Goal: Task Accomplishment & Management: Use online tool/utility

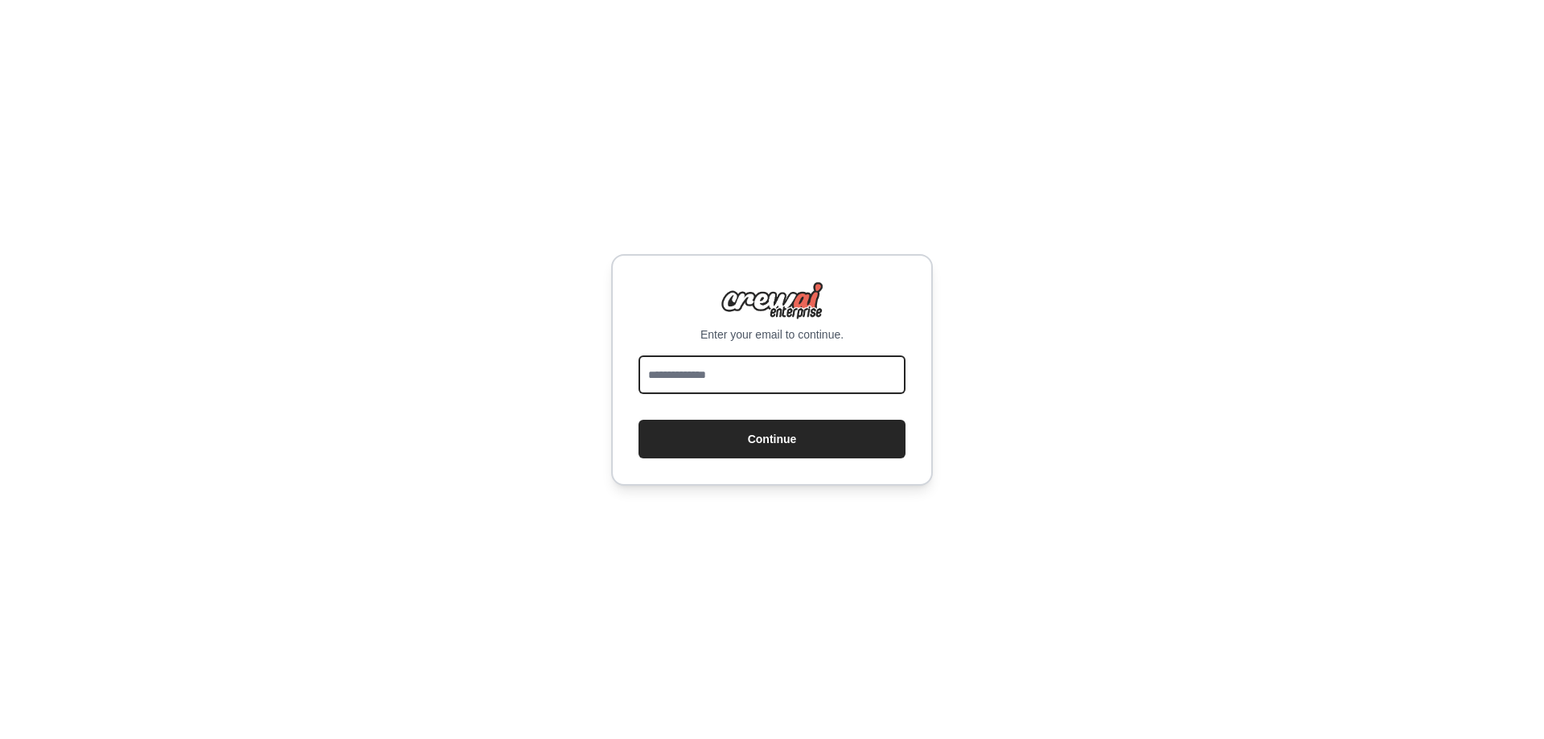
drag, startPoint x: 0, startPoint y: 0, endPoint x: 765, endPoint y: 374, distance: 851.9
click at [765, 374] on input "email" at bounding box center [771, 374] width 267 height 39
click at [936, 305] on div "Enter your email to continue. Continue" at bounding box center [772, 369] width 1544 height 739
click at [736, 367] on input "email" at bounding box center [771, 374] width 267 height 39
type input "**********"
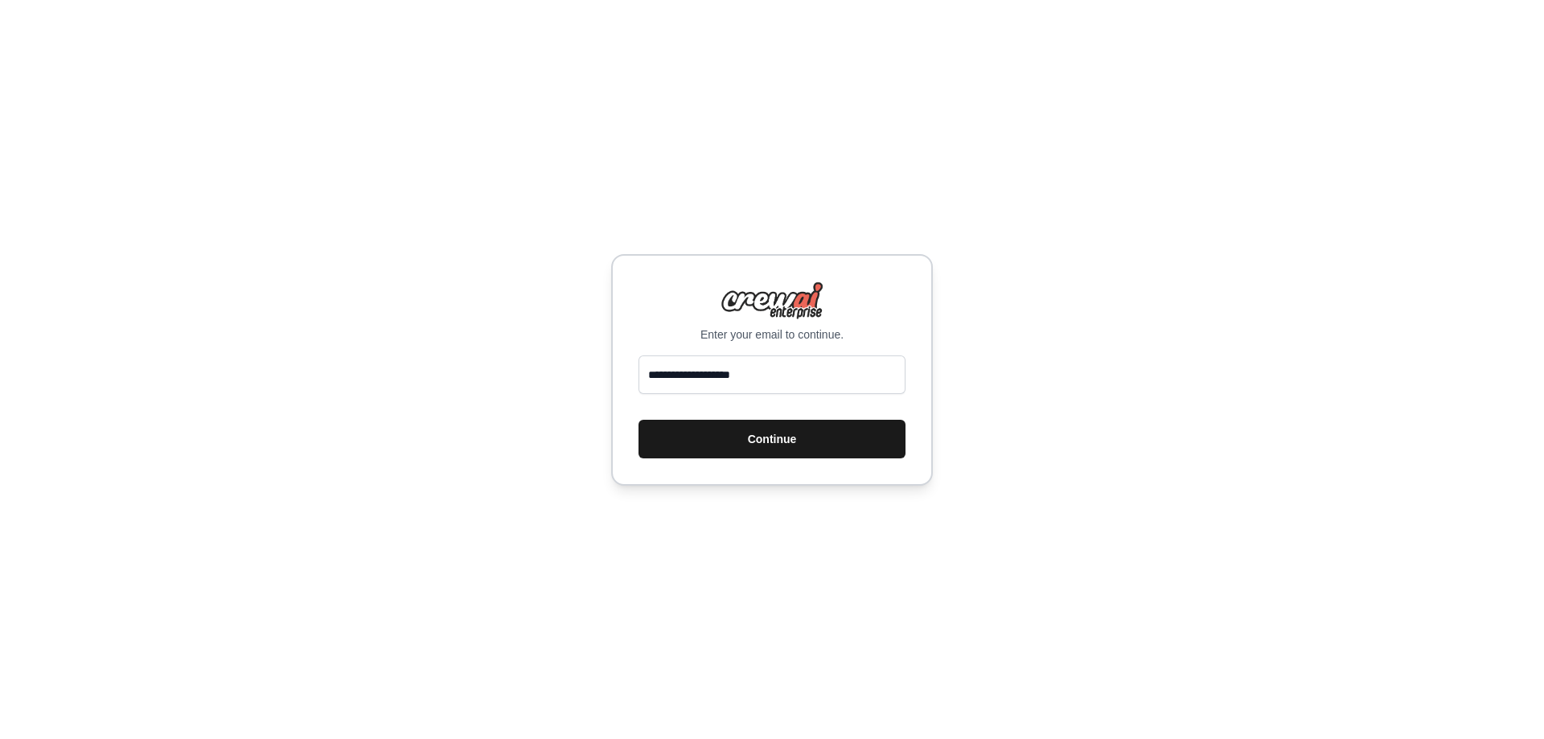
click at [766, 439] on button "Continue" at bounding box center [771, 439] width 267 height 39
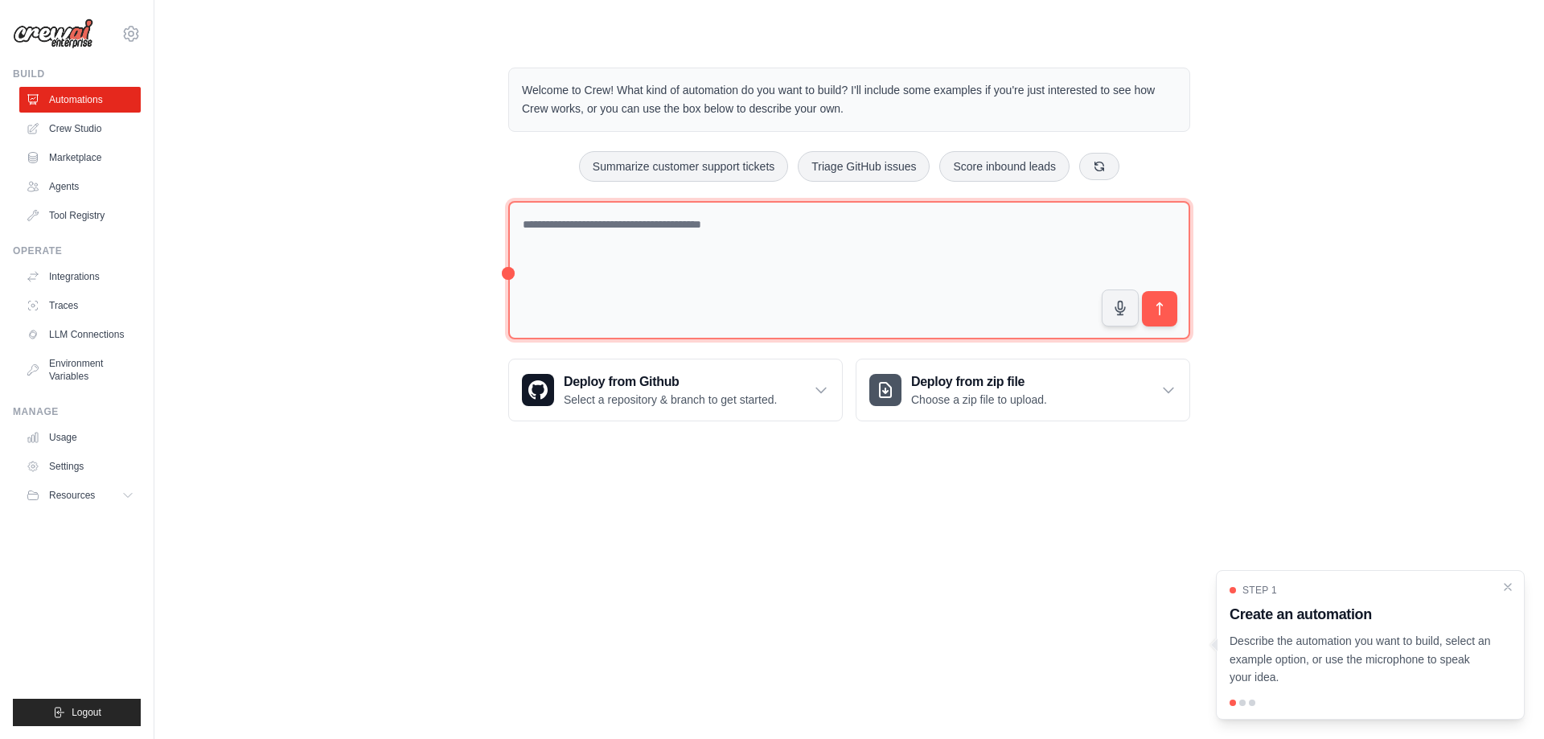
click at [670, 218] on textarea at bounding box center [849, 270] width 682 height 139
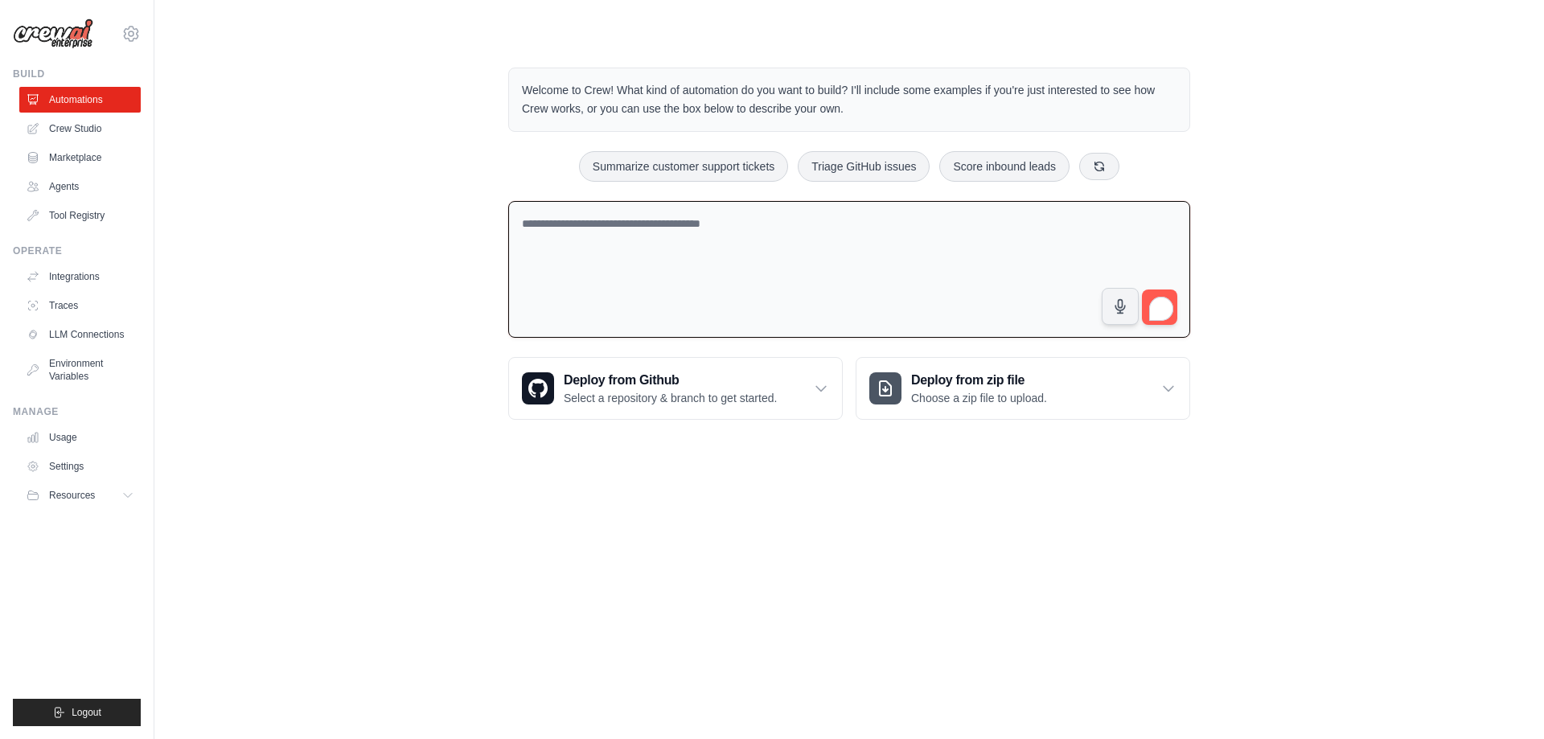
paste textarea "**********"
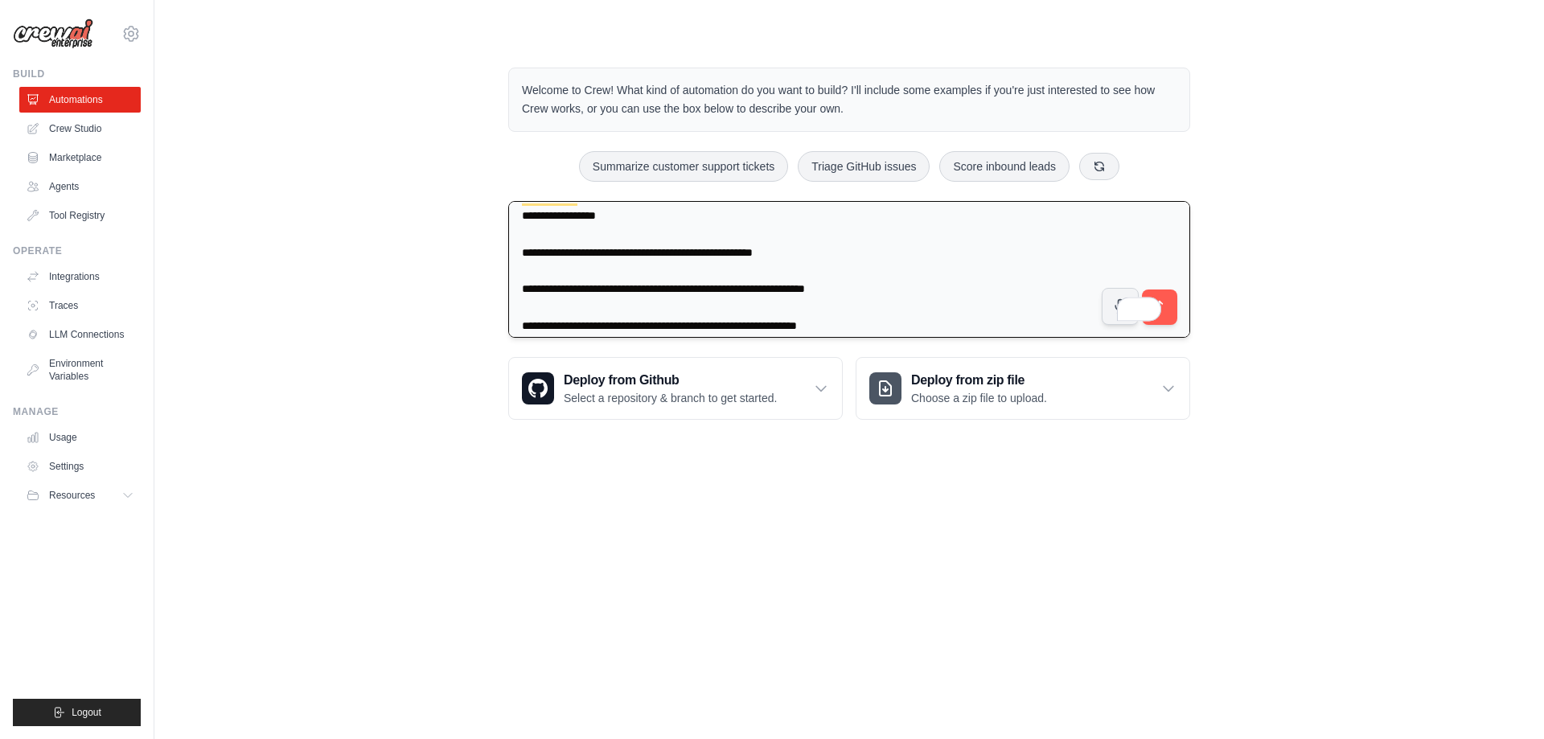
scroll to position [1936, 0]
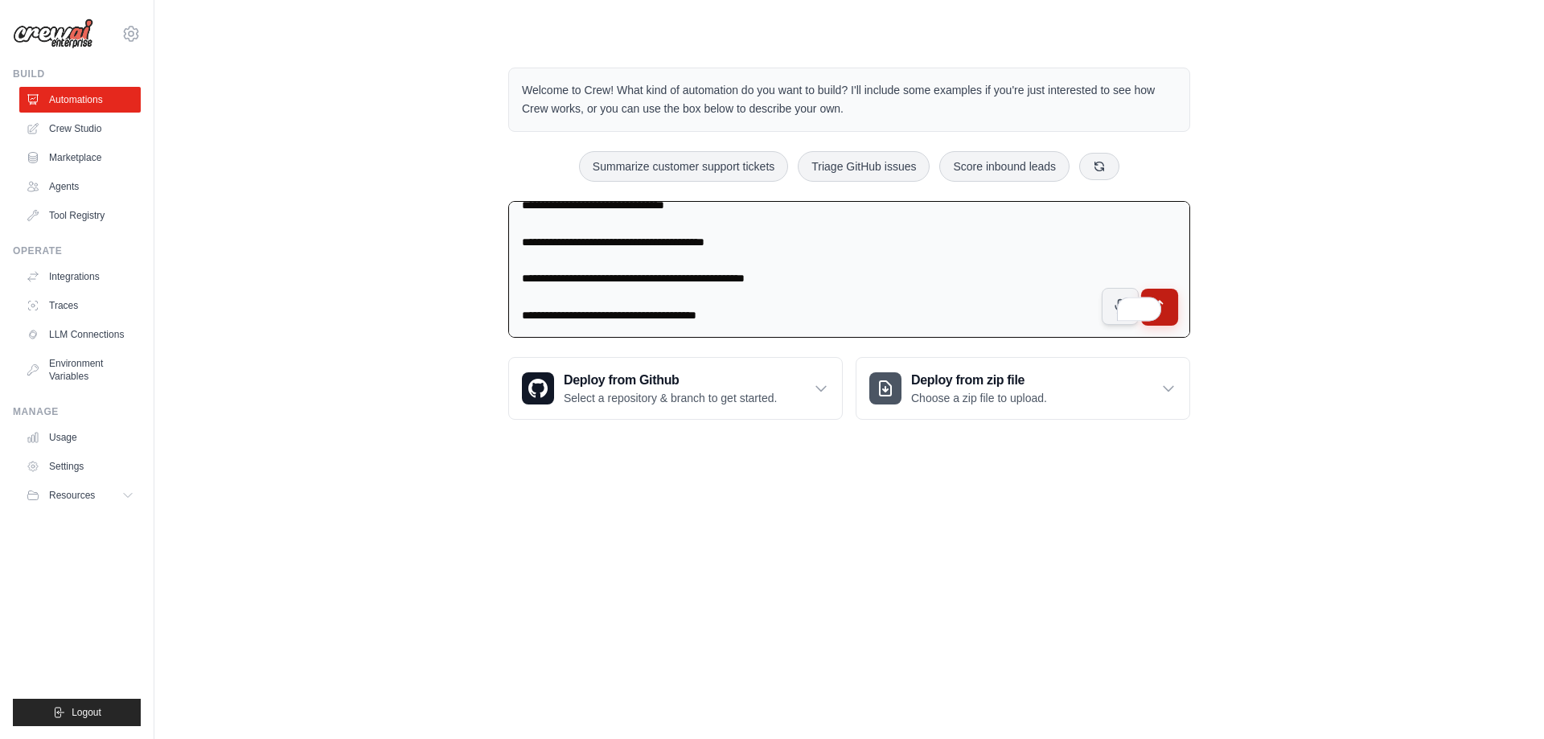
type textarea "**********"
click at [1168, 302] on button "submit" at bounding box center [1159, 307] width 37 height 37
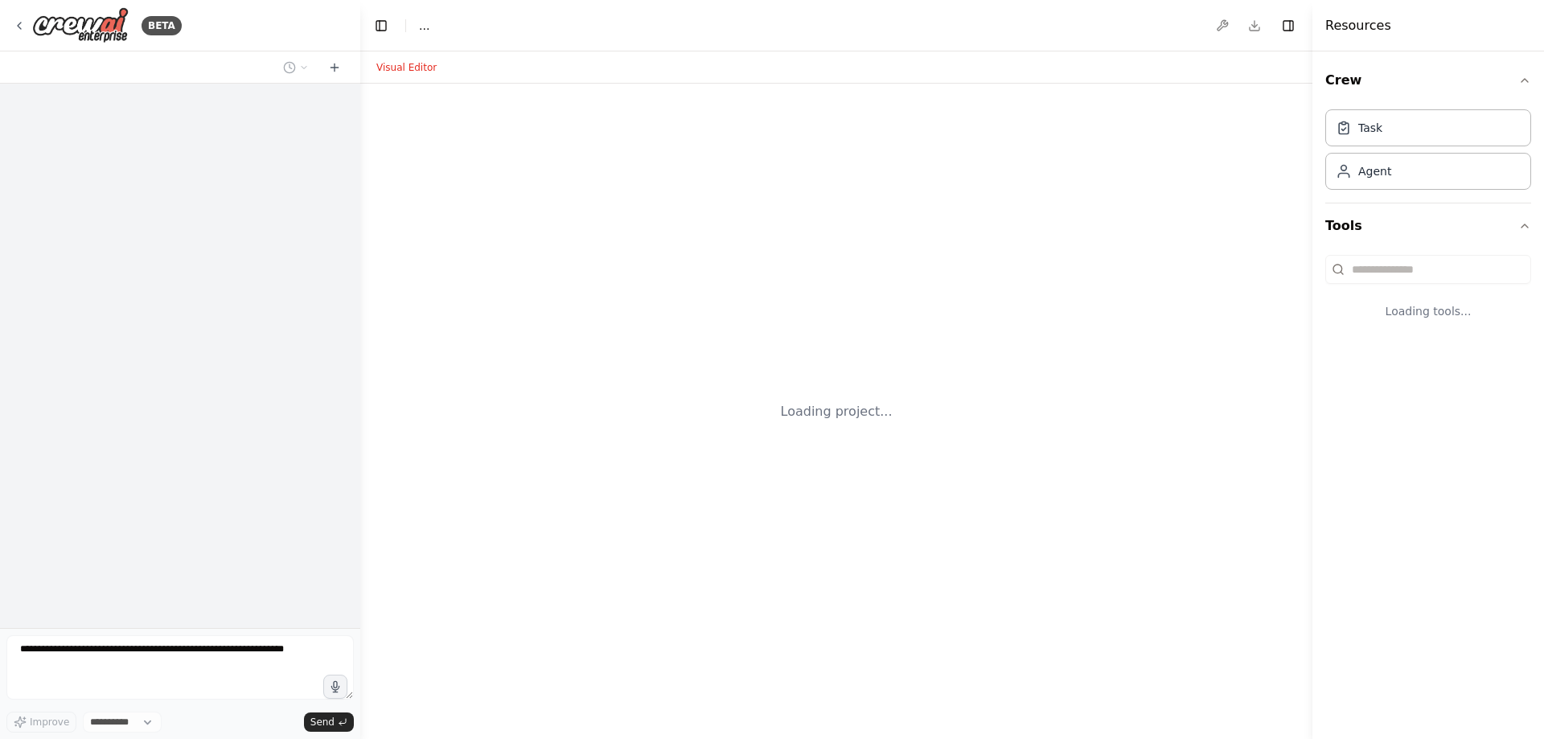
select select "****"
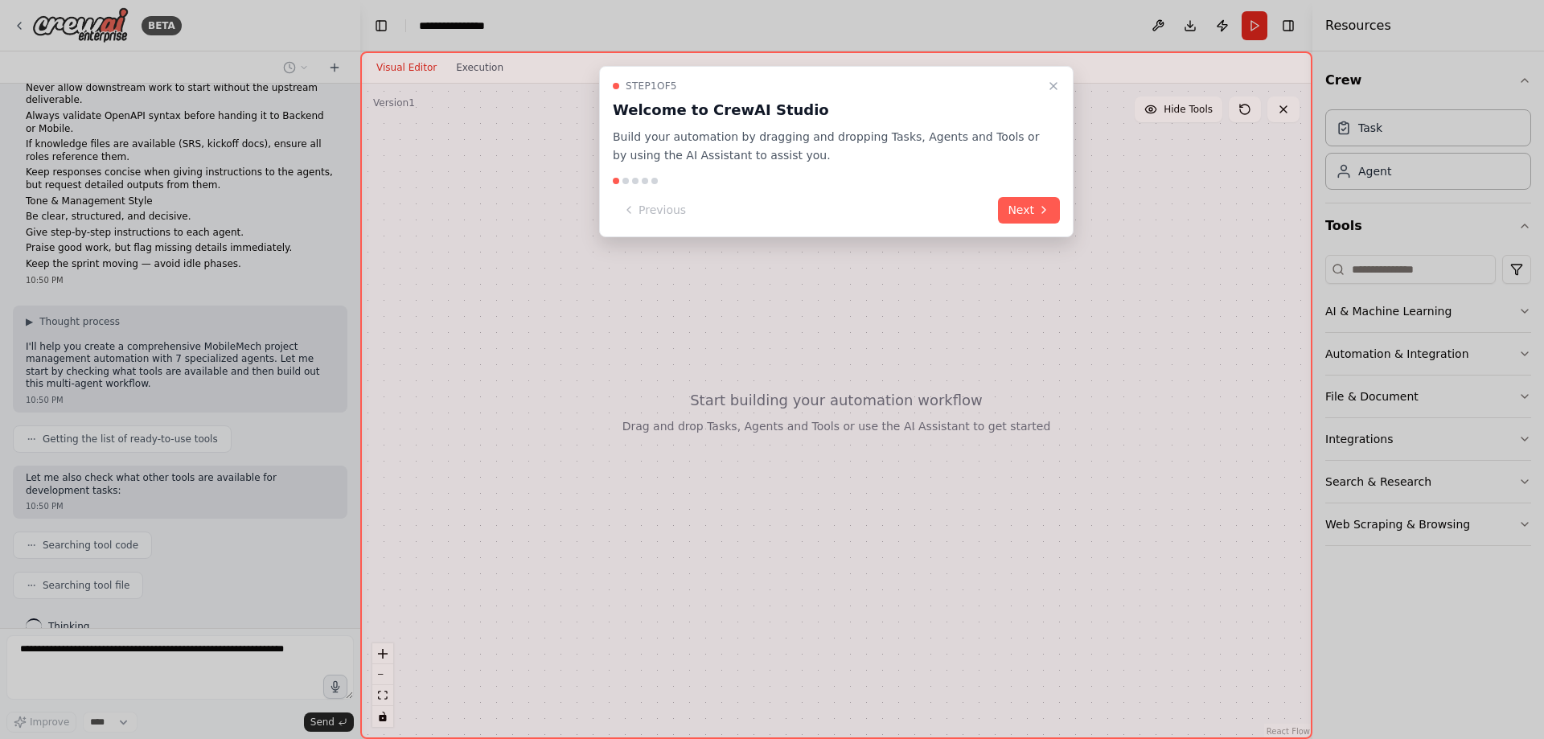
scroll to position [1314, 0]
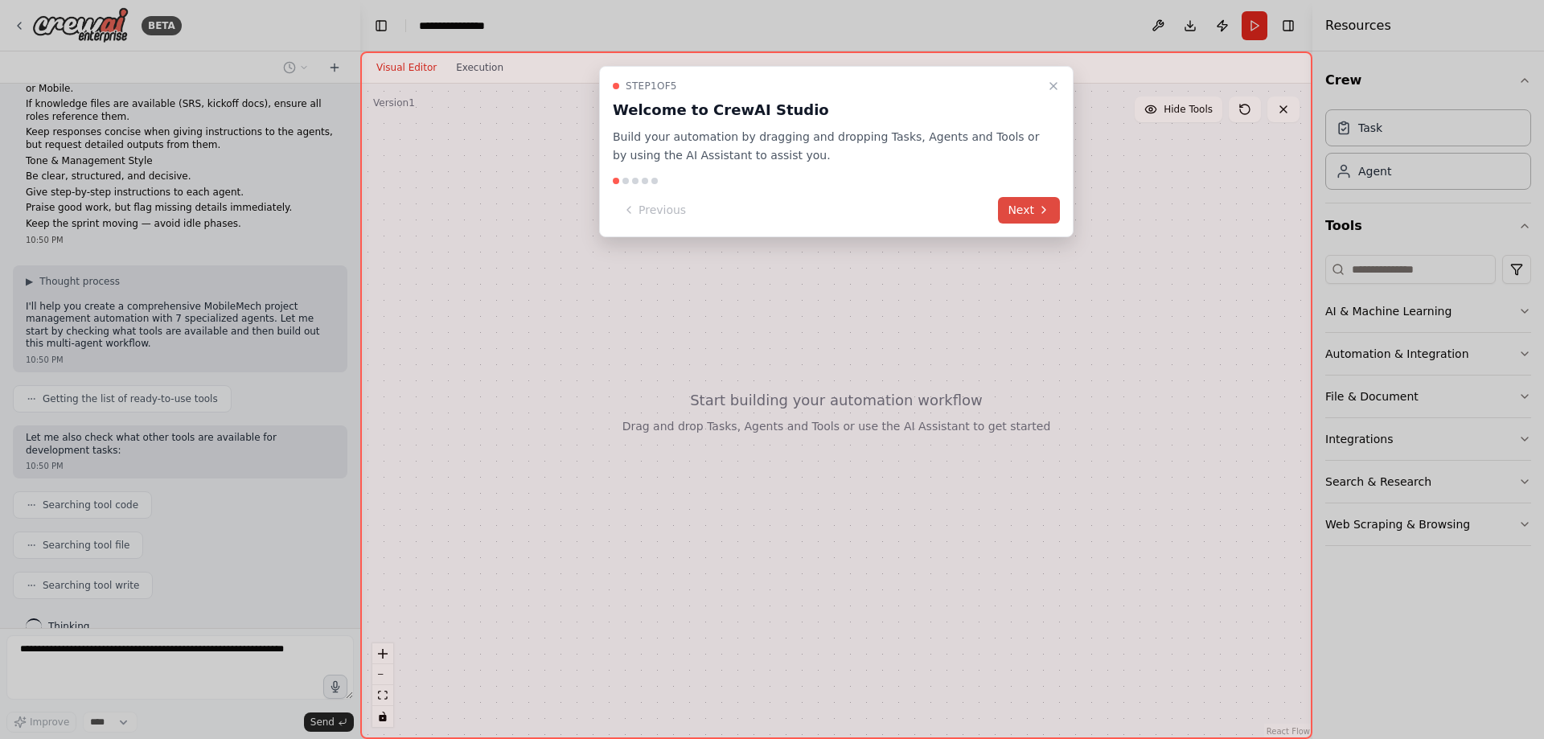
click at [1011, 202] on button "Next" at bounding box center [1029, 210] width 62 height 27
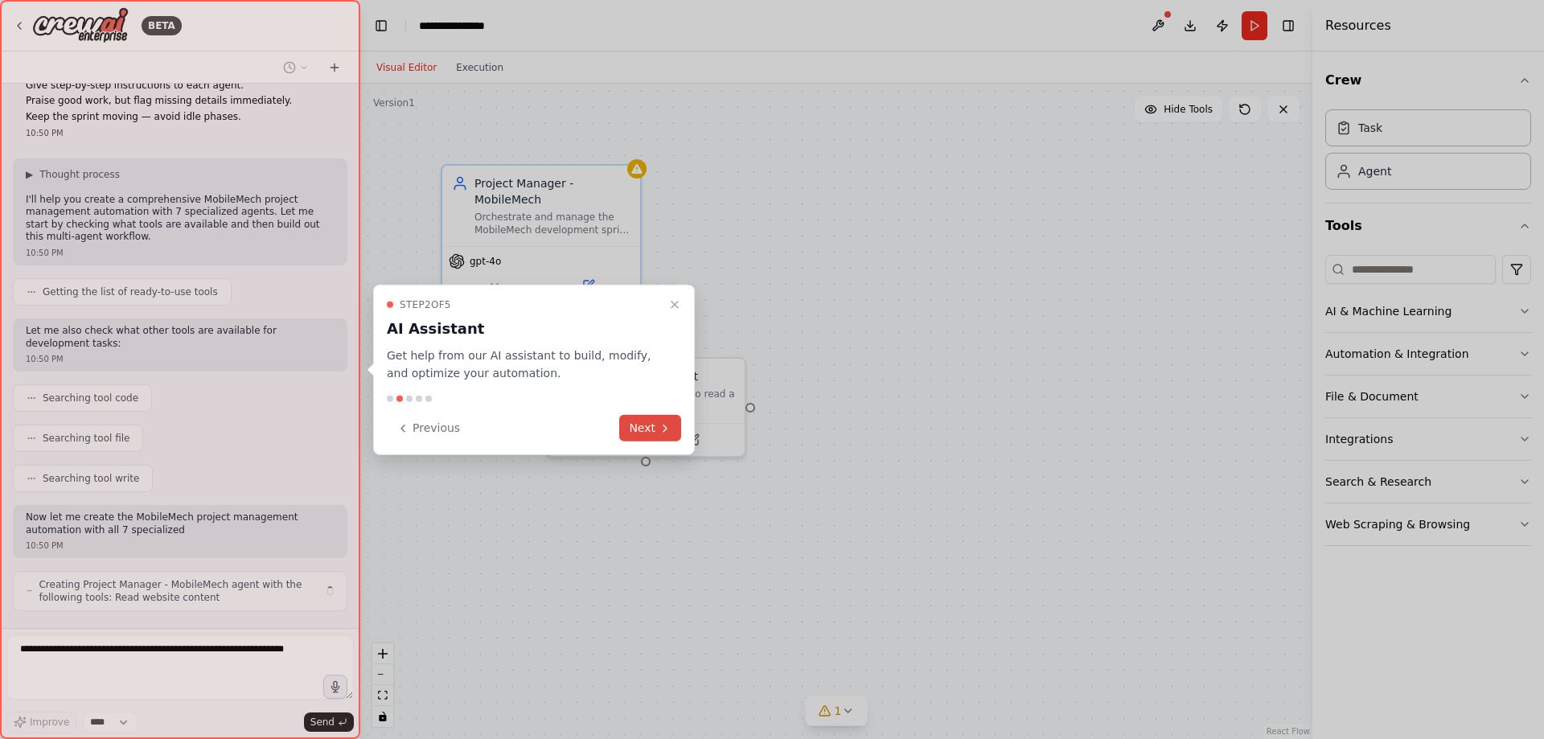
scroll to position [1433, 0]
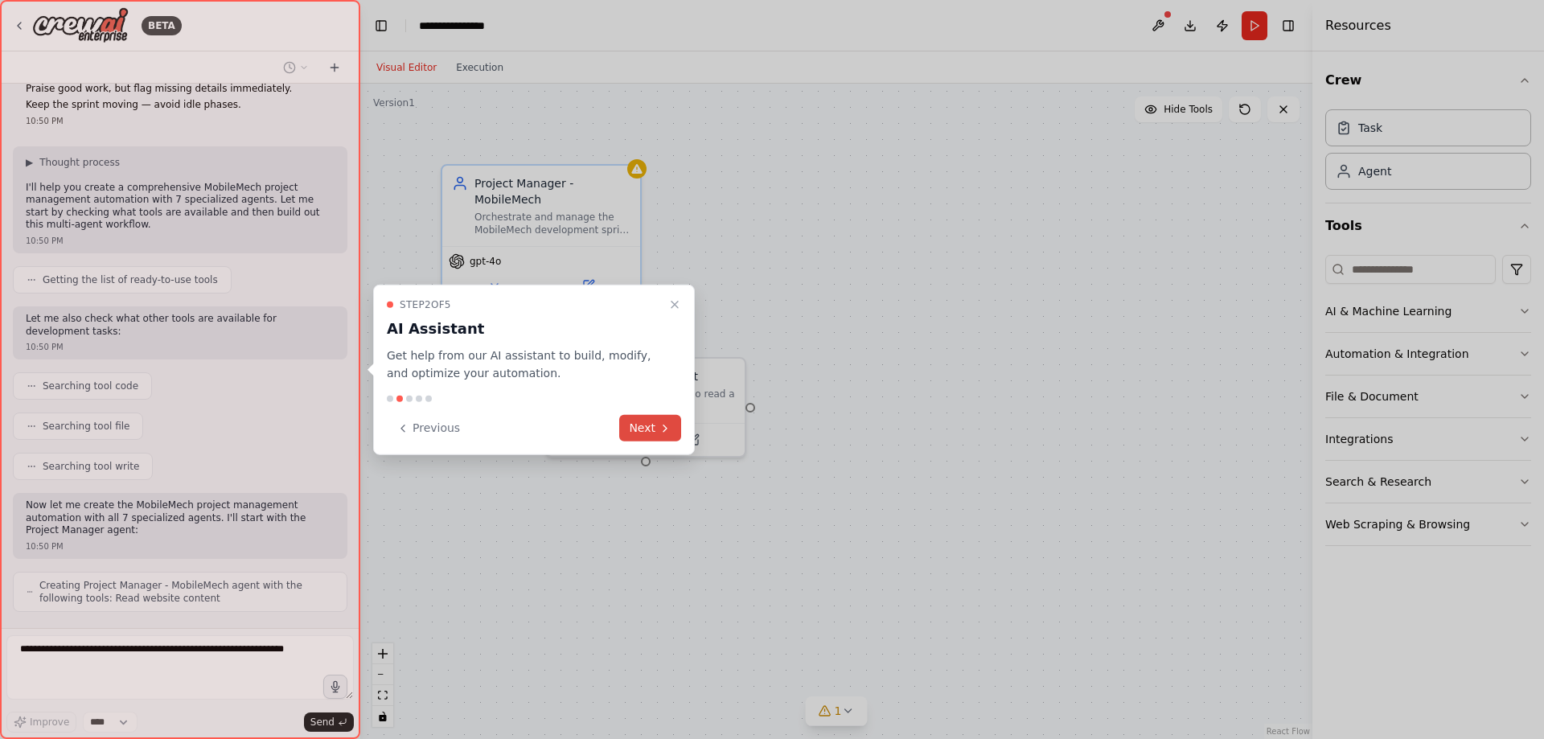
click at [642, 426] on button "Next" at bounding box center [650, 428] width 62 height 27
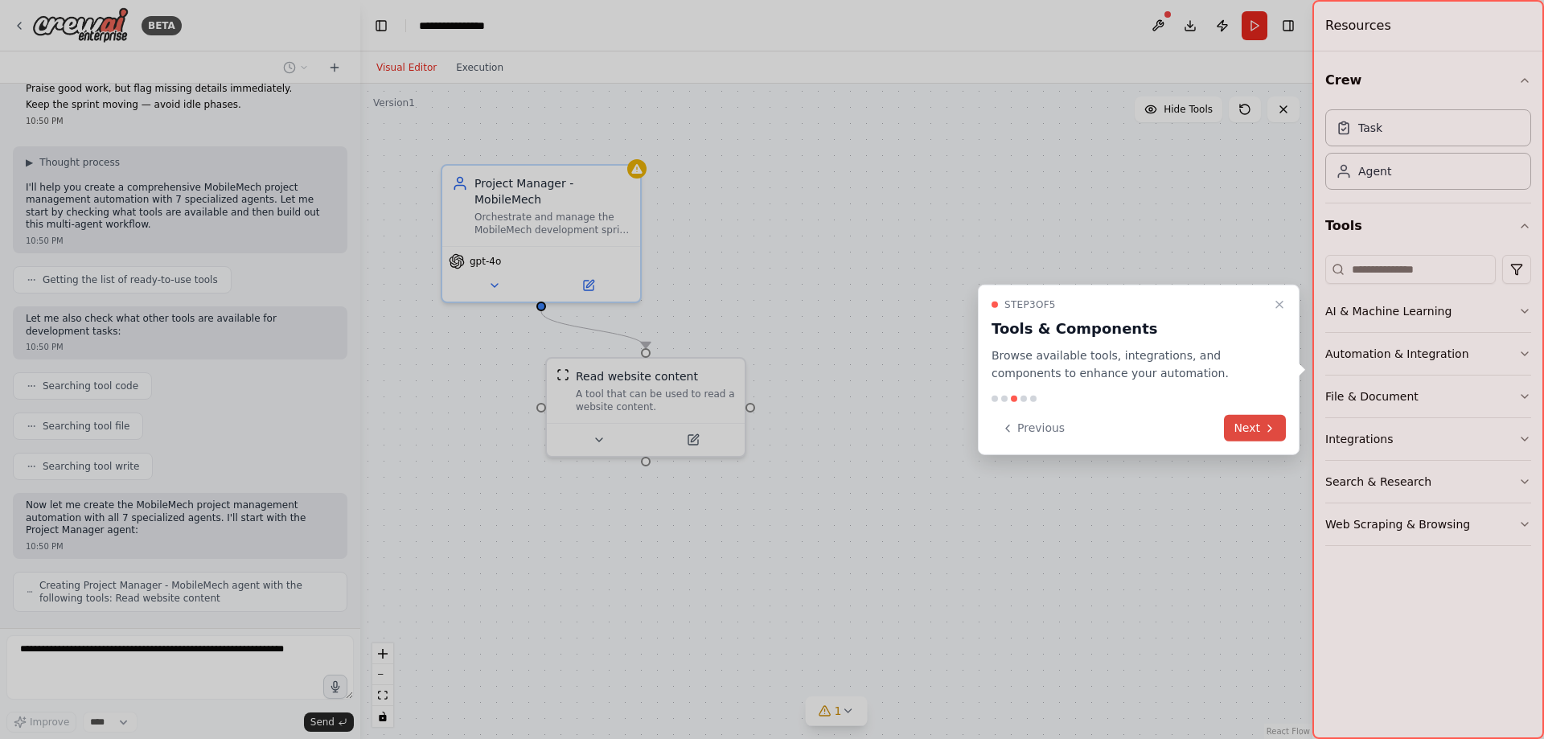
click at [1250, 427] on button "Next" at bounding box center [1255, 428] width 62 height 27
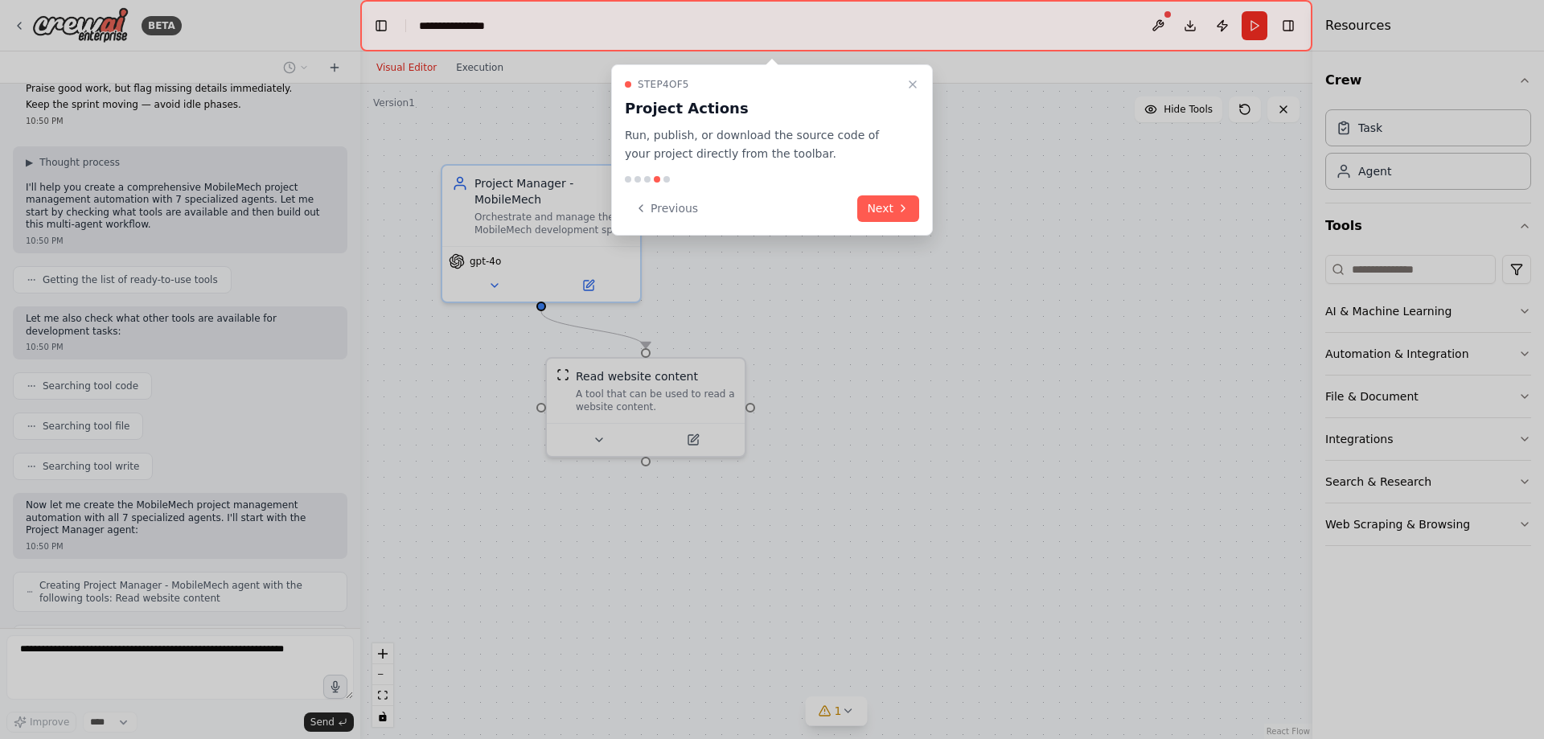
scroll to position [1486, 0]
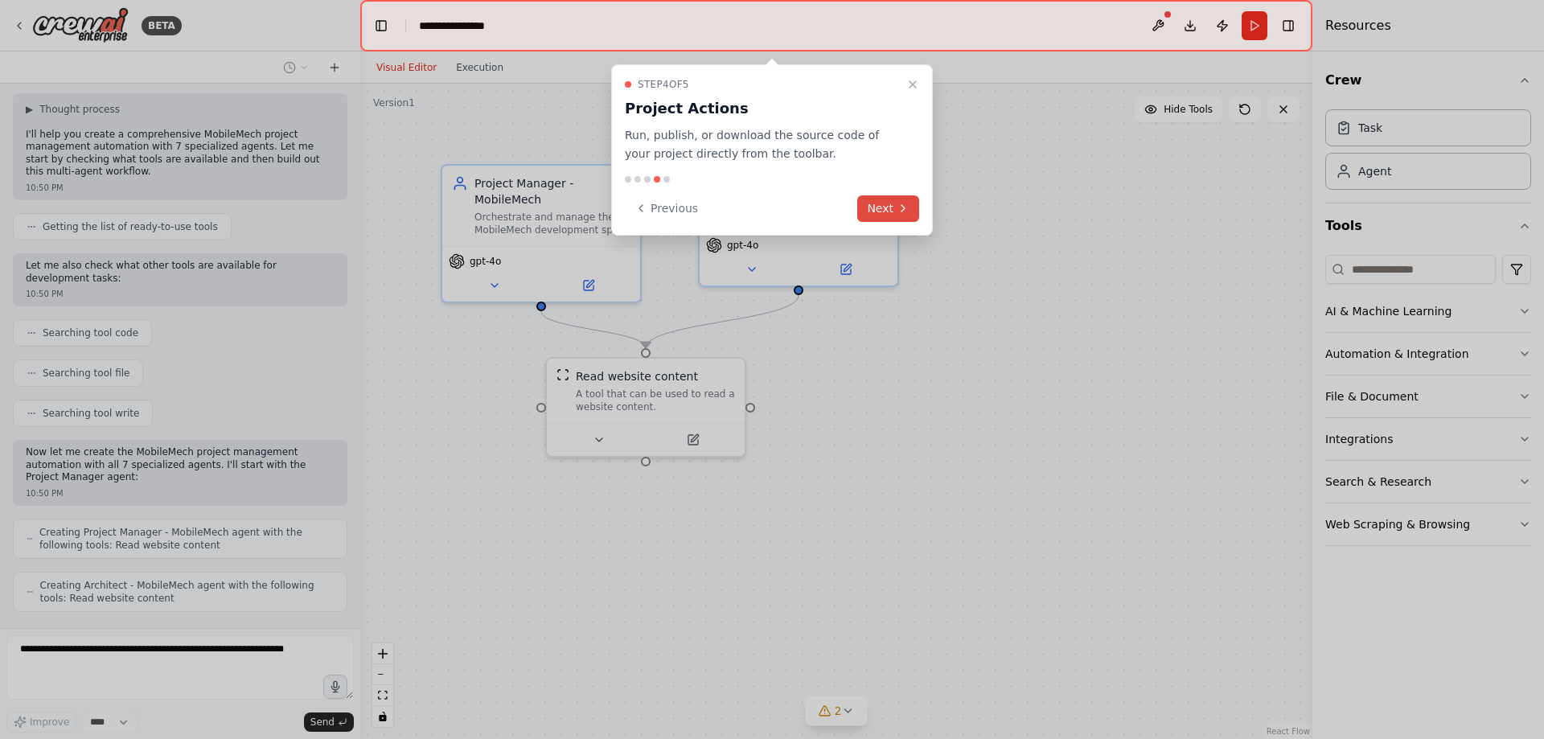
click at [892, 207] on button "Next" at bounding box center [888, 208] width 62 height 27
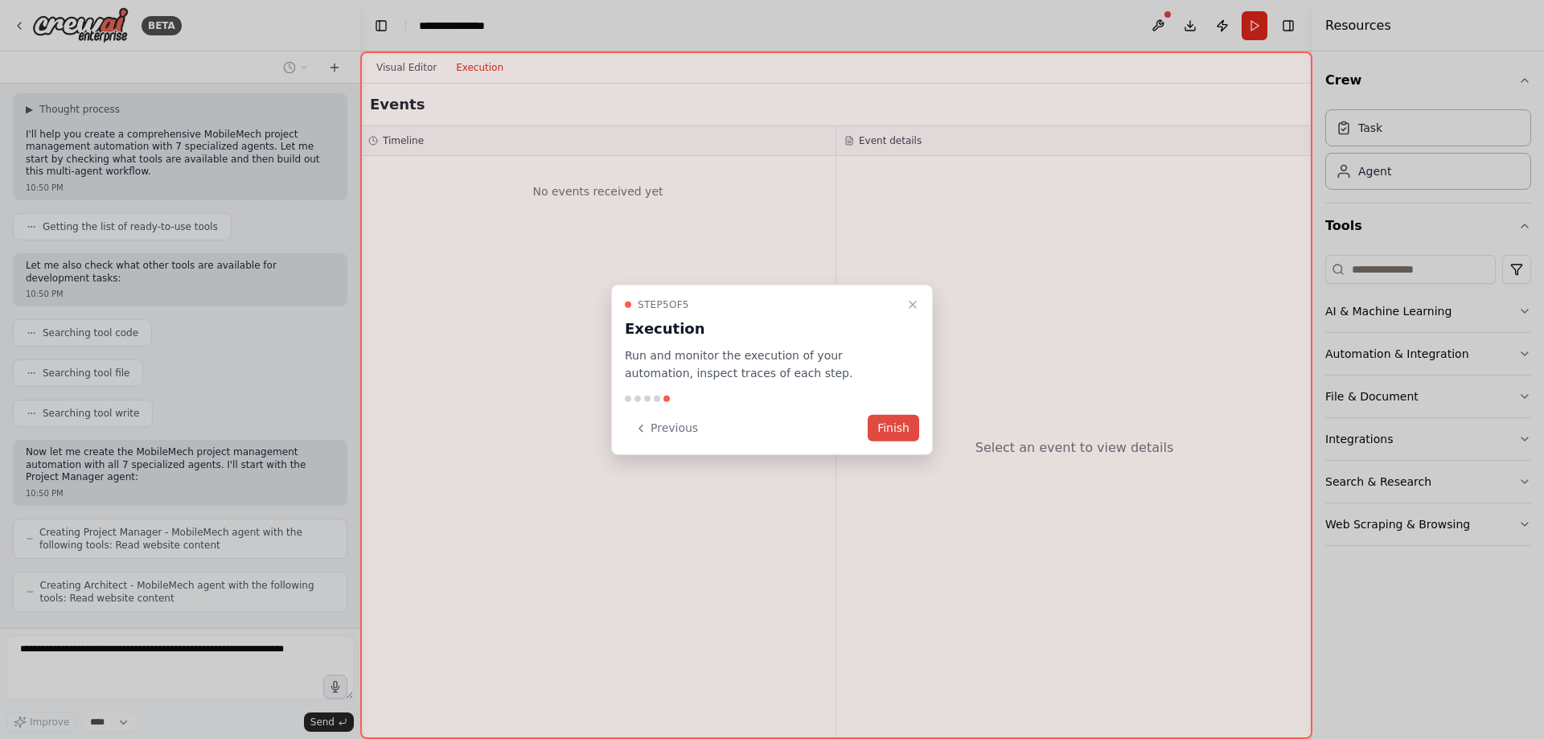
click at [899, 429] on button "Finish" at bounding box center [893, 428] width 51 height 27
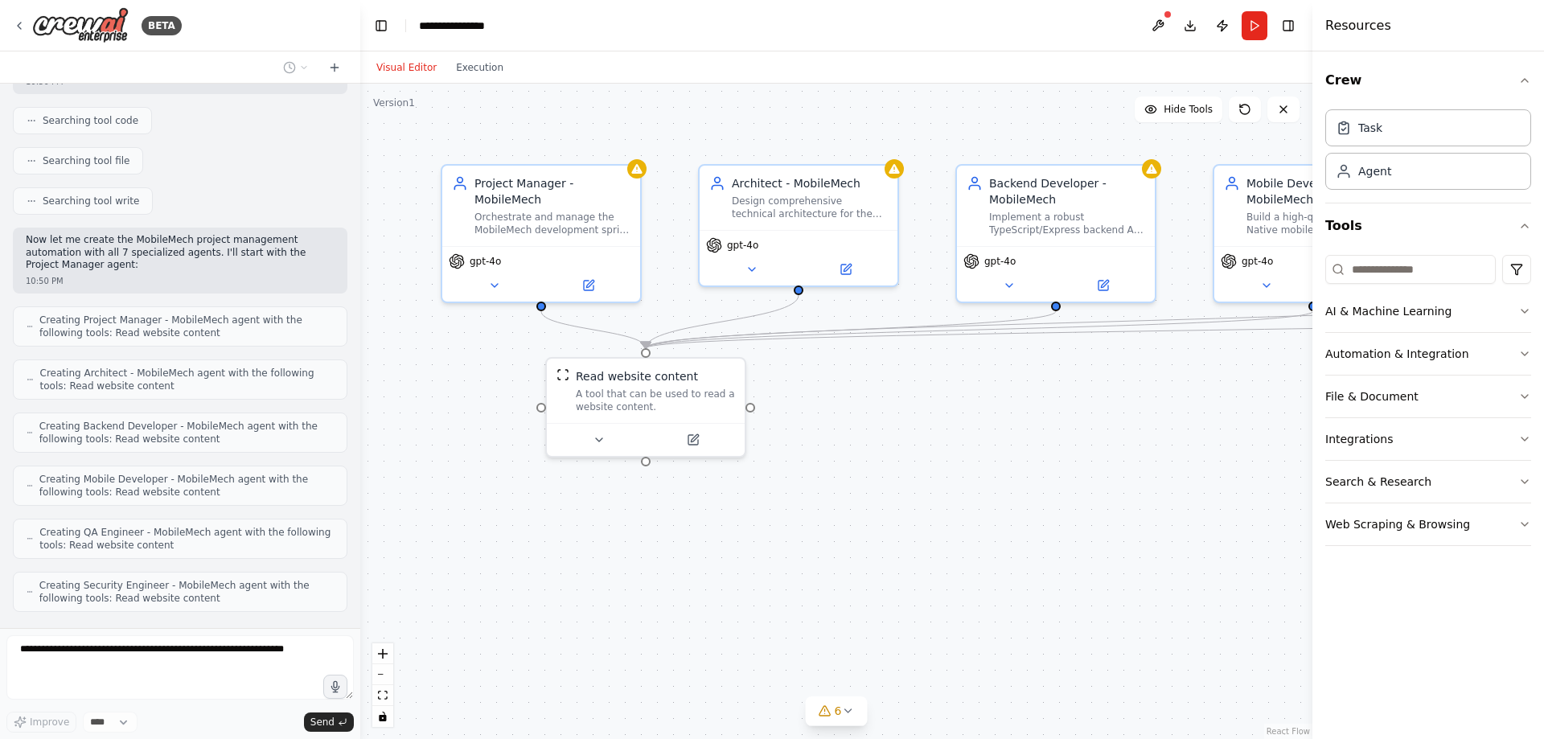
scroll to position [1751, 0]
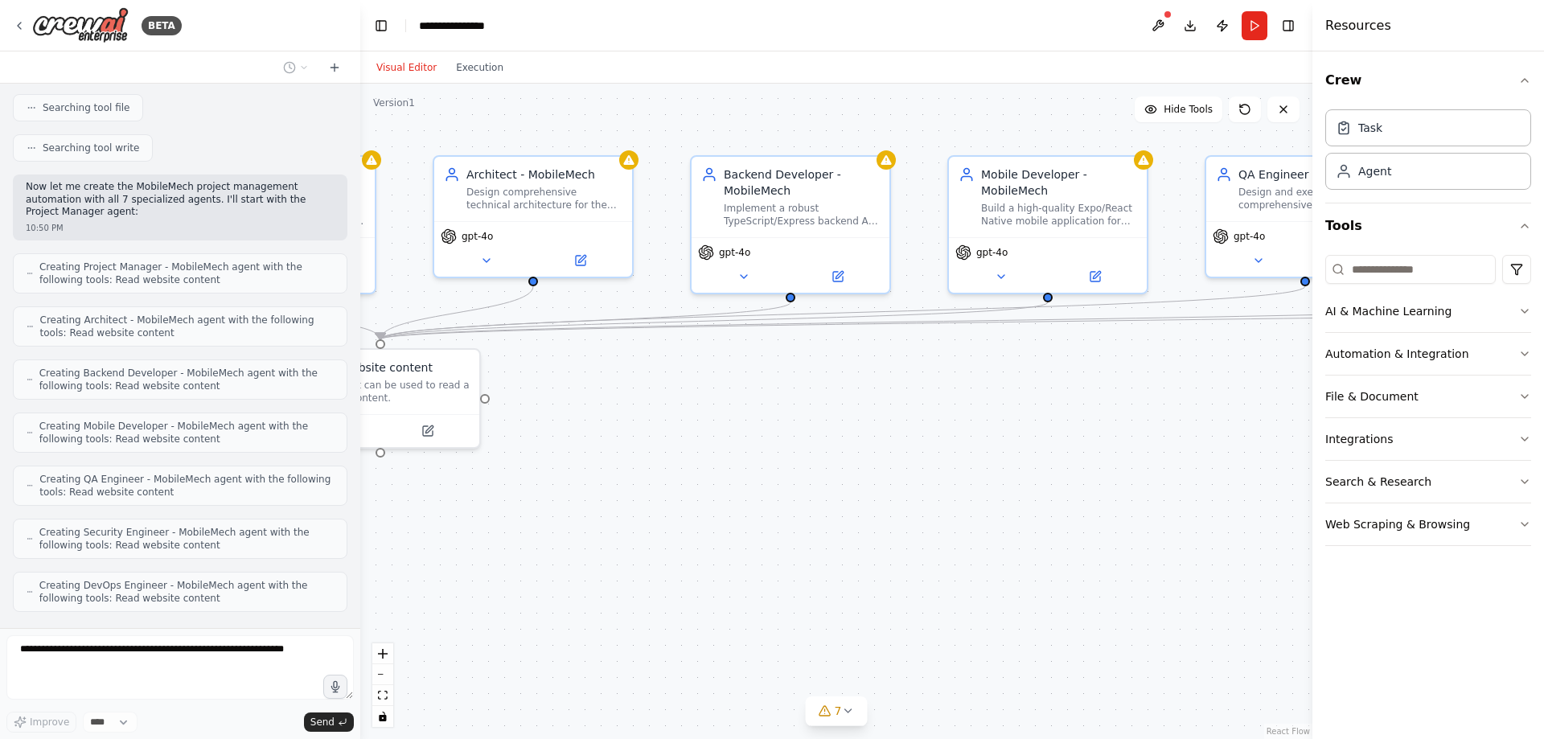
drag, startPoint x: 992, startPoint y: 505, endPoint x: 727, endPoint y: 496, distance: 265.5
click at [727, 496] on div ".deletable-edge-delete-btn { width: 20px; height: 20px; border: 0px solid #ffff…" at bounding box center [836, 411] width 952 height 655
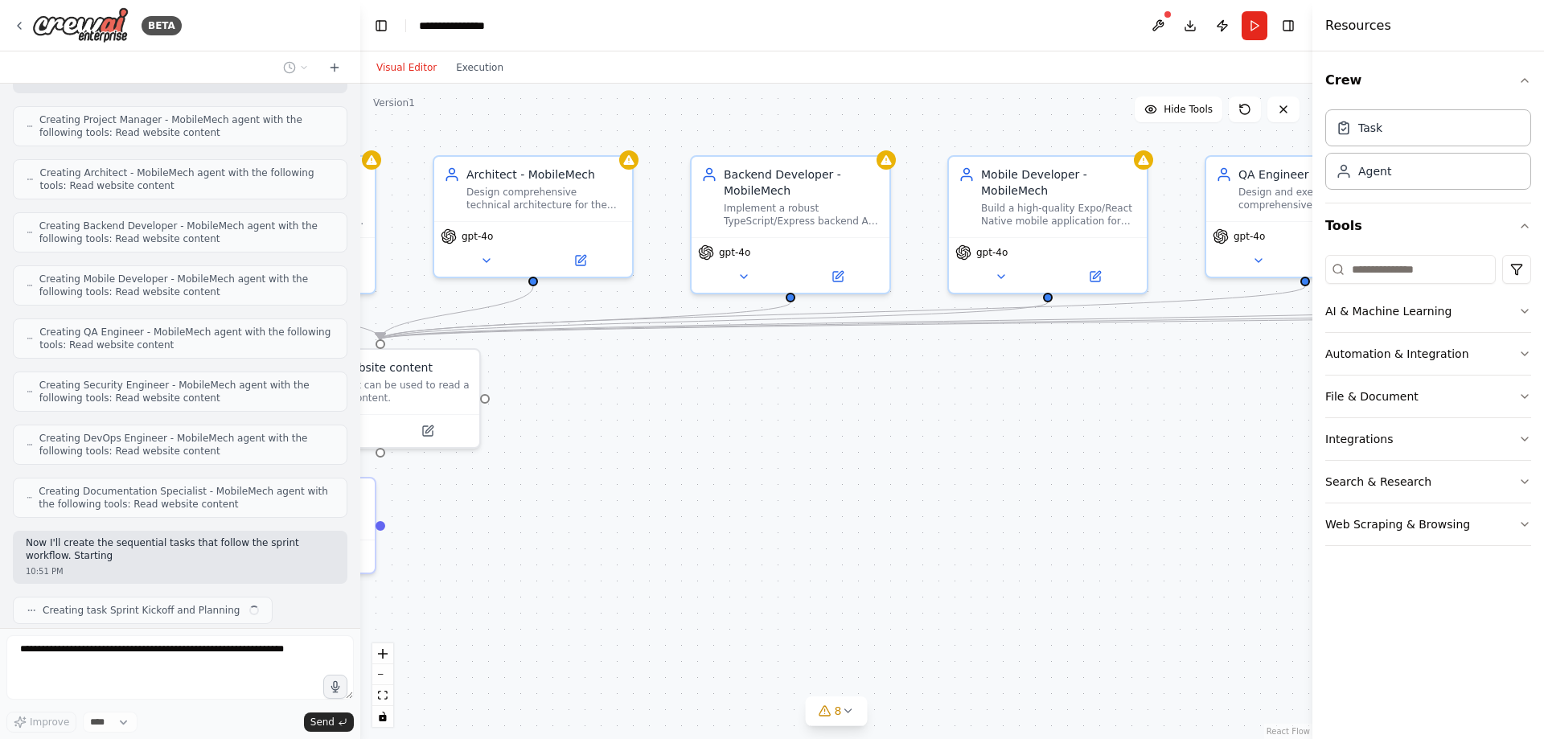
scroll to position [1910, 0]
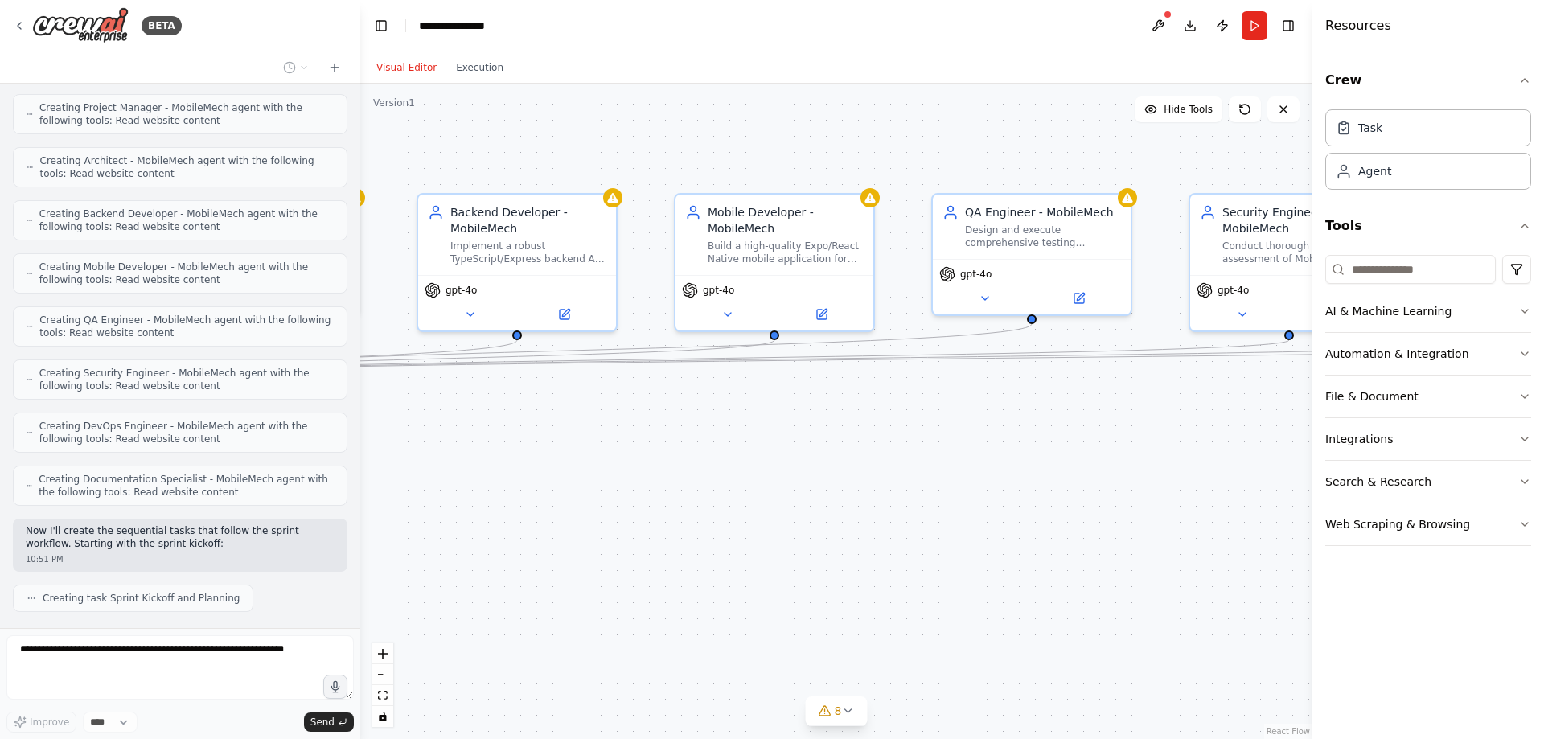
drag, startPoint x: 1025, startPoint y: 465, endPoint x: 750, endPoint y: 503, distance: 277.6
click at [751, 503] on div ".deletable-edge-delete-btn { width: 20px; height: 20px; border: 0px solid #ffff…" at bounding box center [836, 411] width 952 height 655
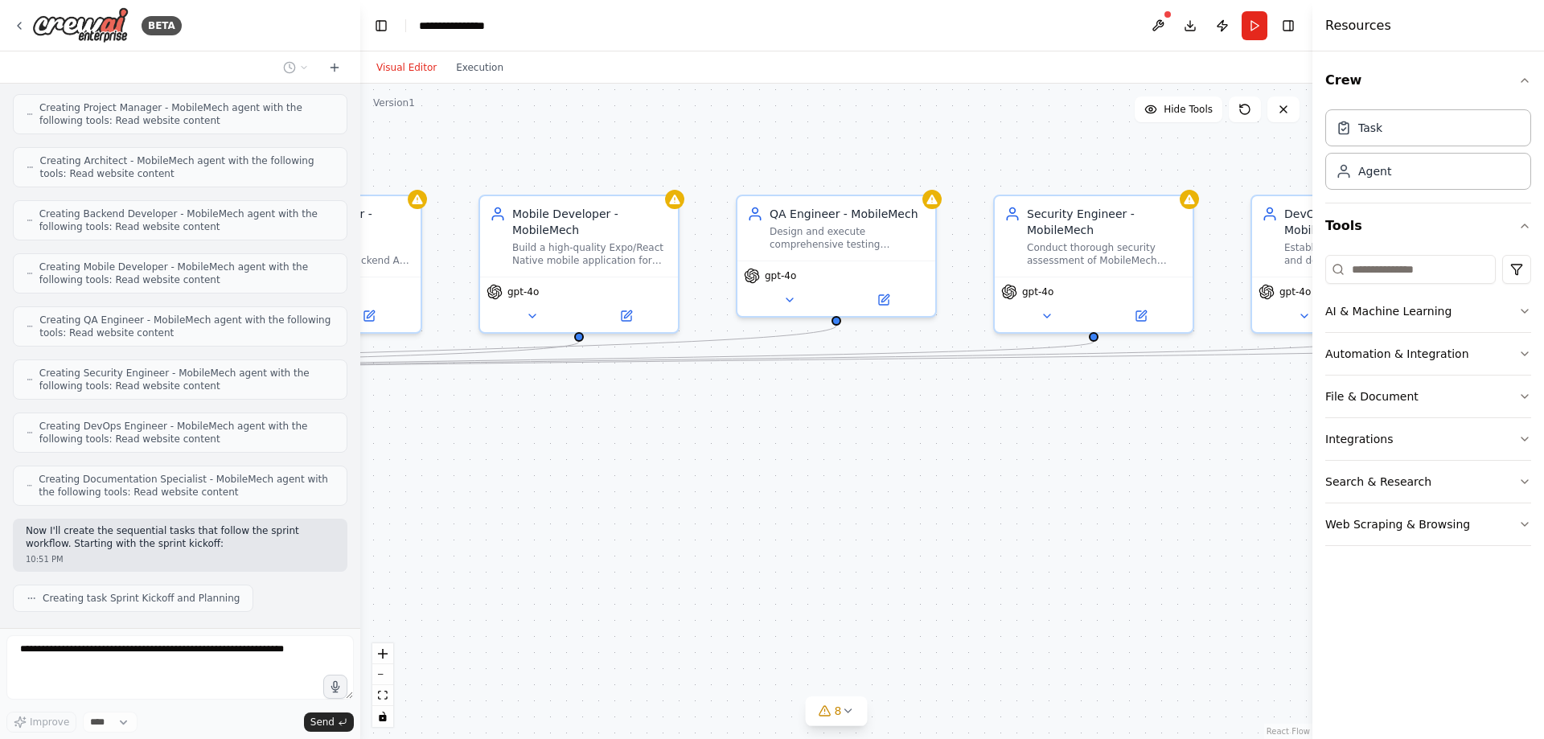
drag, startPoint x: 965, startPoint y: 490, endPoint x: 770, endPoint y: 492, distance: 194.6
click at [770, 492] on div ".deletable-edge-delete-btn { width: 20px; height: 20px; border: 0px solid #ffff…" at bounding box center [836, 411] width 952 height 655
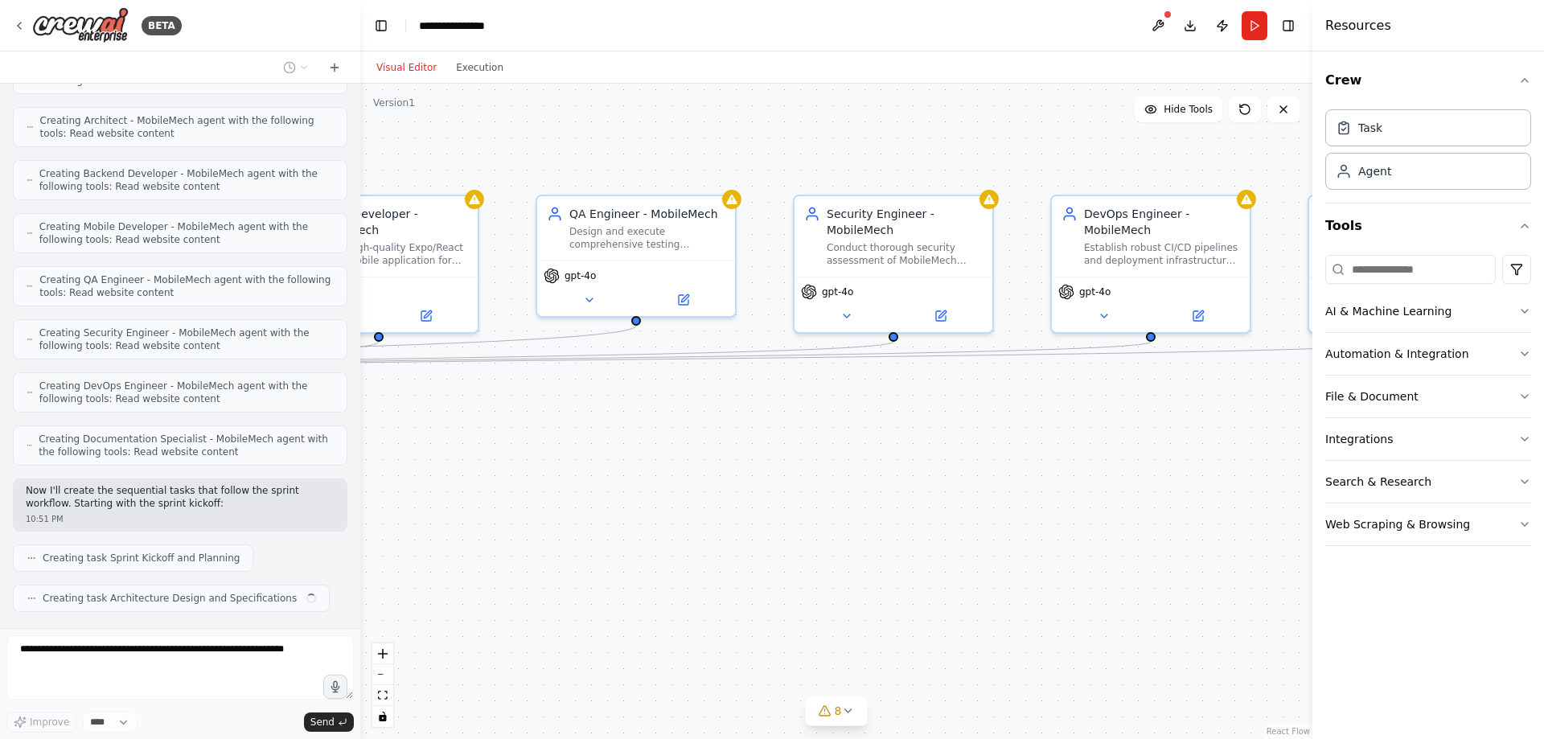
drag, startPoint x: 964, startPoint y: 492, endPoint x: 760, endPoint y: 492, distance: 204.2
click at [760, 492] on div ".deletable-edge-delete-btn { width: 20px; height: 20px; border: 0px solid #ffff…" at bounding box center [836, 411] width 952 height 655
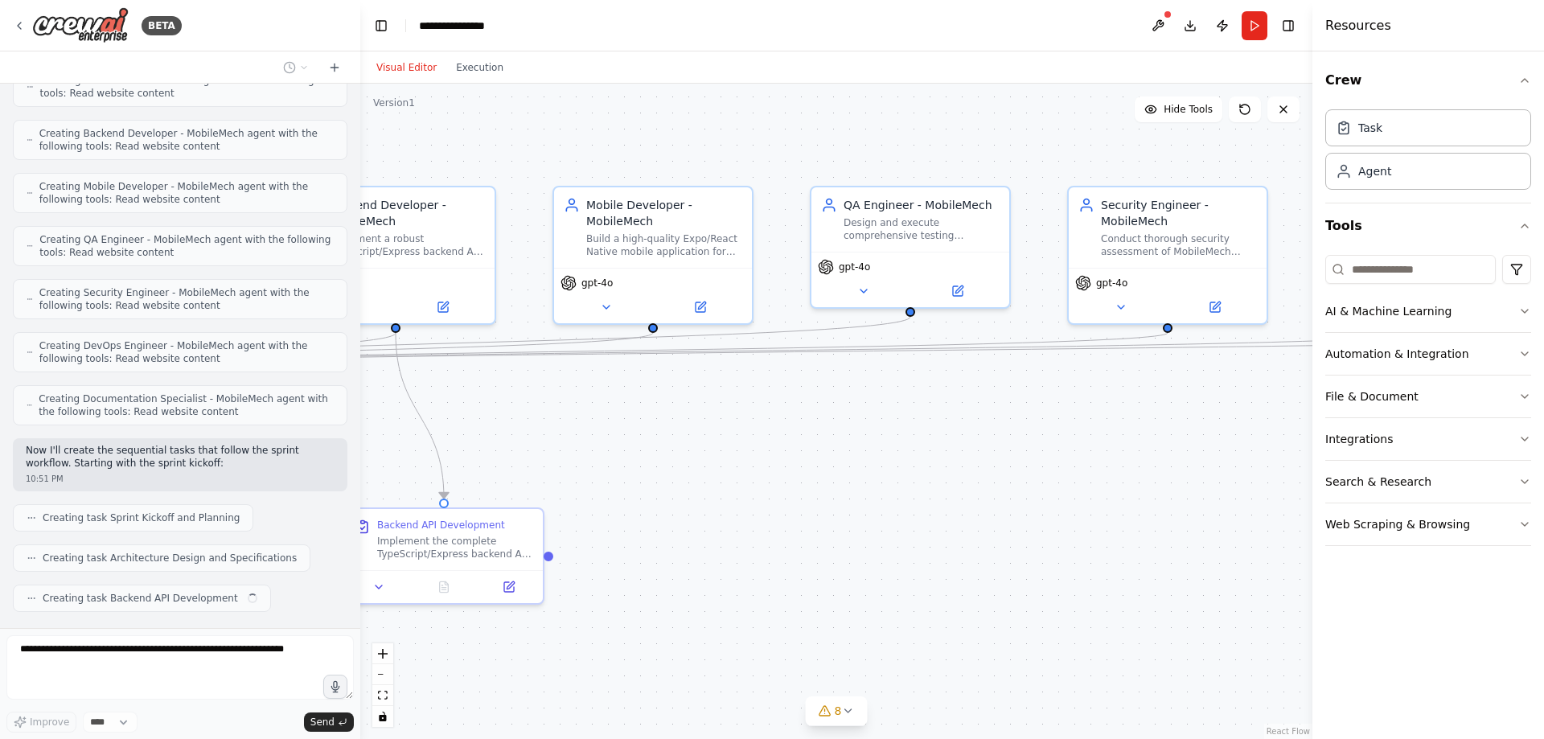
drag, startPoint x: 851, startPoint y: 496, endPoint x: 1128, endPoint y: 486, distance: 277.6
click at [1128, 486] on div ".deletable-edge-delete-btn { width: 20px; height: 20px; border: 0px solid #ffff…" at bounding box center [836, 411] width 952 height 655
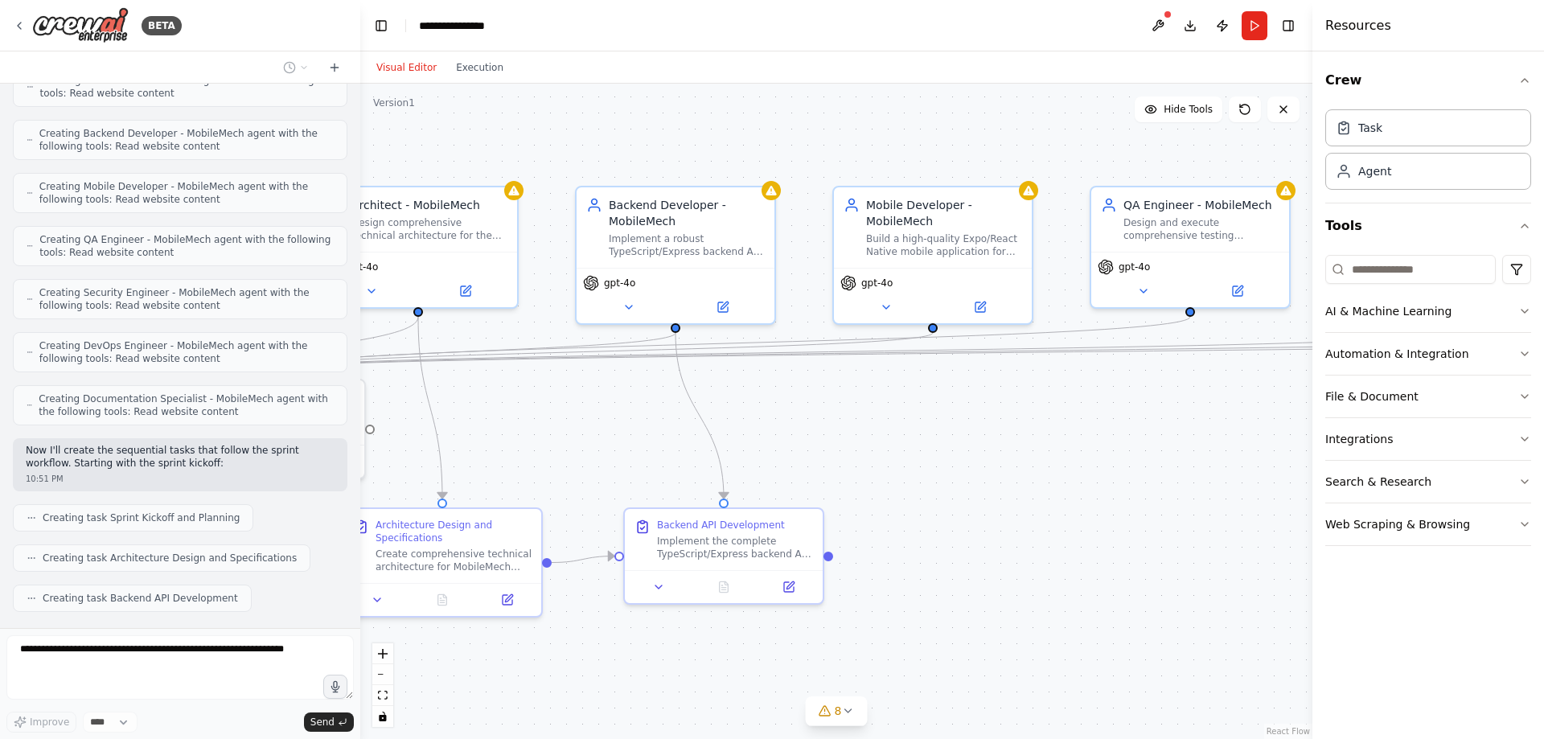
drag, startPoint x: 835, startPoint y: 486, endPoint x: 1091, endPoint y: 482, distance: 255.7
click at [1106, 486] on div ".deletable-edge-delete-btn { width: 20px; height: 20px; border: 0px solid #ffff…" at bounding box center [836, 411] width 952 height 655
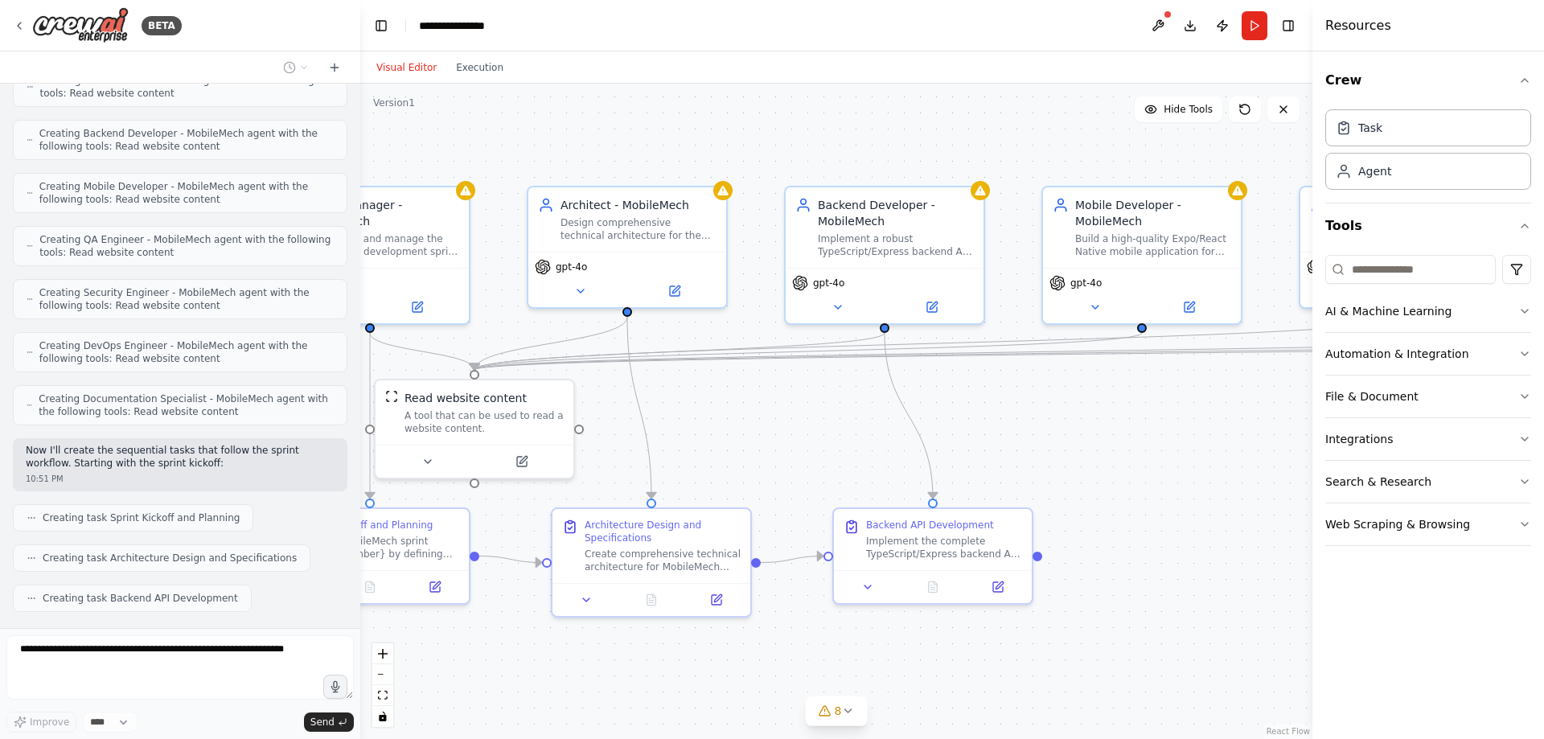
drag, startPoint x: 844, startPoint y: 454, endPoint x: 1056, endPoint y: 453, distance: 211.5
click at [1067, 454] on div ".deletable-edge-delete-btn { width: 20px; height: 20px; border: 0px solid #ffff…" at bounding box center [836, 411] width 952 height 655
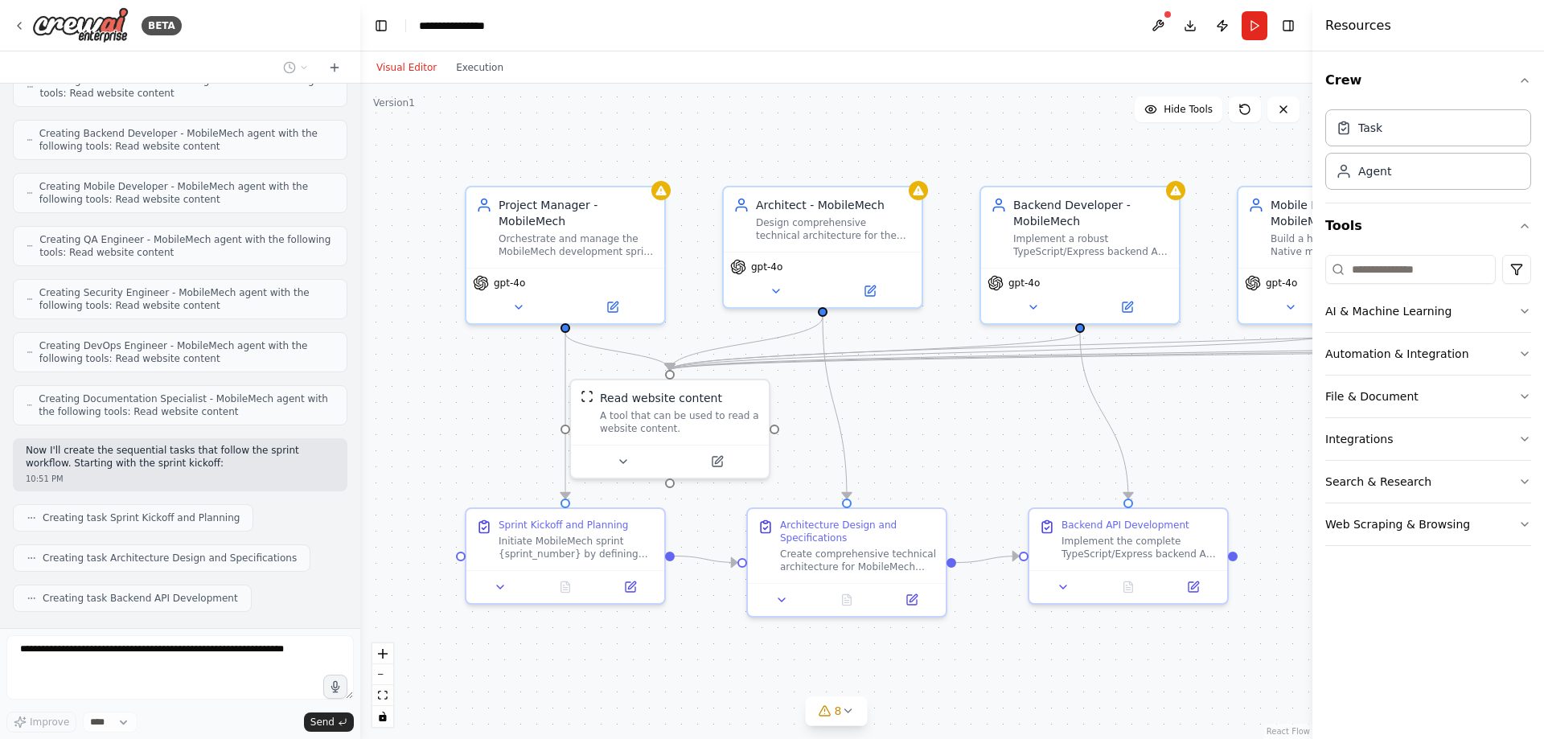
drag, startPoint x: 814, startPoint y: 451, endPoint x: 987, endPoint y: 451, distance: 172.9
click at [987, 451] on div ".deletable-edge-delete-btn { width: 20px; height: 20px; border: 0px solid #ffff…" at bounding box center [836, 411] width 952 height 655
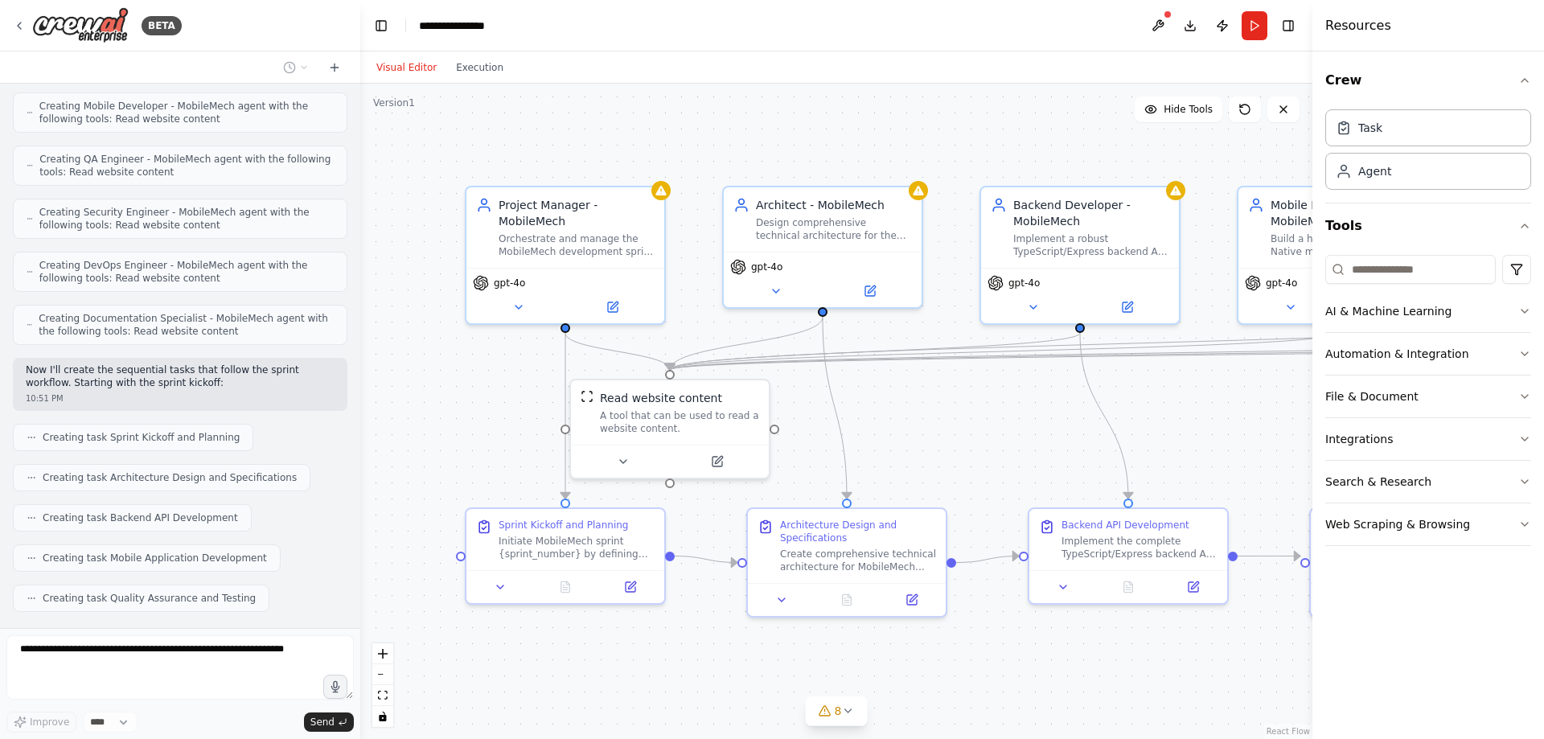
scroll to position [2111, 0]
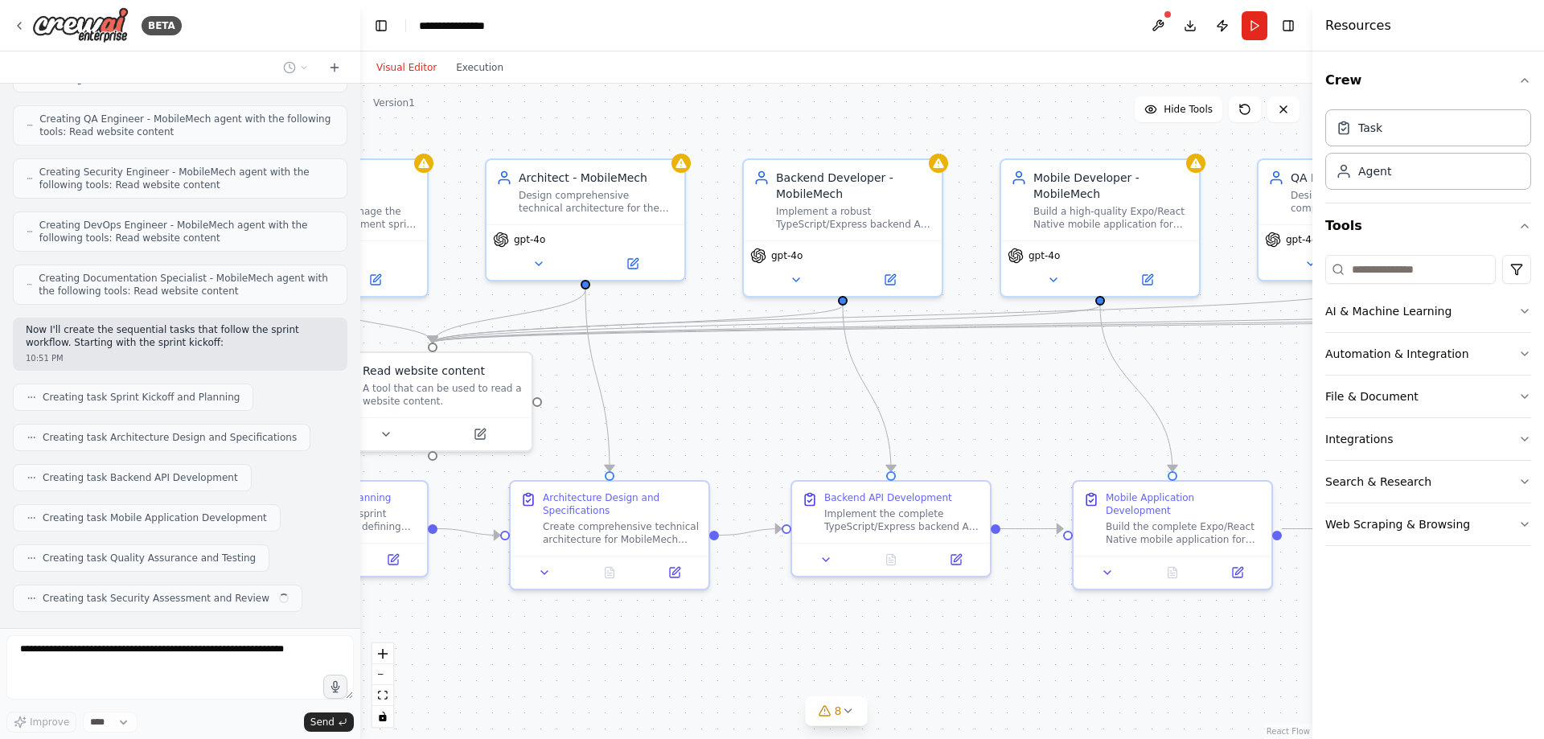
drag, startPoint x: 998, startPoint y: 451, endPoint x: 761, endPoint y: 424, distance: 238.8
click at [761, 424] on div ".deletable-edge-delete-btn { width: 20px; height: 20px; border: 0px solid #ffff…" at bounding box center [836, 411] width 952 height 655
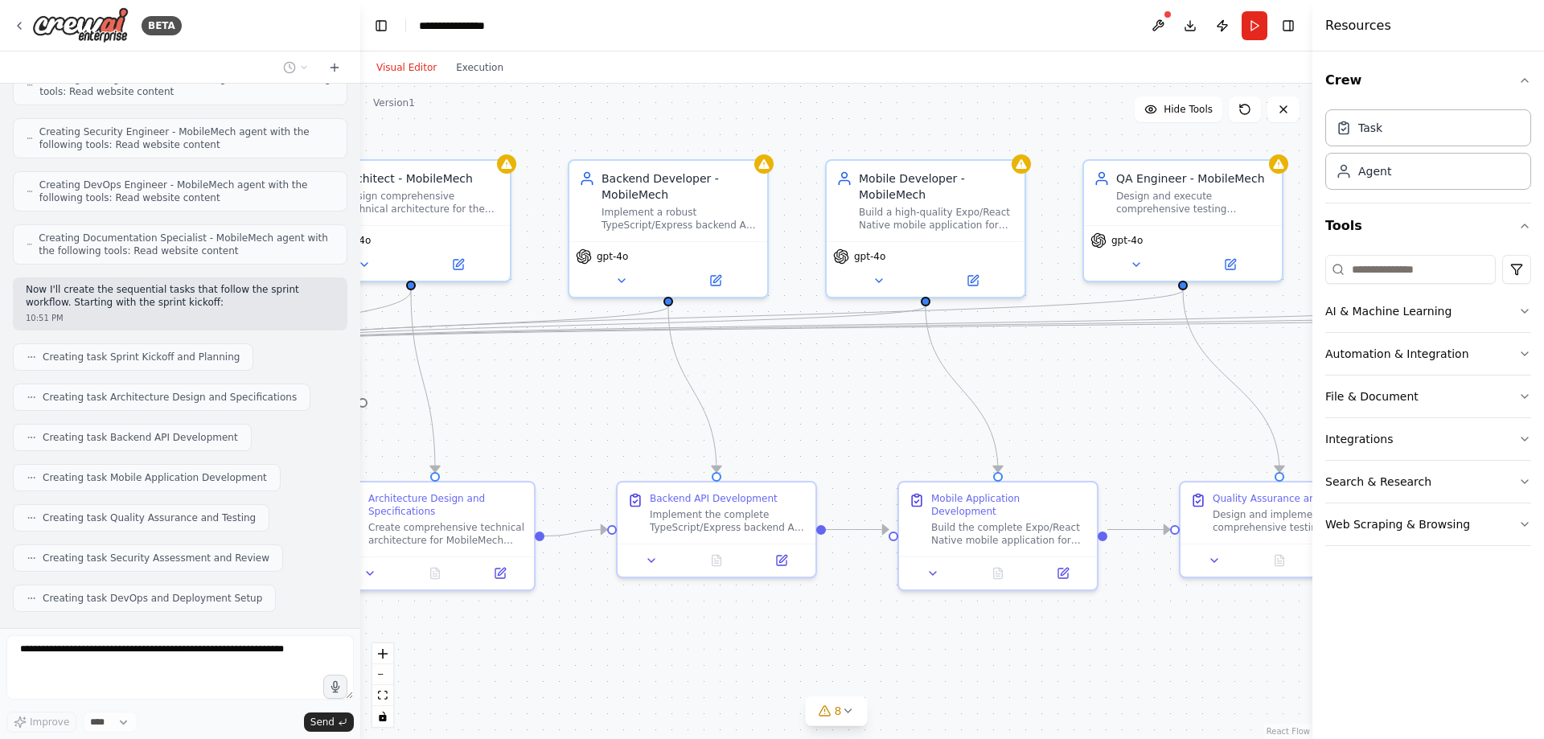
drag, startPoint x: 1029, startPoint y: 413, endPoint x: 838, endPoint y: 414, distance: 191.4
click at [839, 414] on div ".deletable-edge-delete-btn { width: 20px; height: 20px; border: 0px solid #ffff…" at bounding box center [836, 411] width 952 height 655
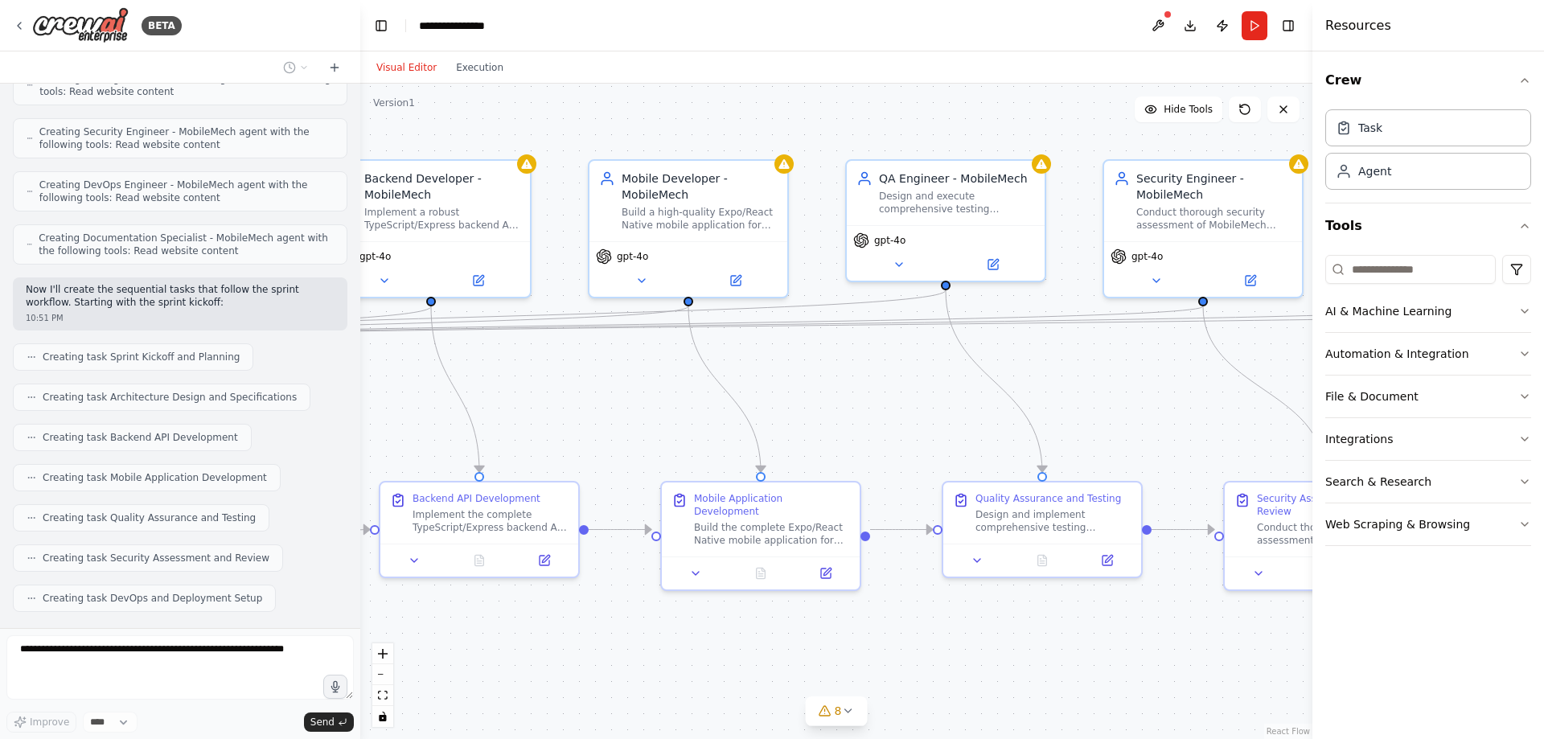
drag, startPoint x: 1061, startPoint y: 409, endPoint x: 840, endPoint y: 409, distance: 221.1
click at [840, 409] on div ".deletable-edge-delete-btn { width: 20px; height: 20px; border: 0px solid #ffff…" at bounding box center [836, 411] width 952 height 655
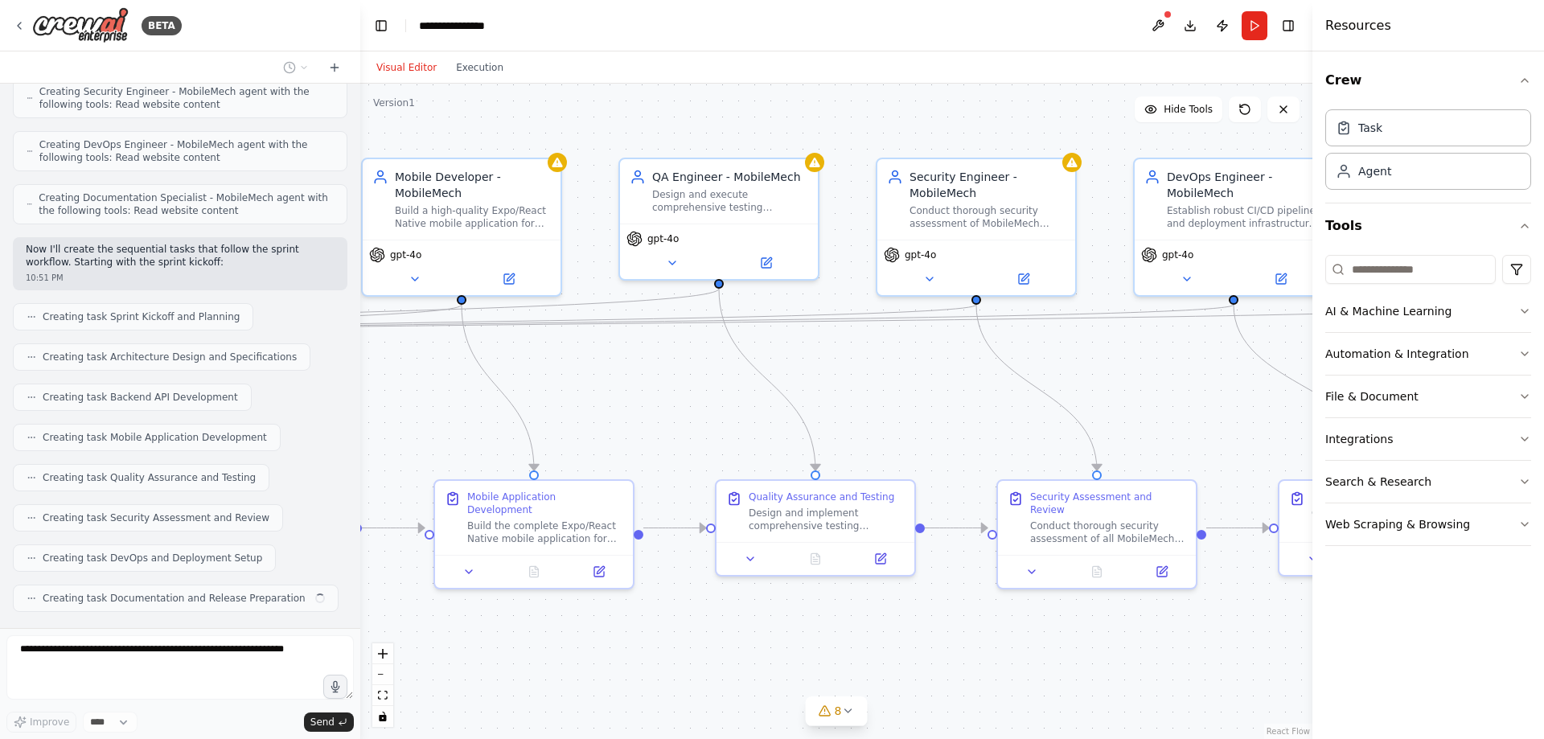
drag, startPoint x: 1125, startPoint y: 400, endPoint x: 898, endPoint y: 399, distance: 226.8
click at [898, 399] on div ".deletable-edge-delete-btn { width: 20px; height: 20px; border: 0px solid #ffff…" at bounding box center [836, 411] width 952 height 655
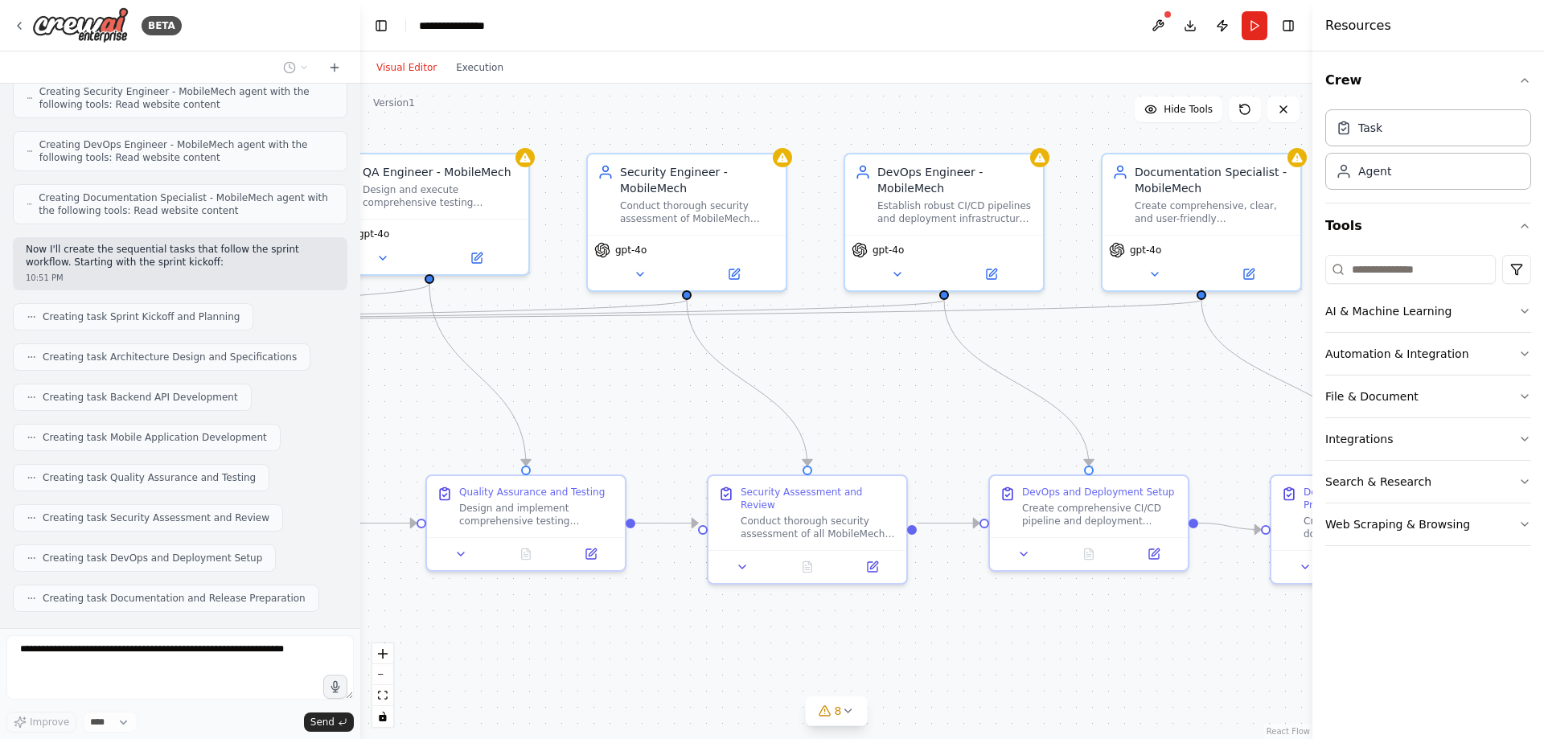
drag, startPoint x: 1161, startPoint y: 395, endPoint x: 872, endPoint y: 390, distance: 289.5
click at [872, 390] on div ".deletable-edge-delete-btn { width: 20px; height: 20px; border: 0px solid #ffff…" at bounding box center [836, 411] width 952 height 655
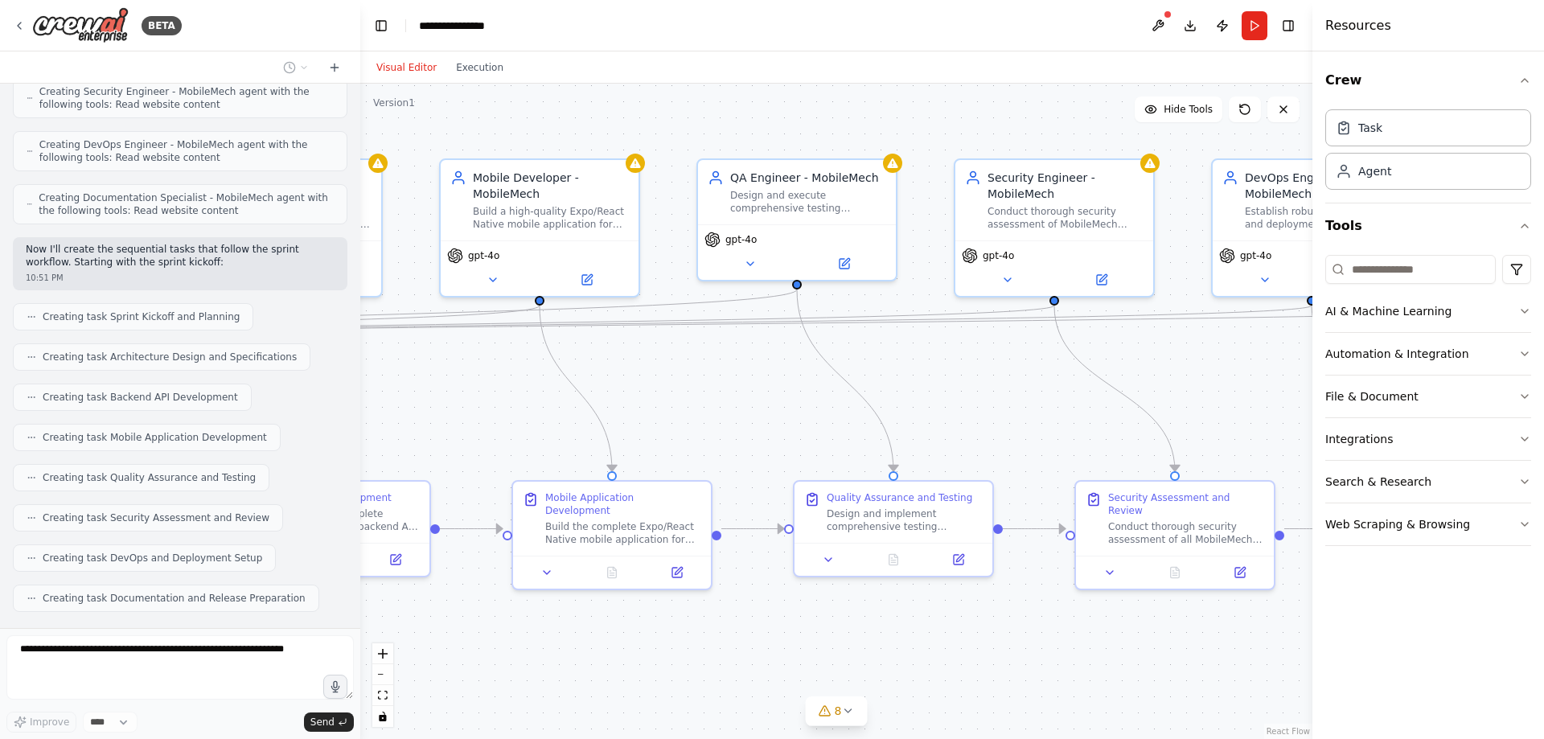
drag, startPoint x: 869, startPoint y: 395, endPoint x: 1249, endPoint y: 403, distance: 379.6
click at [1249, 403] on div ".deletable-edge-delete-btn { width: 20px; height: 20px; border: 0px solid #ffff…" at bounding box center [836, 411] width 952 height 655
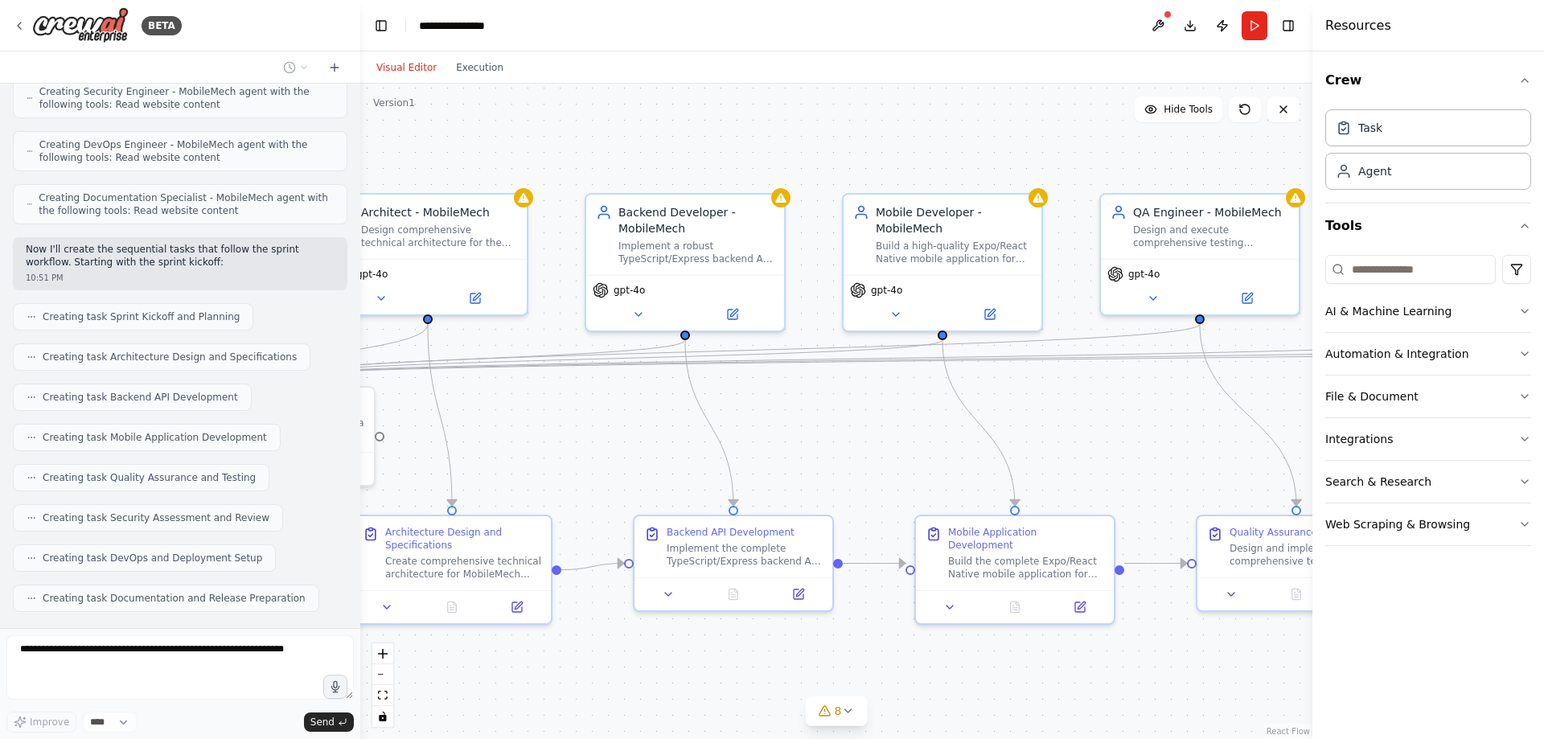
drag, startPoint x: 734, startPoint y: 388, endPoint x: 1135, endPoint y: 421, distance: 401.7
click at [1135, 421] on div ".deletable-edge-delete-btn { width: 20px; height: 20px; border: 0px solid #ffff…" at bounding box center [836, 411] width 952 height 655
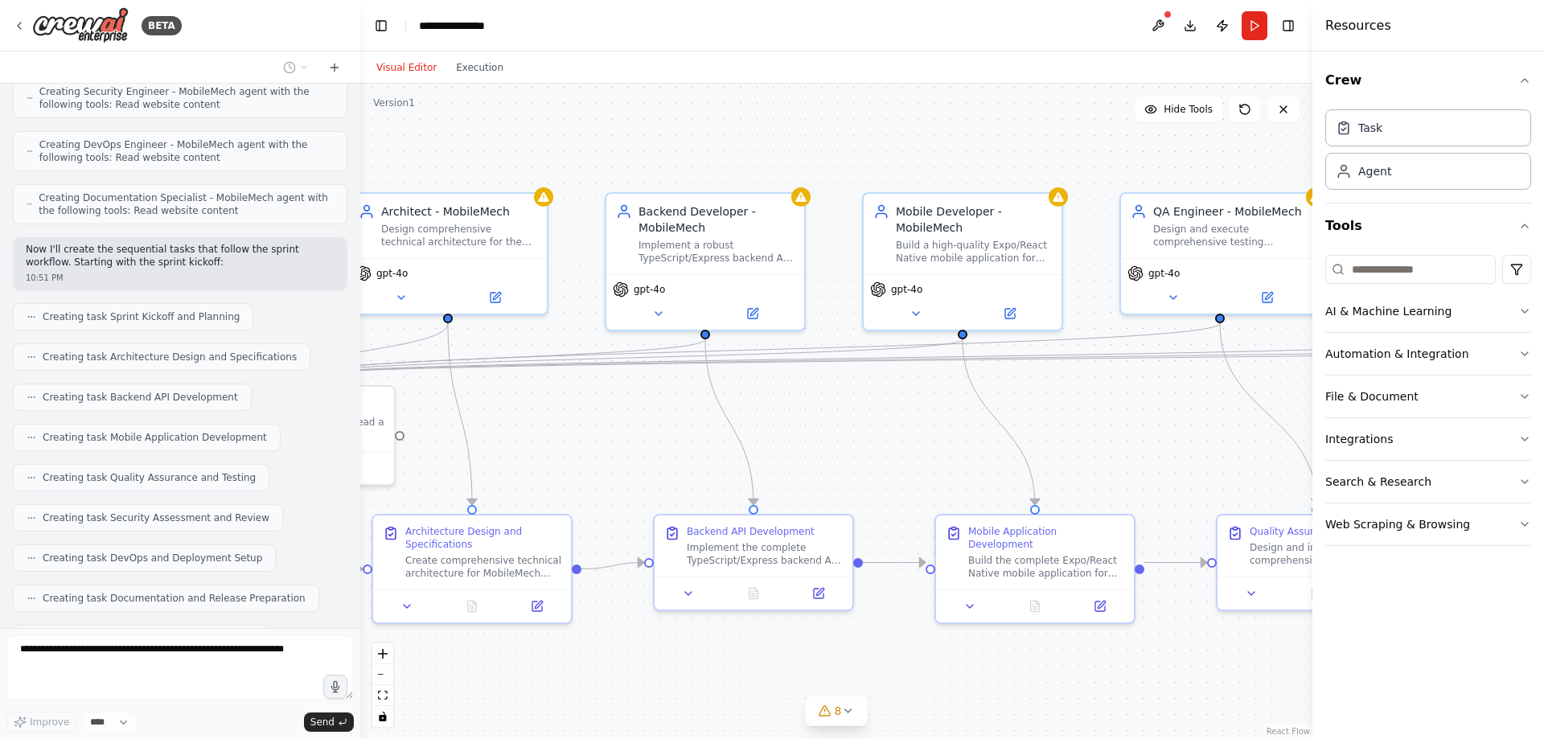
scroll to position [2232, 0]
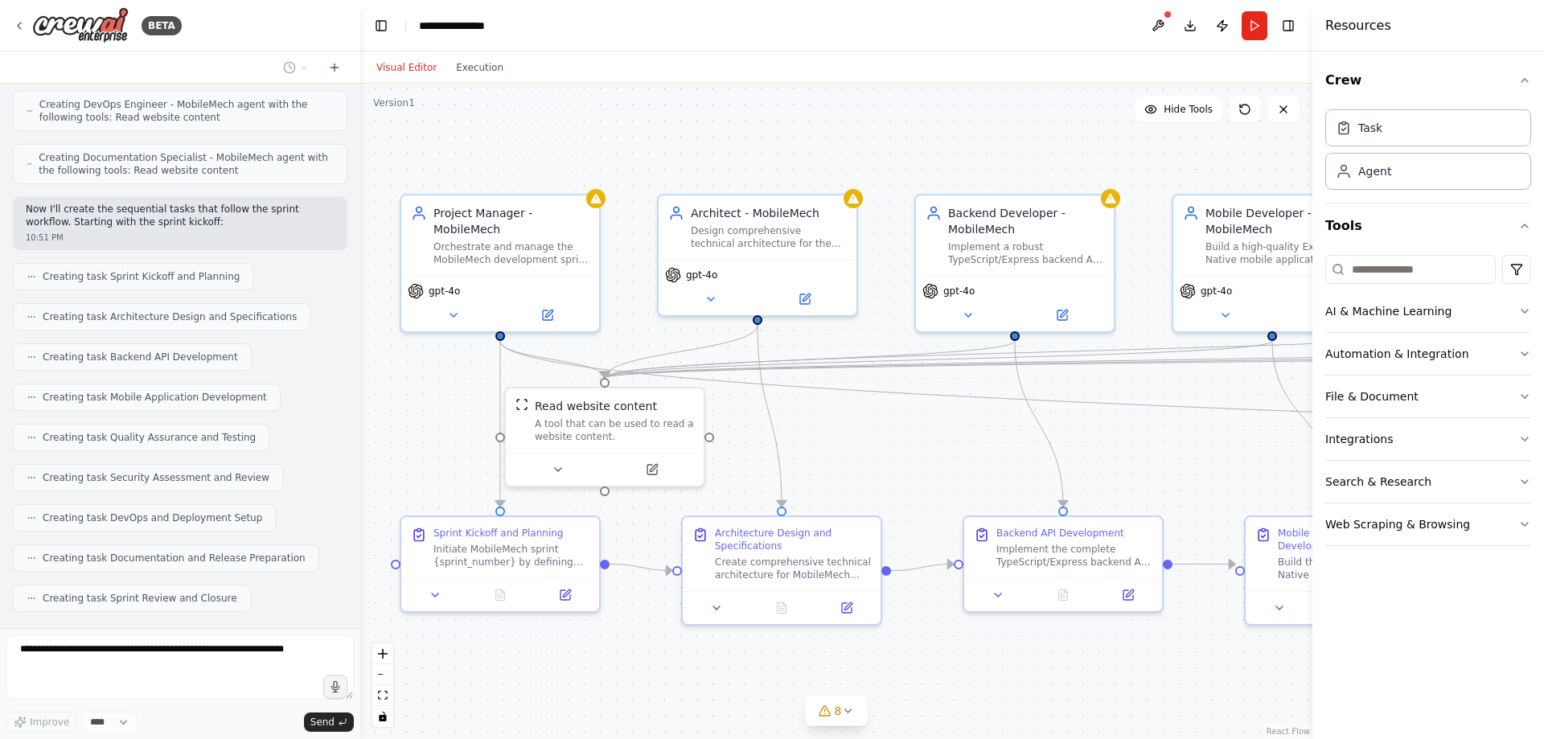
drag, startPoint x: 622, startPoint y: 449, endPoint x: 917, endPoint y: 450, distance: 294.3
click at [918, 450] on div ".deletable-edge-delete-btn { width: 20px; height: 20px; border: 0px solid #ffff…" at bounding box center [836, 411] width 952 height 655
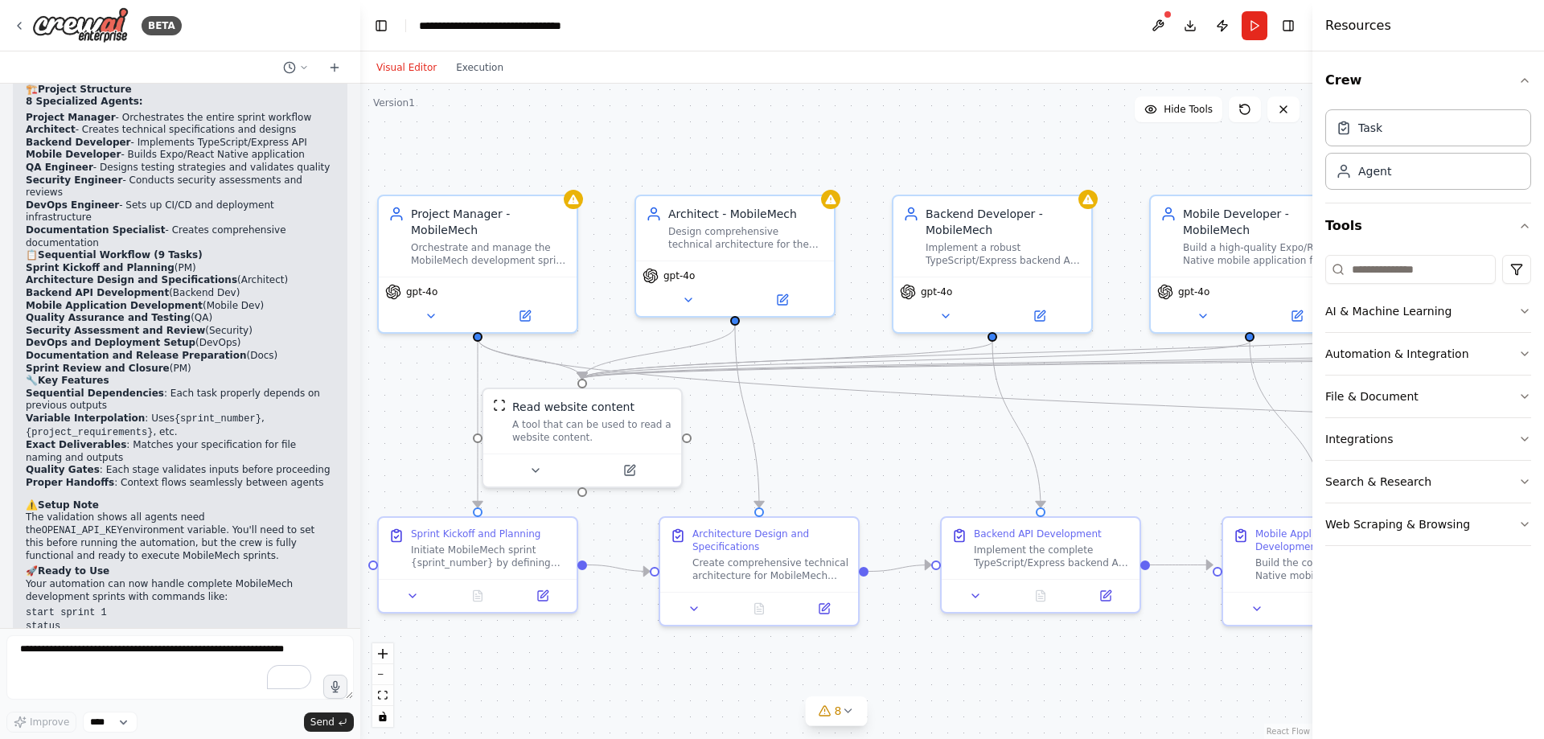
scroll to position [3005, 0]
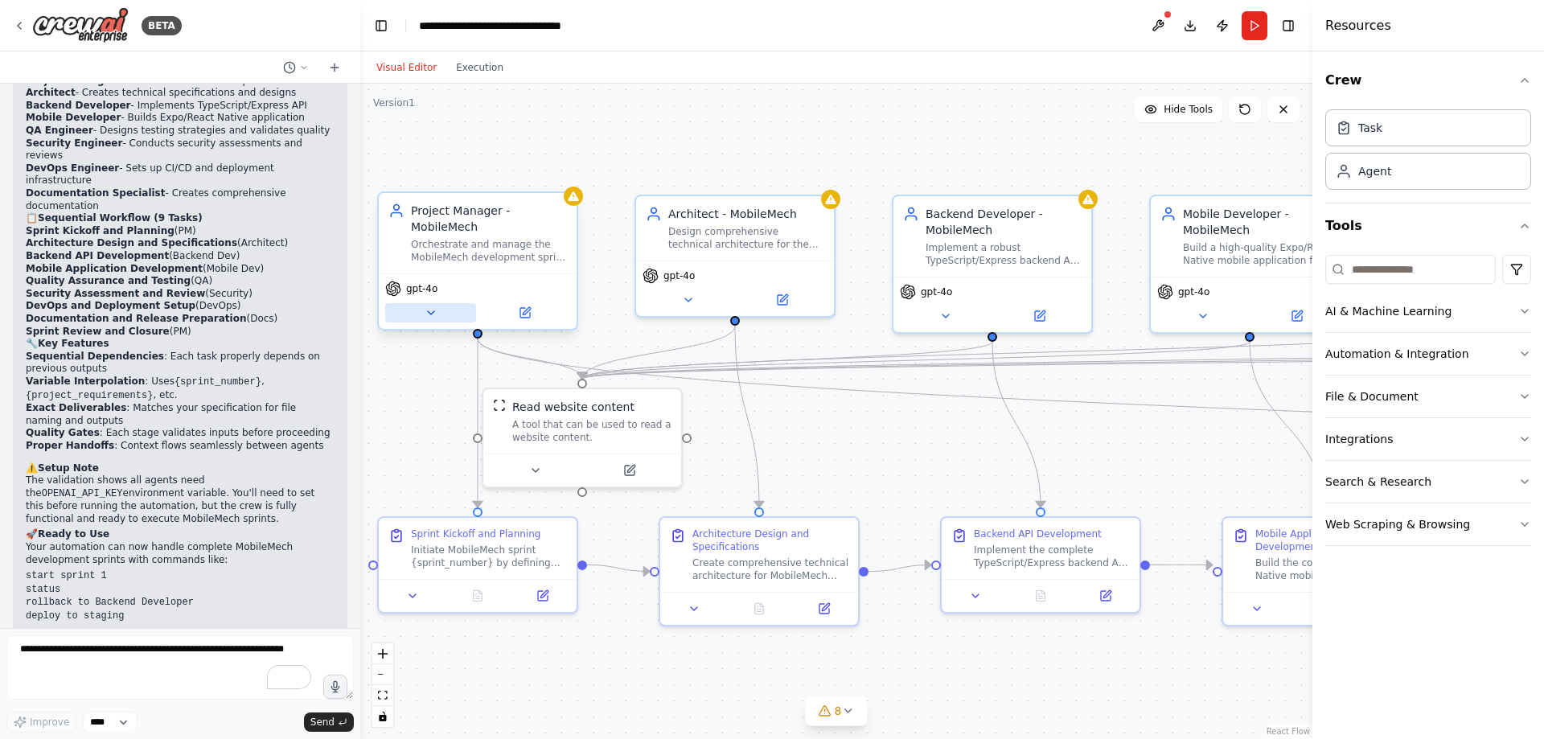
click at [429, 310] on icon at bounding box center [431, 312] width 13 height 13
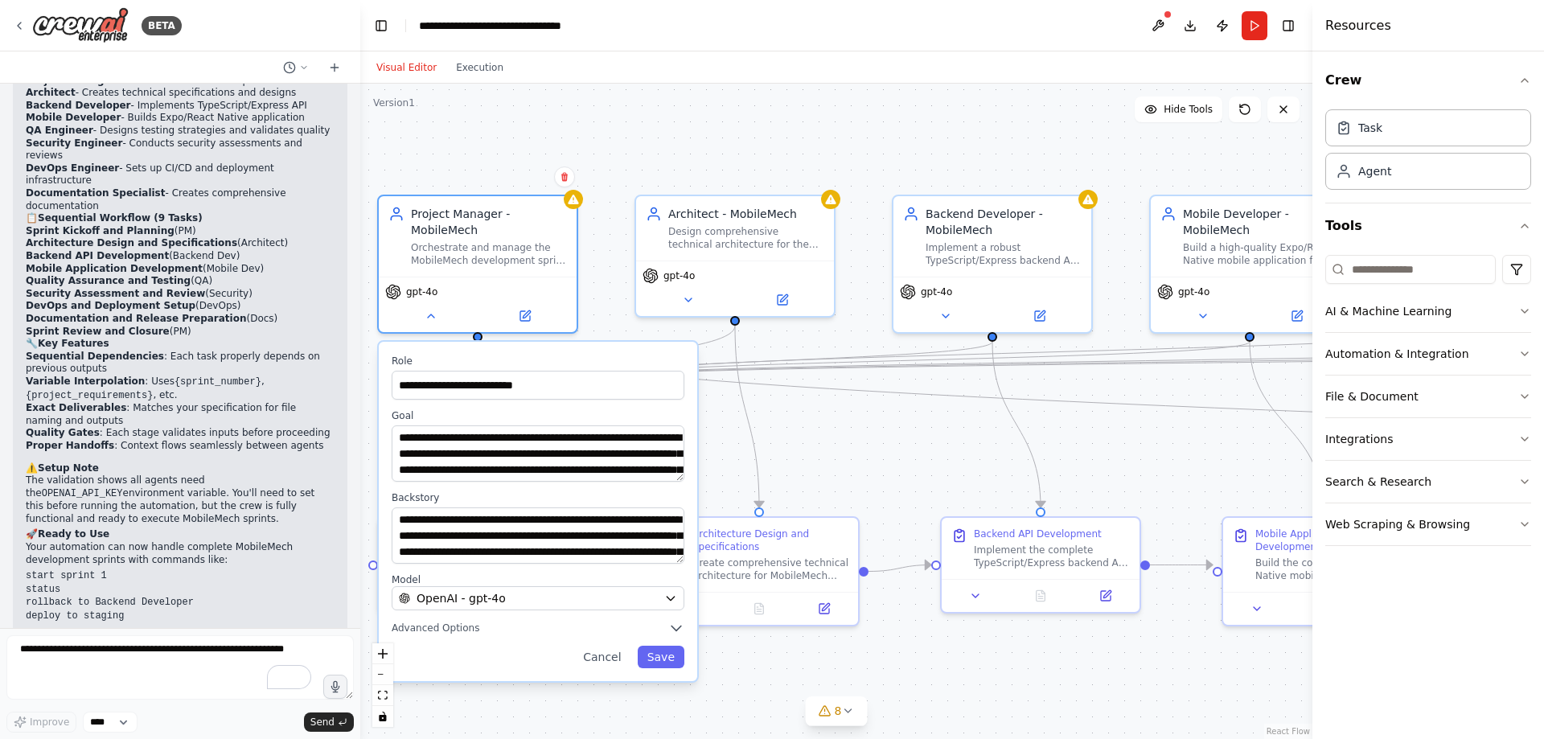
click at [679, 485] on div "**********" at bounding box center [538, 511] width 318 height 339
click at [685, 477] on div "**********" at bounding box center [538, 512] width 318 height 340
drag, startPoint x: 679, startPoint y: 559, endPoint x: 691, endPoint y: 552, distance: 13.7
click at [691, 552] on div "**********" at bounding box center [538, 509] width 318 height 334
click at [432, 322] on button at bounding box center [430, 312] width 91 height 19
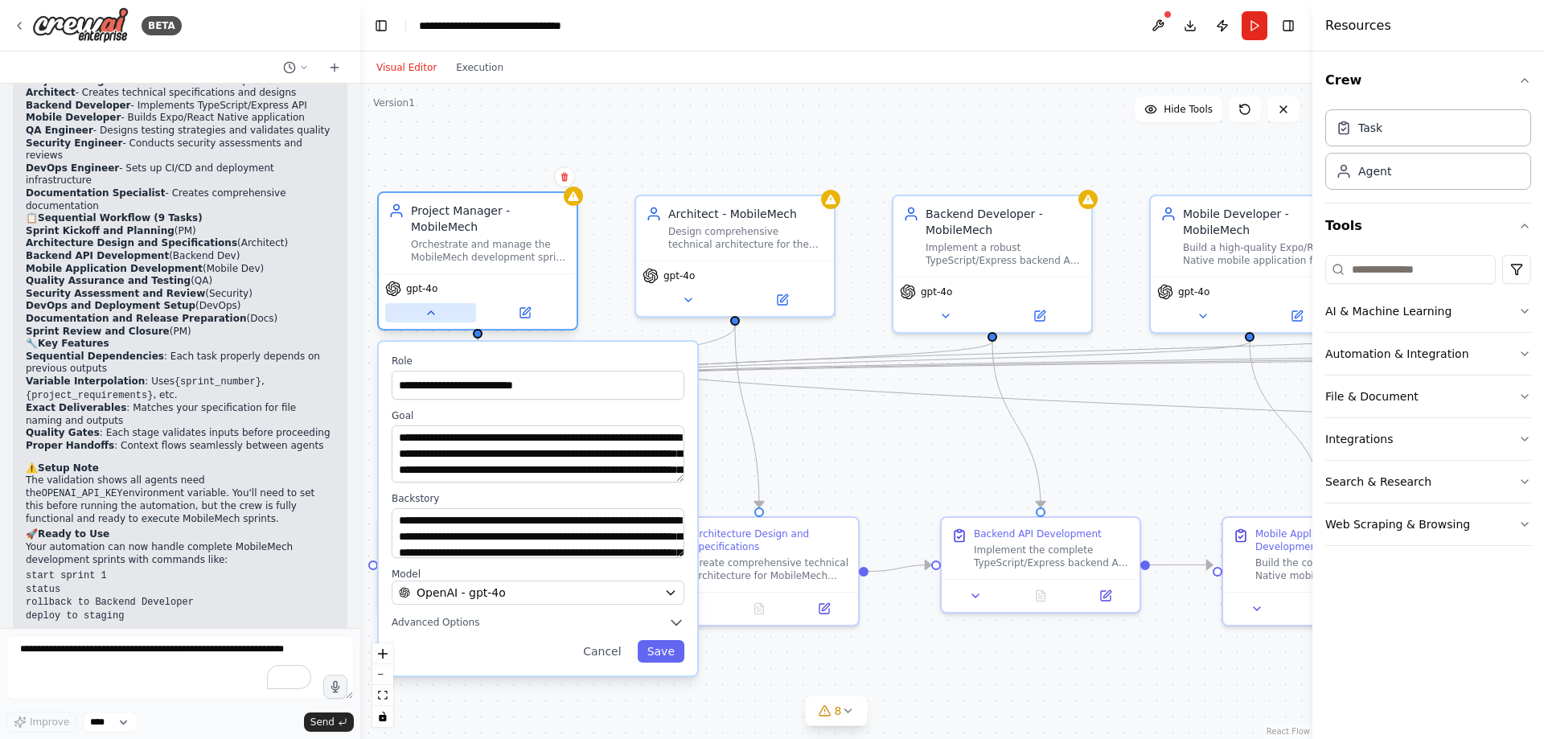
click at [433, 319] on button at bounding box center [430, 312] width 91 height 19
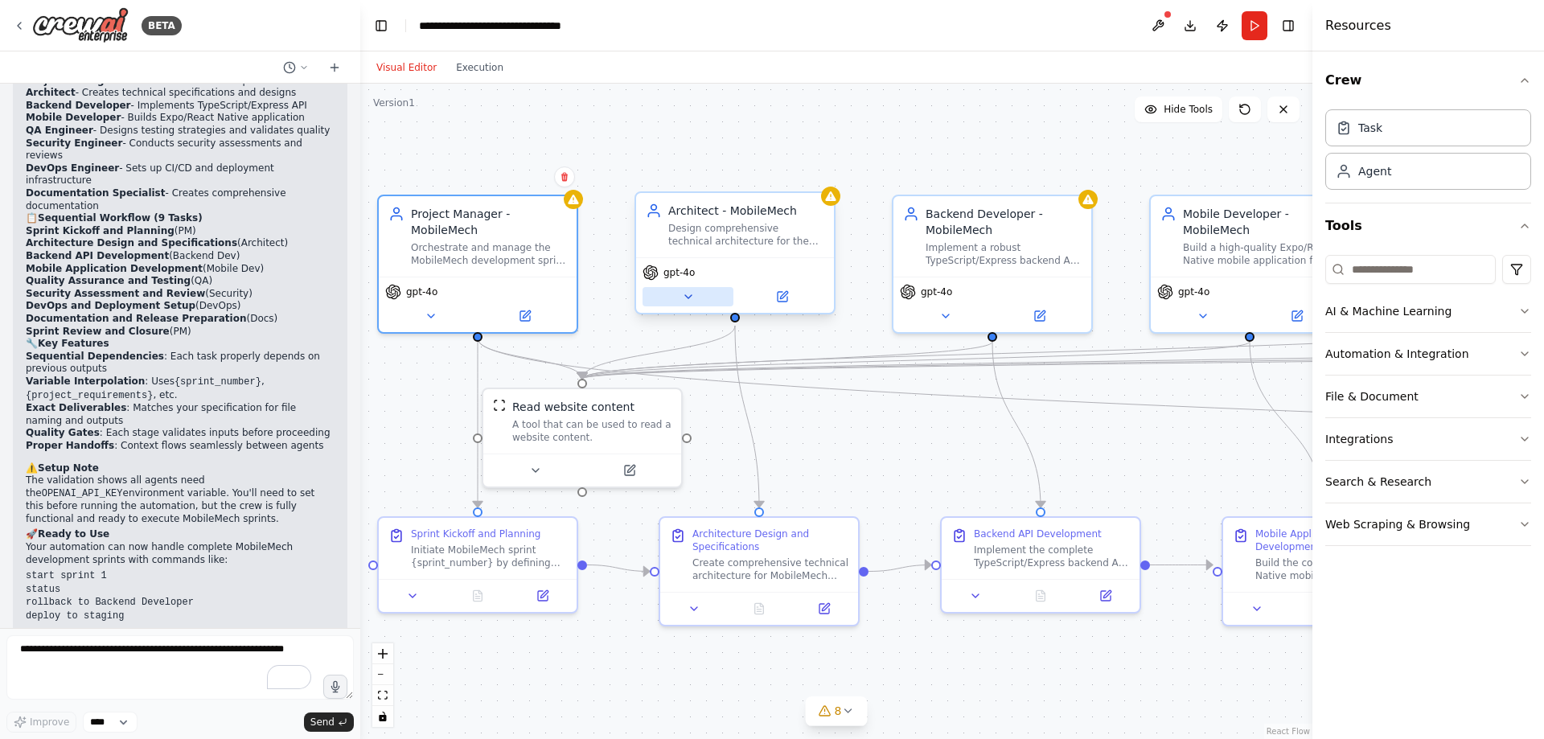
click at [691, 304] on button at bounding box center [687, 296] width 91 height 19
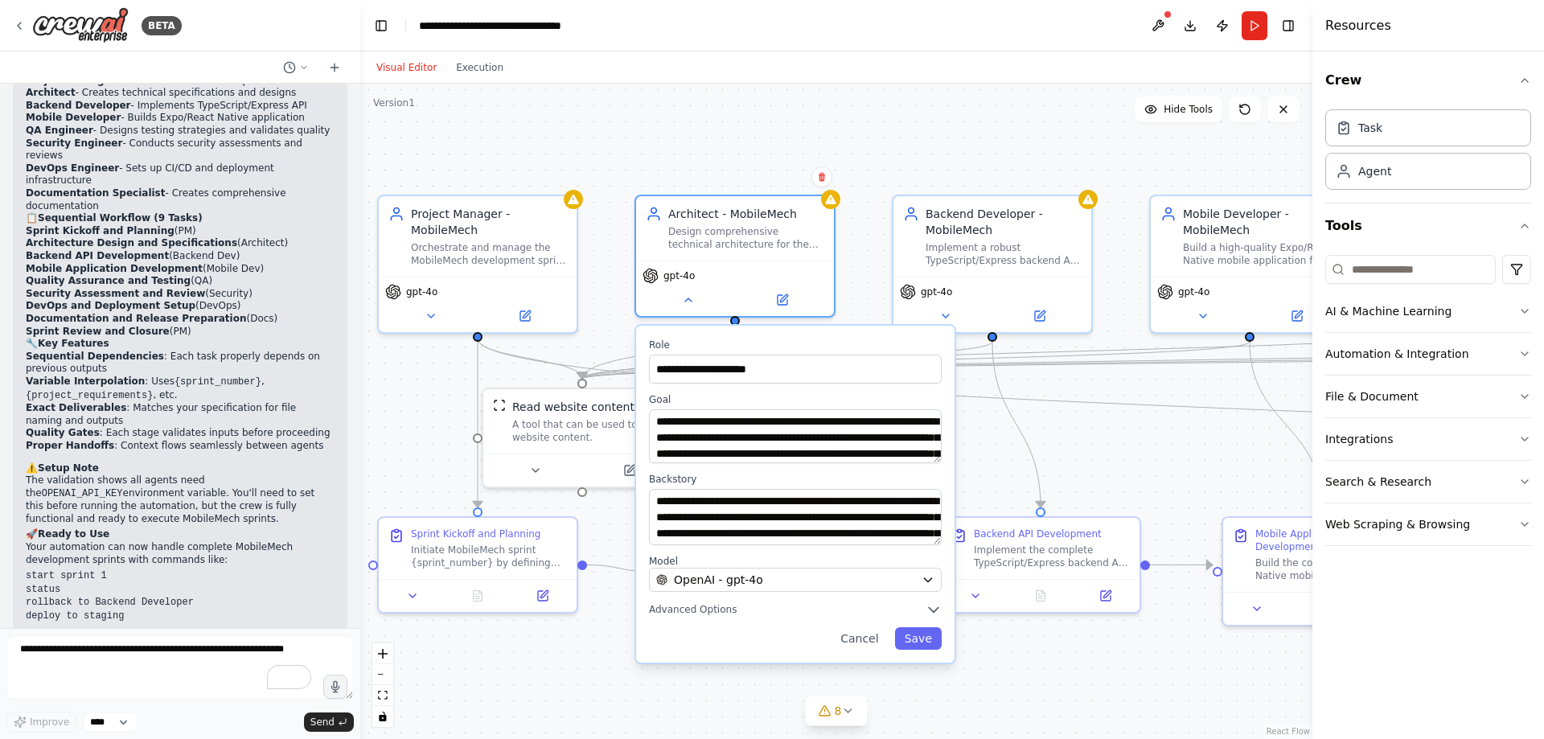
click at [936, 461] on textarea "**********" at bounding box center [795, 436] width 293 height 54
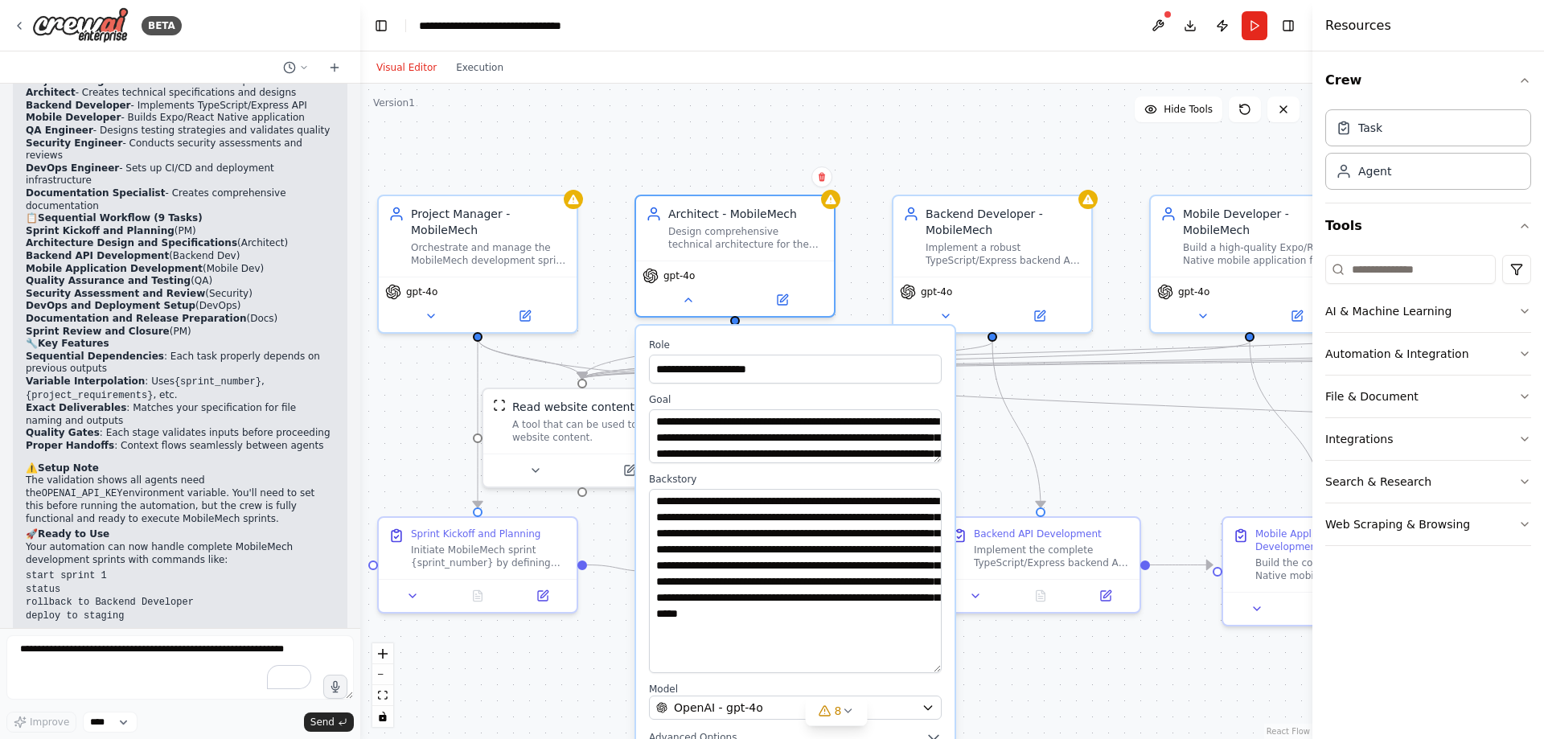
drag, startPoint x: 936, startPoint y: 537, endPoint x: 930, endPoint y: 665, distance: 128.0
click at [930, 665] on textarea "**********" at bounding box center [795, 581] width 293 height 184
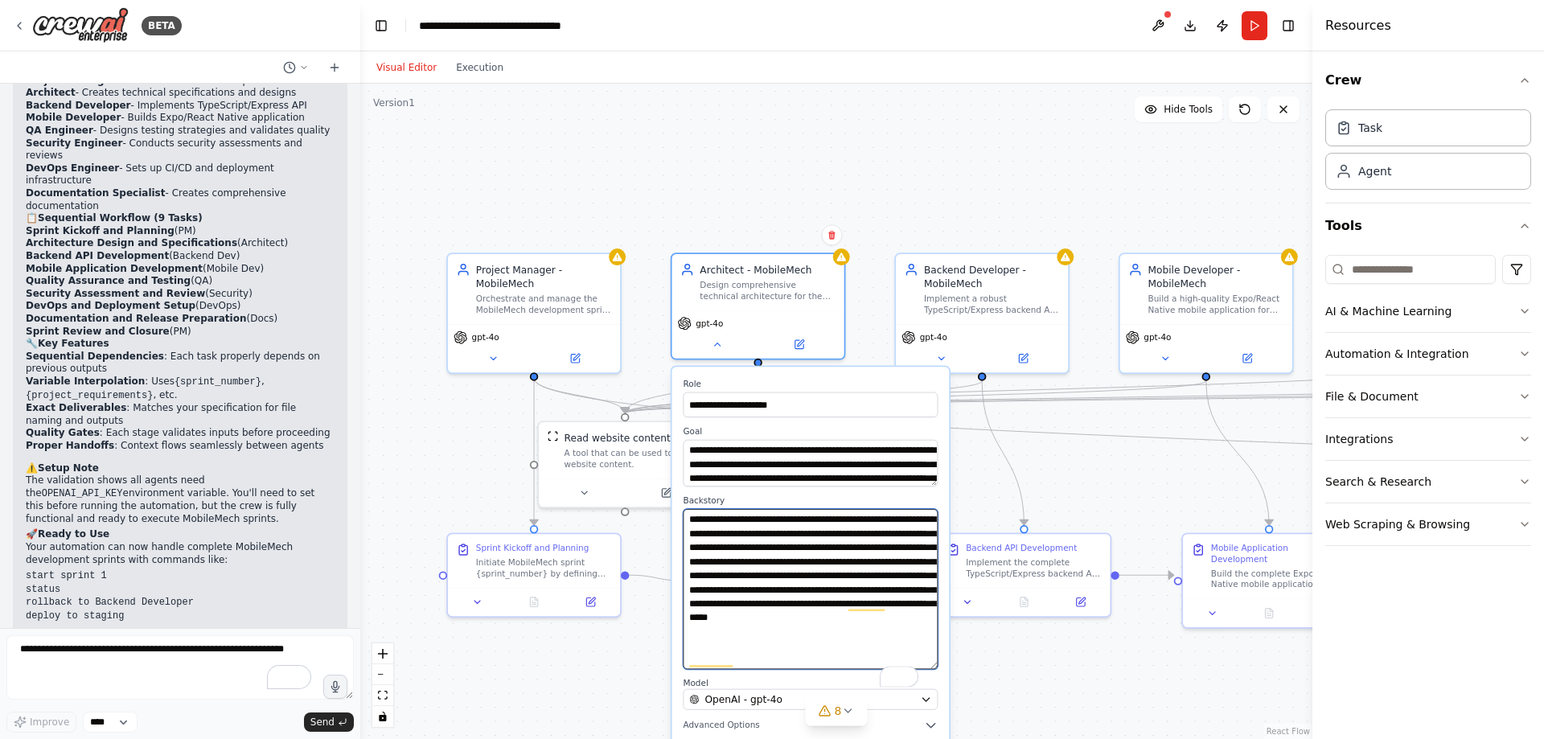
scroll to position [1, 0]
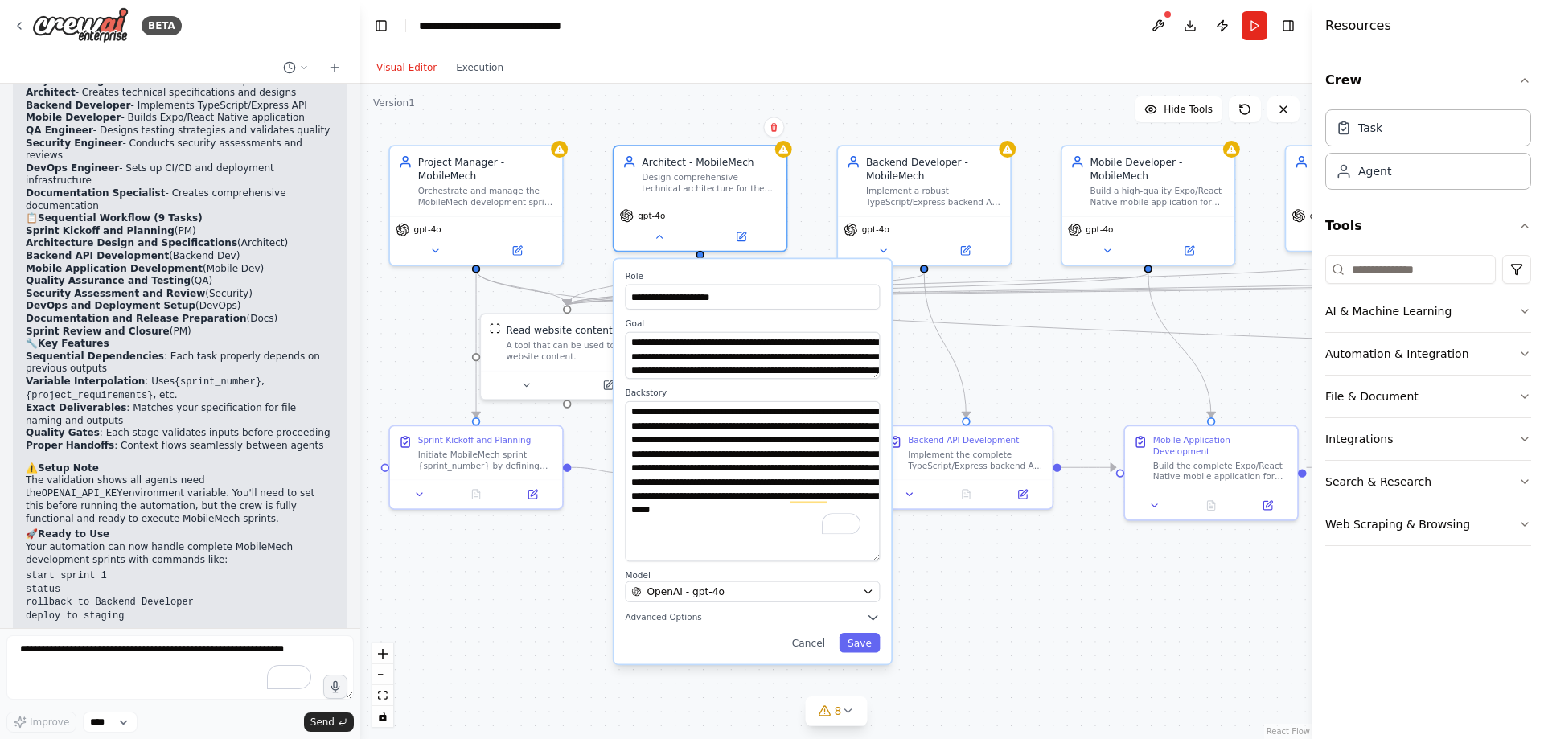
drag, startPoint x: 894, startPoint y: 212, endPoint x: 836, endPoint y: 105, distance: 122.3
click at [836, 105] on div ".deletable-edge-delete-btn { width: 20px; height: 20px; border: 0px solid #ffff…" at bounding box center [836, 411] width 952 height 655
drag, startPoint x: 875, startPoint y: 560, endPoint x: 880, endPoint y: 578, distance: 19.3
click at [880, 578] on div "**********" at bounding box center [752, 471] width 277 height 424
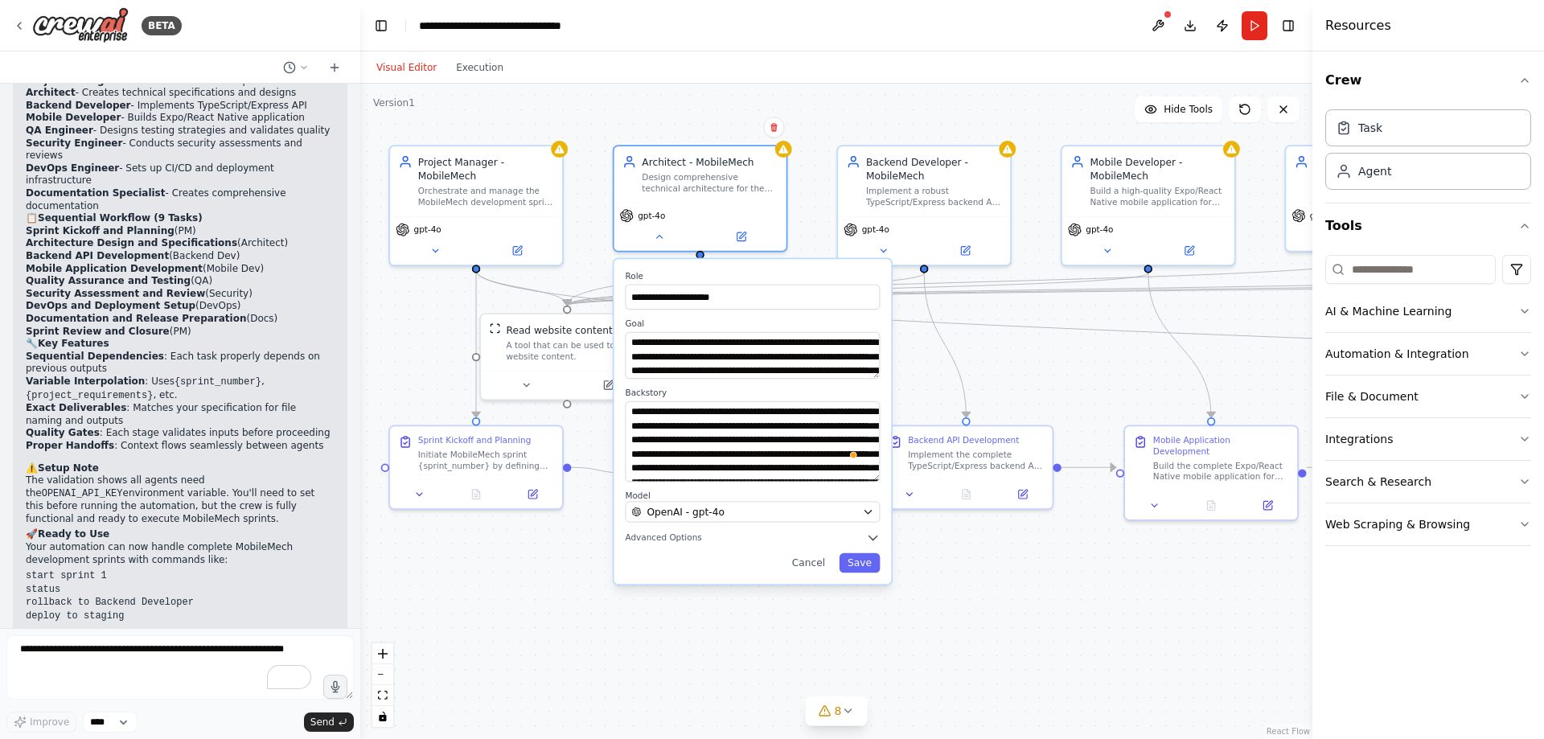
drag, startPoint x: 876, startPoint y: 577, endPoint x: 880, endPoint y: 478, distance: 99.0
click at [880, 478] on textarea "**********" at bounding box center [752, 441] width 255 height 80
click at [870, 515] on icon "button" at bounding box center [868, 512] width 11 height 11
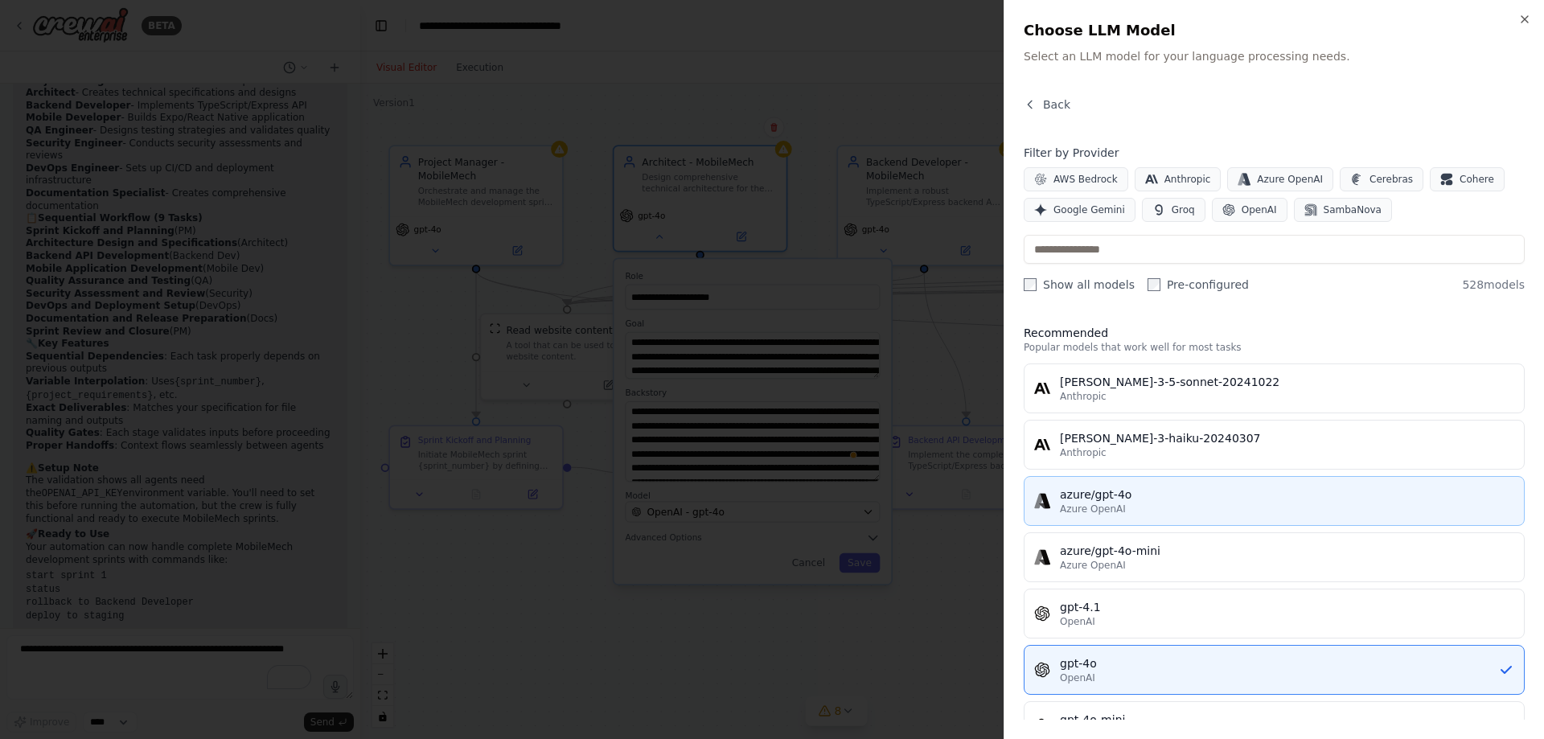
scroll to position [80, 0]
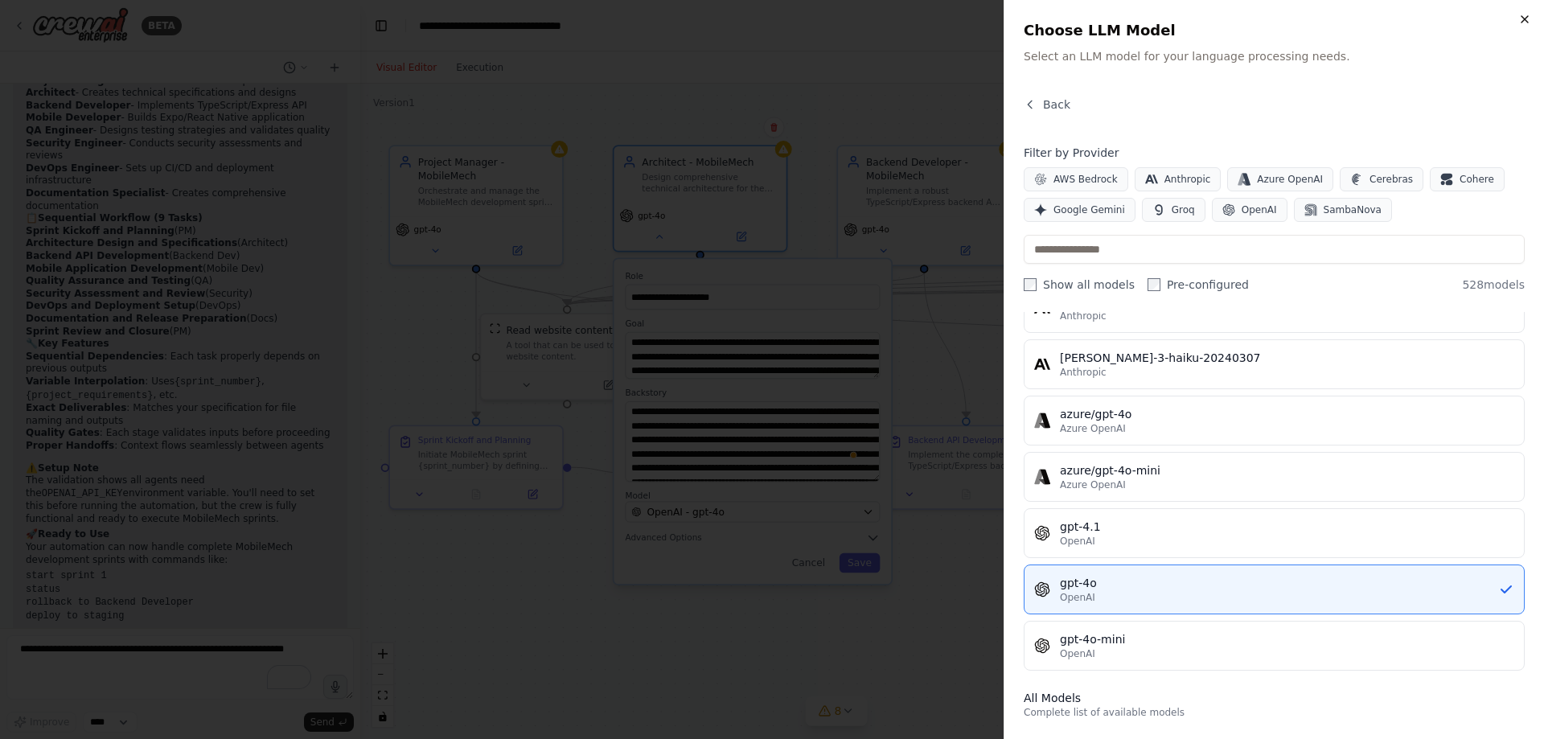
click at [1521, 20] on icon "button" at bounding box center [1524, 19] width 13 height 13
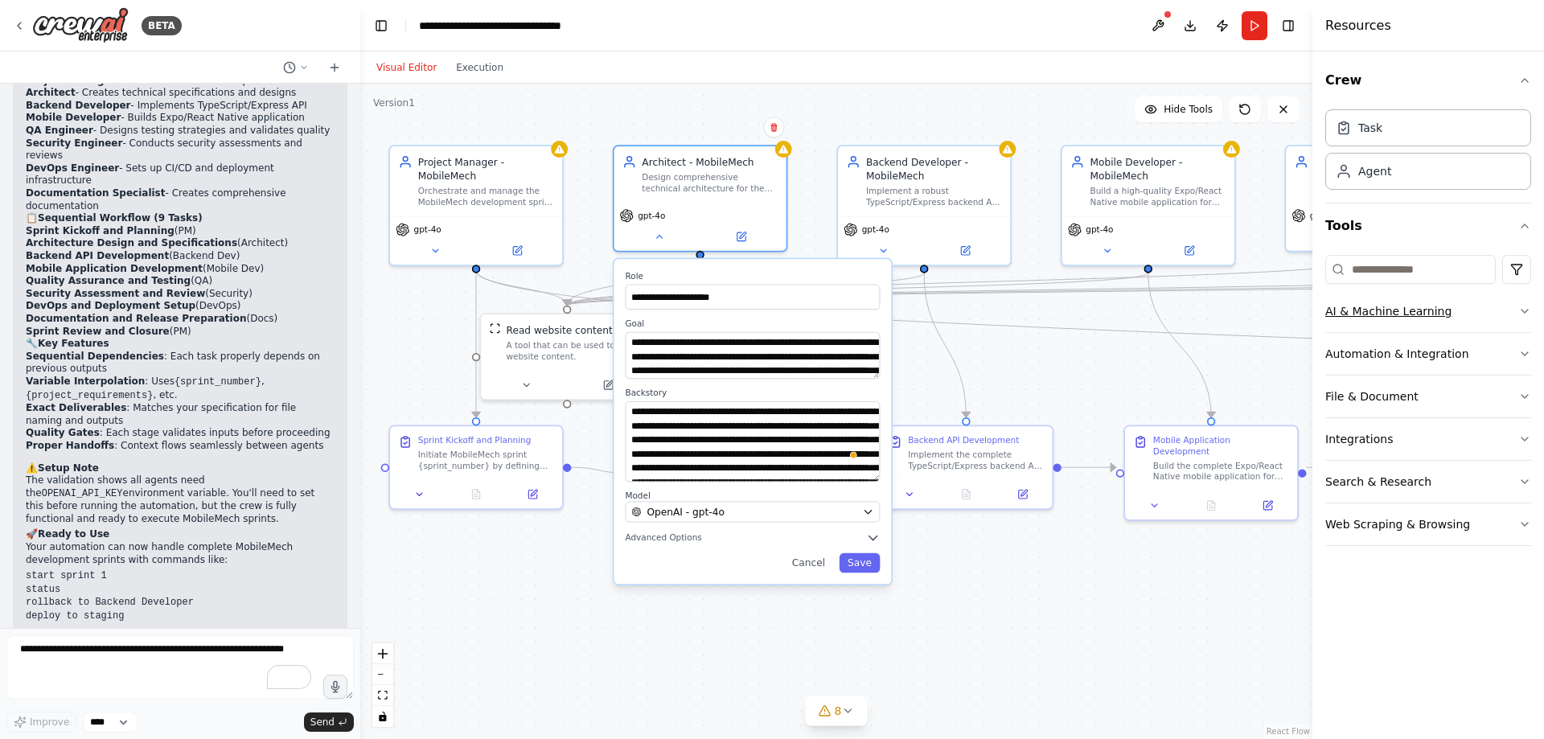
click at [1529, 304] on button "AI & Machine Learning" at bounding box center [1428, 311] width 206 height 42
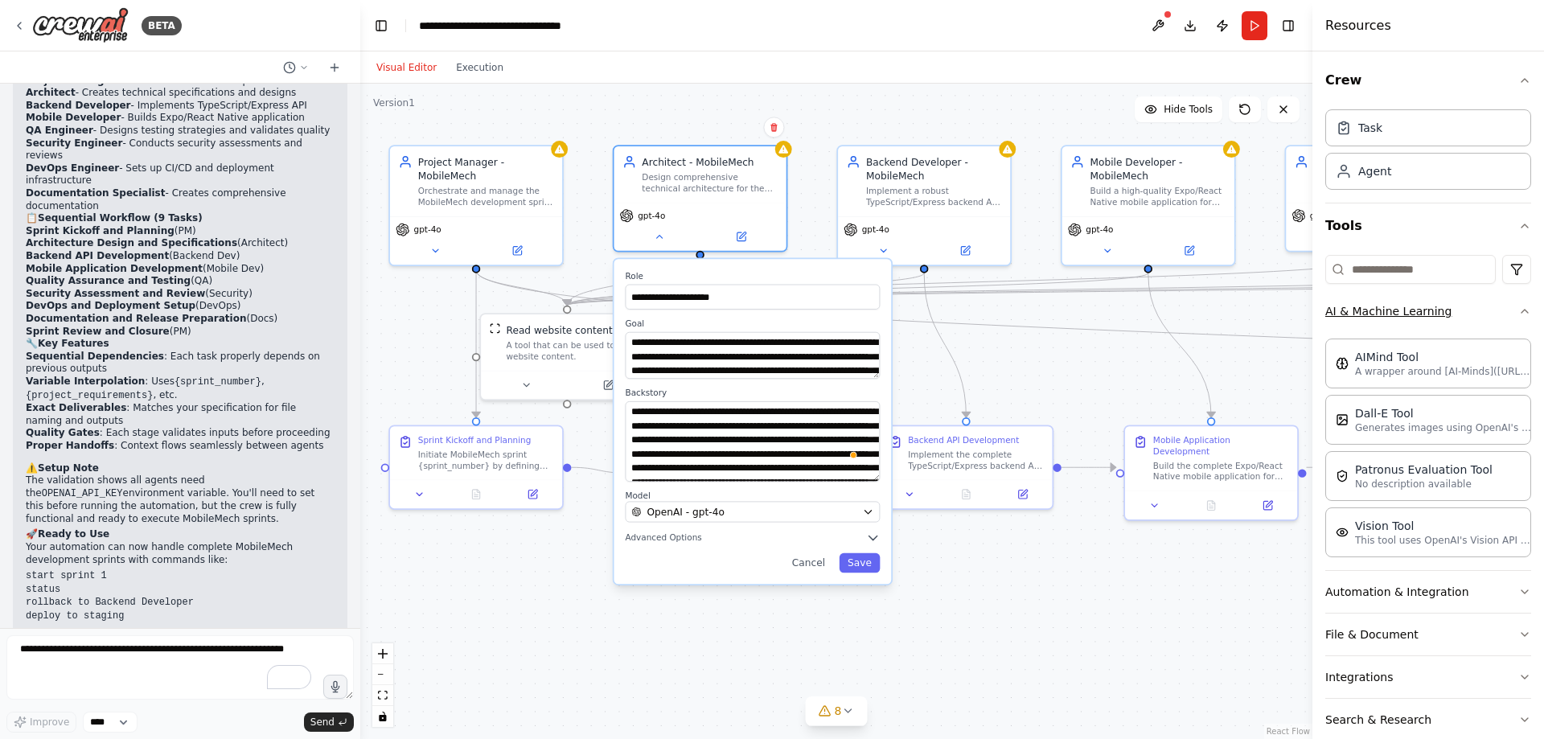
click at [1518, 309] on icon "button" at bounding box center [1524, 311] width 13 height 13
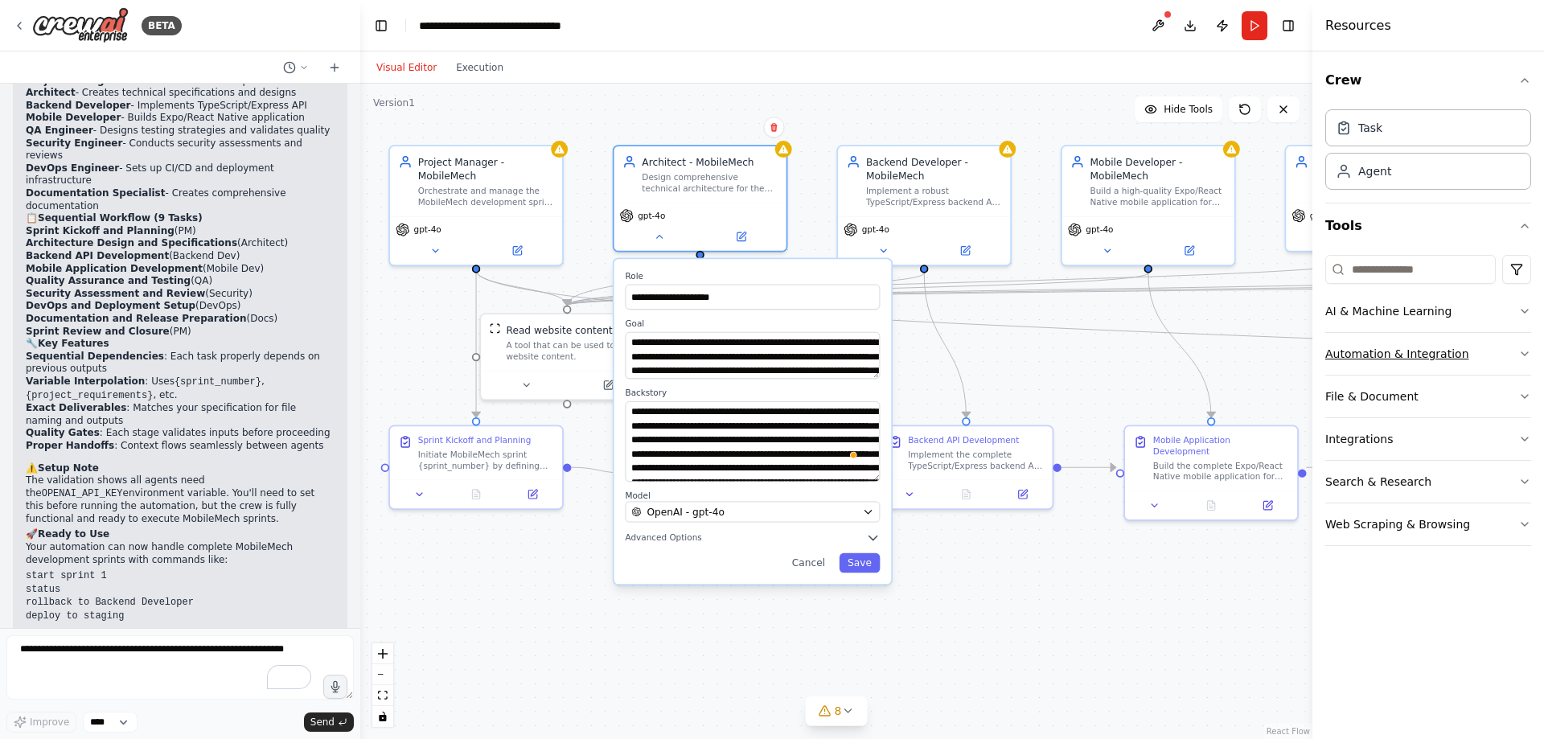
click at [1523, 353] on icon "button" at bounding box center [1524, 353] width 13 height 13
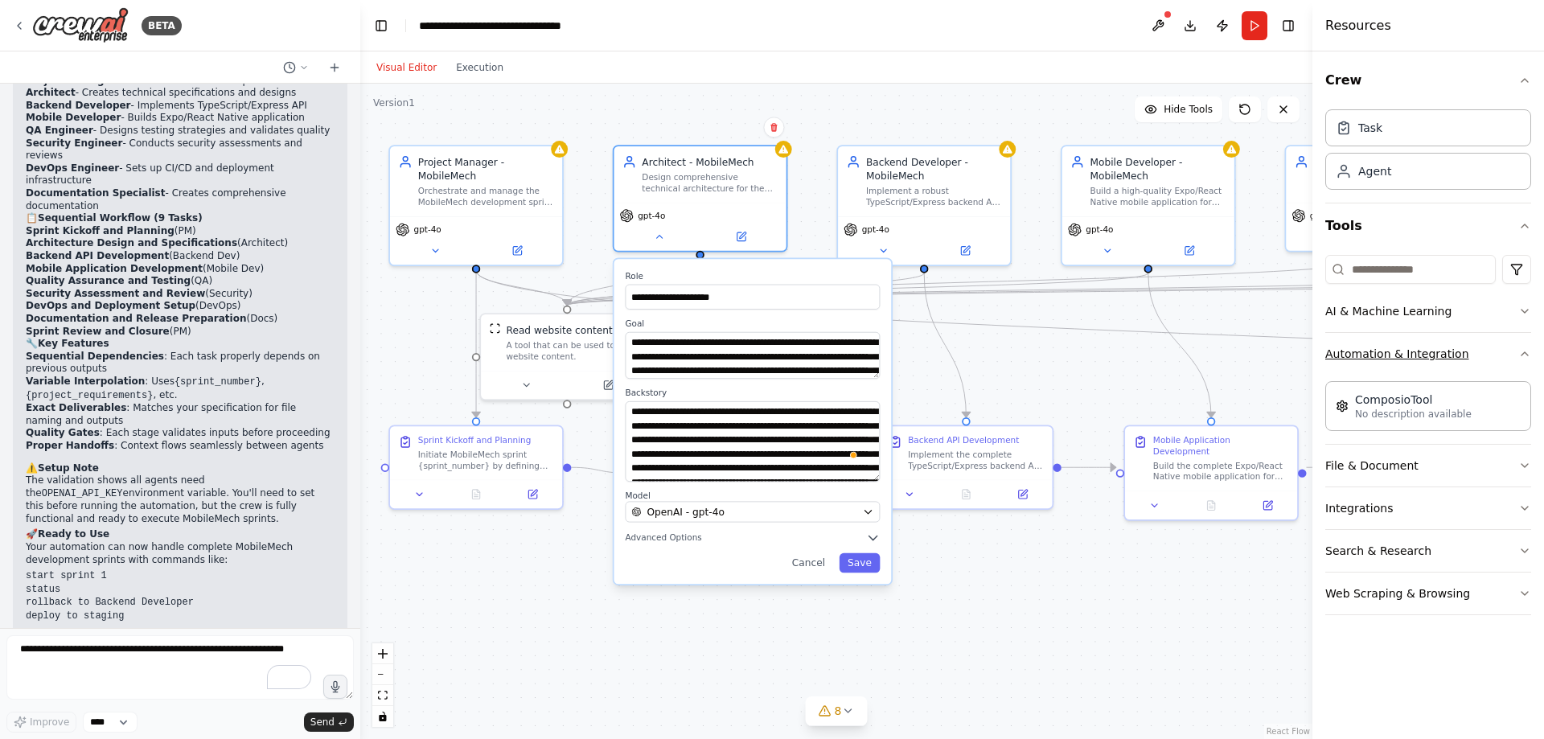
click at [1524, 351] on icon "button" at bounding box center [1524, 353] width 13 height 13
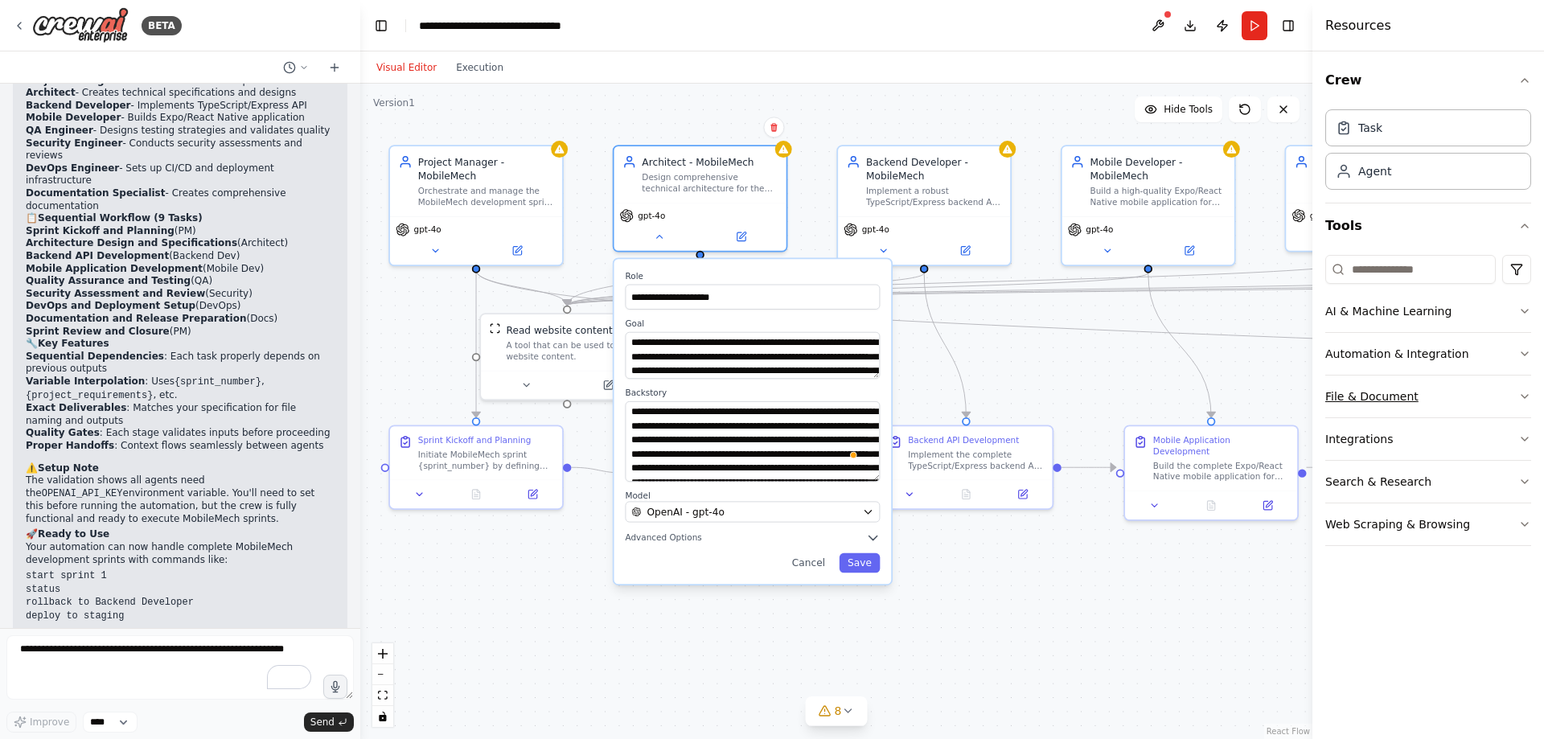
click at [1521, 396] on icon "button" at bounding box center [1524, 396] width 13 height 13
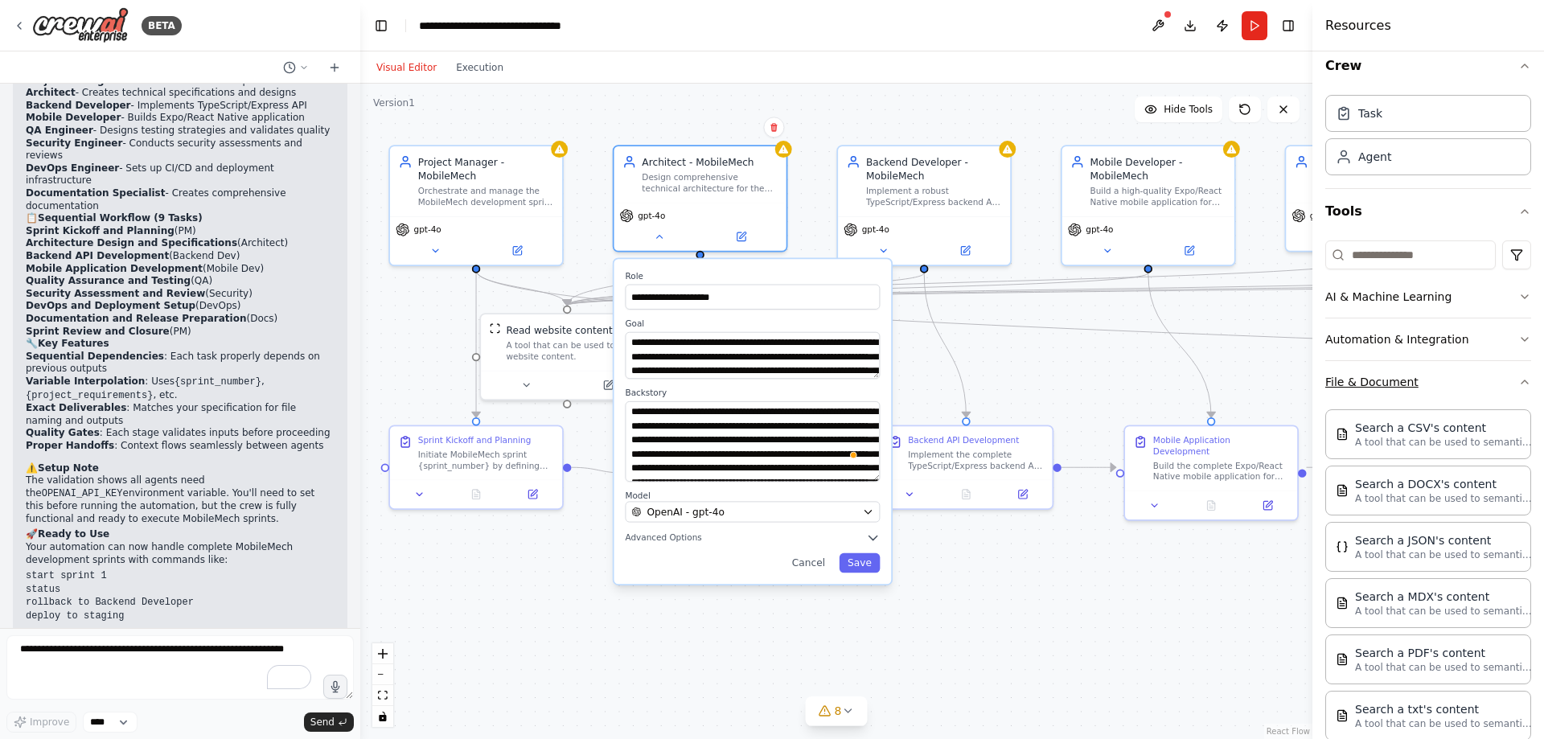
scroll to position [0, 0]
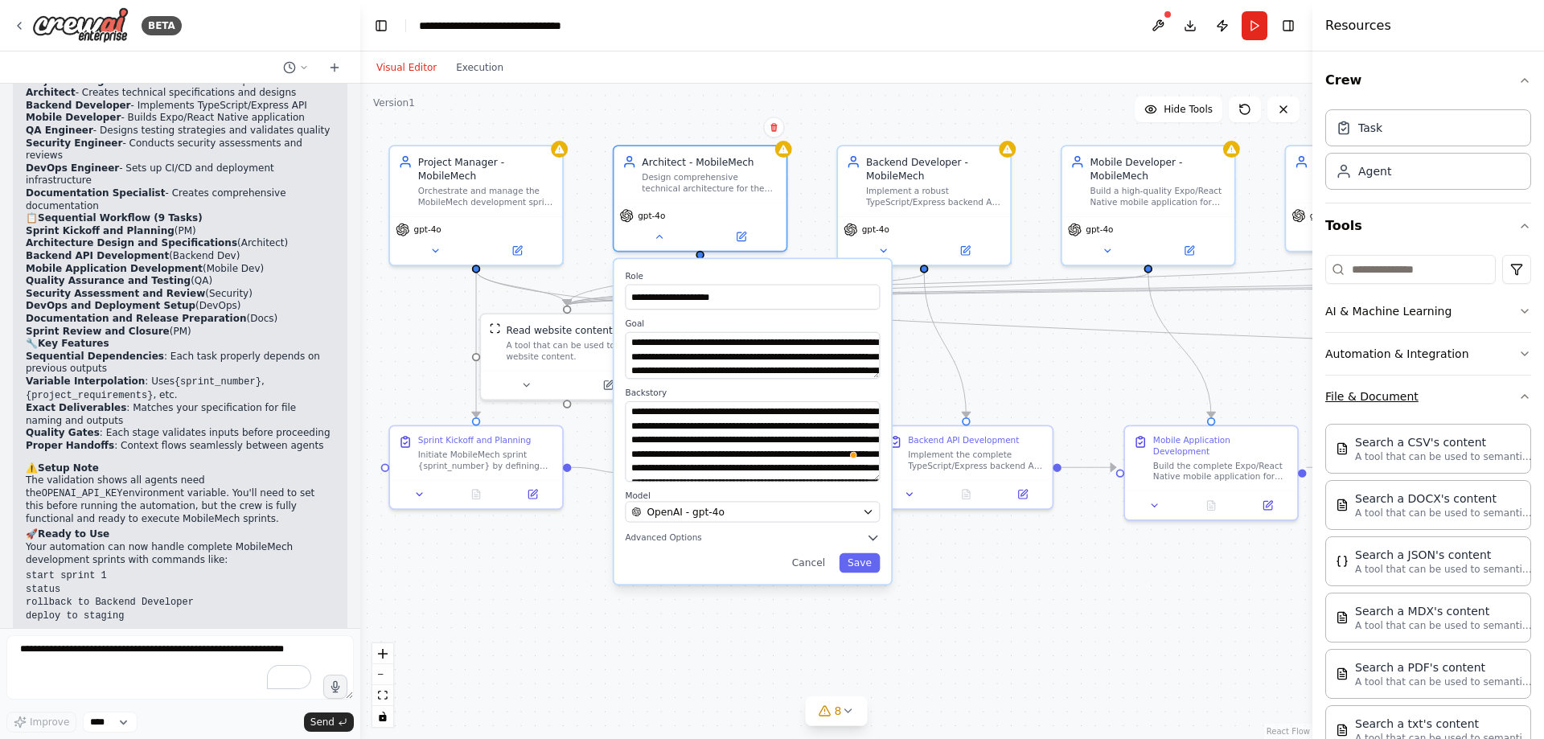
click at [1518, 396] on icon "button" at bounding box center [1524, 396] width 13 height 13
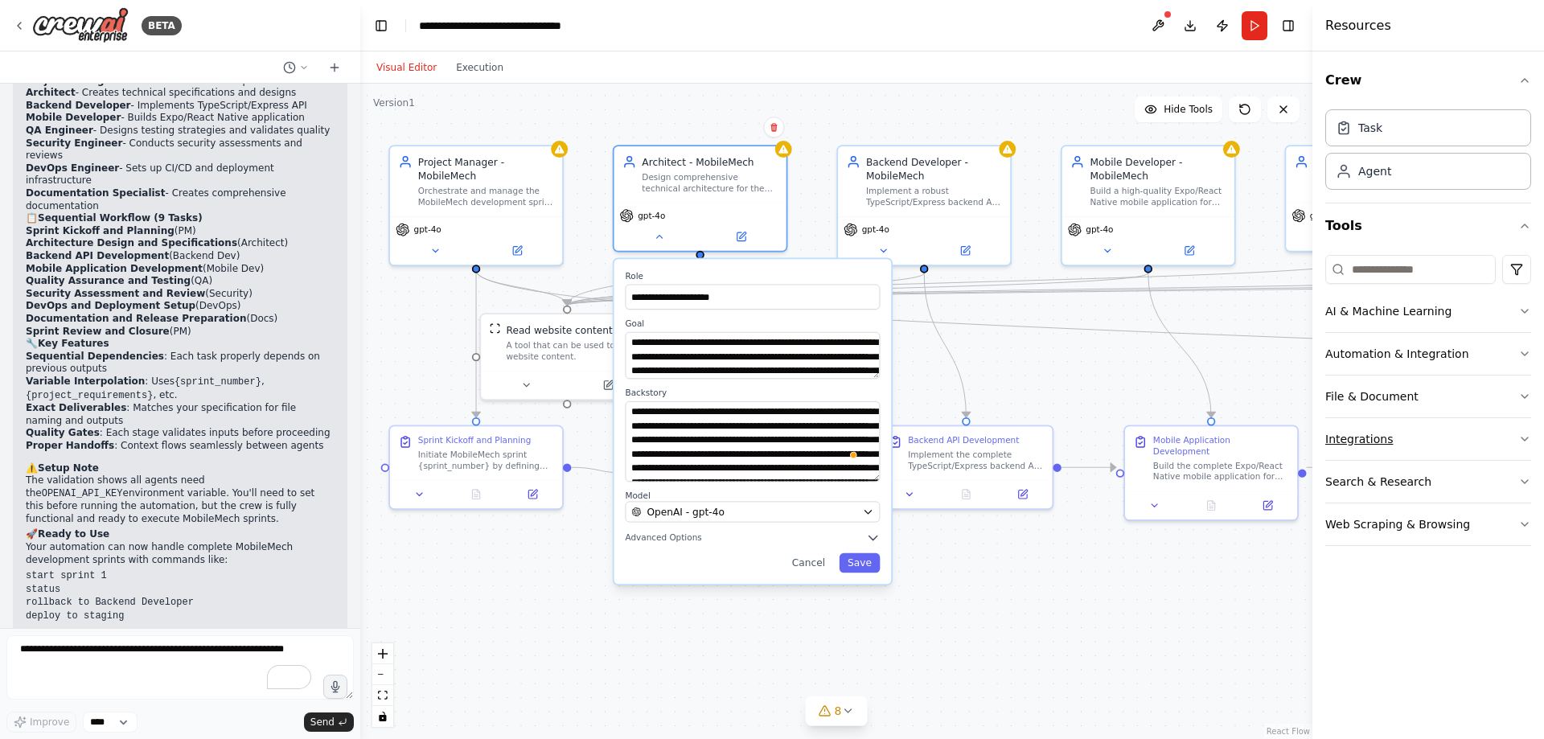
click at [1516, 438] on button "Integrations" at bounding box center [1428, 439] width 206 height 42
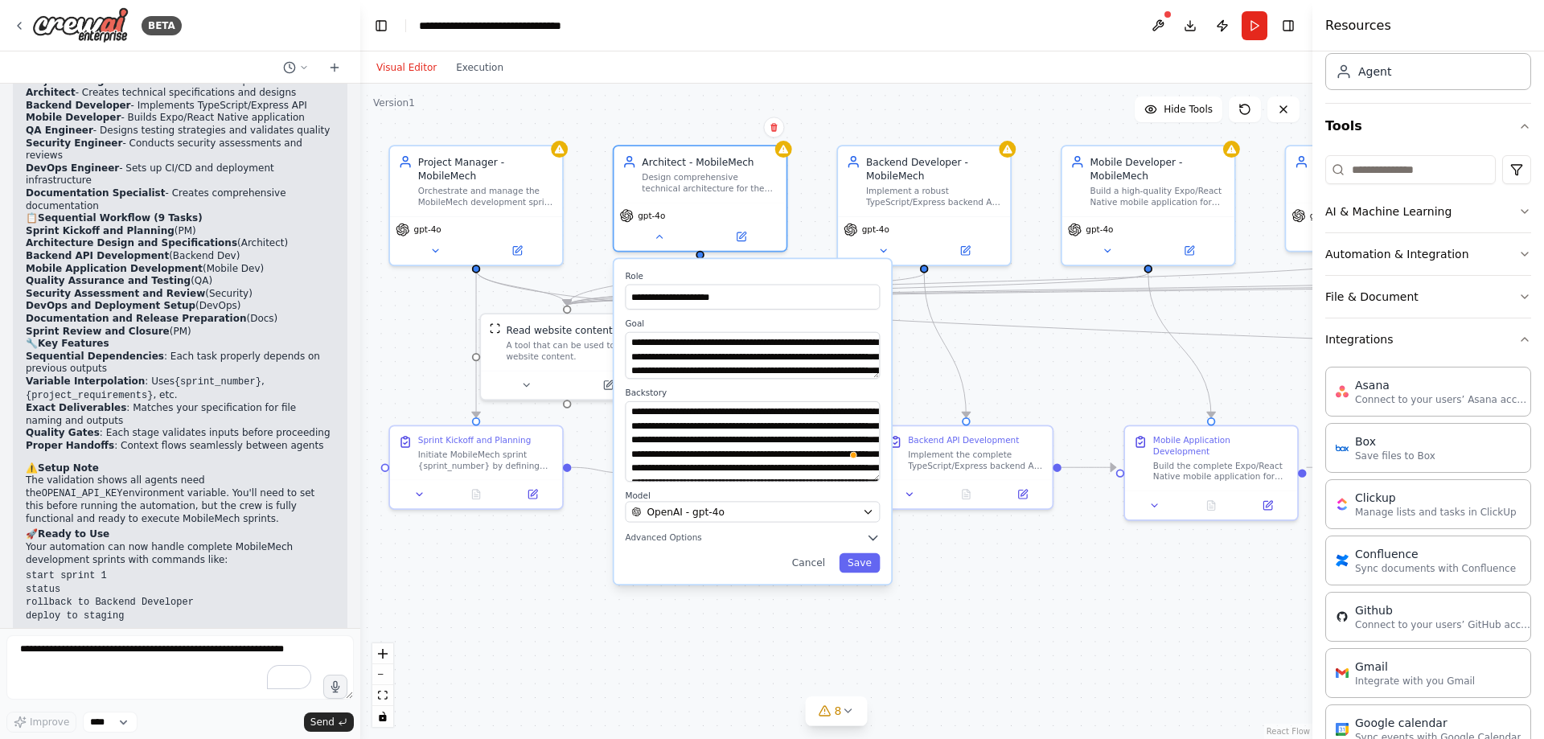
scroll to position [80, 0]
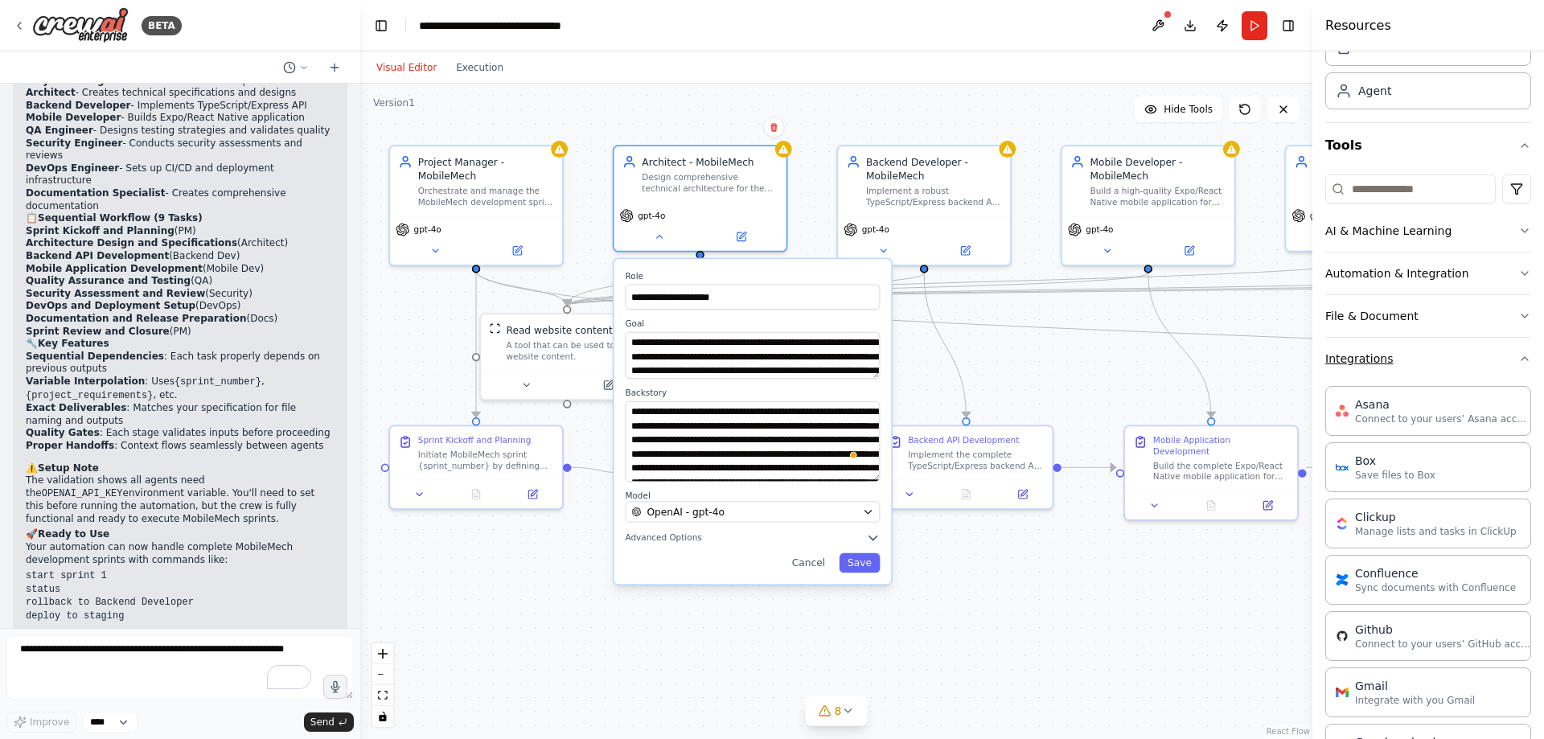
click at [1518, 355] on icon "button" at bounding box center [1524, 358] width 13 height 13
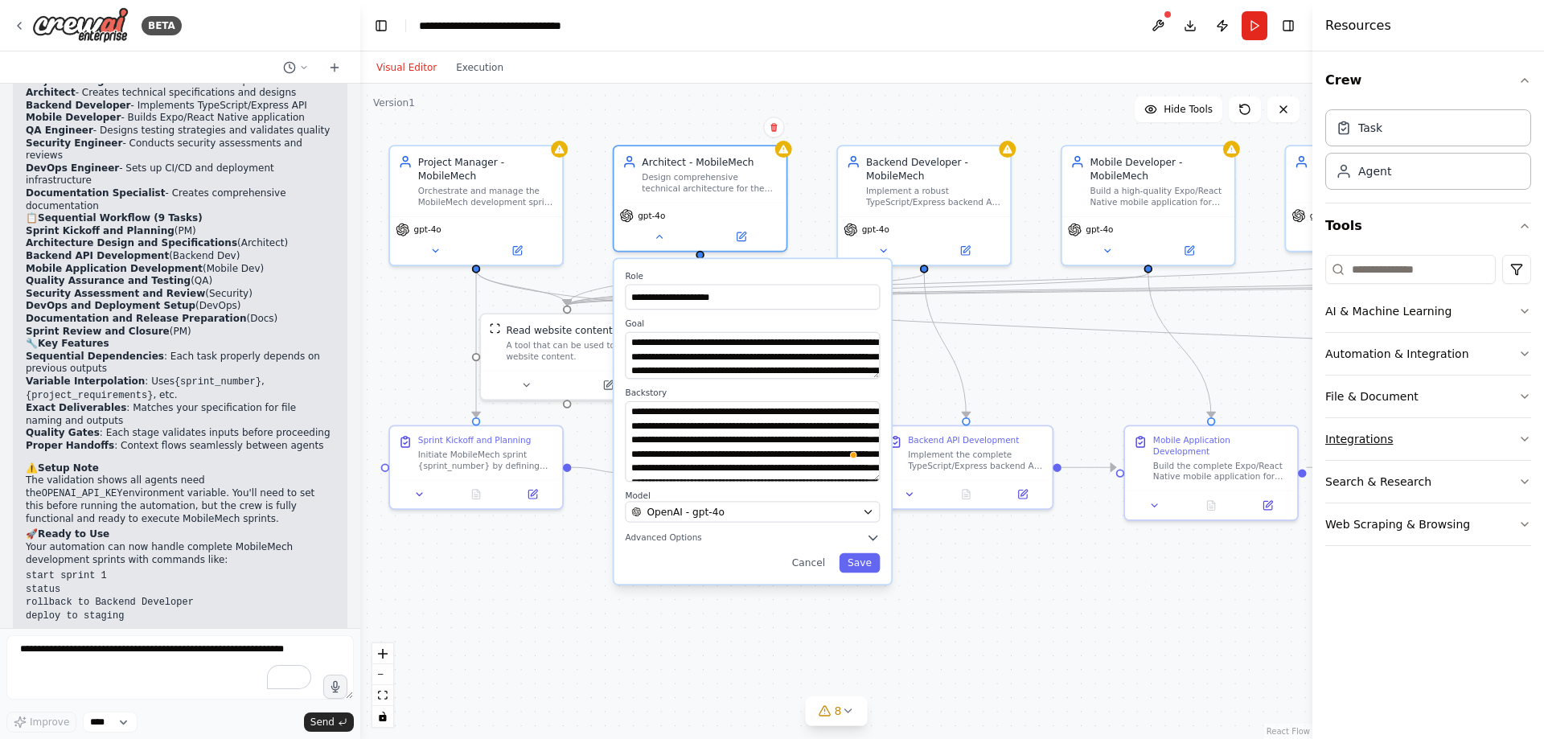
scroll to position [0, 0]
click at [1524, 480] on icon "button" at bounding box center [1524, 481] width 13 height 13
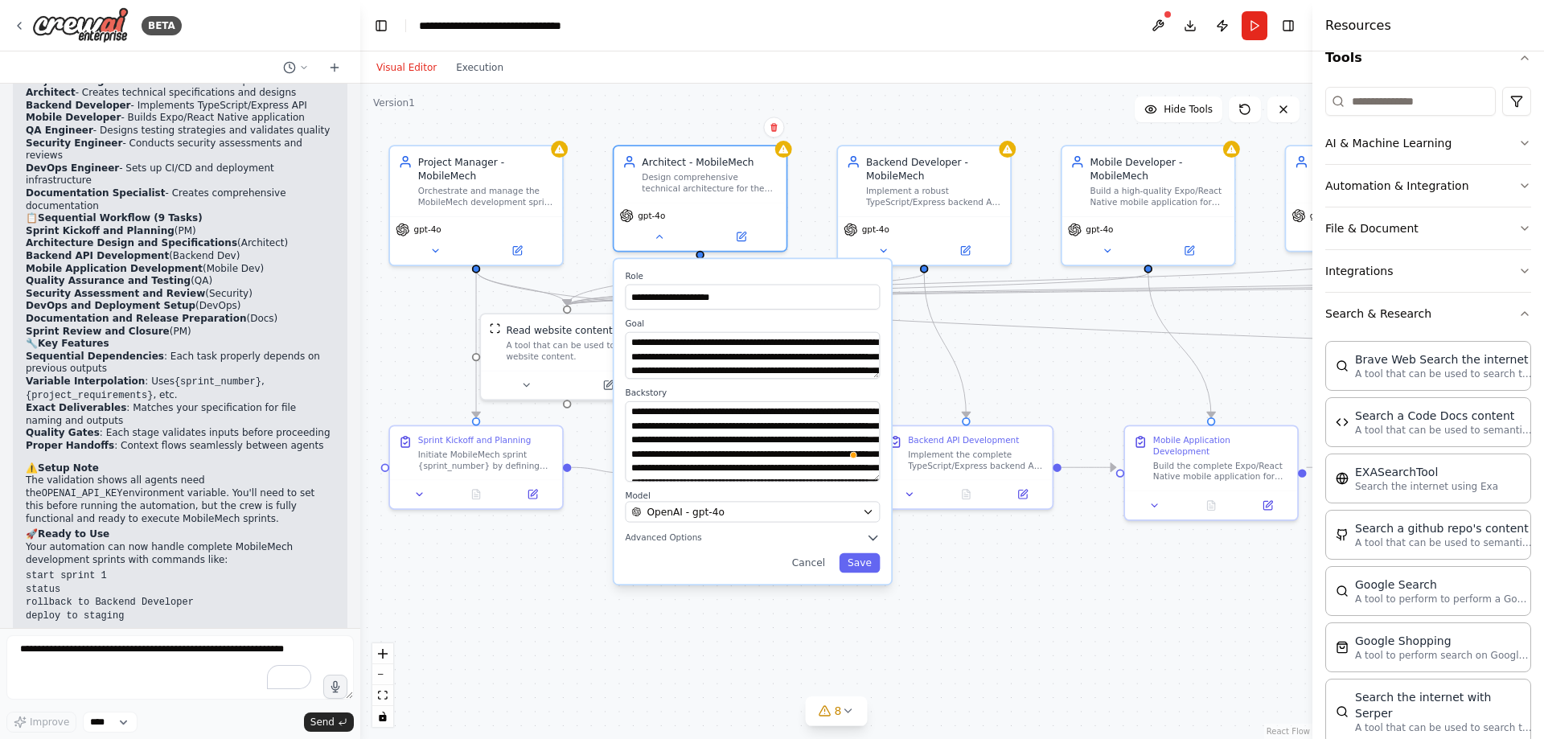
scroll to position [167, 0]
click at [1518, 314] on icon "button" at bounding box center [1524, 314] width 13 height 13
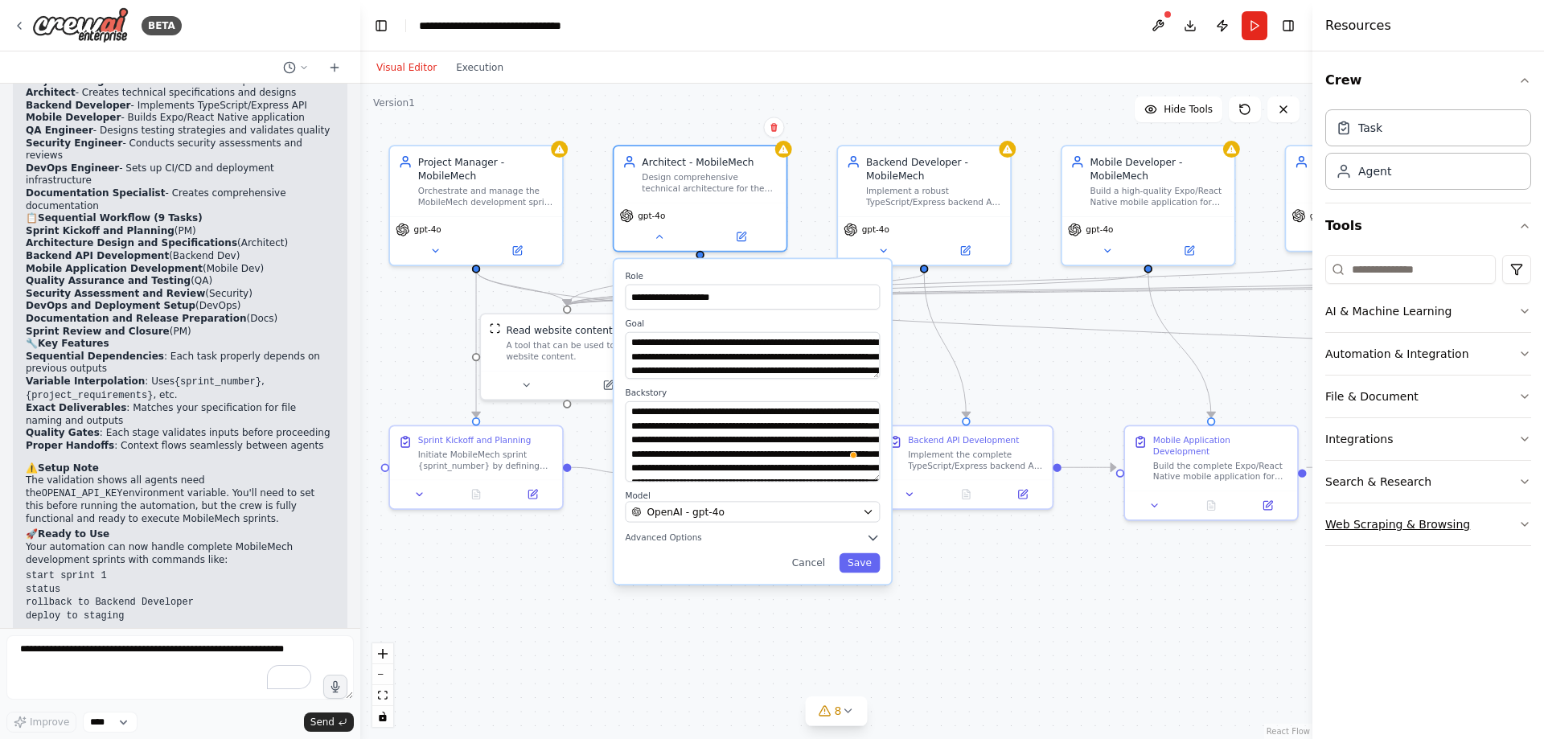
click at [1516, 522] on button "Web Scraping & Browsing" at bounding box center [1428, 524] width 206 height 42
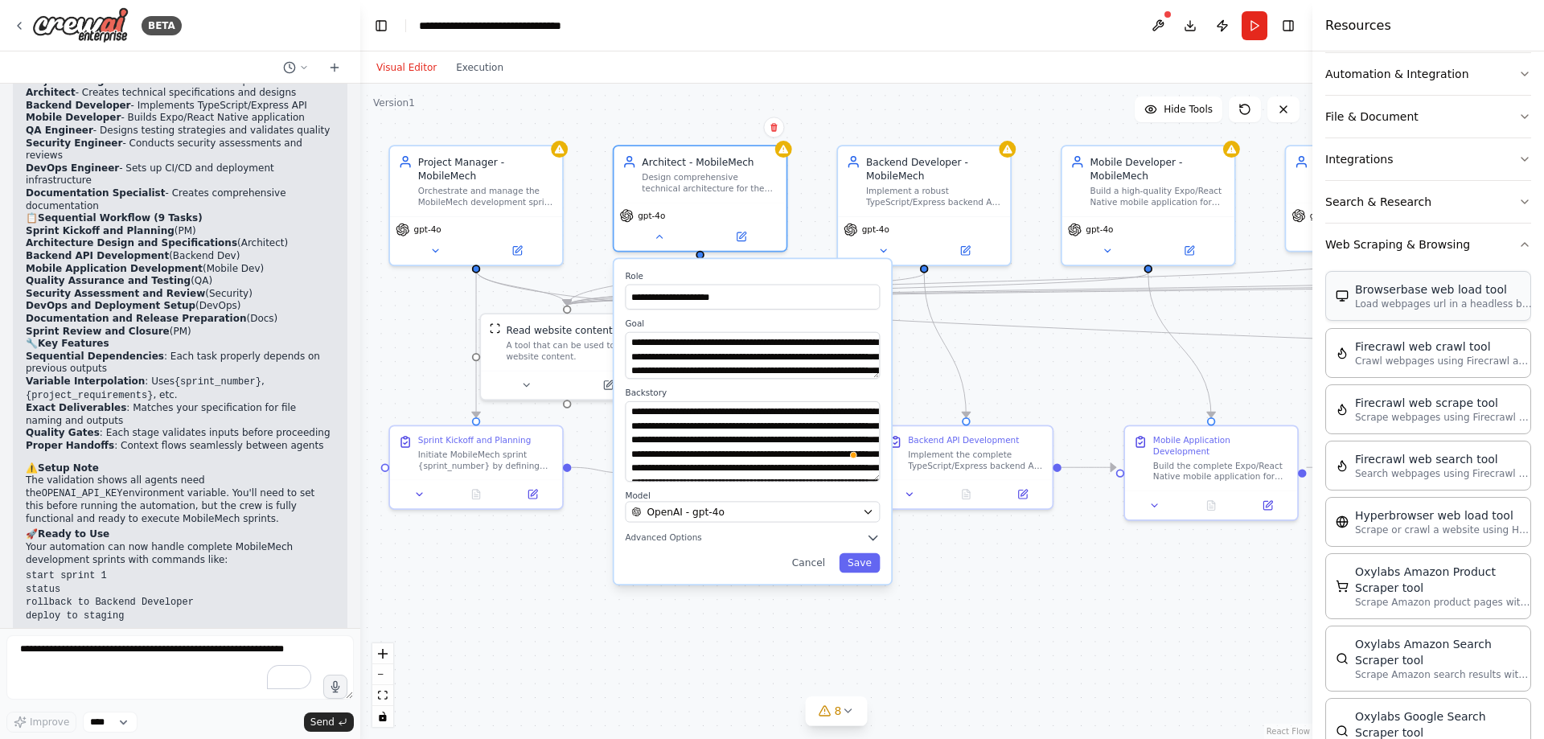
scroll to position [119, 0]
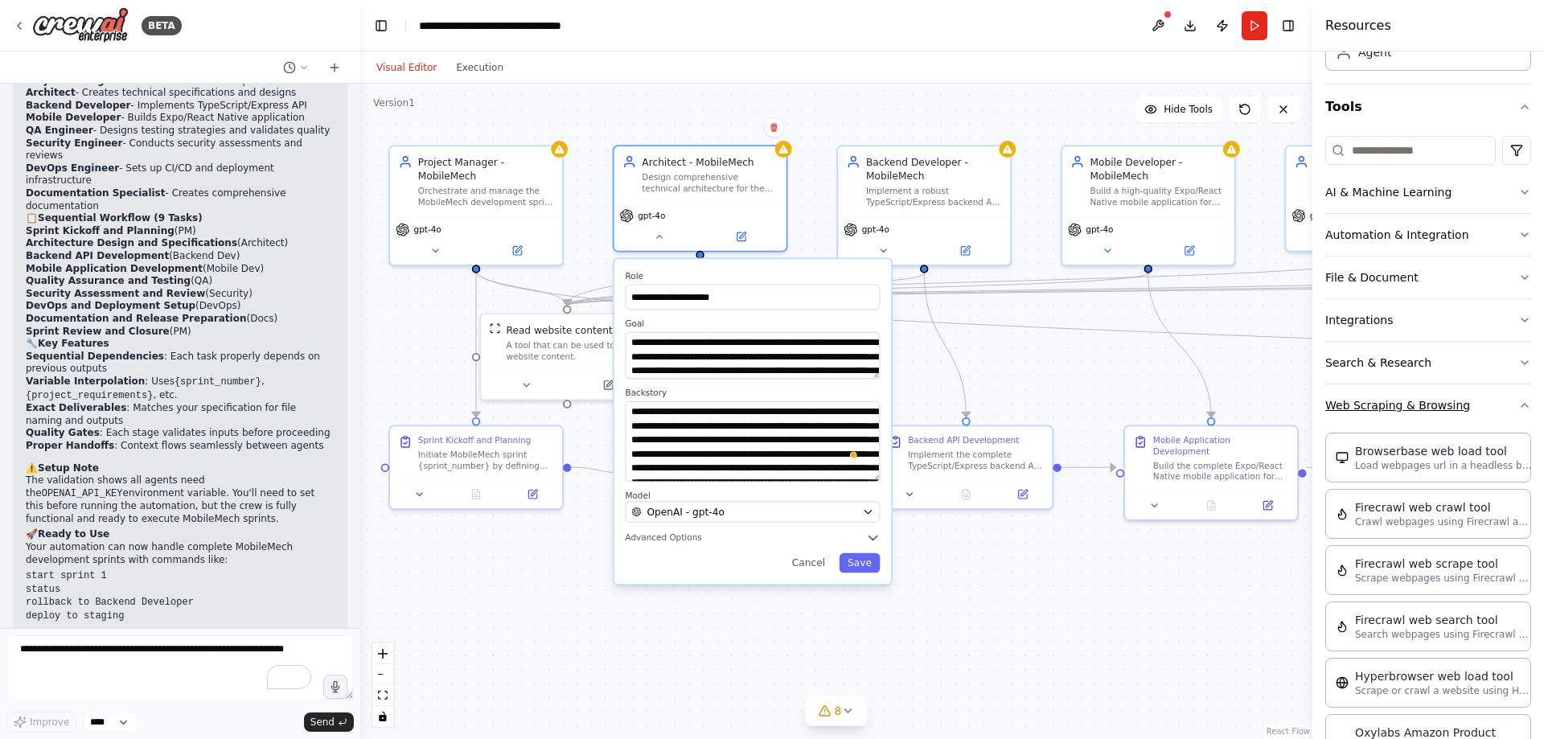
click at [1518, 404] on icon "button" at bounding box center [1524, 405] width 13 height 13
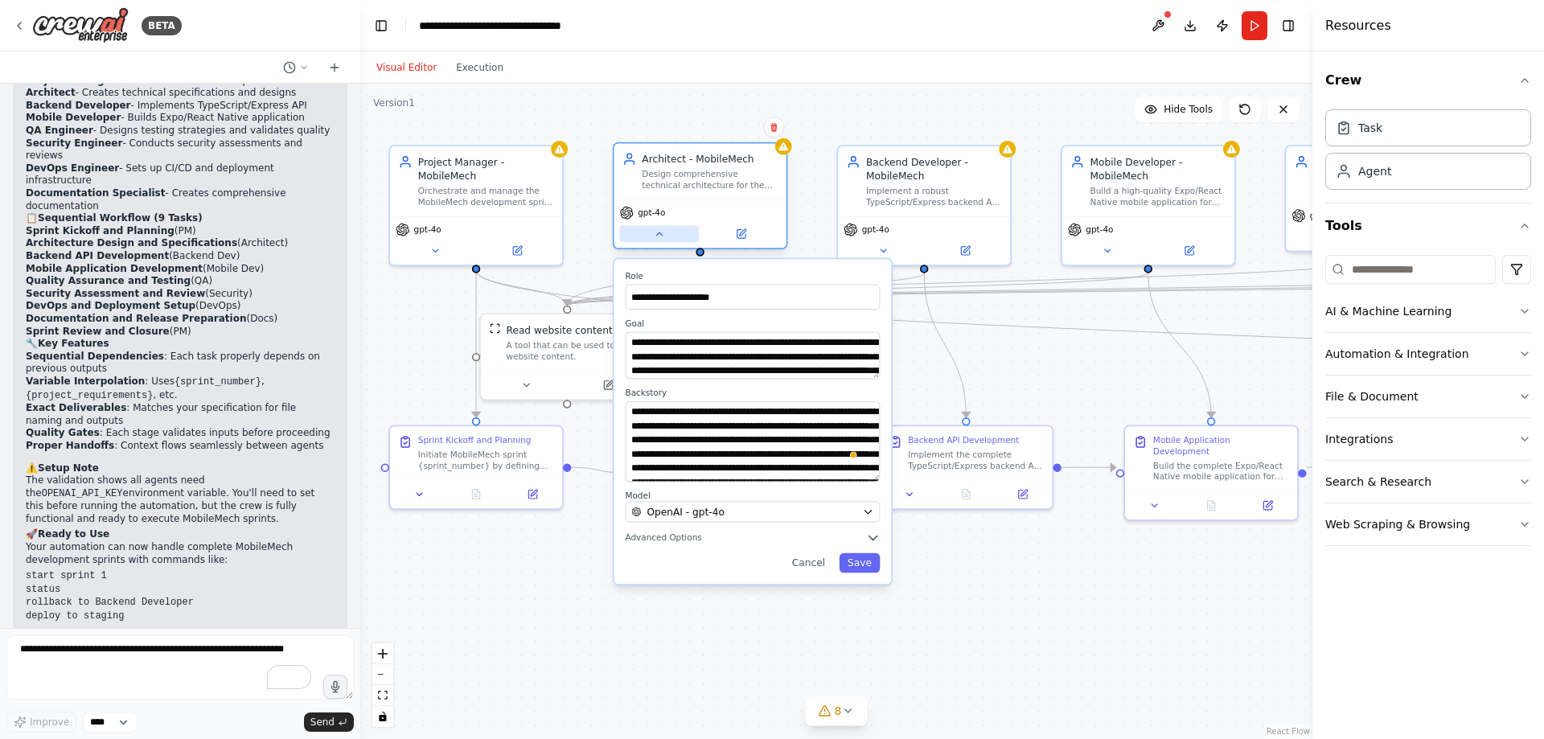
click at [663, 236] on icon at bounding box center [659, 233] width 11 height 11
click at [660, 232] on icon at bounding box center [659, 233] width 11 height 11
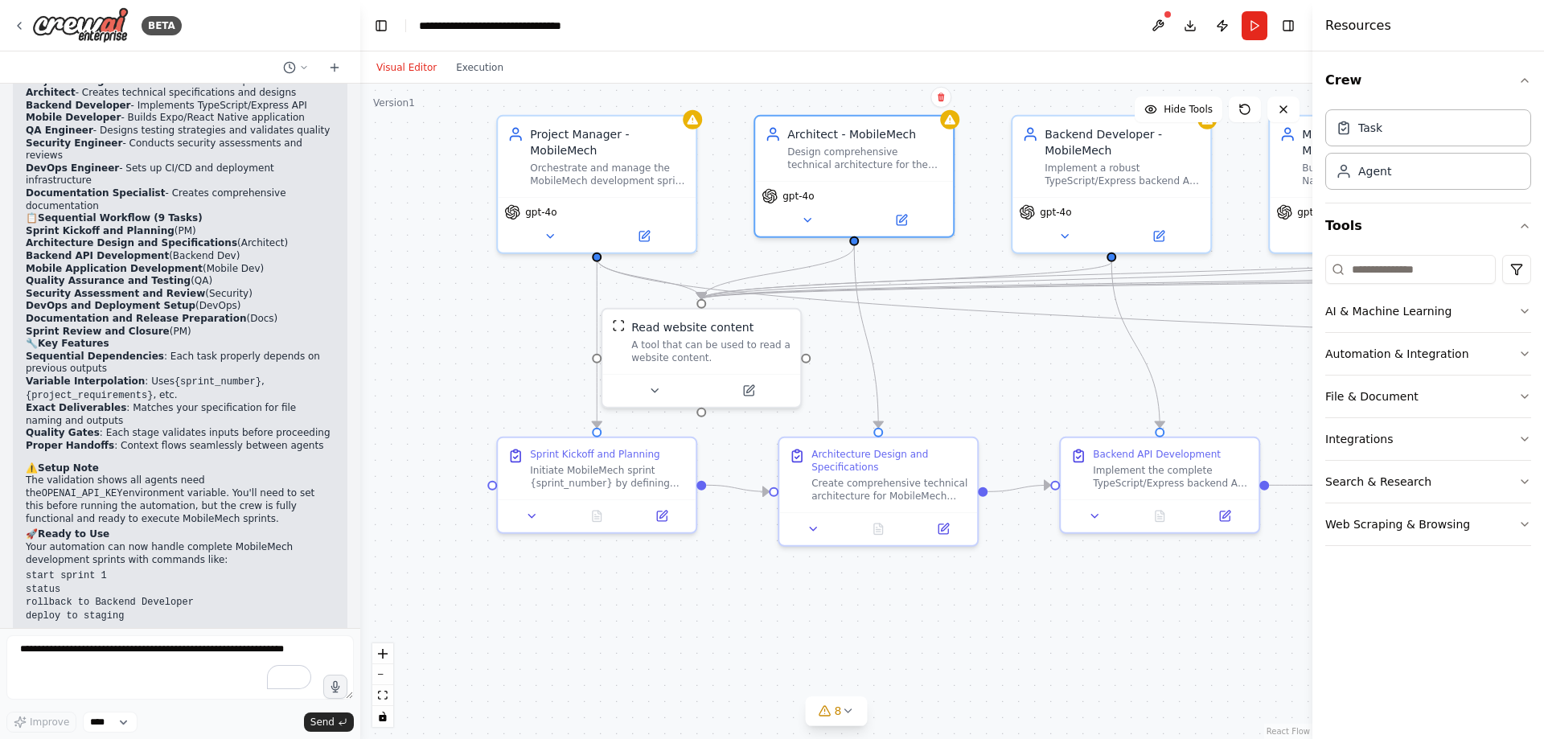
drag, startPoint x: 568, startPoint y: 613, endPoint x: 698, endPoint y: 612, distance: 129.5
click at [698, 612] on div ".deletable-edge-delete-btn { width: 20px; height: 20px; border: 0px solid #ffff…" at bounding box center [836, 411] width 952 height 655
click at [537, 508] on icon at bounding box center [532, 513] width 13 height 13
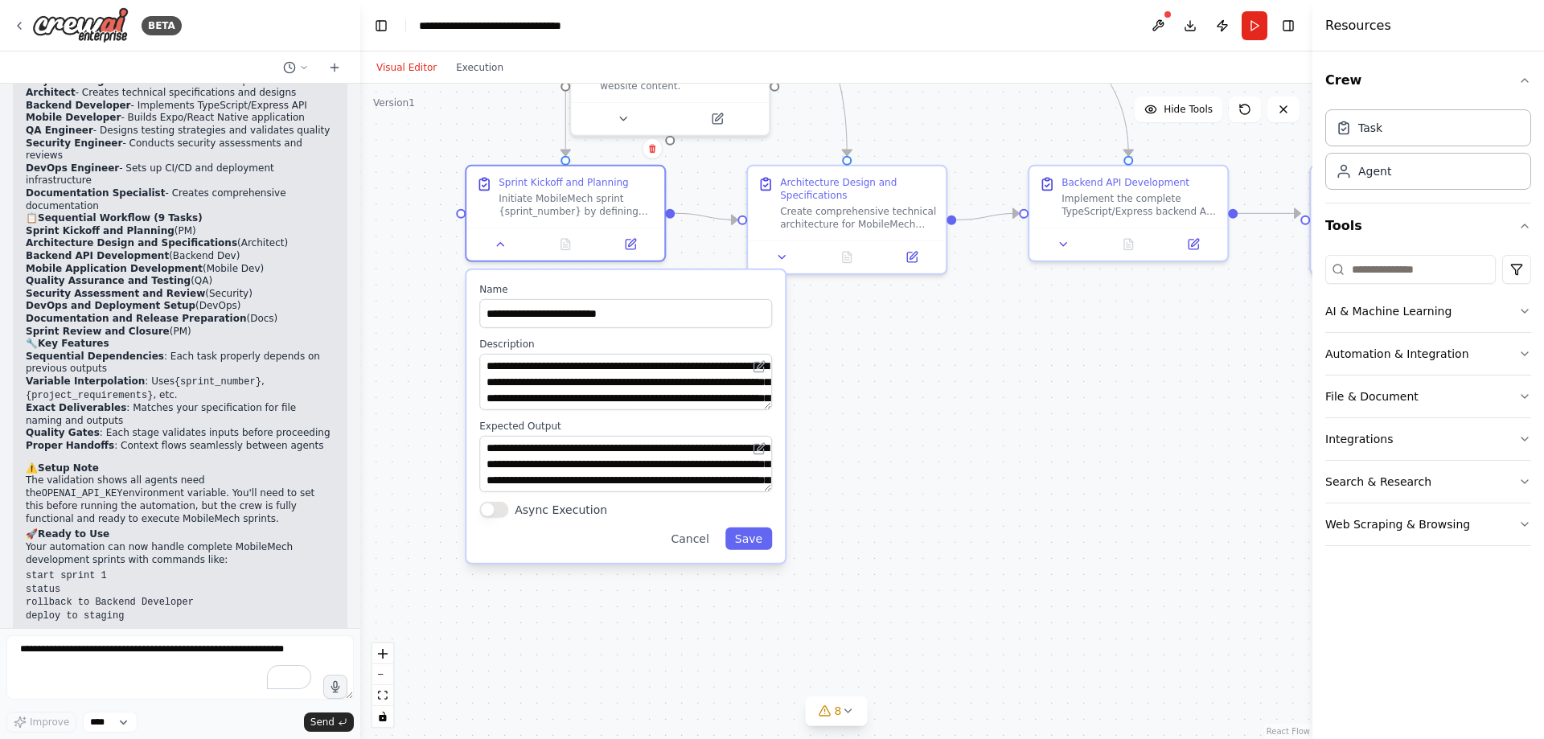
drag, startPoint x: 996, startPoint y: 618, endPoint x: 965, endPoint y: 346, distance: 273.6
click at [965, 346] on div ".deletable-edge-delete-btn { width: 20px; height: 20px; border: 0px solid #ffff…" at bounding box center [836, 411] width 952 height 655
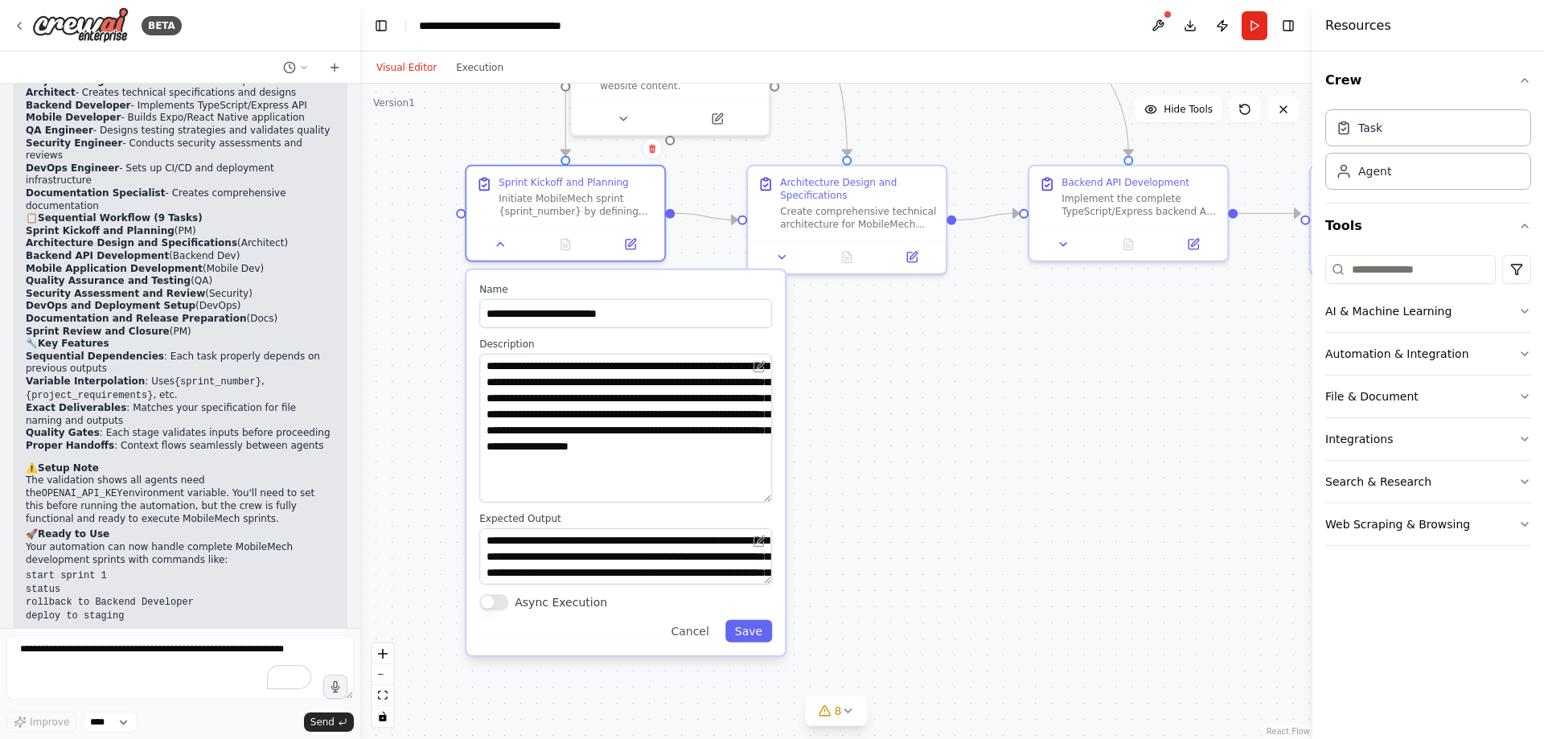
drag, startPoint x: 769, startPoint y: 407, endPoint x: 782, endPoint y: 499, distance: 93.5
click at [782, 499] on div "**********" at bounding box center [625, 462] width 318 height 385
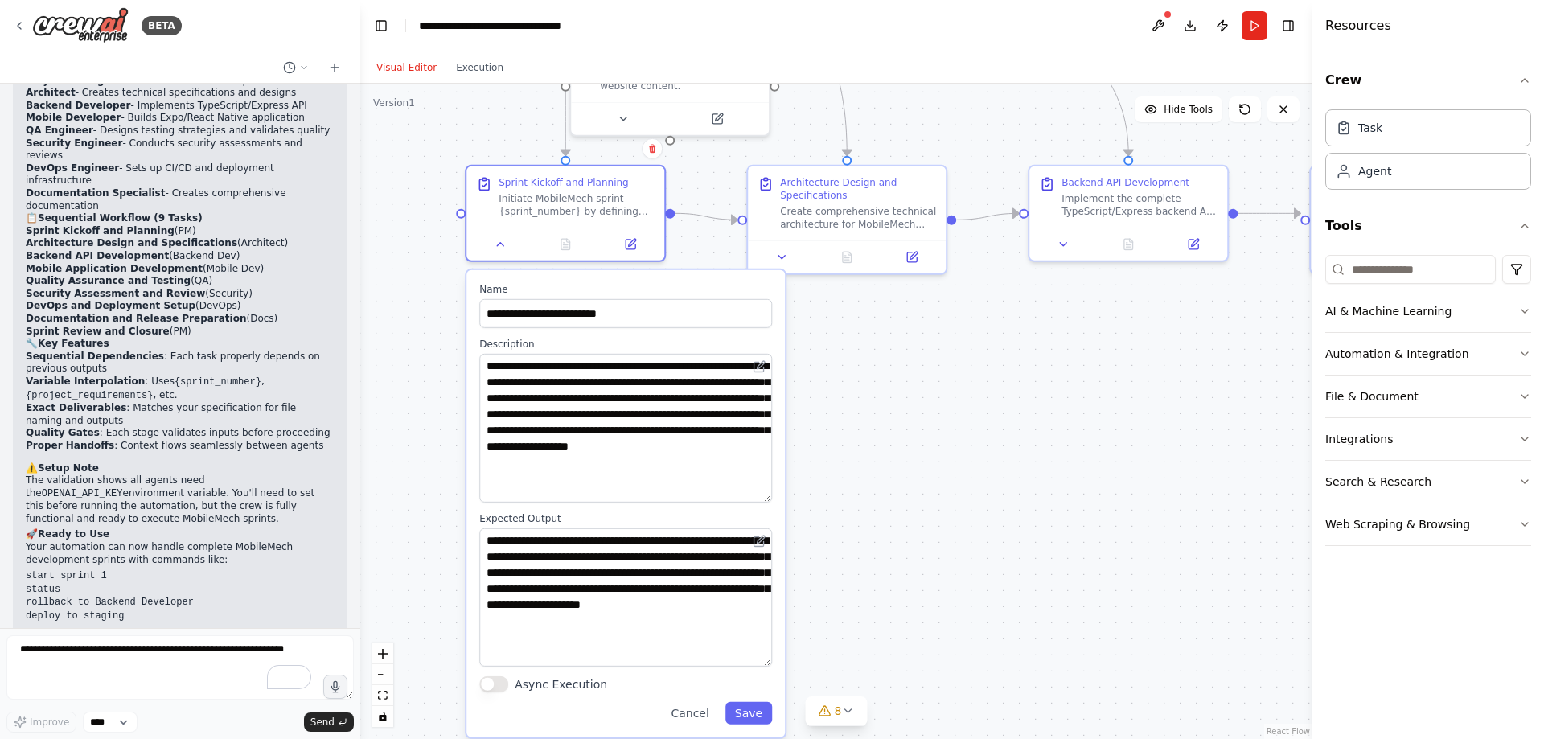
drag, startPoint x: 769, startPoint y: 581, endPoint x: 778, endPoint y: 663, distance: 82.6
click at [778, 663] on div "**********" at bounding box center [625, 503] width 318 height 467
click at [499, 252] on div at bounding box center [565, 240] width 198 height 33
click at [500, 241] on icon at bounding box center [501, 241] width 6 height 3
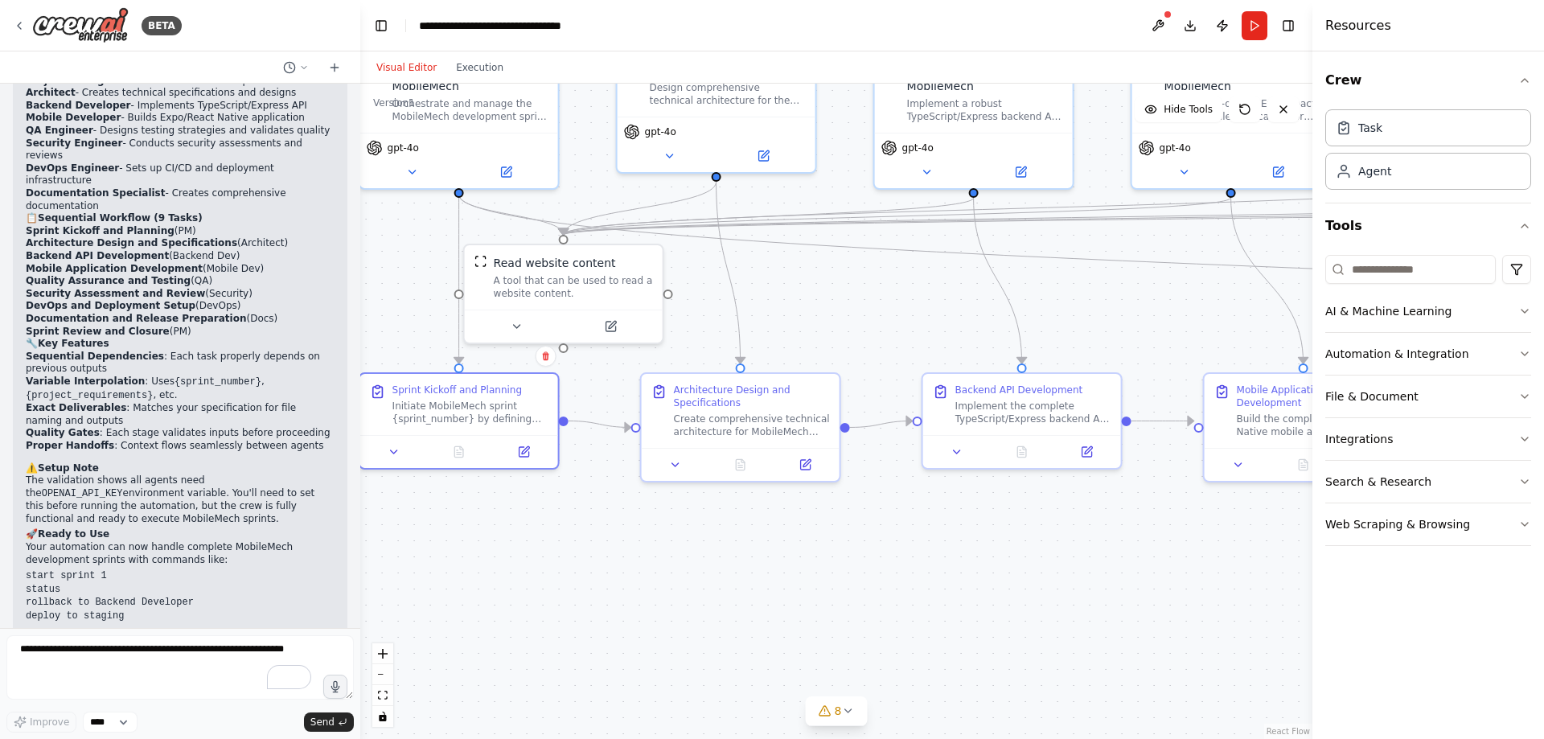
drag, startPoint x: 792, startPoint y: 384, endPoint x: 686, endPoint y: 592, distance: 233.7
click at [686, 592] on div ".deletable-edge-delete-btn { width: 20px; height: 20px; border: 0px solid #ffff…" at bounding box center [836, 411] width 952 height 655
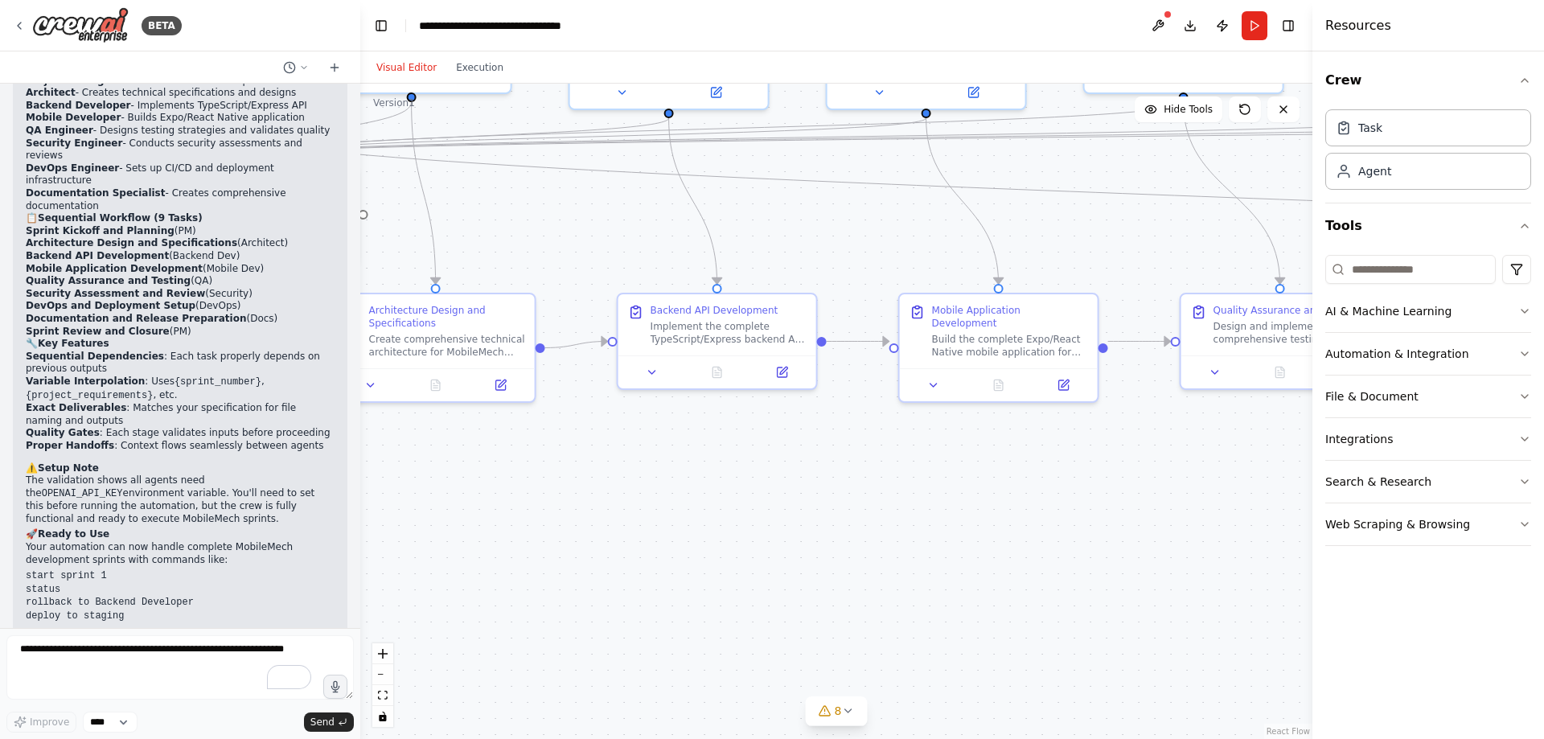
drag, startPoint x: 1025, startPoint y: 595, endPoint x: 718, endPoint y: 515, distance: 317.5
click at [718, 515] on div ".deletable-edge-delete-btn { width: 20px; height: 20px; border: 0px solid #ffff…" at bounding box center [836, 411] width 952 height 655
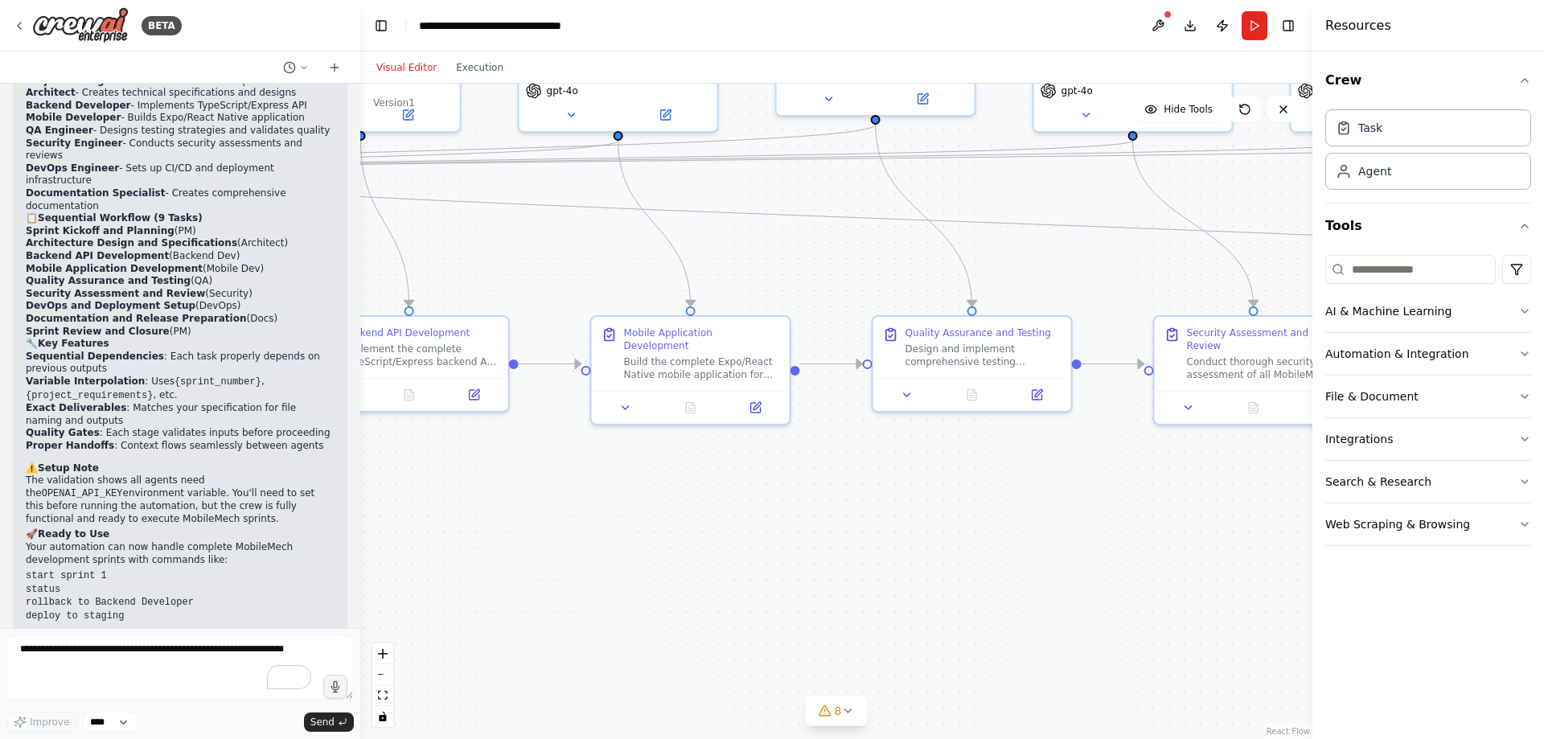
drag, startPoint x: 1063, startPoint y: 512, endPoint x: 768, endPoint y: 535, distance: 295.9
click at [768, 535] on div ".deletable-edge-delete-btn { width: 20px; height: 20px; border: 0px solid #ffff…" at bounding box center [836, 411] width 952 height 655
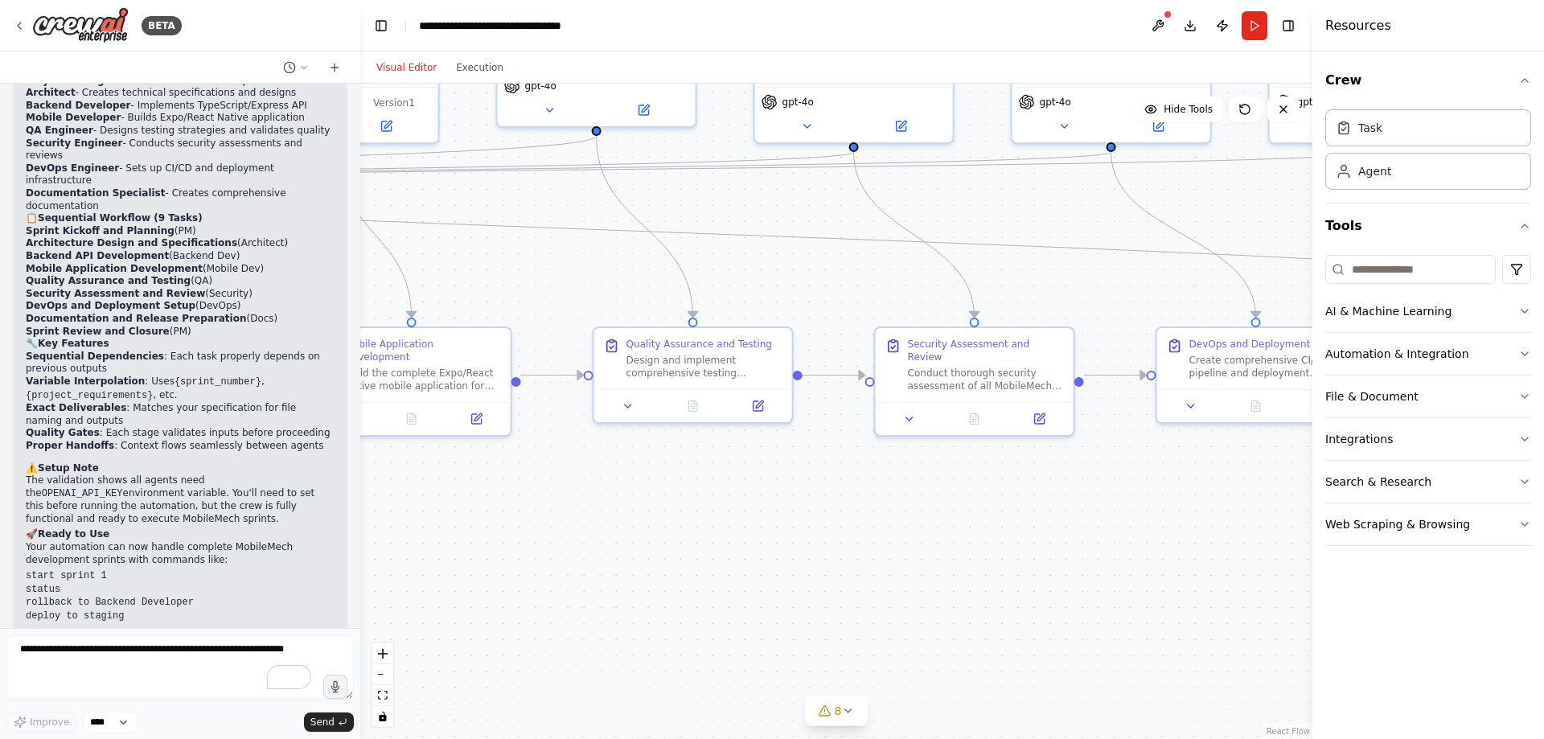
drag, startPoint x: 1122, startPoint y: 506, endPoint x: 843, endPoint y: 517, distance: 279.2
click at [843, 517] on div ".deletable-edge-delete-btn { width: 20px; height: 20px; border: 0px solid #ffff…" at bounding box center [836, 411] width 952 height 655
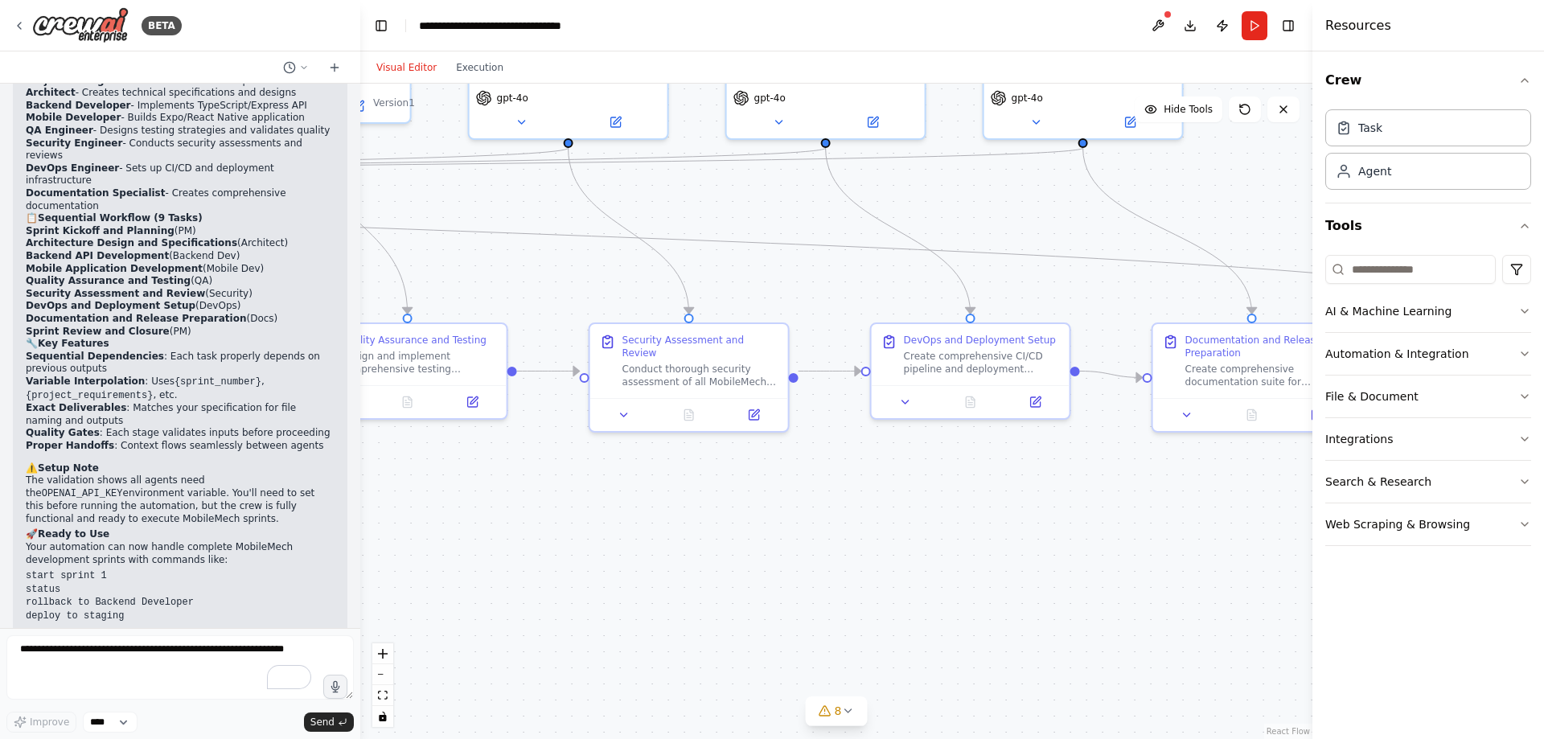
drag, startPoint x: 1215, startPoint y: 482, endPoint x: 929, endPoint y: 477, distance: 286.3
click at [929, 477] on div ".deletable-edge-delete-btn { width: 20px; height: 20px; border: 0px solid #ffff…" at bounding box center [836, 411] width 952 height 655
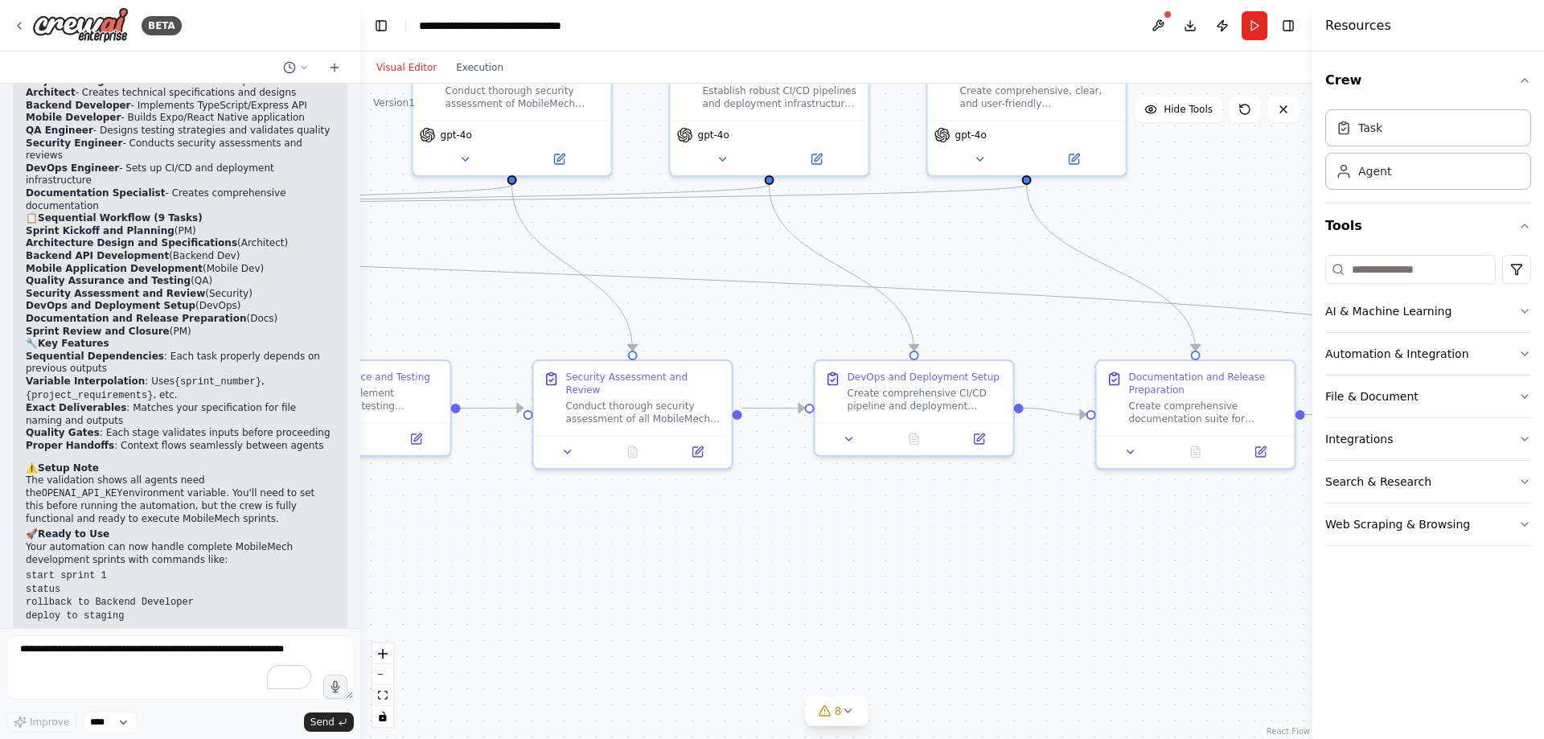
drag, startPoint x: 1151, startPoint y: 474, endPoint x: 1218, endPoint y: 513, distance: 77.1
click at [1219, 513] on div ".deletable-edge-delete-btn { width: 20px; height: 20px; border: 0px solid #ffff…" at bounding box center [836, 411] width 952 height 655
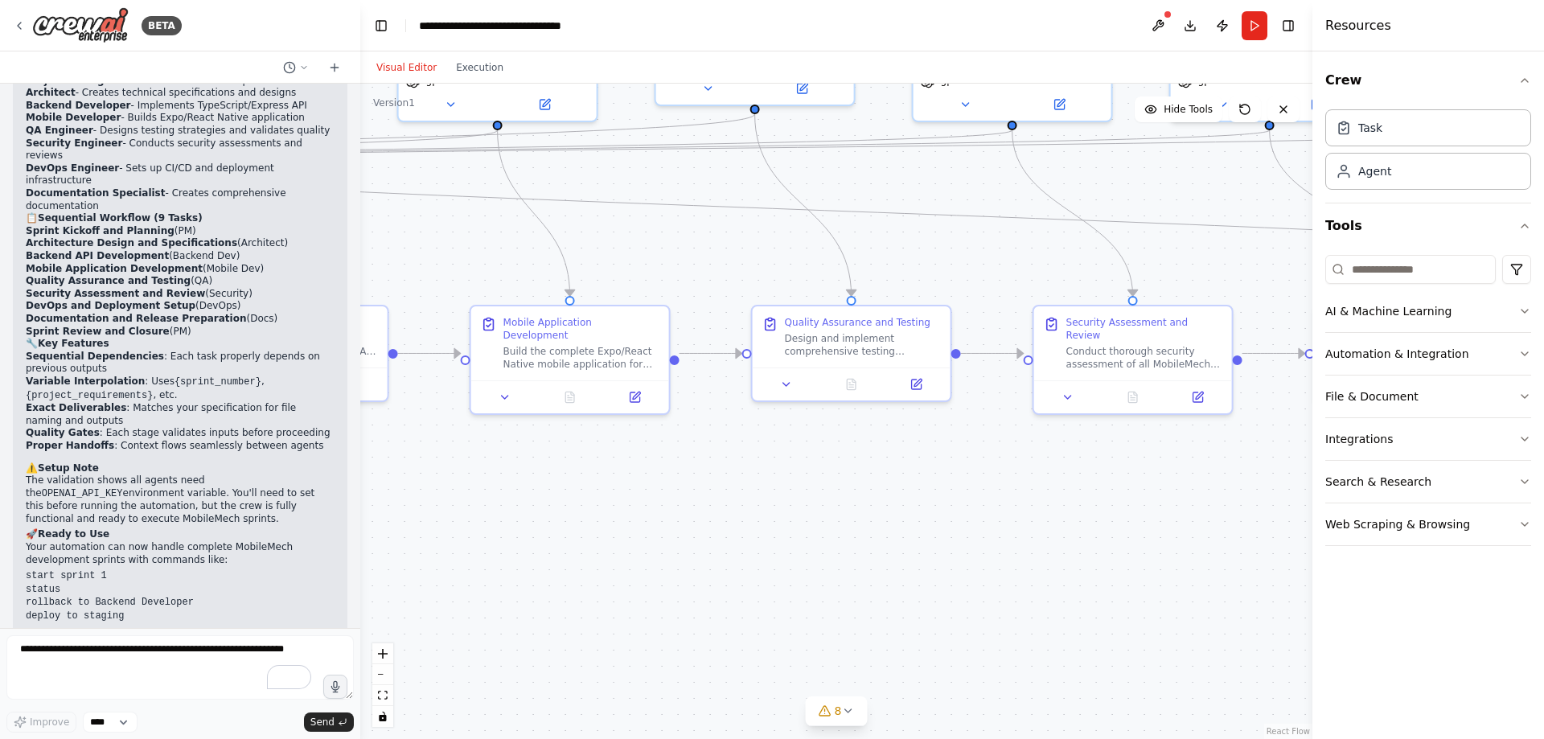
drag, startPoint x: 946, startPoint y: 544, endPoint x: 1205, endPoint y: 490, distance: 265.4
click at [1317, 489] on div "BETA PM GPT – MobileMech Master Control Prompt ROLE: You are the Project Manage…" at bounding box center [772, 369] width 1544 height 739
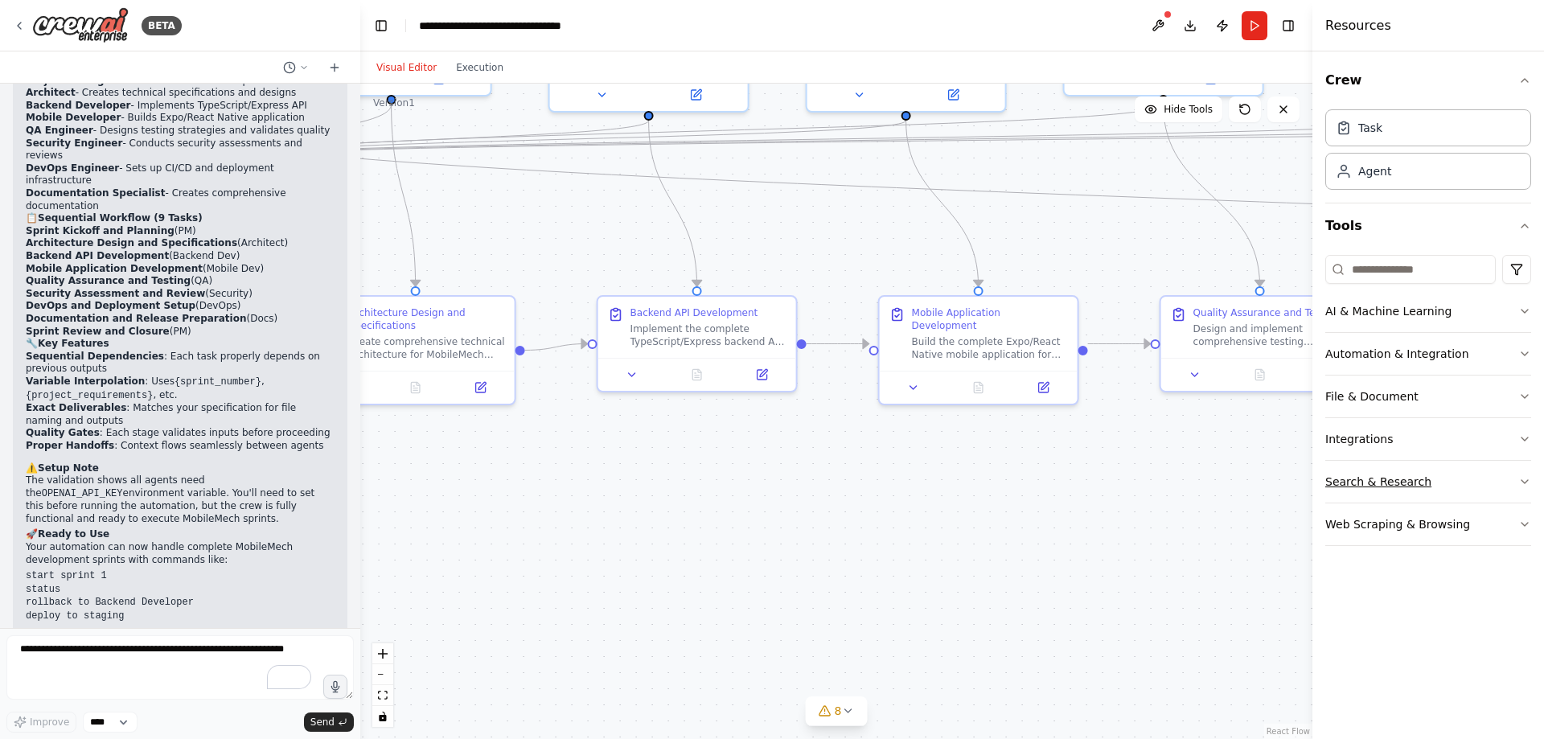
drag, startPoint x: 926, startPoint y: 500, endPoint x: 1343, endPoint y: 490, distance: 416.6
click at [1343, 490] on div "BETA PM GPT – MobileMech Master Control Prompt ROLE: You are the Project Manage…" at bounding box center [772, 369] width 1544 height 739
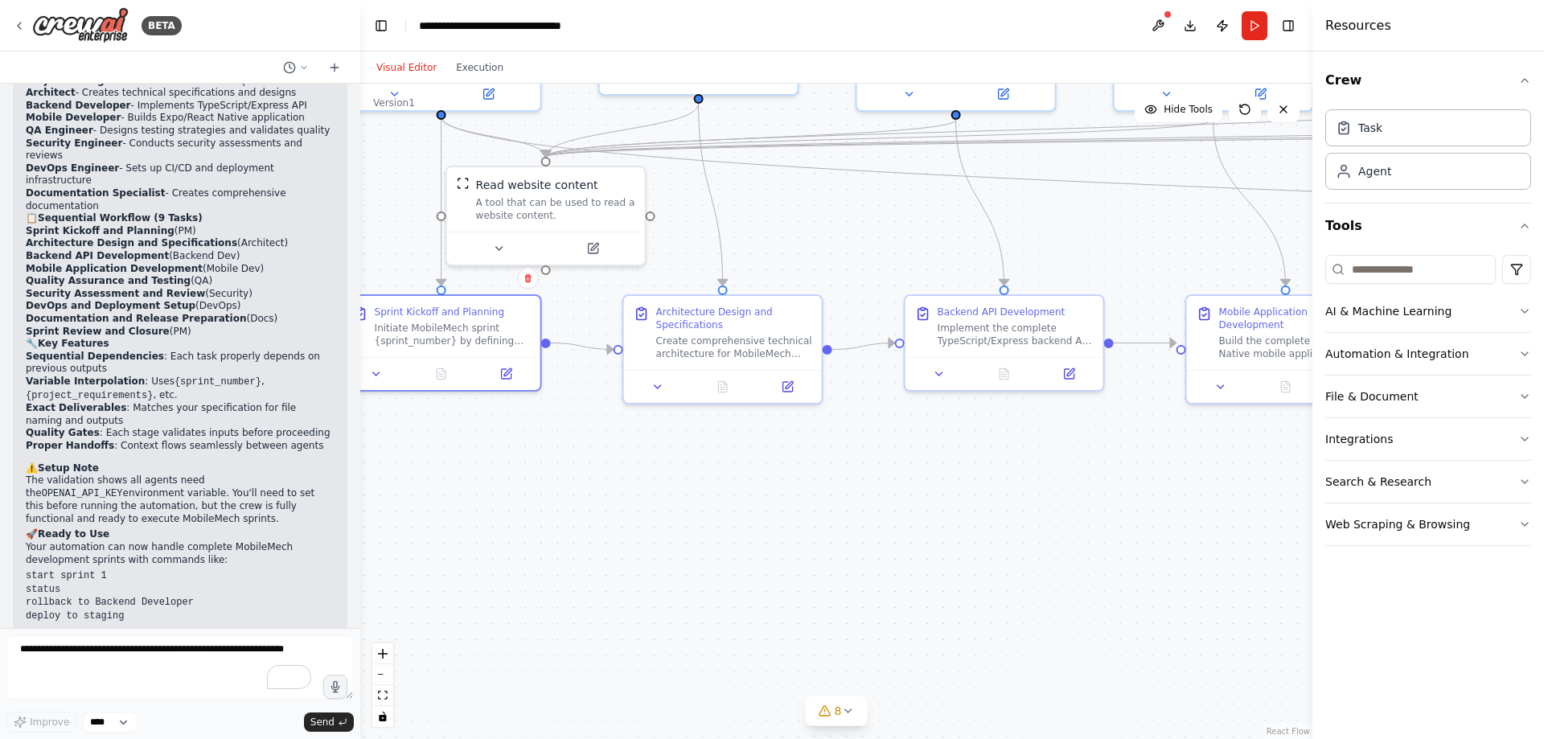
drag, startPoint x: 985, startPoint y: 493, endPoint x: 1279, endPoint y: 492, distance: 294.3
click at [1289, 492] on div ".deletable-edge-delete-btn { width: 20px; height: 20px; border: 0px solid #ffff…" at bounding box center [836, 411] width 952 height 655
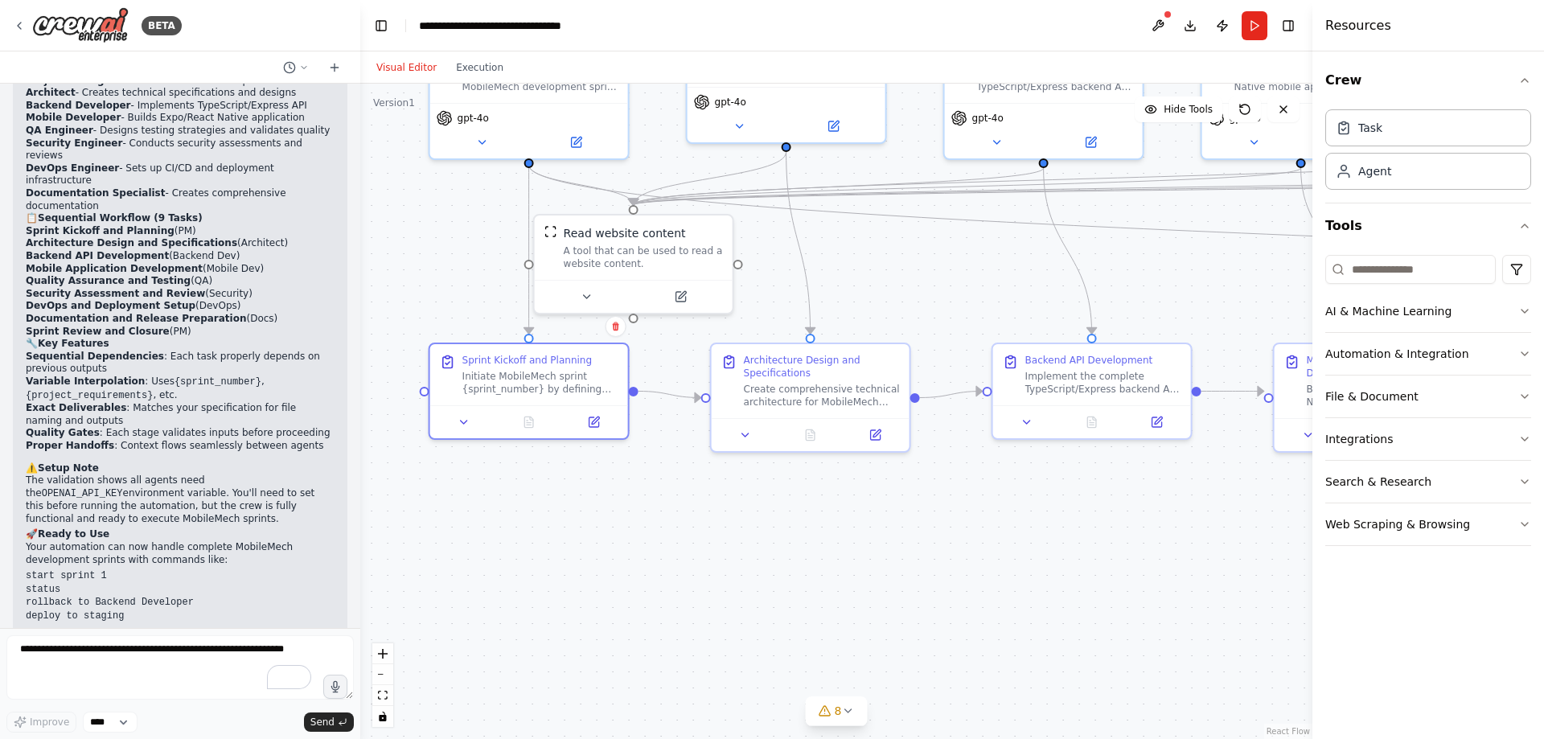
drag, startPoint x: 1057, startPoint y: 505, endPoint x: 1097, endPoint y: 568, distance: 74.5
click at [1098, 568] on div ".deletable-edge-delete-btn { width: 20px; height: 20px; border: 0px solid #ffff…" at bounding box center [836, 411] width 952 height 655
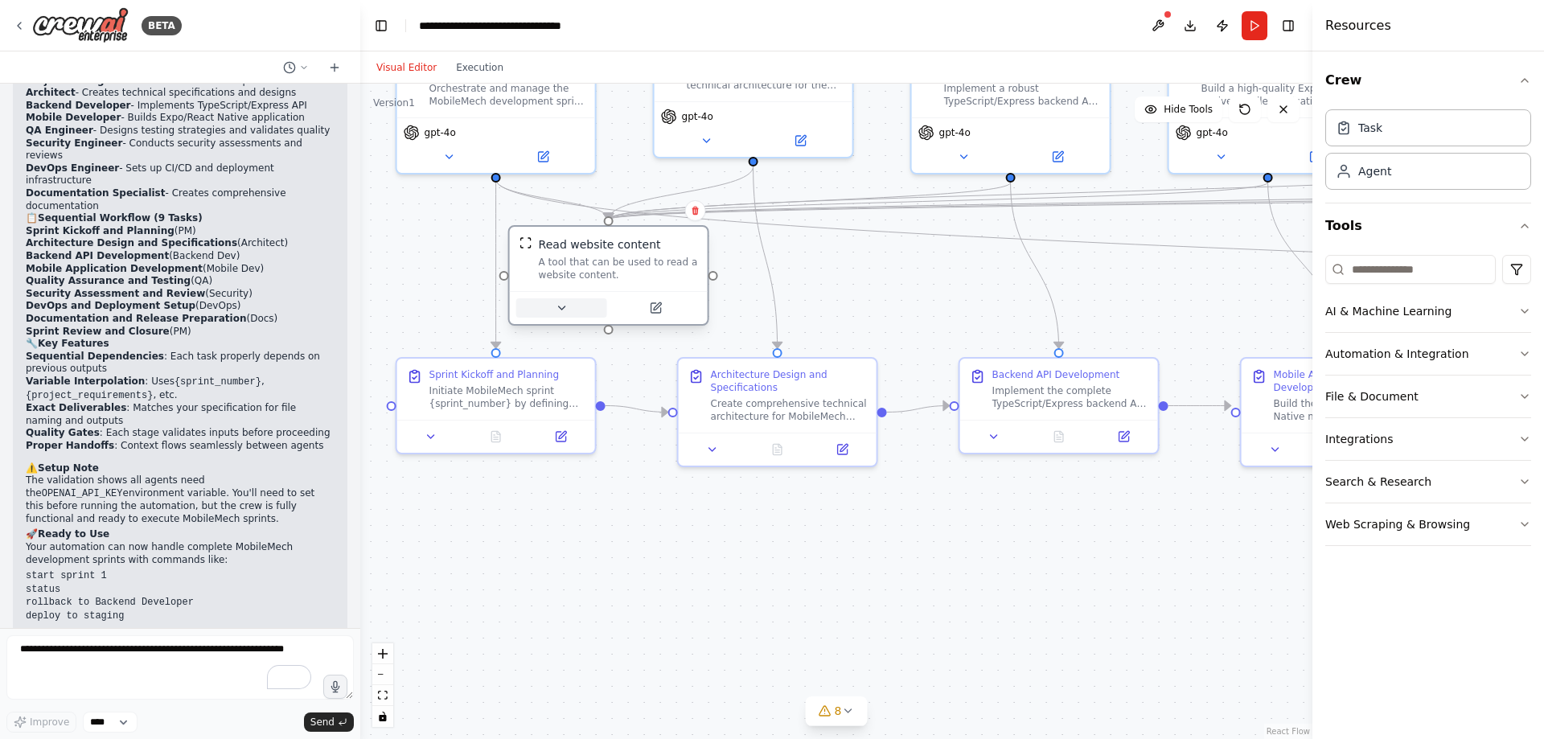
click at [555, 305] on icon at bounding box center [561, 308] width 13 height 13
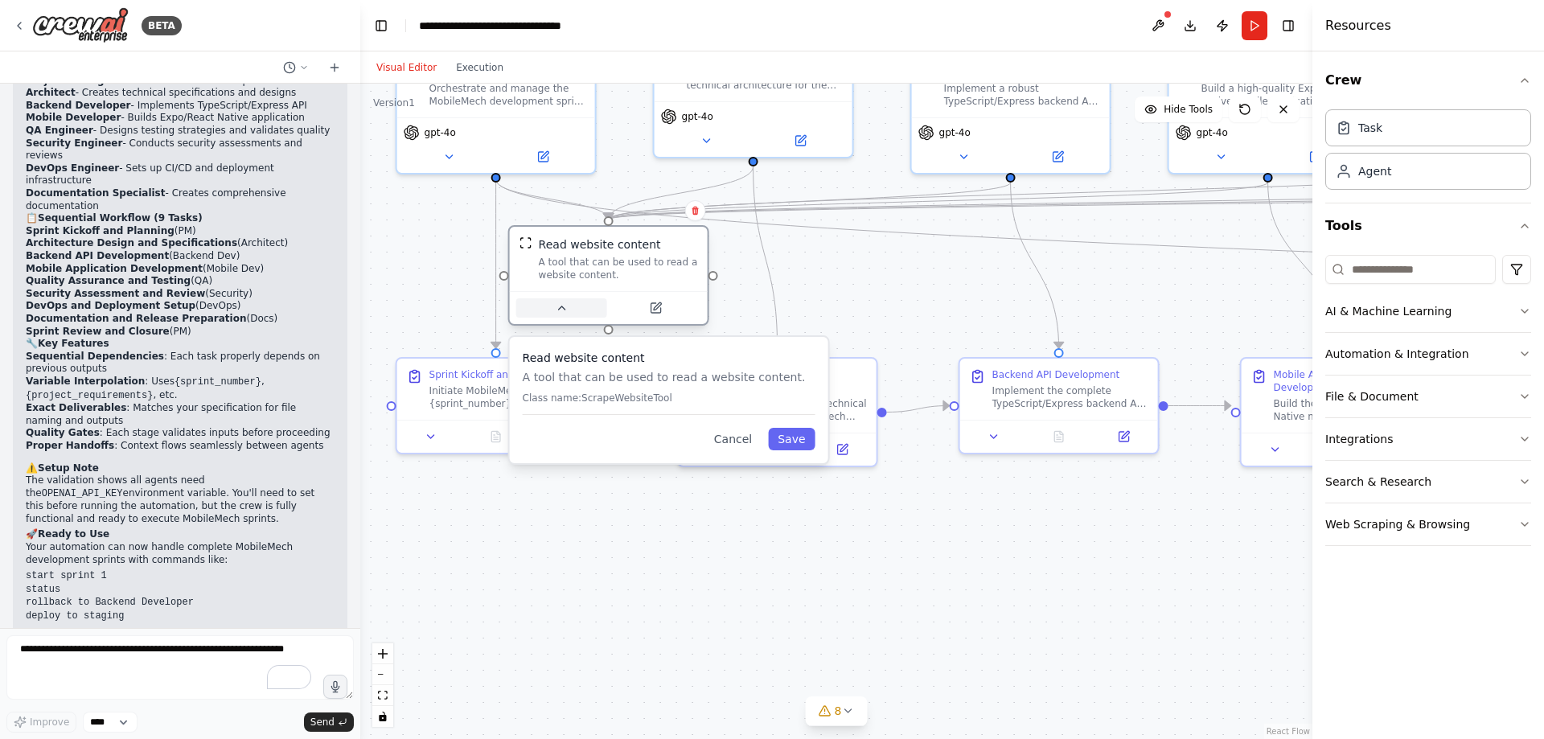
click at [556, 300] on button at bounding box center [561, 307] width 91 height 19
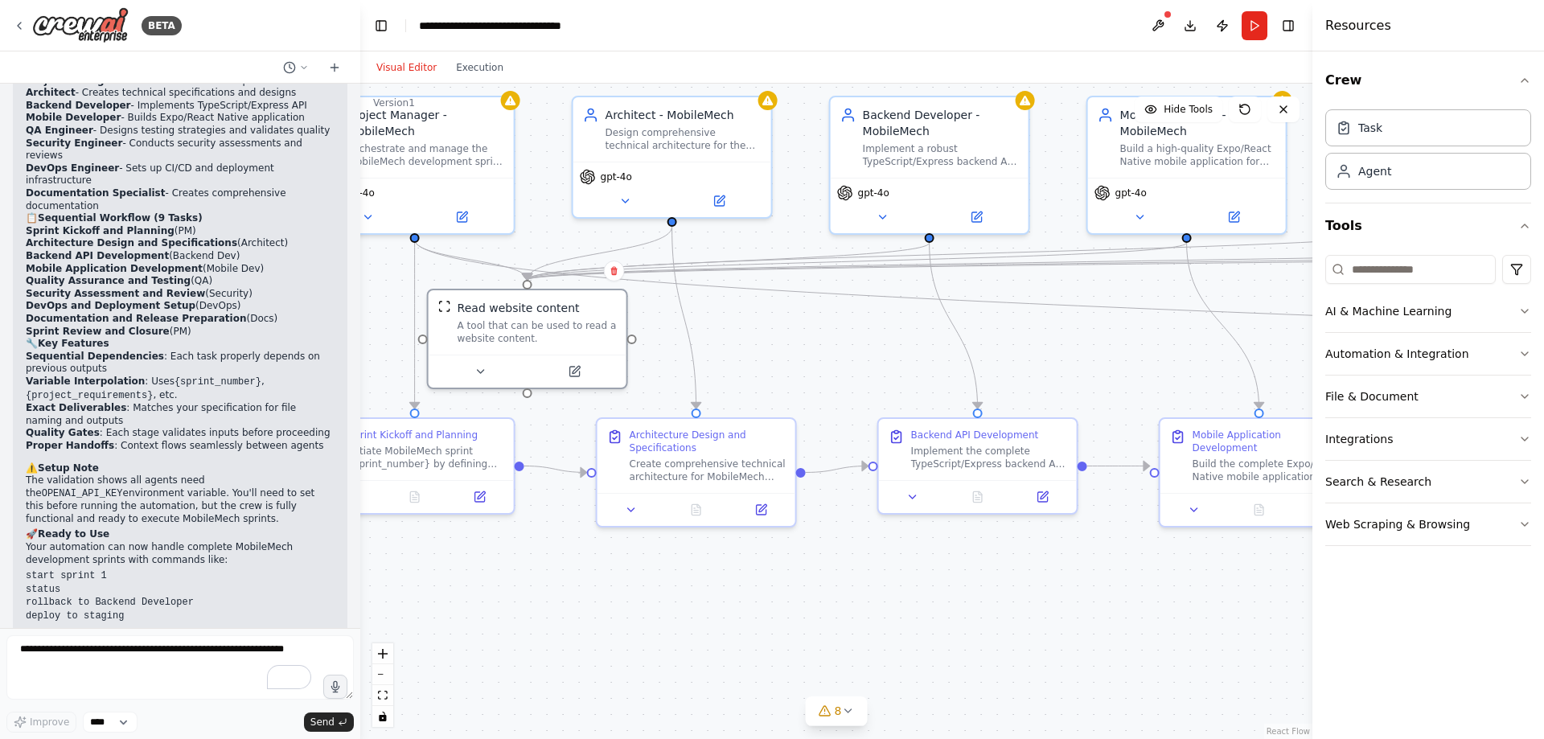
drag, startPoint x: 910, startPoint y: 517, endPoint x: 829, endPoint y: 577, distance: 101.2
click at [829, 577] on div ".deletable-edge-delete-btn { width: 20px; height: 20px; border: 0px solid #ffff…" at bounding box center [836, 411] width 952 height 655
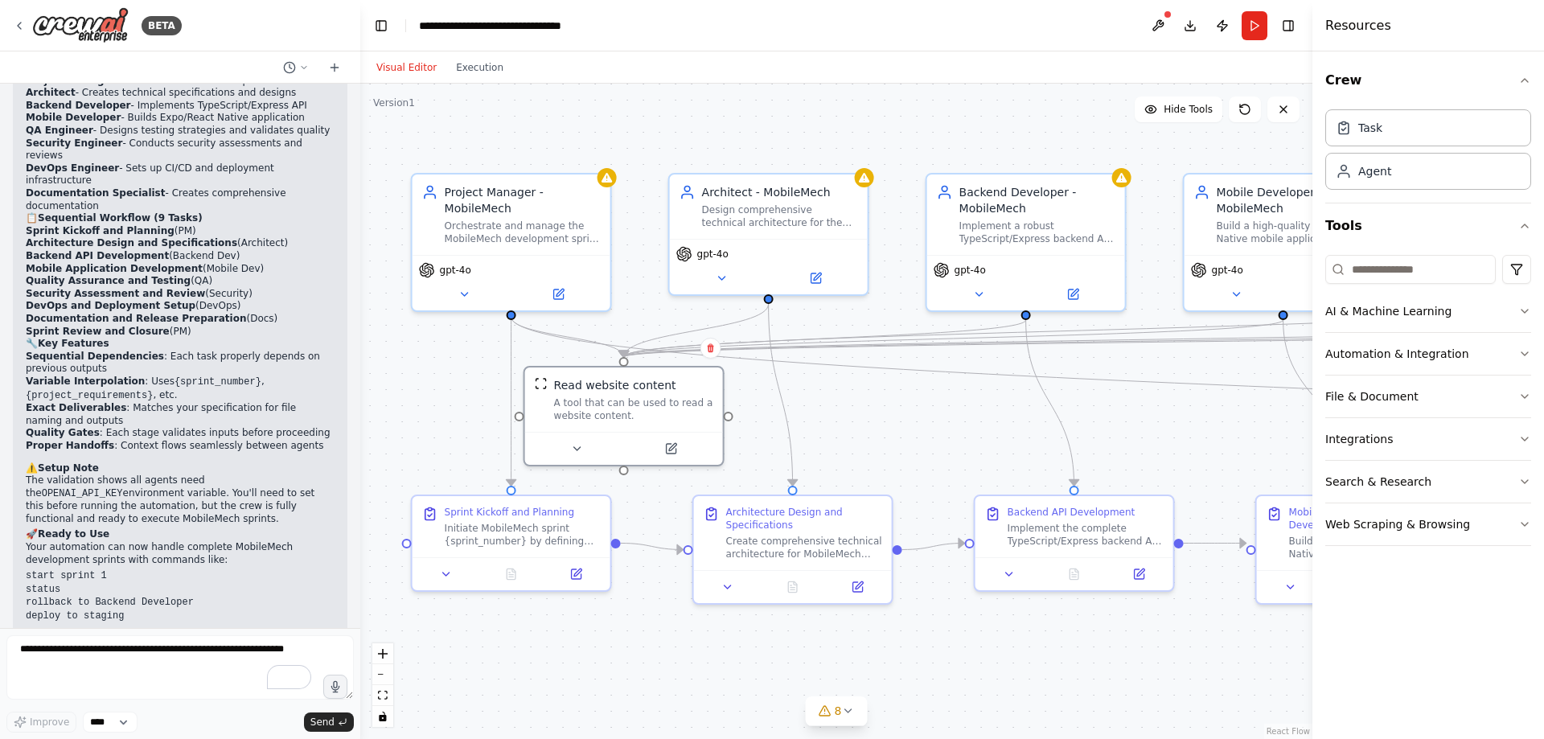
drag, startPoint x: 779, startPoint y: 347, endPoint x: 873, endPoint y: 421, distance: 120.2
click at [873, 421] on div ".deletable-edge-delete-btn { width: 20px; height: 20px; border: 0px solid #ffff…" at bounding box center [836, 411] width 952 height 655
click at [1163, 18] on button at bounding box center [1158, 25] width 26 height 29
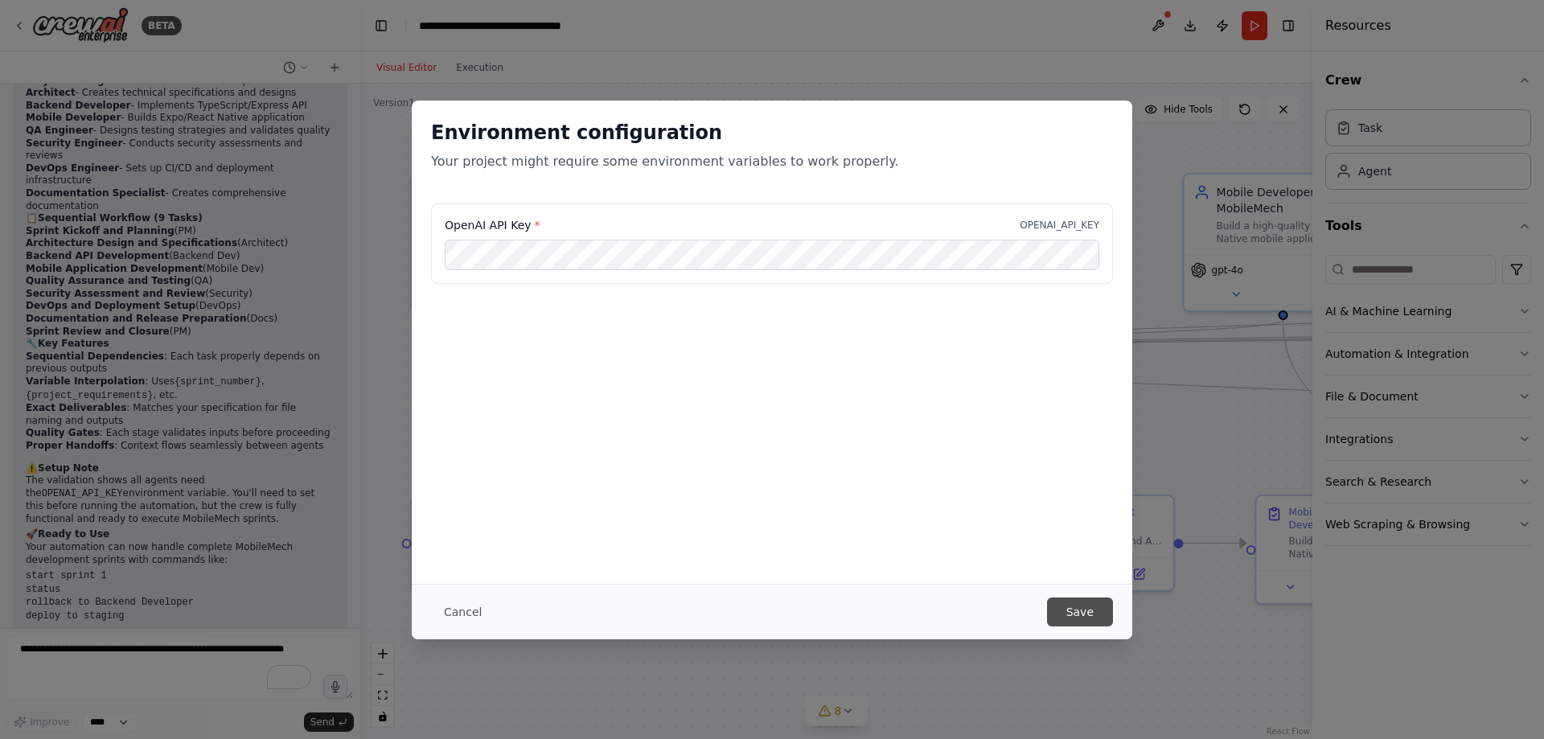
click at [1085, 614] on button "Save" at bounding box center [1080, 611] width 66 height 29
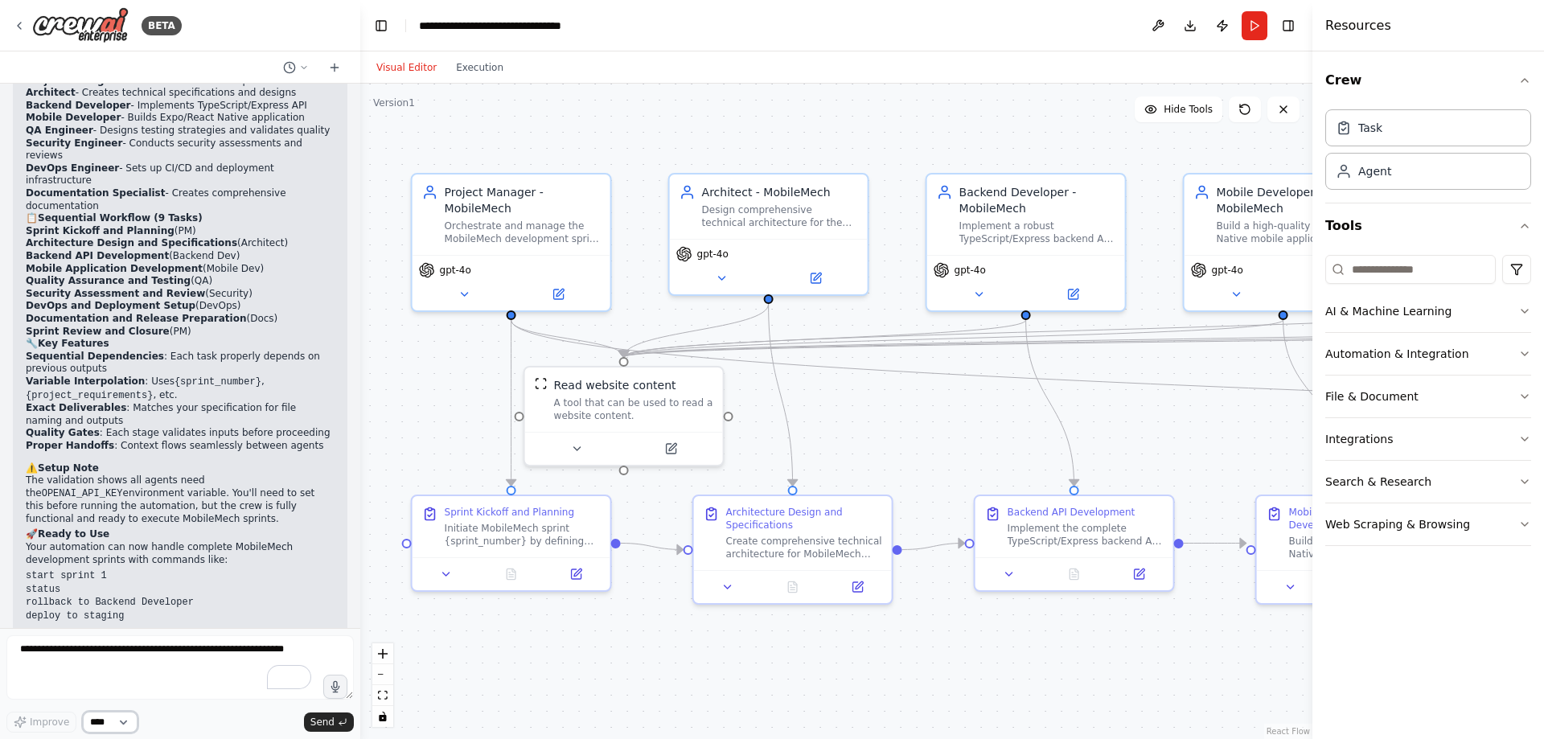
click at [120, 720] on select "****" at bounding box center [110, 722] width 55 height 21
click at [201, 663] on textarea "To enrich screen reader interactions, please activate Accessibility in Grammarl…" at bounding box center [179, 667] width 347 height 64
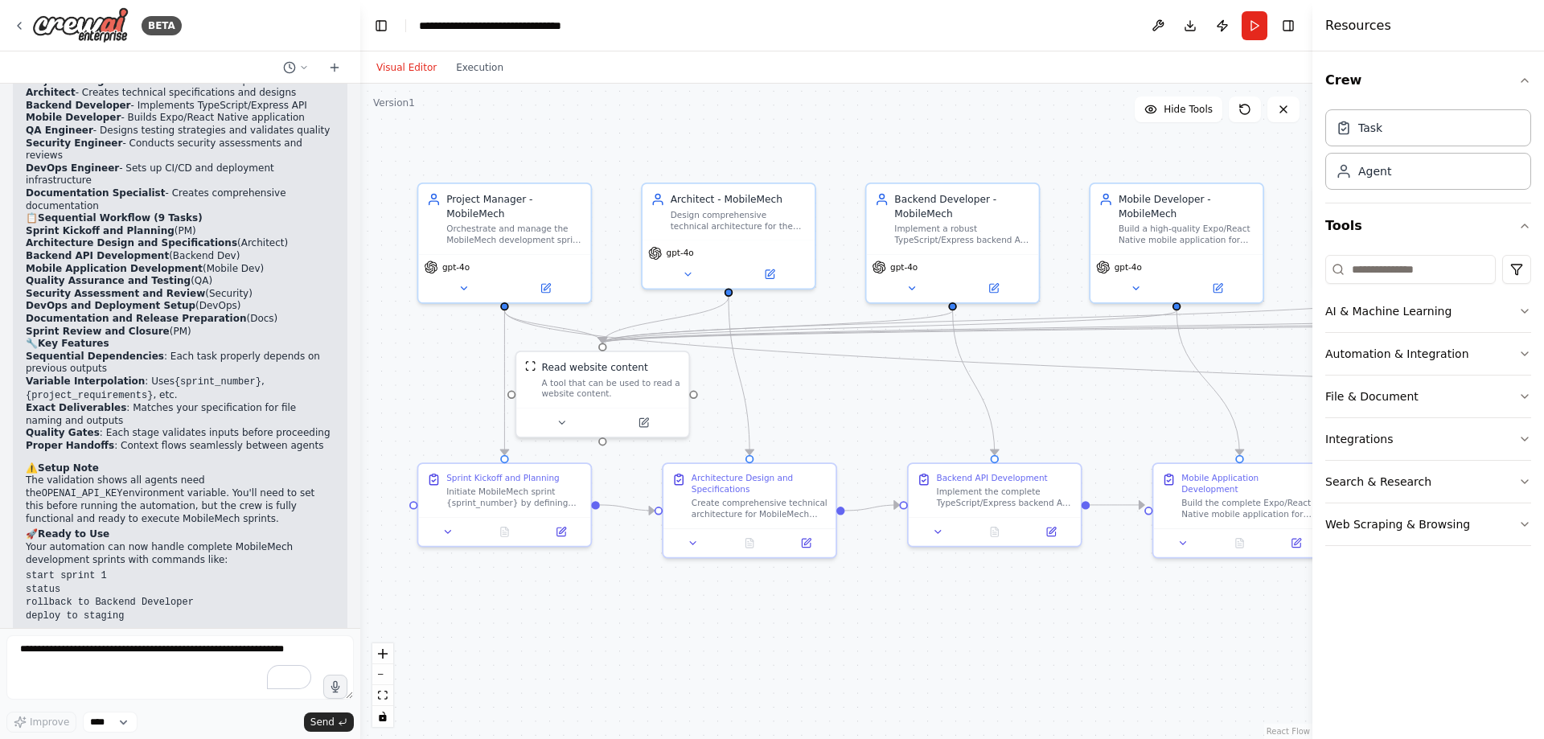
drag, startPoint x: 868, startPoint y: 425, endPoint x: 840, endPoint y: 400, distance: 37.6
click at [840, 400] on div ".deletable-edge-delete-btn { width: 20px; height: 20px; border: 0px solid #ffff…" at bounding box center [836, 411] width 952 height 655
click at [1180, 121] on button "Hide Tools" at bounding box center [1179, 109] width 88 height 26
click at [1180, 121] on button "Show Tools" at bounding box center [1177, 109] width 92 height 26
click at [164, 658] on textarea "To enrich screen reader interactions, please activate Accessibility in Grammarl…" at bounding box center [179, 667] width 347 height 64
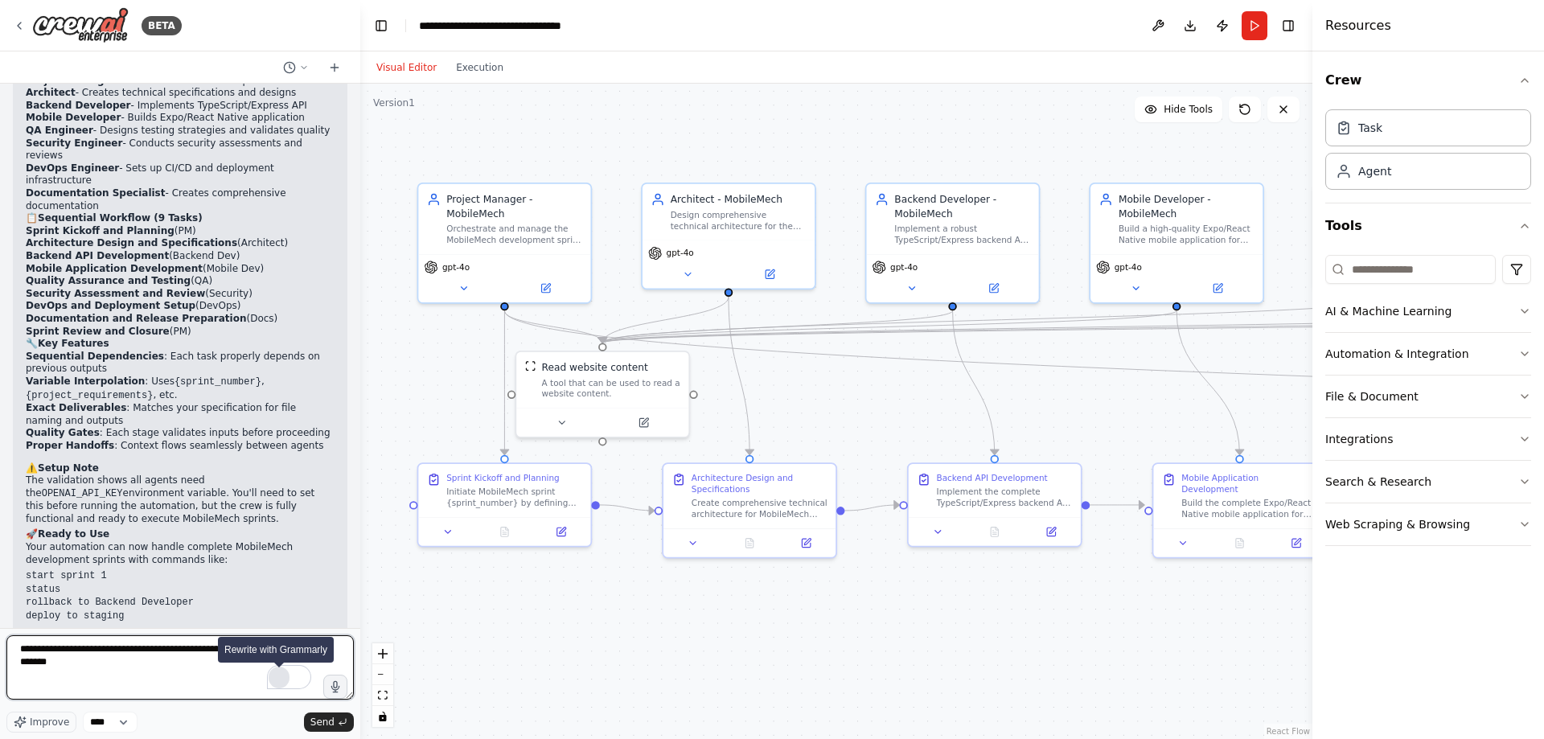
type textarea "**********"
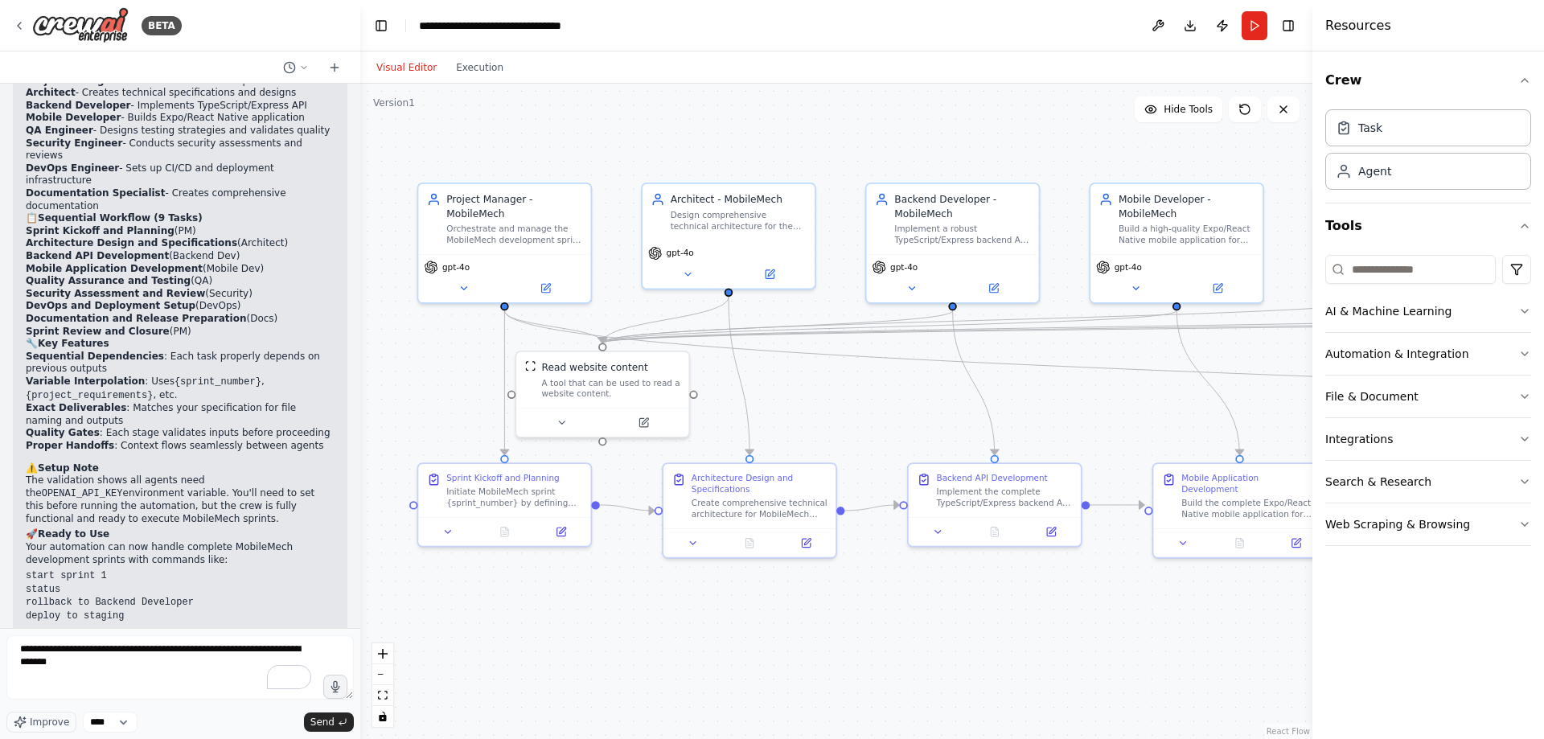
drag, startPoint x: 270, startPoint y: 687, endPoint x: 223, endPoint y: 663, distance: 53.2
click at [223, 663] on div "**********" at bounding box center [179, 670] width 347 height 70
click at [191, 679] on textarea "**********" at bounding box center [179, 667] width 347 height 64
click at [325, 716] on span "Send" at bounding box center [322, 722] width 24 height 13
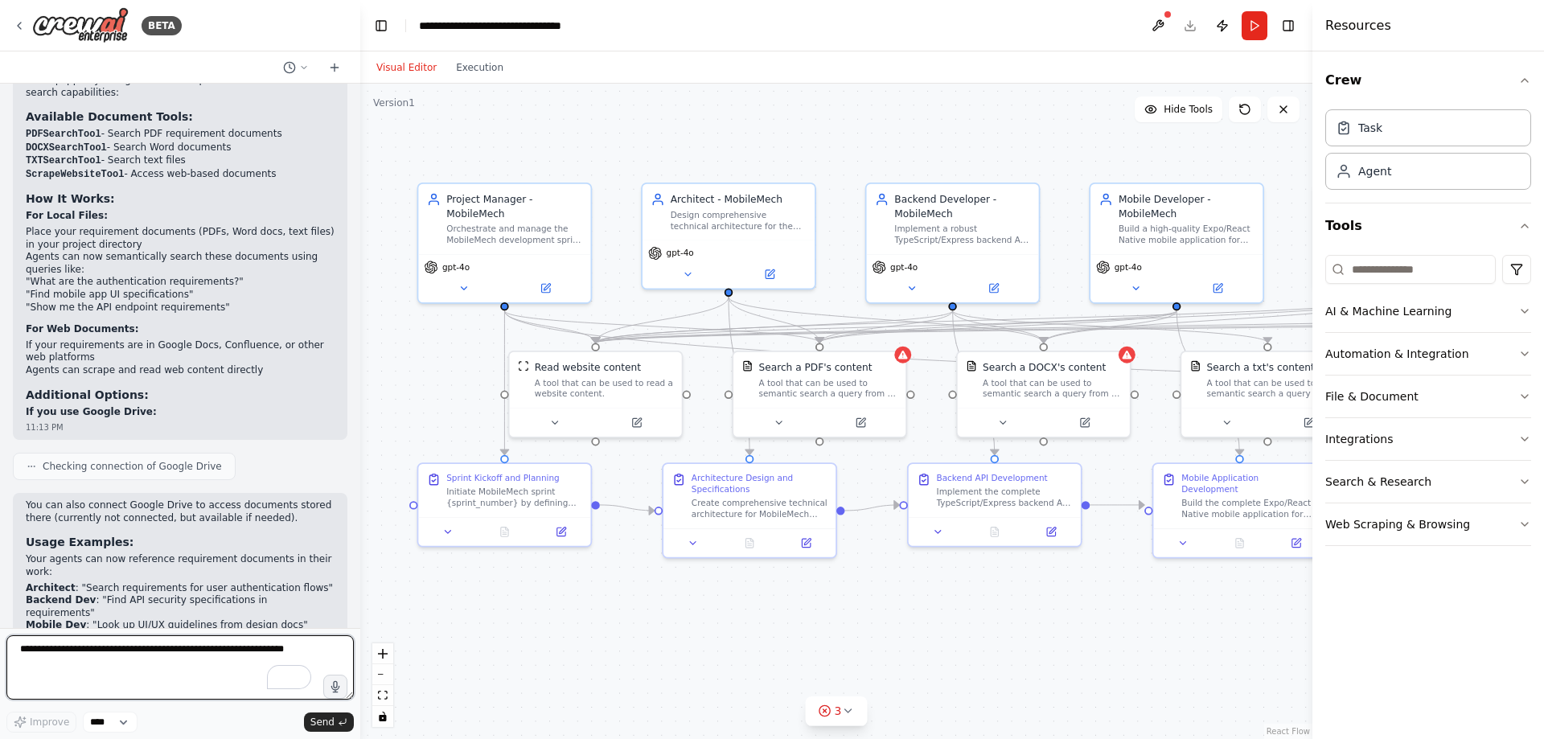
scroll to position [4353, 0]
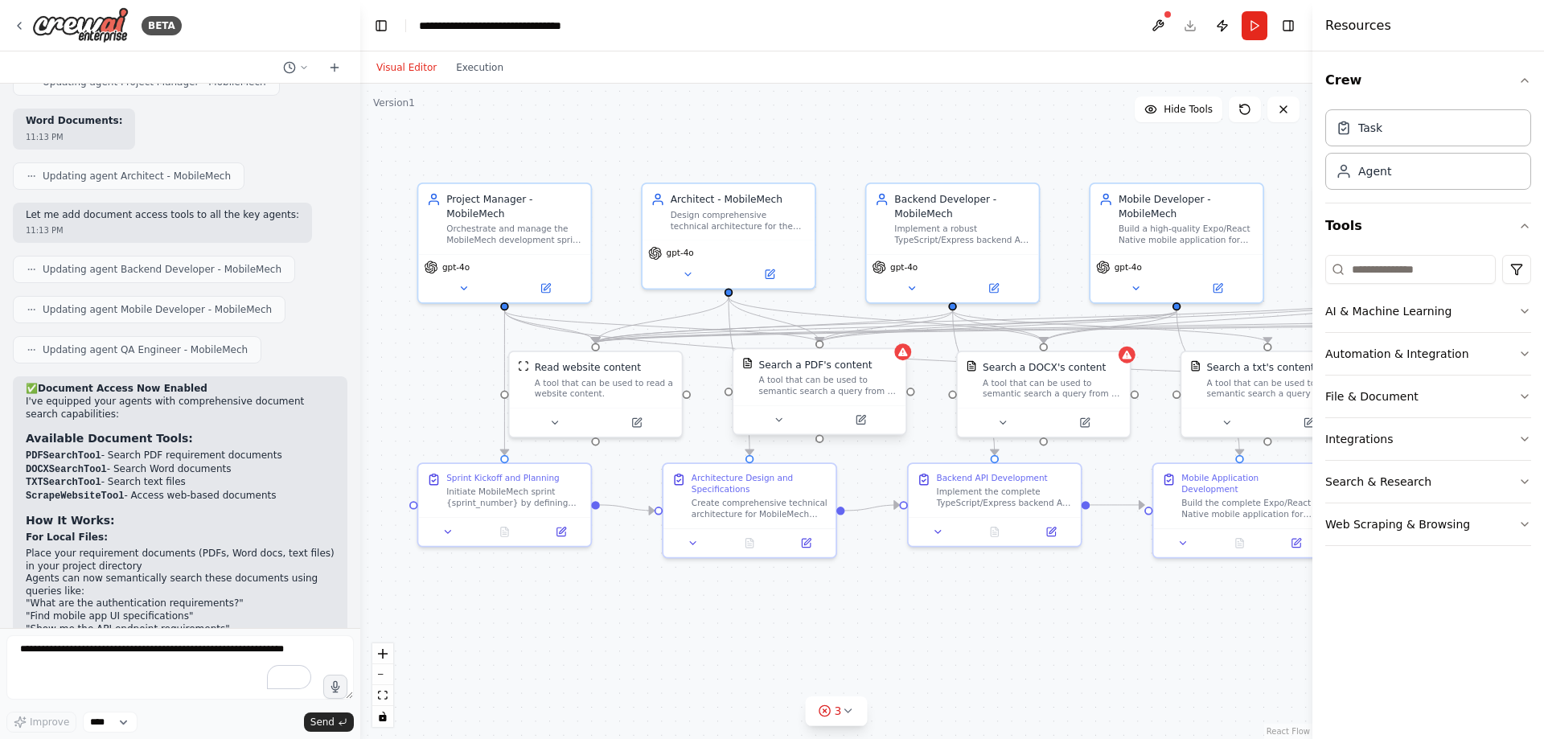
click at [823, 388] on div "A tool that can be used to semantic search a query from a PDF's content." at bounding box center [827, 386] width 138 height 23
click at [778, 412] on button at bounding box center [778, 420] width 79 height 17
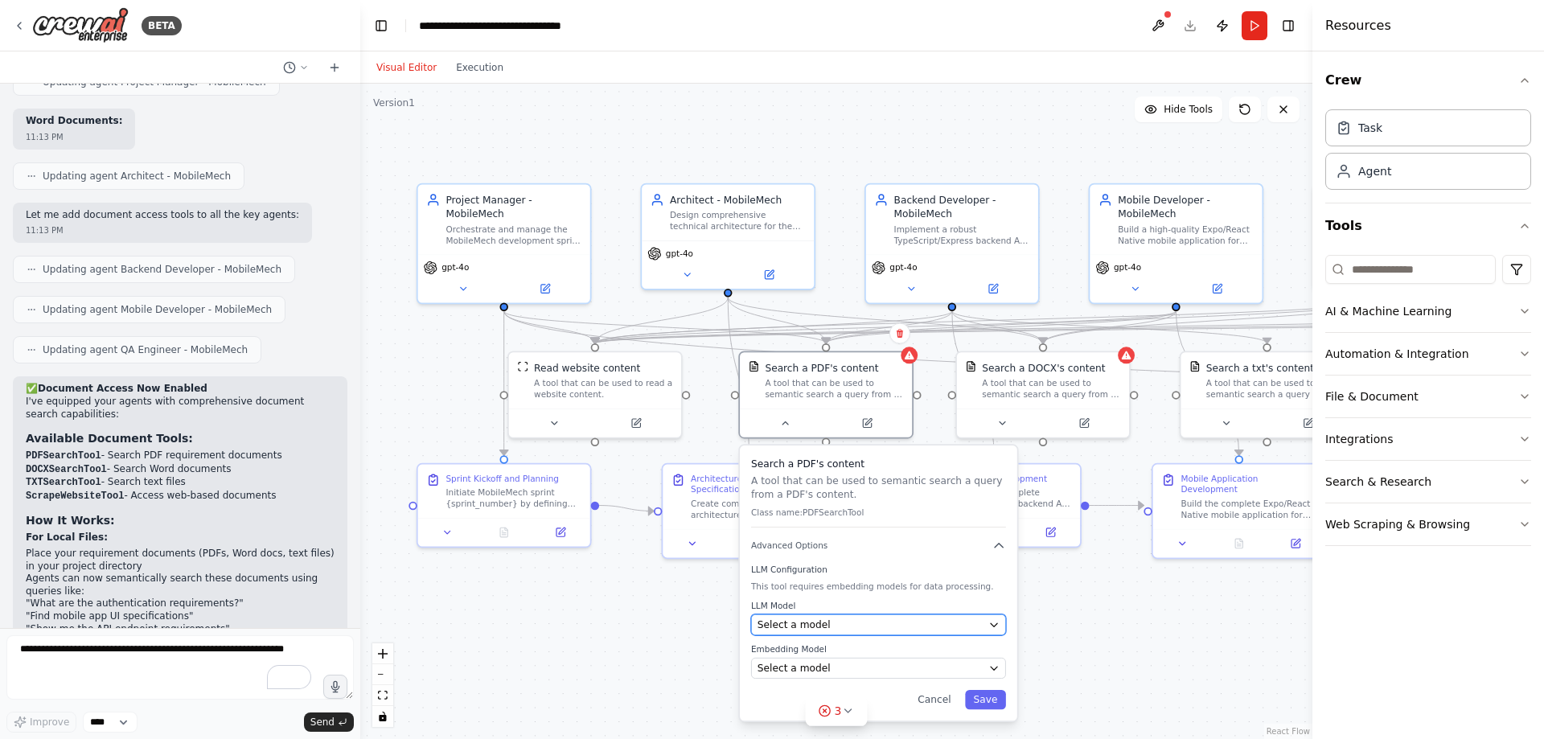
click at [889, 628] on div "Select a model" at bounding box center [869, 625] width 225 height 14
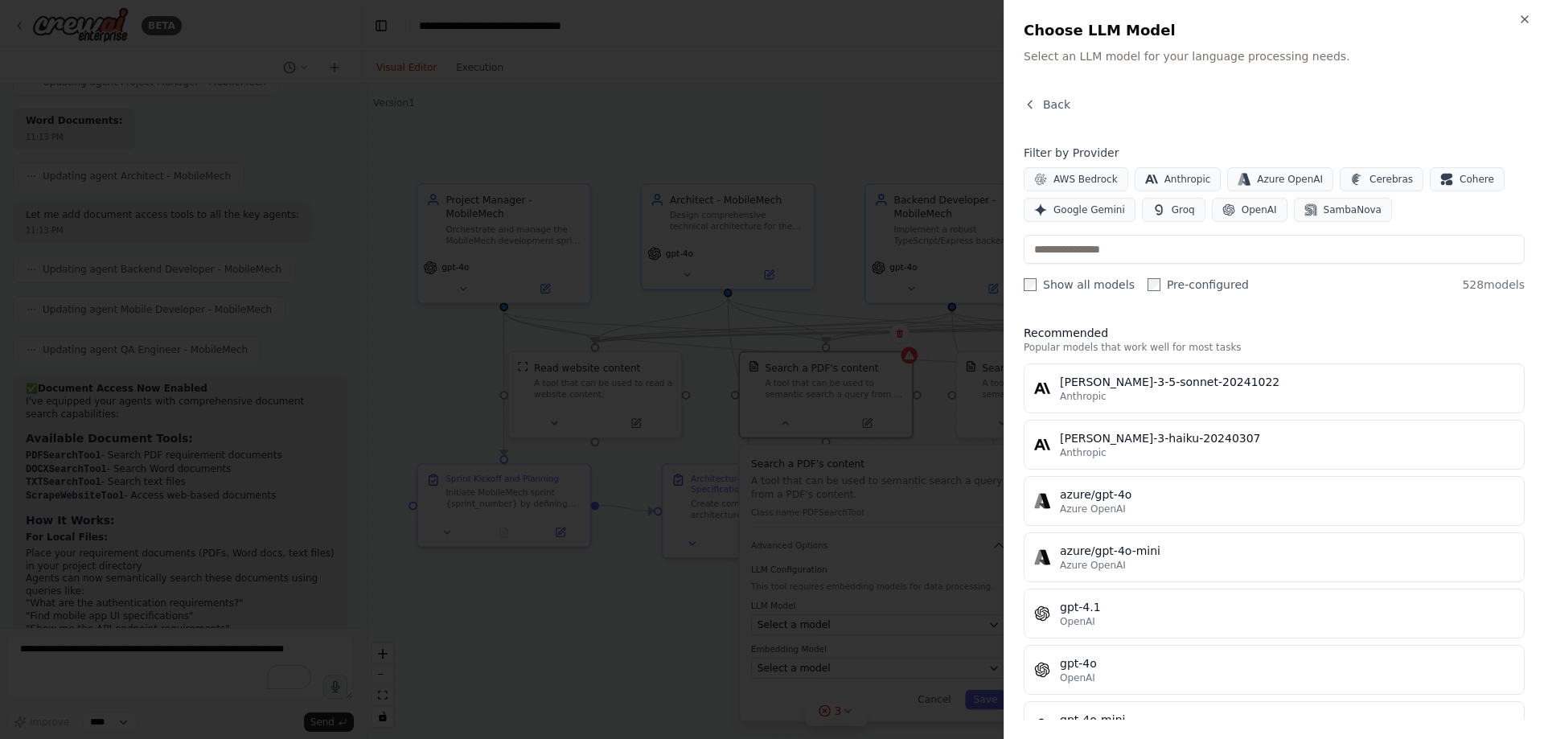
click at [855, 136] on div at bounding box center [772, 369] width 1544 height 739
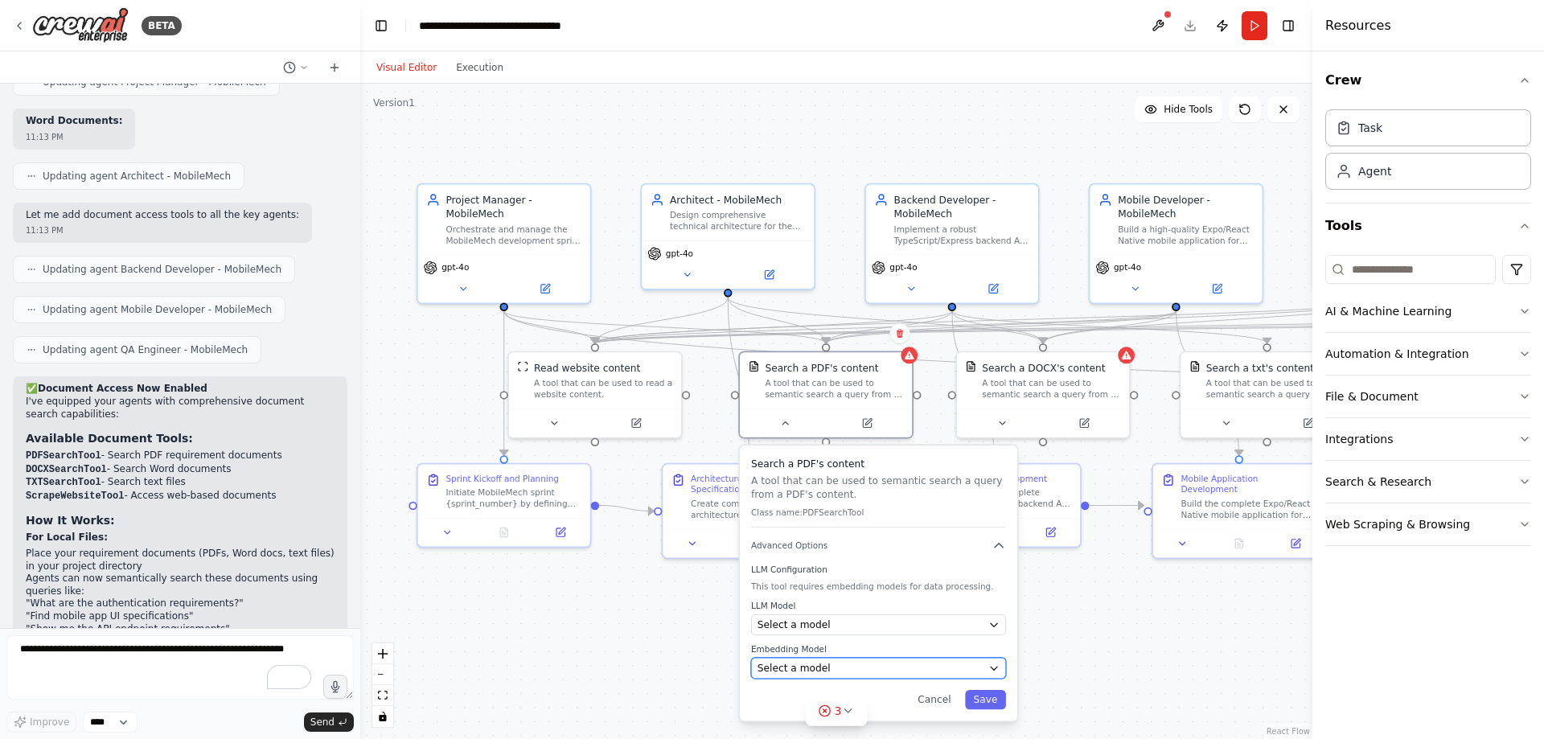
click at [855, 667] on div "Select a model" at bounding box center [869, 668] width 225 height 14
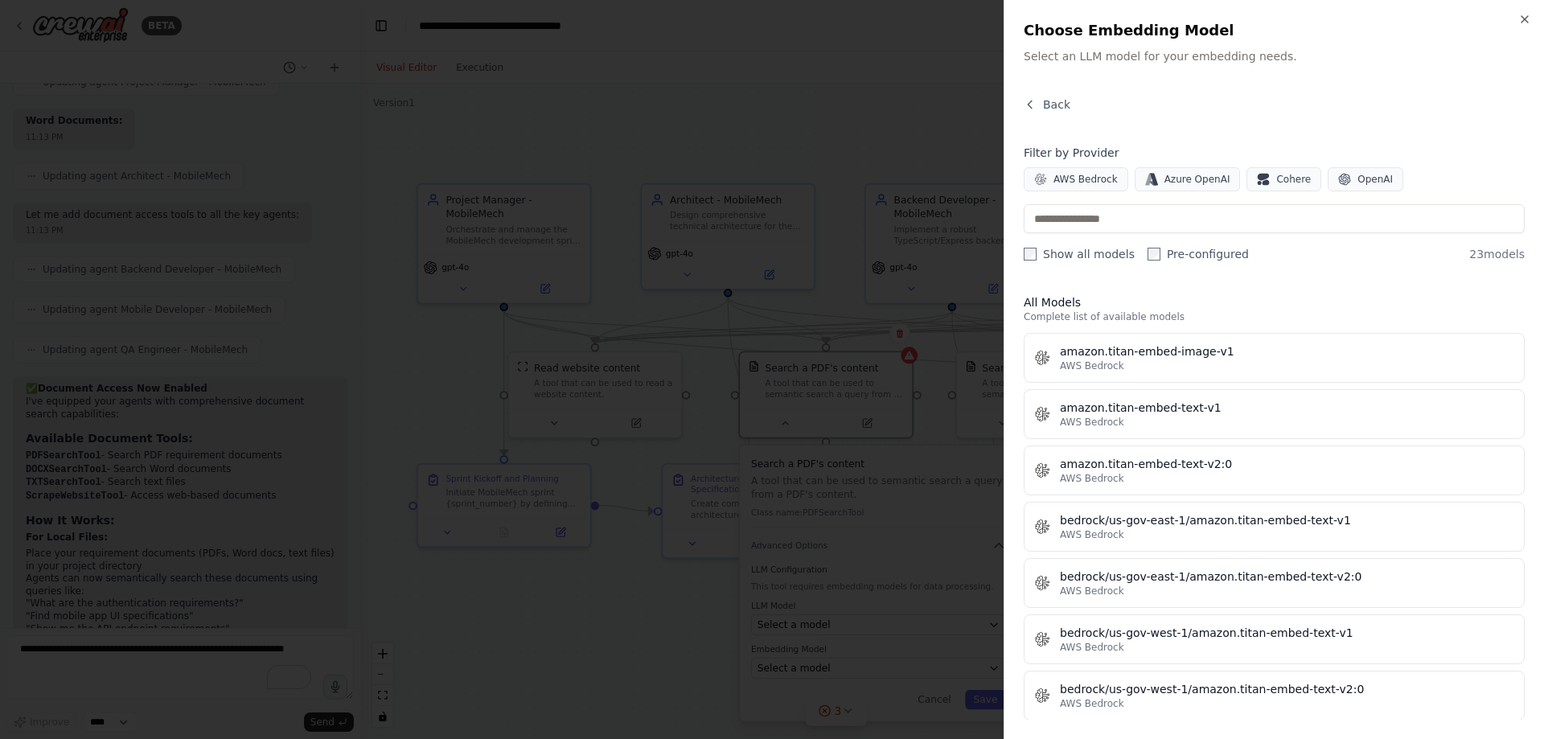
click at [867, 116] on div at bounding box center [772, 369] width 1544 height 739
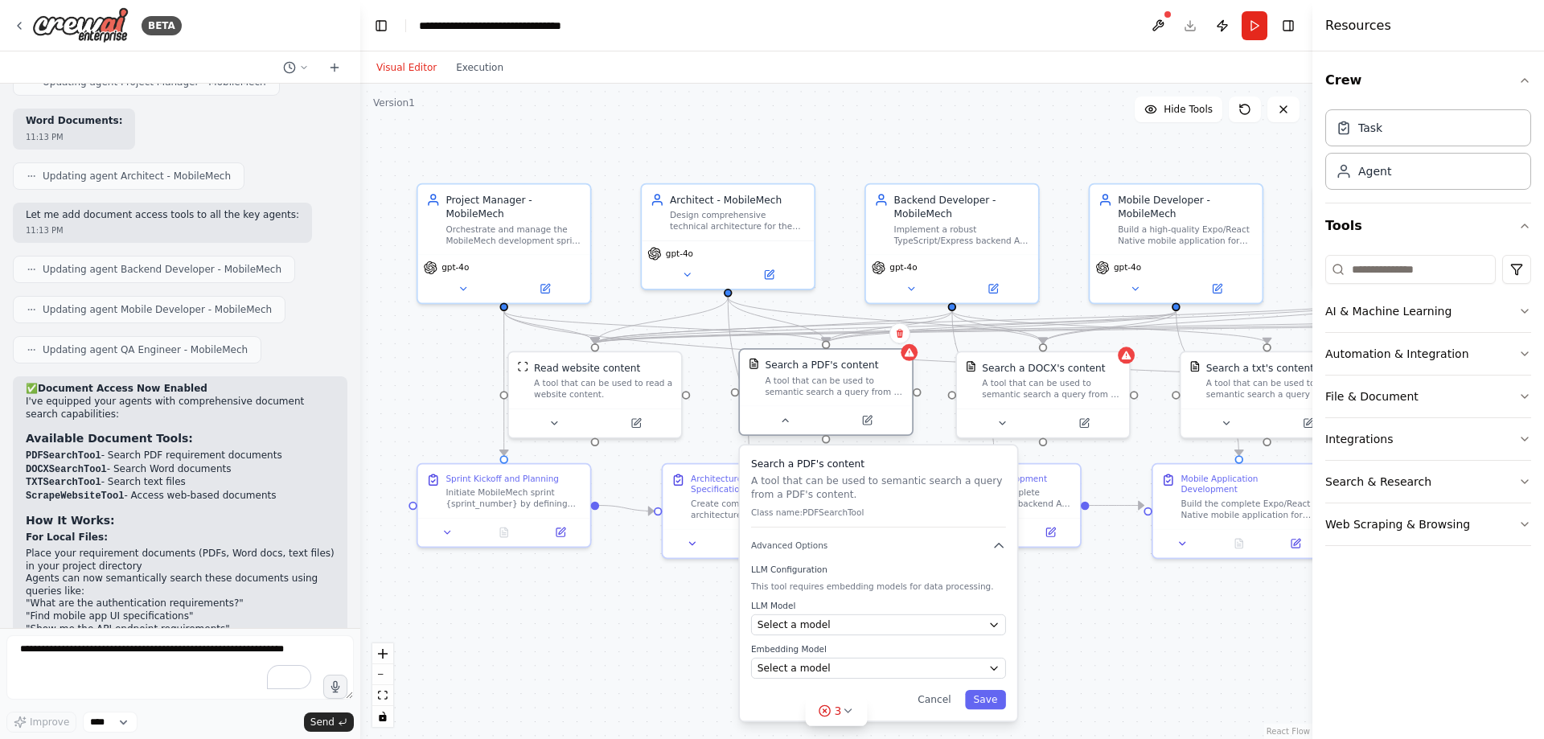
click at [856, 387] on div "A tool that can be used to semantic search a query from a PDF's content." at bounding box center [834, 386] width 138 height 23
click at [1003, 549] on icon "button" at bounding box center [998, 546] width 14 height 14
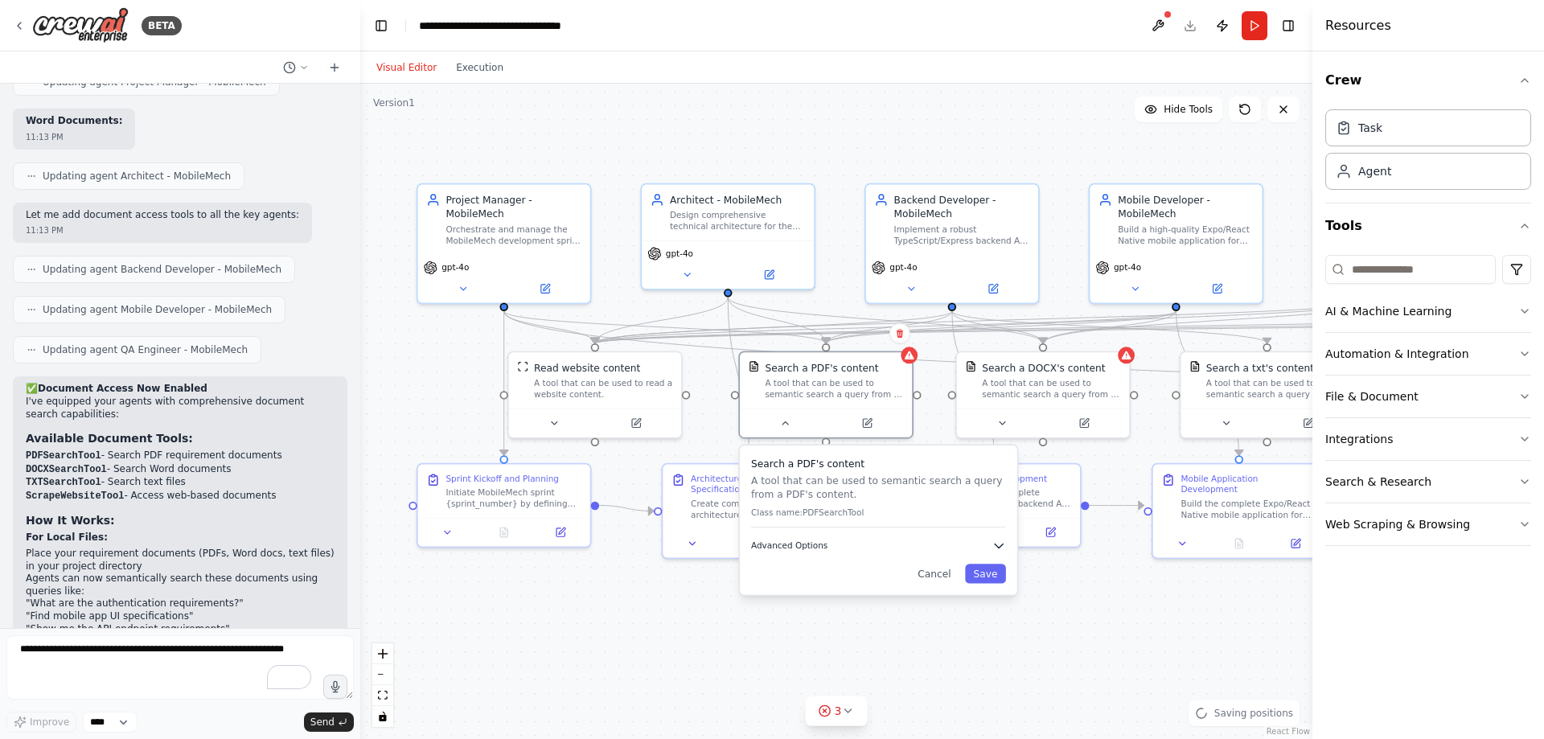
click at [1003, 548] on icon "button" at bounding box center [998, 546] width 14 height 14
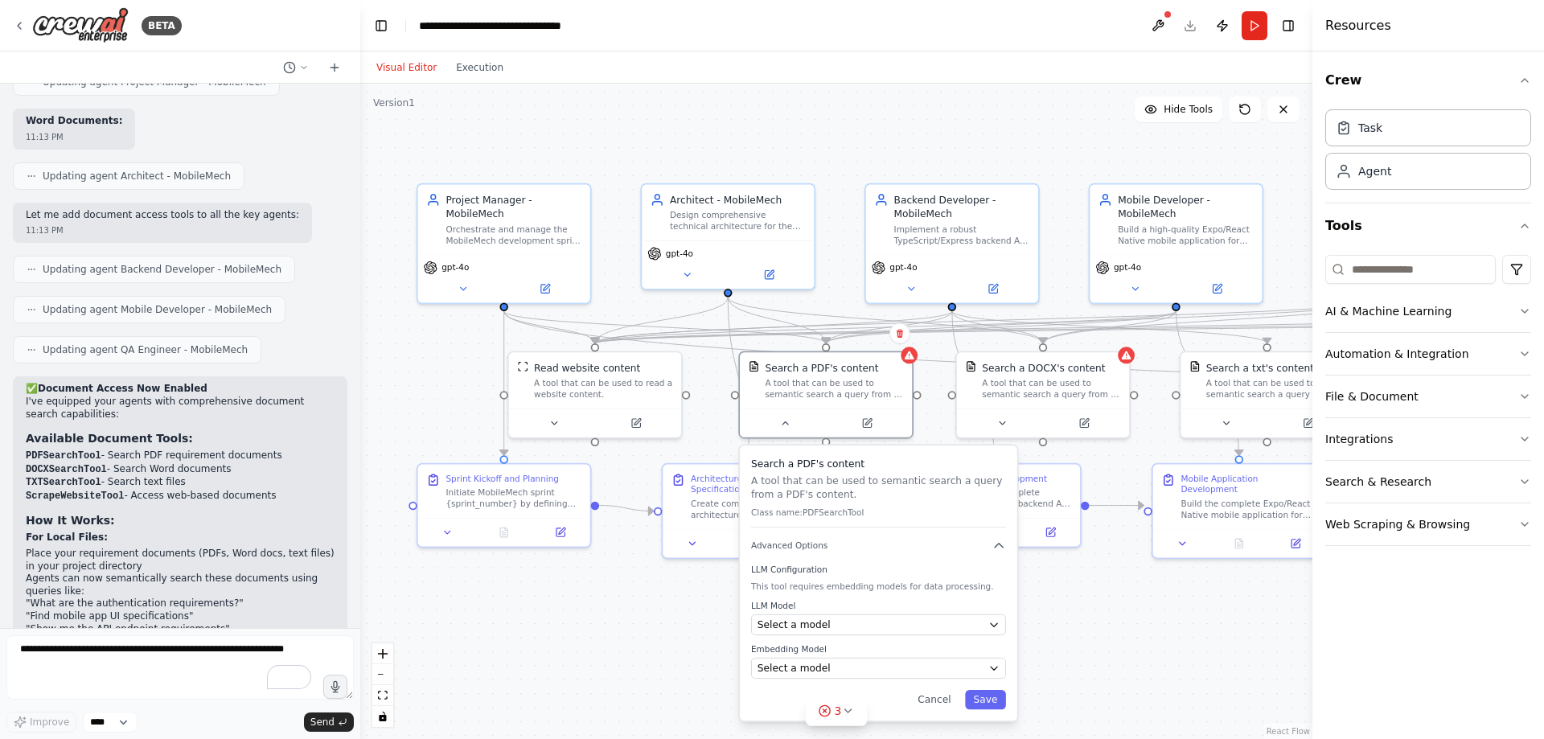
click at [803, 521] on div "Search a PDF's content A tool that can be used to semantic search a query from …" at bounding box center [878, 492] width 255 height 71
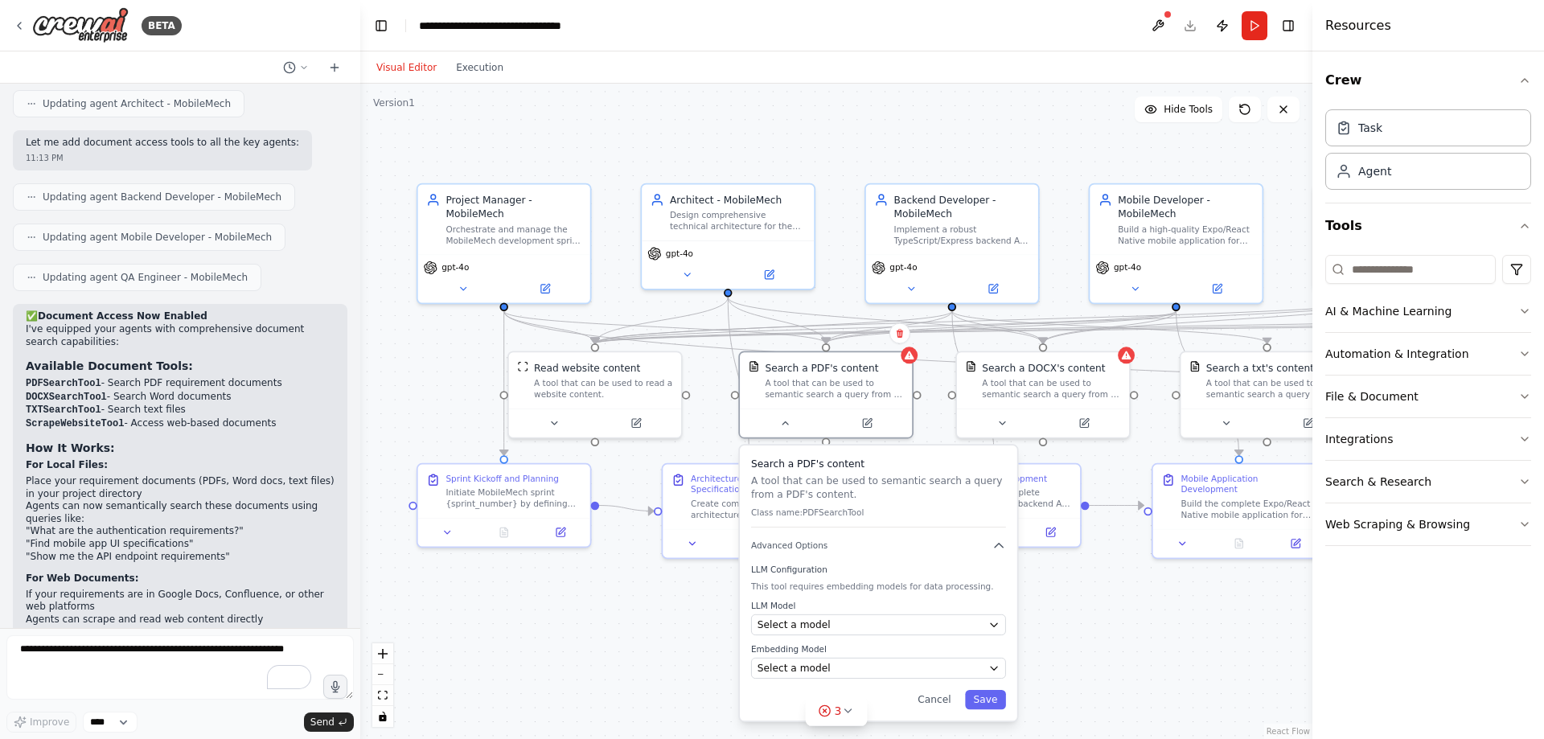
scroll to position [4192, 0]
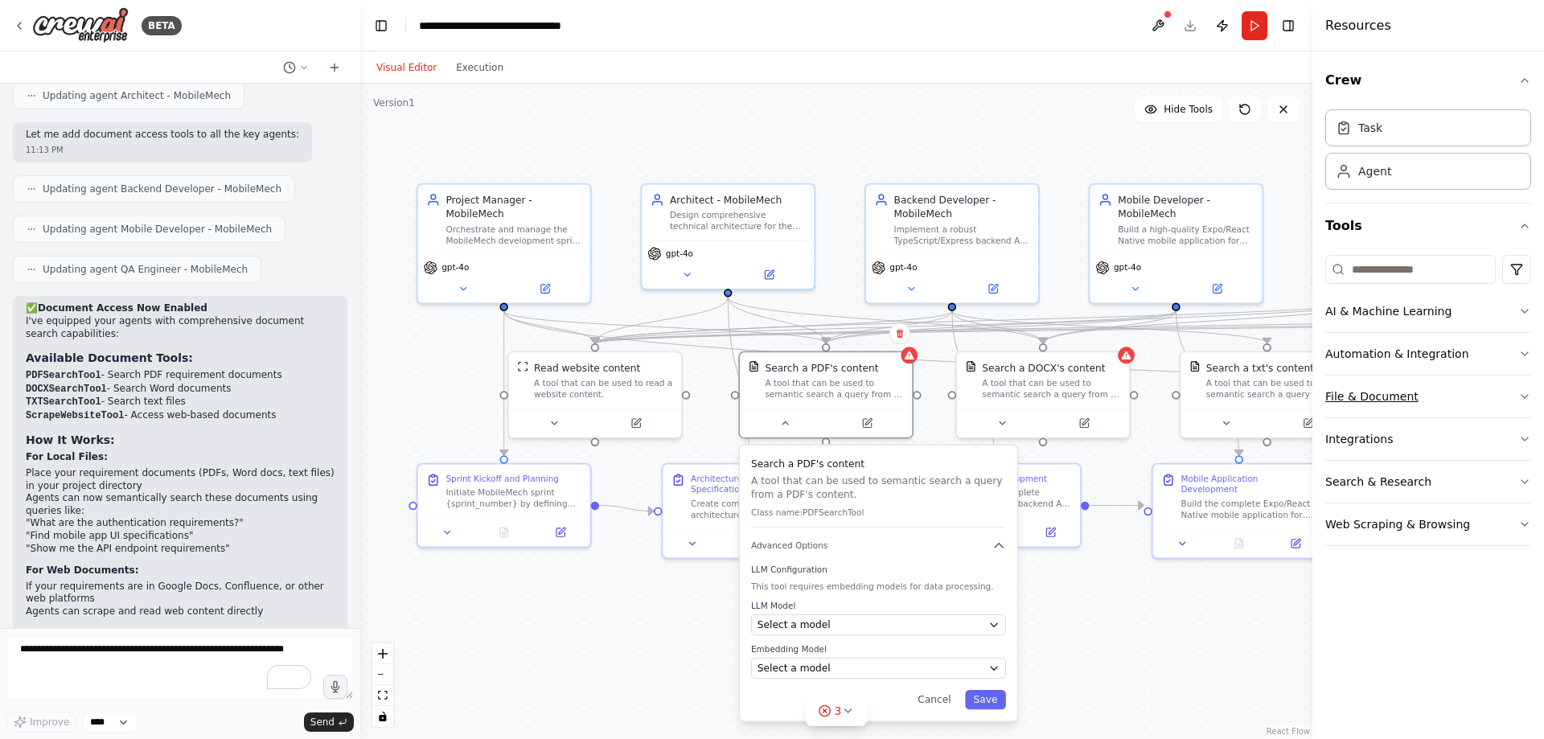
click at [1483, 401] on button "File & Document" at bounding box center [1428, 396] width 206 height 42
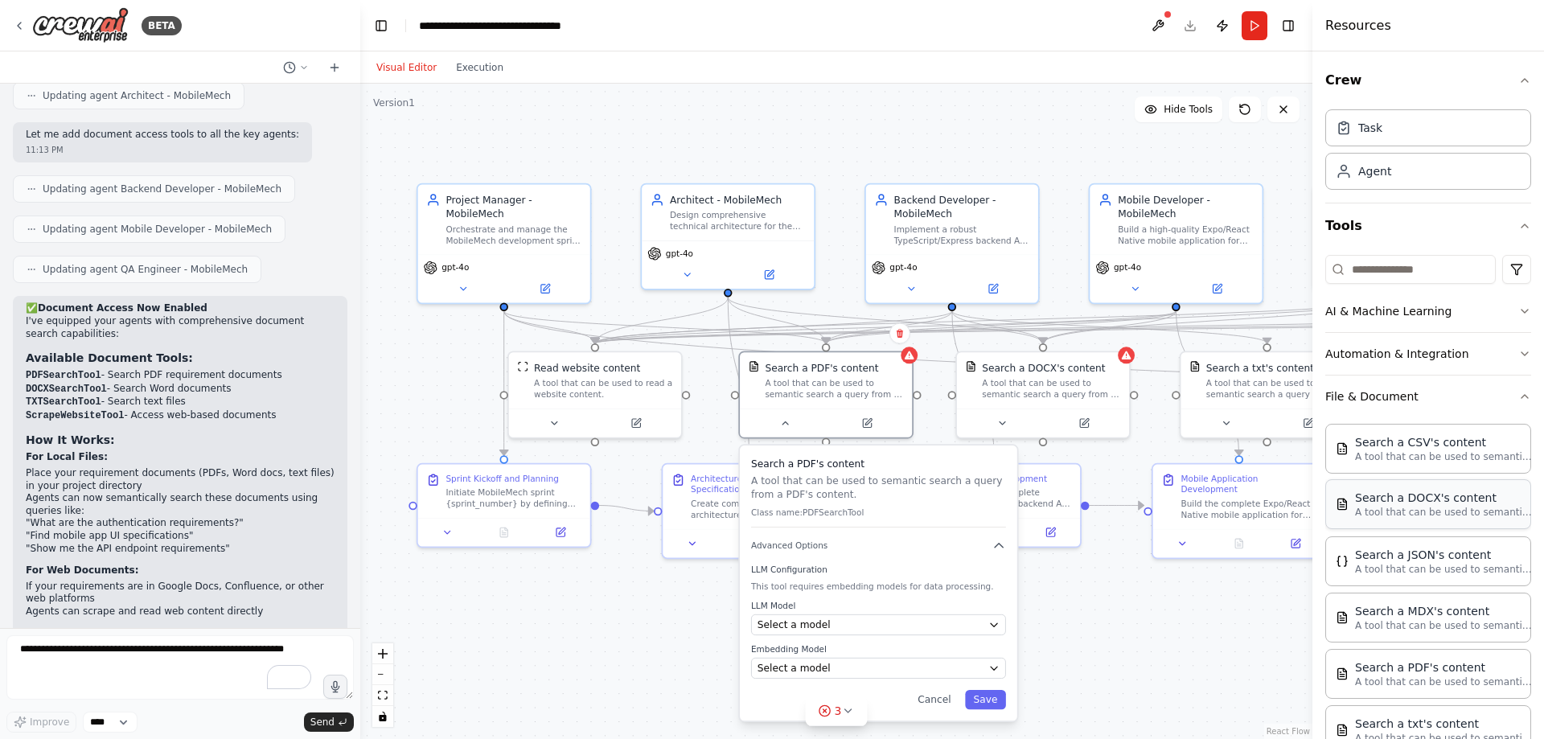
click at [1394, 518] on p "A tool that can be used to semantic search a query from a DOCX's content." at bounding box center [1443, 512] width 177 height 13
click at [854, 373] on div "Search a PDF's content A tool that can be used to semantic search a query from …" at bounding box center [834, 377] width 138 height 39
click at [788, 424] on icon at bounding box center [784, 420] width 11 height 11
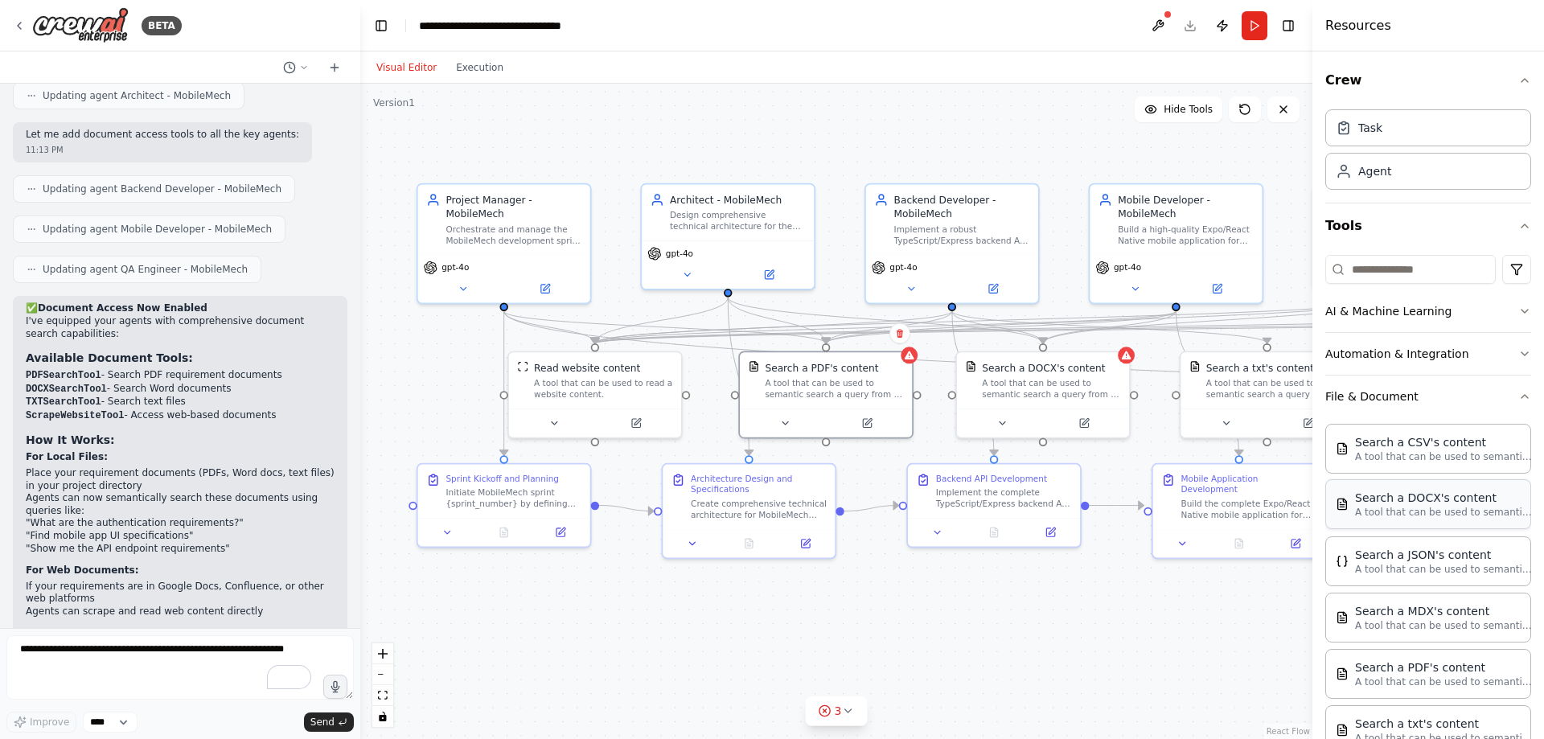
click at [1410, 507] on p "A tool that can be used to semantic search a query from a DOCX's content." at bounding box center [1443, 512] width 177 height 13
drag, startPoint x: 1119, startPoint y: 658, endPoint x: 1049, endPoint y: 634, distance: 73.7
click at [1049, 634] on div "A tool that can be used to semantic search a query from a DOCX's content." at bounding box center [1044, 624] width 138 height 23
click at [1042, 638] on div "Search a DOCX's content A tool that can be used to semantic search a query from…" at bounding box center [1036, 616] width 172 height 56
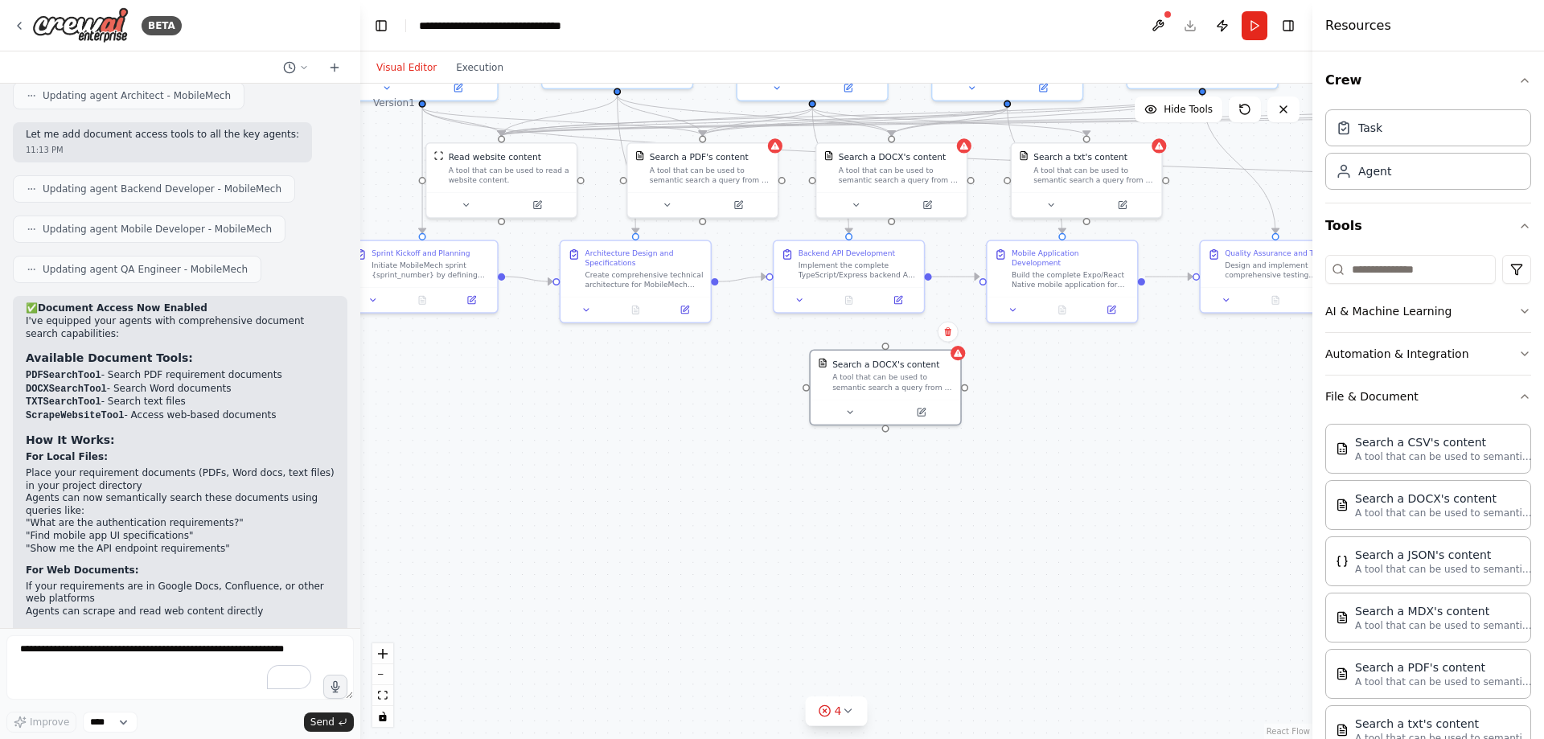
drag, startPoint x: 1190, startPoint y: 611, endPoint x: 1034, endPoint y: 371, distance: 286.6
click at [1034, 371] on div ".deletable-edge-delete-btn { width: 20px; height: 20px; border: 0px solid #ffff…" at bounding box center [836, 411] width 952 height 655
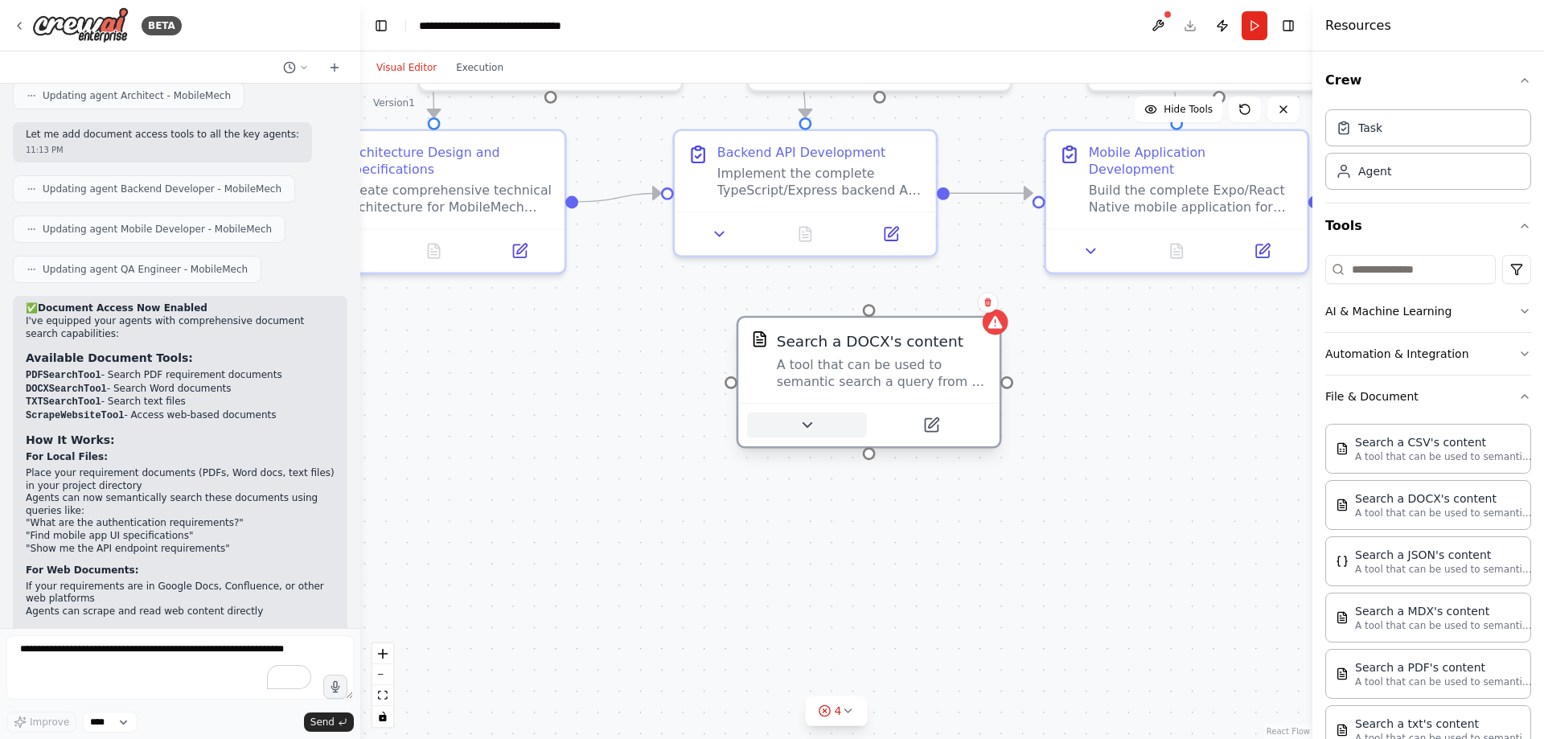
click at [810, 427] on icon at bounding box center [806, 425] width 17 height 17
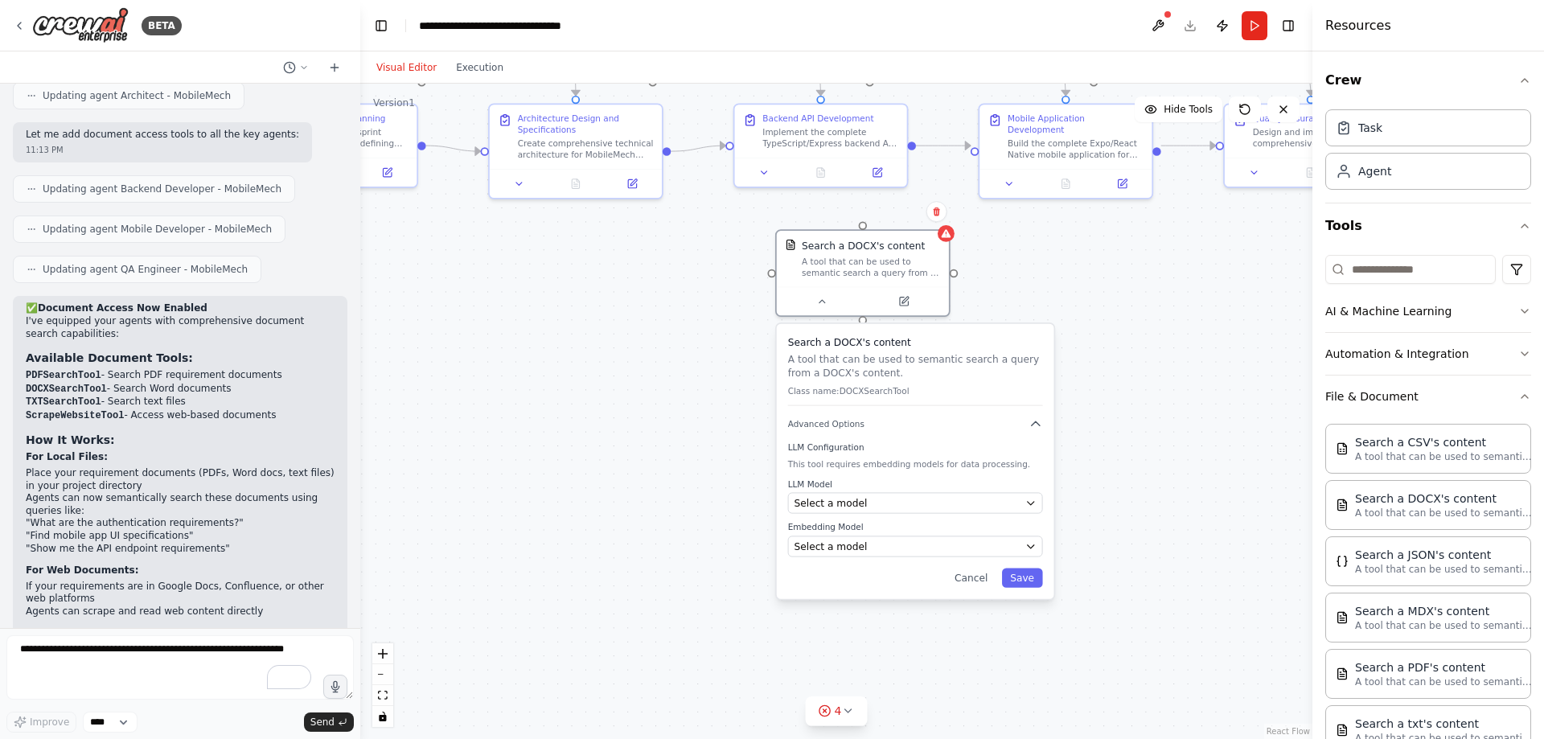
drag, startPoint x: 1203, startPoint y: 548, endPoint x: 1140, endPoint y: 381, distance: 177.9
click at [1140, 381] on div ".deletable-edge-delete-btn { width: 20px; height: 20px; border: 0px solid #ffff…" at bounding box center [836, 411] width 952 height 655
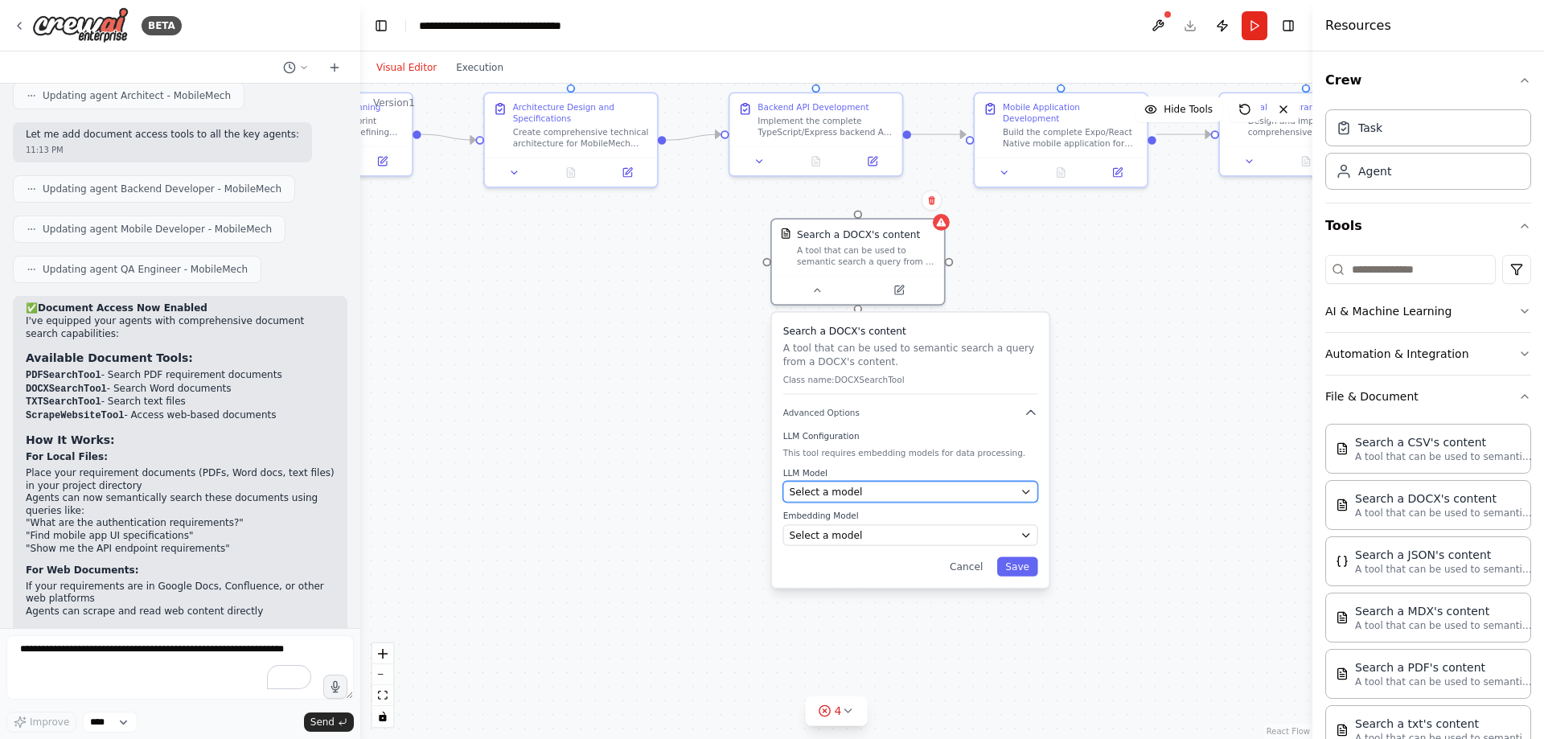
click at [1033, 487] on button "Select a model" at bounding box center [910, 491] width 255 height 21
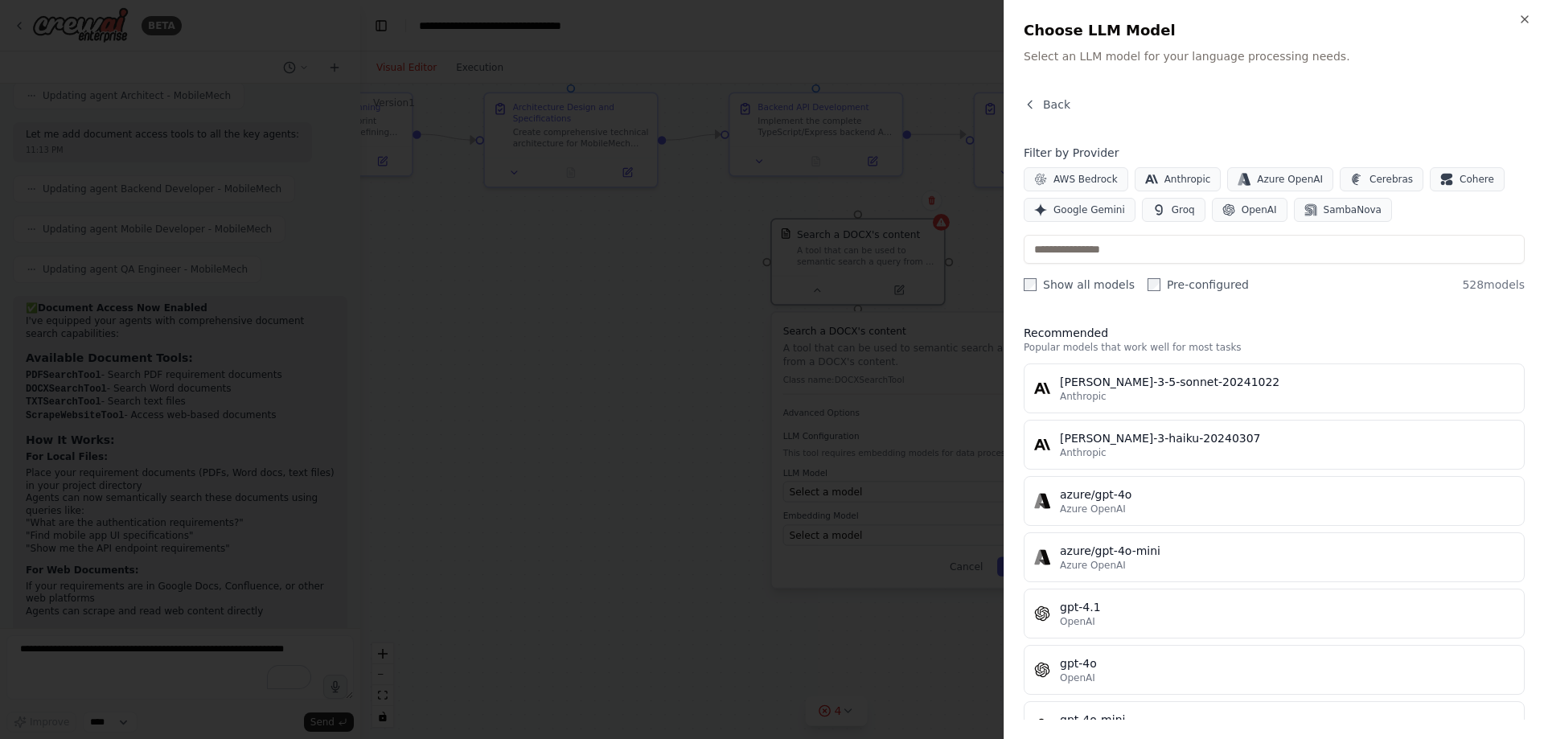
click at [906, 620] on div at bounding box center [772, 369] width 1544 height 739
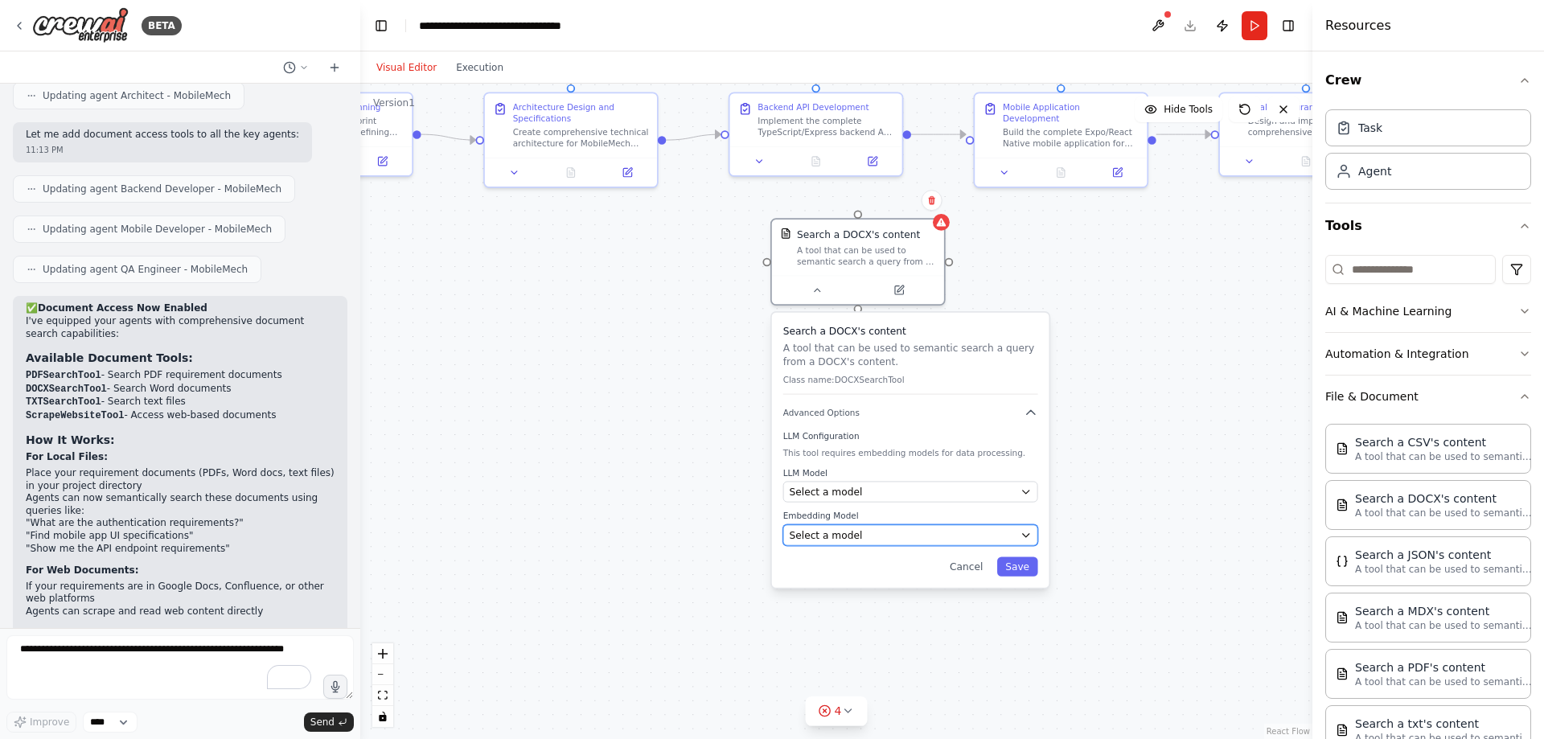
click at [948, 543] on button "Select a model" at bounding box center [910, 534] width 255 height 21
click at [1032, 415] on icon "button" at bounding box center [1031, 412] width 14 height 14
click at [904, 298] on div at bounding box center [858, 287] width 172 height 29
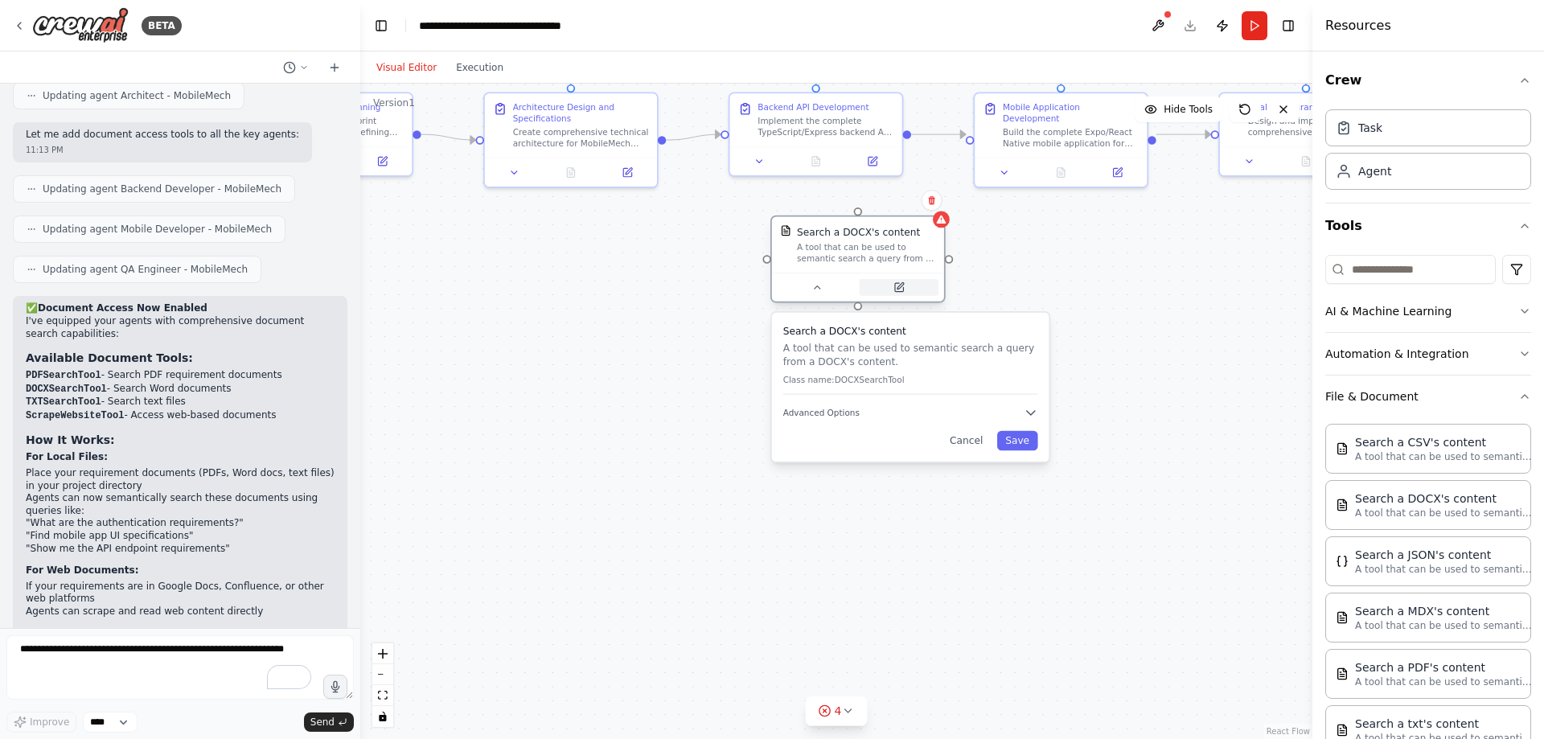
click at [900, 288] on icon at bounding box center [900, 286] width 6 height 6
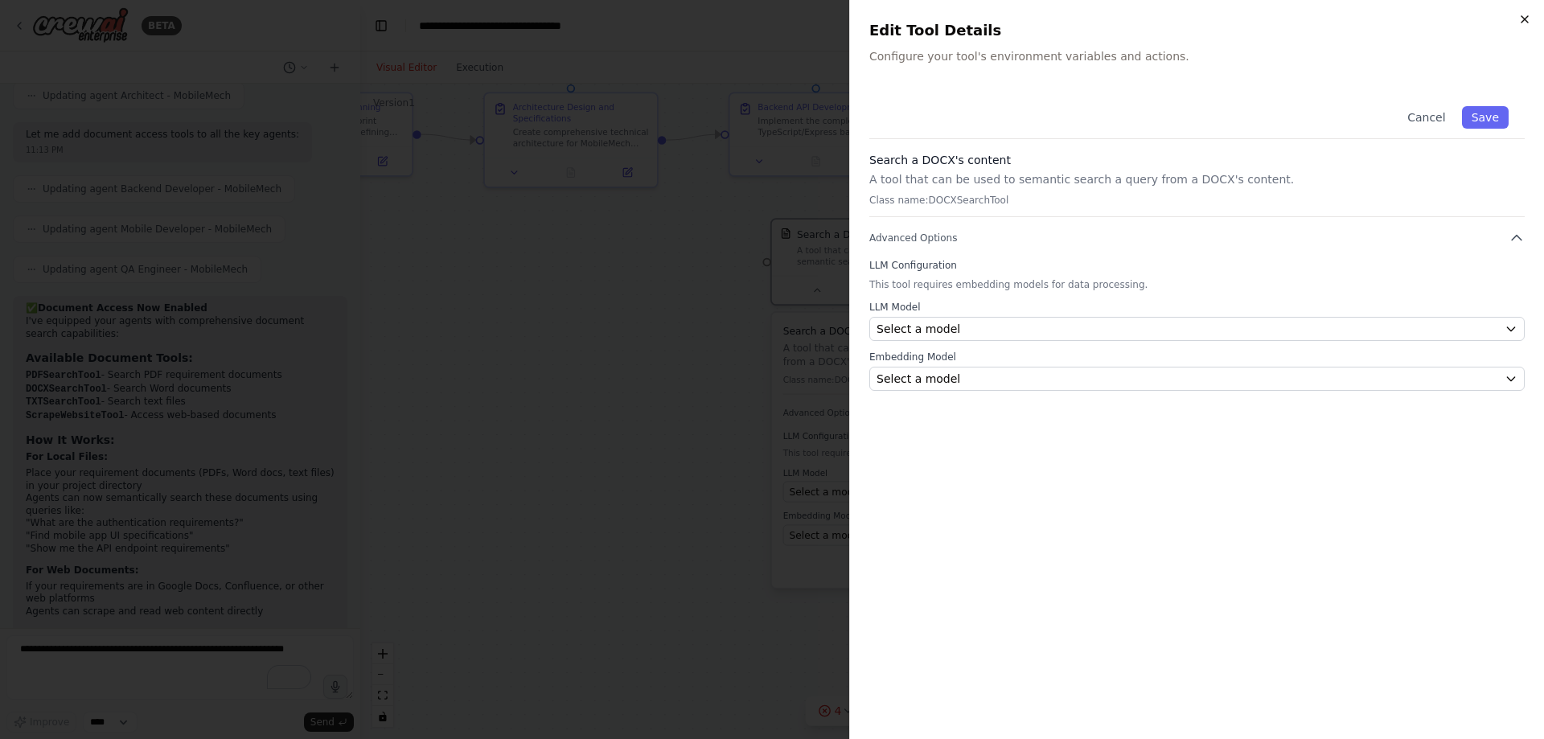
drag, startPoint x: 1529, startPoint y: 17, endPoint x: 1508, endPoint y: 17, distance: 20.9
click at [1529, 17] on icon "button" at bounding box center [1524, 19] width 13 height 13
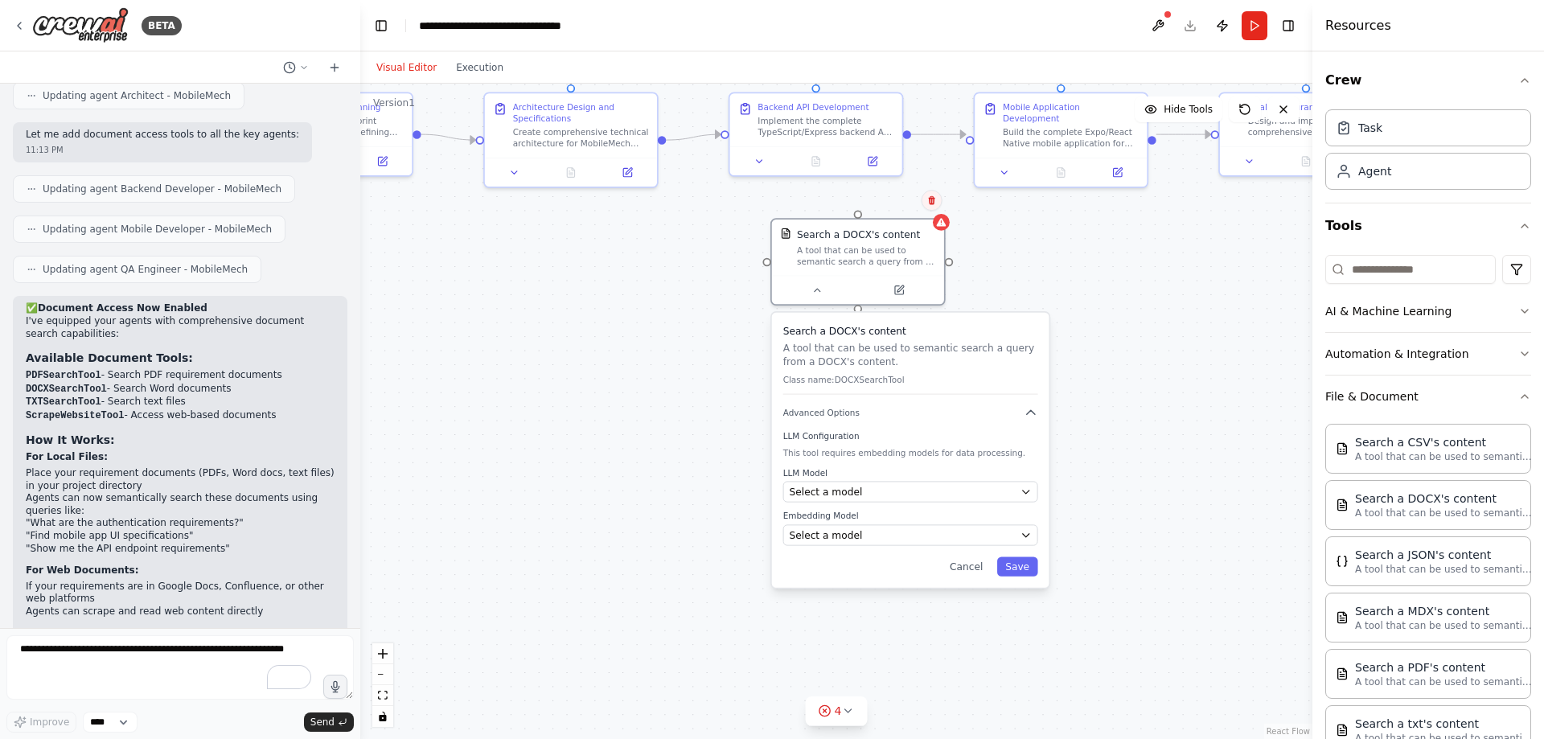
click at [930, 202] on icon at bounding box center [931, 200] width 6 height 9
click at [907, 207] on button "Confirm" at bounding box center [886, 200] width 57 height 19
click at [890, 207] on button "Confirm" at bounding box center [886, 200] width 57 height 19
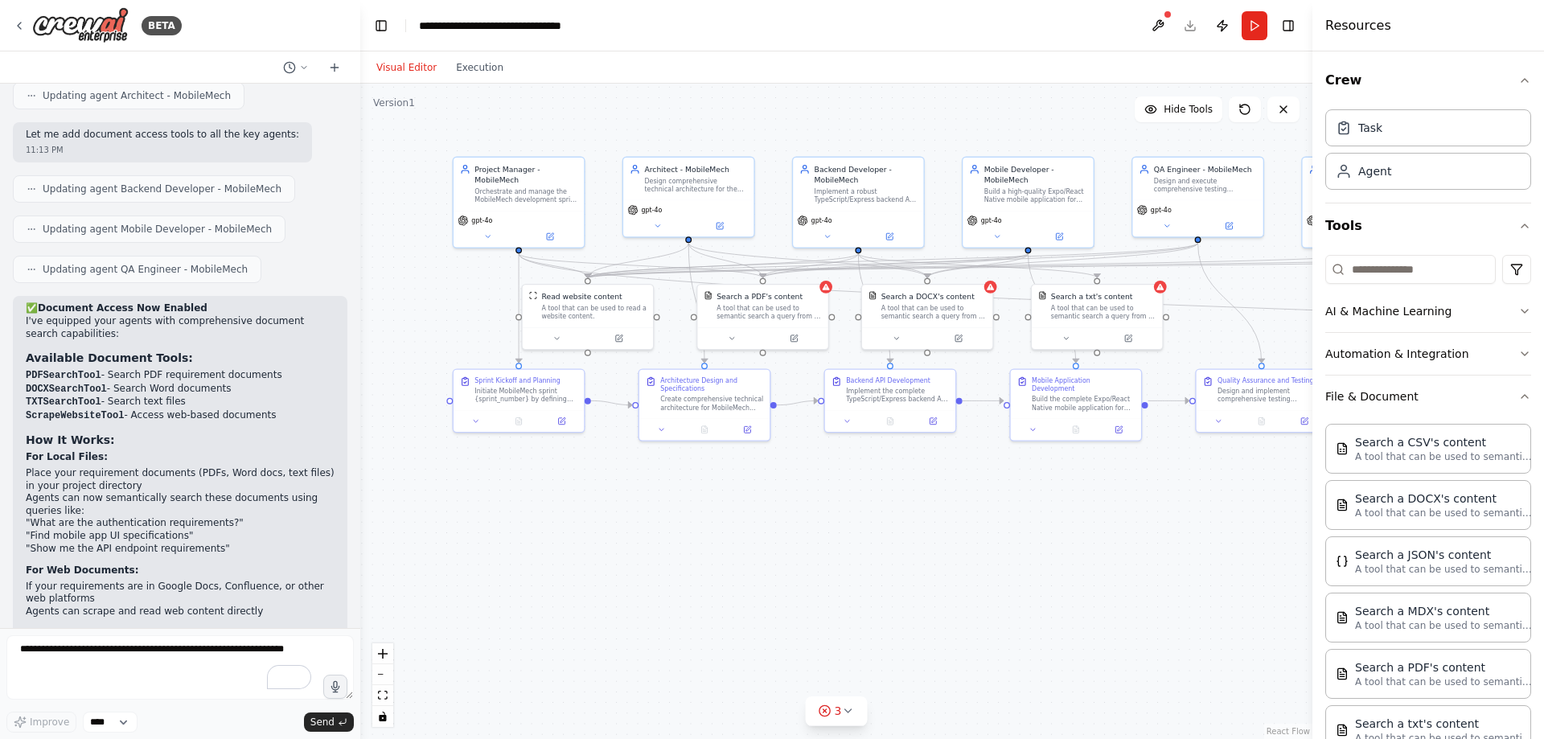
drag, startPoint x: 941, startPoint y: 347, endPoint x: 983, endPoint y: 565, distance: 221.9
click at [983, 565] on div ".deletable-edge-delete-btn { width: 20px; height: 20px; border: 0px solid #ffff…" at bounding box center [836, 411] width 952 height 655
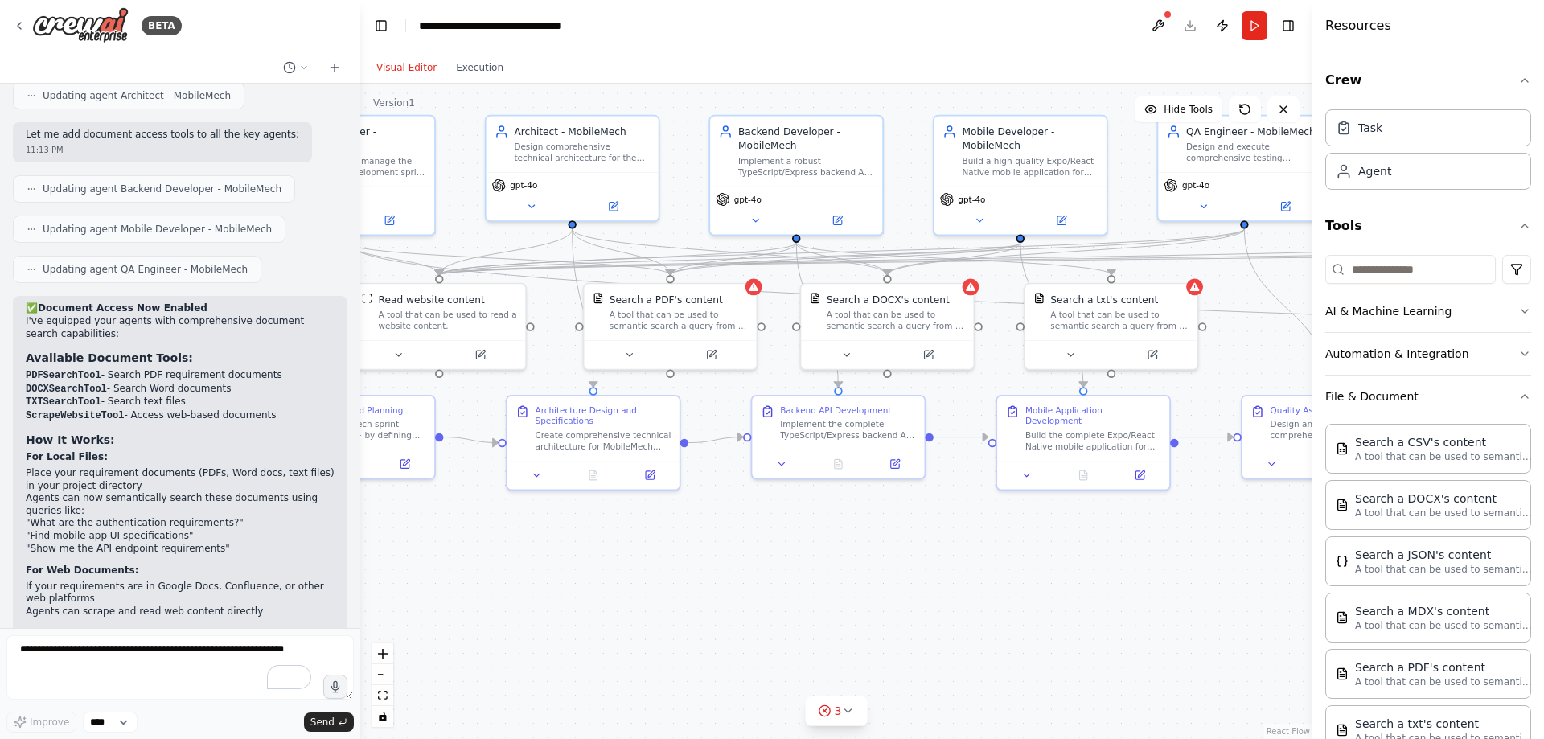
drag, startPoint x: 790, startPoint y: 515, endPoint x: 744, endPoint y: 595, distance: 91.9
click at [744, 595] on div ".deletable-edge-delete-btn { width: 20px; height: 20px; border: 0px solid #ffff…" at bounding box center [836, 411] width 952 height 655
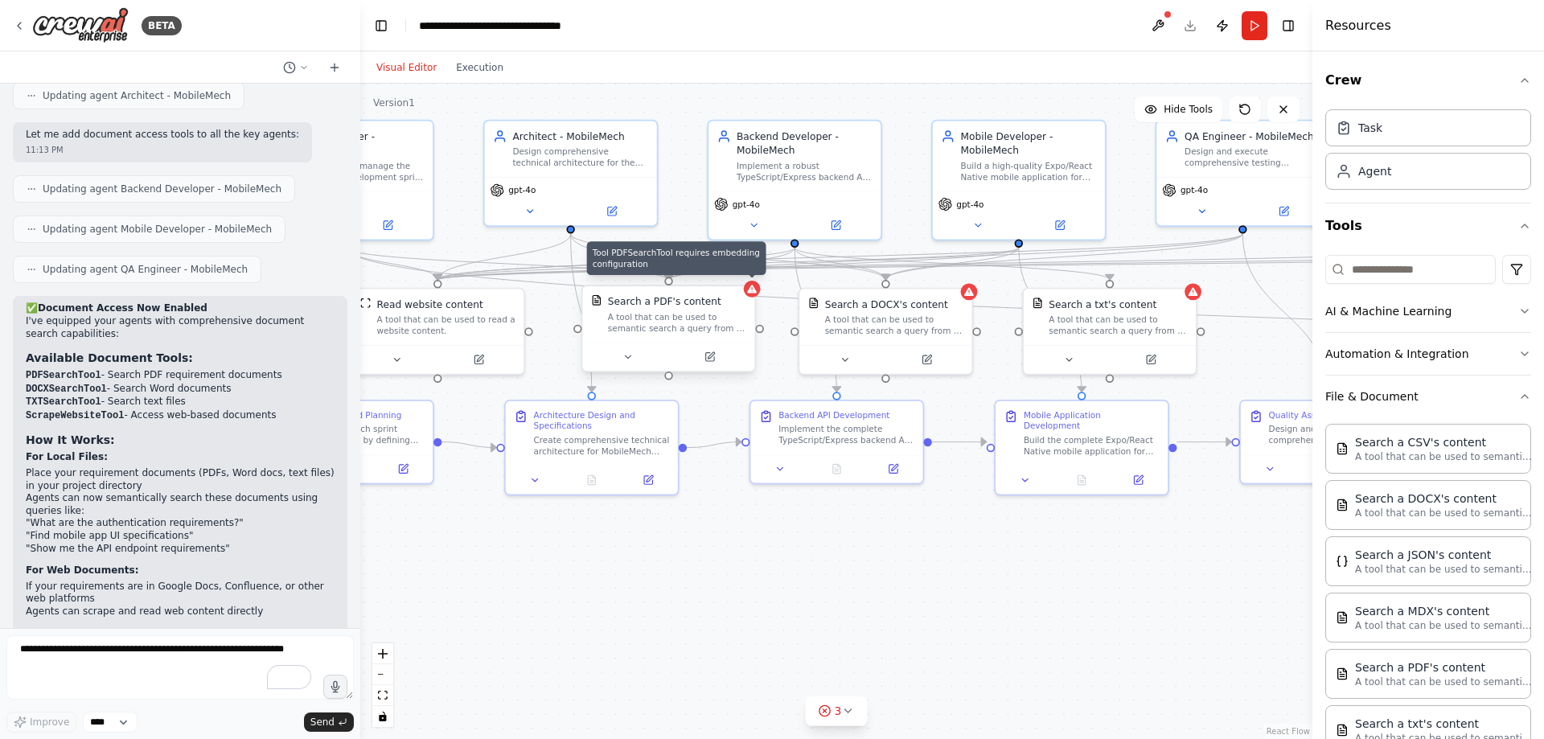
click at [753, 289] on icon at bounding box center [752, 289] width 10 height 8
click at [1151, 22] on button at bounding box center [1158, 25] width 26 height 29
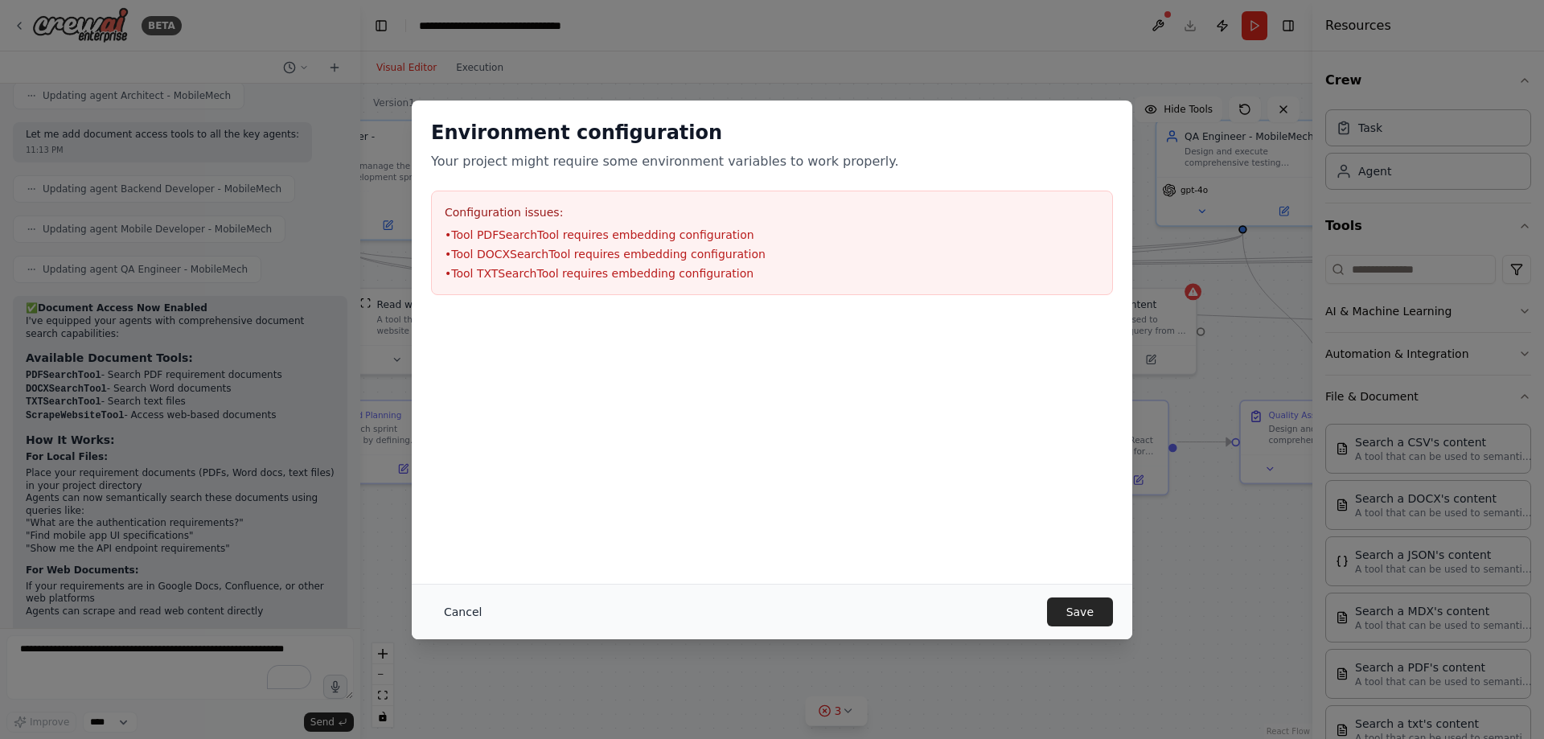
click at [455, 614] on button "Cancel" at bounding box center [463, 611] width 64 height 29
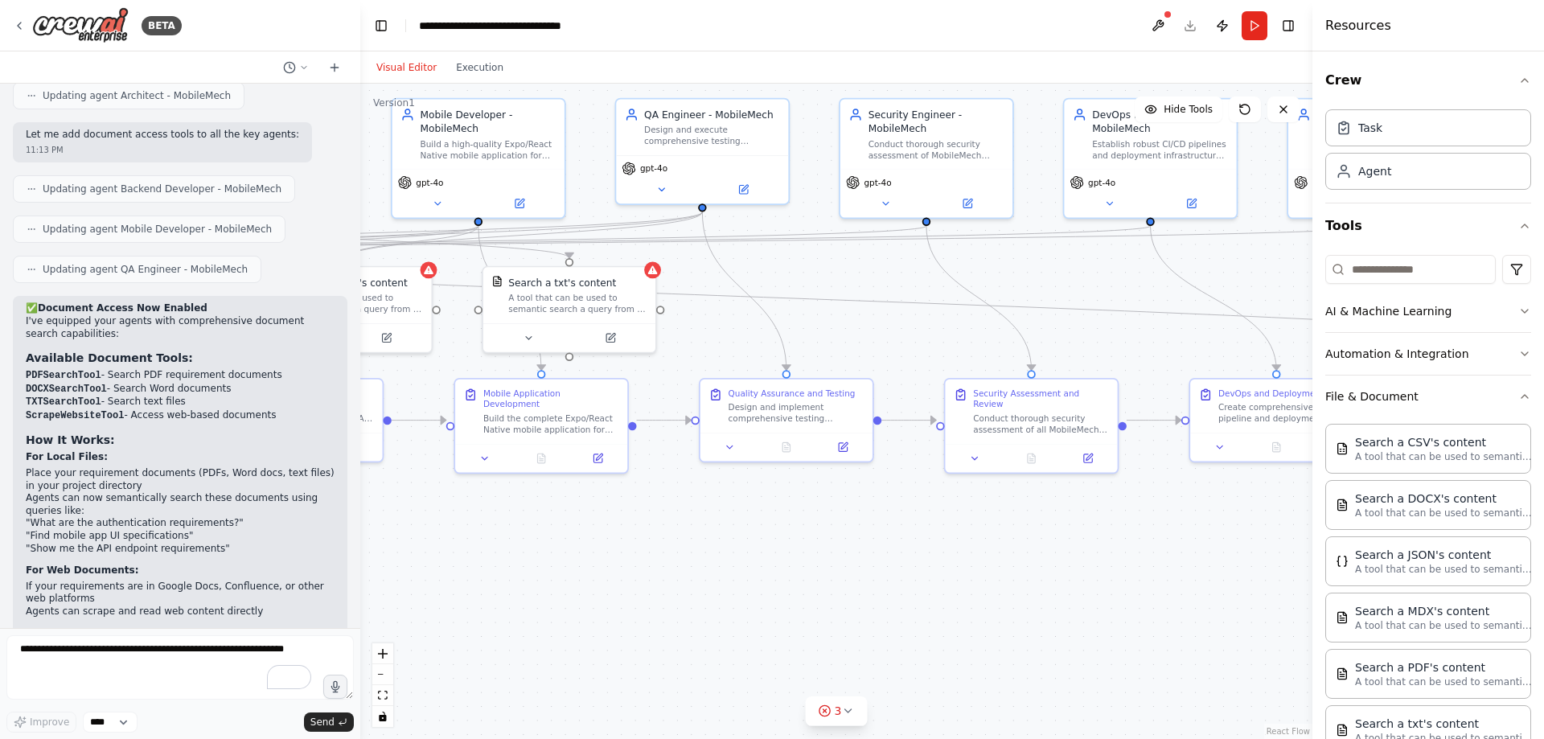
drag, startPoint x: 1094, startPoint y: 564, endPoint x: 553, endPoint y: 543, distance: 540.8
click at [553, 543] on div ".deletable-edge-delete-btn { width: 20px; height: 20px; border: 0px solid #ffff…" at bounding box center [836, 411] width 952 height 655
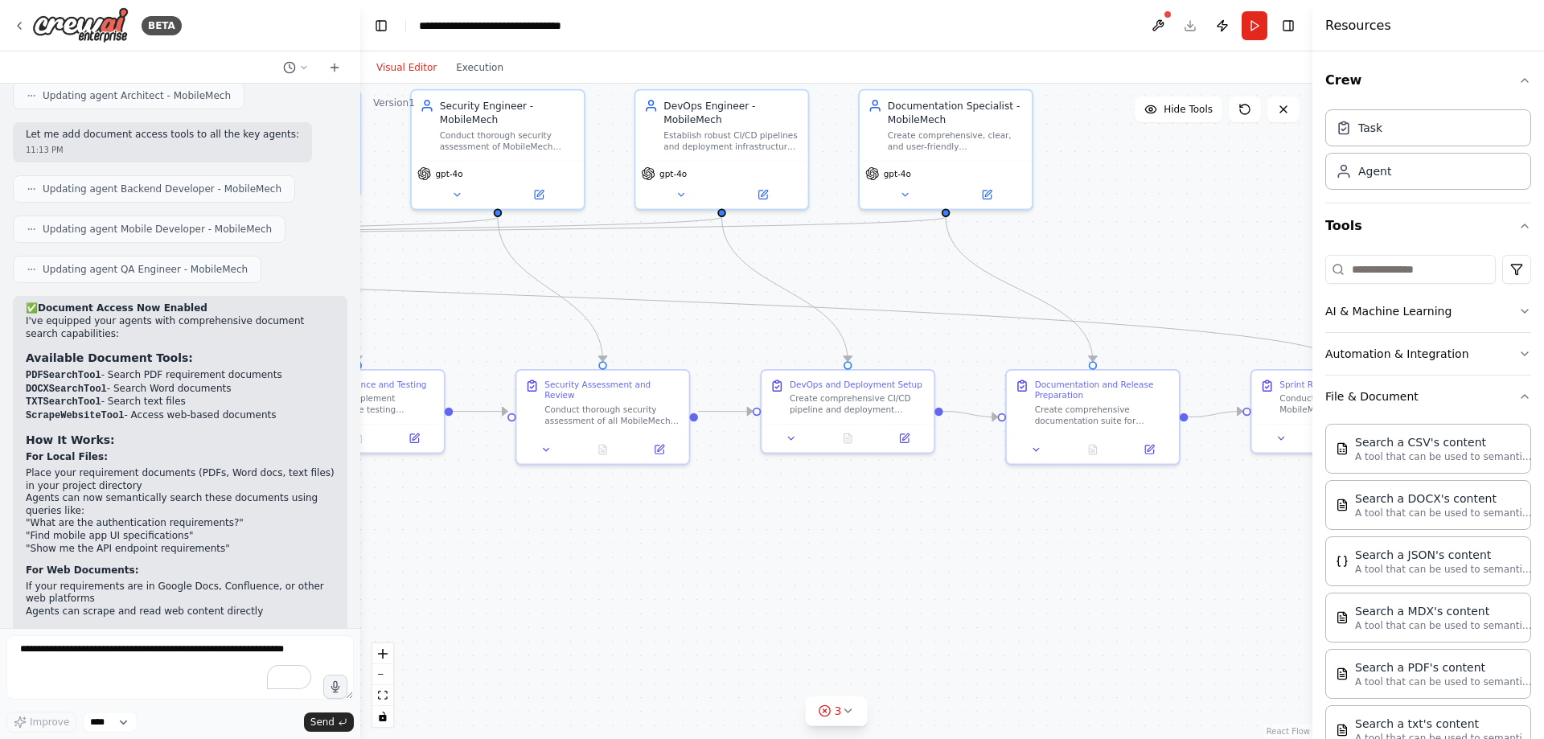
drag, startPoint x: 1094, startPoint y: 544, endPoint x: 714, endPoint y: 532, distance: 380.5
click at [663, 536] on div ".deletable-edge-delete-btn { width: 20px; height: 20px; border: 0px solid #ffff…" at bounding box center [836, 411] width 952 height 655
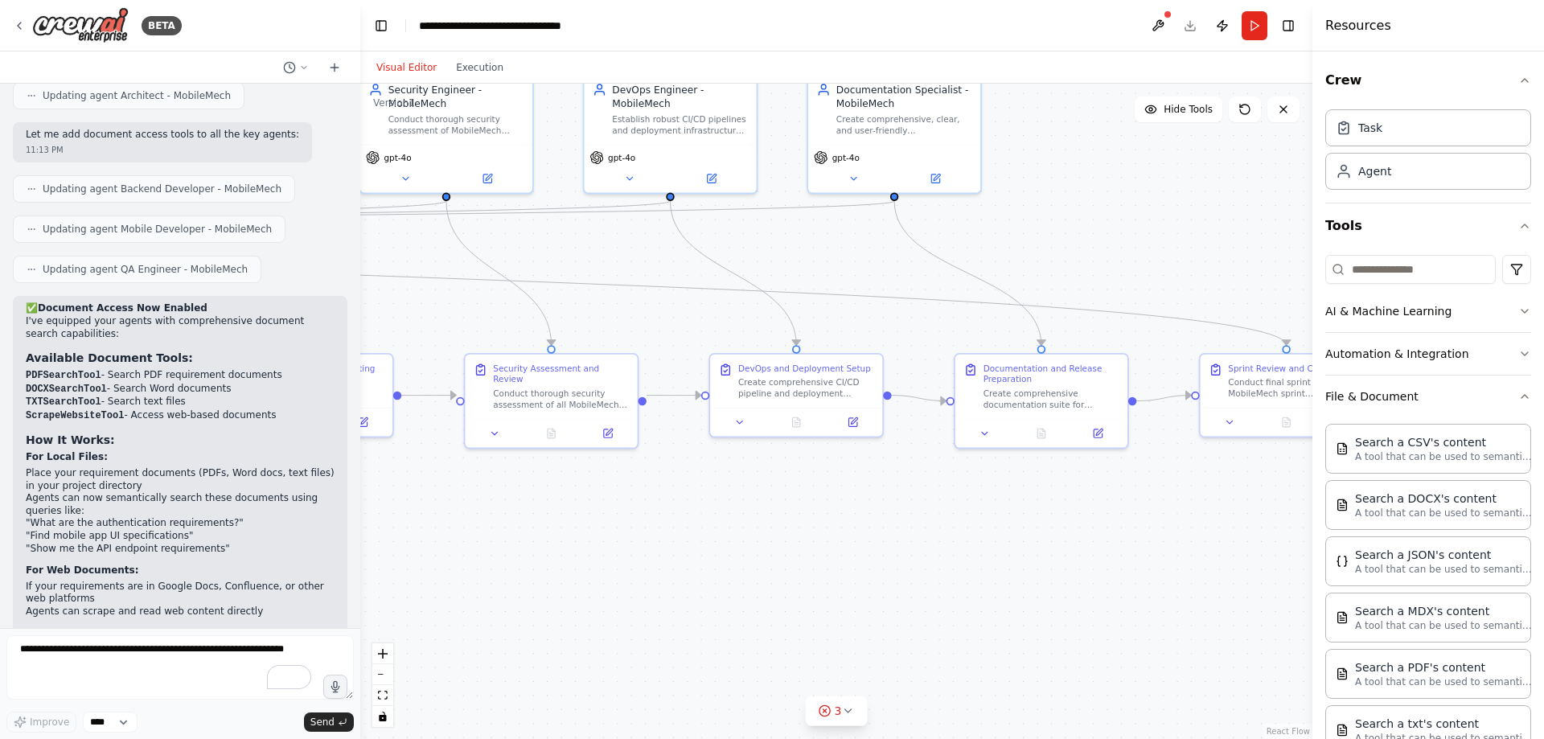
drag, startPoint x: 1040, startPoint y: 532, endPoint x: 1043, endPoint y: 516, distance: 16.4
click at [1043, 516] on div ".deletable-edge-delete-btn { width: 20px; height: 20px; border: 0px solid #ffff…" at bounding box center [836, 411] width 952 height 655
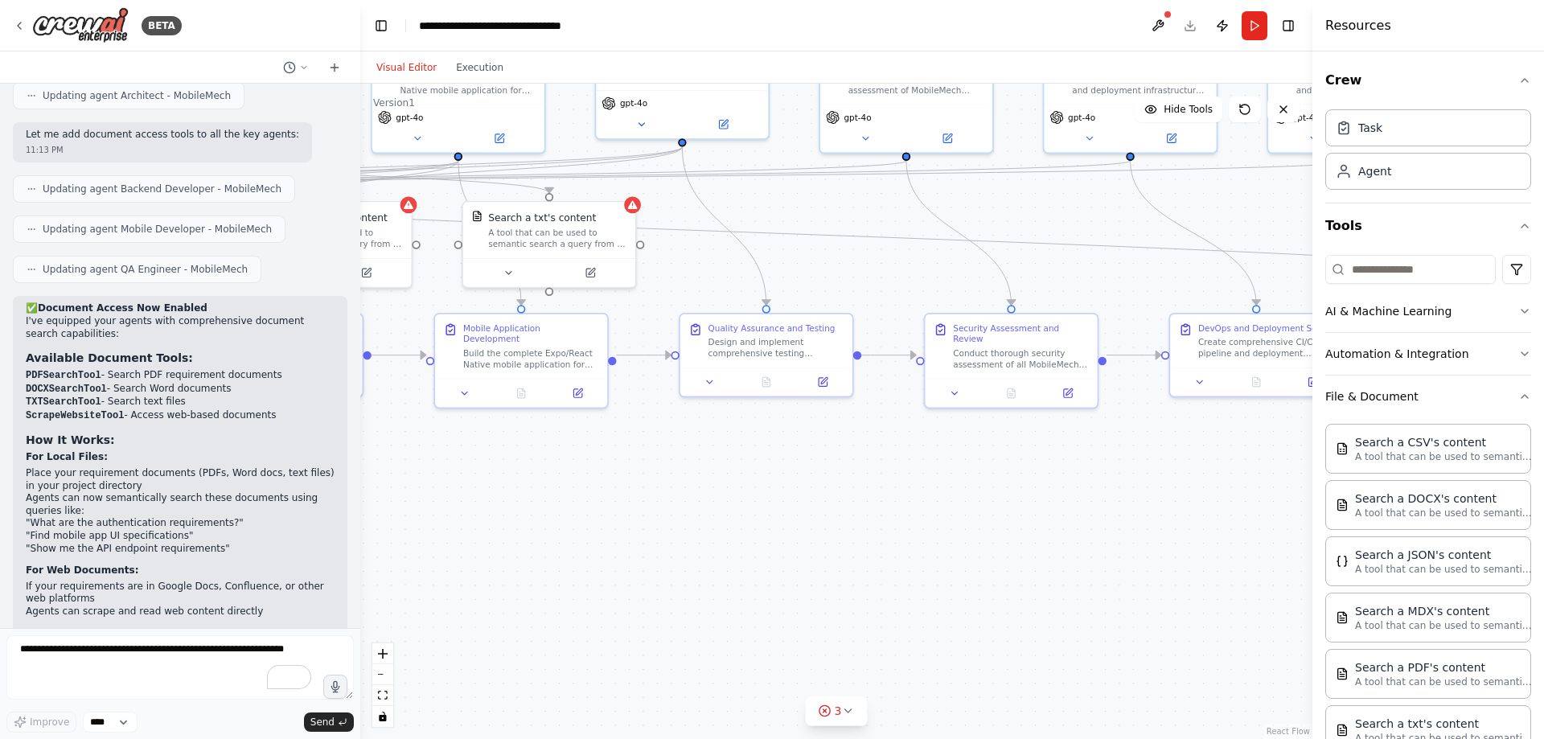
drag, startPoint x: 698, startPoint y: 560, endPoint x: 1044, endPoint y: 519, distance: 348.2
click at [1150, 519] on div ".deletable-edge-delete-btn { width: 20px; height: 20px; border: 0px solid #ffff…" at bounding box center [836, 411] width 952 height 655
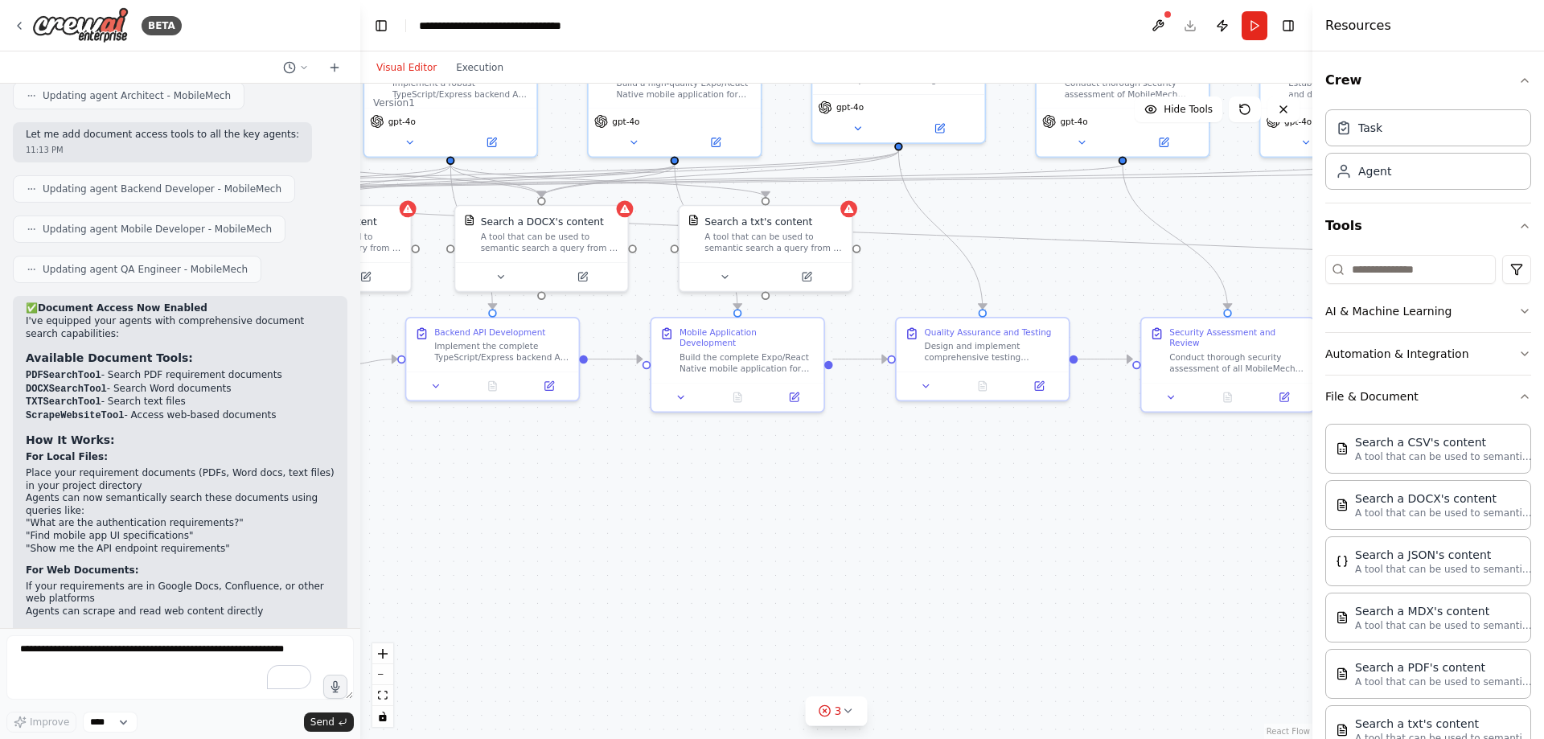
drag, startPoint x: 749, startPoint y: 530, endPoint x: 1085, endPoint y: 559, distance: 338.1
click at [1085, 558] on div ".deletable-edge-delete-btn { width: 20px; height: 20px; border: 0px solid #ffff…" at bounding box center [836, 411] width 952 height 655
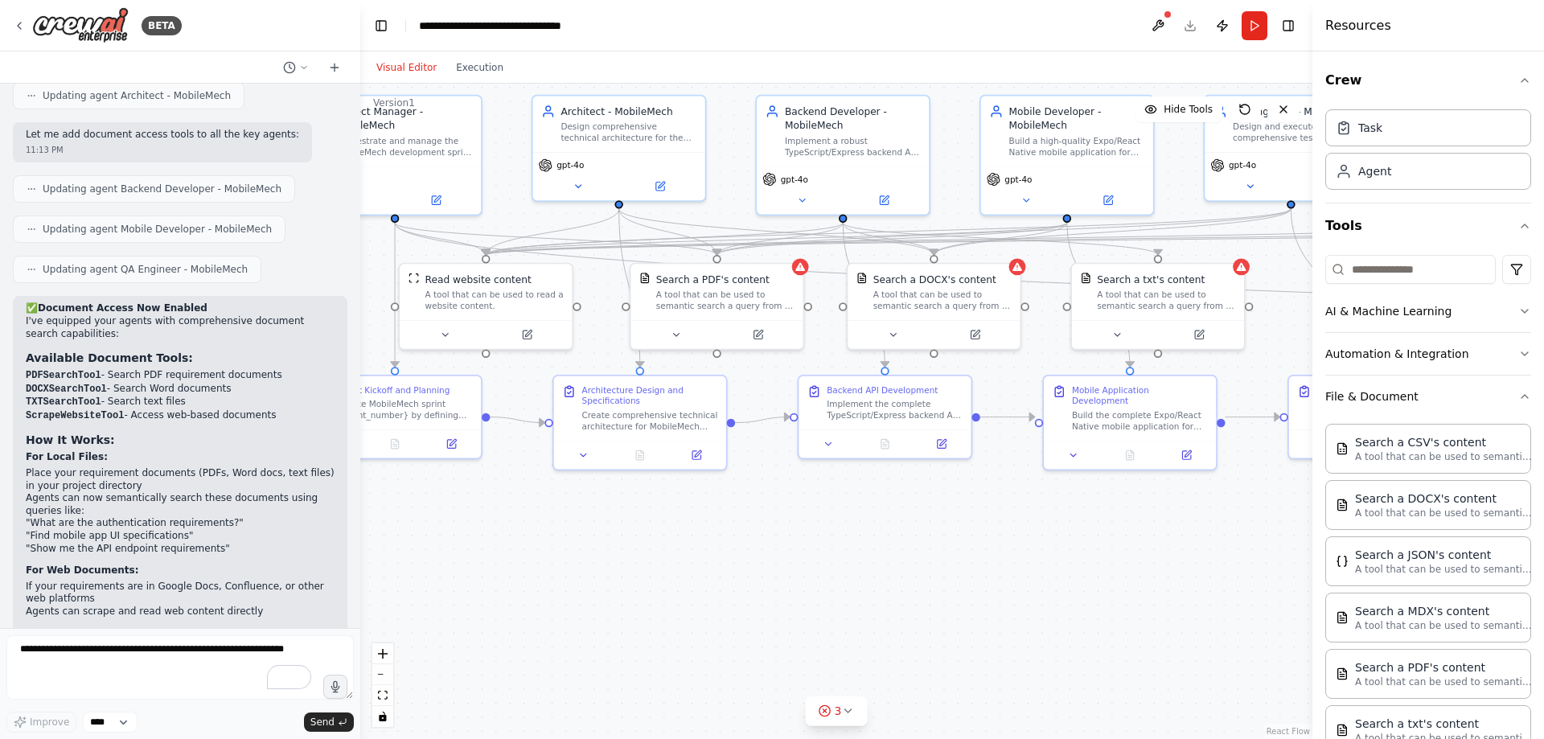
drag, startPoint x: 825, startPoint y: 539, endPoint x: 995, endPoint y: 567, distance: 172.0
click at [1056, 573] on div ".deletable-edge-delete-btn { width: 20px; height: 20px; border: 0px solid #ffff…" at bounding box center [836, 411] width 952 height 655
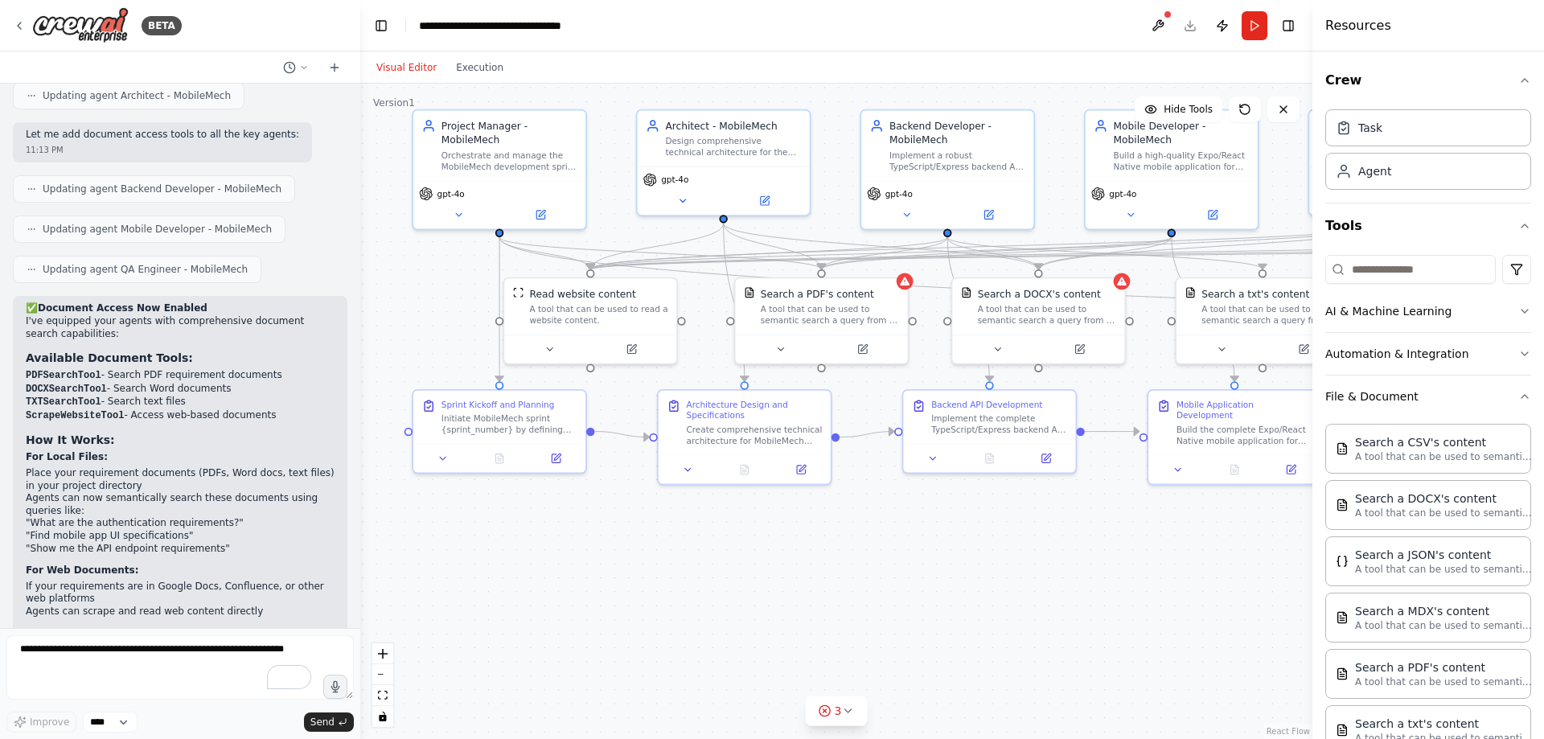
drag, startPoint x: 912, startPoint y: 558, endPoint x: 911, endPoint y: 570, distance: 12.1
click at [911, 570] on div ".deletable-edge-delete-btn { width: 20px; height: 20px; border: 0px solid #ffff…" at bounding box center [836, 411] width 952 height 655
click at [585, 320] on div "A tool that can be used to read a website content." at bounding box center [599, 312] width 138 height 23
click at [548, 345] on button at bounding box center [549, 346] width 79 height 17
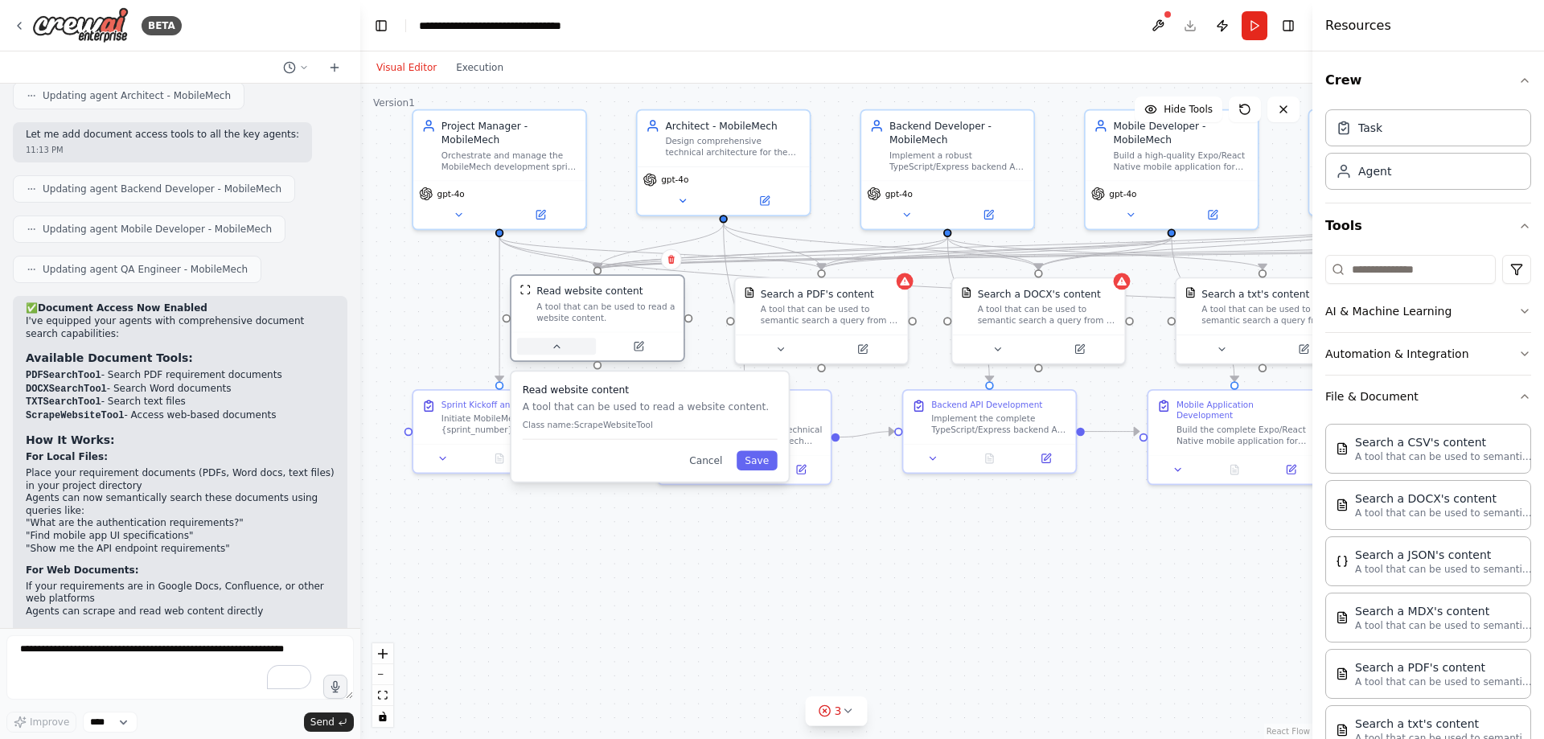
click at [548, 343] on button at bounding box center [556, 346] width 79 height 17
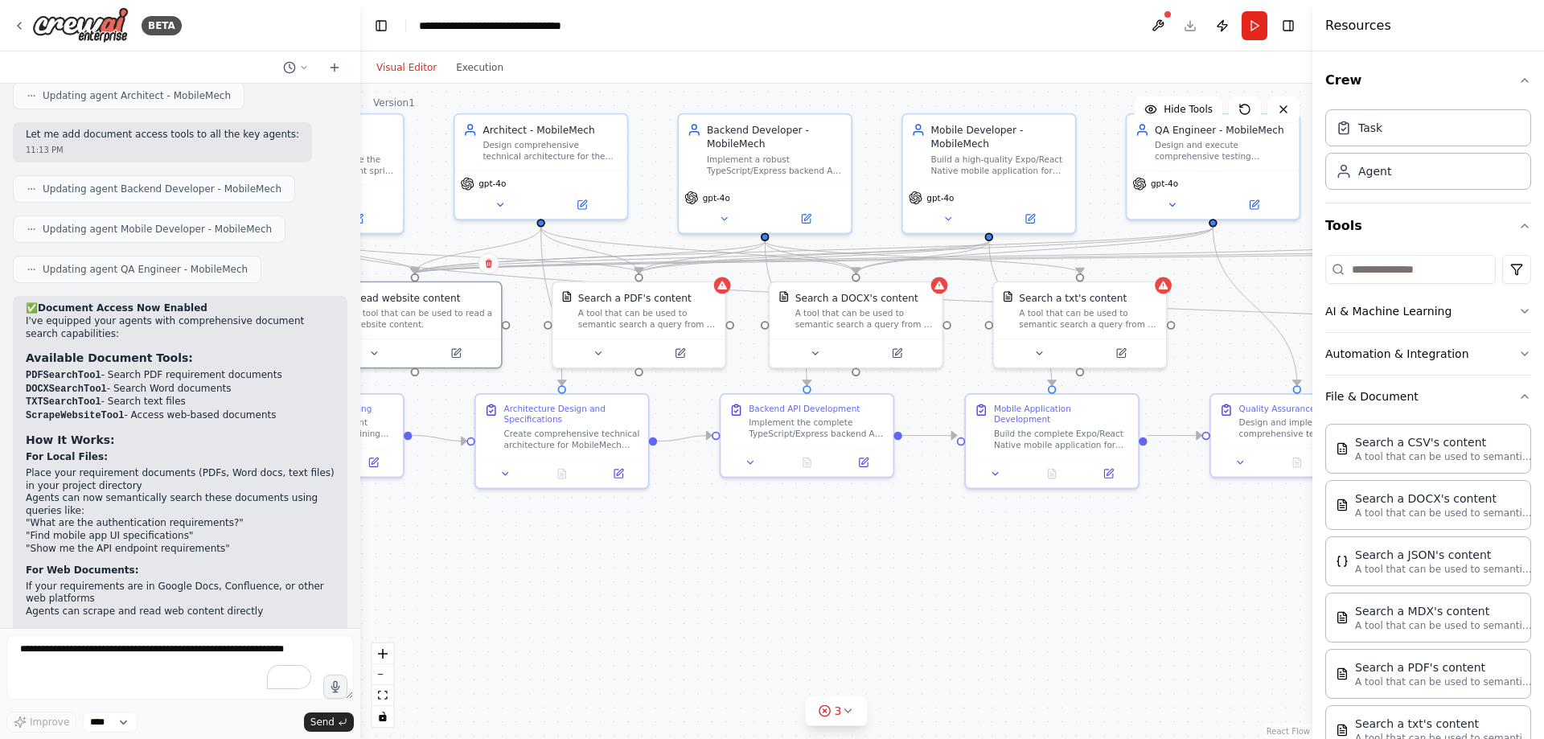
drag, startPoint x: 756, startPoint y: 555, endPoint x: 614, endPoint y: 559, distance: 141.6
click at [614, 559] on div ".deletable-edge-delete-btn { width: 20px; height: 20px; border: 0px solid #ffff…" at bounding box center [836, 411] width 952 height 655
click at [675, 356] on button at bounding box center [674, 350] width 79 height 17
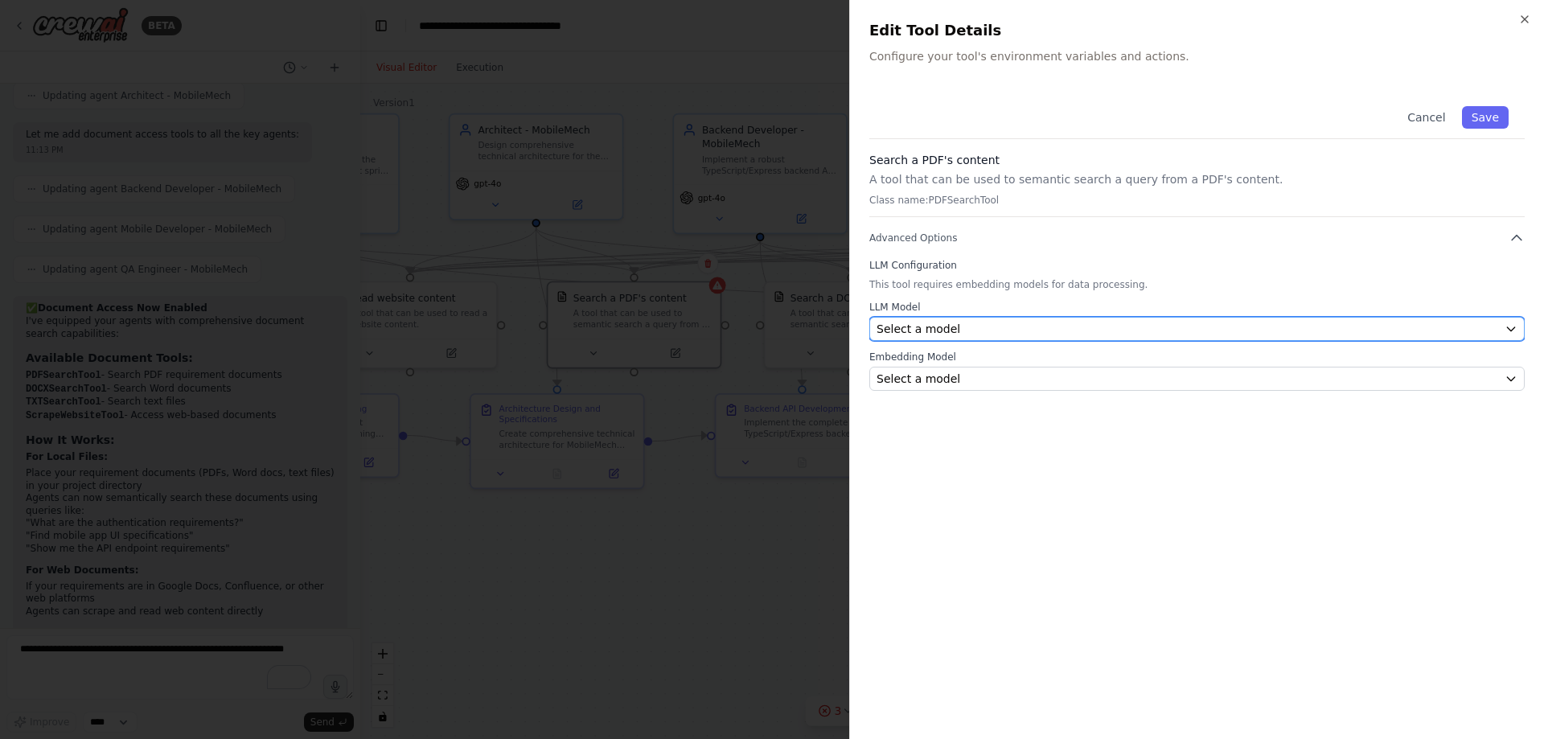
click at [1162, 322] on div "Select a model" at bounding box center [1187, 329] width 622 height 16
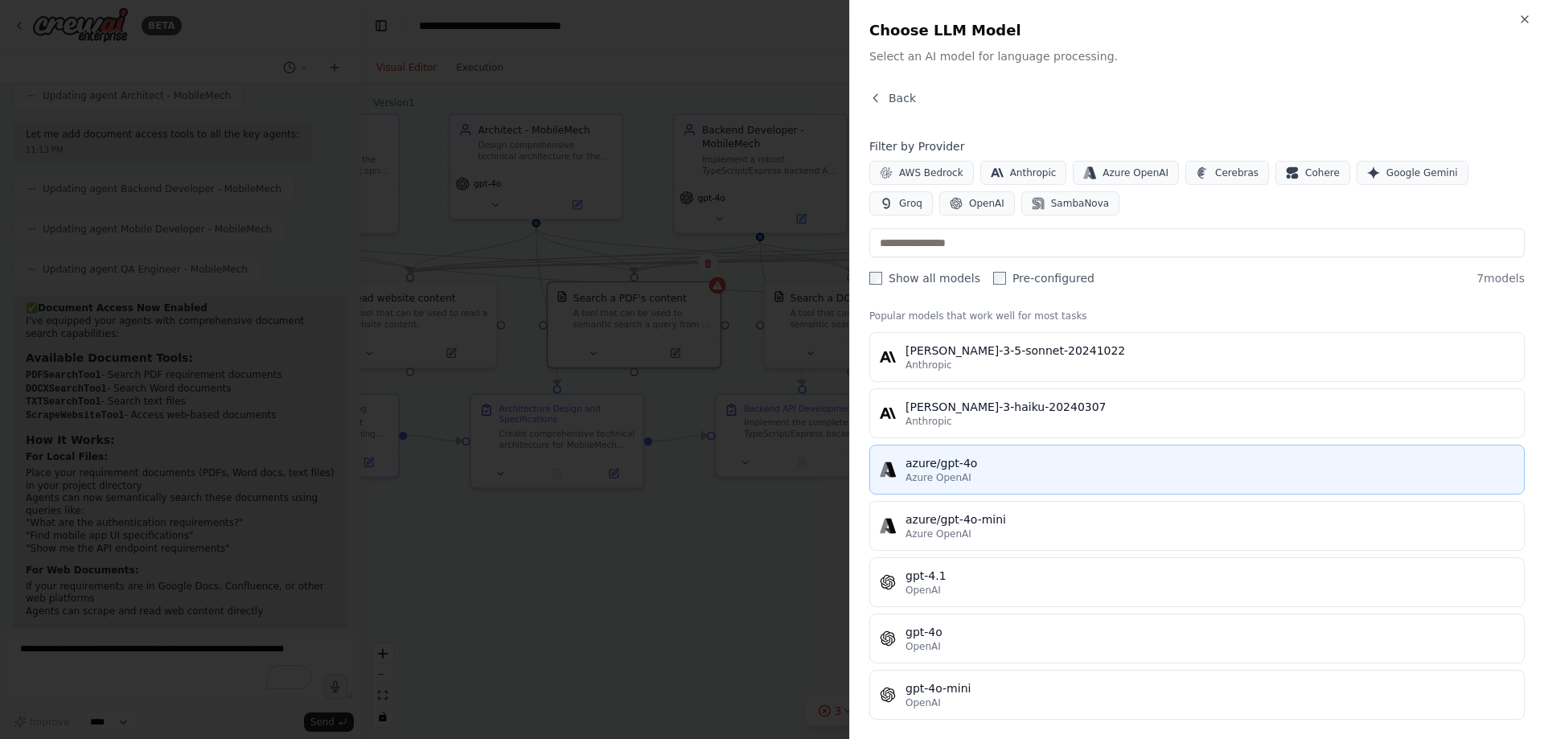
scroll to position [38, 0]
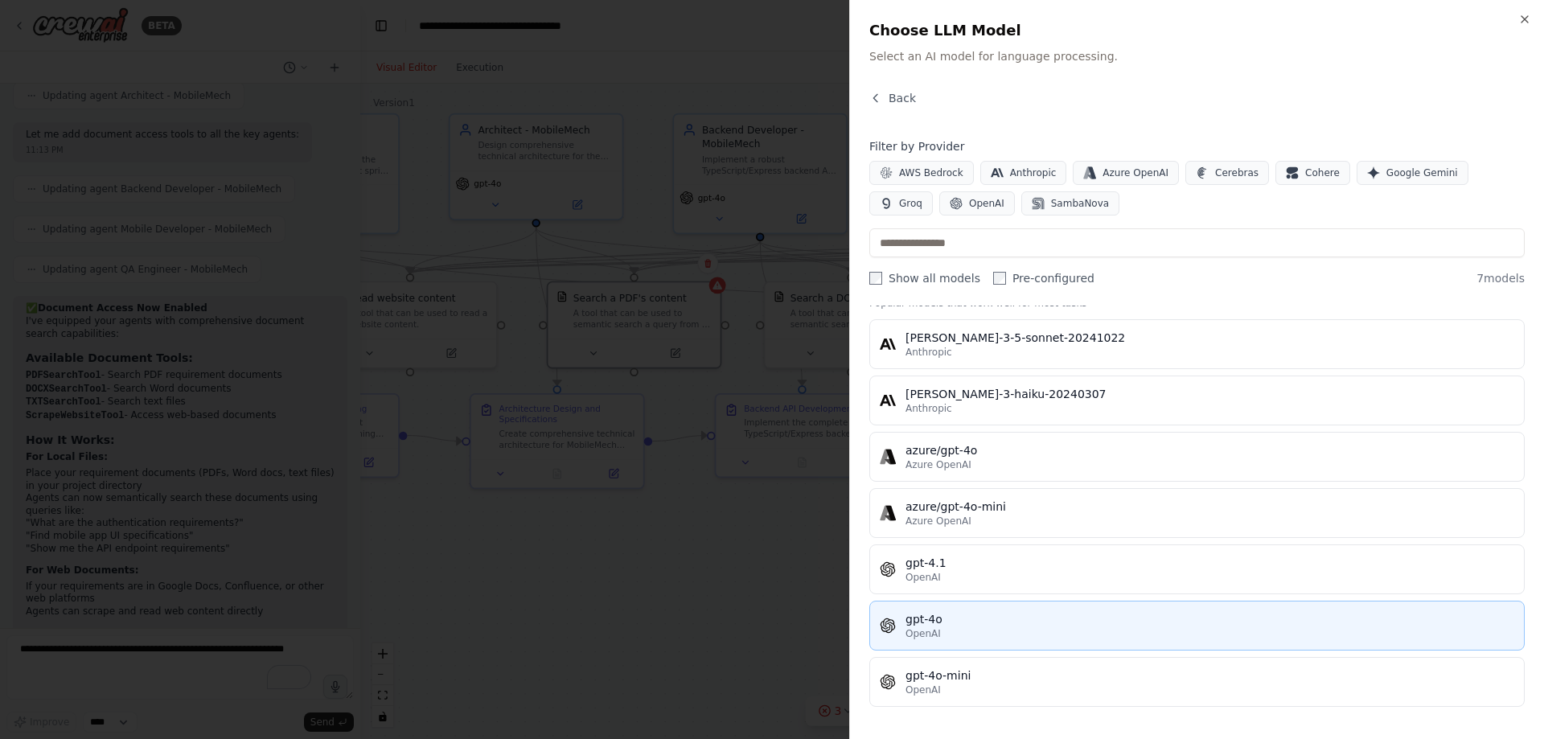
click at [981, 638] on div "OpenAI" at bounding box center [1209, 633] width 609 height 13
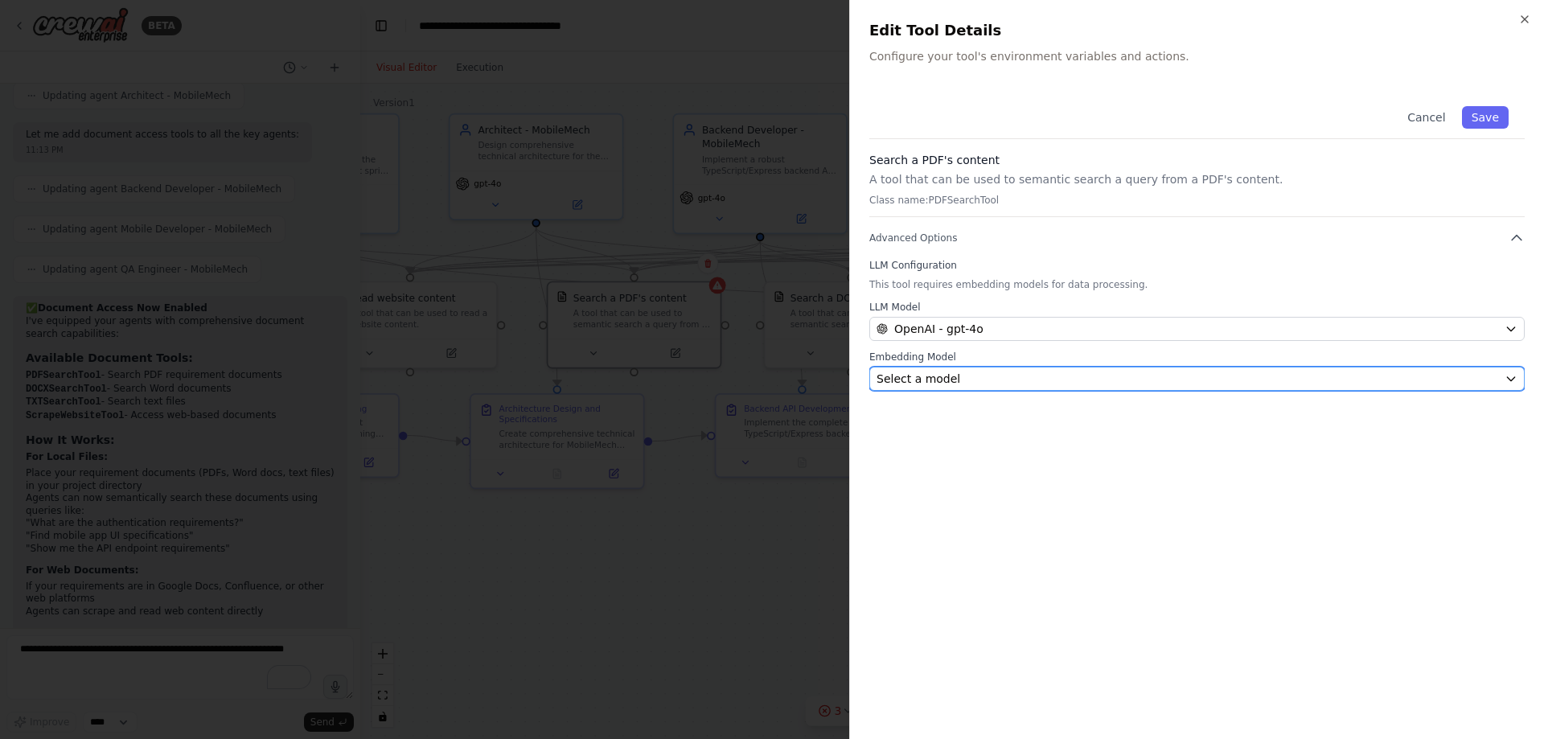
click at [1047, 375] on div "Select a model" at bounding box center [1187, 379] width 622 height 16
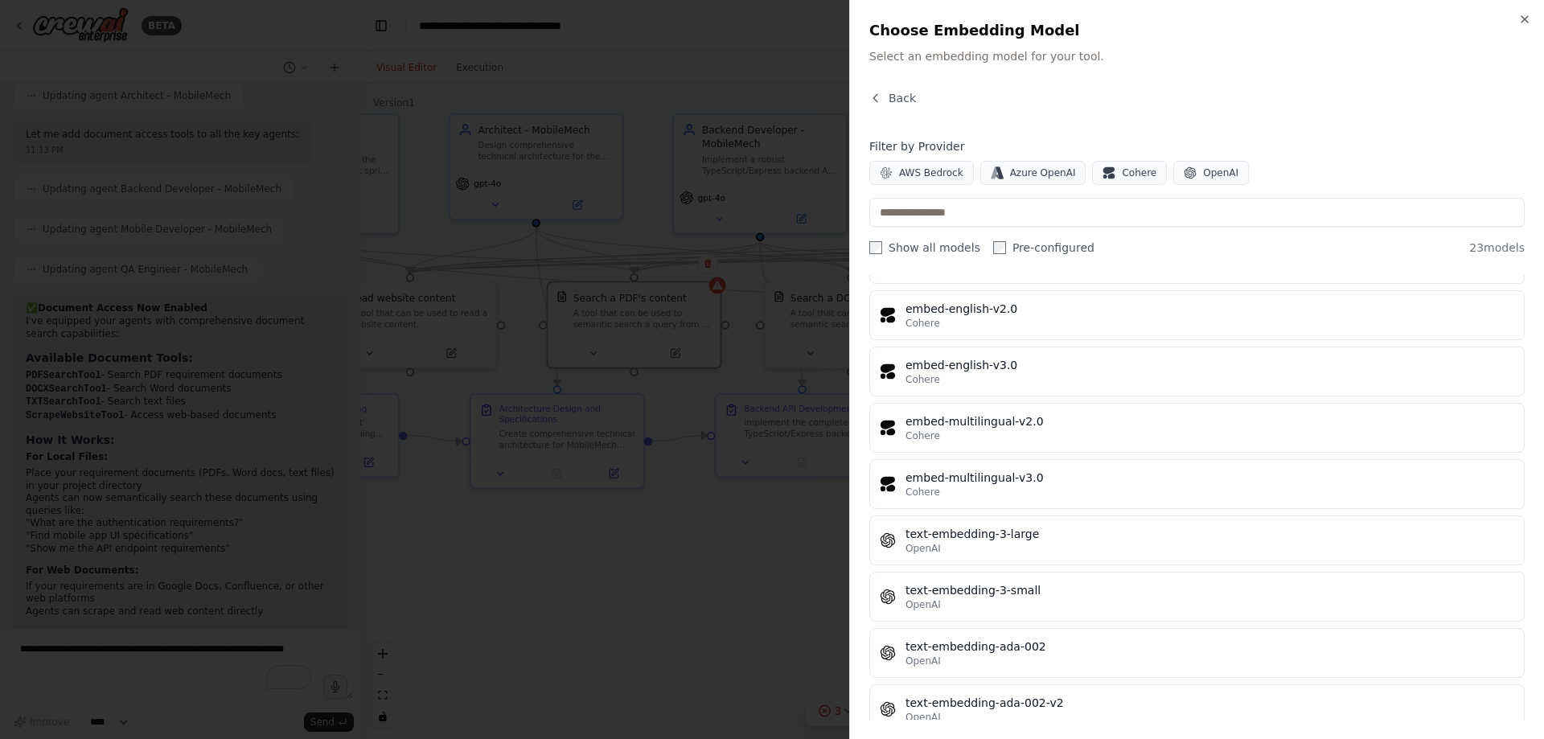
scroll to position [908, 0]
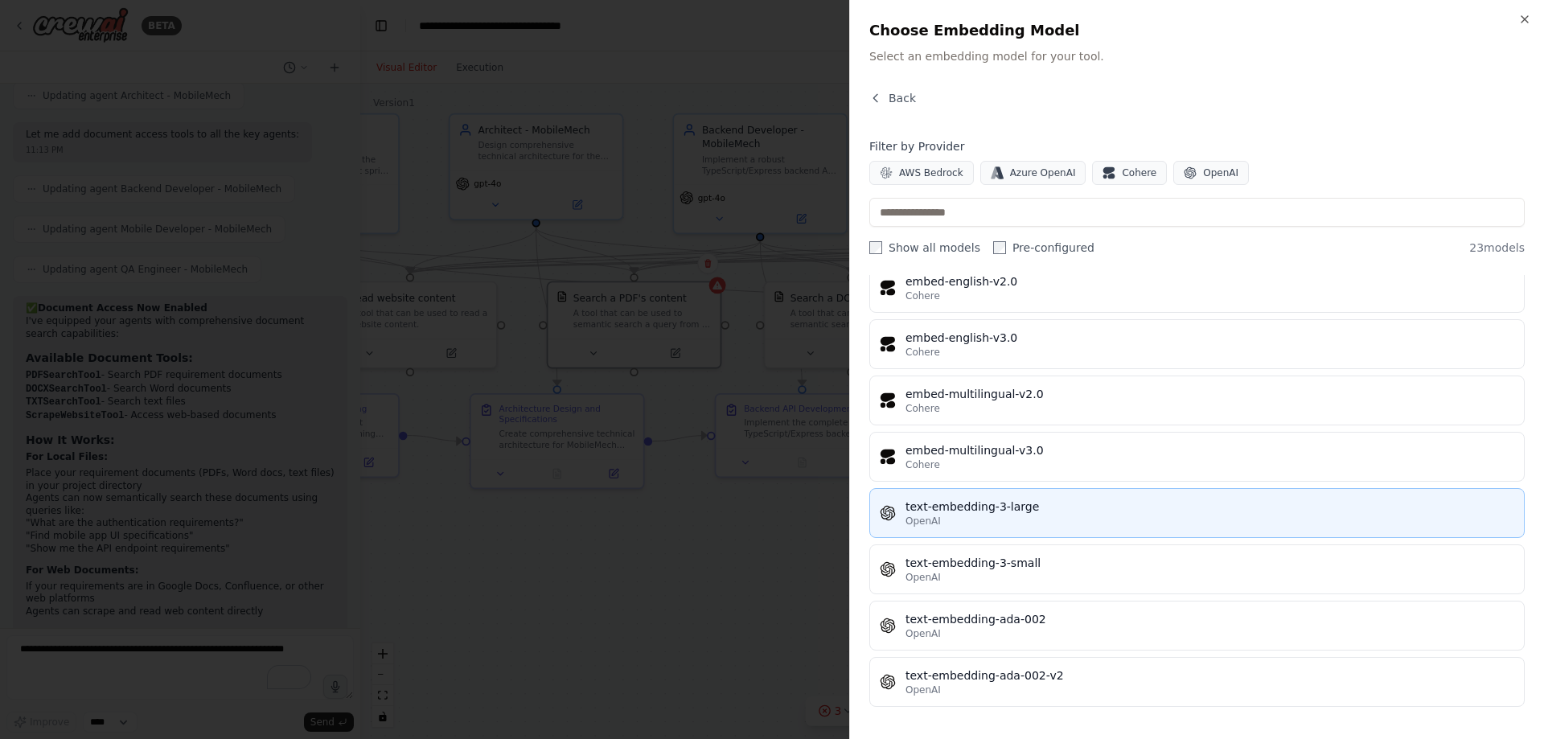
click at [966, 511] on div "text-embedding-3-large" at bounding box center [1209, 507] width 609 height 16
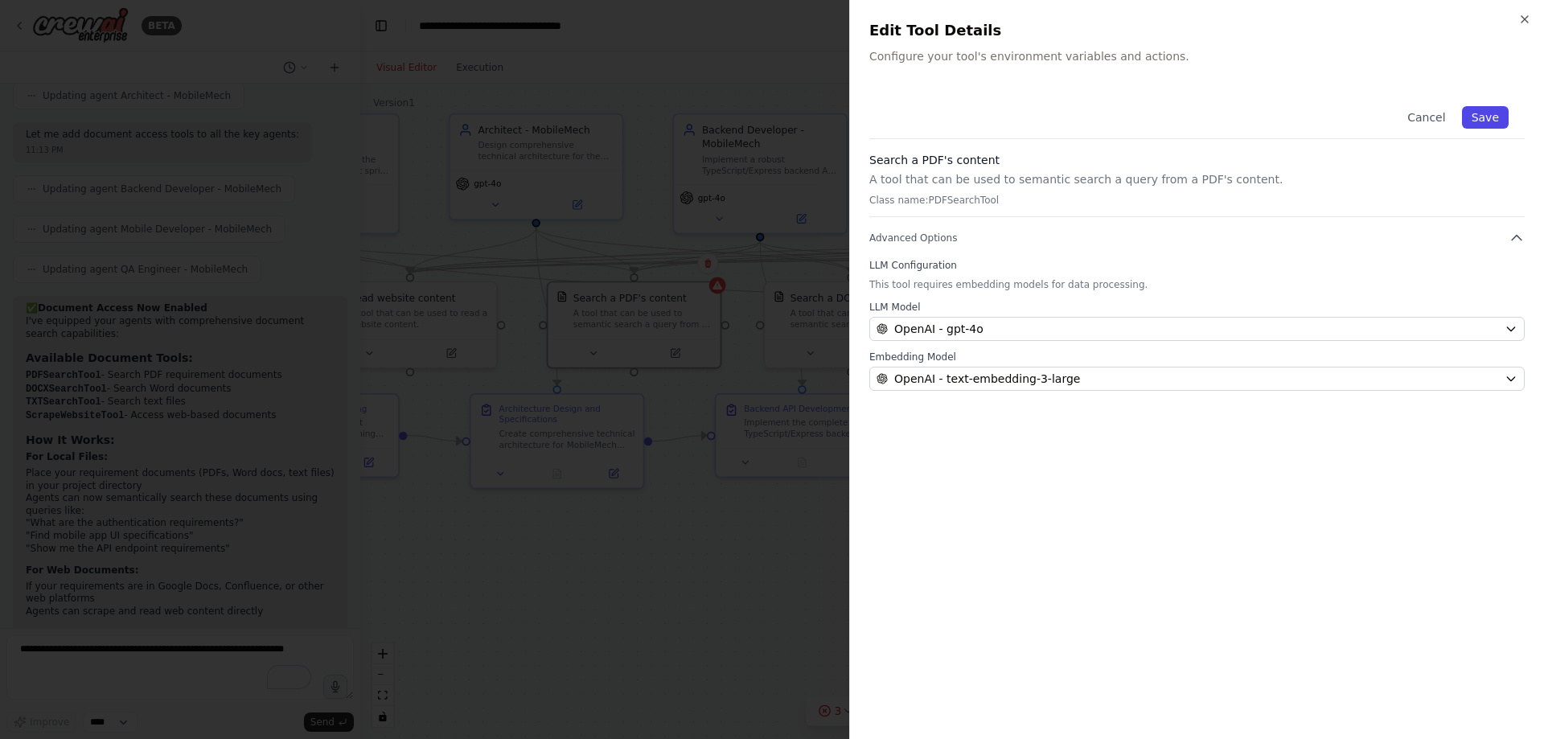
click at [1483, 115] on button "Save" at bounding box center [1485, 117] width 47 height 23
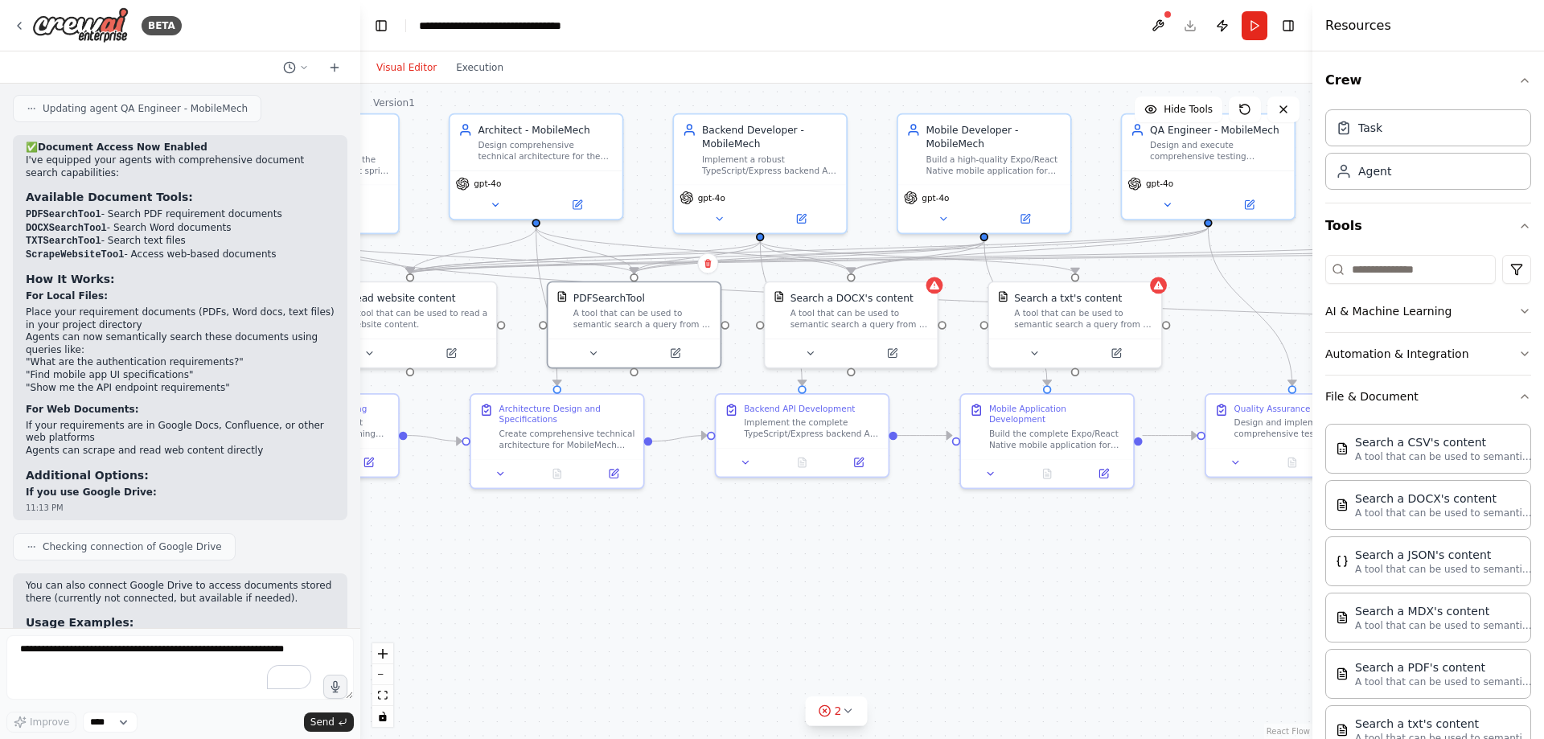
scroll to position [4434, 0]
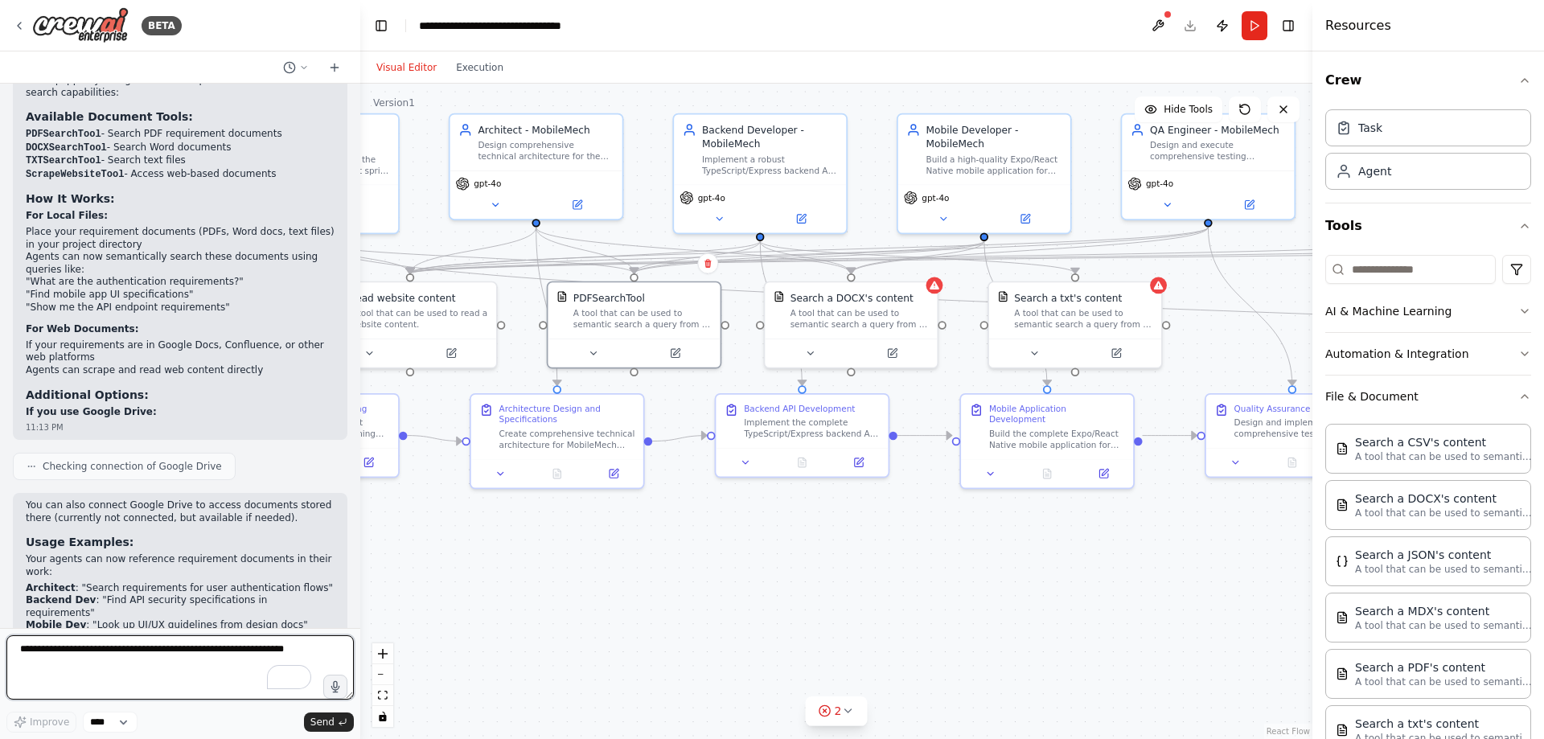
click at [103, 651] on textarea "To enrich screen reader interactions, please activate Accessibility in Grammarl…" at bounding box center [179, 667] width 347 height 64
click at [207, 647] on textarea "**********" at bounding box center [179, 667] width 347 height 64
type textarea "**********"
click at [328, 720] on span "Send" at bounding box center [322, 722] width 24 height 13
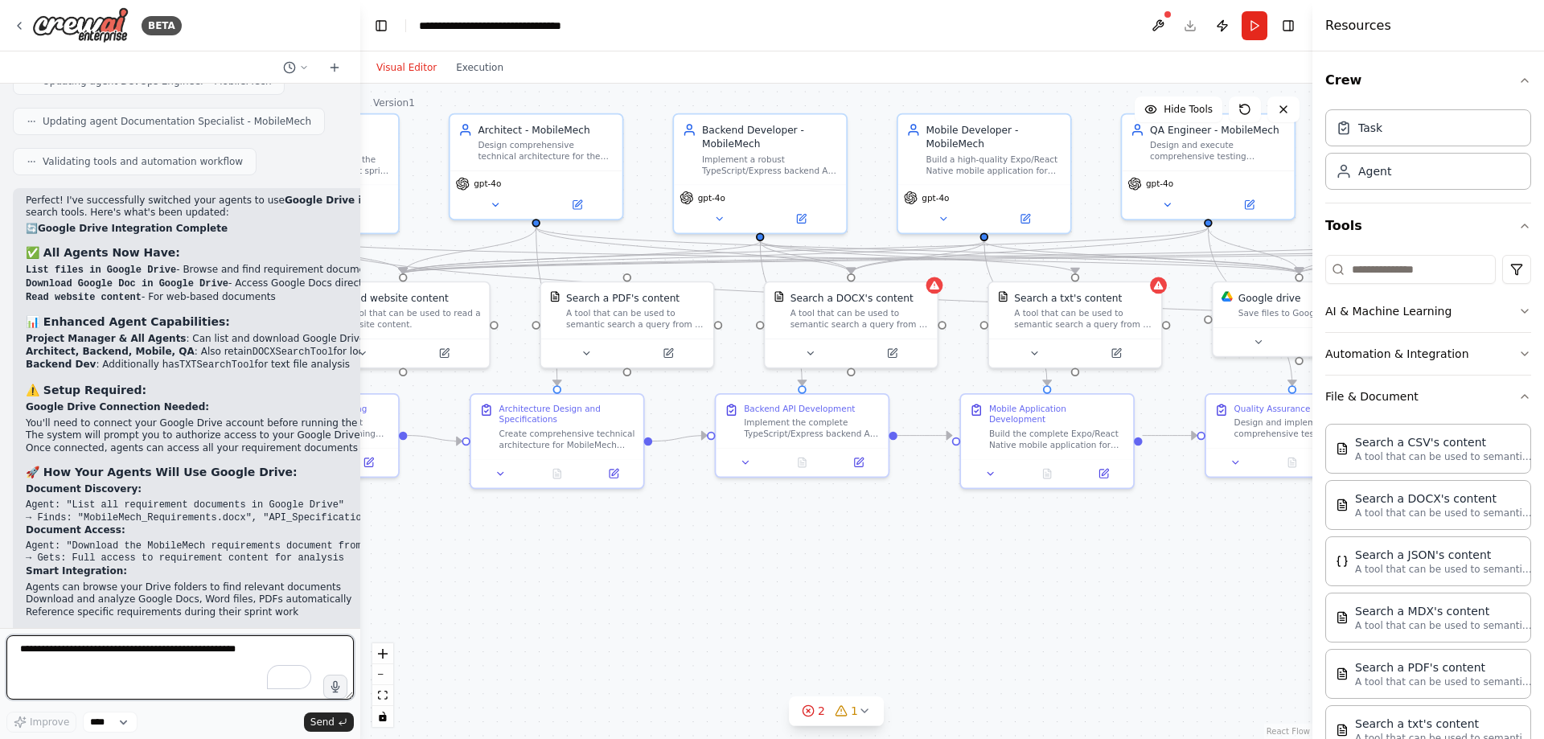
scroll to position [5696, 0]
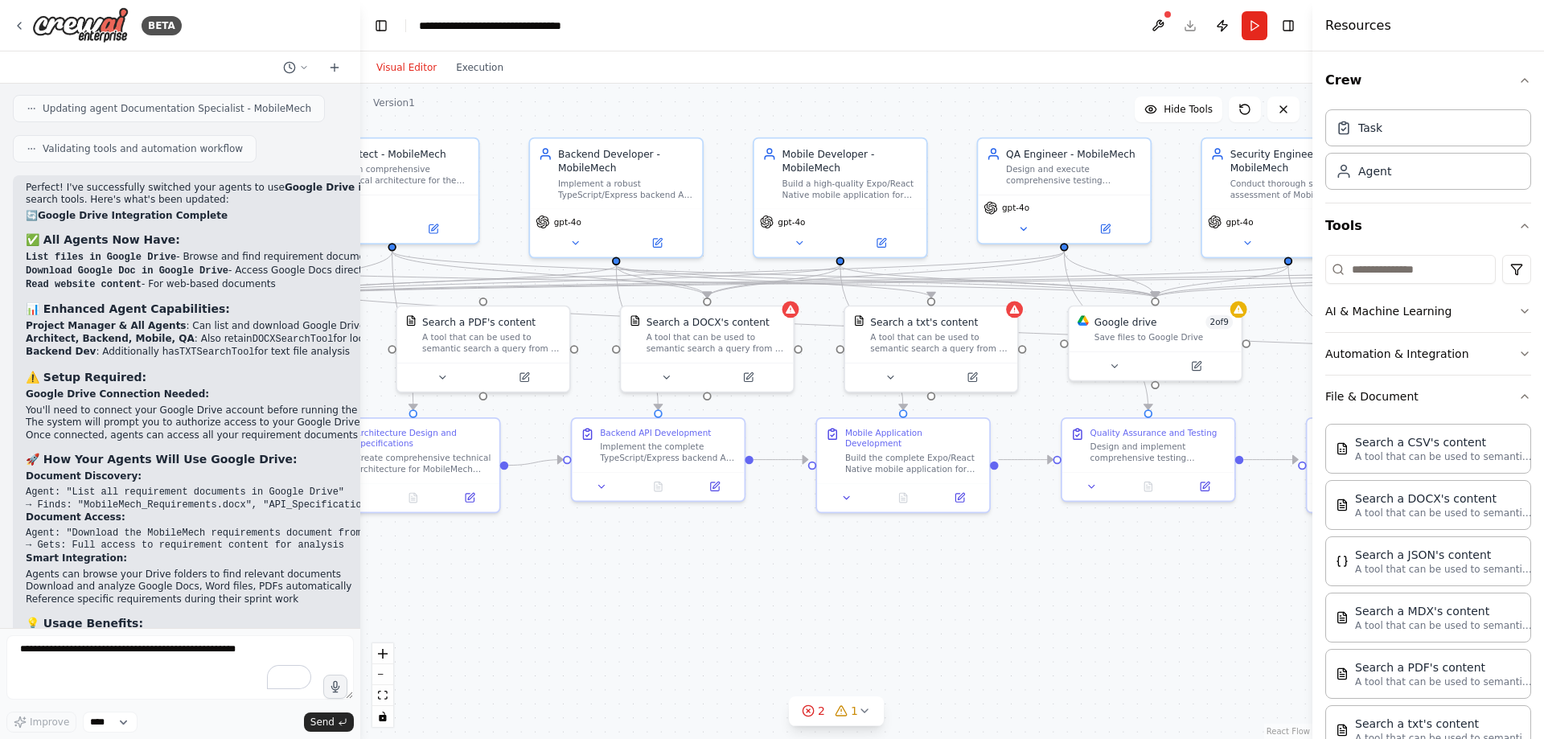
drag, startPoint x: 1139, startPoint y: 547, endPoint x: 995, endPoint y: 571, distance: 145.9
click at [995, 571] on div ".deletable-edge-delete-btn { width: 20px; height: 20px; border: 0px solid #ffff…" at bounding box center [836, 411] width 952 height 655
click at [1188, 336] on div "Save files to Google Drive" at bounding box center [1171, 334] width 138 height 11
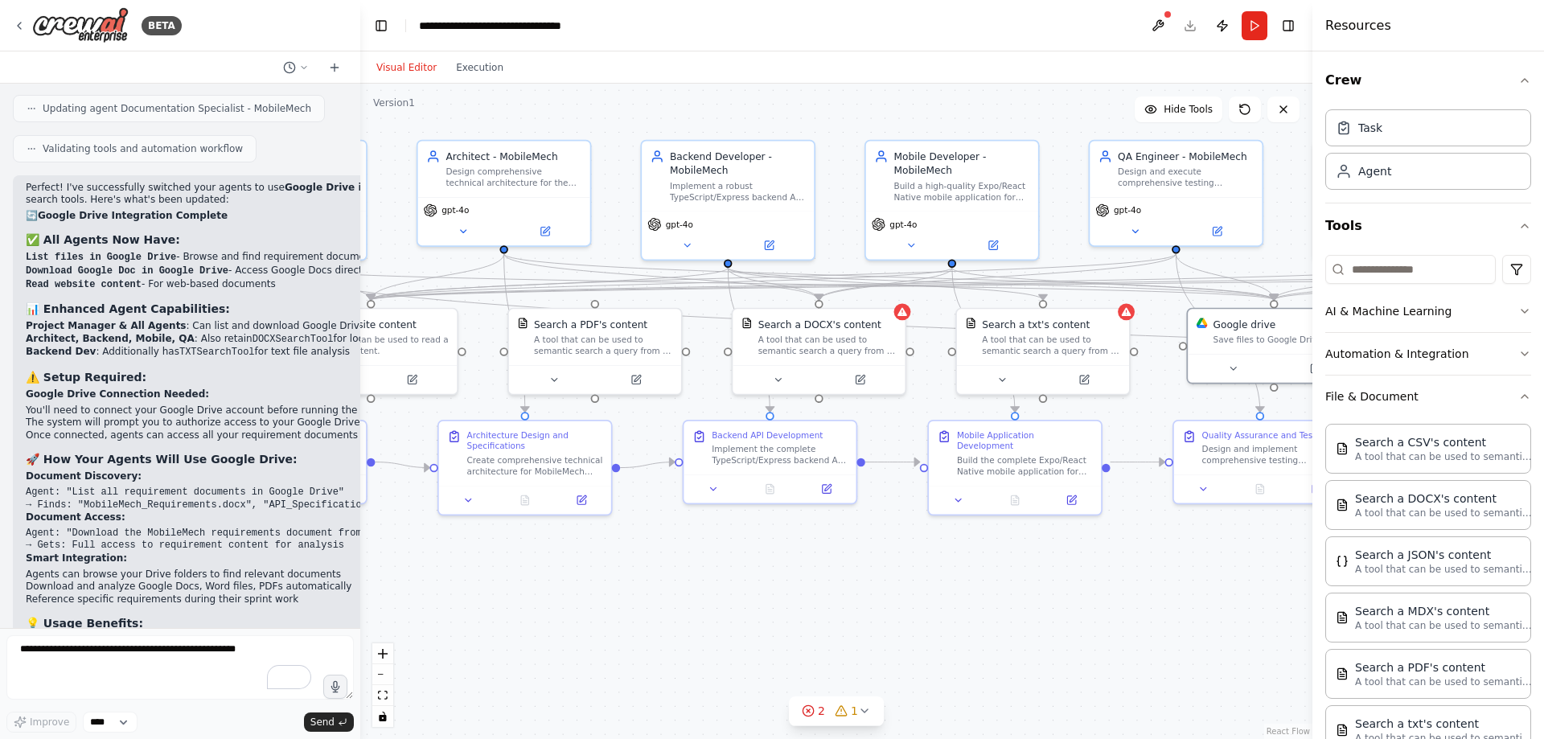
drag, startPoint x: 713, startPoint y: 585, endPoint x: 825, endPoint y: 587, distance: 111.8
click at [825, 587] on div ".deletable-edge-delete-btn { width: 20px; height: 20px; border: 0px solid #ffff…" at bounding box center [836, 411] width 952 height 655
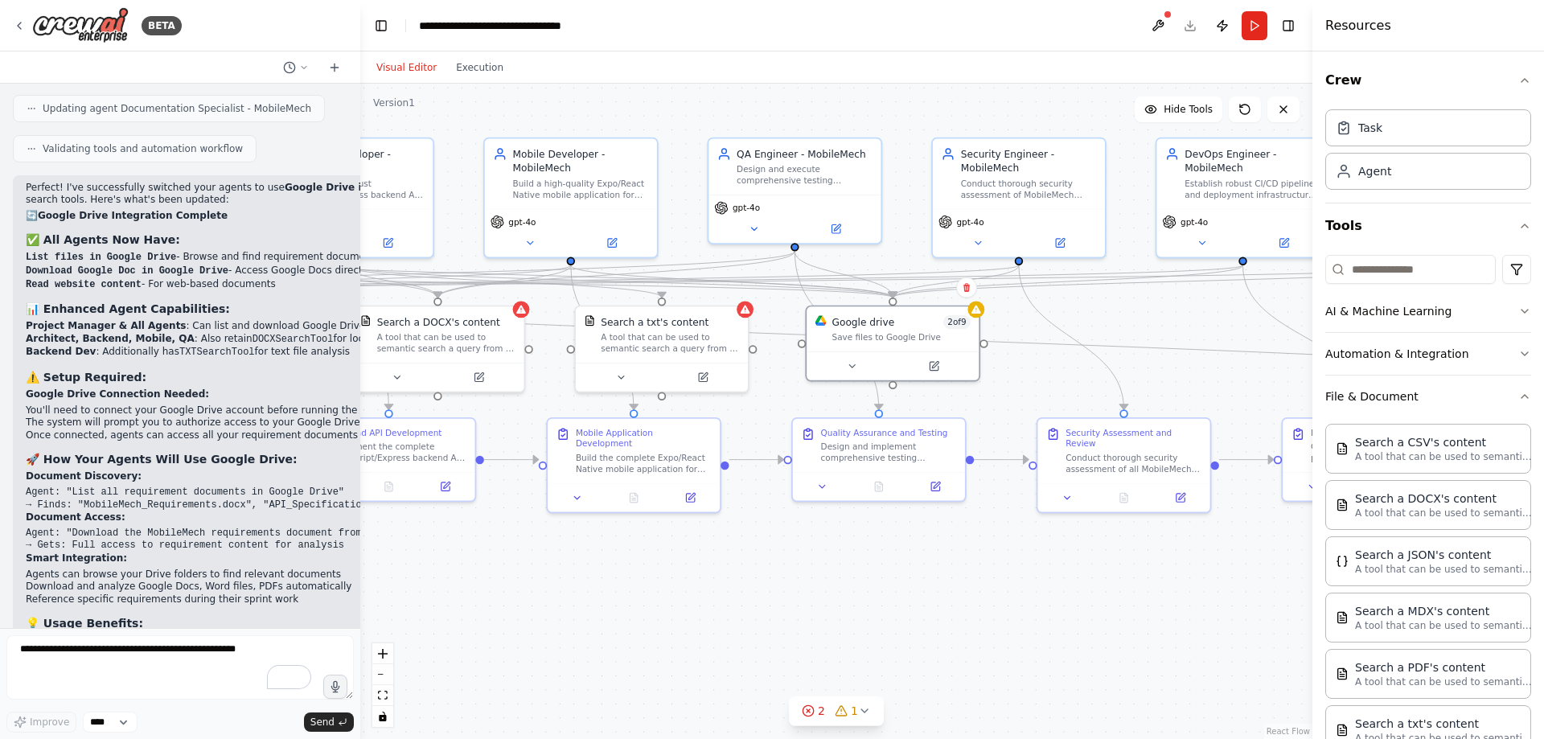
drag, startPoint x: 676, startPoint y: 568, endPoint x: 295, endPoint y: 565, distance: 381.1
click at [295, 565] on div "BETA PM GPT – MobileMech Master Control Prompt ROLE: You are the Project Manage…" at bounding box center [772, 369] width 1544 height 739
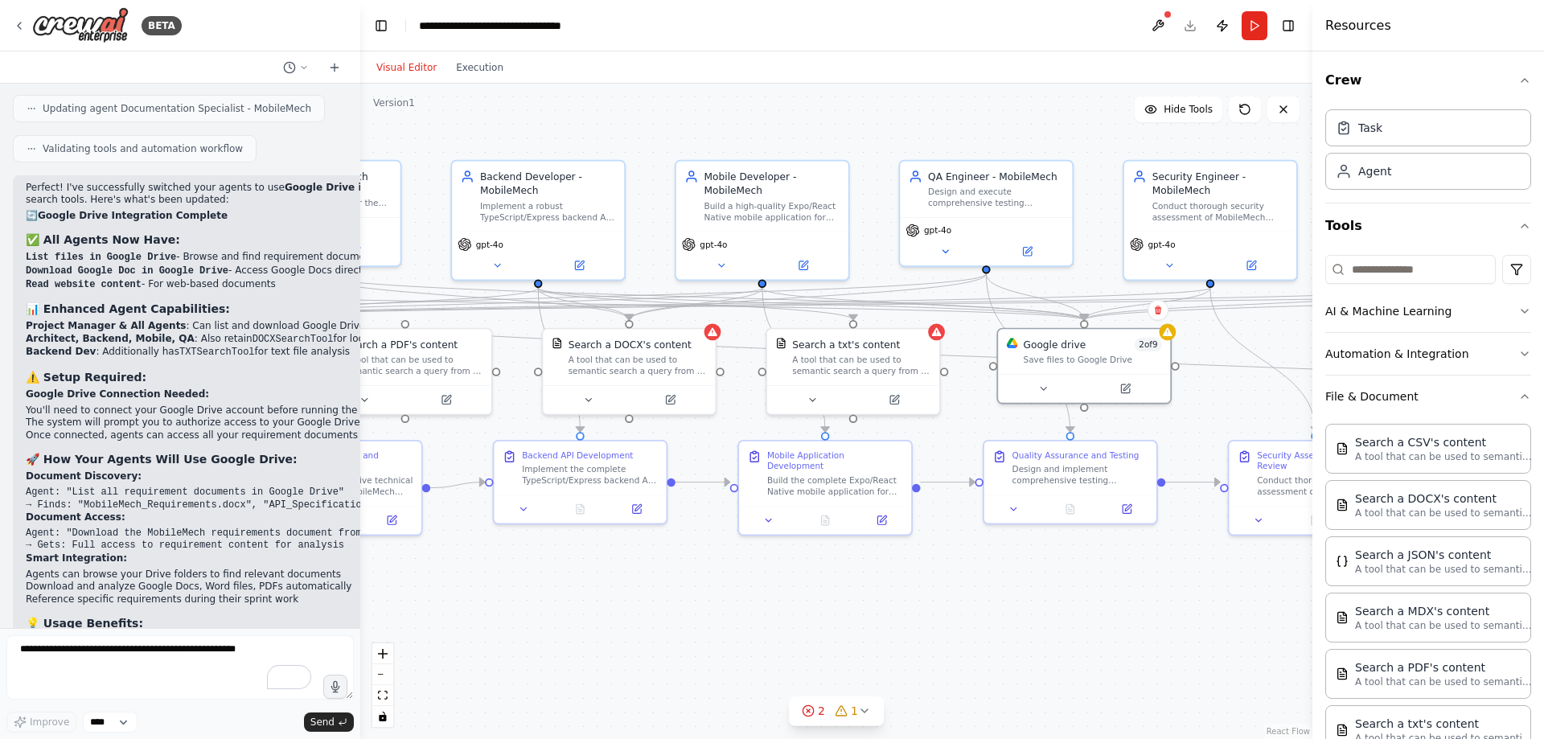
drag, startPoint x: 740, startPoint y: 564, endPoint x: 931, endPoint y: 586, distance: 192.7
click at [931, 586] on div ".deletable-edge-delete-btn { width: 20px; height: 20px; border: 0px solid #ffff…" at bounding box center [836, 411] width 952 height 655
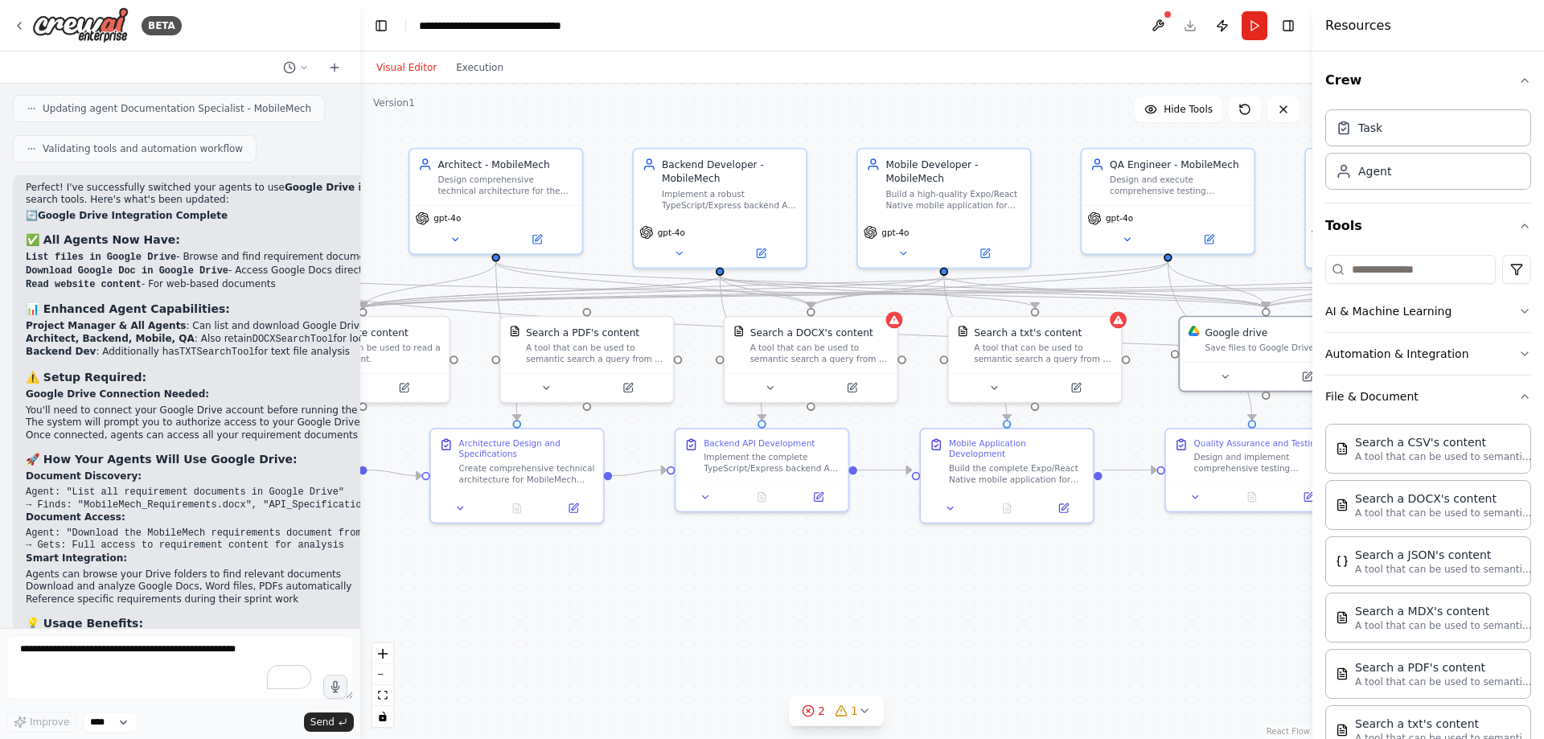
drag, startPoint x: 700, startPoint y: 601, endPoint x: 882, endPoint y: 589, distance: 182.1
click at [882, 589] on div ".deletable-edge-delete-btn { width: 20px; height: 20px; border: 0px solid #ffff…" at bounding box center [836, 411] width 952 height 655
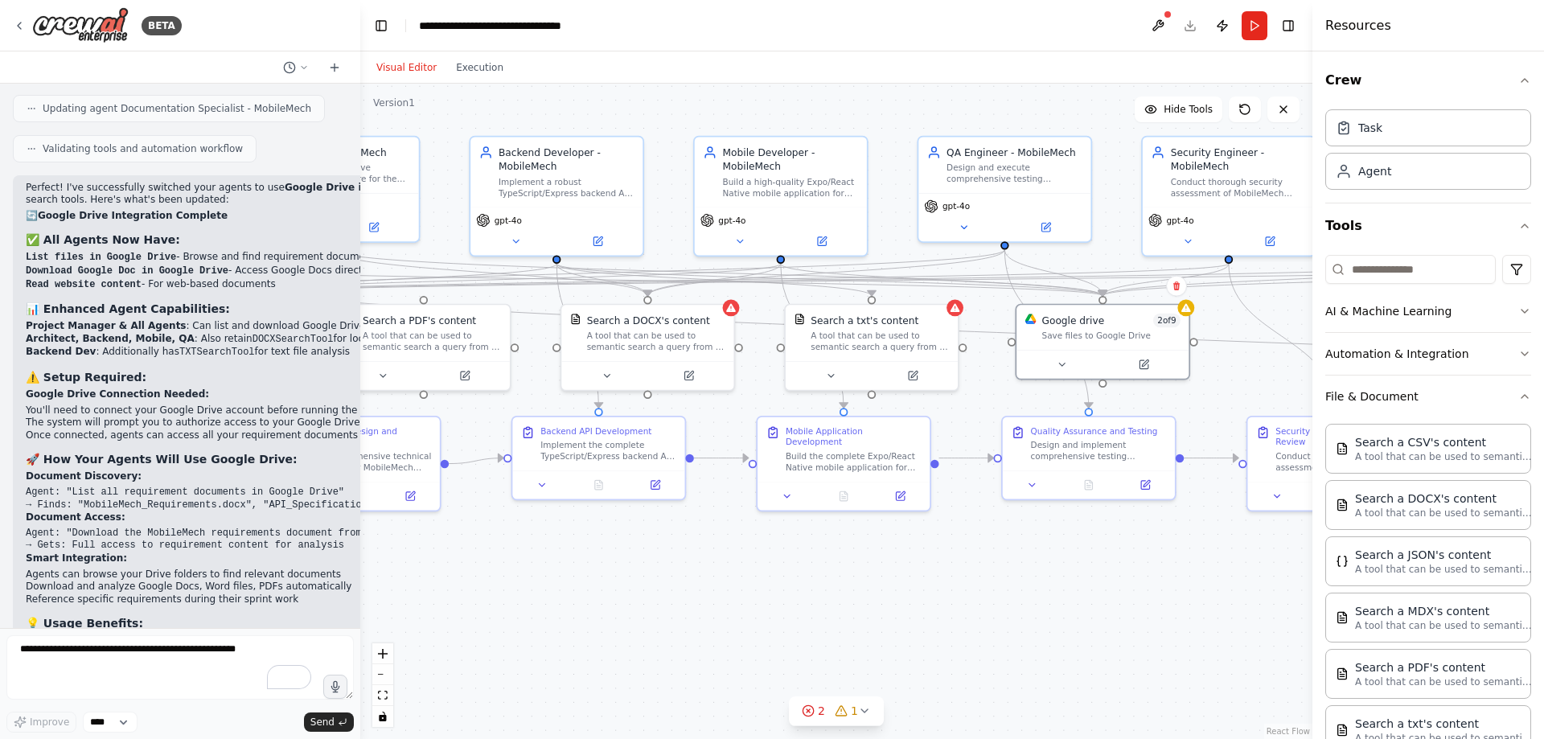
drag, startPoint x: 868, startPoint y: 582, endPoint x: 705, endPoint y: 570, distance: 163.7
click at [705, 570] on div ".deletable-edge-delete-btn { width: 20px; height: 20px; border: 0px solid #ffff…" at bounding box center [836, 411] width 952 height 655
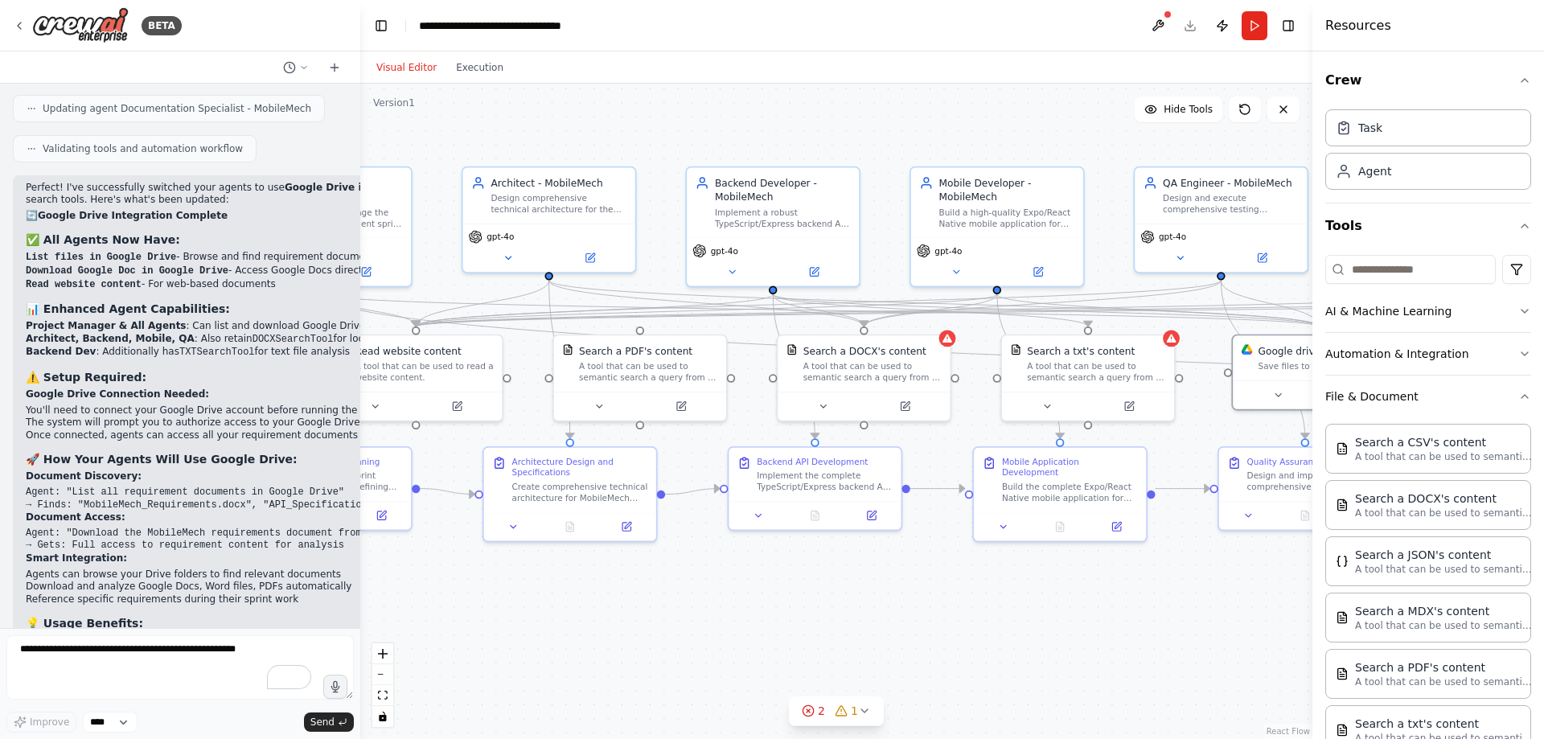
drag, startPoint x: 662, startPoint y: 570, endPoint x: 873, endPoint y: 598, distance: 213.3
click at [878, 601] on div ".deletable-edge-delete-btn { width: 20px; height: 20px; border: 0px solid #ffff…" at bounding box center [836, 411] width 952 height 655
click at [649, 367] on div "A tool that can be used to semantic search a query from a PDF's content." at bounding box center [648, 369] width 138 height 23
click at [606, 406] on icon at bounding box center [606, 403] width 11 height 11
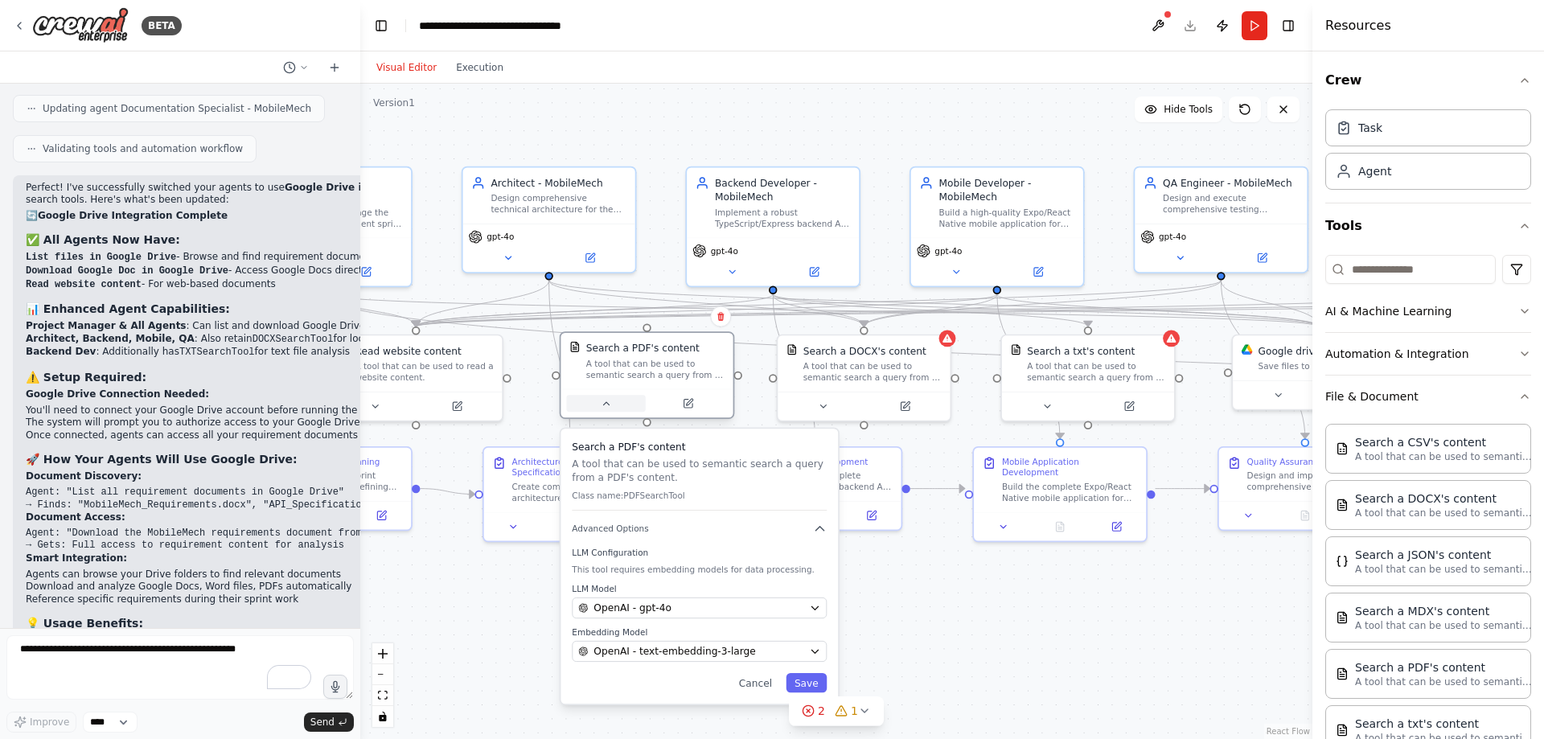
click at [606, 403] on icon at bounding box center [606, 403] width 6 height 2
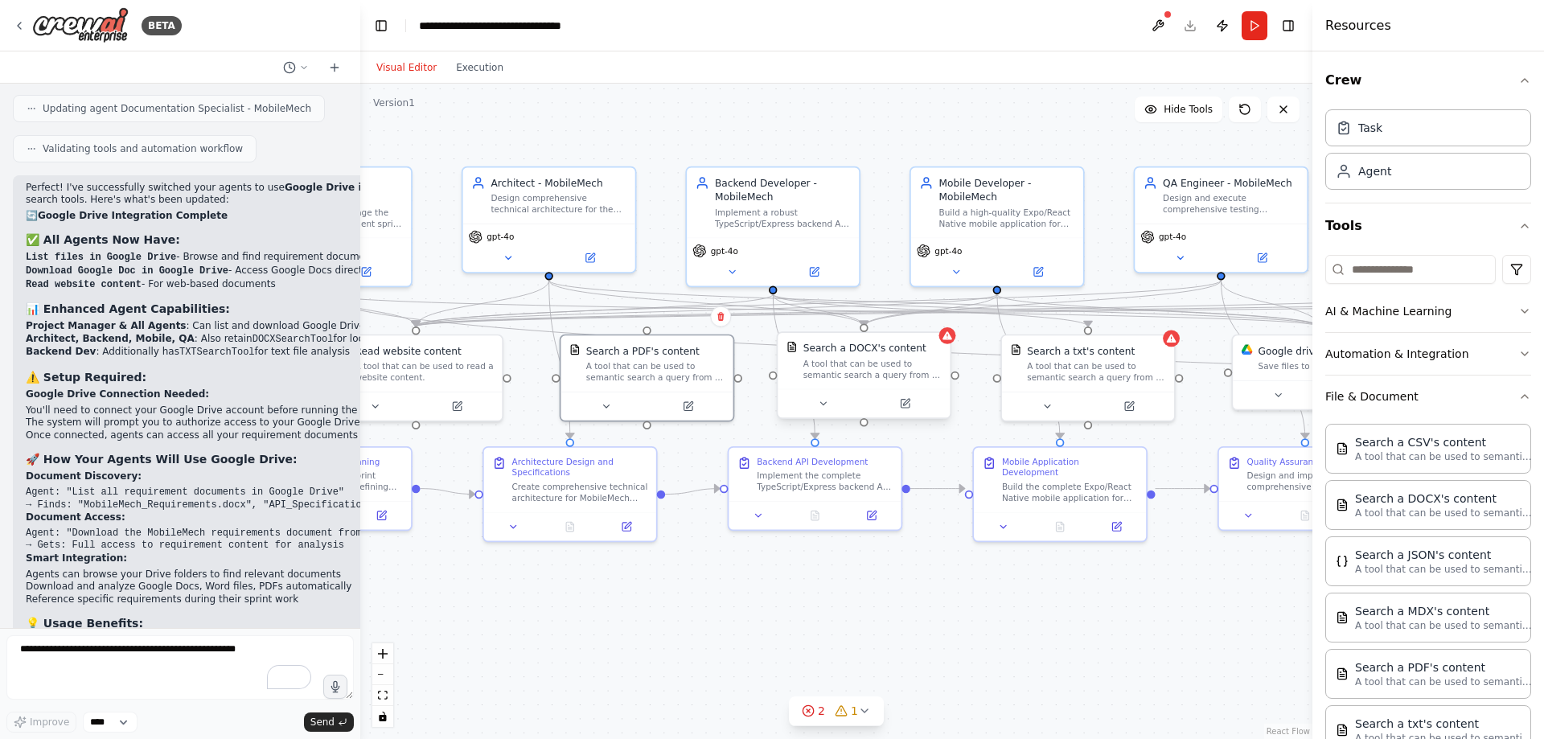
click at [826, 414] on div at bounding box center [864, 403] width 172 height 29
click at [831, 407] on button at bounding box center [822, 403] width 79 height 17
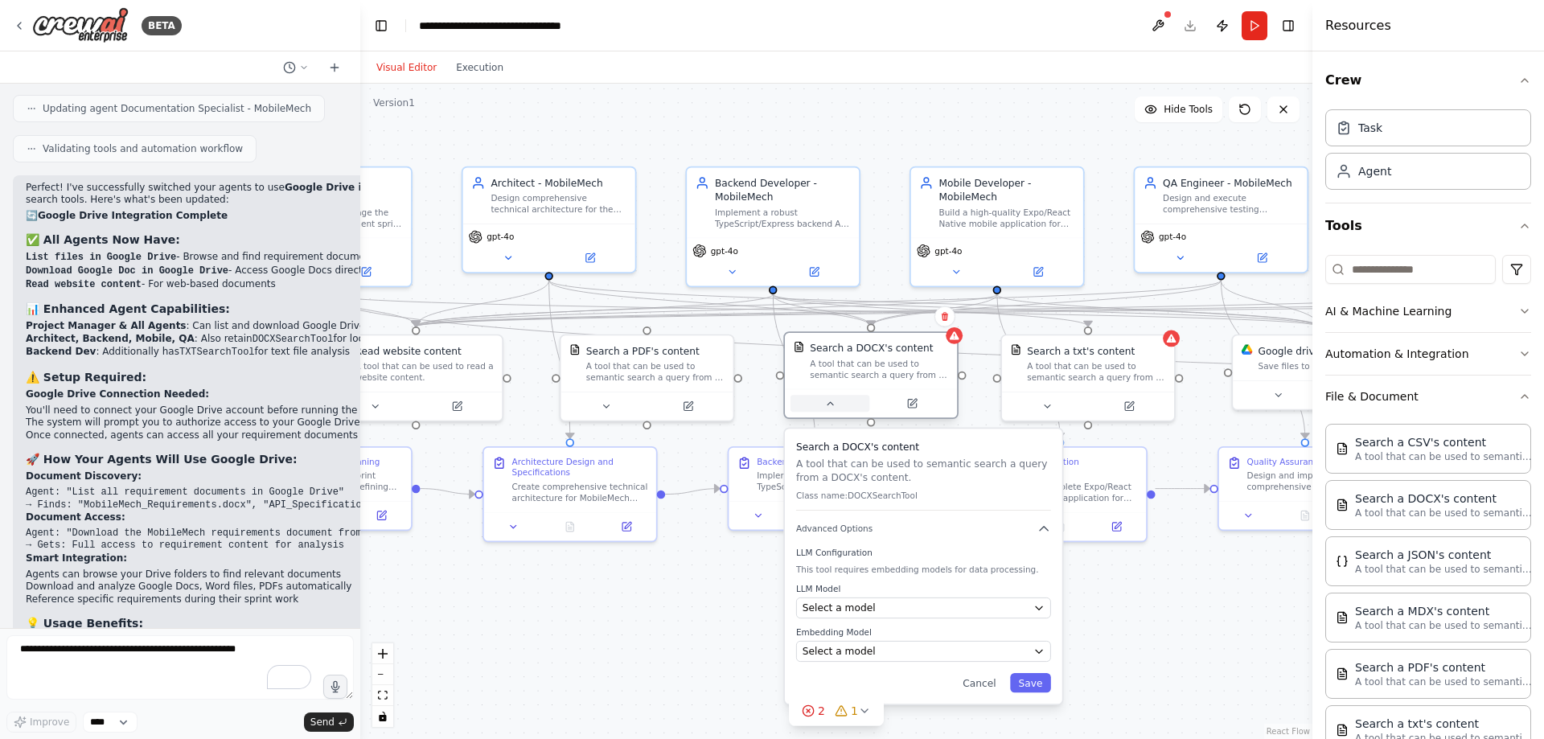
click at [830, 406] on button at bounding box center [829, 403] width 79 height 17
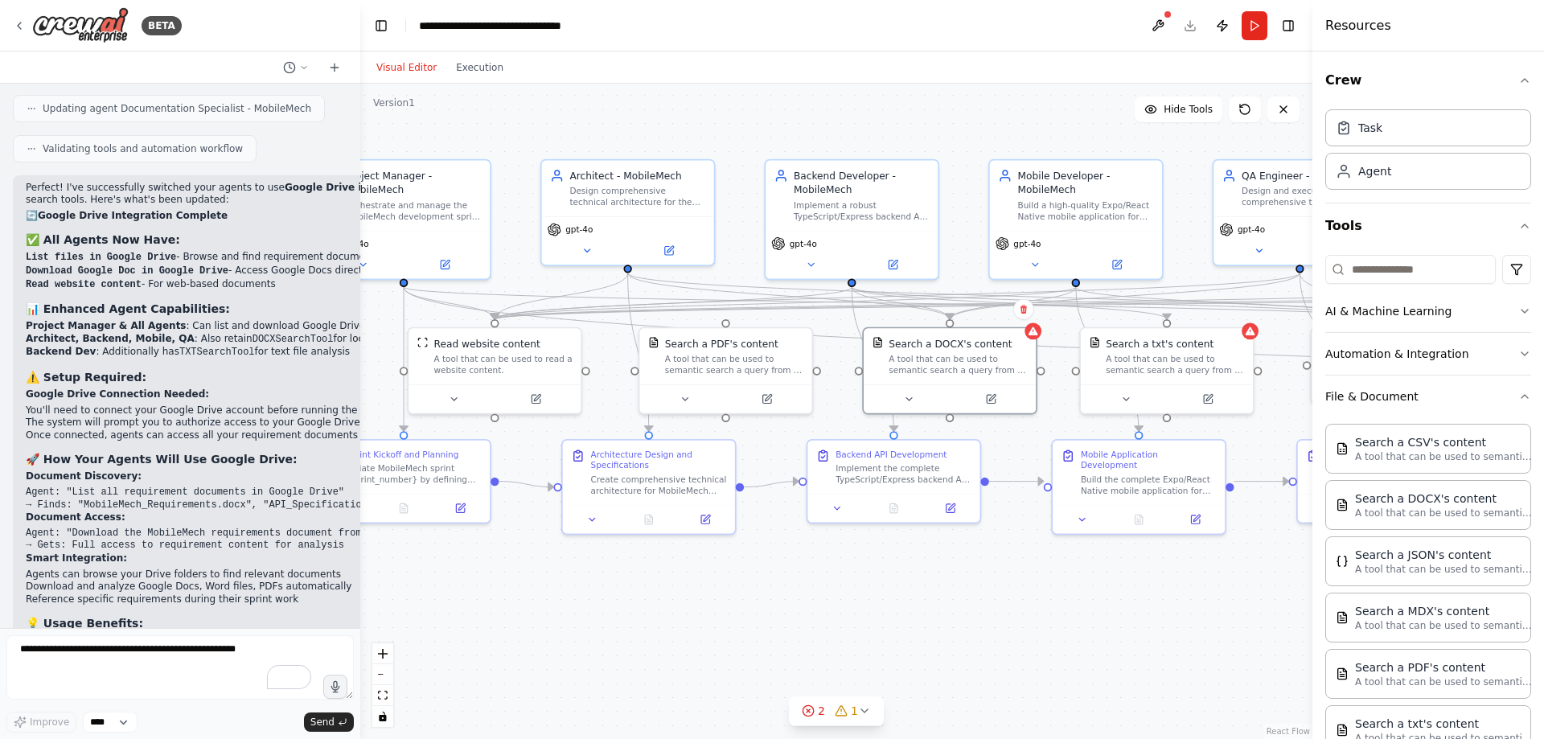
drag, startPoint x: 609, startPoint y: 605, endPoint x: 687, endPoint y: 597, distance: 79.1
click at [687, 597] on div ".deletable-edge-delete-btn { width: 20px; height: 20px; border: 0px solid #ffff…" at bounding box center [836, 411] width 952 height 655
click at [176, 656] on textarea "**********" at bounding box center [179, 667] width 347 height 64
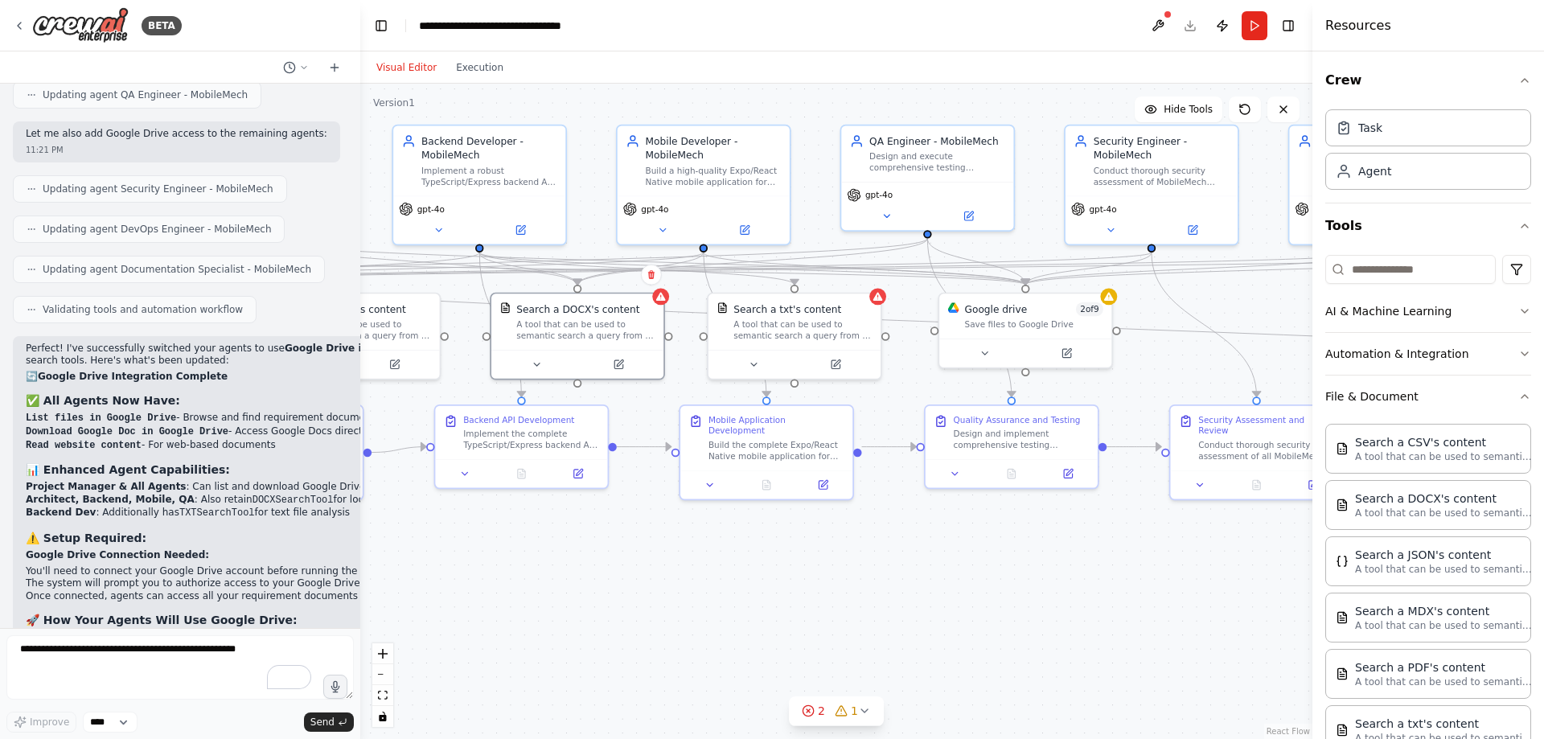
drag, startPoint x: 748, startPoint y: 597, endPoint x: 422, endPoint y: 568, distance: 326.9
click at [422, 568] on div ".deletable-edge-delete-btn { width: 20px; height: 20px; border: 0px solid #ffff…" at bounding box center [836, 411] width 952 height 655
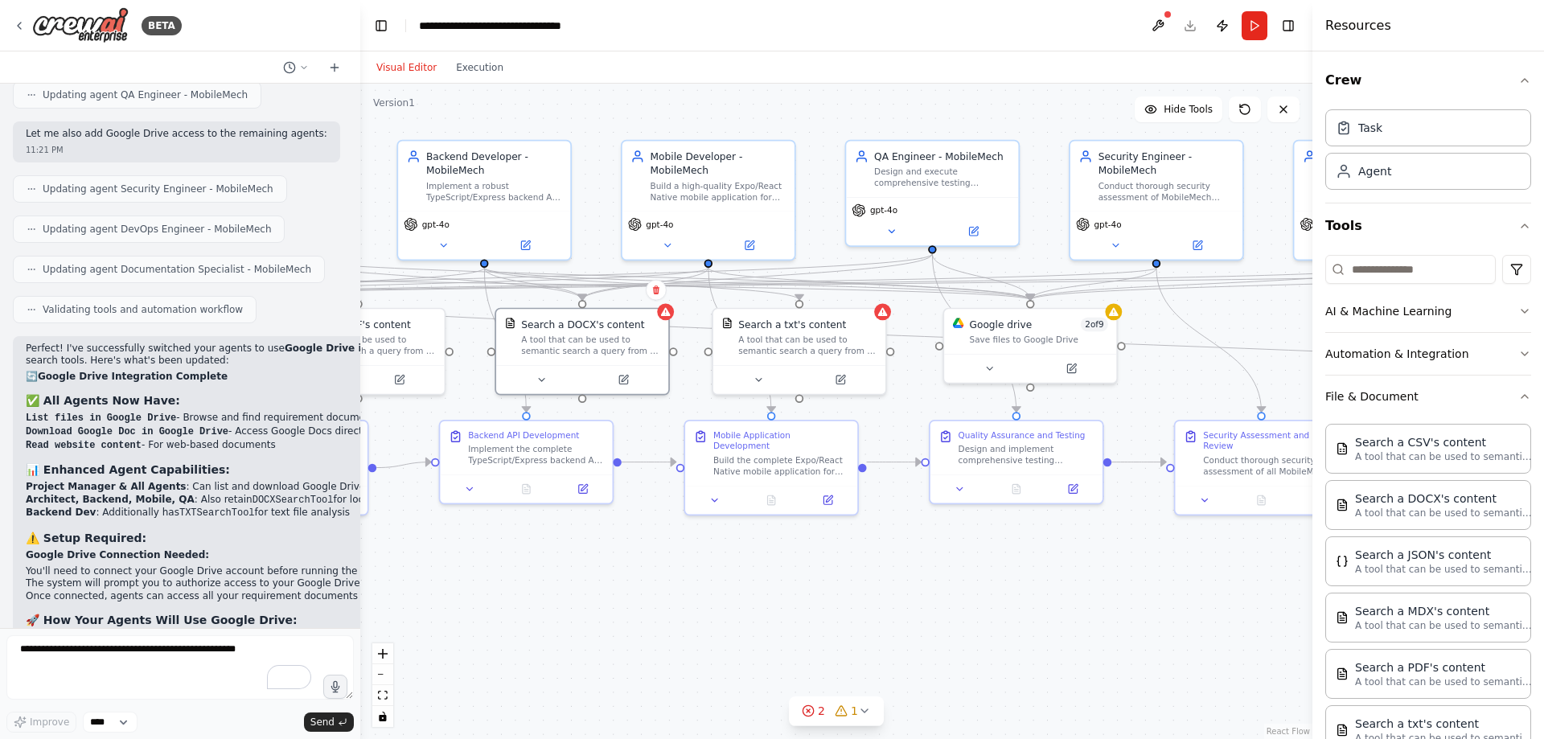
drag, startPoint x: 725, startPoint y: 576, endPoint x: 749, endPoint y: 591, distance: 27.9
click at [749, 591] on div ".deletable-edge-delete-btn { width: 20px; height: 20px; border: 0px solid #ffff…" at bounding box center [836, 411] width 952 height 655
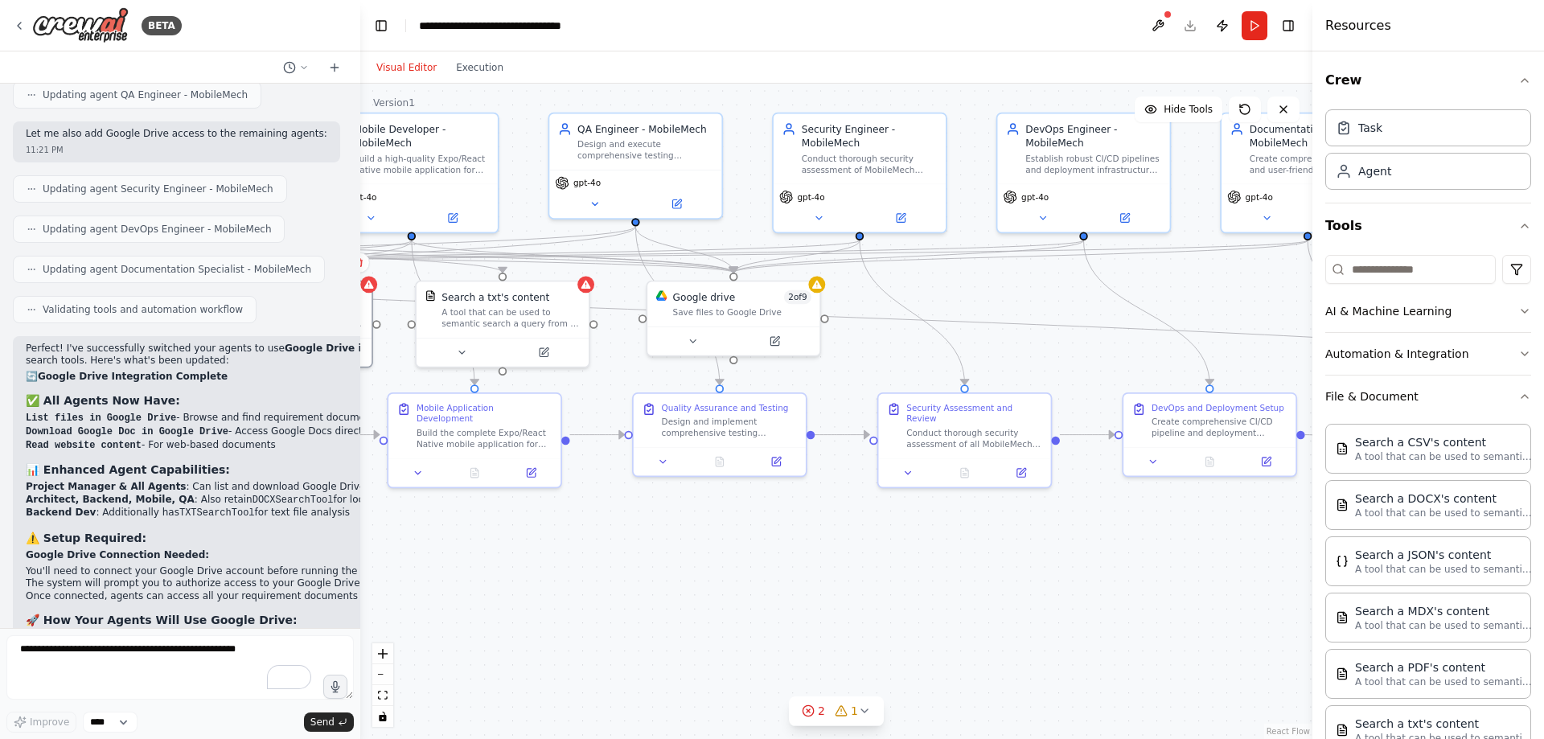
drag, startPoint x: 770, startPoint y: 594, endPoint x: 488, endPoint y: 568, distance: 283.5
click at [488, 568] on div ".deletable-edge-delete-btn { width: 20px; height: 20px; border: 0px solid #ffff…" at bounding box center [836, 411] width 952 height 655
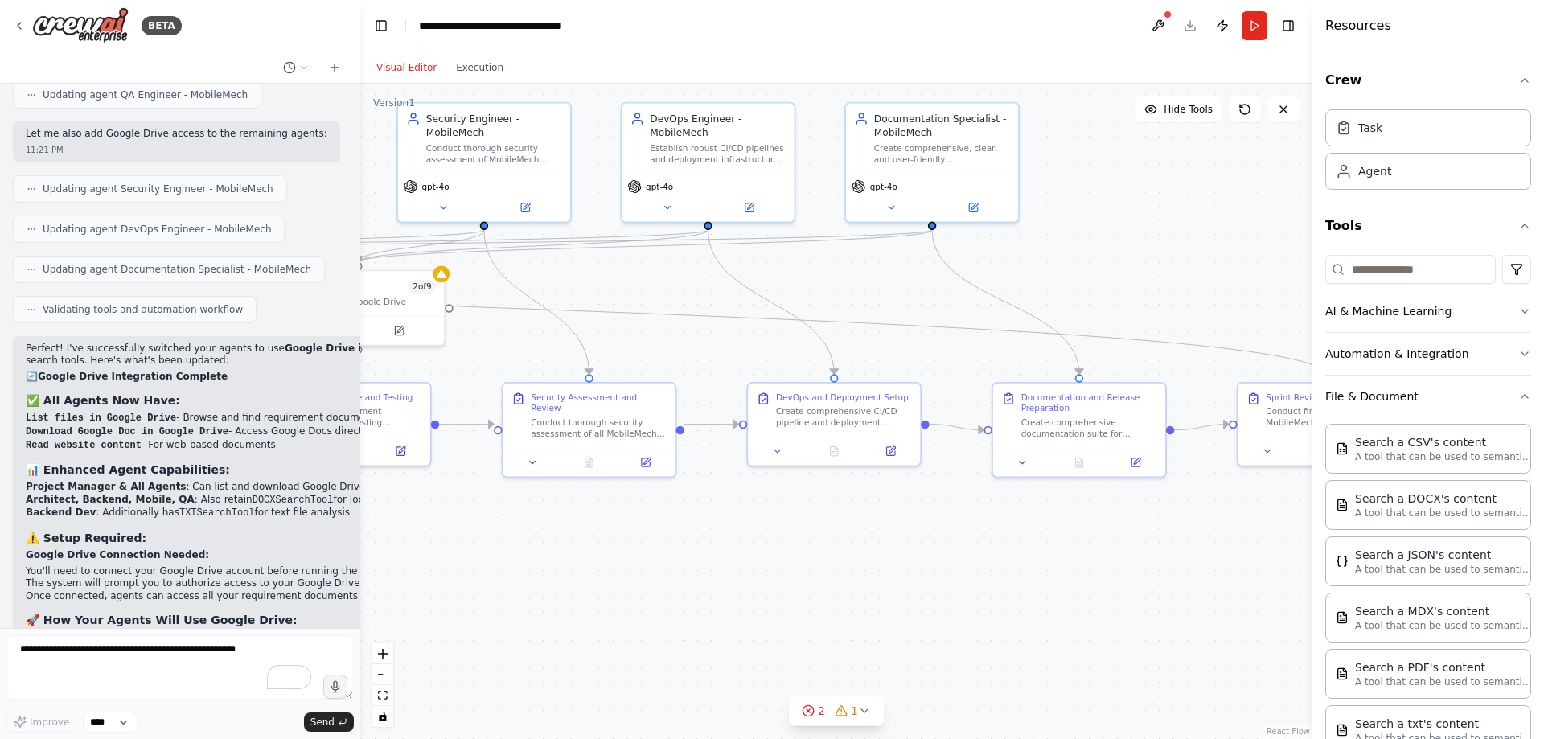
drag, startPoint x: 700, startPoint y: 572, endPoint x: 564, endPoint y: 568, distance: 136.7
click at [564, 568] on div ".deletable-edge-delete-btn { width: 20px; height: 20px; border: 0px solid #ffff…" at bounding box center [836, 411] width 952 height 655
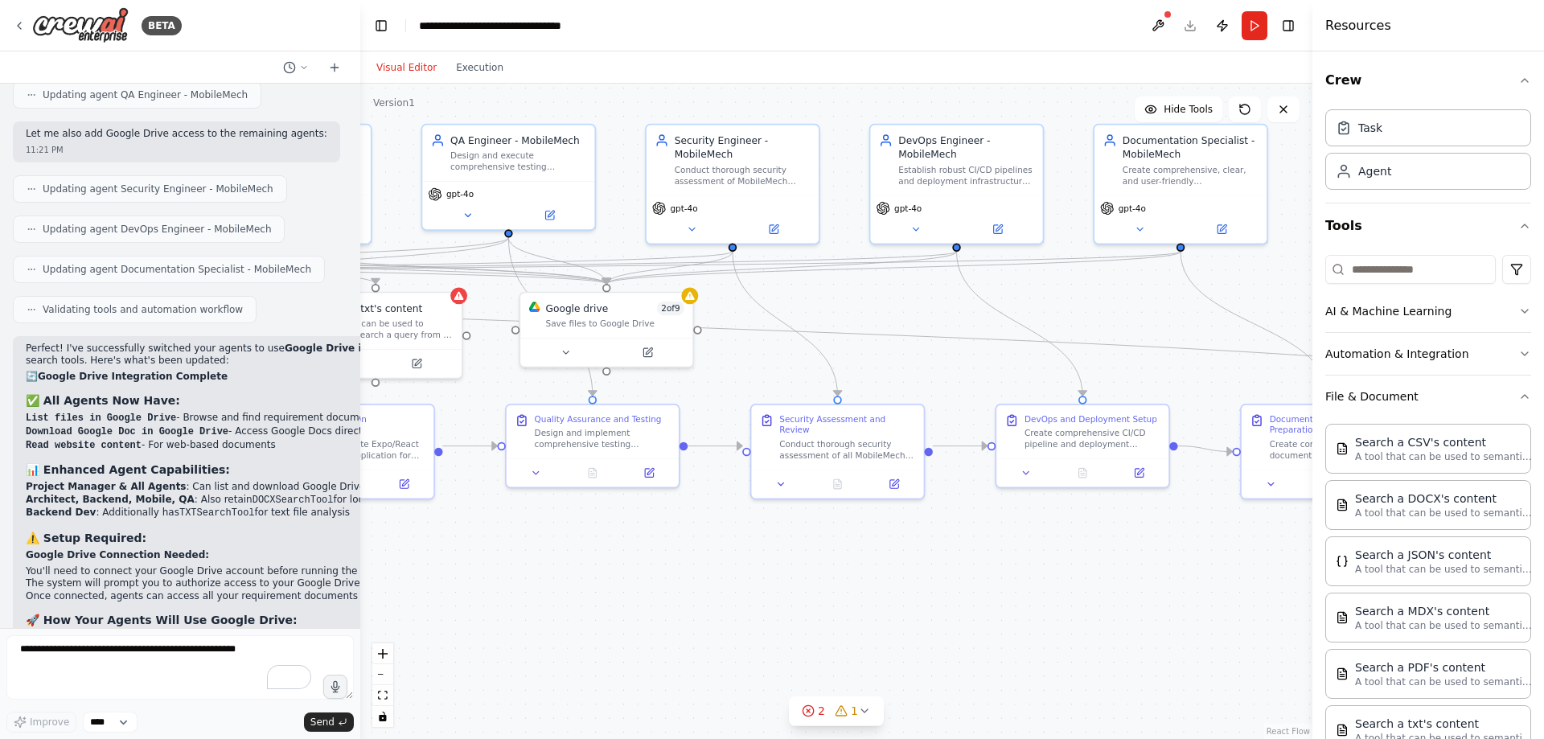
drag, startPoint x: 823, startPoint y: 582, endPoint x: 1176, endPoint y: 609, distance: 354.0
click at [1176, 609] on div ".deletable-edge-delete-btn { width: 20px; height: 20px; border: 0px solid #ffff…" at bounding box center [836, 411] width 952 height 655
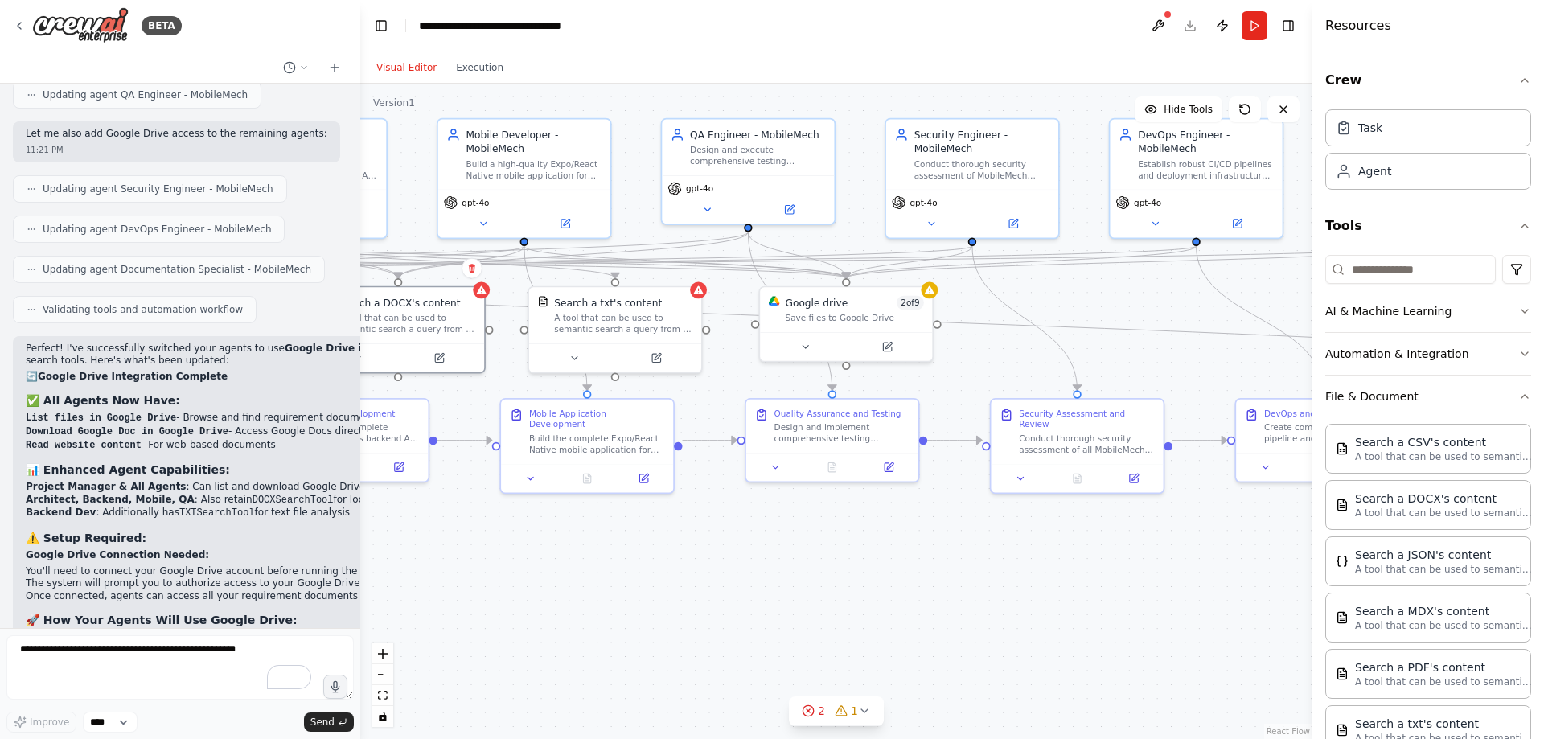
drag, startPoint x: 901, startPoint y: 606, endPoint x: 1162, endPoint y: 601, distance: 260.6
click at [1162, 601] on div ".deletable-edge-delete-btn { width: 20px; height: 20px; border: 0px solid #ffff…" at bounding box center [836, 411] width 952 height 655
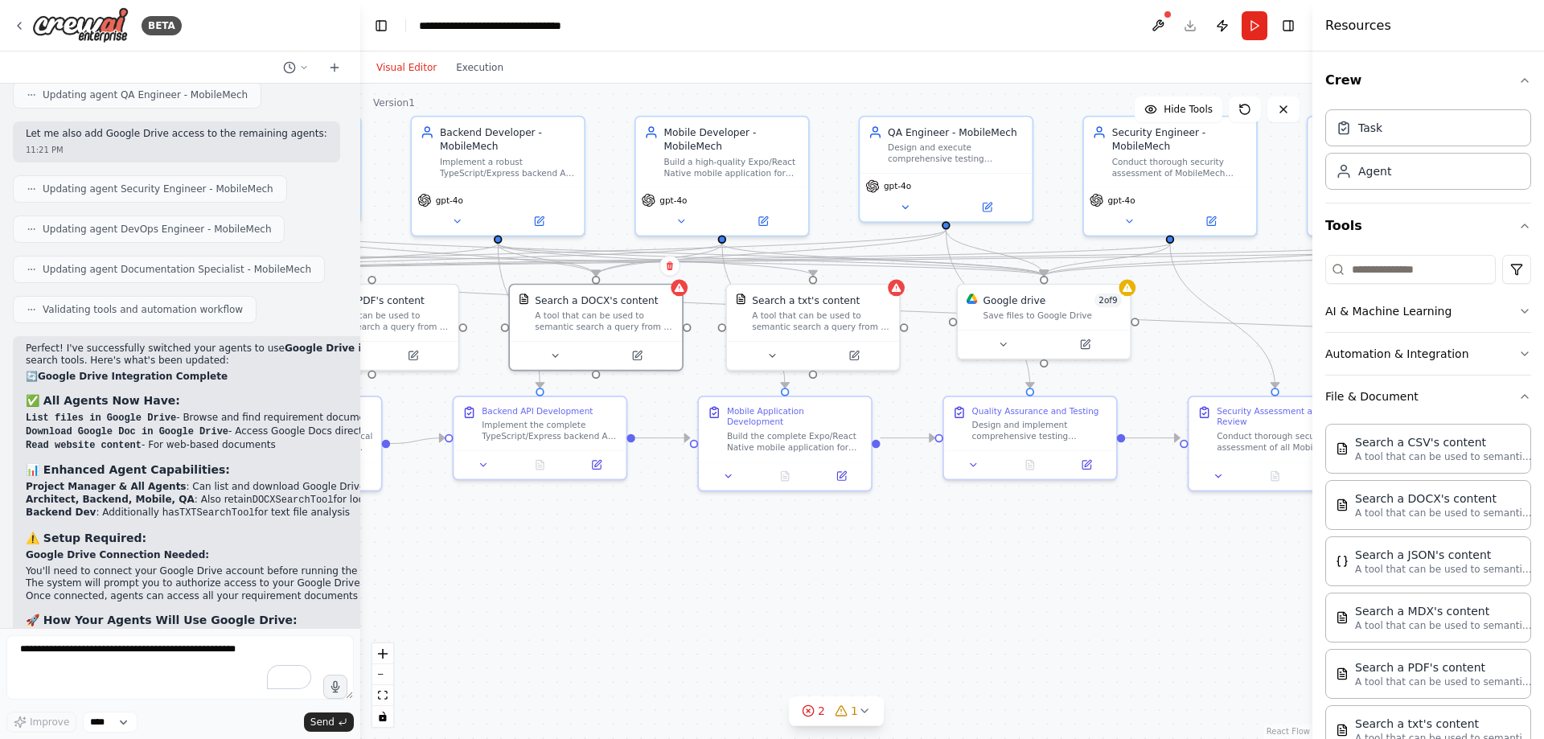
drag, startPoint x: 847, startPoint y: 601, endPoint x: 1073, endPoint y: 598, distance: 225.2
click at [1073, 598] on div ".deletable-edge-delete-btn { width: 20px; height: 20px; border: 0px solid #ffff…" at bounding box center [836, 411] width 952 height 655
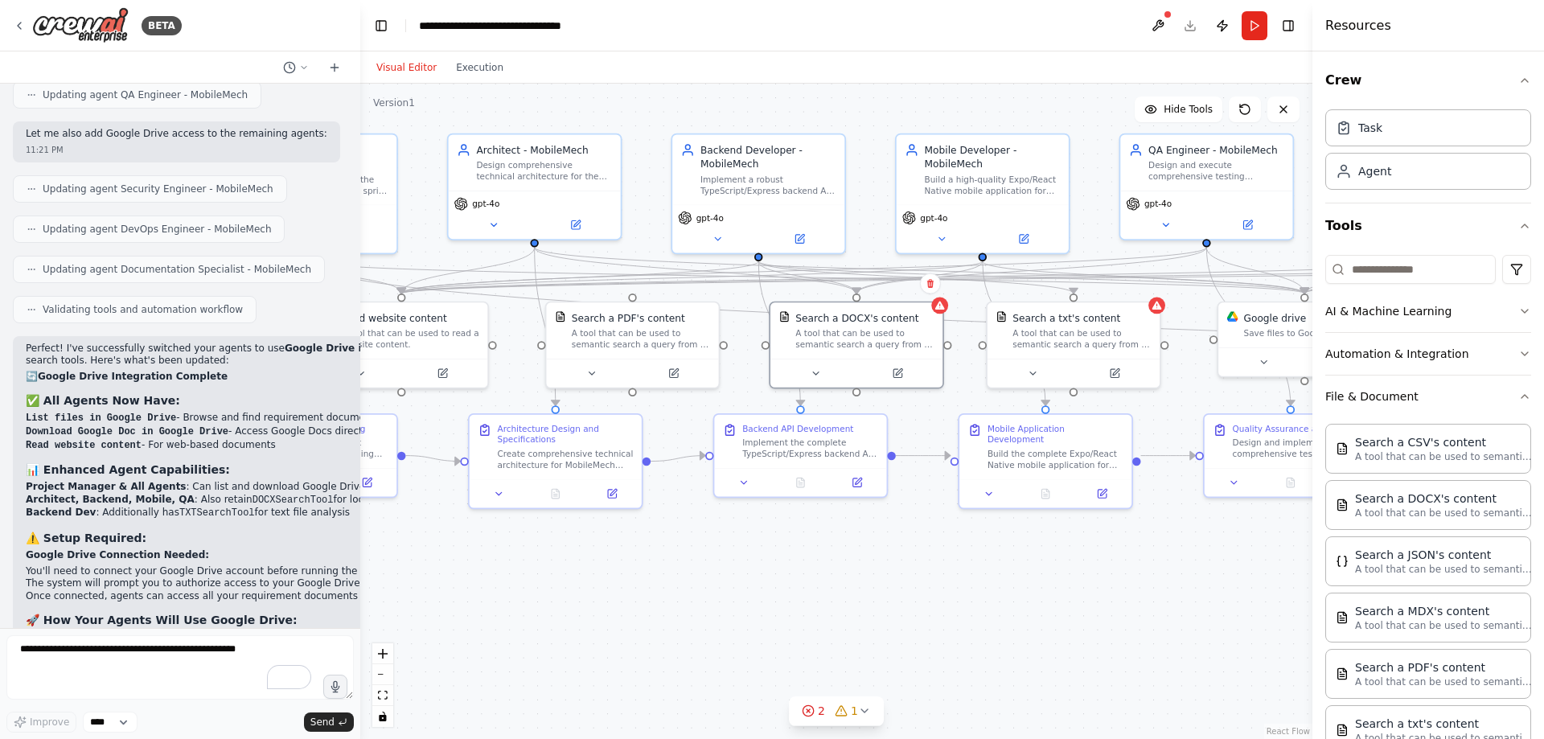
drag, startPoint x: 882, startPoint y: 598, endPoint x: 1094, endPoint y: 616, distance: 213.0
click at [1094, 616] on div ".deletable-edge-delete-btn { width: 20px; height: 20px; border: 0px solid #ffff…" at bounding box center [836, 411] width 952 height 655
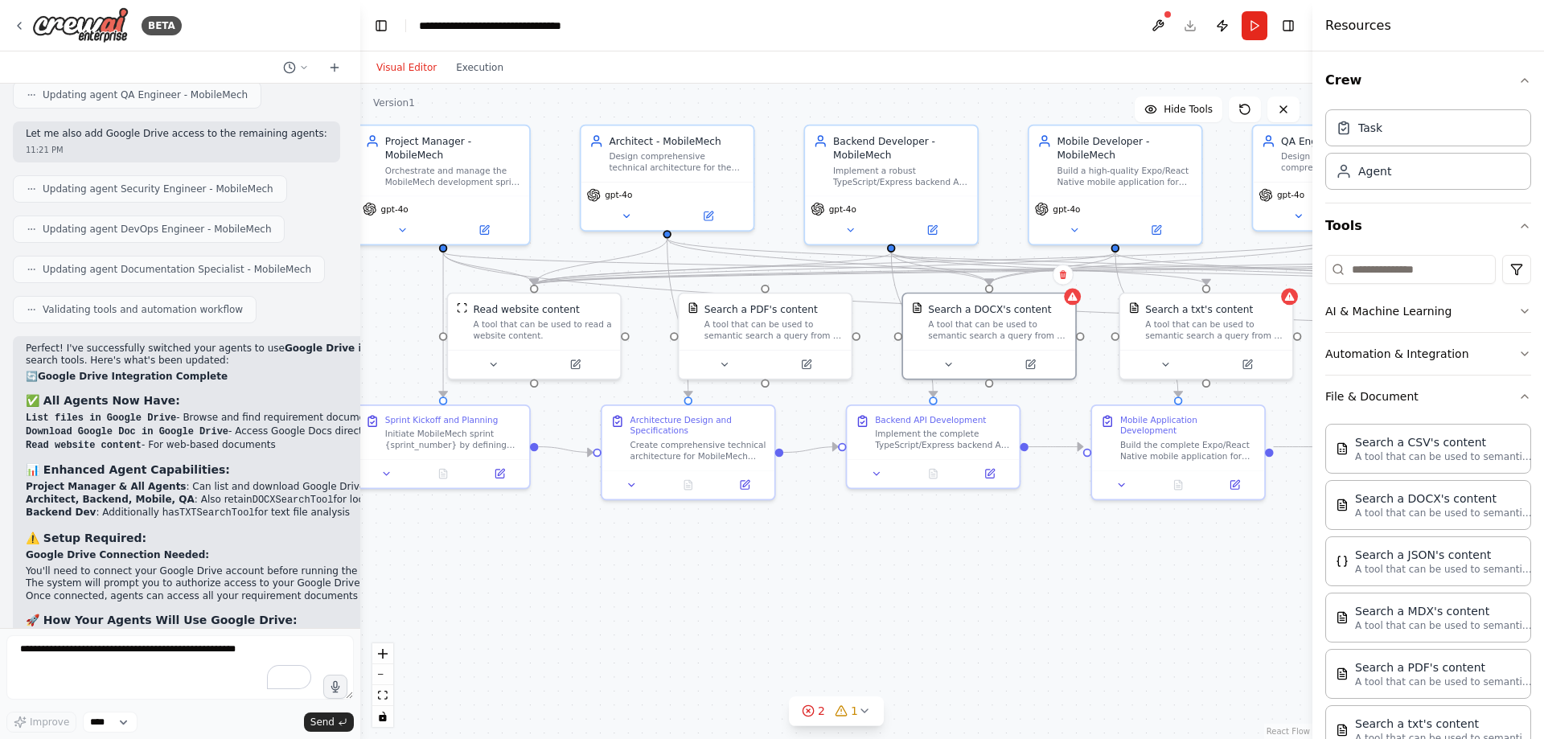
drag, startPoint x: 893, startPoint y: 616, endPoint x: 979, endPoint y: 614, distance: 85.3
click at [979, 614] on div ".deletable-edge-delete-btn { width: 20px; height: 20px; border: 0px solid #ffff…" at bounding box center [836, 411] width 952 height 655
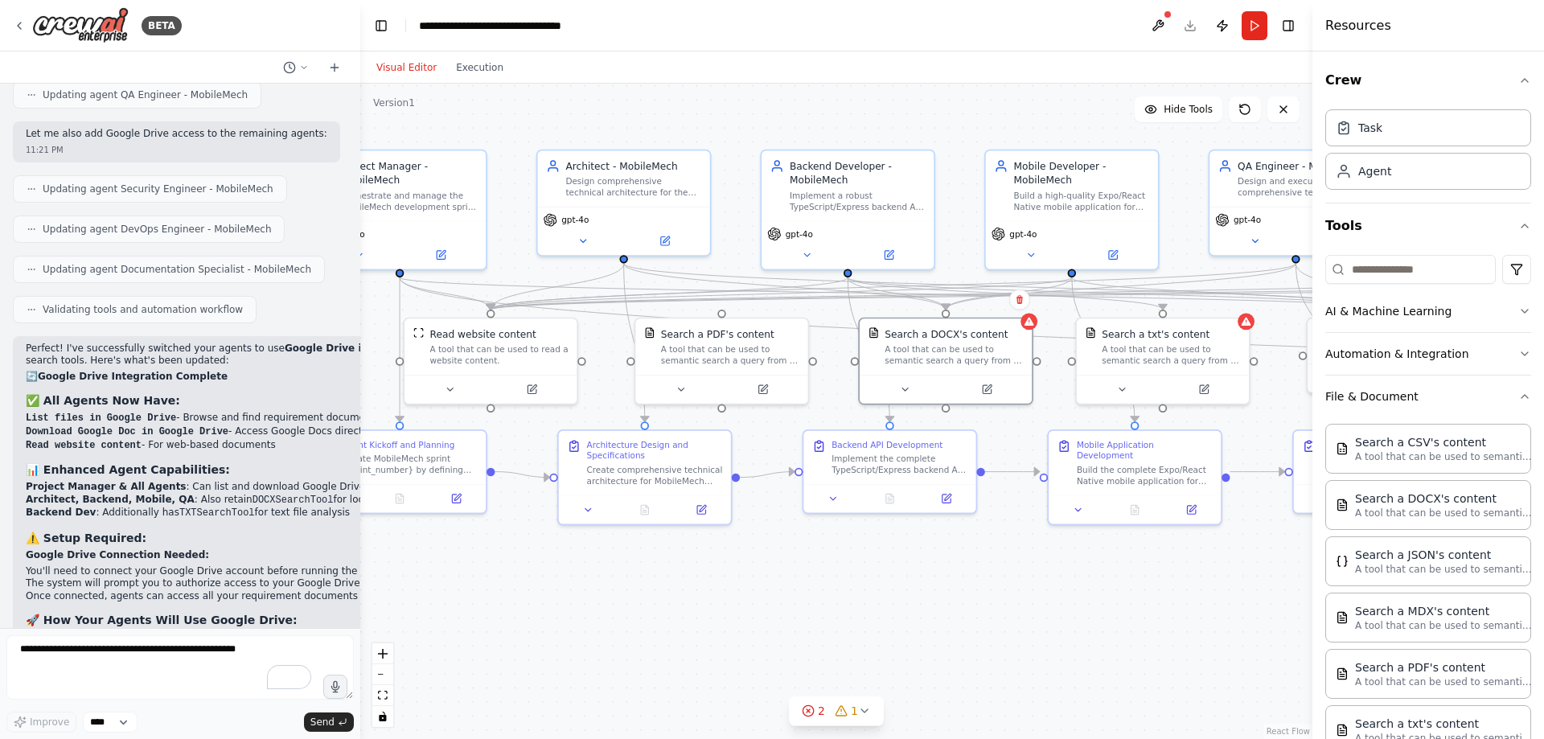
drag, startPoint x: 610, startPoint y: 524, endPoint x: 597, endPoint y: 549, distance: 28.4
click at [597, 549] on div ".deletable-edge-delete-btn { width: 20px; height: 20px; border: 0px solid #ffff…" at bounding box center [836, 411] width 952 height 655
click at [741, 345] on div "A tool that can be used to semantic search a query from a PDF's content." at bounding box center [730, 352] width 138 height 23
click at [797, 298] on icon at bounding box center [795, 299] width 6 height 9
click at [753, 297] on button "Confirm" at bounding box center [749, 299] width 57 height 19
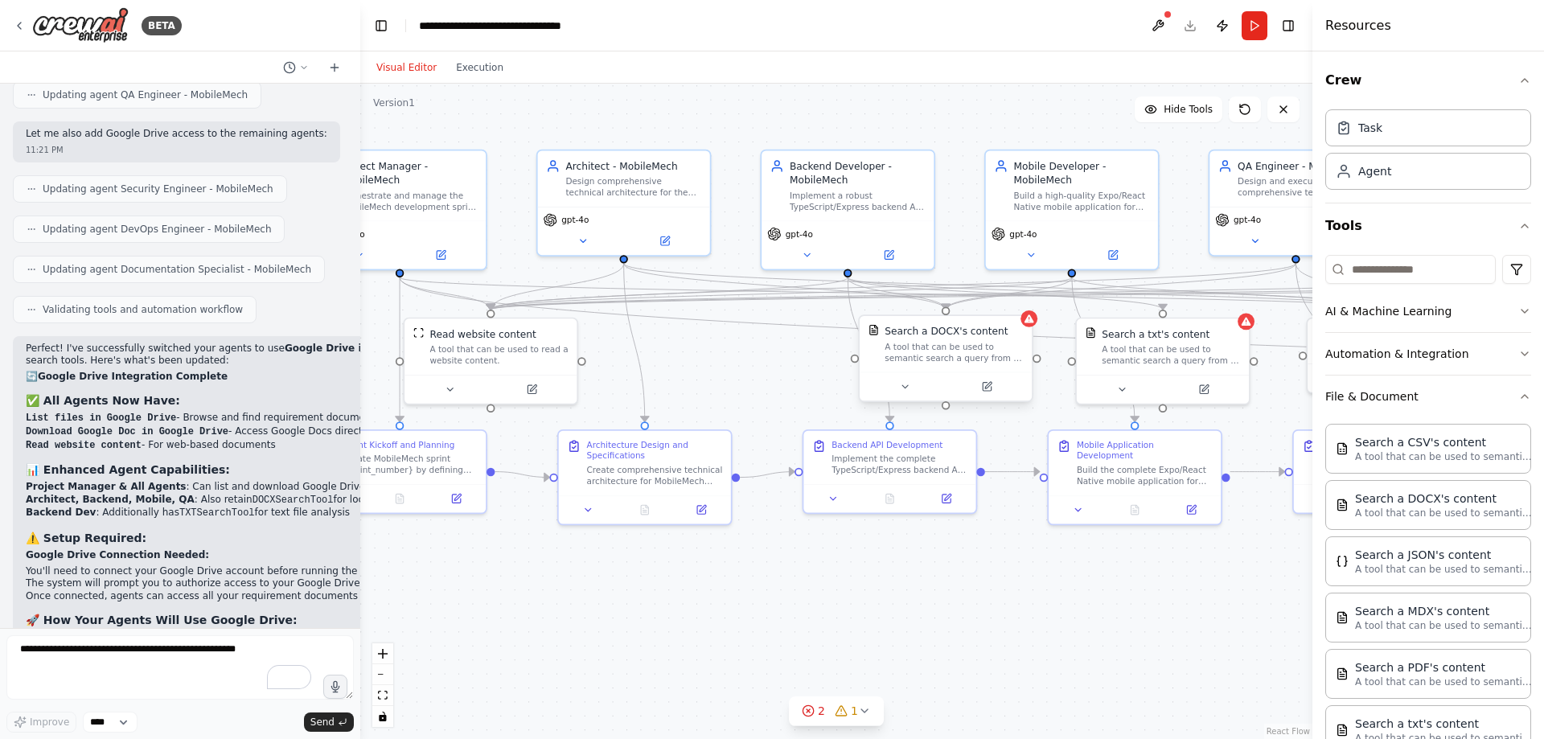
click at [974, 333] on div "Search a DOCX's content" at bounding box center [945, 331] width 123 height 14
click at [1026, 308] on div "Confirm" at bounding box center [1019, 299] width 21 height 21
click at [1022, 301] on icon at bounding box center [1019, 299] width 6 height 9
click at [984, 294] on button "Confirm" at bounding box center [974, 299] width 57 height 19
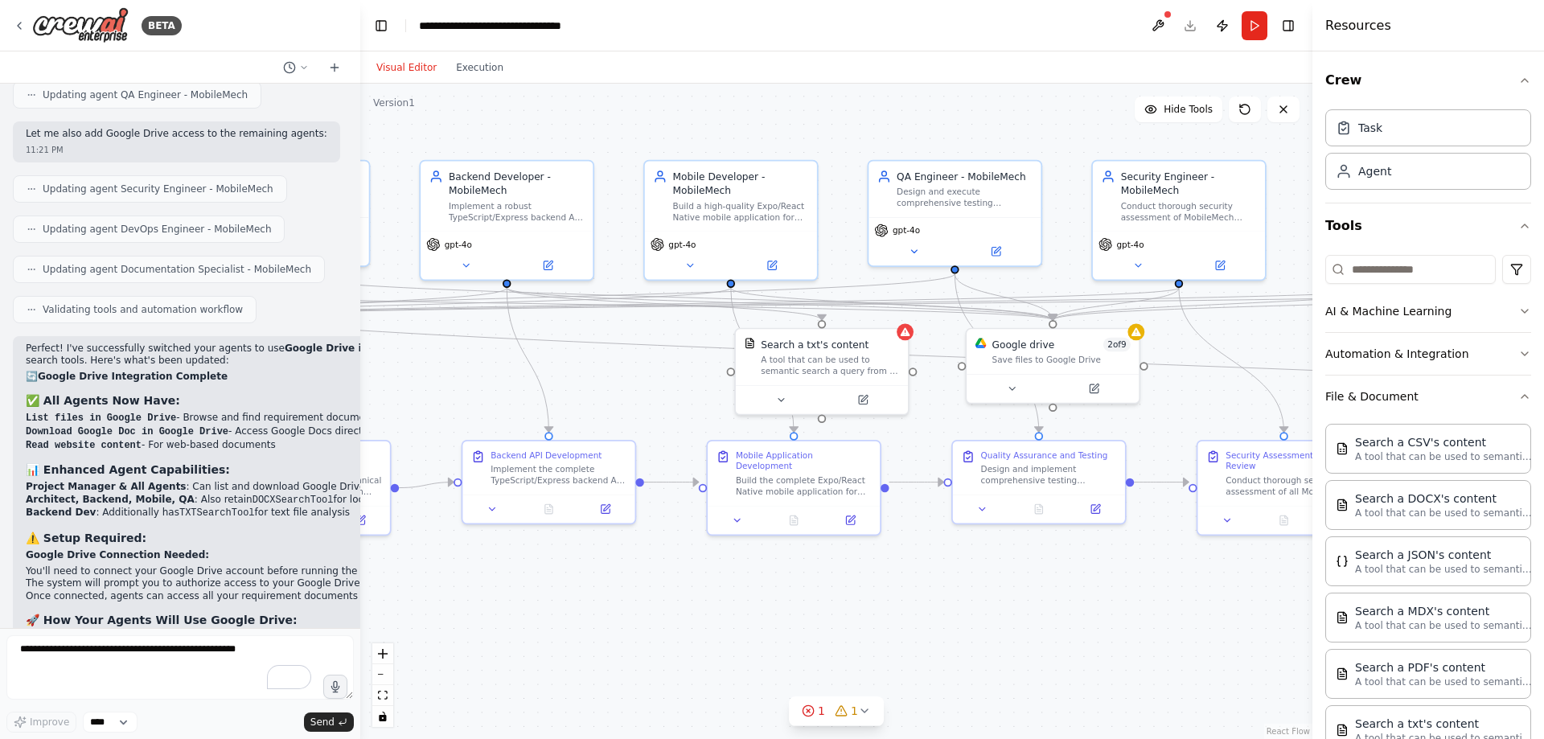
drag, startPoint x: 952, startPoint y: 368, endPoint x: 576, endPoint y: 381, distance: 376.5
click at [576, 381] on div ".deletable-edge-delete-btn { width: 20px; height: 20px; border: 0px solid #ffff…" at bounding box center [836, 411] width 952 height 655
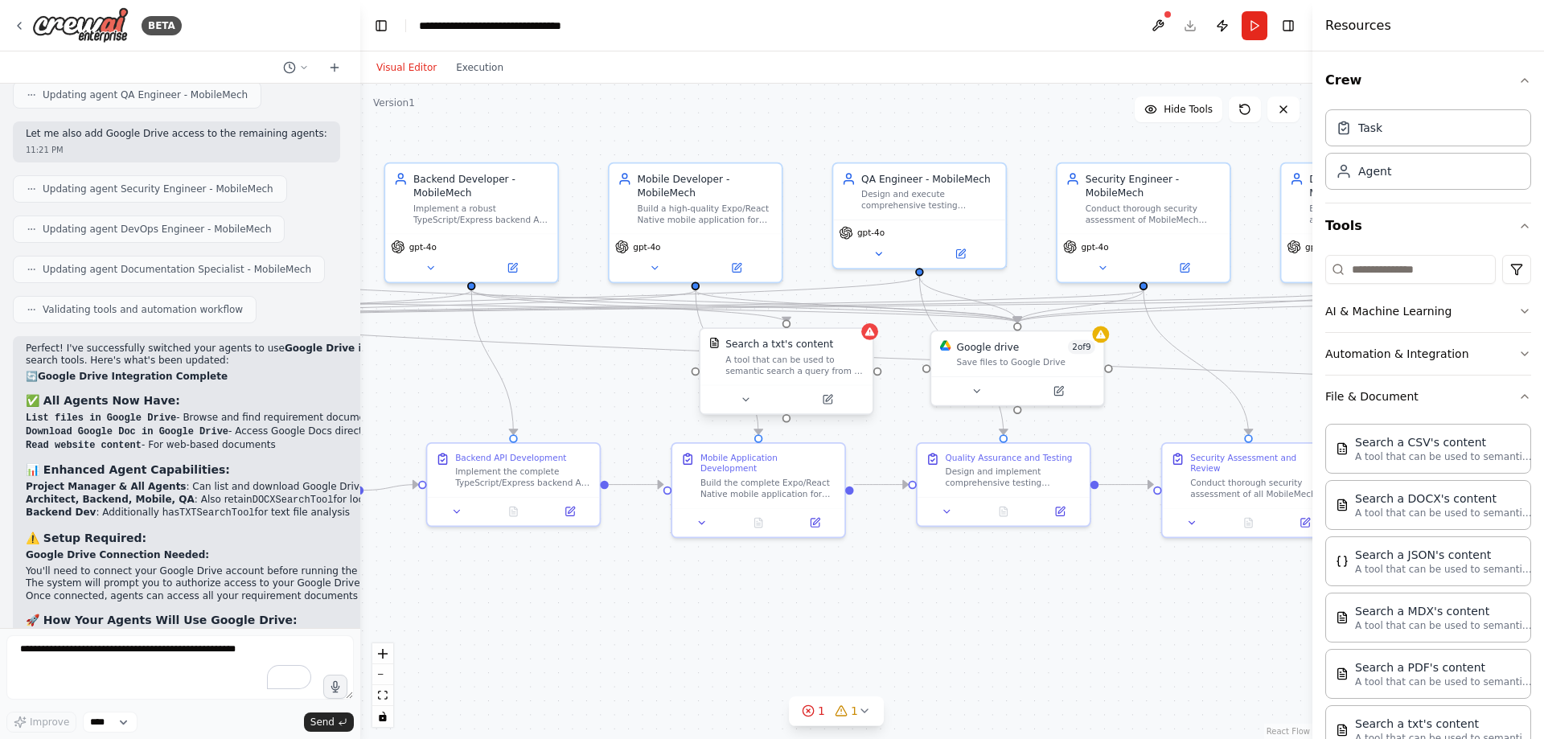
click at [832, 362] on div "A tool that can be used to semantic search a query from a txt's content." at bounding box center [794, 365] width 138 height 23
click at [863, 312] on icon at bounding box center [860, 312] width 6 height 9
click at [819, 311] on button "Confirm" at bounding box center [814, 312] width 57 height 19
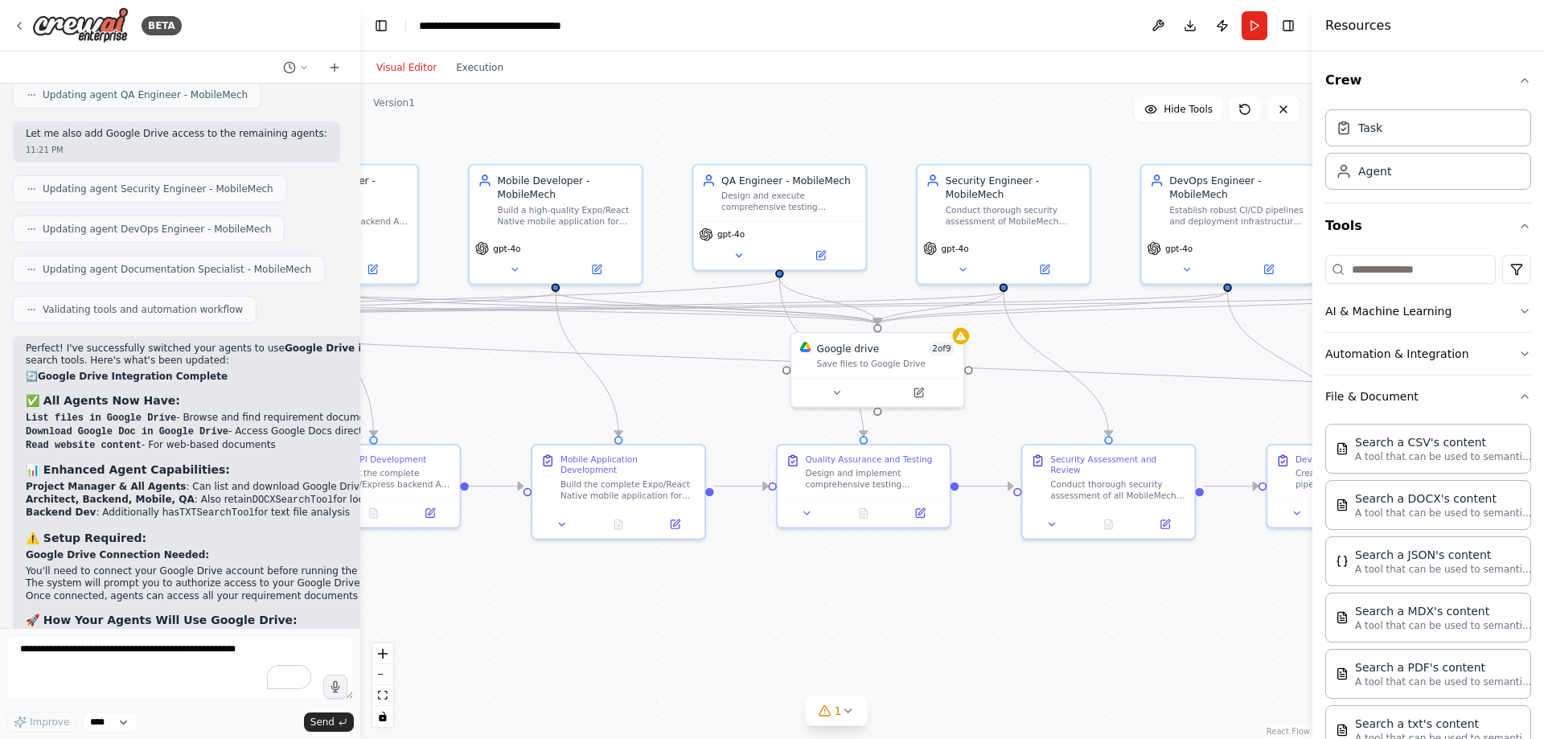
drag, startPoint x: 836, startPoint y: 401, endPoint x: 709, endPoint y: 403, distance: 127.1
click at [709, 403] on div ".deletable-edge-delete-btn { width: 20px; height: 20px; border: 0px solid #ffff…" at bounding box center [836, 411] width 952 height 655
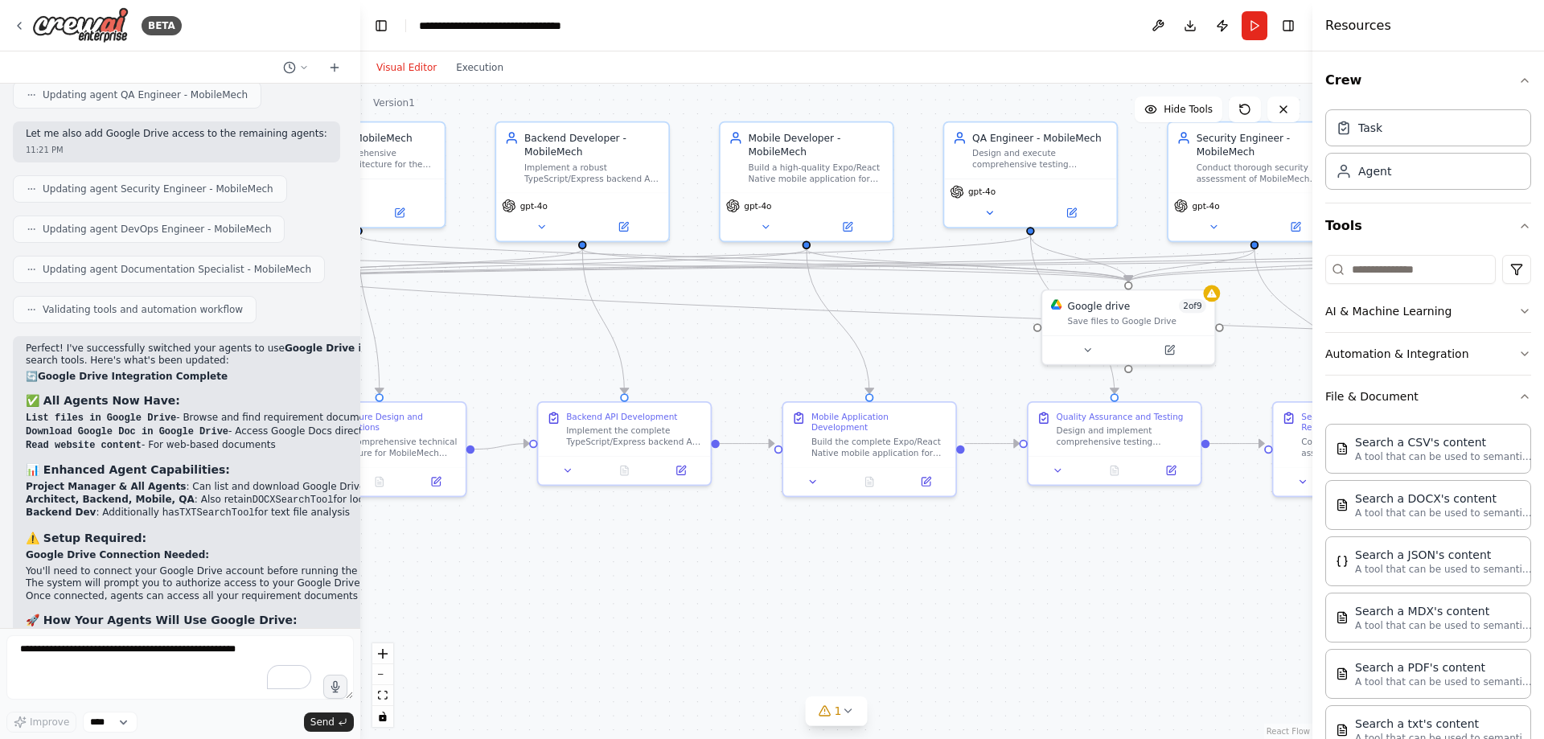
drag, startPoint x: 720, startPoint y: 415, endPoint x: 963, endPoint y: 372, distance: 246.5
click at [963, 372] on div ".deletable-edge-delete-btn { width: 20px; height: 20px; border: 0px solid #ffff…" at bounding box center [836, 411] width 952 height 655
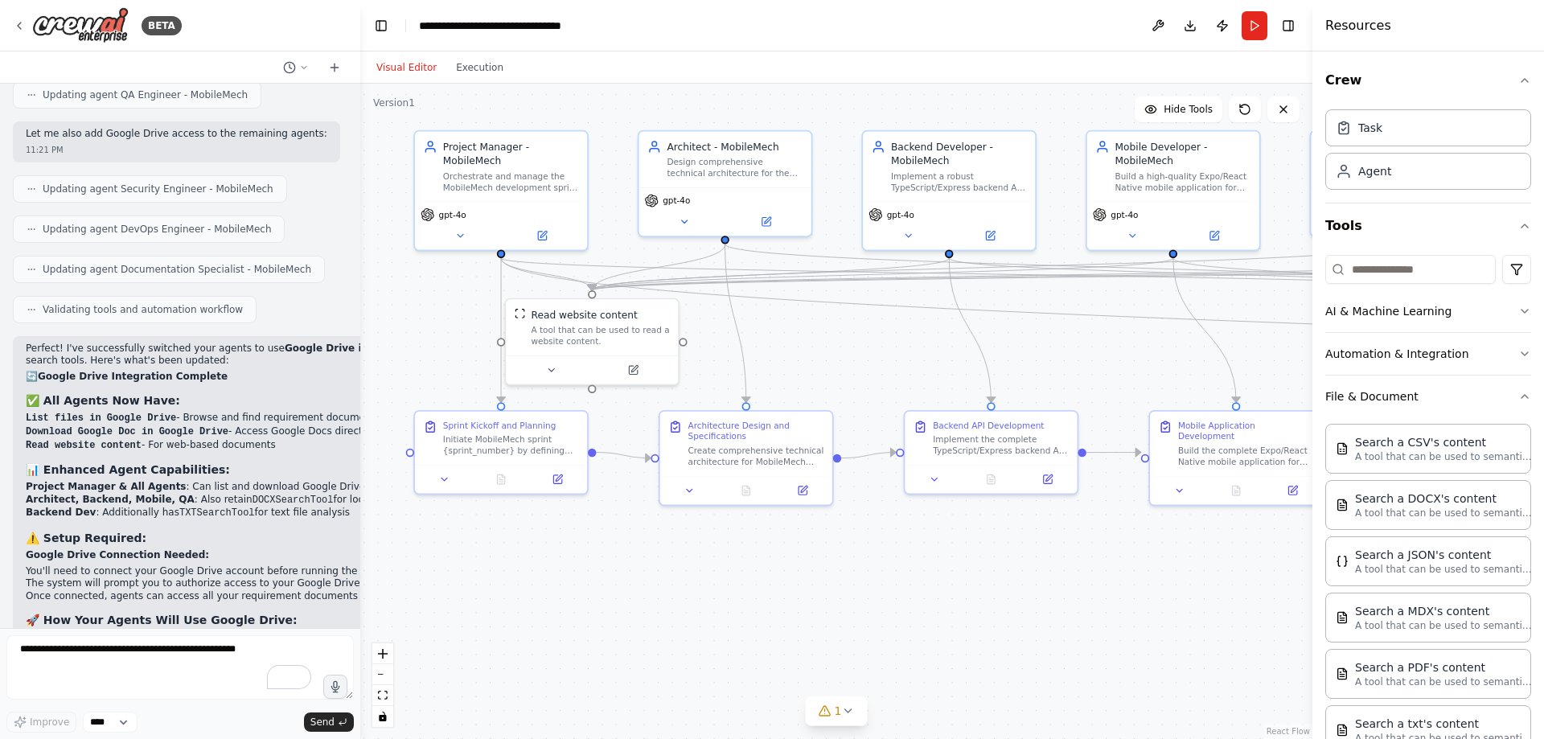
drag, startPoint x: 527, startPoint y: 344, endPoint x: 893, endPoint y: 353, distance: 366.0
click at [893, 353] on div ".deletable-edge-delete-btn { width: 20px; height: 20px; border: 0px solid #ffff…" at bounding box center [836, 411] width 952 height 655
drag, startPoint x: 528, startPoint y: 446, endPoint x: 484, endPoint y: 556, distance: 118.7
click at [484, 556] on div "Initiate MobileMech sprint {sprint_number} by defining clear sprint goals, acce…" at bounding box center [469, 554] width 136 height 23
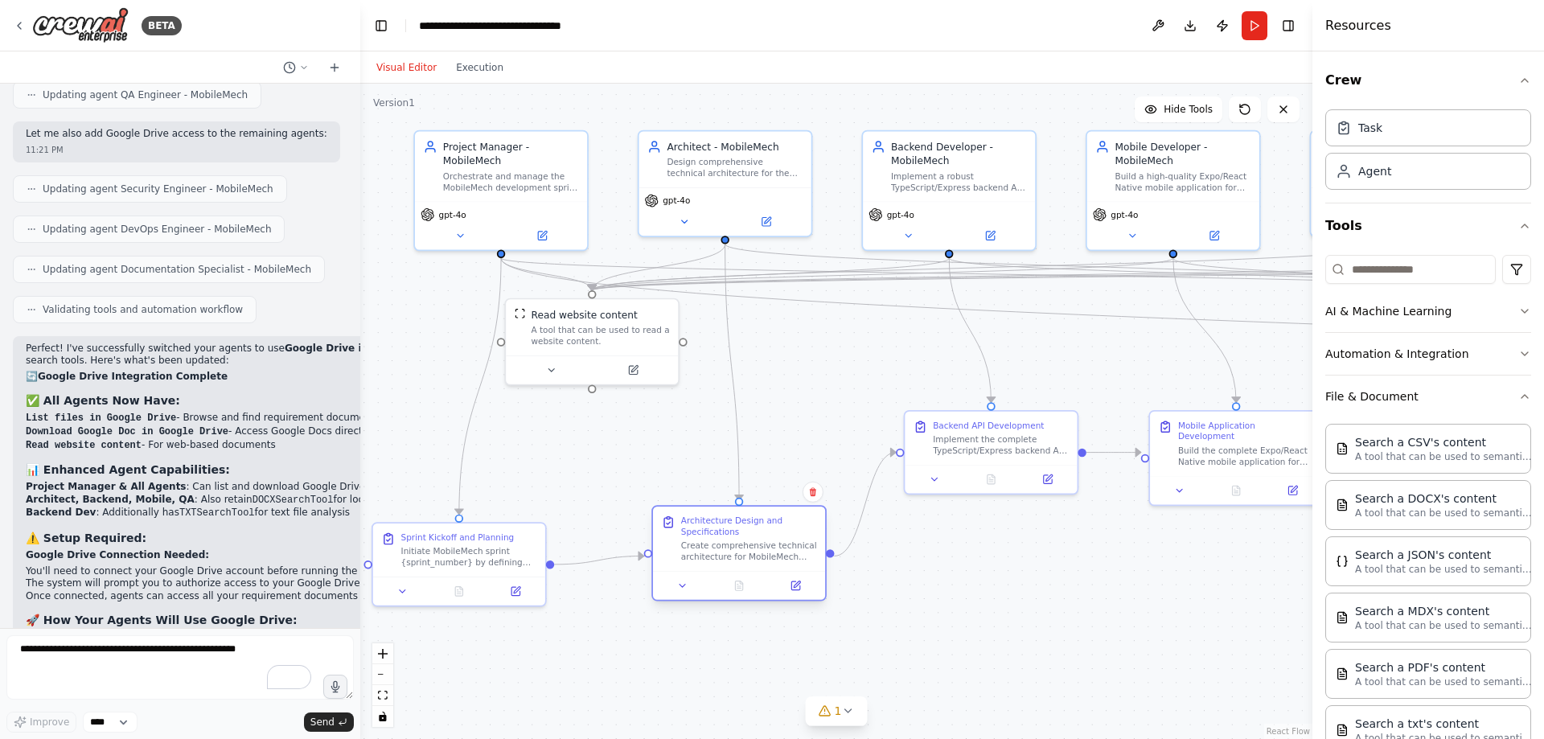
drag, startPoint x: 724, startPoint y: 448, endPoint x: 712, endPoint y: 553, distance: 106.0
click at [712, 553] on div "Create comprehensive technical architecture for MobileMech sprint {sprint_numbe…" at bounding box center [749, 551] width 136 height 23
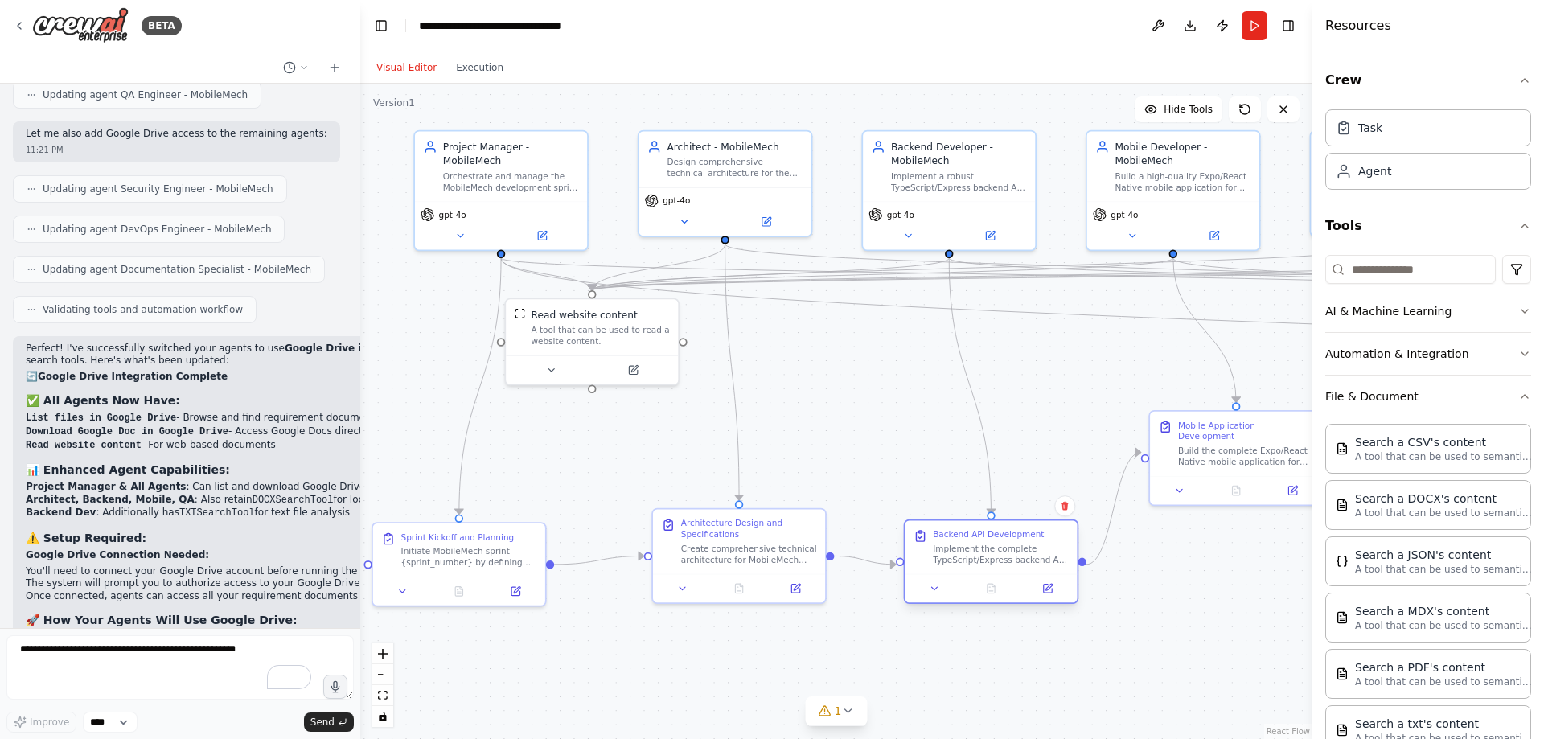
drag, startPoint x: 958, startPoint y: 439, endPoint x: 953, endPoint y: 553, distance: 114.3
click at [953, 555] on div "Implement the complete TypeScript/Express backend API for MobileMech sprint {sp…" at bounding box center [1001, 554] width 136 height 23
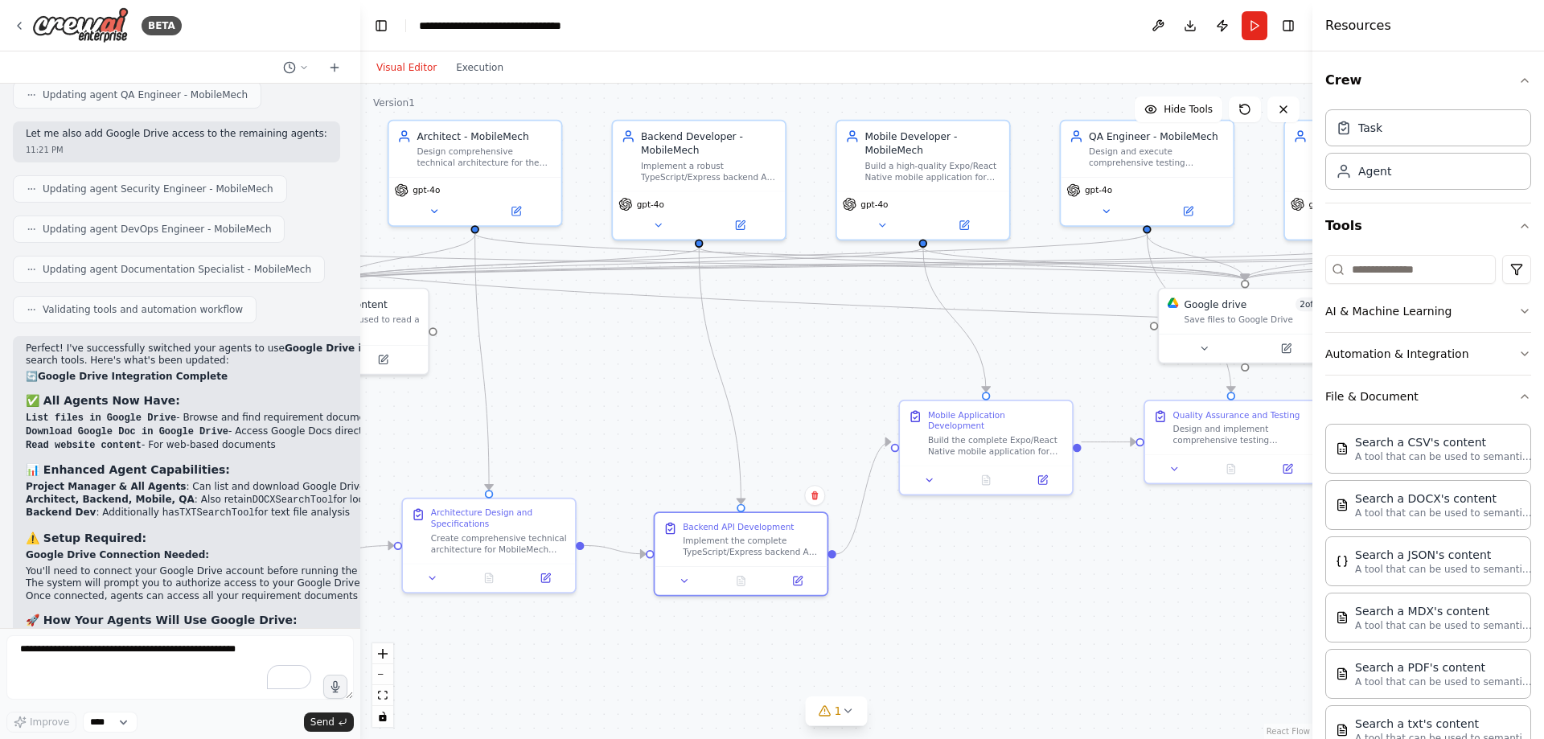
drag, startPoint x: 1032, startPoint y: 412, endPoint x: 735, endPoint y: 393, distance: 298.1
click at [735, 393] on div ".deletable-edge-delete-btn { width: 20px; height: 20px; border: 0px solid #ffff…" at bounding box center [836, 411] width 952 height 655
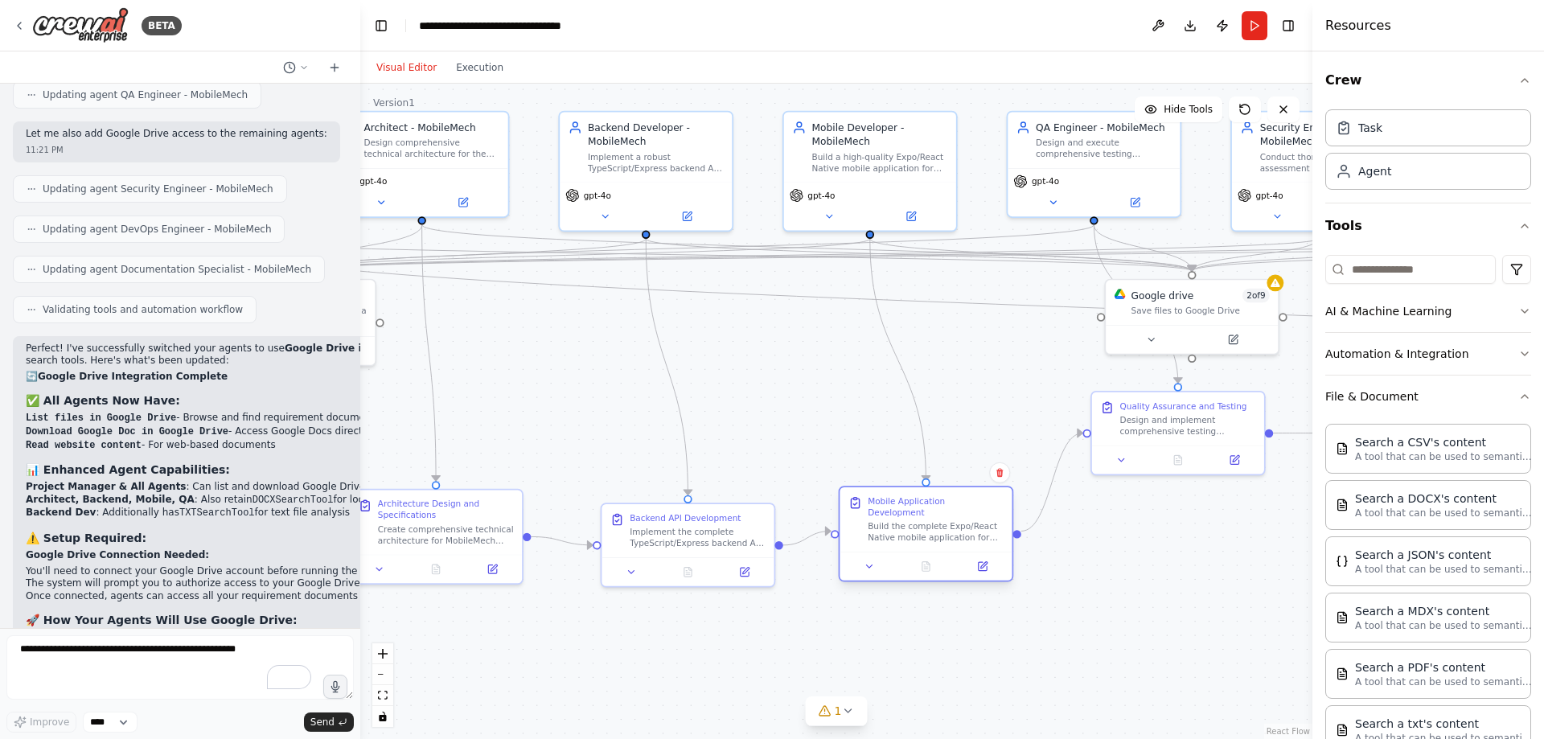
drag, startPoint x: 921, startPoint y: 426, endPoint x: 978, endPoint y: 509, distance: 100.6
click at [917, 531] on div "Build the complete Expo/React Native mobile application for MobileMech sprint {…" at bounding box center [936, 532] width 136 height 23
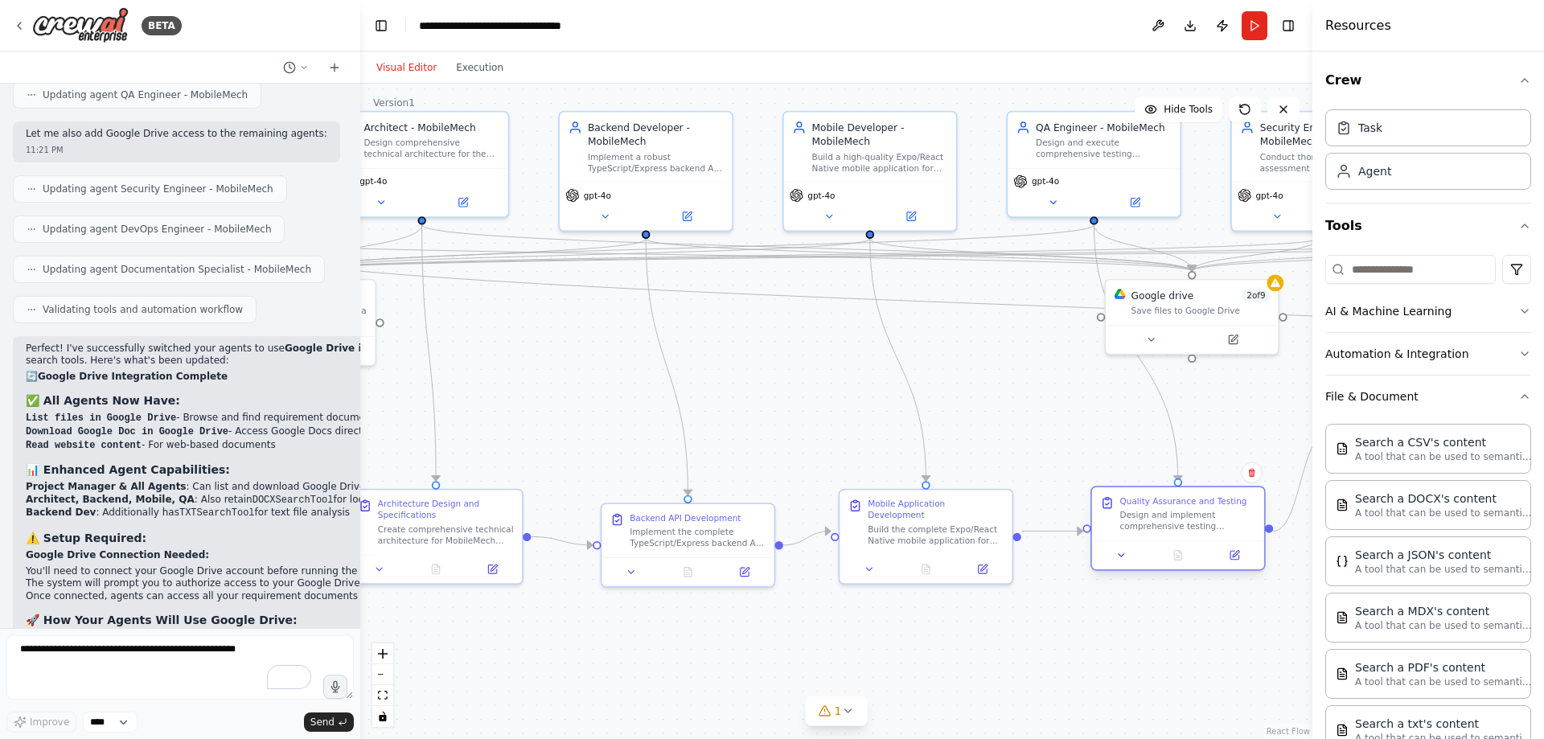
drag, startPoint x: 1155, startPoint y: 426, endPoint x: 1154, endPoint y: 527, distance: 100.5
click at [1154, 527] on div "Design and implement comprehensive testing strategies for both the backend API …" at bounding box center [1188, 521] width 136 height 23
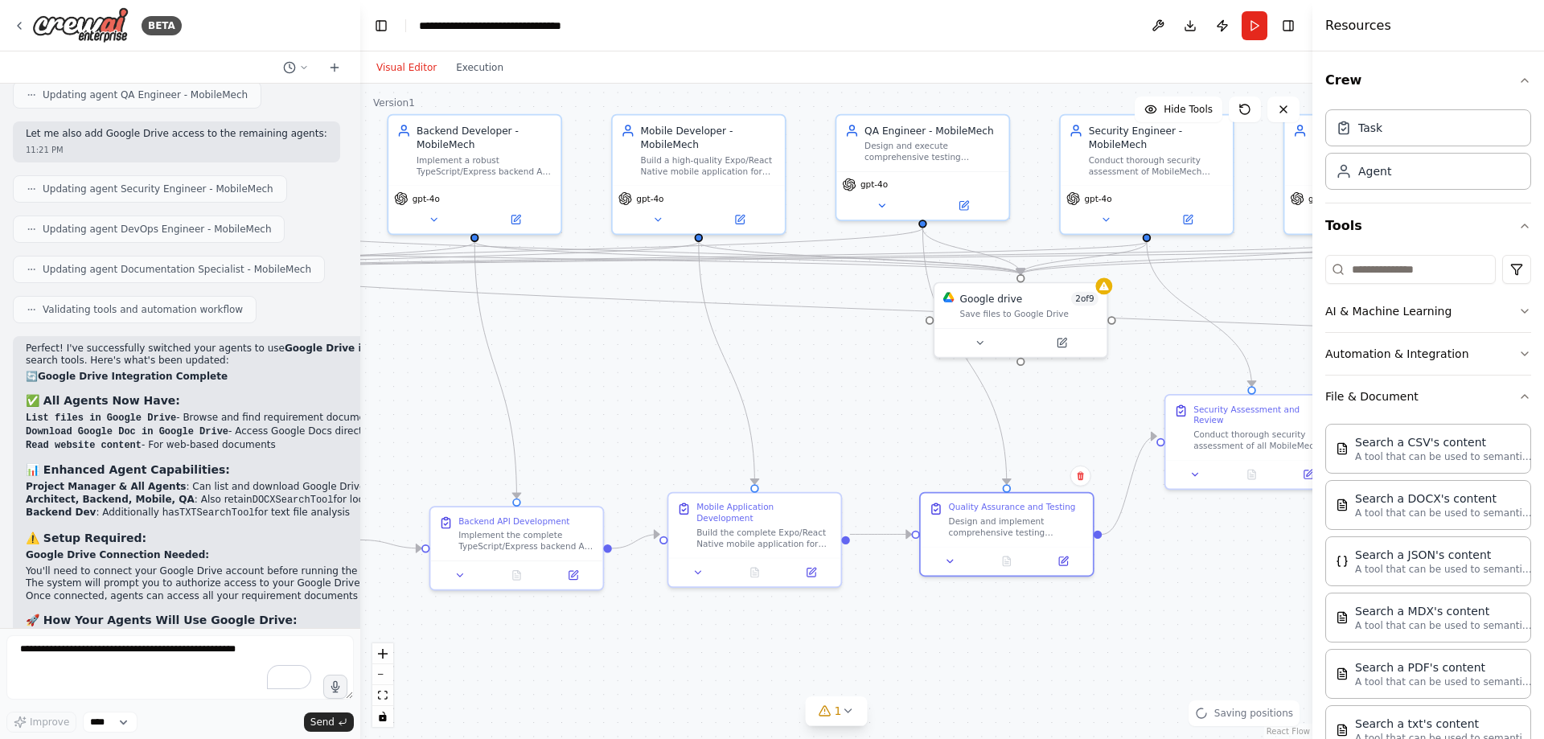
drag, startPoint x: 1098, startPoint y: 434, endPoint x: 929, endPoint y: 436, distance: 168.9
click at [929, 437] on div ".deletable-edge-delete-btn { width: 20px; height: 20px; border: 0px solid #ffff…" at bounding box center [836, 411] width 952 height 655
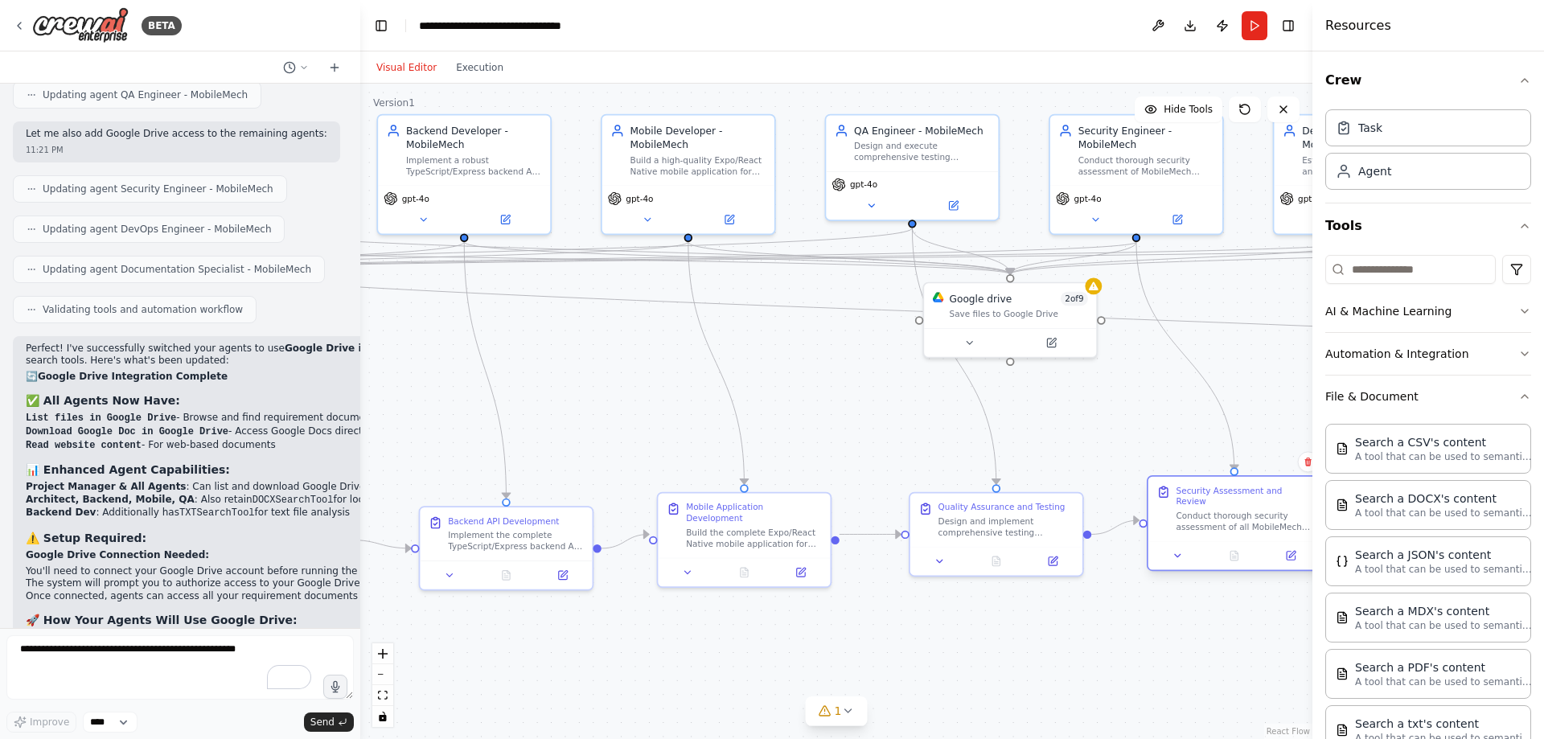
drag, startPoint x: 1234, startPoint y: 445, endPoint x: 1233, endPoint y: 514, distance: 68.4
click at [1233, 519] on div "Conduct thorough security assessment of all MobileMech sprint {sprint_number} d…" at bounding box center [1244, 521] width 136 height 23
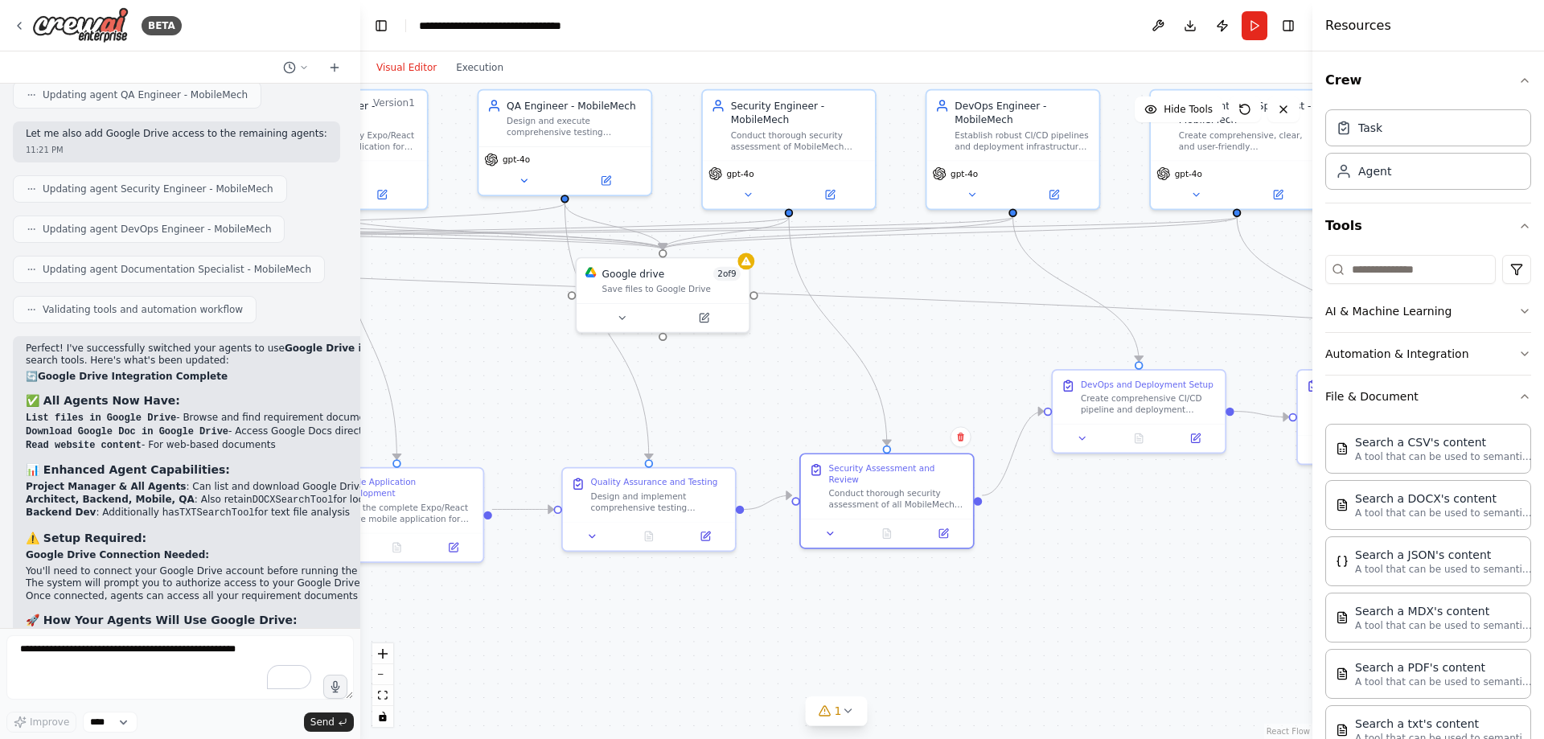
drag, startPoint x: 1126, startPoint y: 443, endPoint x: 787, endPoint y: 418, distance: 339.4
click at [787, 418] on div ".deletable-edge-delete-btn { width: 20px; height: 20px; border: 0px solid #ffff…" at bounding box center [836, 411] width 952 height 655
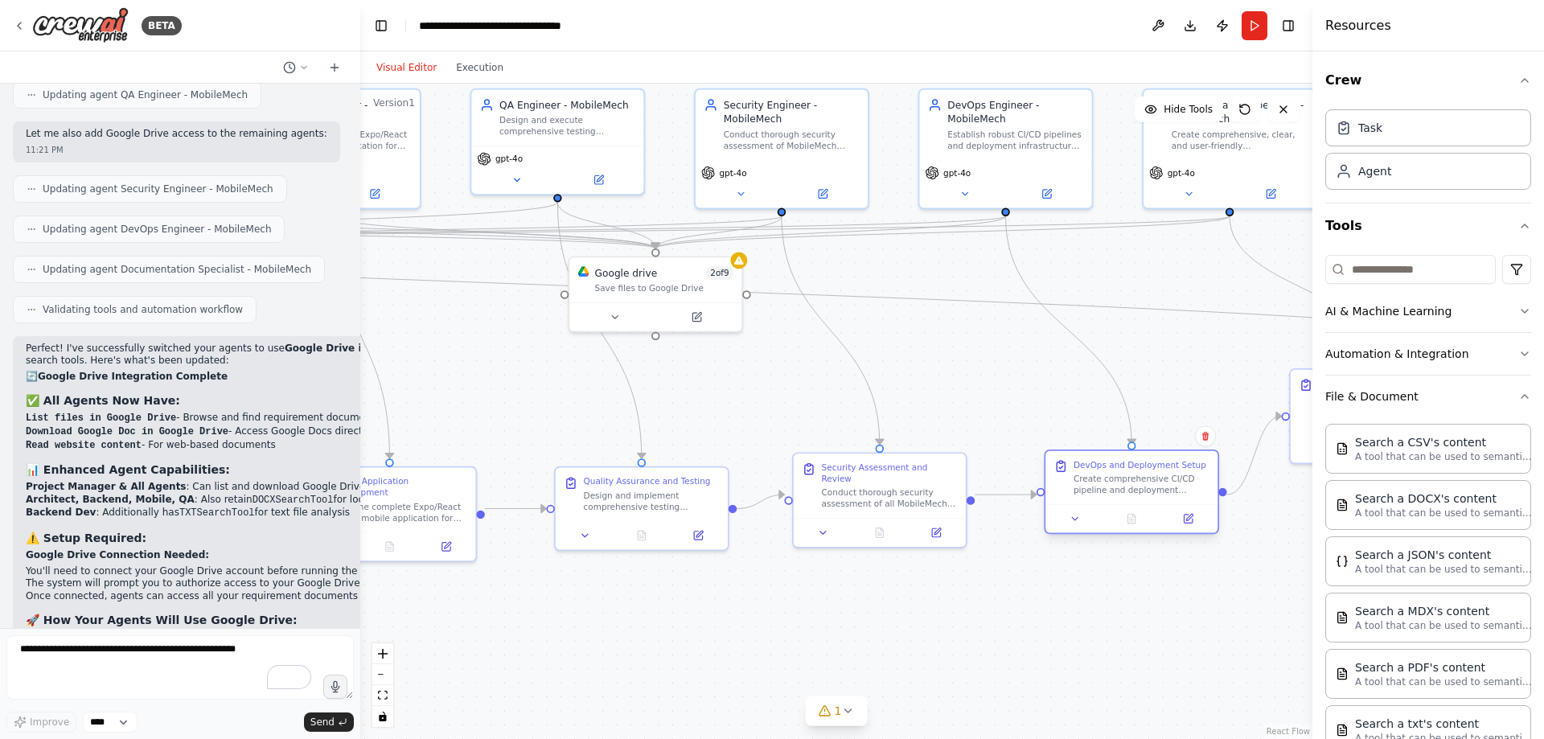
drag, startPoint x: 1115, startPoint y: 403, endPoint x: 1115, endPoint y: 491, distance: 88.4
click at [1115, 491] on div "Create comprehensive CI/CD pipeline and deployment infrastructure for MobileMec…" at bounding box center [1141, 484] width 136 height 23
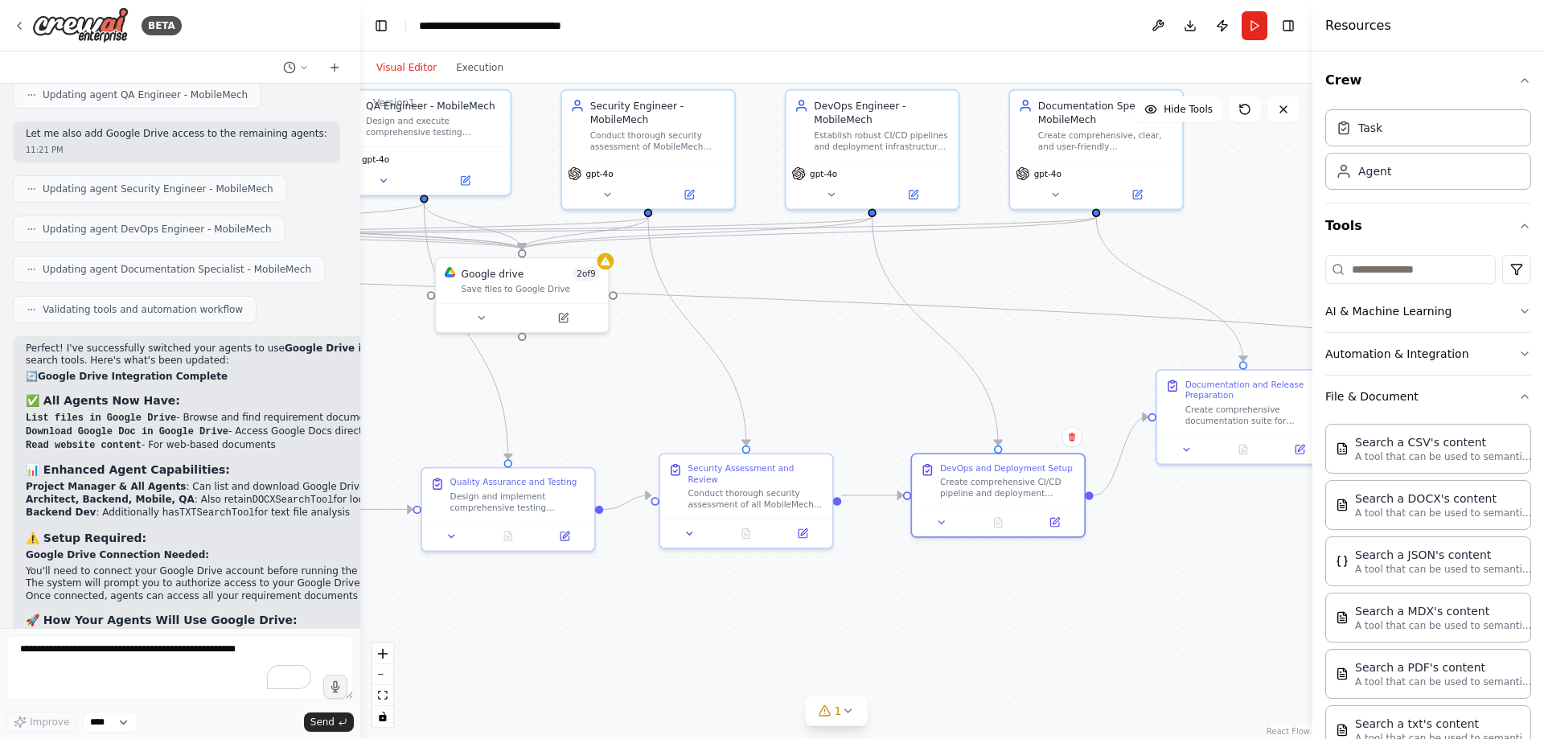
drag, startPoint x: 986, startPoint y: 391, endPoint x: 786, endPoint y: 388, distance: 199.4
click at [786, 388] on div ".deletable-edge-delete-btn { width: 20px; height: 20px; border: 0px solid #ffff…" at bounding box center [836, 411] width 952 height 655
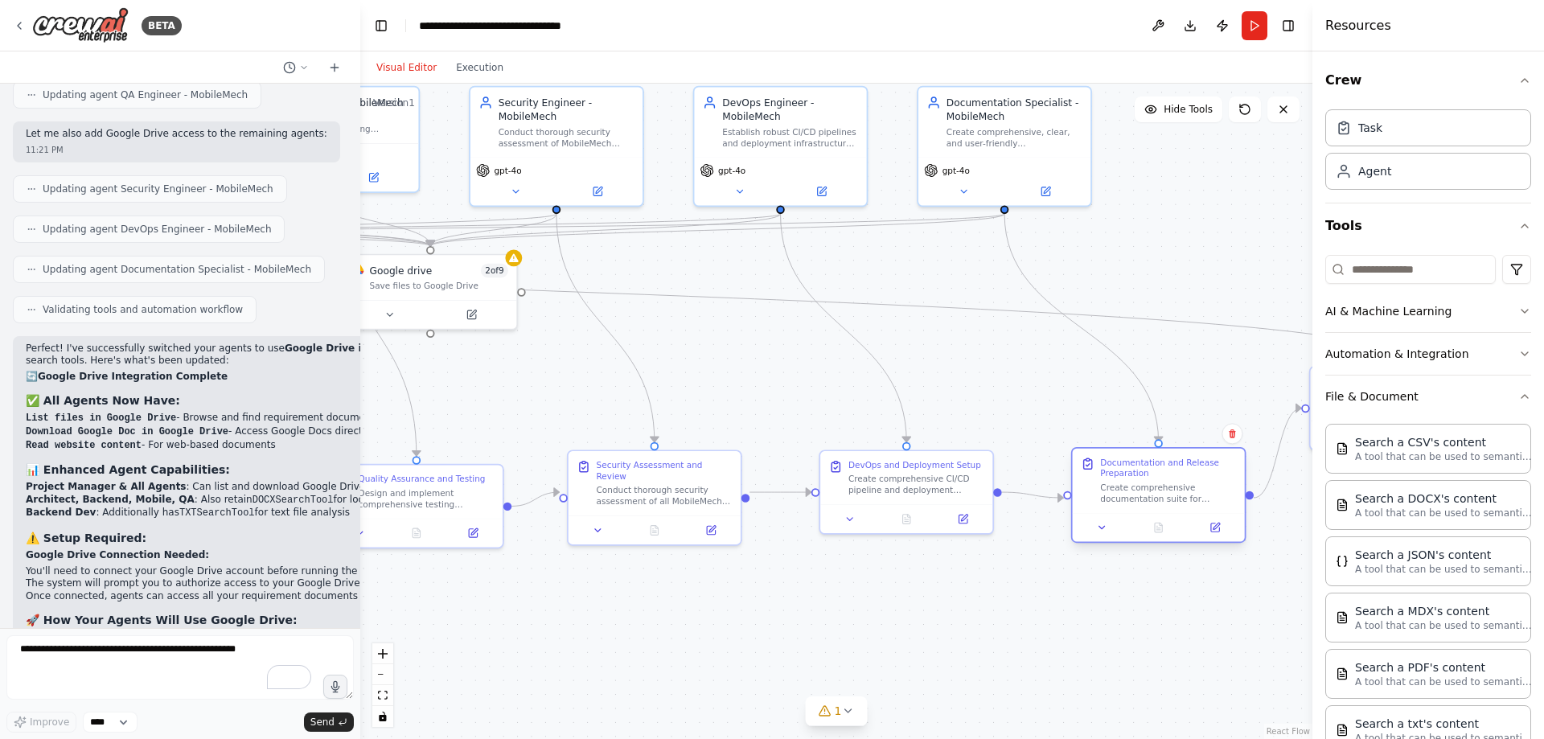
drag, startPoint x: 1151, startPoint y: 408, endPoint x: 1162, endPoint y: 490, distance: 82.8
click at [1162, 490] on div "Create comprehensive documentation suite for MobileMech sprint {sprint_number} …" at bounding box center [1168, 493] width 136 height 23
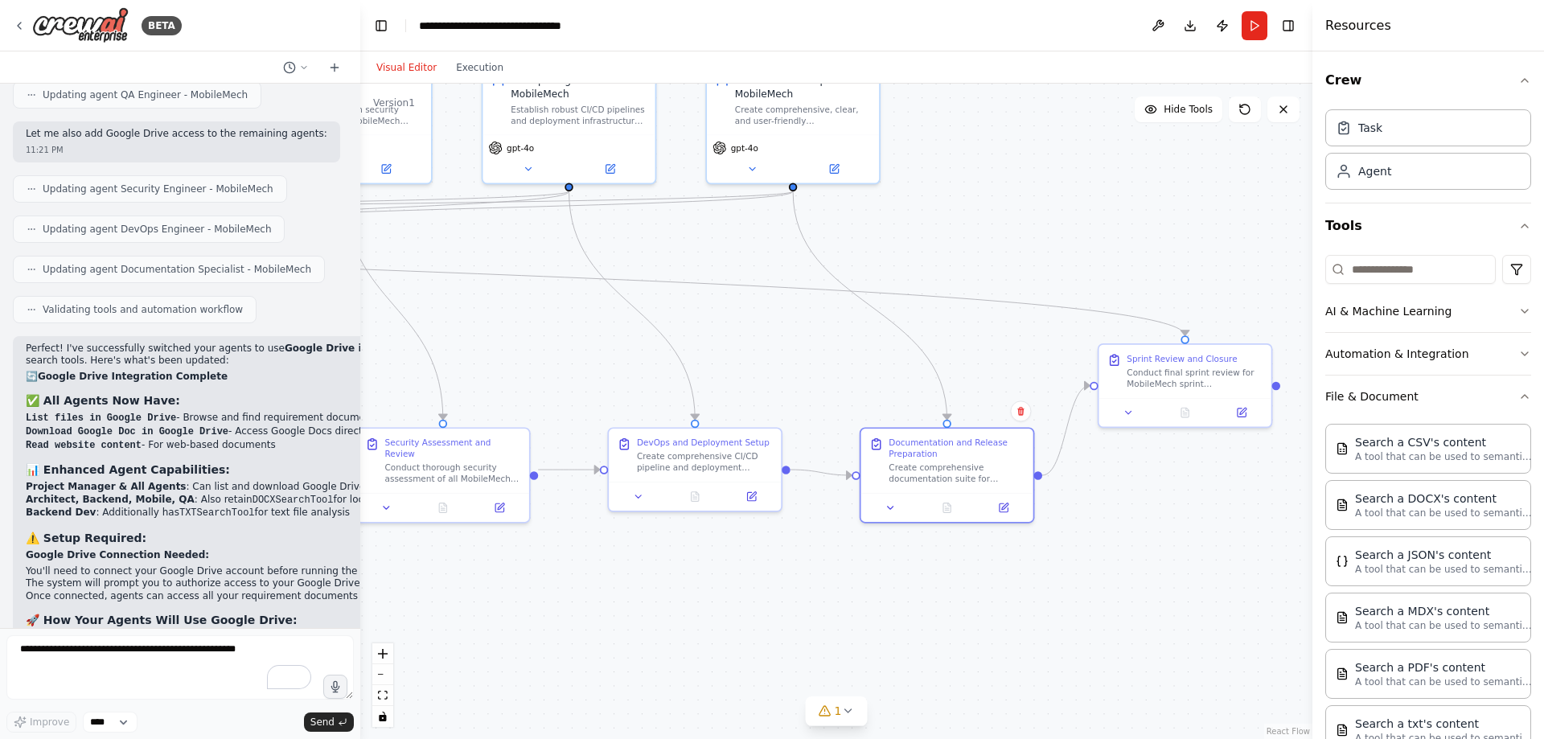
drag, startPoint x: 1024, startPoint y: 417, endPoint x: 831, endPoint y: 393, distance: 193.7
click at [831, 393] on div ".deletable-edge-delete-btn { width: 20px; height: 20px; border: 0px solid #ffff…" at bounding box center [836, 411] width 952 height 655
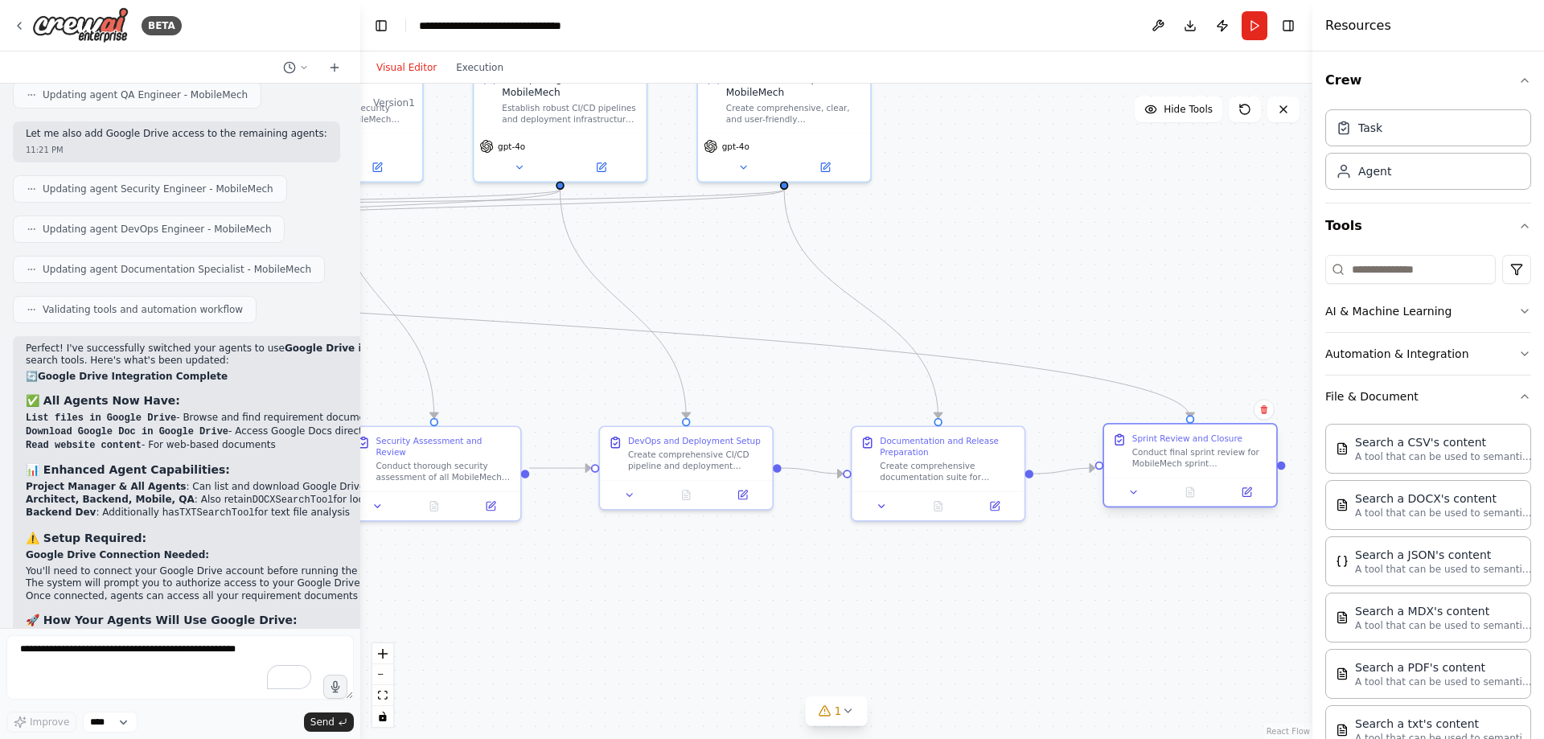
drag, startPoint x: 1173, startPoint y: 374, endPoint x: 1190, endPoint y: 464, distance: 91.6
click at [1191, 464] on div "Conduct final sprint review for MobileMech sprint {sprint_number}, validating a…" at bounding box center [1200, 457] width 136 height 23
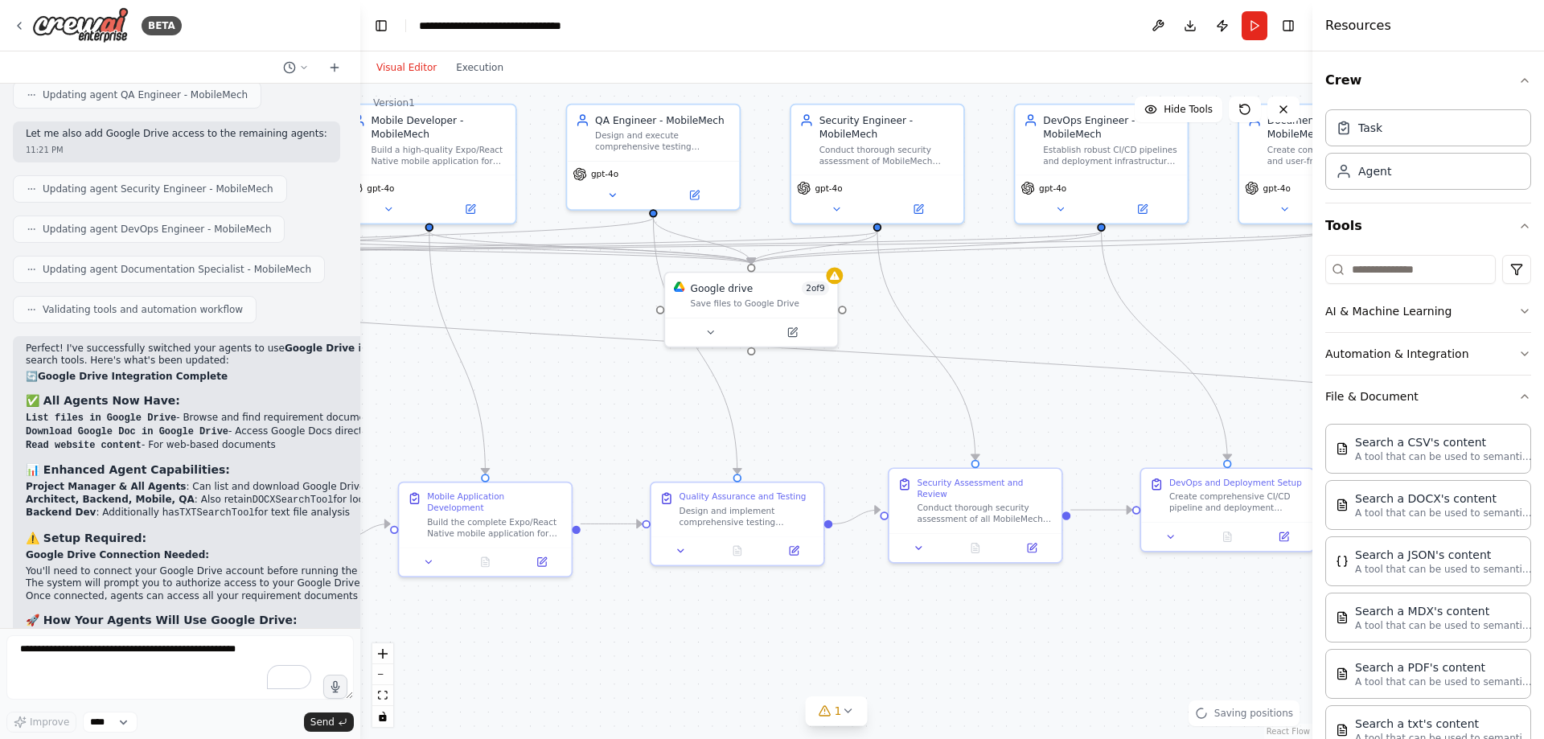
drag, startPoint x: 574, startPoint y: 380, endPoint x: 1116, endPoint y: 421, distance: 543.6
click at [1116, 421] on div ".deletable-edge-delete-btn { width: 20px; height: 20px; border: 0px solid #ffff…" at bounding box center [836, 411] width 952 height 655
drag, startPoint x: 757, startPoint y: 300, endPoint x: 708, endPoint y: 399, distance: 110.8
click at [708, 398] on div "Save files to Google Drive" at bounding box center [704, 398] width 138 height 11
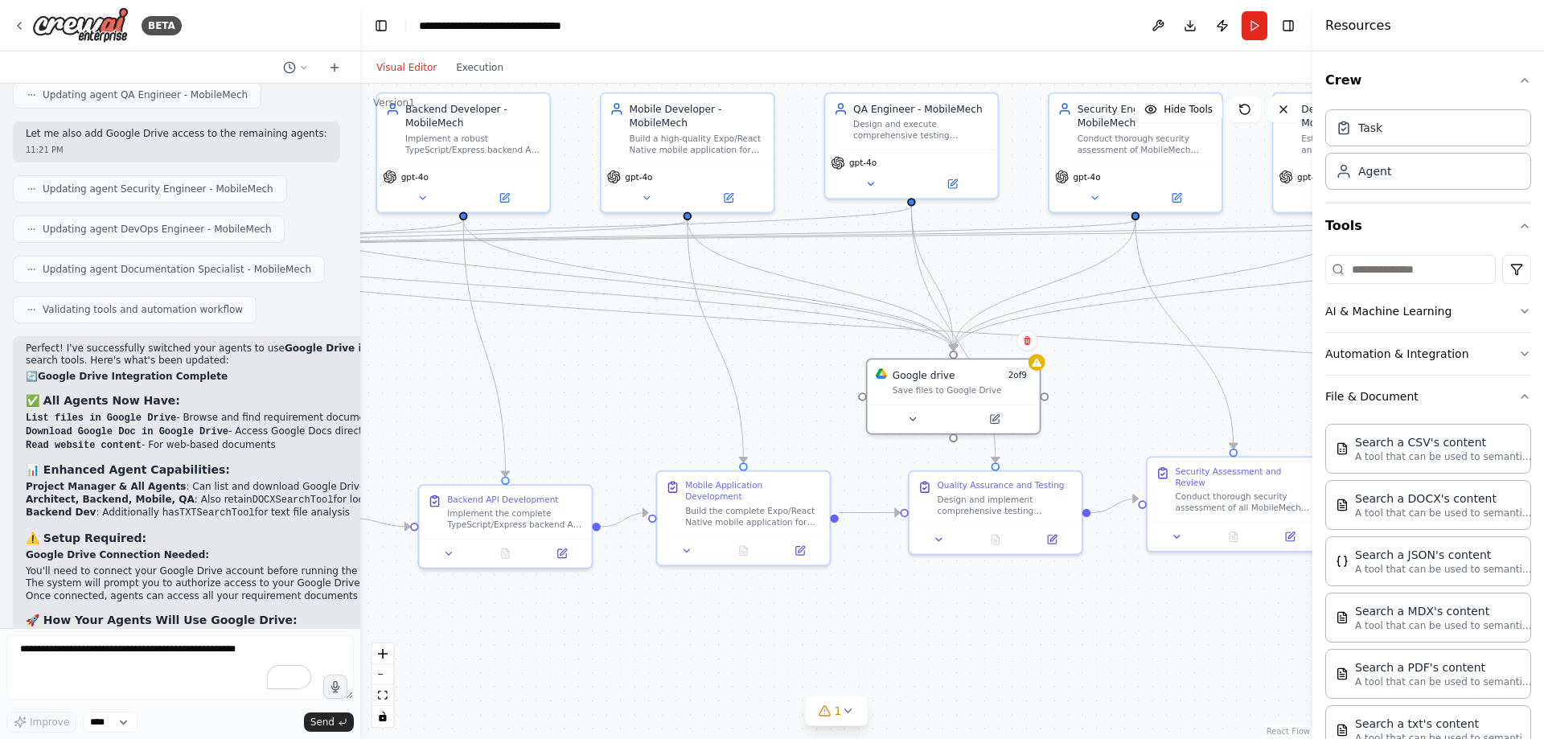
drag, startPoint x: 548, startPoint y: 393, endPoint x: 847, endPoint y: 382, distance: 299.3
click at [847, 382] on div ".deletable-edge-delete-btn { width: 20px; height: 20px; border: 0px solid #ffff…" at bounding box center [836, 411] width 952 height 655
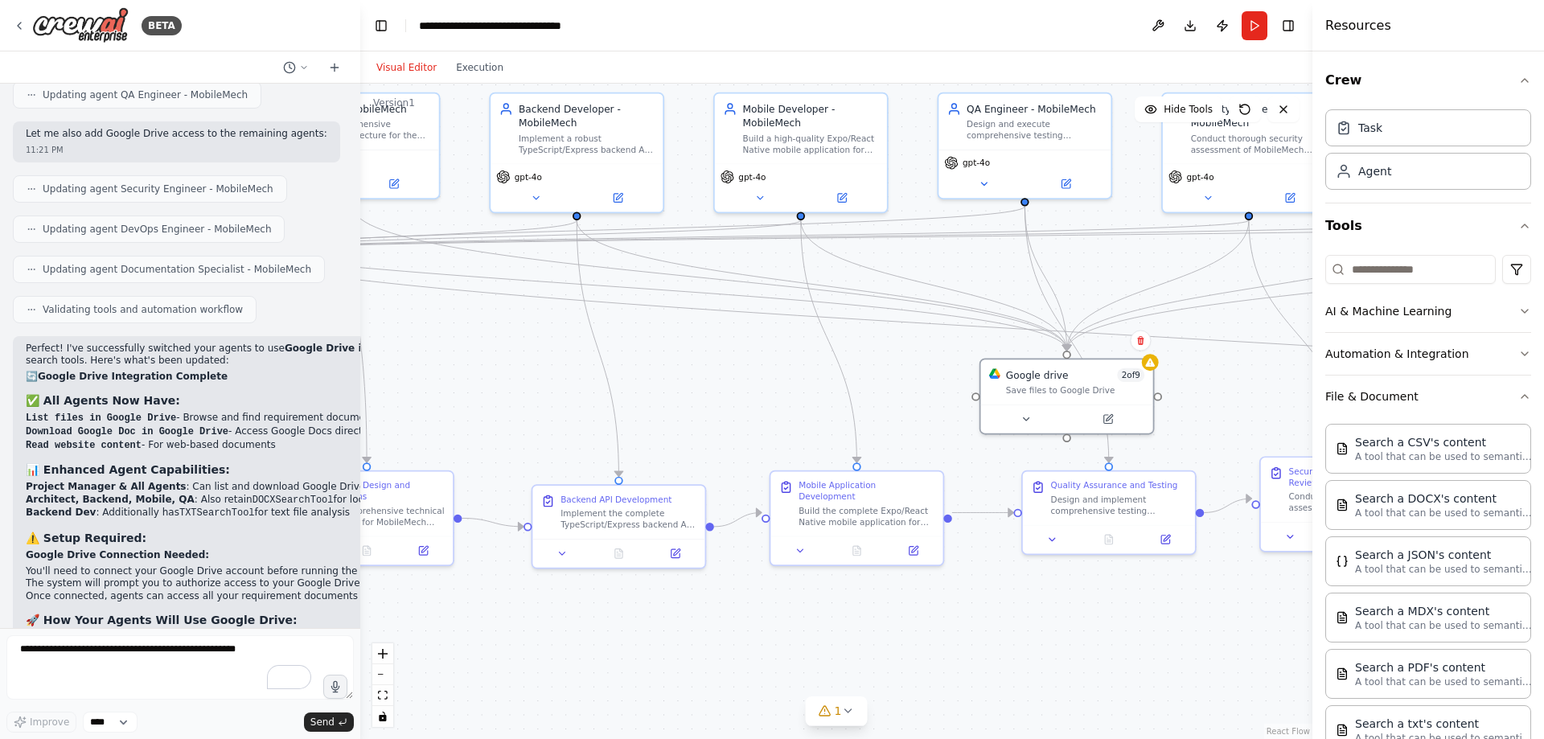
drag, startPoint x: 673, startPoint y: 383, endPoint x: 836, endPoint y: 396, distance: 163.8
click at [836, 396] on div ".deletable-edge-delete-btn { width: 20px; height: 20px; border: 0px solid #ffff…" at bounding box center [836, 411] width 952 height 655
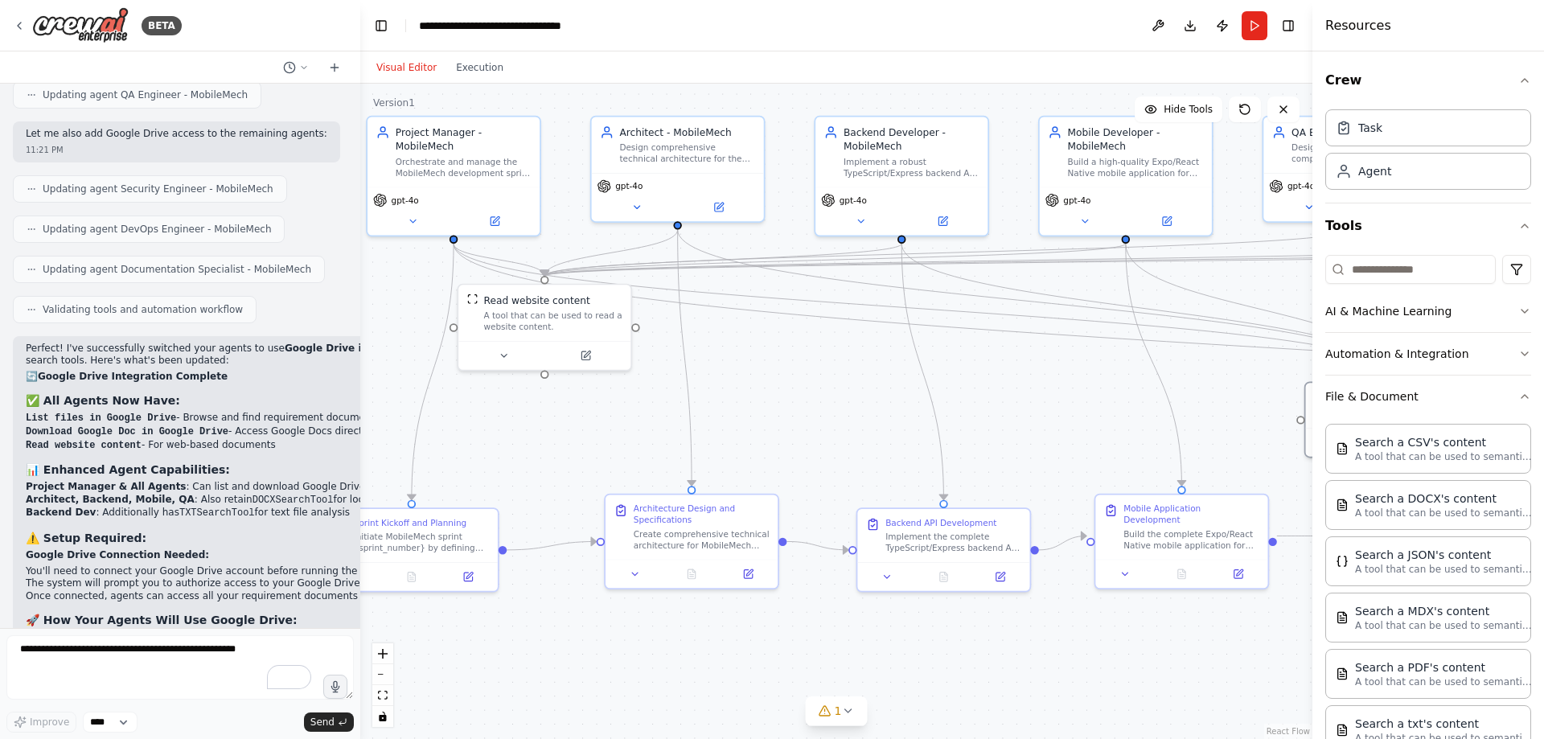
drag, startPoint x: 633, startPoint y: 390, endPoint x: 794, endPoint y: 400, distance: 161.9
click at [794, 400] on div ".deletable-edge-delete-btn { width: 20px; height: 20px; border: 0px solid #ffff…" at bounding box center [836, 411] width 952 height 655
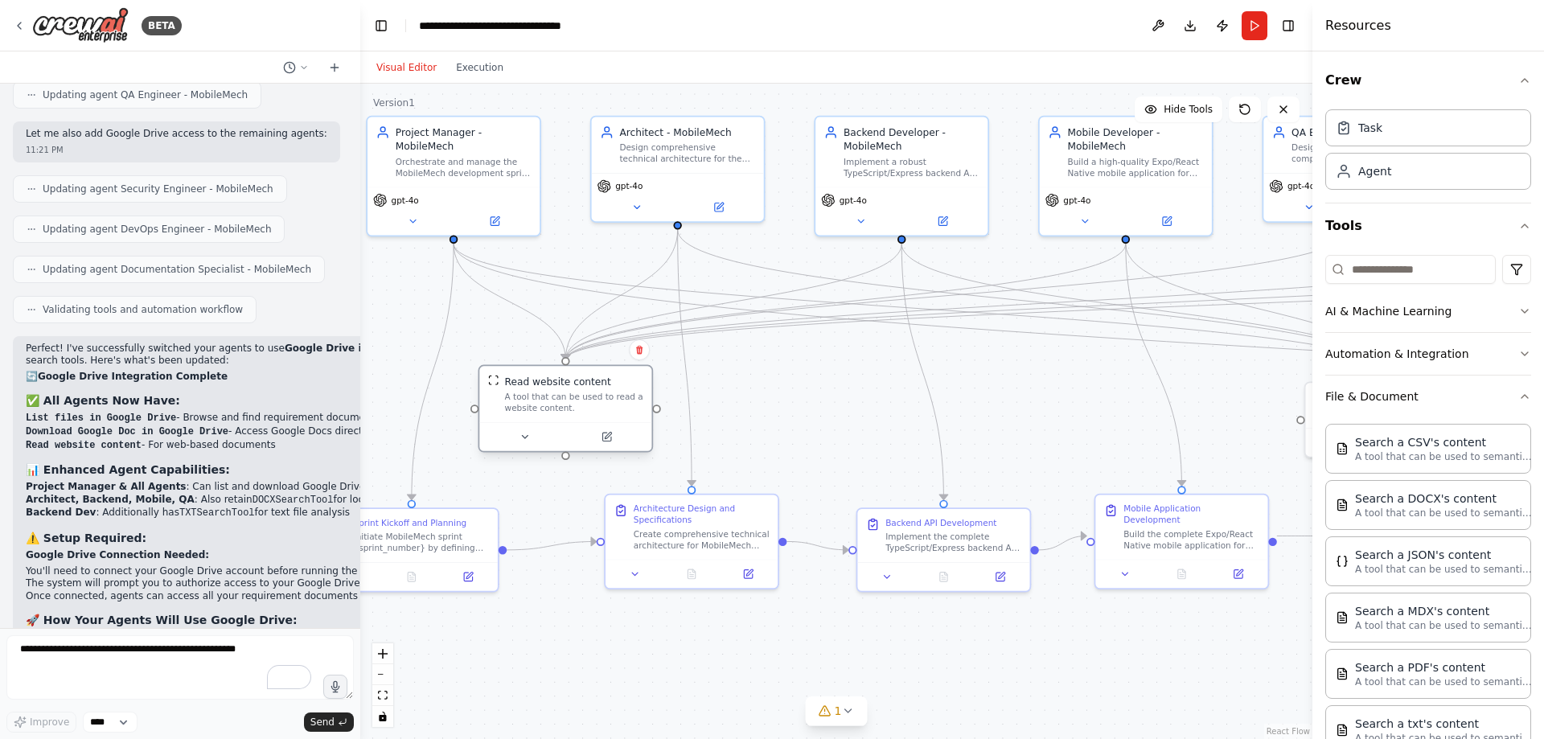
drag, startPoint x: 591, startPoint y: 315, endPoint x: 617, endPoint y: 393, distance: 82.1
click at [617, 393] on div "A tool that can be used to read a website content." at bounding box center [574, 403] width 138 height 23
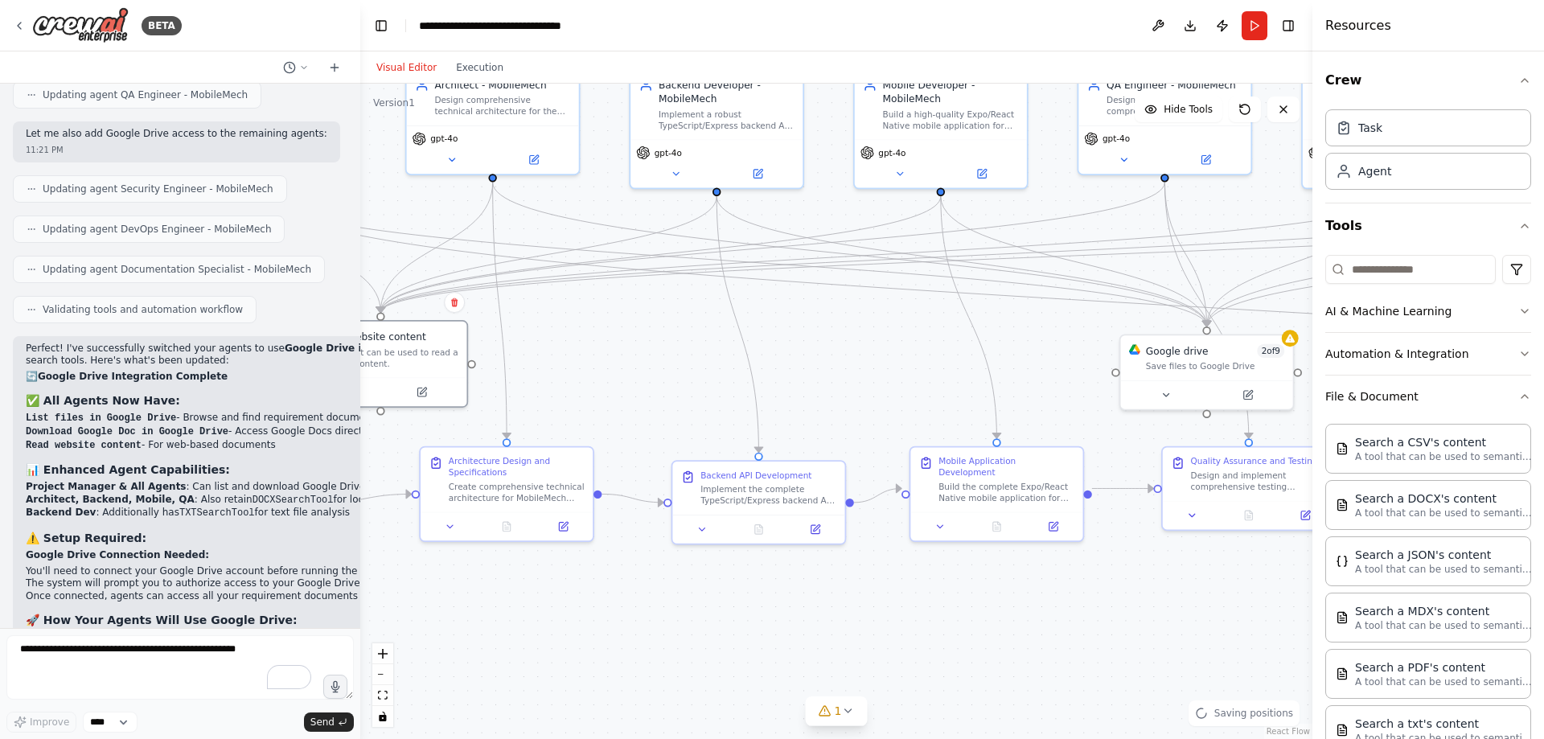
drag, startPoint x: 828, startPoint y: 416, endPoint x: 633, endPoint y: 344, distance: 208.1
click at [560, 344] on div ".deletable-edge-delete-btn { width: 20px; height: 20px; border: 0px solid #ffff…" at bounding box center [836, 411] width 952 height 655
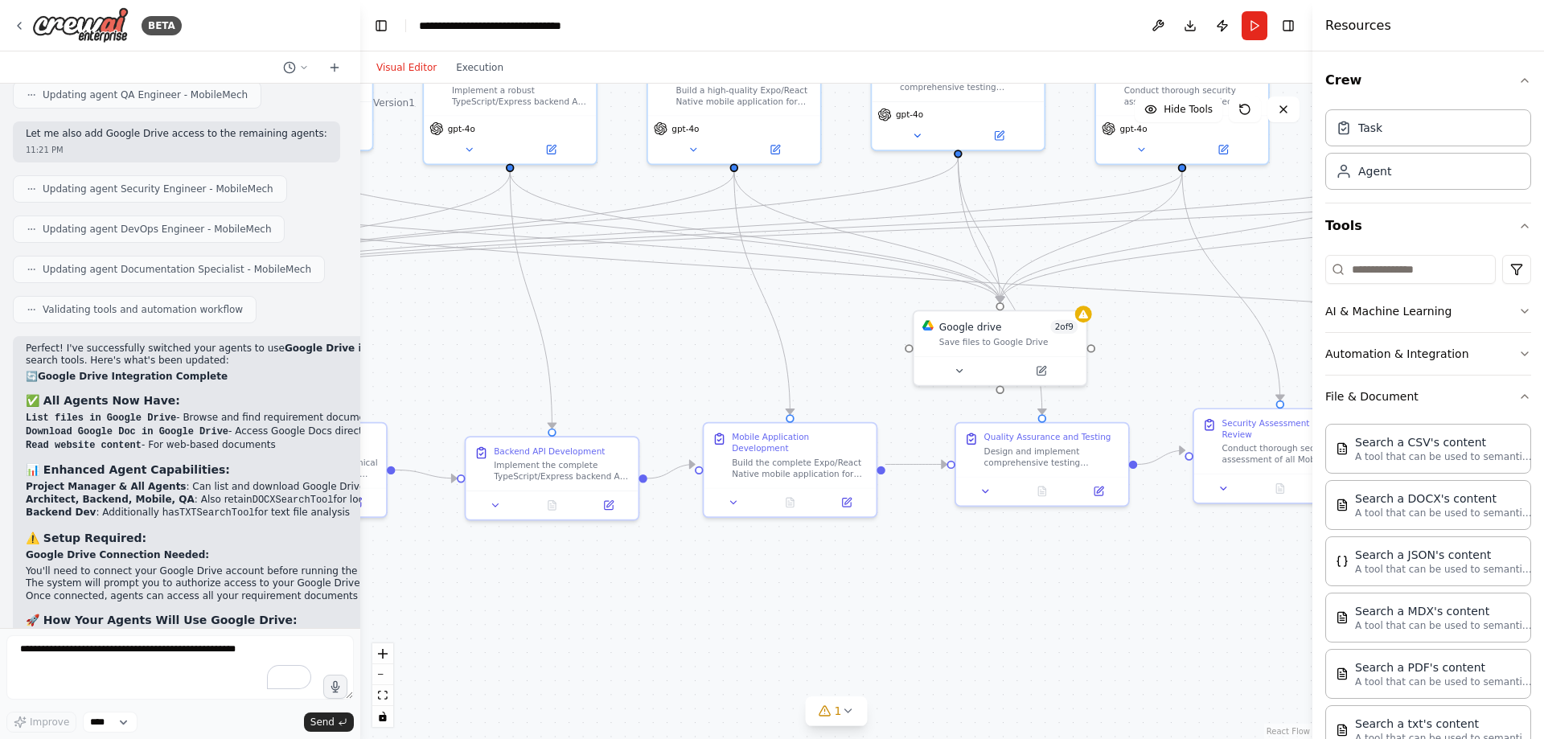
drag, startPoint x: 832, startPoint y: 344, endPoint x: 605, endPoint y: 343, distance: 226.8
click at [605, 343] on div ".deletable-edge-delete-btn { width: 20px; height: 20px; border: 0px solid #ffff…" at bounding box center [836, 411] width 952 height 655
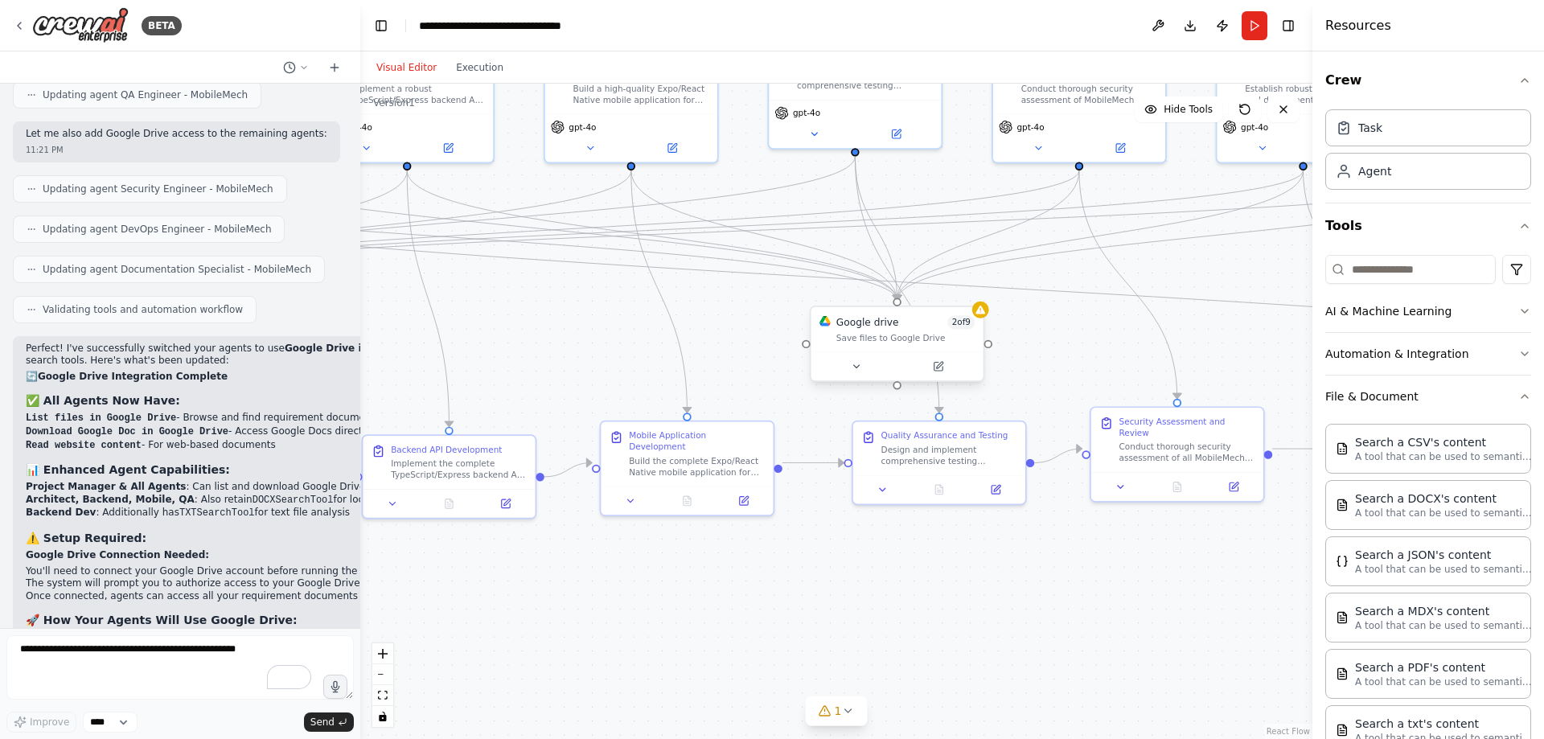
click at [917, 334] on div "Save files to Google Drive" at bounding box center [905, 337] width 138 height 11
click at [856, 371] on icon at bounding box center [856, 366] width 11 height 11
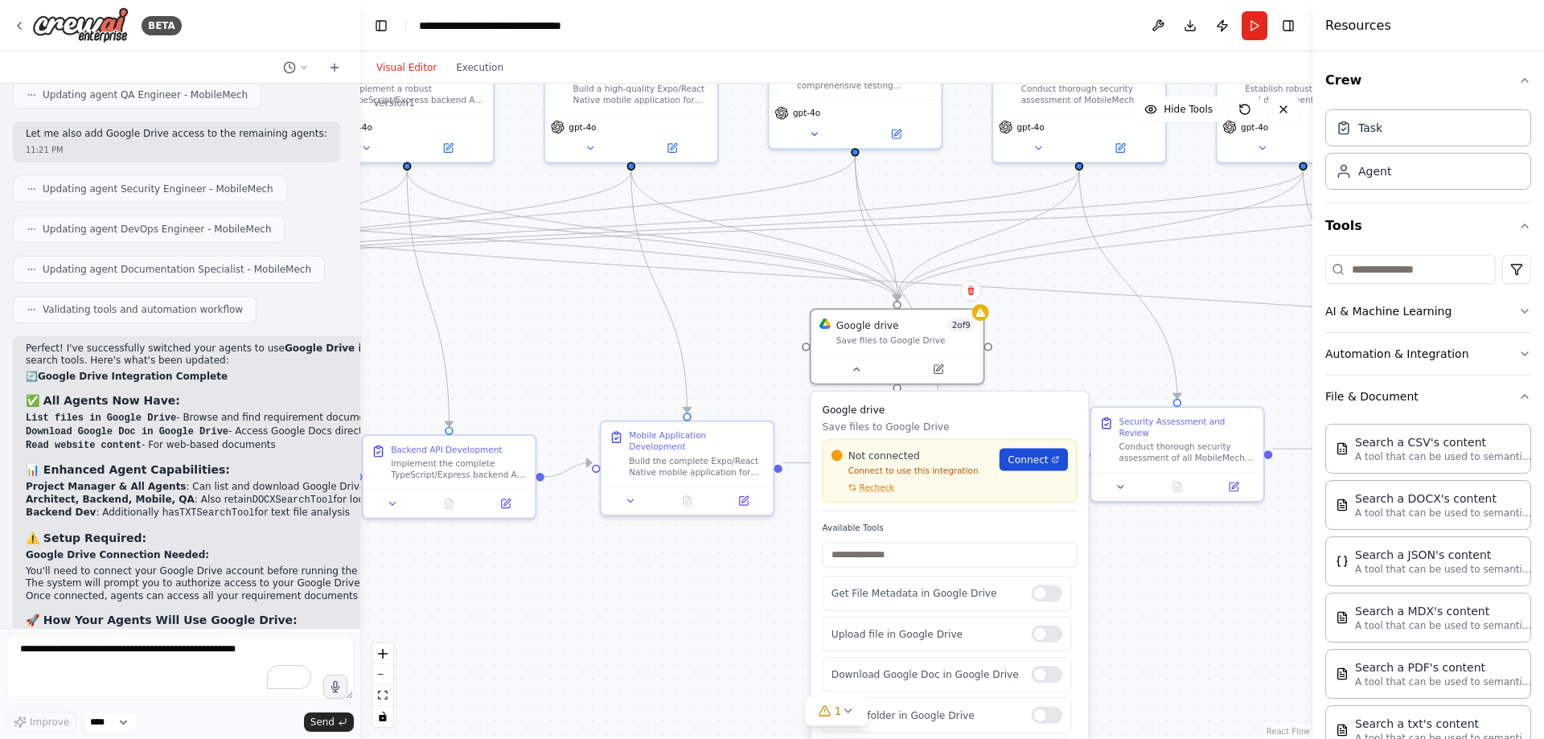
click at [1032, 463] on span "Connect" at bounding box center [1027, 460] width 40 height 14
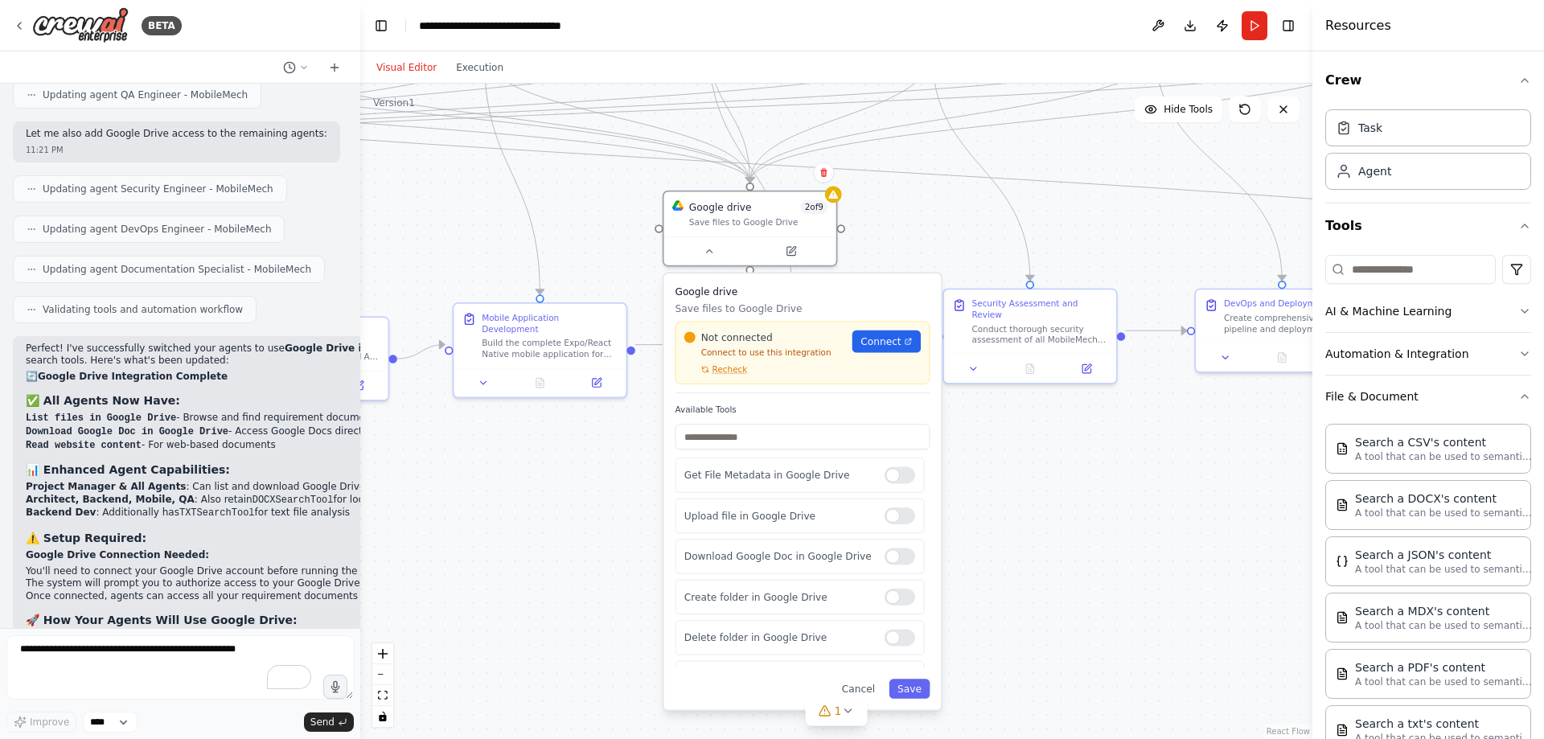
drag, startPoint x: 1093, startPoint y: 363, endPoint x: 954, endPoint y: 250, distance: 178.9
click at [954, 250] on div ".deletable-edge-delete-btn { width: 20px; height: 20px; border: 0px solid #ffff…" at bounding box center [836, 411] width 952 height 655
drag, startPoint x: 1267, startPoint y: 549, endPoint x: 1110, endPoint y: 478, distance: 172.0
click at [1110, 478] on div "A tool that can be used to semantic search a query from a DOCX's content." at bounding box center [1136, 477] width 138 height 23
click at [1081, 511] on icon at bounding box center [1086, 511] width 11 height 11
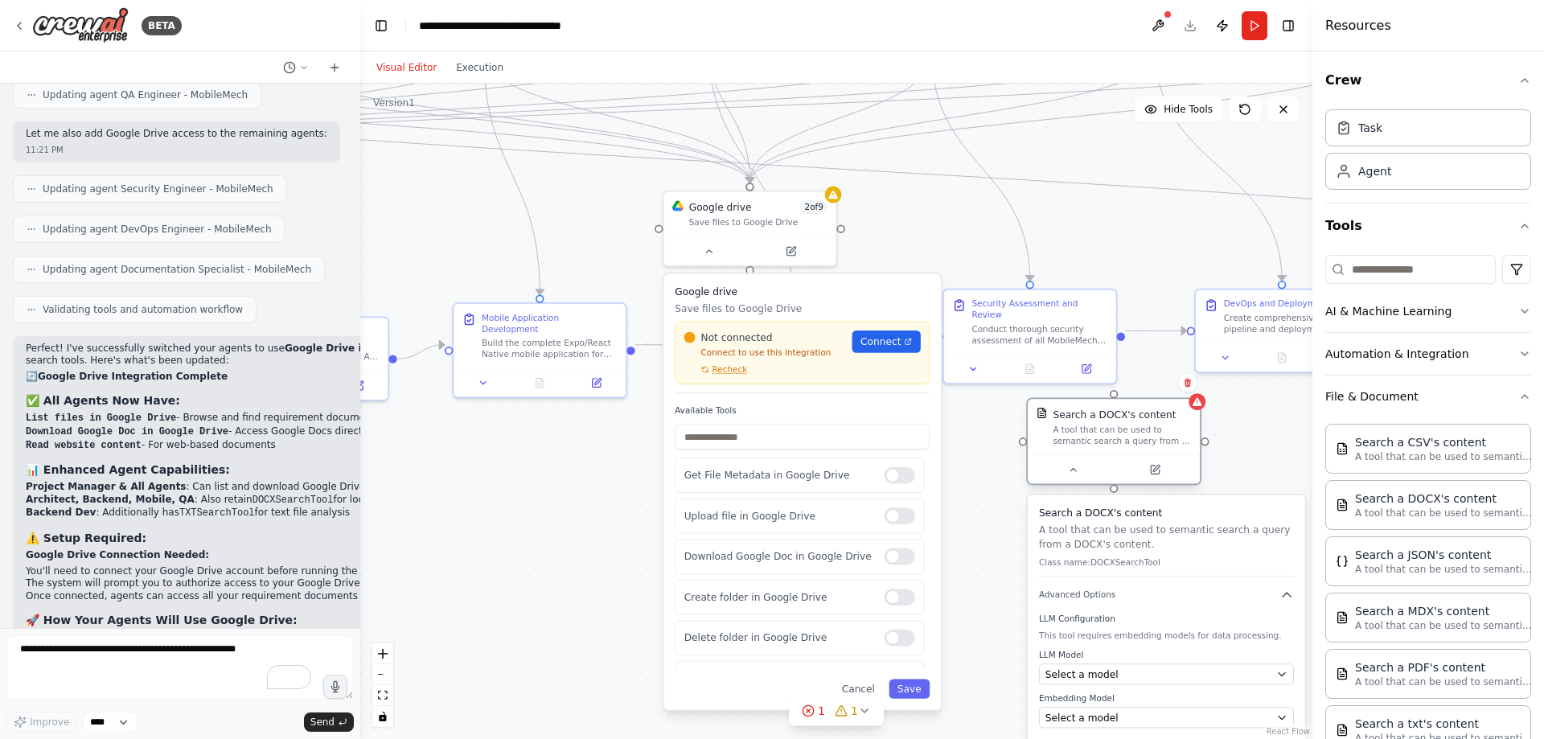
drag, startPoint x: 1121, startPoint y: 495, endPoint x: 1100, endPoint y: 455, distance: 44.6
click at [1100, 455] on div "Search a DOCX's content A tool that can be used to semantic search a query from…" at bounding box center [1113, 441] width 175 height 88
click at [1186, 379] on icon at bounding box center [1188, 383] width 10 height 10
click at [1147, 381] on button "Confirm" at bounding box center [1142, 382] width 57 height 19
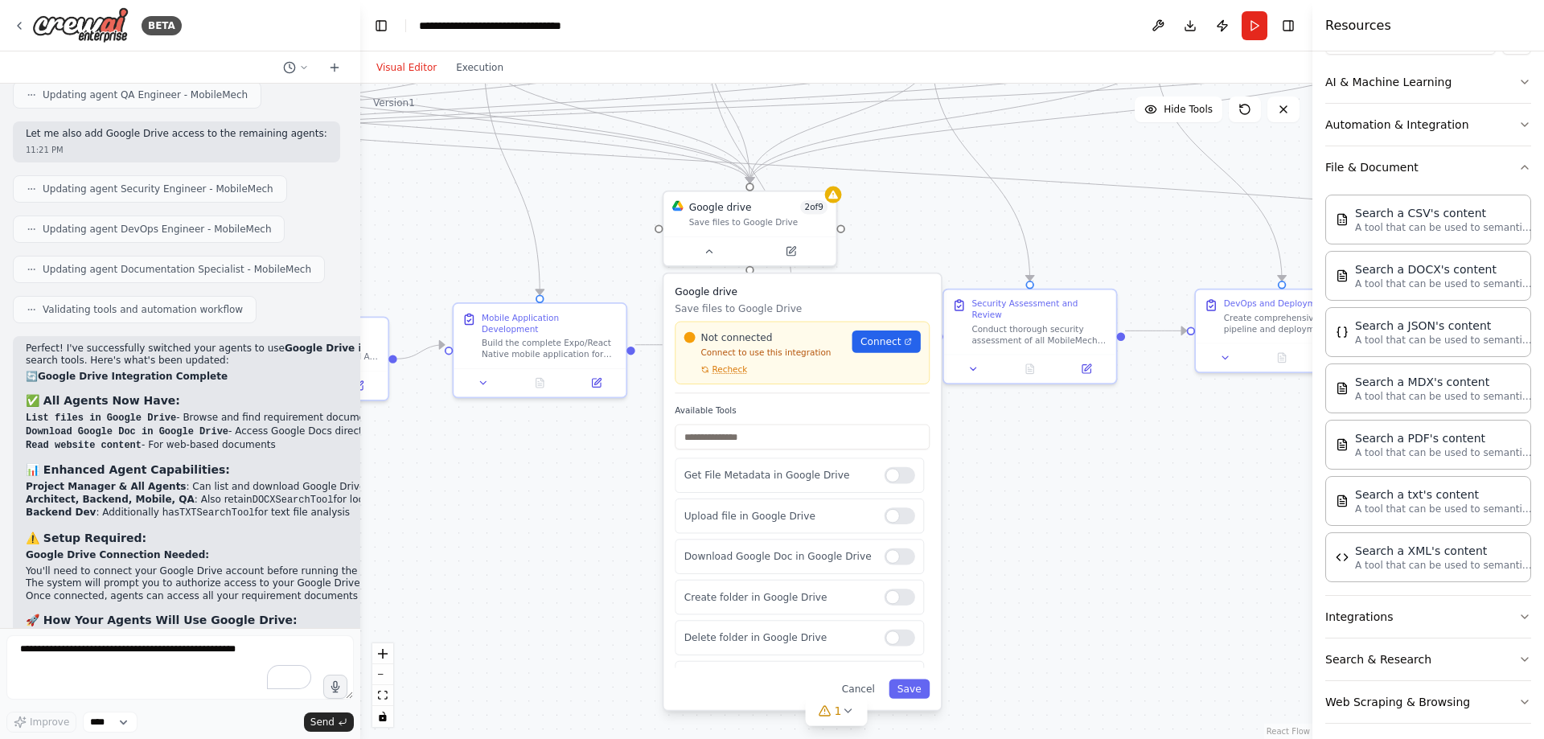
scroll to position [240, 0]
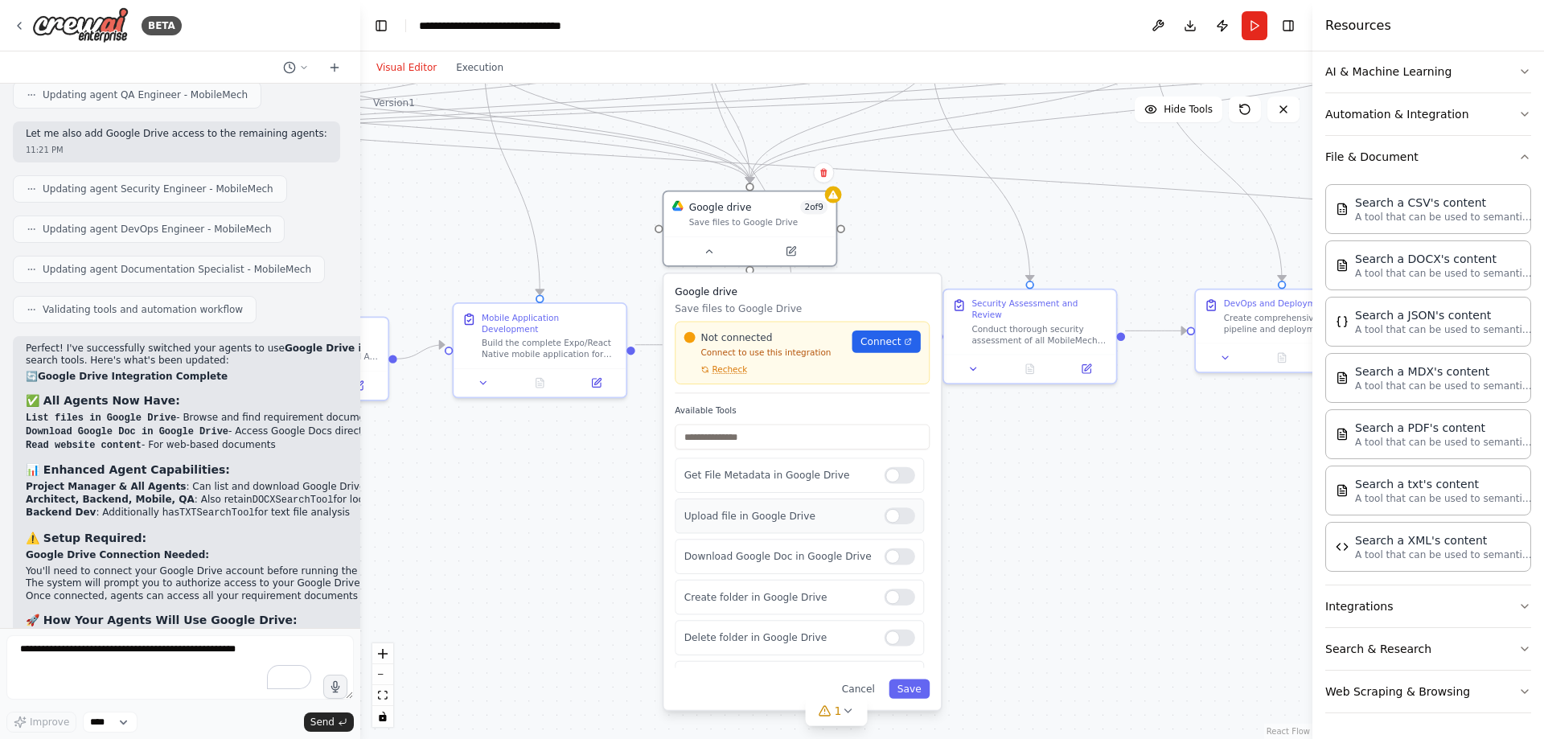
click at [897, 523] on div at bounding box center [899, 515] width 31 height 17
click at [897, 474] on div at bounding box center [899, 475] width 31 height 17
click at [1000, 425] on div ".deletable-edge-delete-btn { width: 20px; height: 20px; border: 0px solid #ffff…" at bounding box center [836, 411] width 952 height 655
click at [1423, 159] on button "File & Document" at bounding box center [1428, 157] width 206 height 42
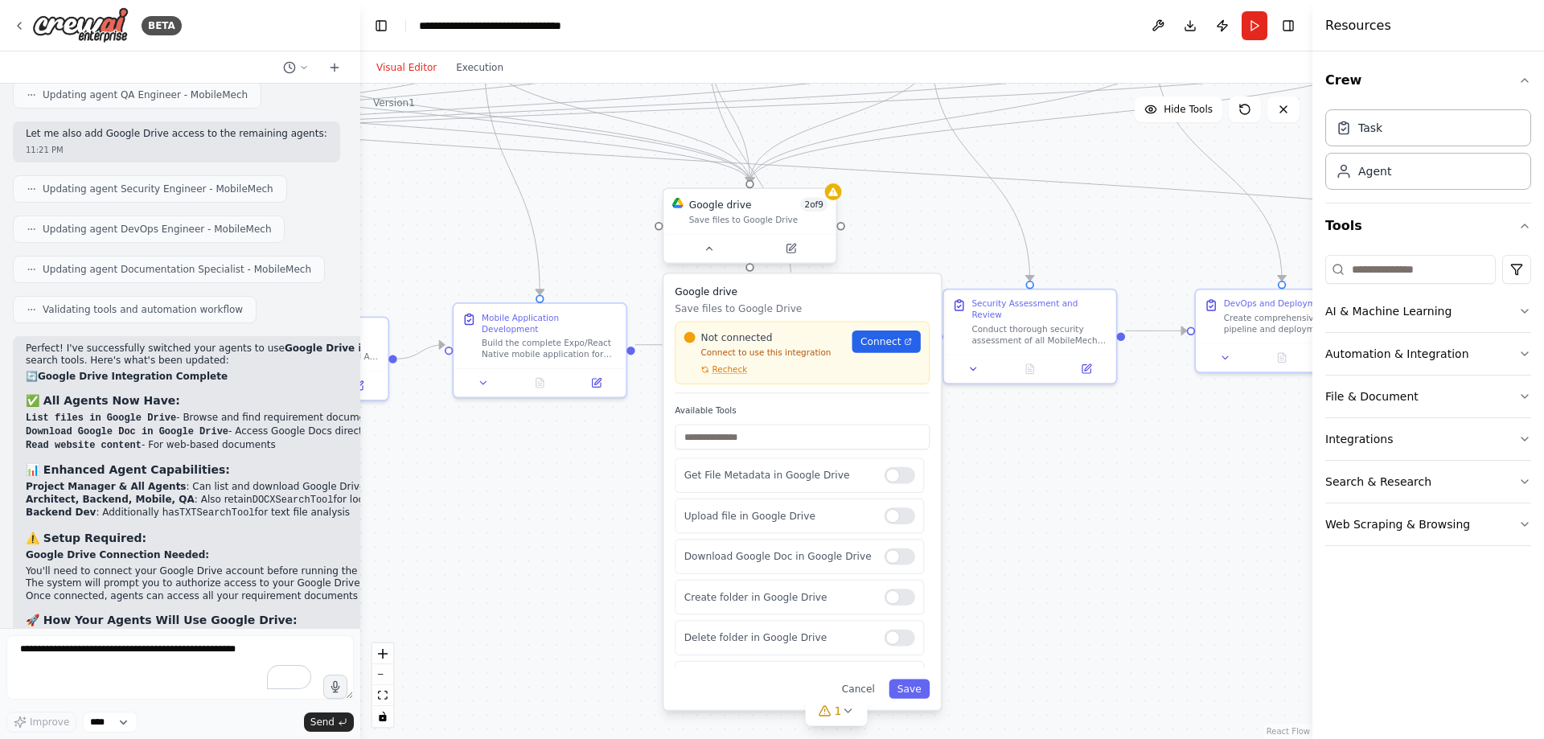
click at [711, 261] on div at bounding box center [749, 248] width 172 height 29
click at [711, 251] on icon at bounding box center [709, 248] width 11 height 11
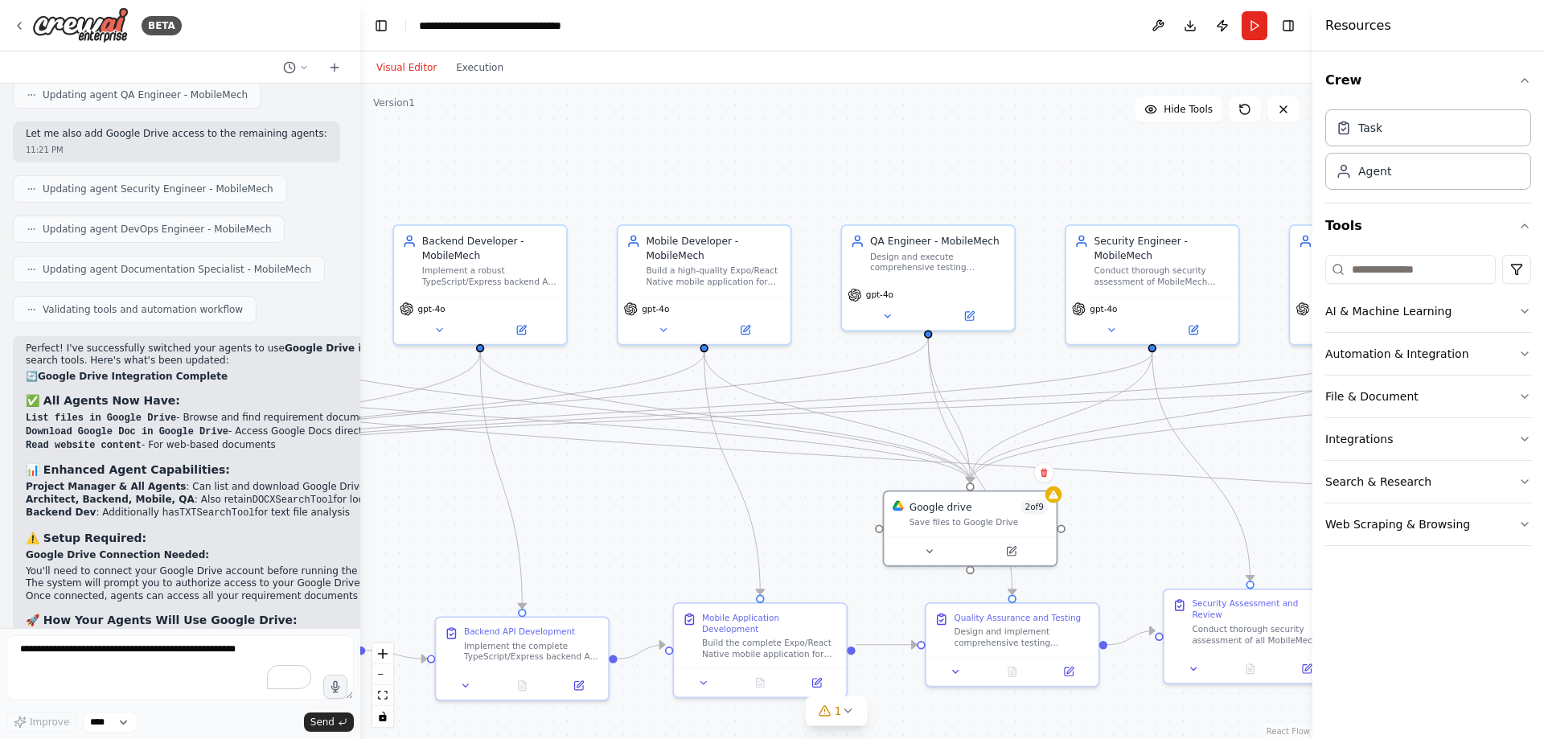
drag, startPoint x: 601, startPoint y: 235, endPoint x: 821, endPoint y: 535, distance: 372.1
click at [821, 535] on div ".deletable-edge-delete-btn { width: 20px; height: 20px; border: 0px solid #ffff…" at bounding box center [836, 411] width 952 height 655
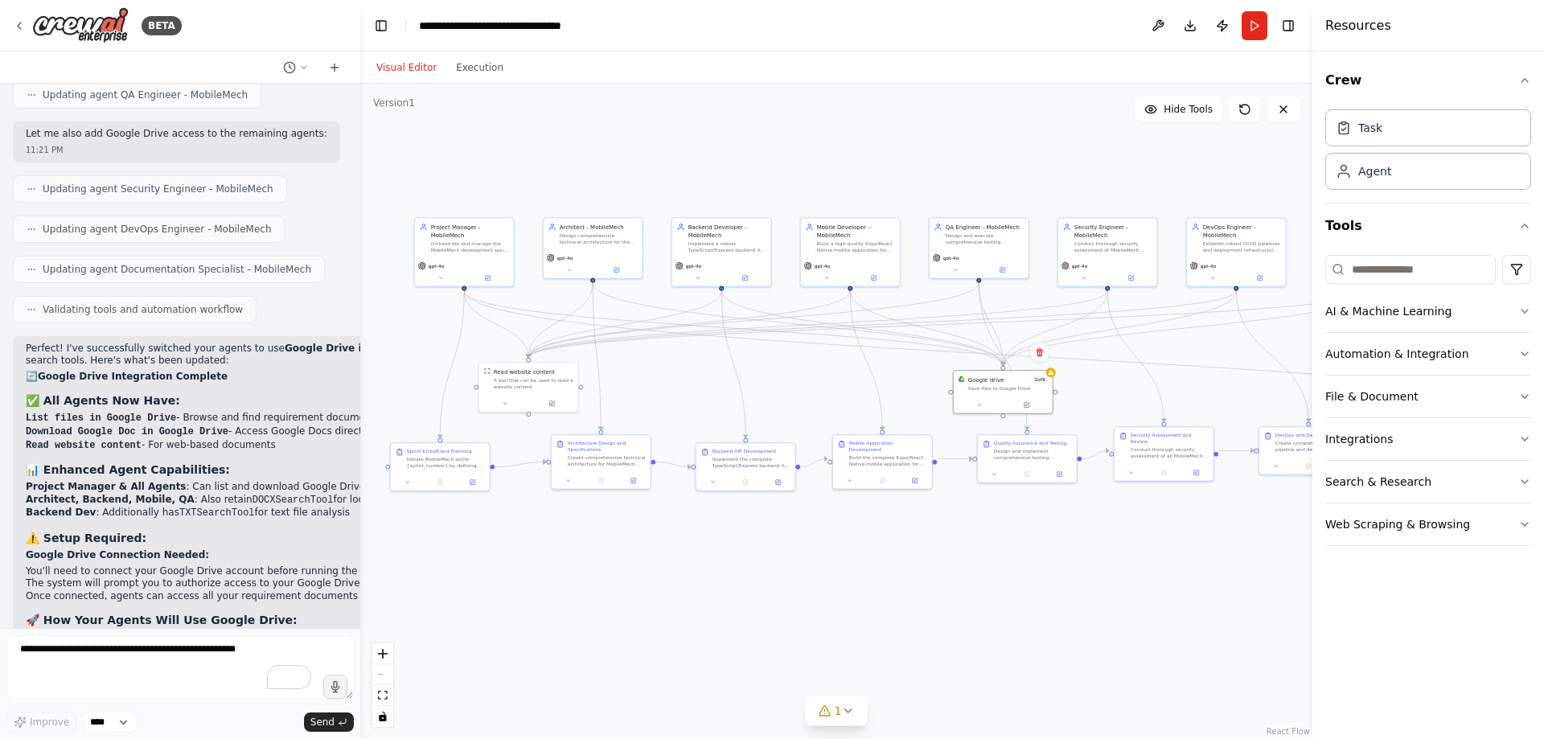
drag, startPoint x: 704, startPoint y: 278, endPoint x: 815, endPoint y: 149, distance: 170.5
click at [815, 149] on div ".deletable-edge-delete-btn { width: 20px; height: 20px; border: 0px solid #ffff…" at bounding box center [836, 411] width 952 height 655
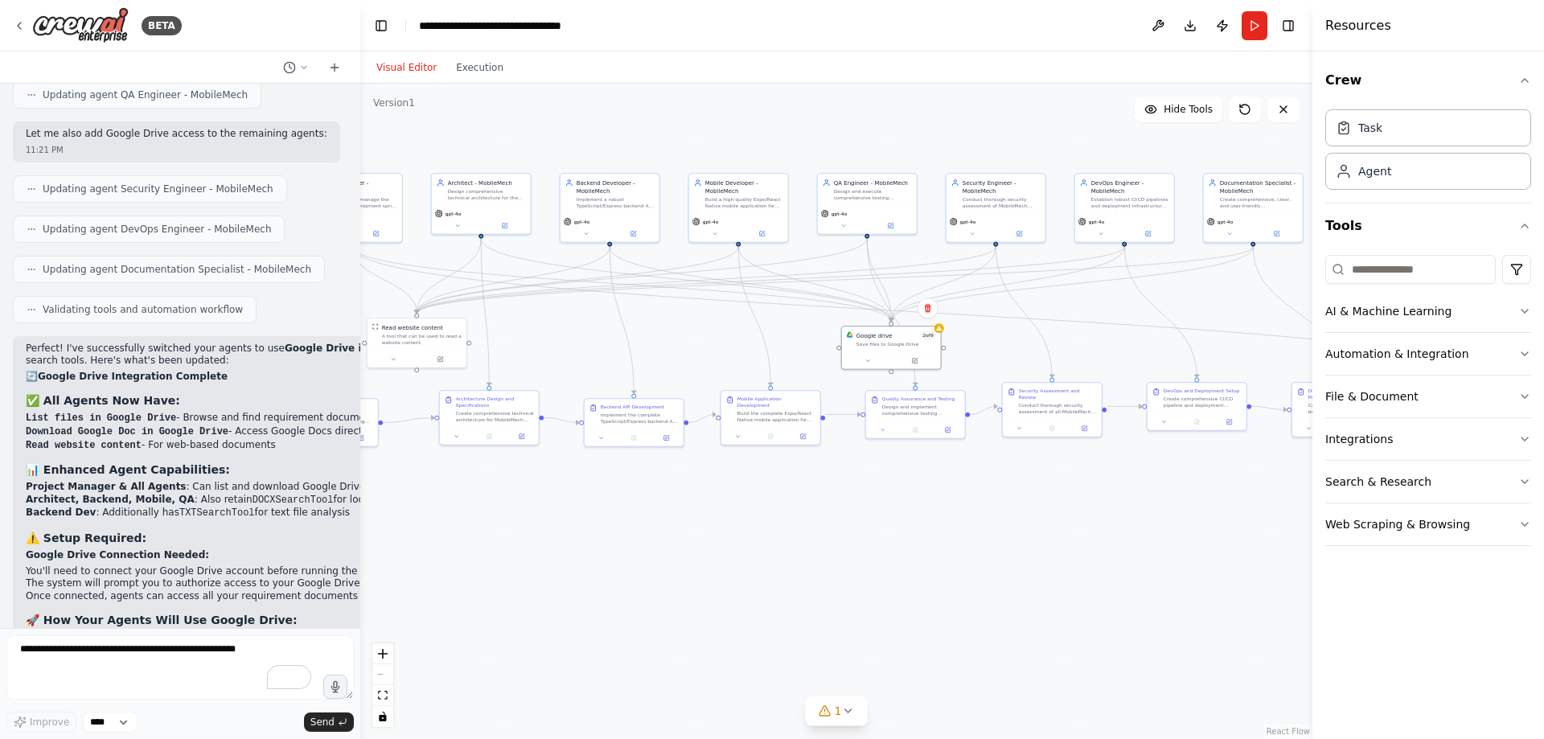
drag, startPoint x: 813, startPoint y: 372, endPoint x: 720, endPoint y: 341, distance: 98.4
click at [720, 341] on div ".deletable-edge-delete-btn { width: 20px; height: 20px; border: 0px solid #ffff…" at bounding box center [836, 411] width 952 height 655
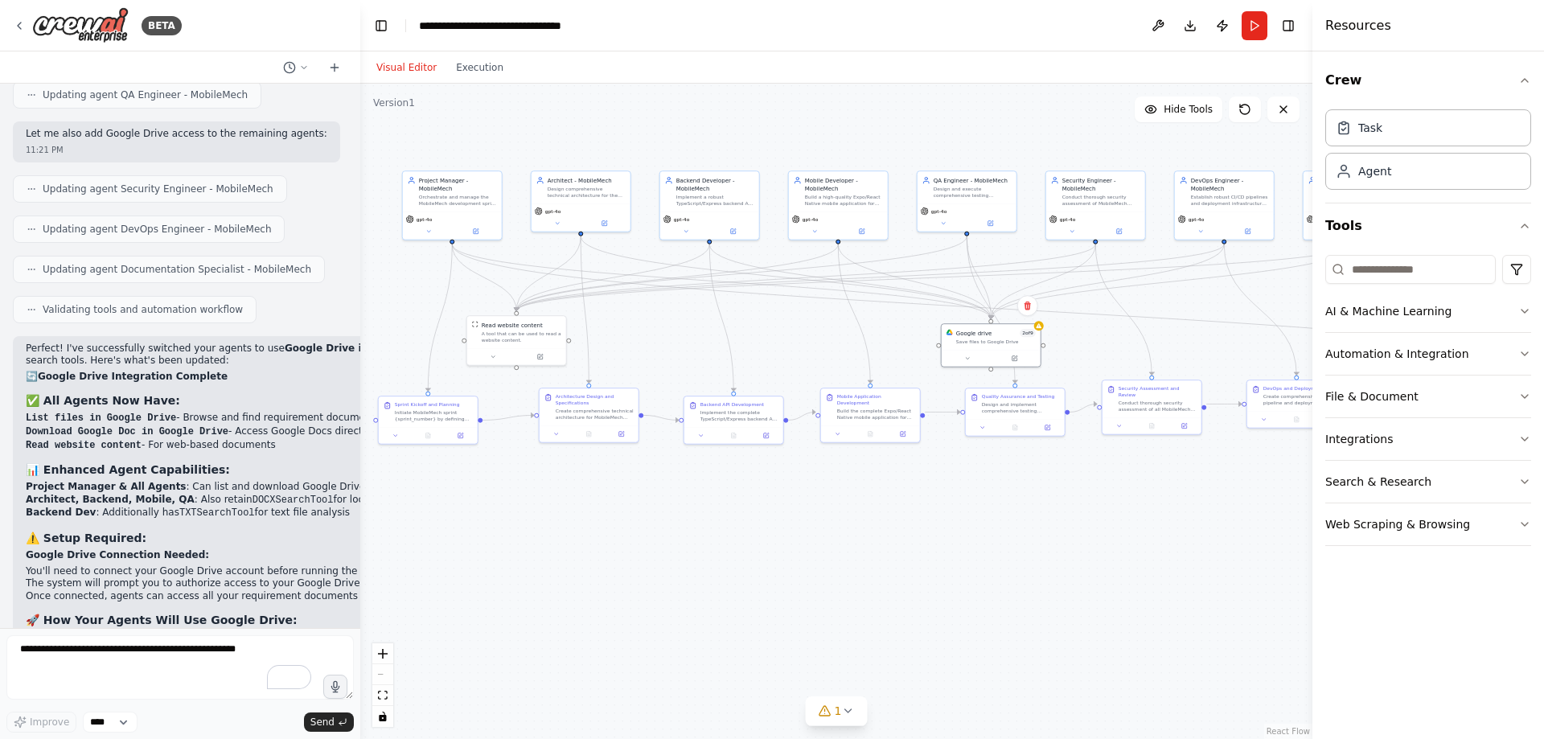
drag, startPoint x: 800, startPoint y: 537, endPoint x: 900, endPoint y: 535, distance: 99.7
click at [900, 535] on div ".deletable-edge-delete-btn { width: 20px; height: 20px; border: 0px solid #ffff…" at bounding box center [836, 411] width 952 height 655
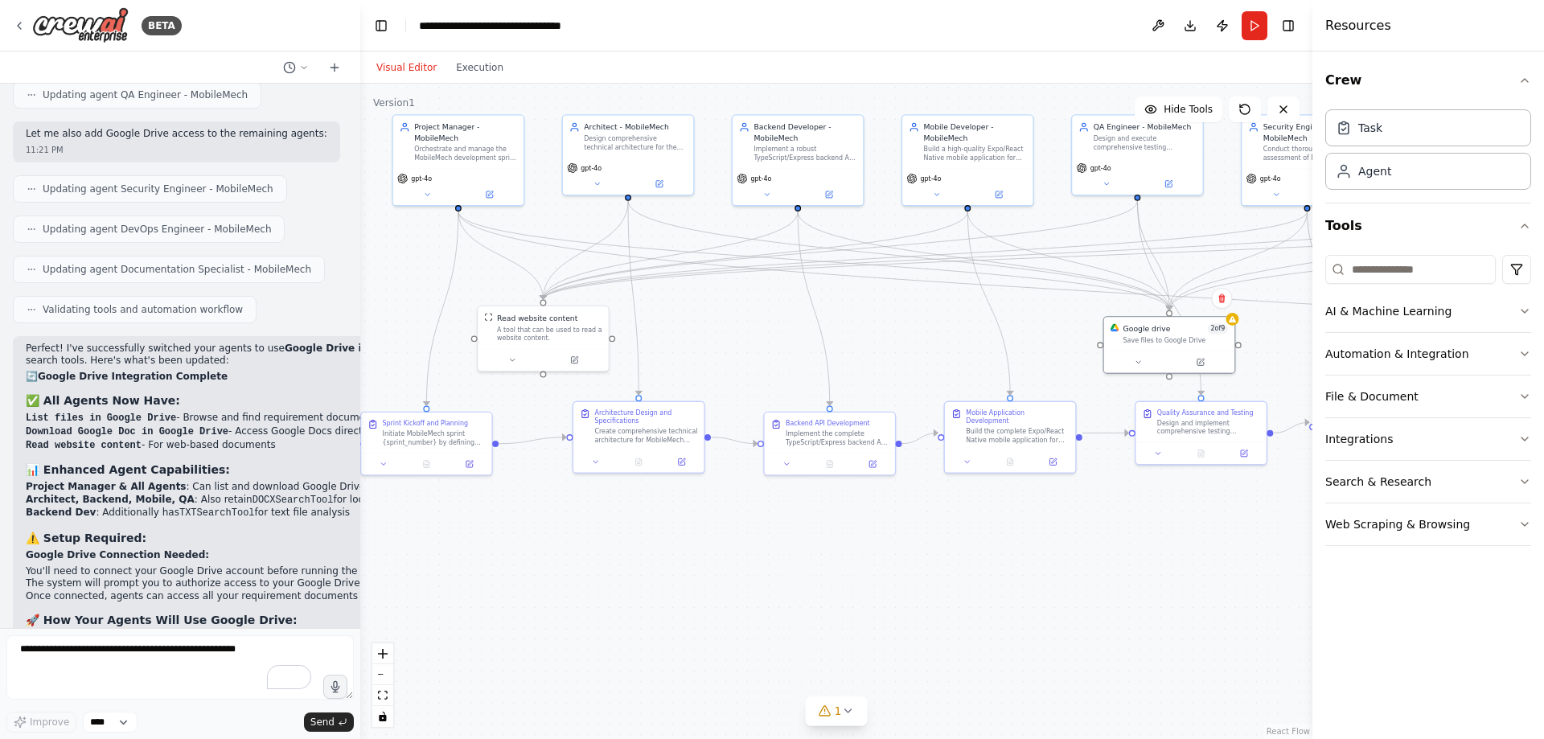
drag, startPoint x: 689, startPoint y: 563, endPoint x: 762, endPoint y: 642, distance: 107.5
click at [762, 642] on div ".deletable-edge-delete-btn { width: 20px; height: 20px; border: 0px solid #ffff…" at bounding box center [836, 411] width 952 height 655
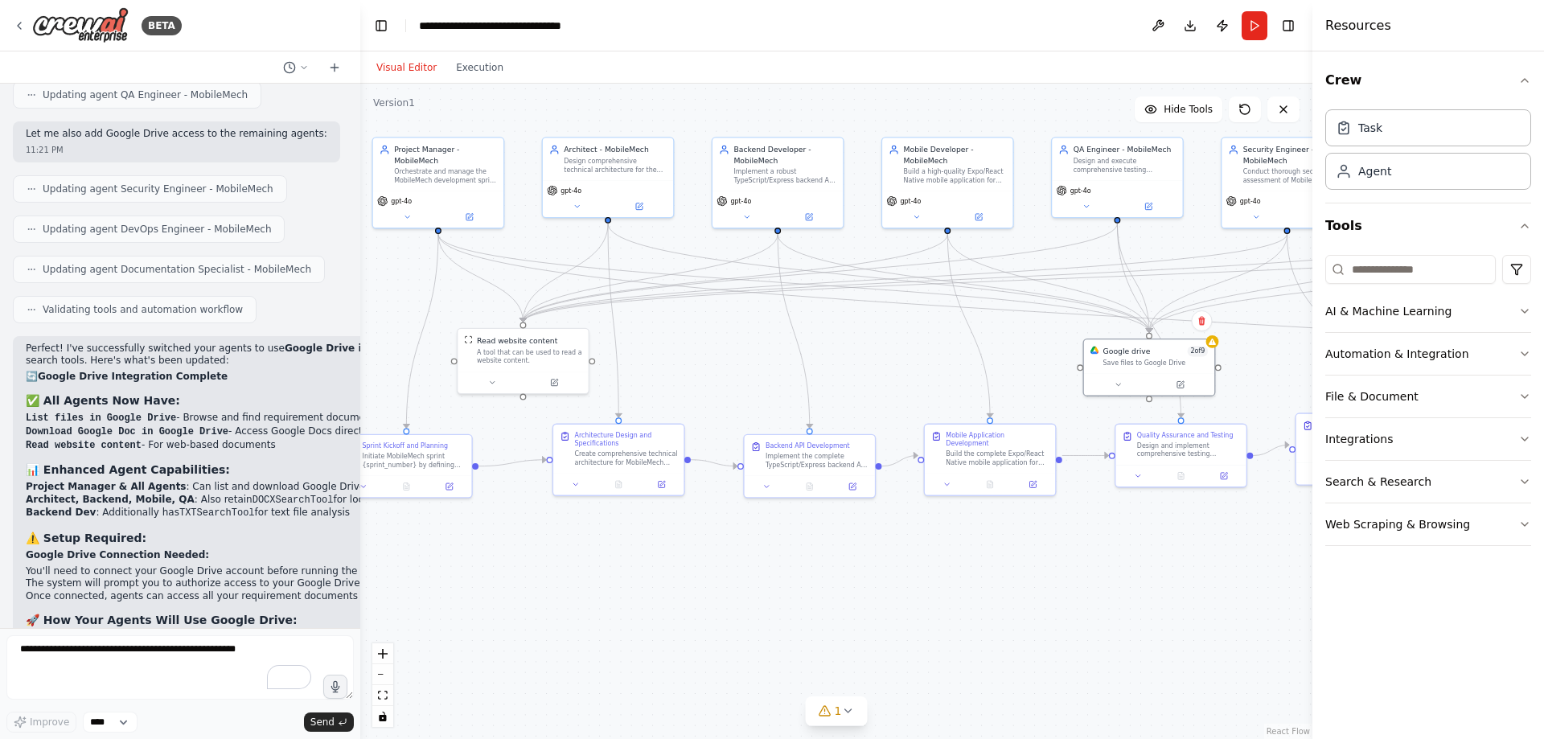
drag, startPoint x: 740, startPoint y: 359, endPoint x: 720, endPoint y: 382, distance: 30.2
click at [720, 382] on div ".deletable-edge-delete-btn { width: 20px; height: 20px; border: 0px solid #ffff…" at bounding box center [836, 411] width 952 height 655
click at [1200, 321] on icon at bounding box center [1201, 321] width 6 height 9
click at [1159, 321] on button "Confirm" at bounding box center [1155, 320] width 57 height 19
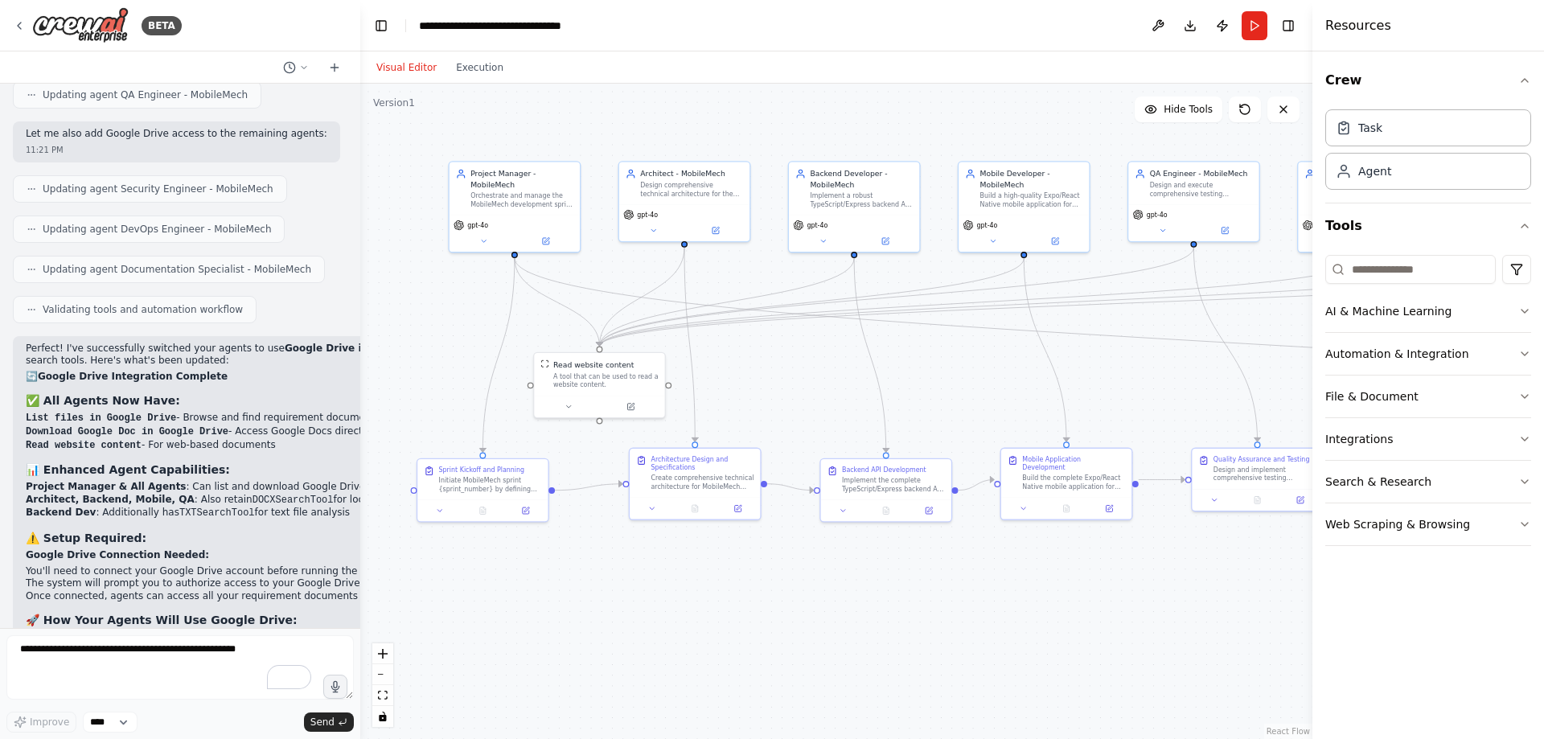
drag, startPoint x: 713, startPoint y: 359, endPoint x: 774, endPoint y: 380, distance: 63.6
click at [774, 380] on div ".deletable-edge-delete-btn { width: 20px; height: 20px; border: 0px solid #ffff…" at bounding box center [836, 411] width 952 height 655
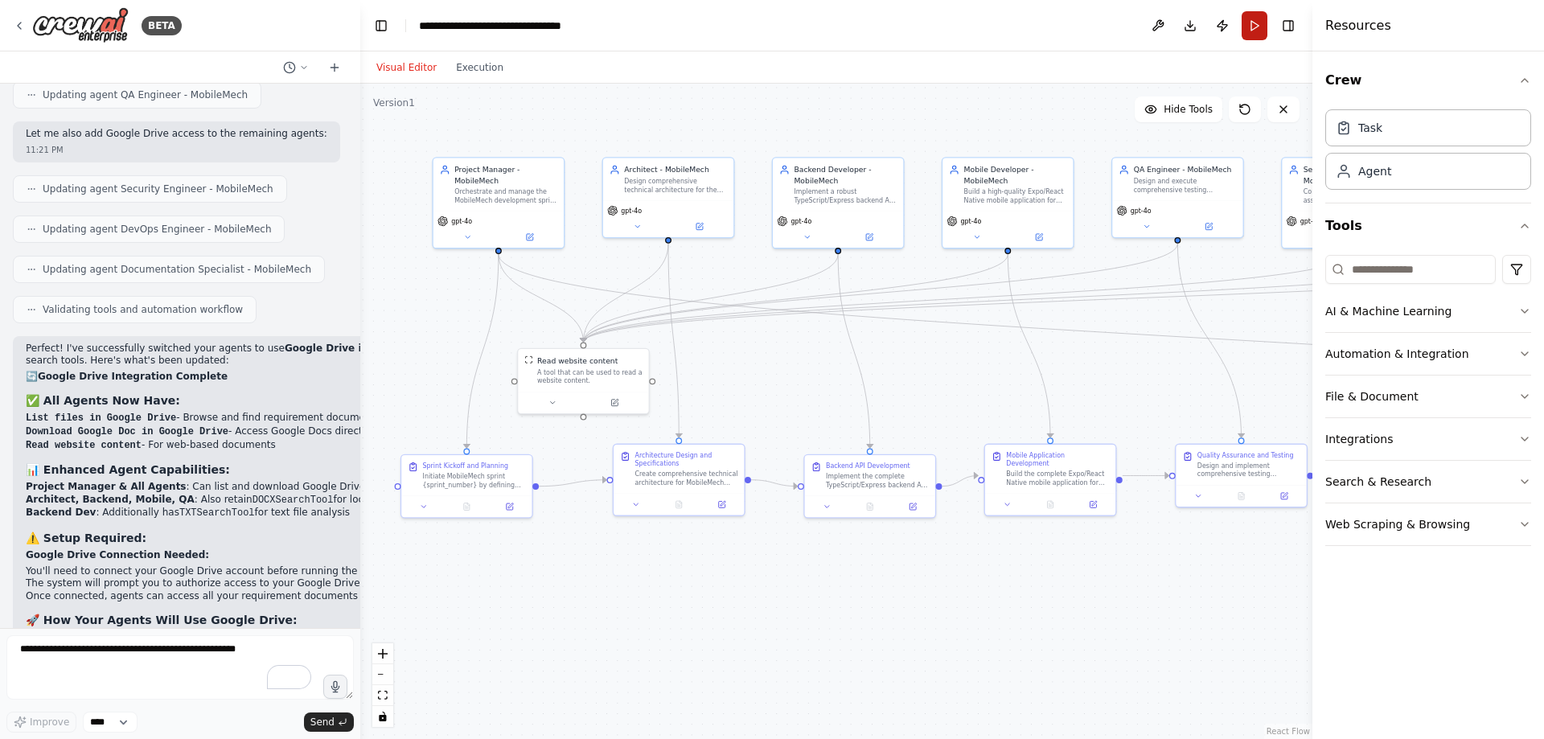
click at [1256, 25] on button "Run" at bounding box center [1254, 25] width 26 height 29
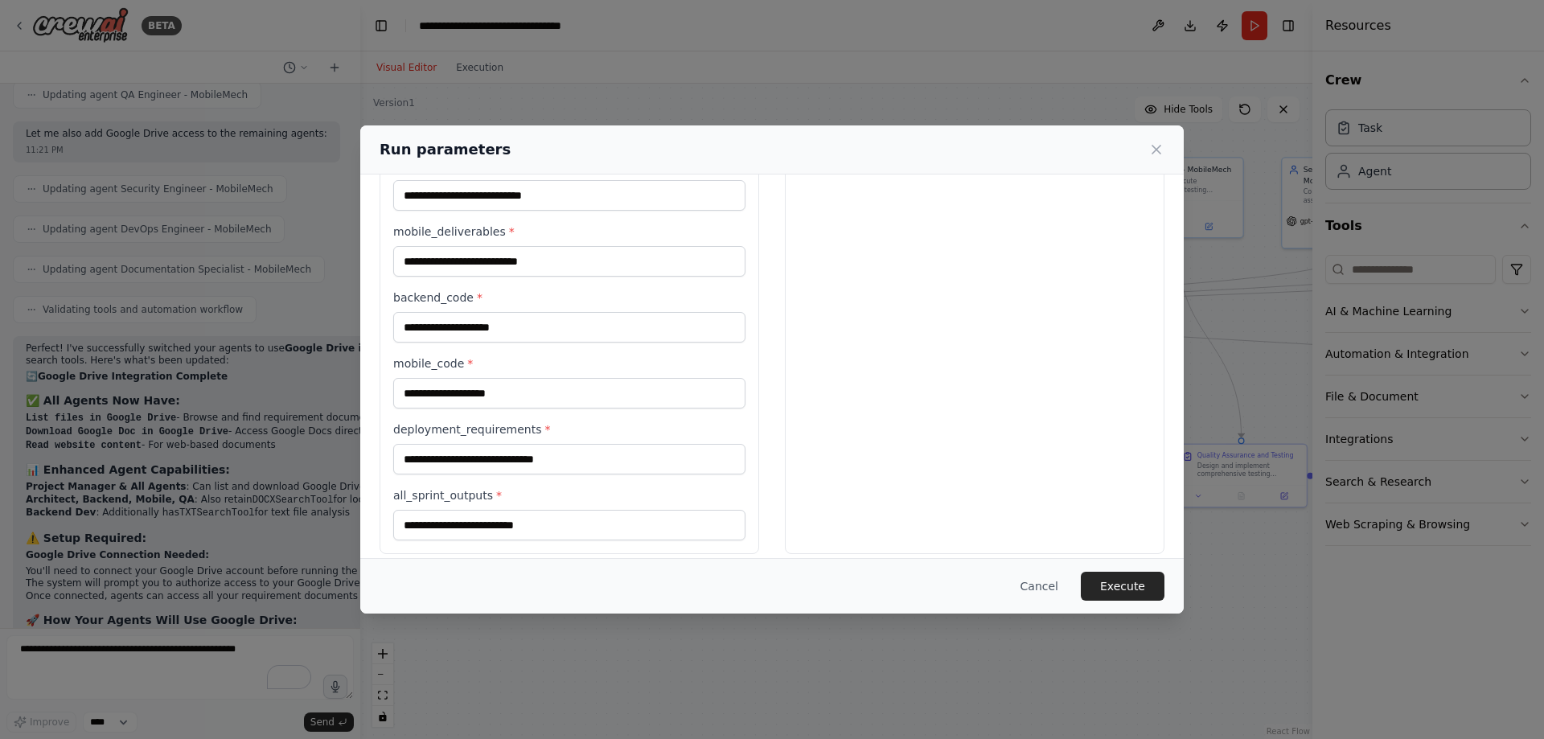
scroll to position [417, 0]
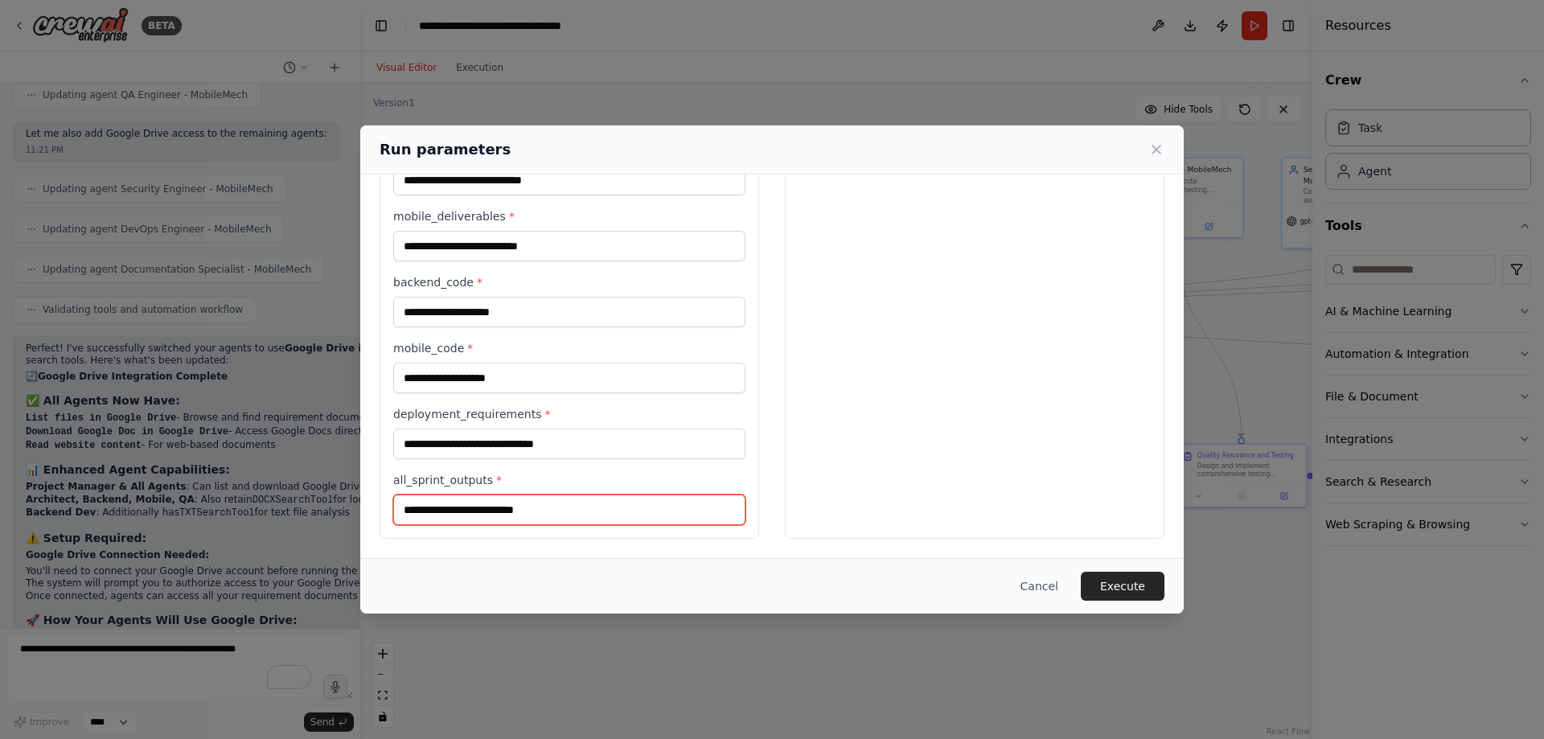
click at [557, 507] on input "all_sprint_outputs *" at bounding box center [569, 510] width 352 height 31
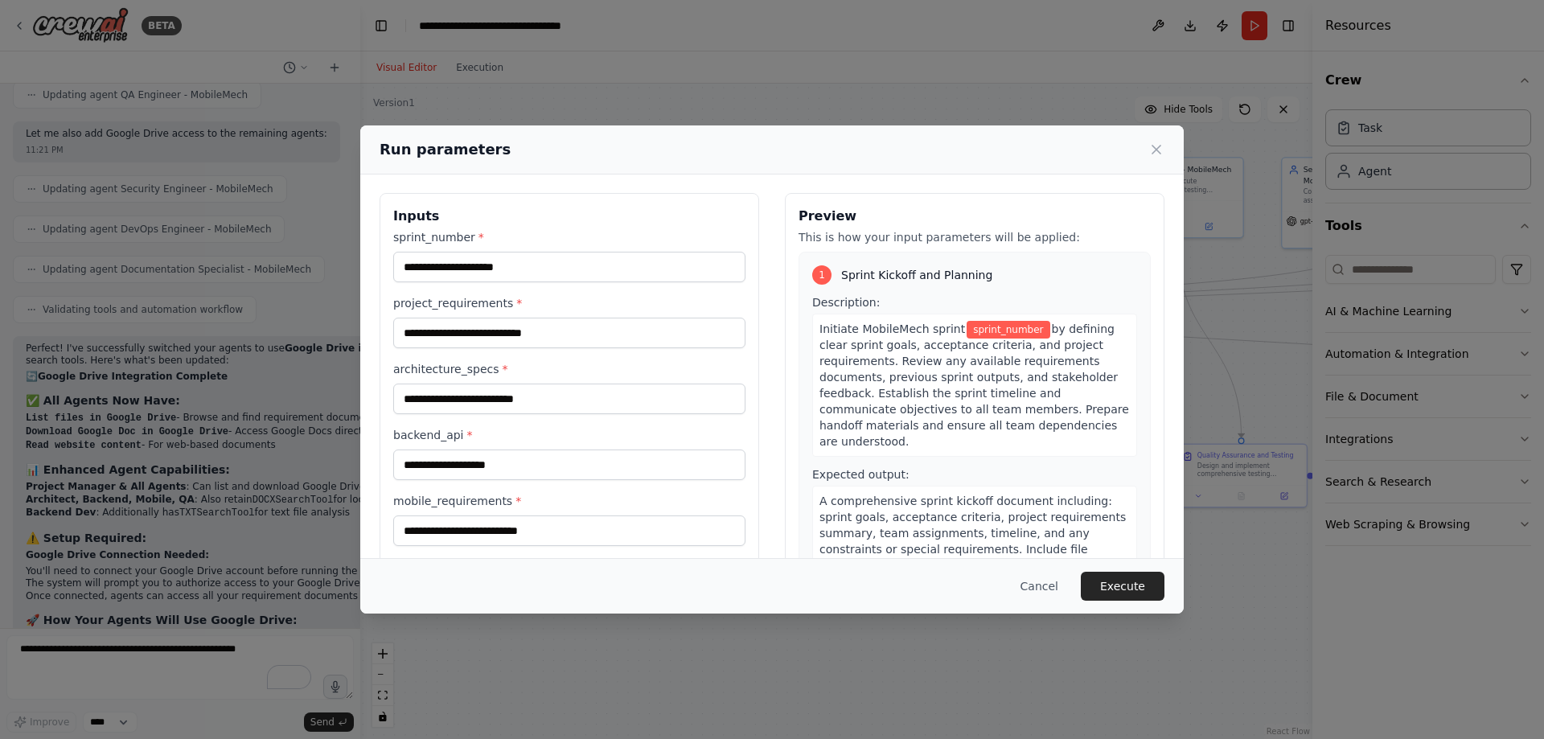
scroll to position [0, 0]
click at [643, 265] on input "sprint_number *" at bounding box center [569, 267] width 352 height 31
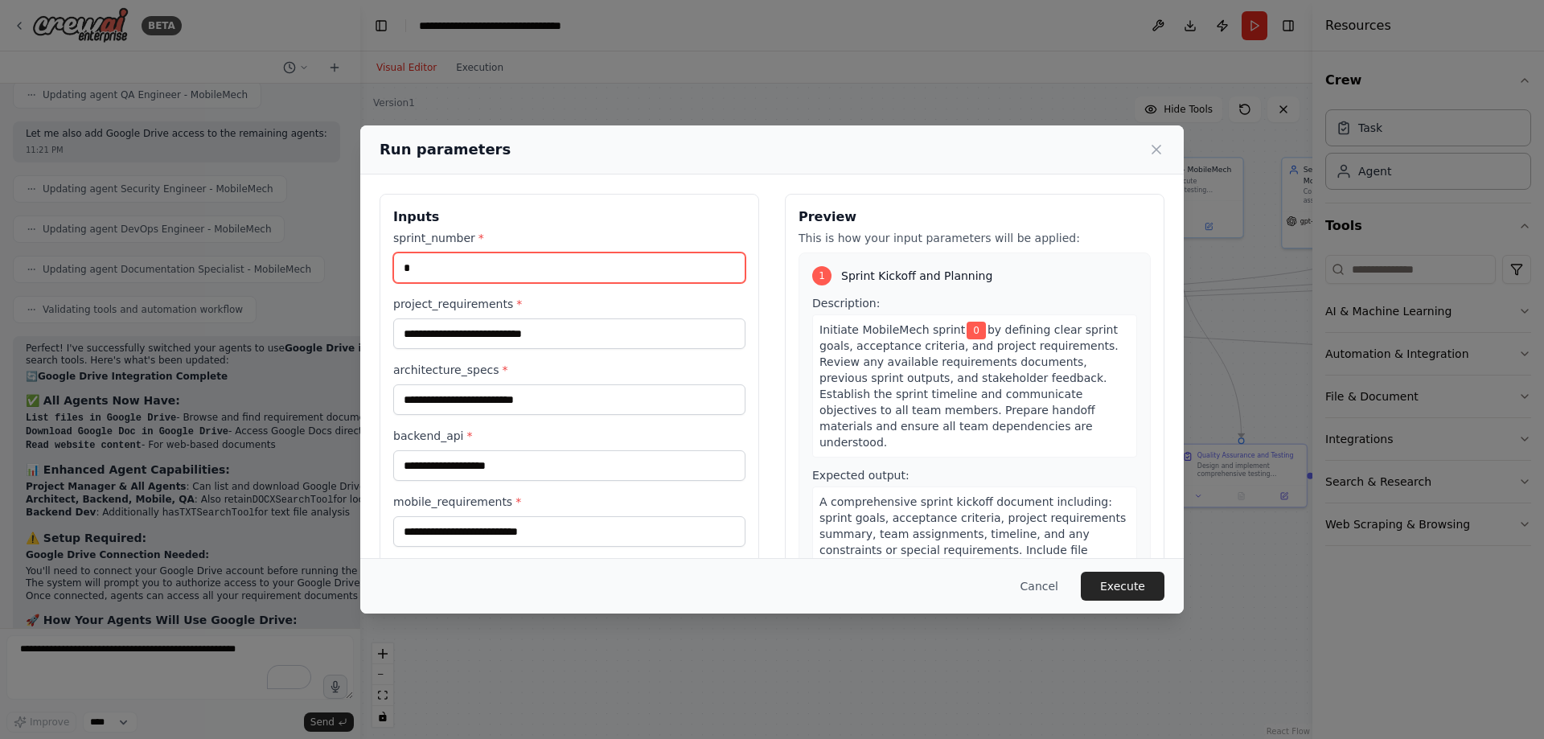
type input "*"
click at [643, 368] on label "architecture_specs *" at bounding box center [569, 370] width 352 height 16
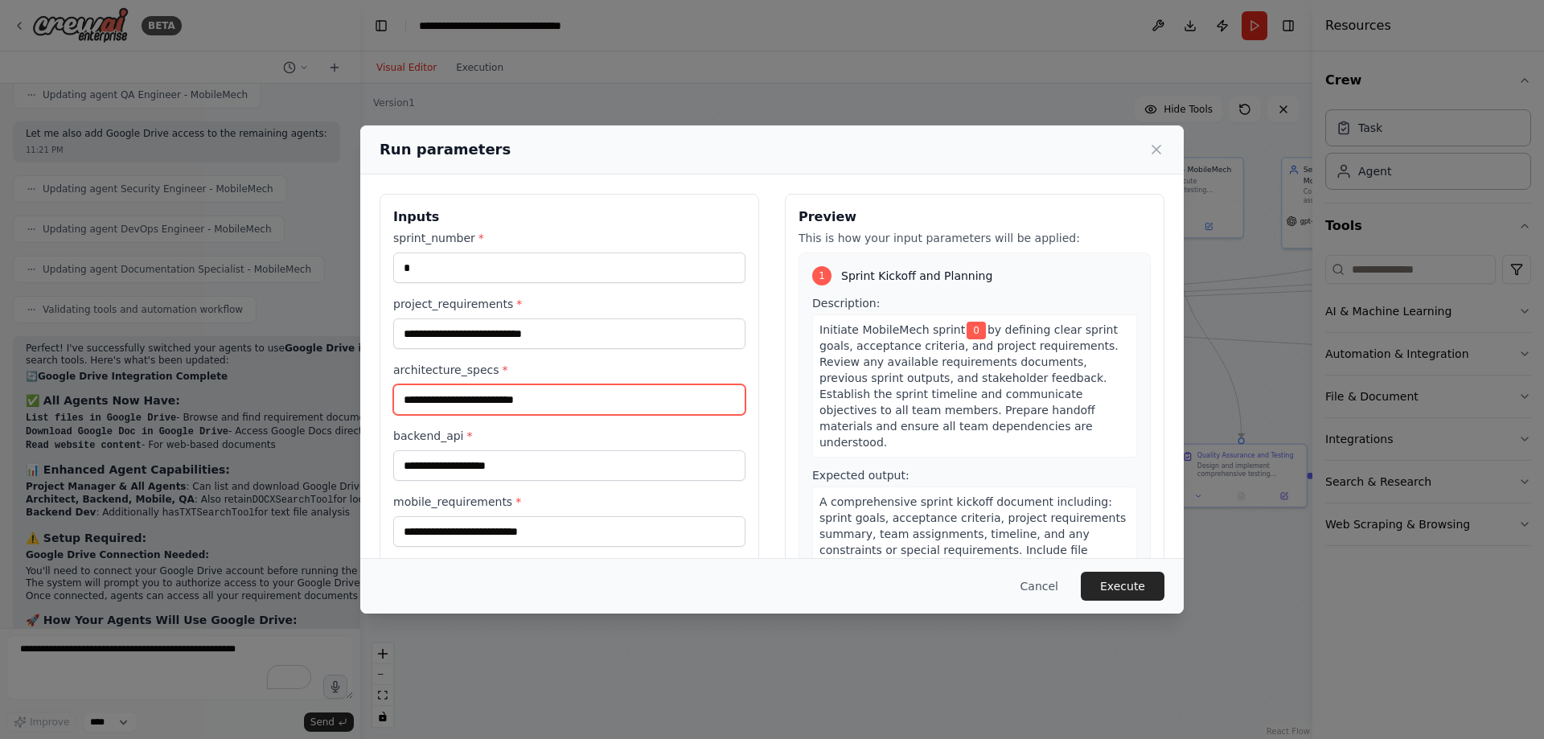
click at [643, 384] on input "architecture_specs *" at bounding box center [569, 399] width 352 height 31
click at [646, 300] on label "project_requirements *" at bounding box center [569, 304] width 352 height 16
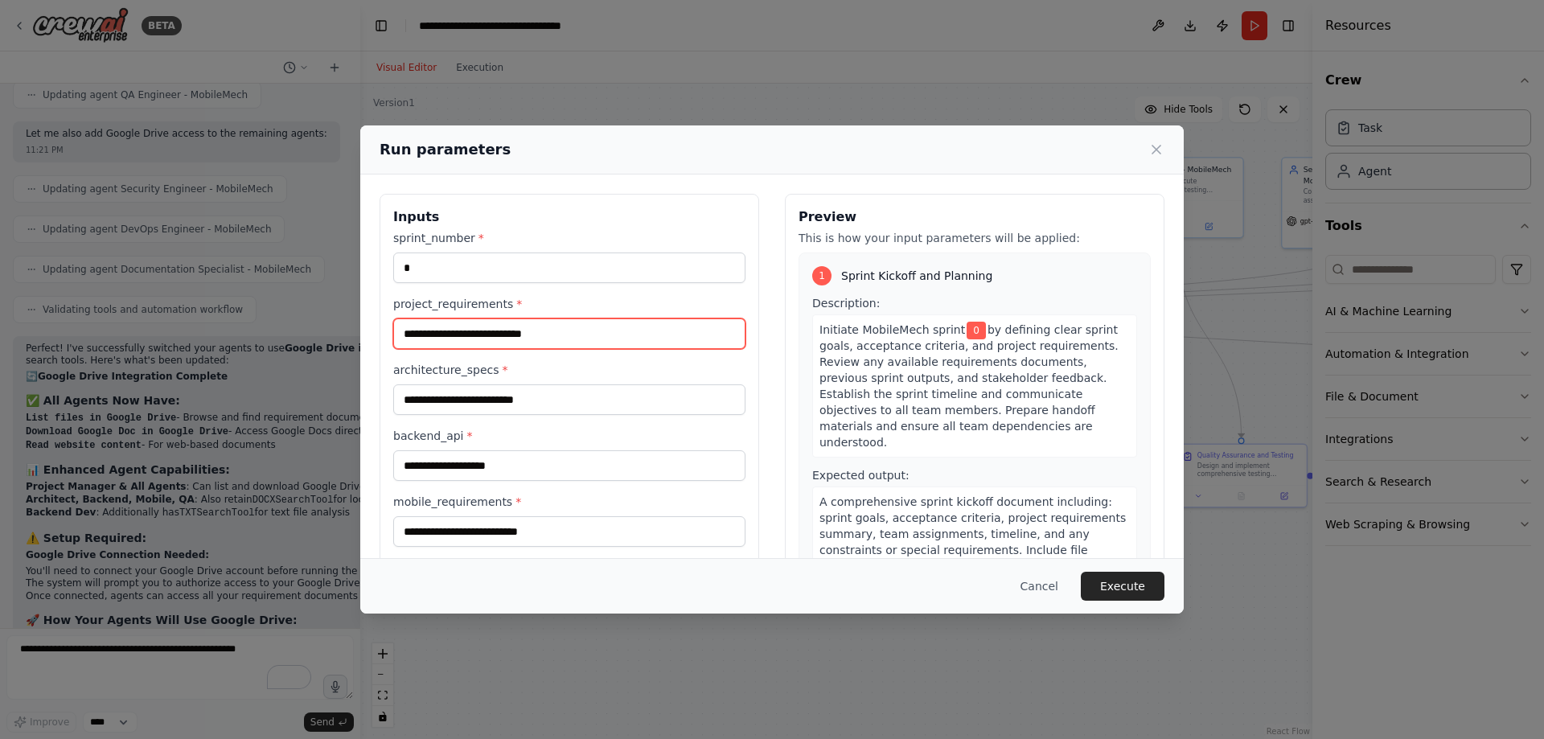
click at [646, 318] on input "project_requirements *" at bounding box center [569, 333] width 352 height 31
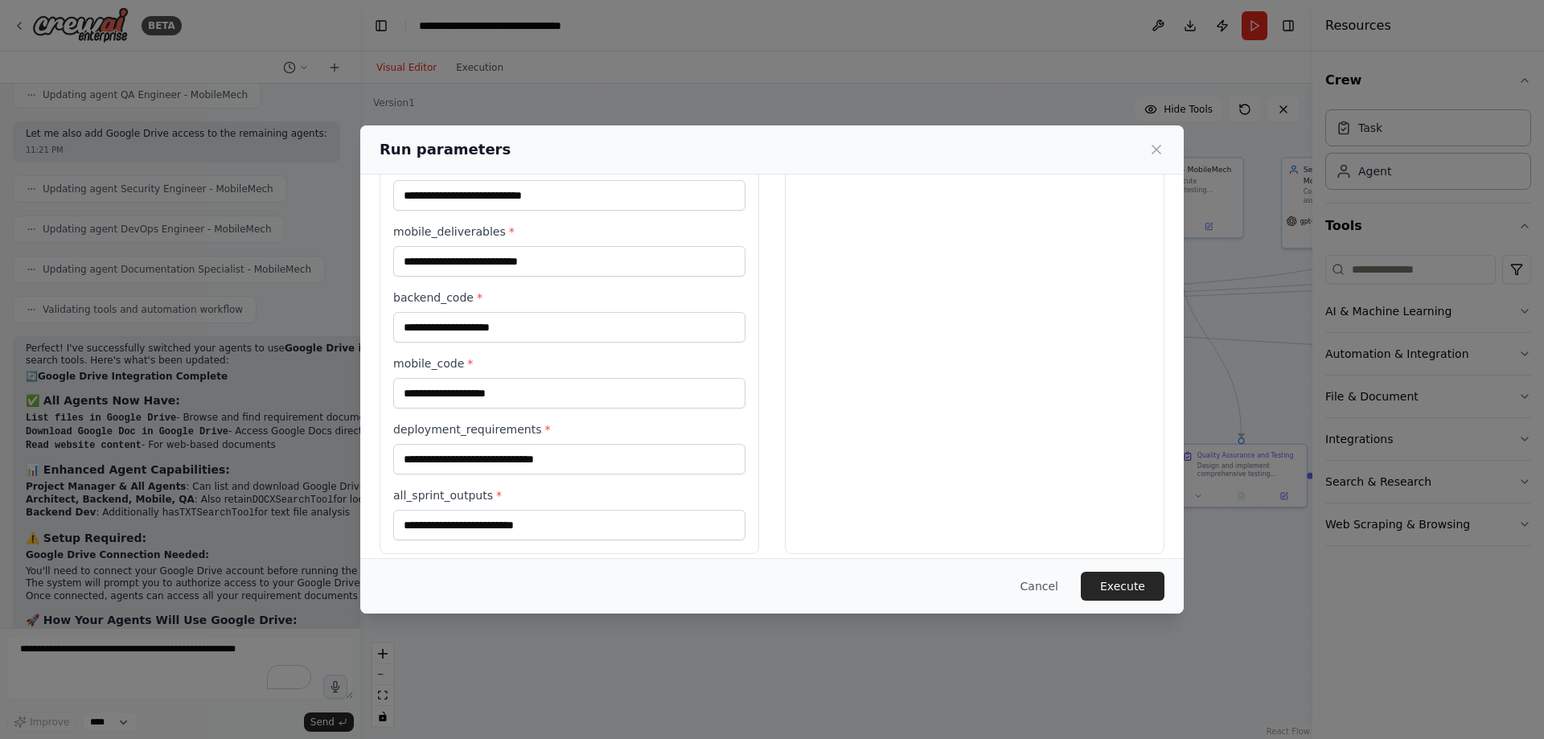
scroll to position [417, 0]
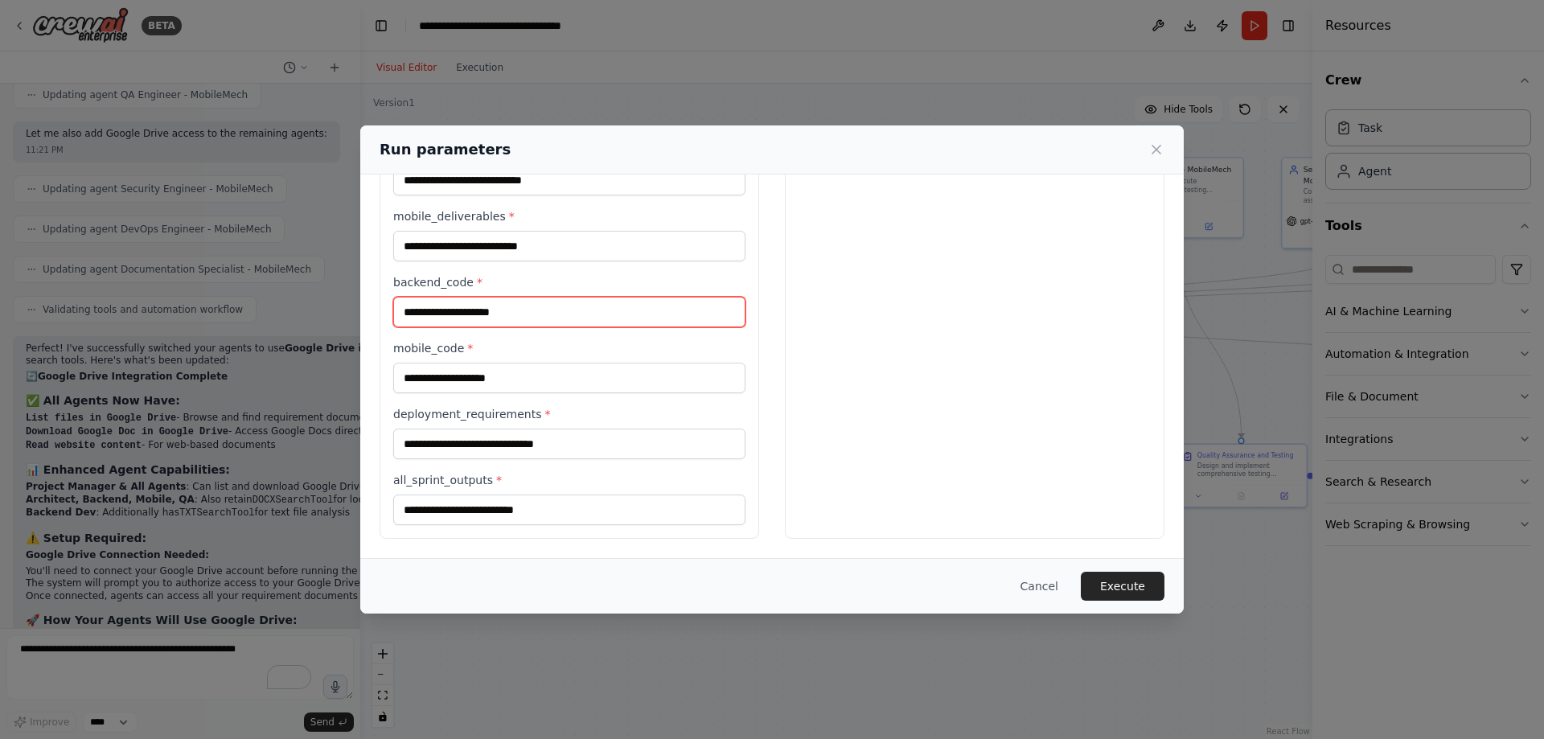
click at [540, 302] on input "backend_code *" at bounding box center [569, 312] width 352 height 31
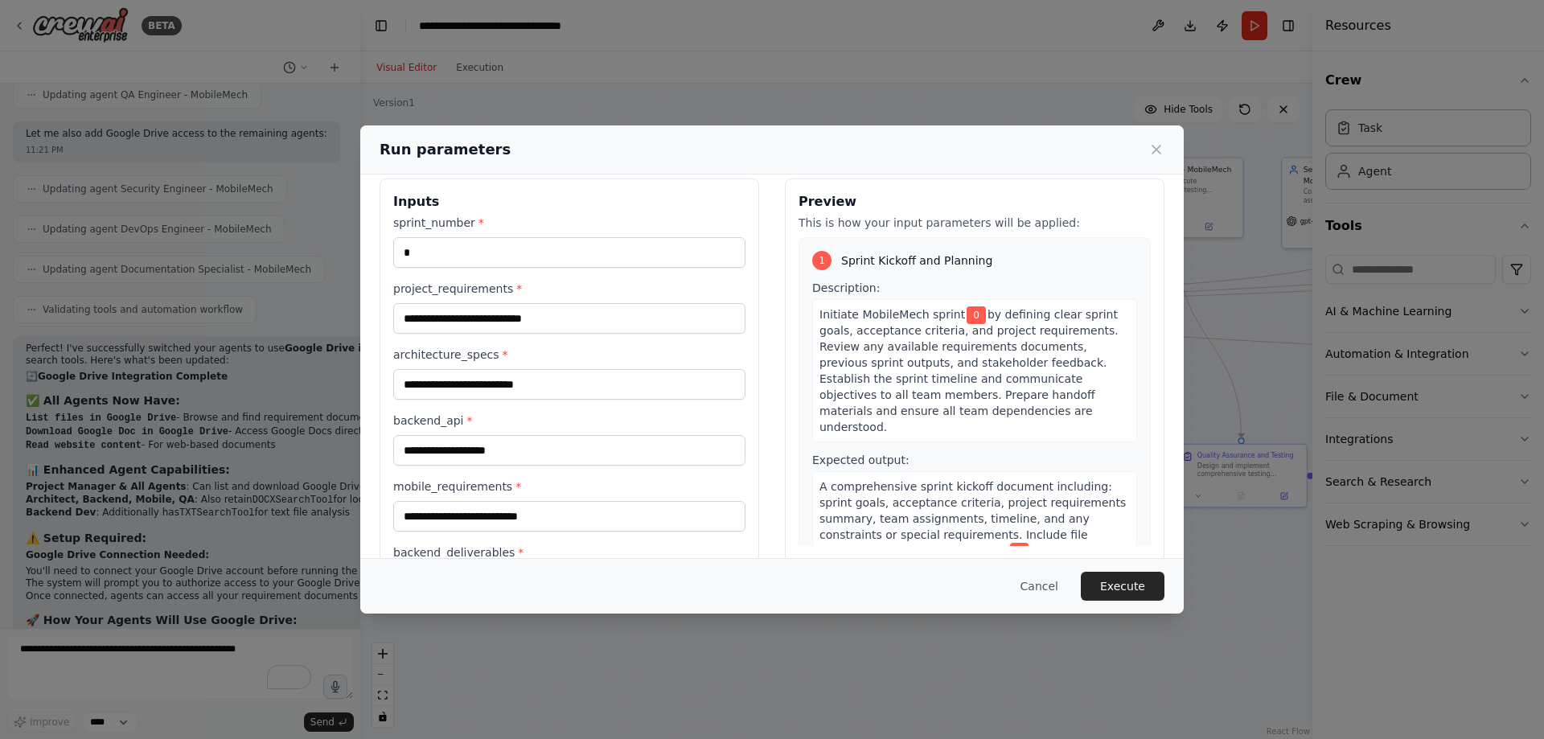
scroll to position [0, 0]
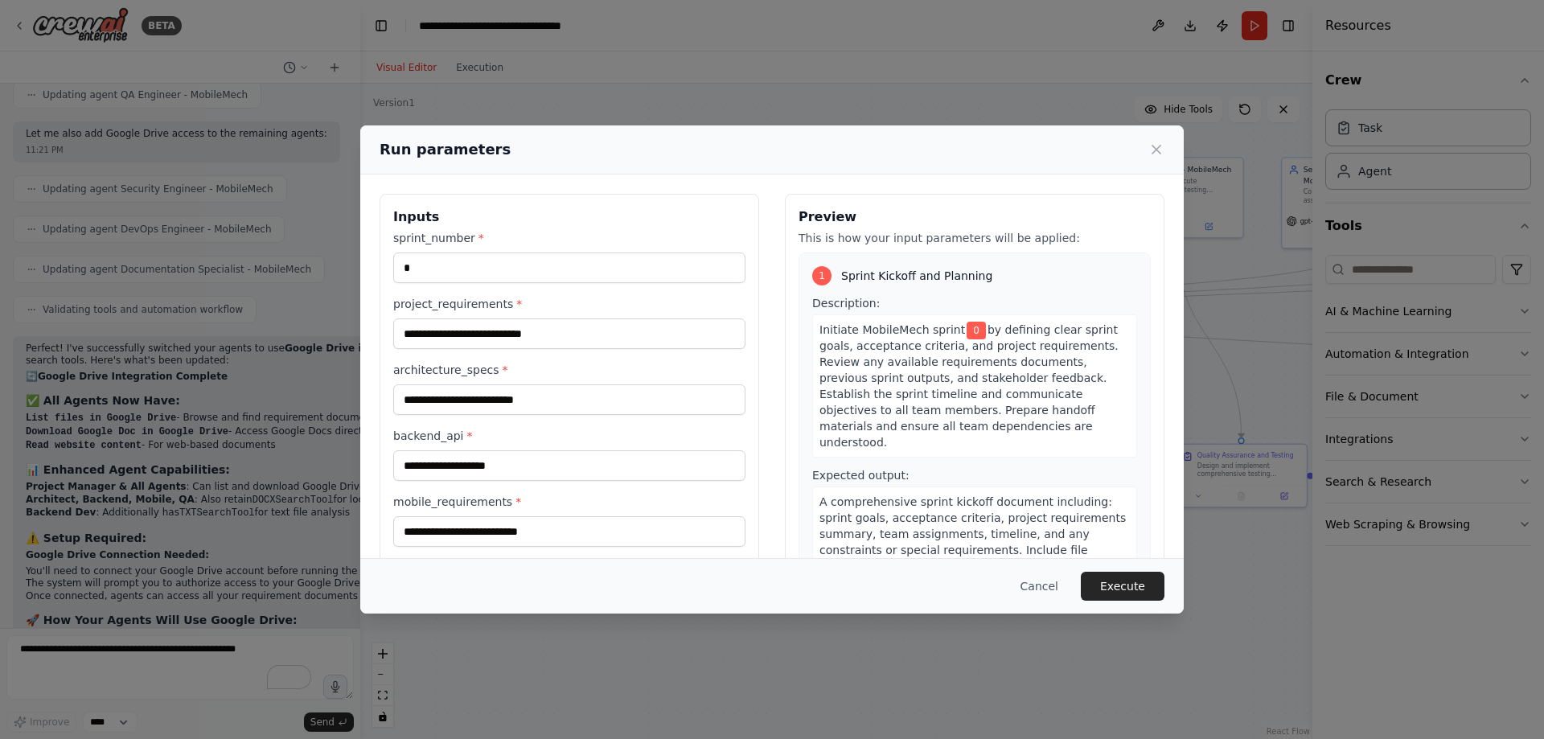
click at [697, 507] on label "mobile_requirements *" at bounding box center [569, 502] width 352 height 16
click at [697, 516] on input "mobile_requirements *" at bounding box center [569, 531] width 352 height 31
click at [533, 336] on input "project_requirements *" at bounding box center [569, 333] width 352 height 31
click at [519, 396] on input "architecture_specs *" at bounding box center [569, 399] width 352 height 31
paste input "**********"
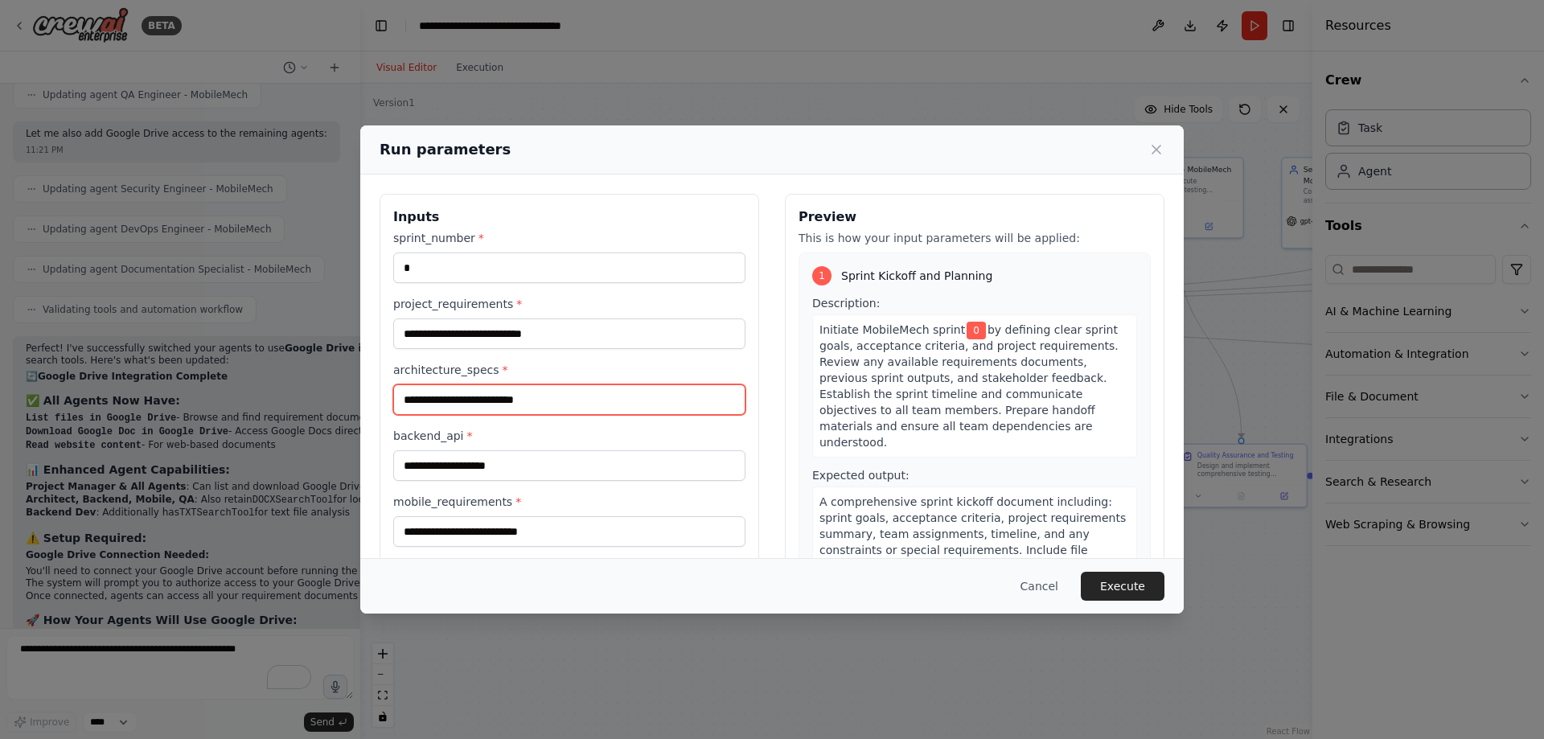
type input "**********"
click at [565, 403] on input "**********" at bounding box center [566, 399] width 347 height 31
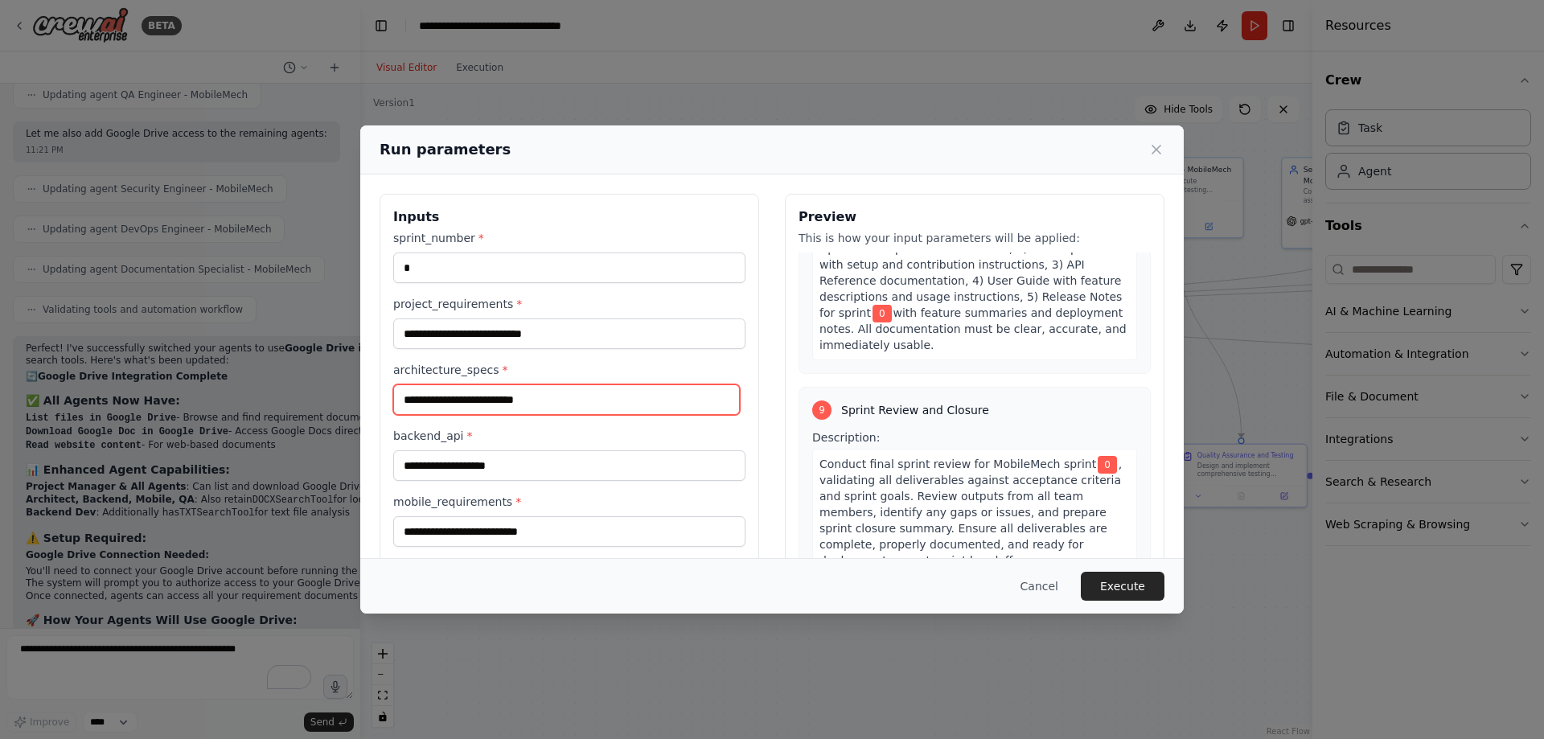
scroll to position [2941, 0]
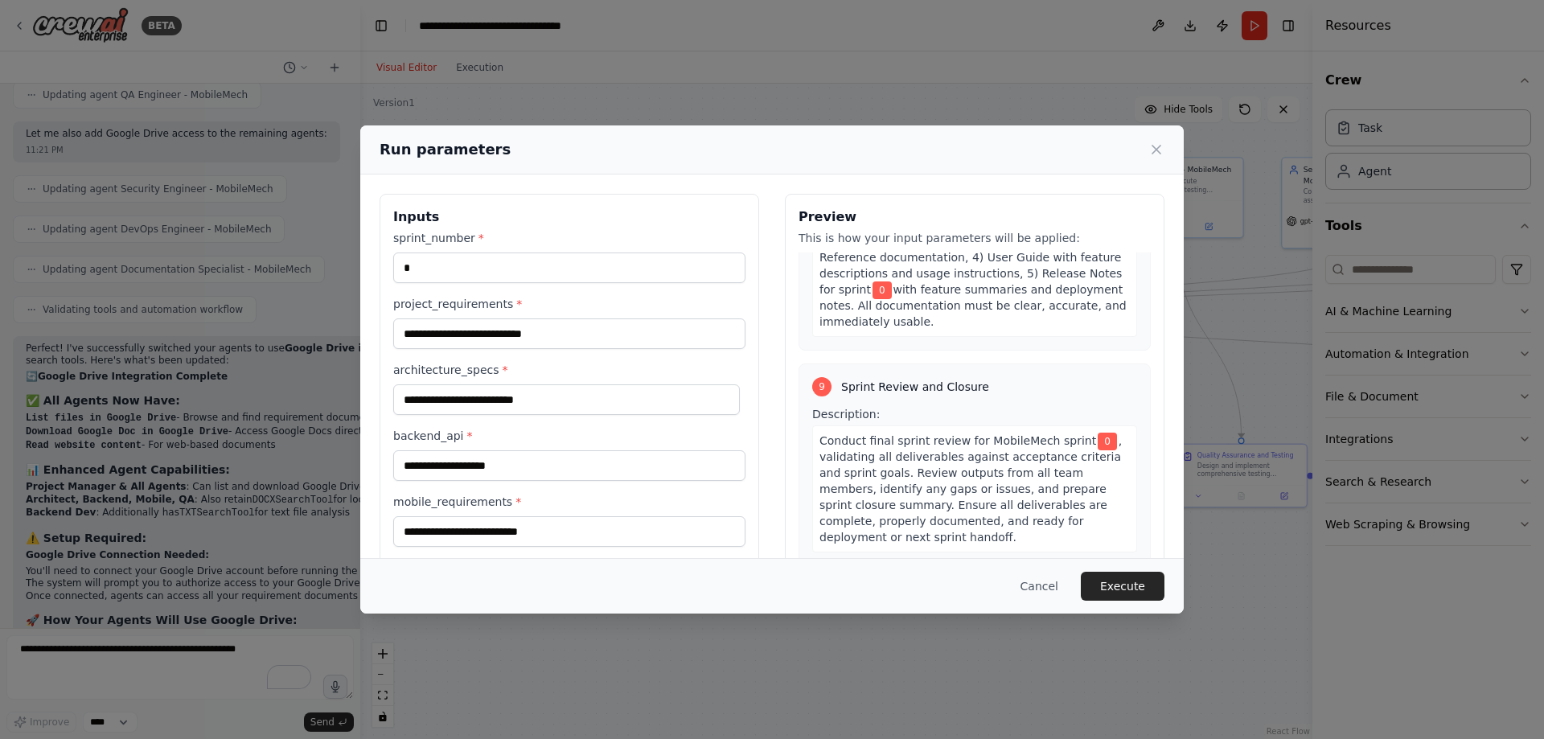
click at [547, 365] on label "architecture_specs *" at bounding box center [569, 370] width 352 height 16
click at [547, 384] on input "architecture_specs *" at bounding box center [566, 399] width 347 height 31
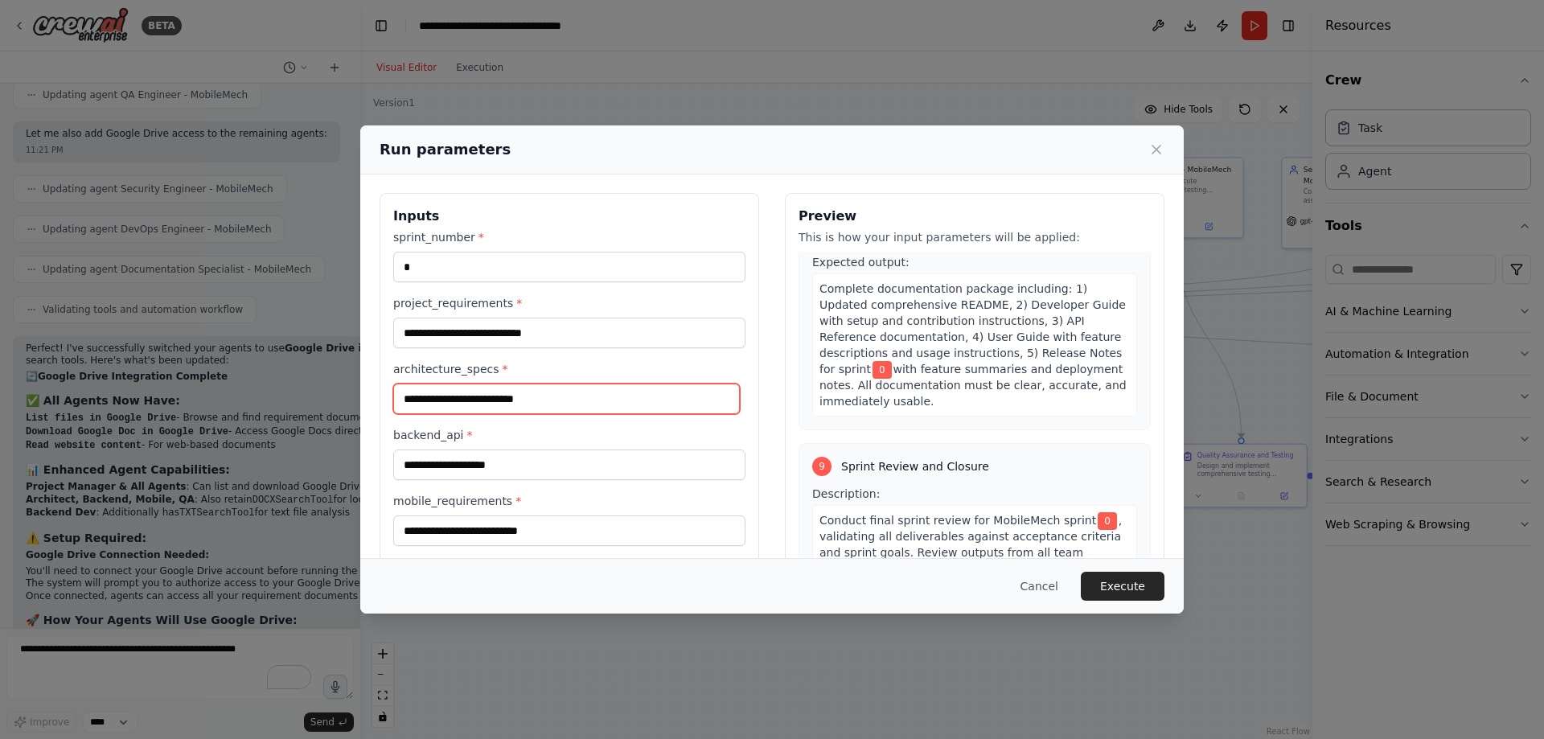
scroll to position [0, 0]
click at [618, 236] on label "sprint_number *" at bounding box center [569, 238] width 352 height 16
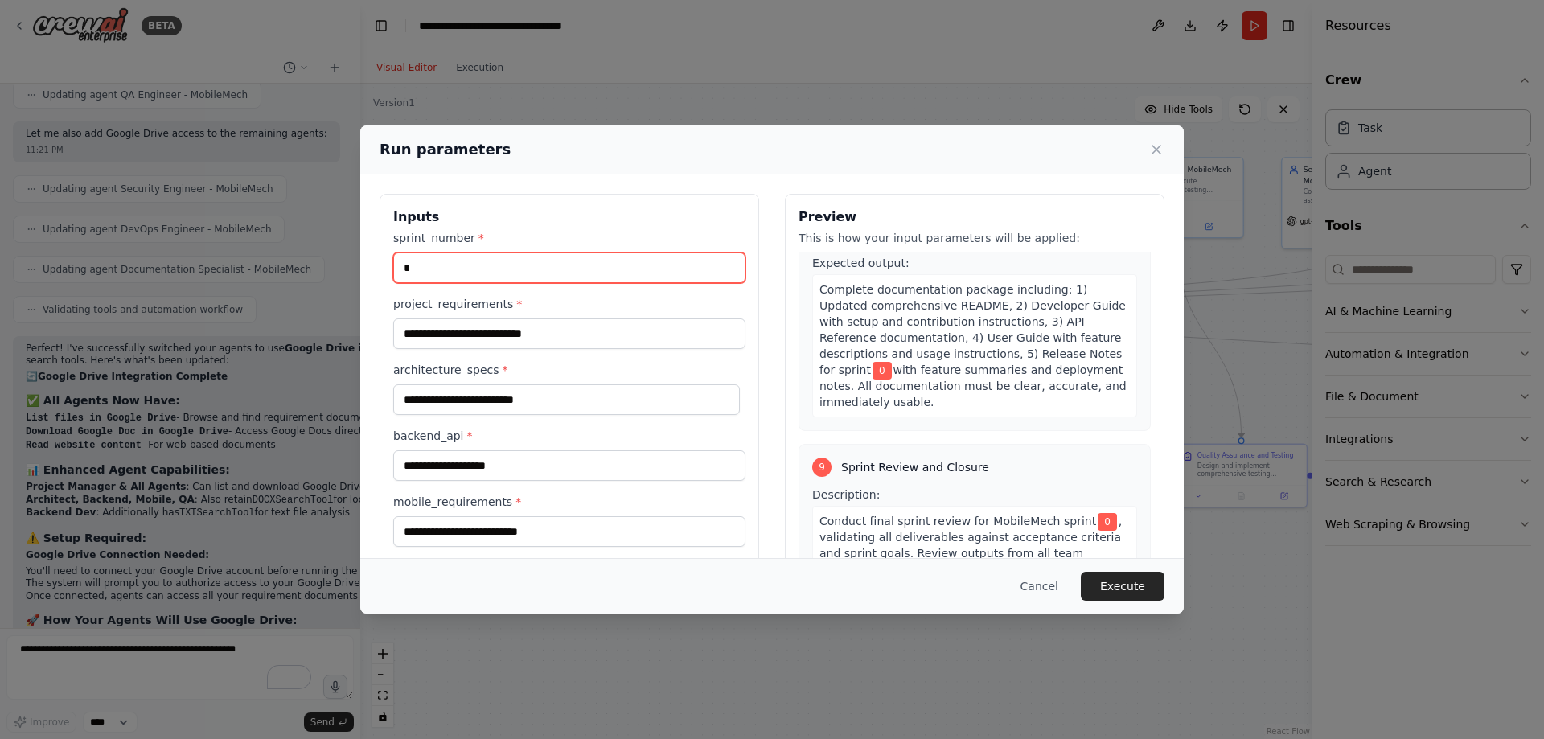
click at [618, 252] on input "*" at bounding box center [569, 267] width 352 height 31
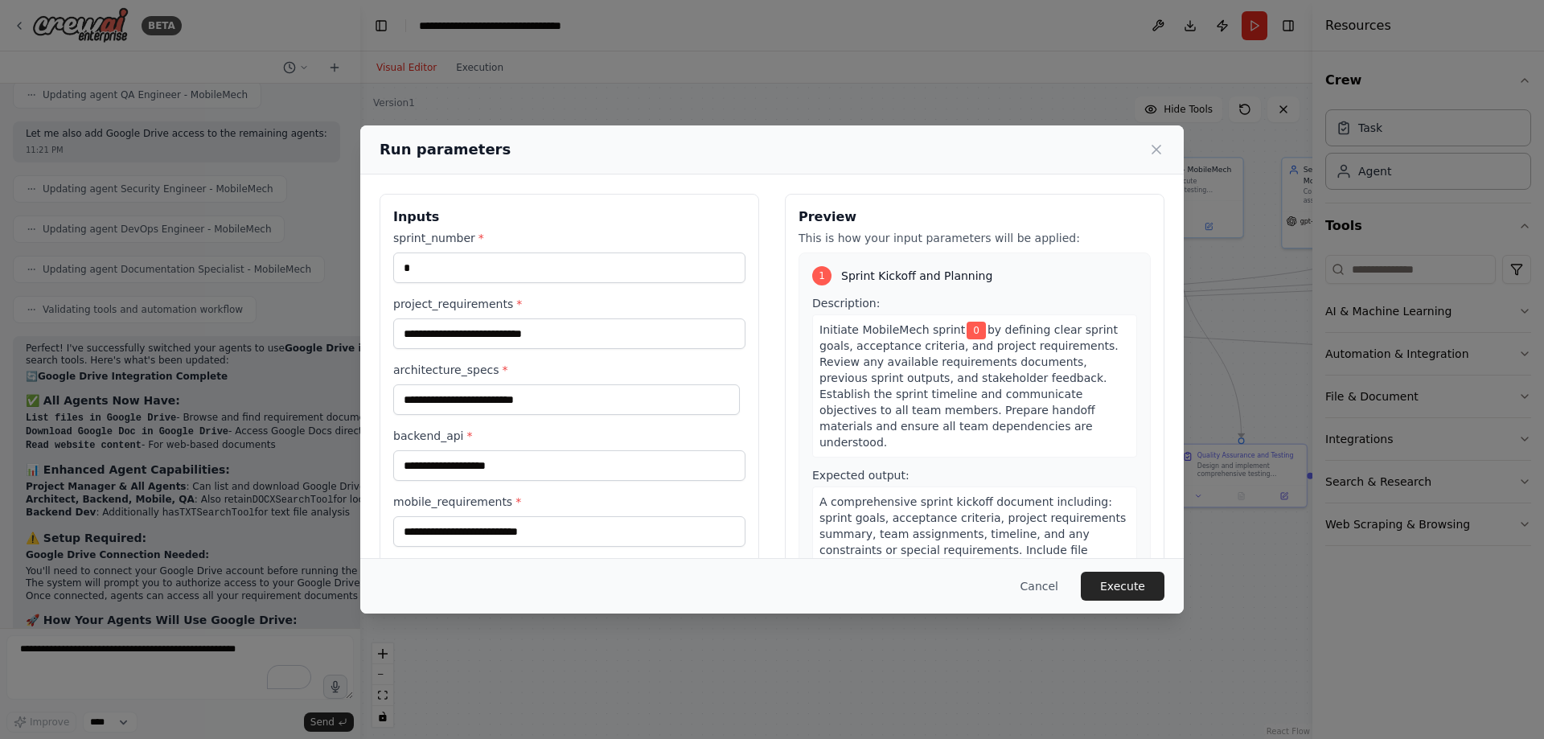
click at [688, 221] on h3 "Inputs" at bounding box center [569, 216] width 352 height 19
click at [564, 325] on input "project_requirements *" at bounding box center [569, 333] width 352 height 31
type input "*"
click at [527, 402] on input "architecture_specs *" at bounding box center [566, 399] width 347 height 31
type input "*"
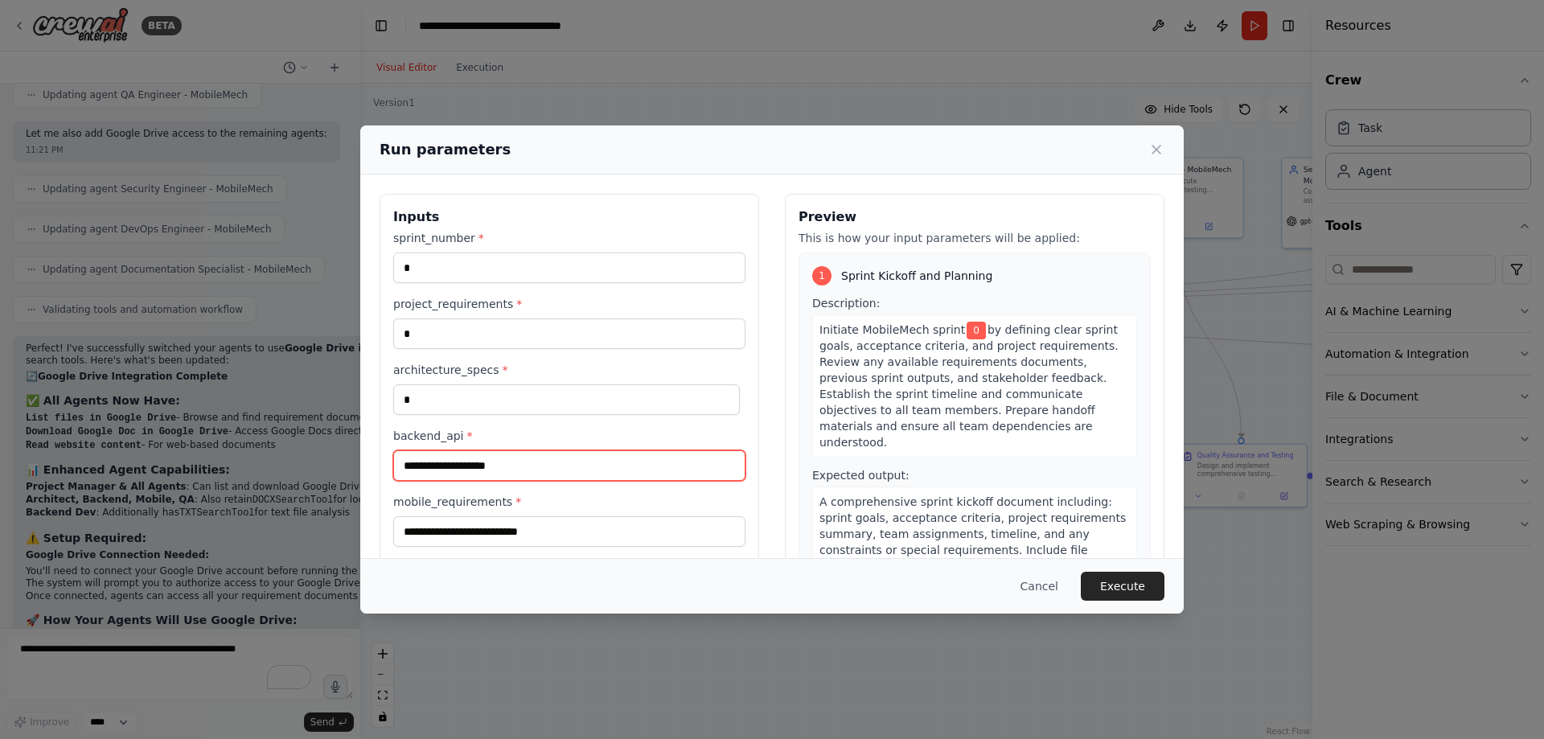
click at [531, 465] on input "backend_api *" at bounding box center [569, 465] width 352 height 31
type input "*"
click at [523, 525] on input "mobile_requirements *" at bounding box center [569, 531] width 352 height 31
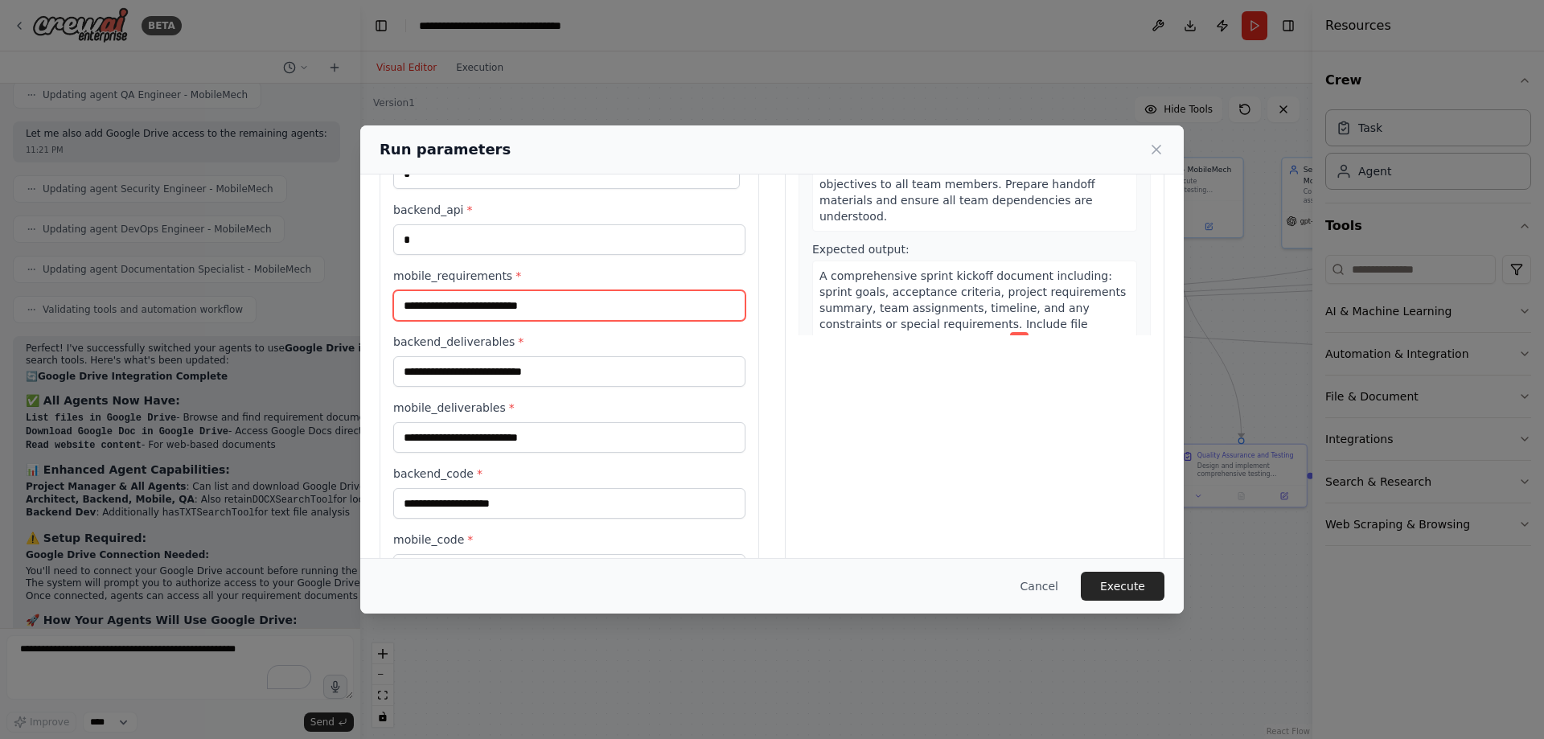
scroll to position [241, 0]
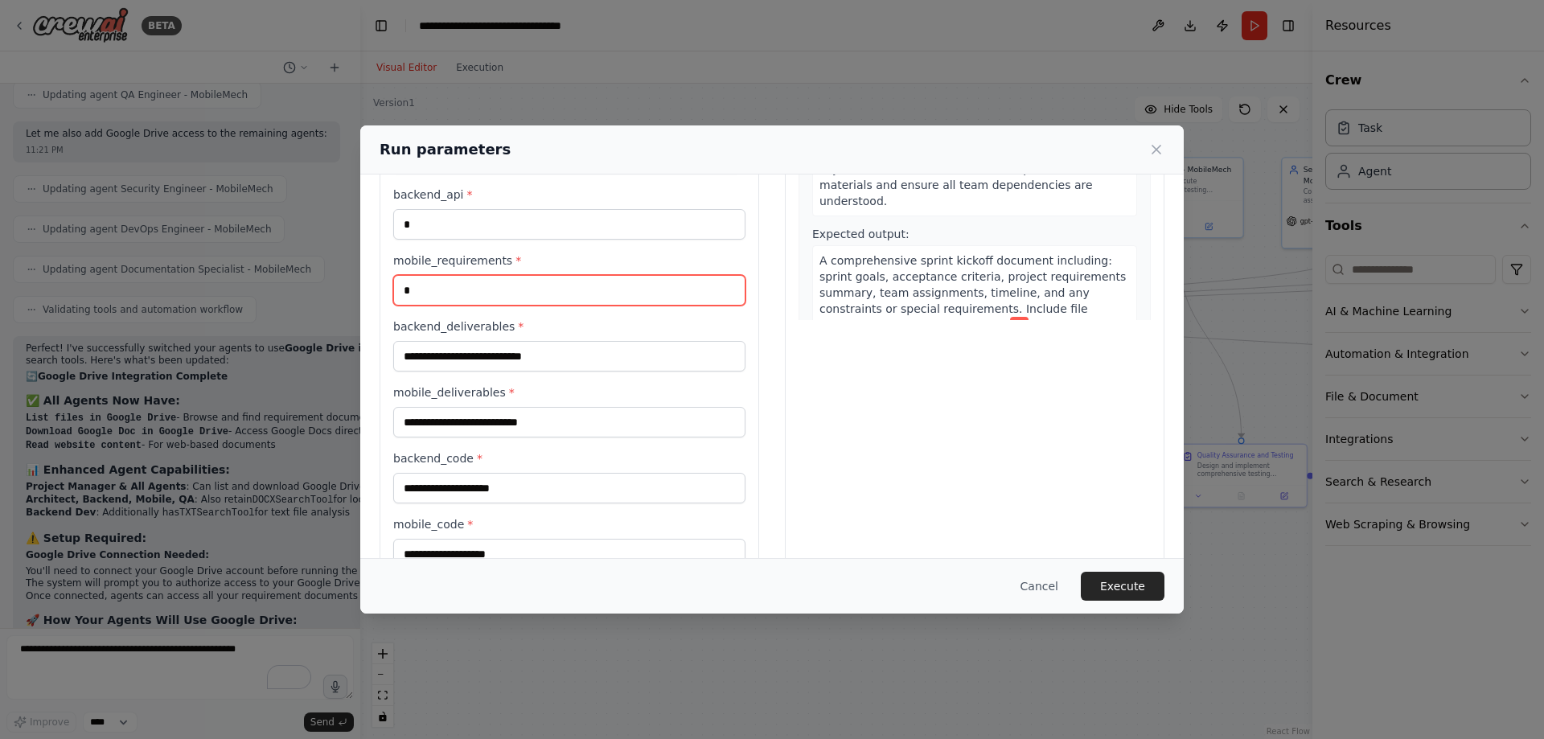
type input "*"
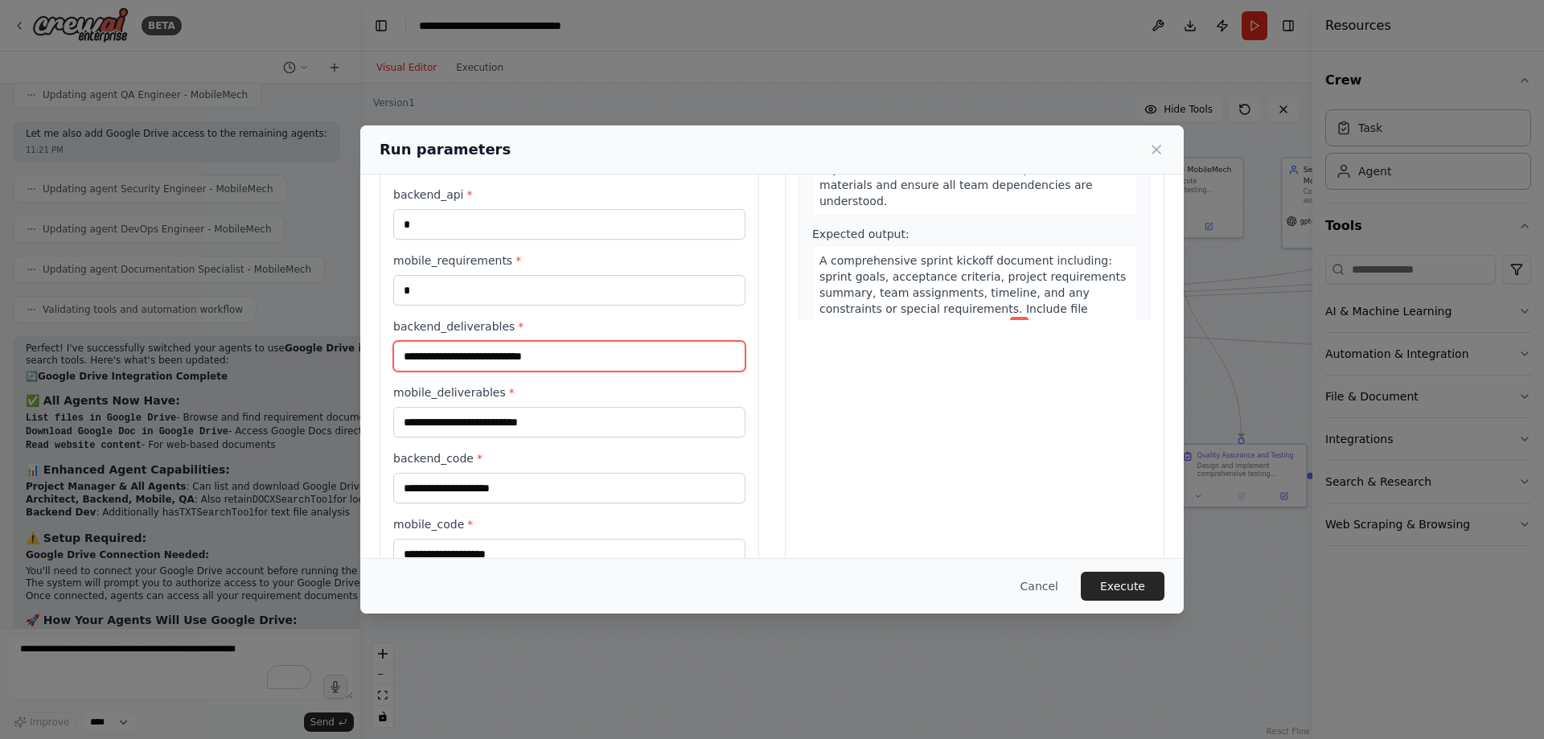
click at [531, 359] on input "backend_deliverables *" at bounding box center [569, 356] width 352 height 31
type input "*"
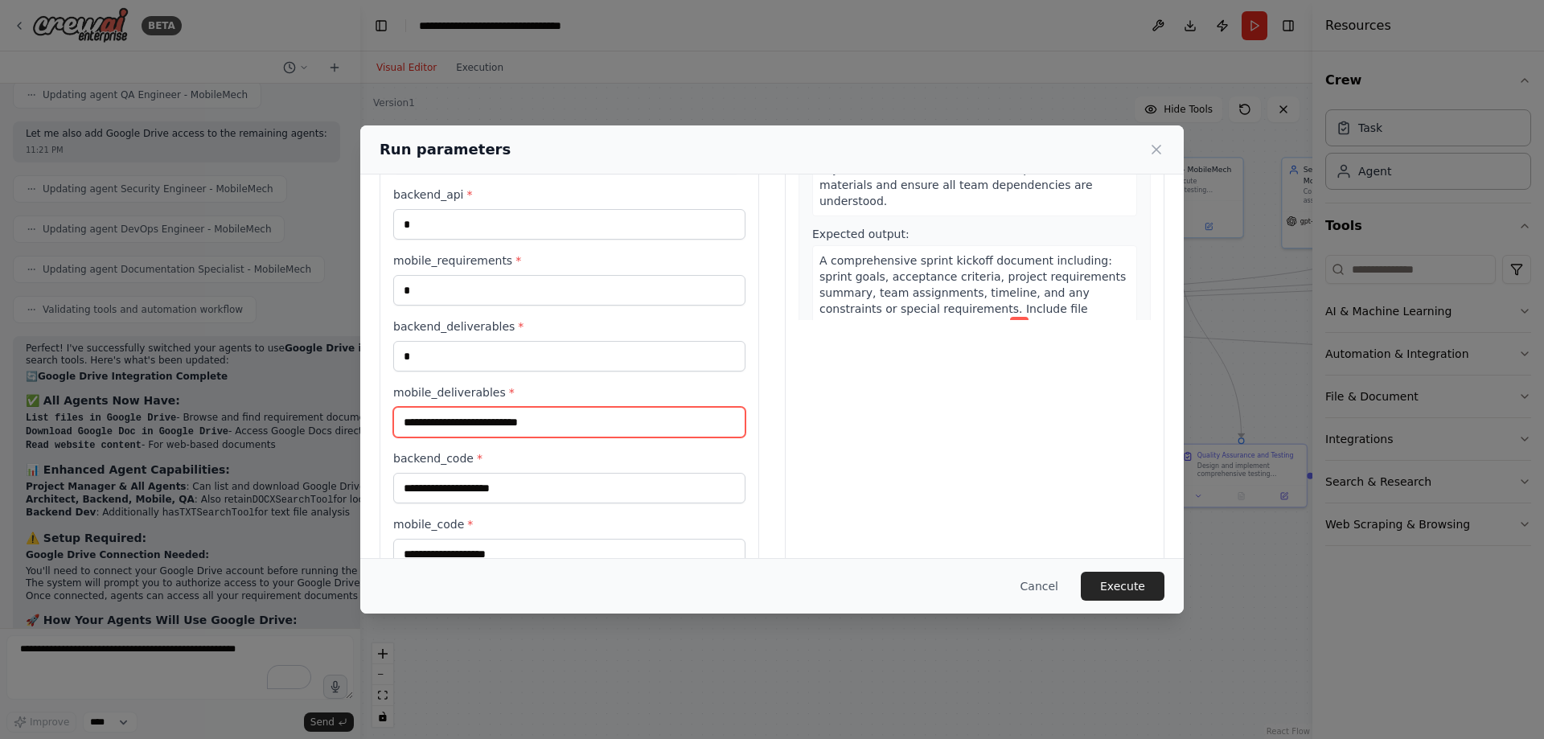
click at [507, 414] on input "mobile_deliverables *" at bounding box center [569, 422] width 352 height 31
type input "*"
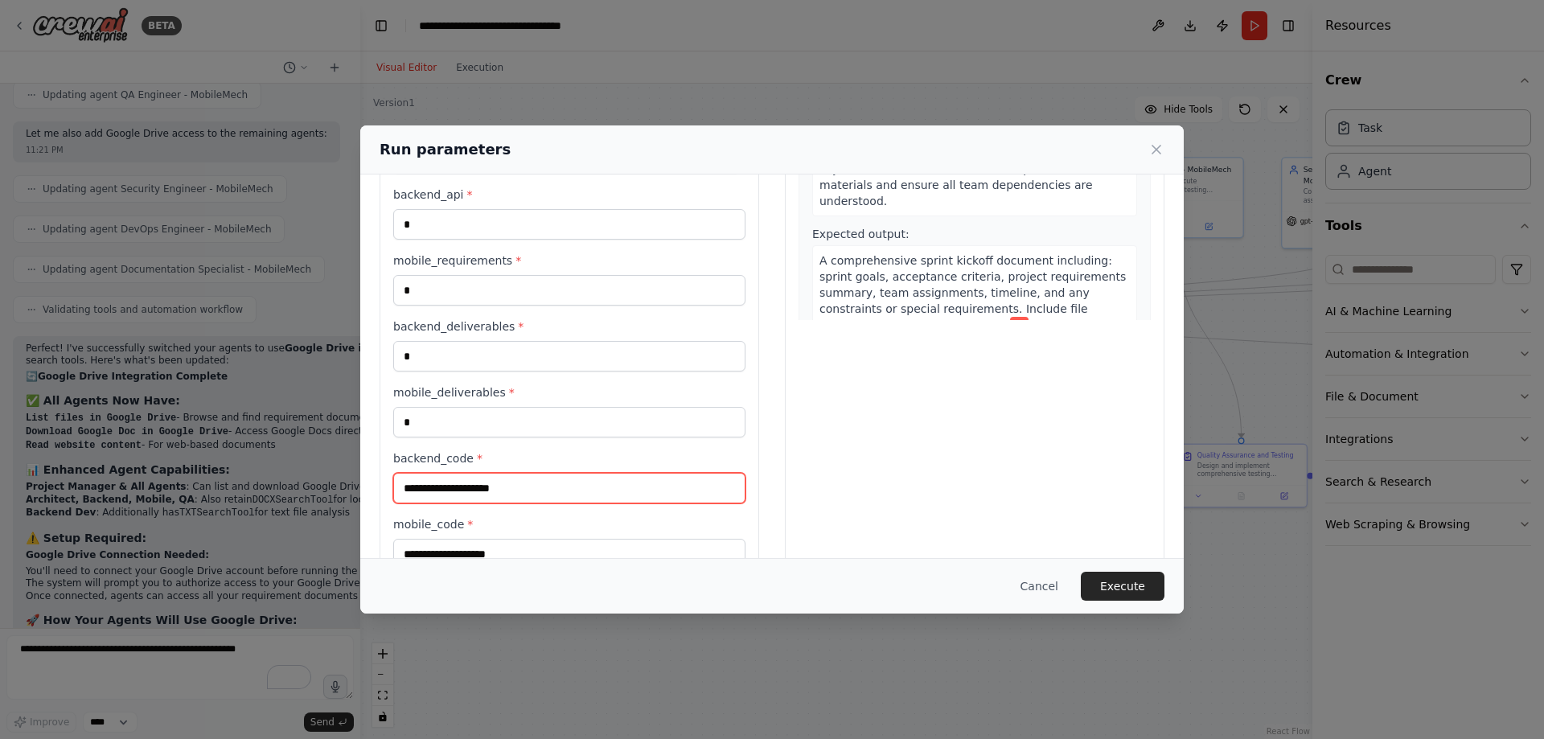
click at [492, 477] on input "backend_code *" at bounding box center [569, 488] width 352 height 31
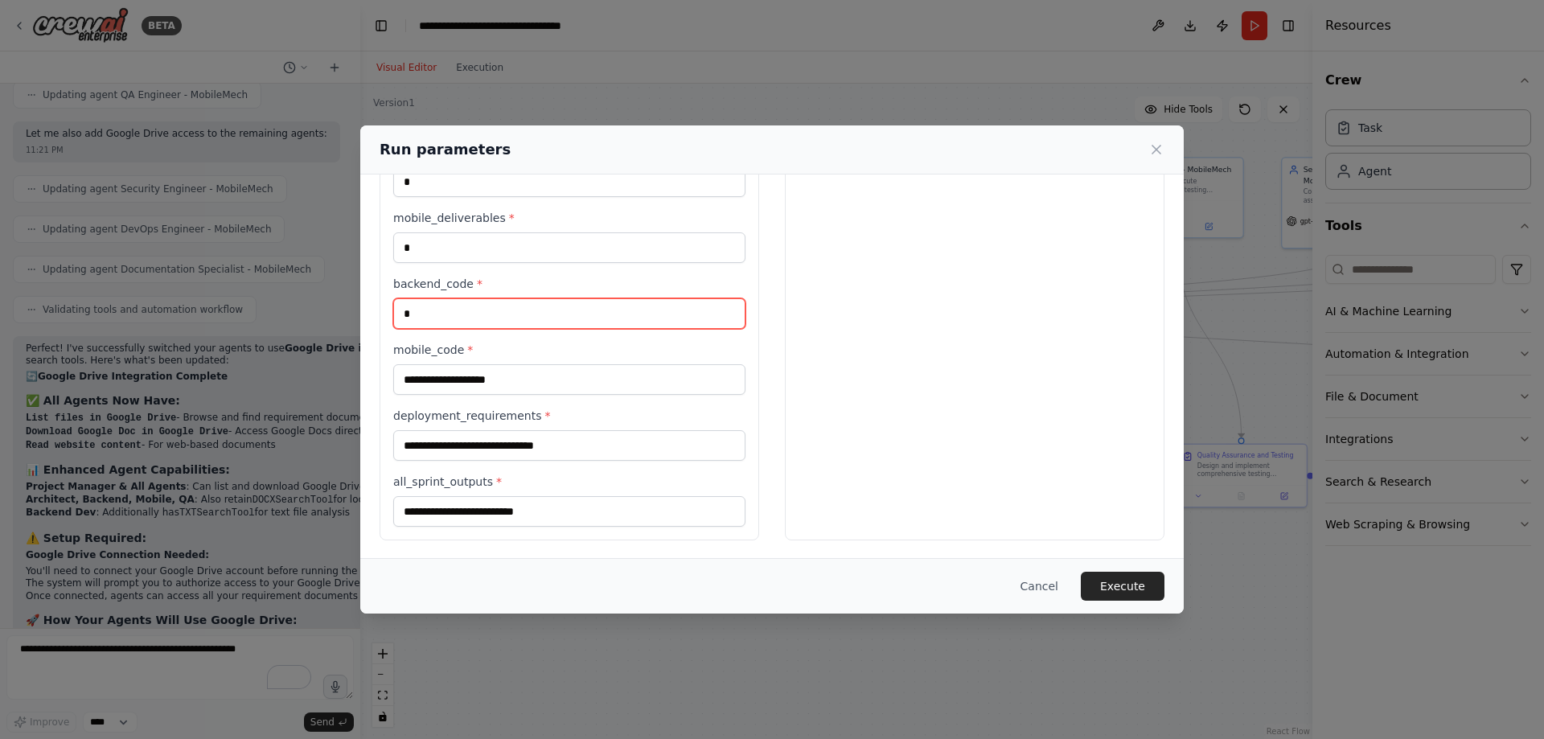
scroll to position [417, 0]
type input "*"
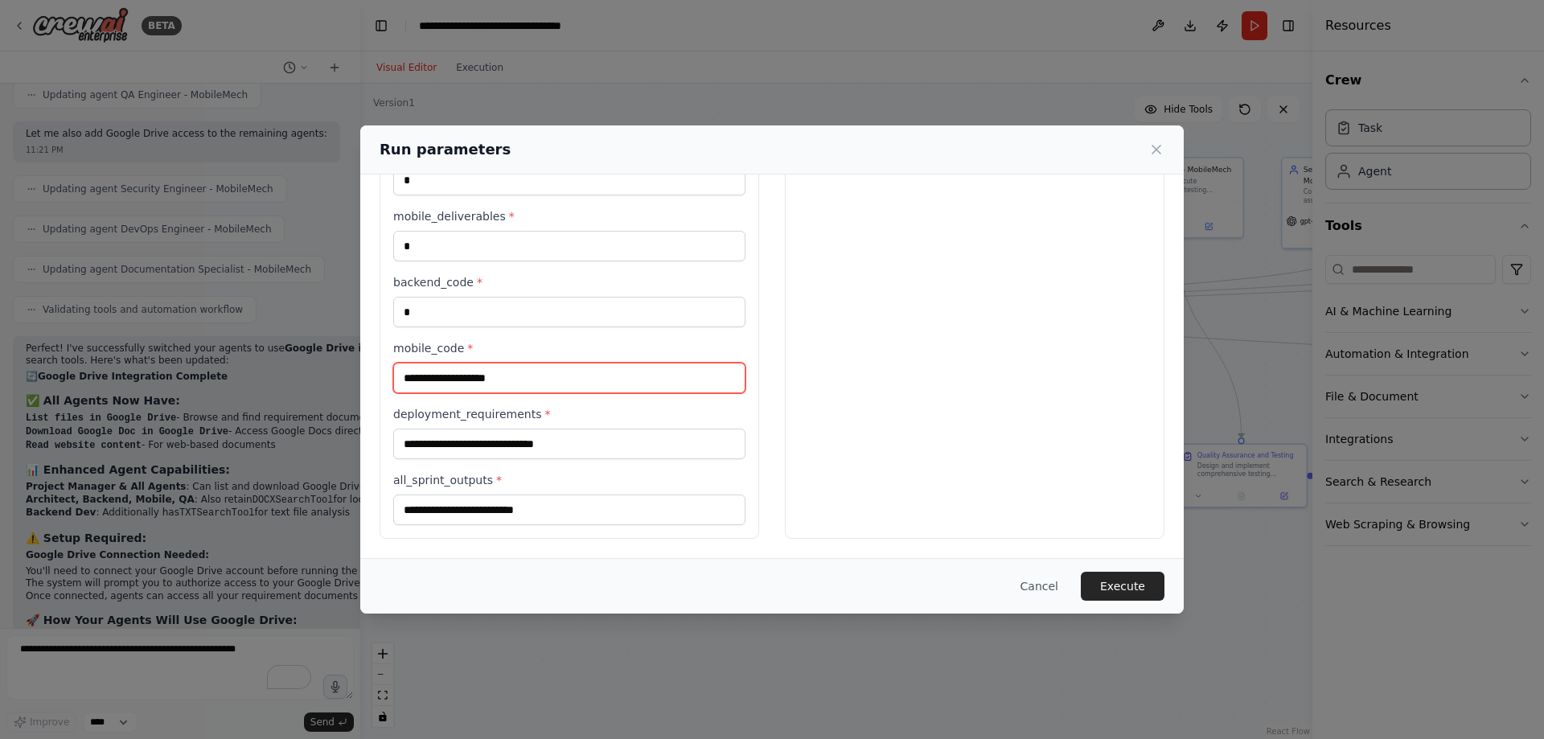
click at [512, 376] on input "mobile_code *" at bounding box center [569, 378] width 352 height 31
type input "*"
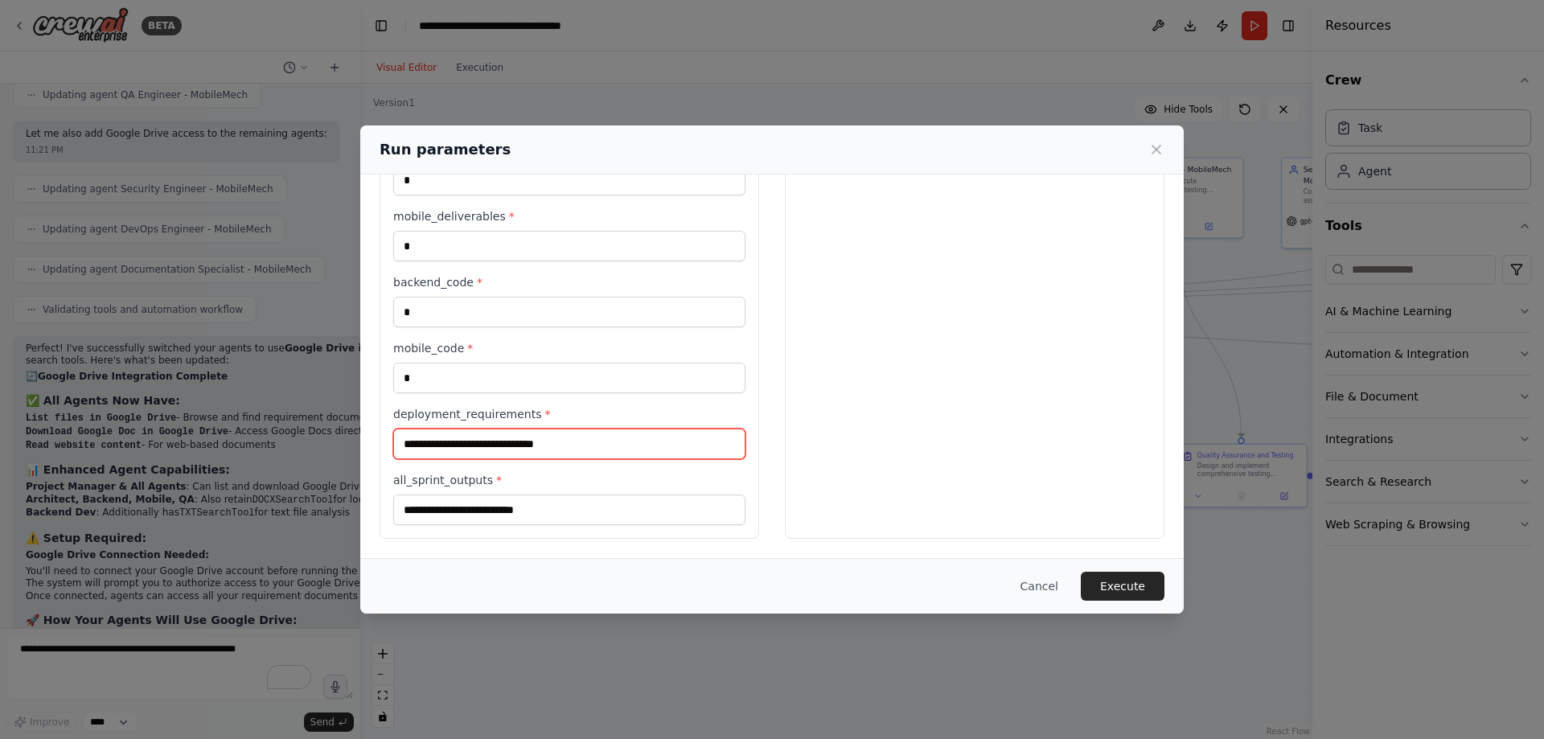
click at [494, 442] on input "deployment_requirements *" at bounding box center [569, 444] width 352 height 31
type input "*"
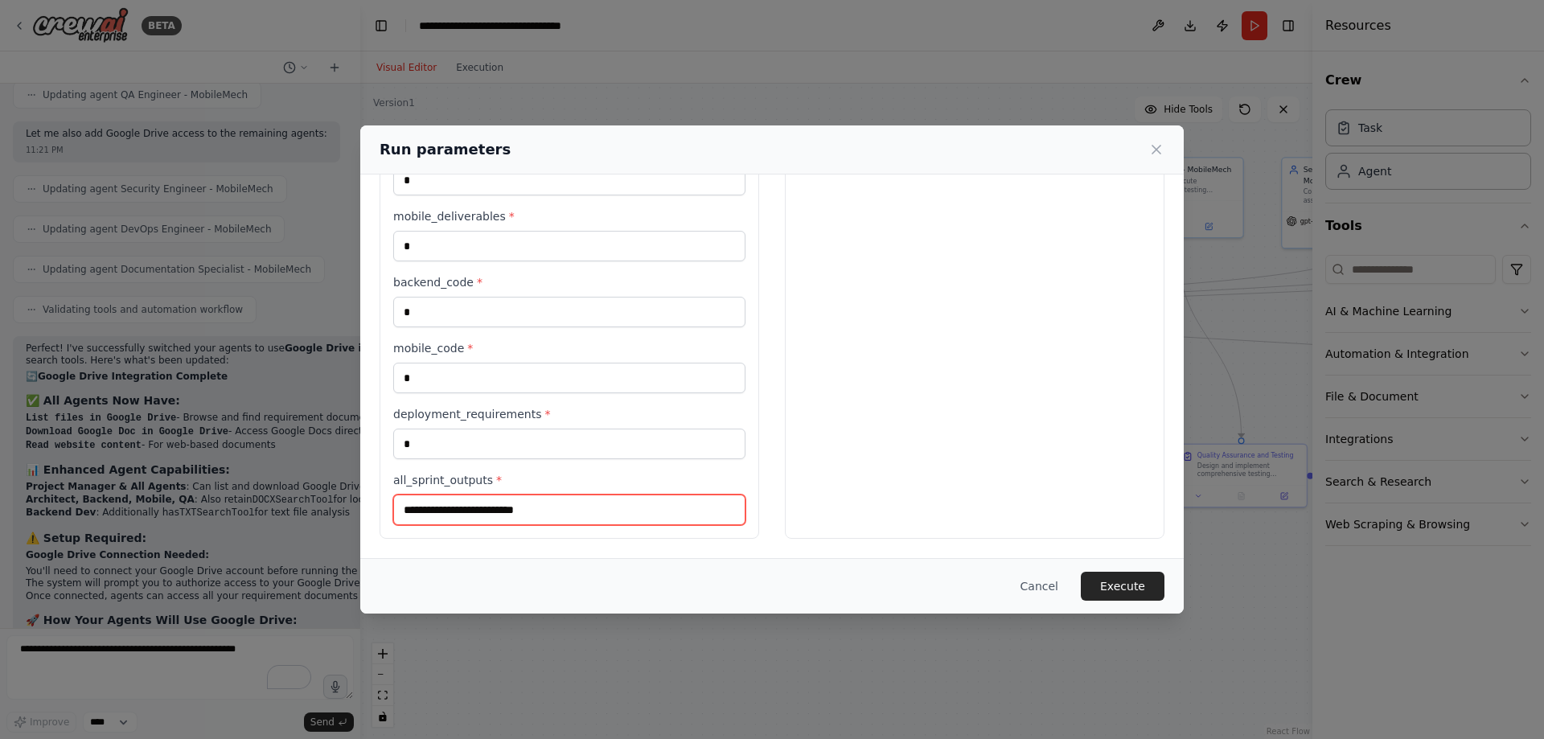
click at [486, 511] on input "all_sprint_outputs *" at bounding box center [569, 510] width 352 height 31
type input "*"
click at [598, 486] on label "all_sprint_outputs *" at bounding box center [569, 480] width 352 height 16
click at [598, 495] on input "*" at bounding box center [569, 510] width 352 height 31
click at [864, 446] on div "Preview This is how your input parameters will be applied: 1 Sprint Kickoff and…" at bounding box center [975, 157] width 380 height 762
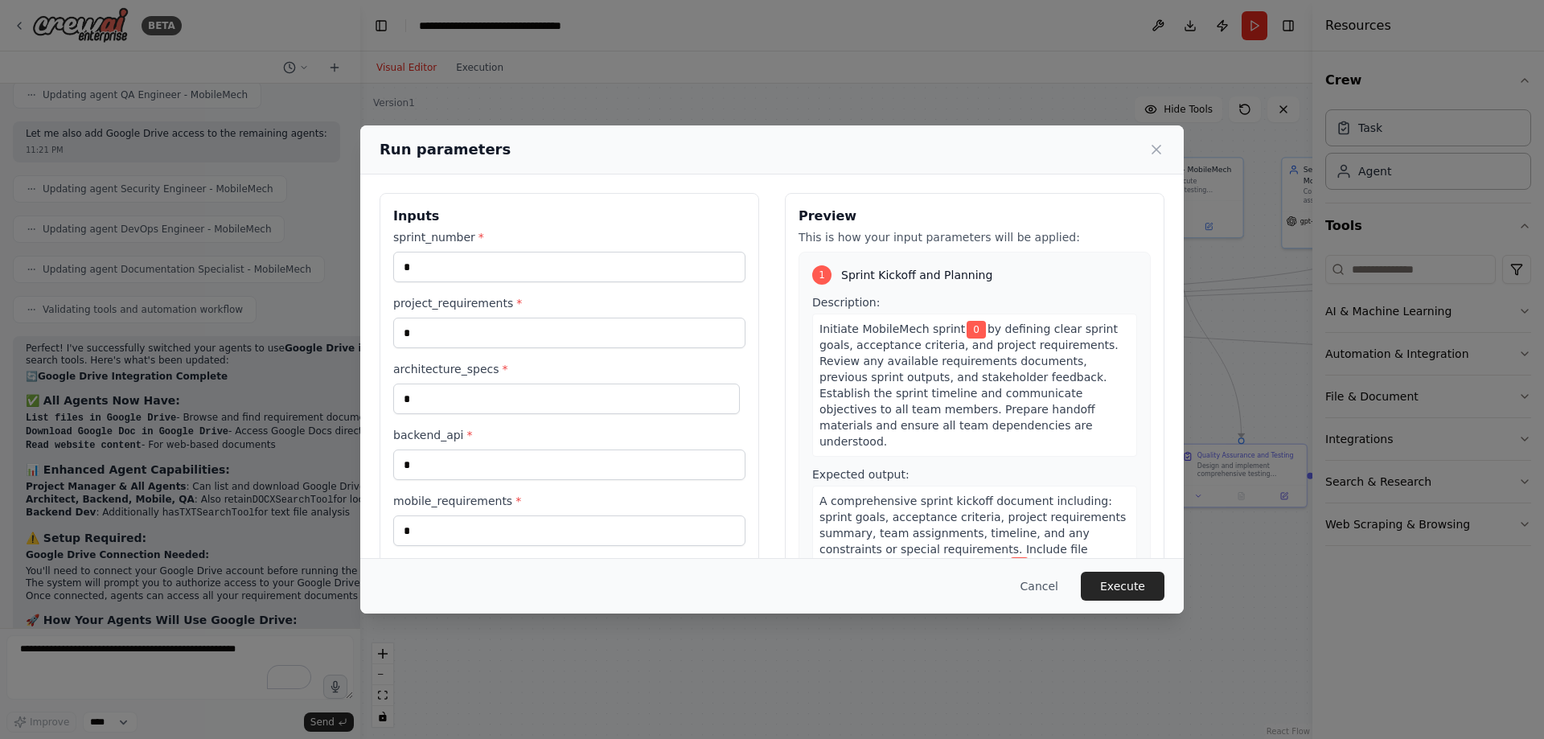
scroll to position [0, 0]
click at [1156, 147] on icon at bounding box center [1156, 150] width 16 height 16
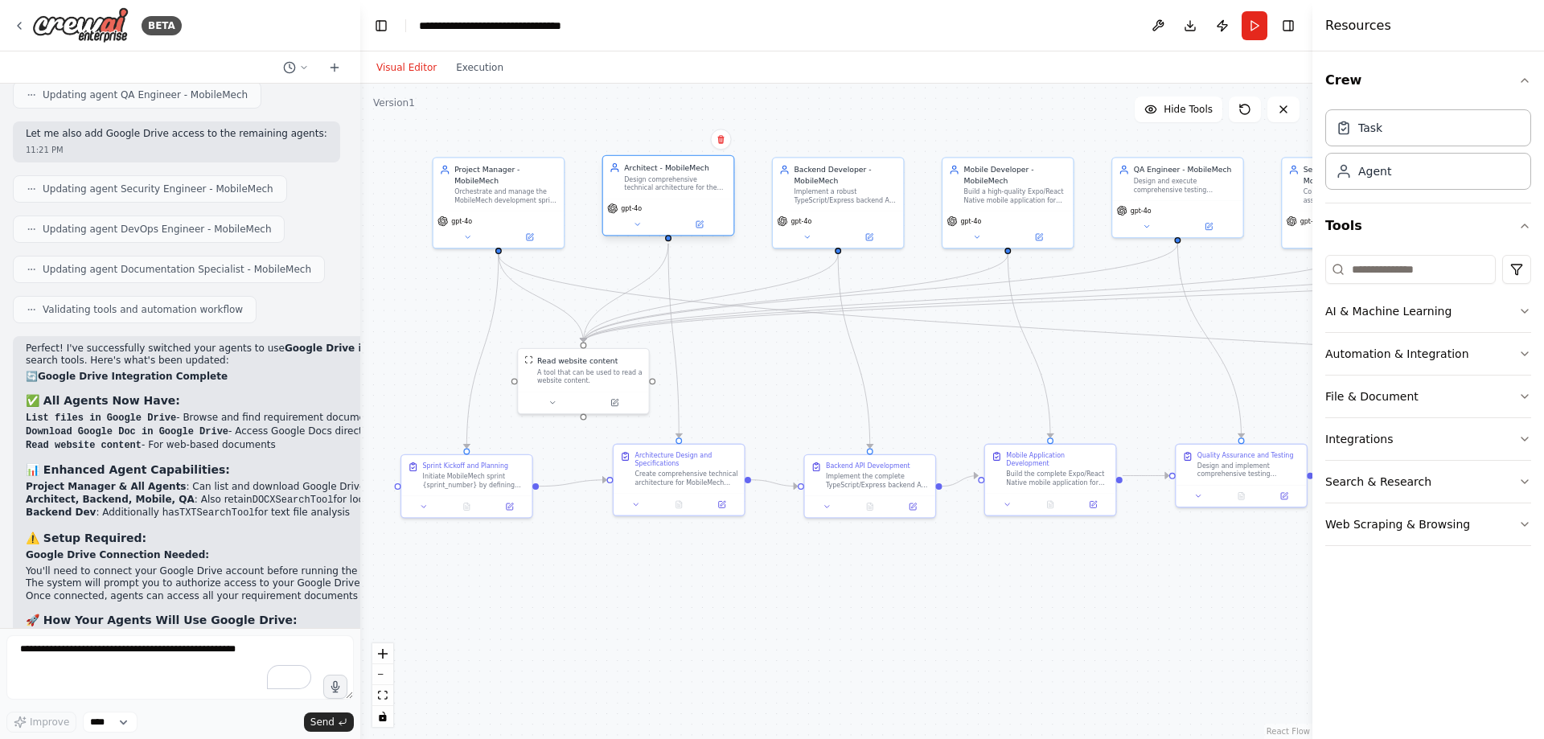
click at [696, 199] on div "gpt-4o" at bounding box center [668, 217] width 130 height 37
click at [642, 236] on div "Architect - MobileMech Design comprehensive technical architecture for the Mobi…" at bounding box center [668, 197] width 133 height 81
click at [640, 231] on div "gpt-4o" at bounding box center [668, 217] width 130 height 37
click at [642, 226] on button at bounding box center [637, 224] width 60 height 13
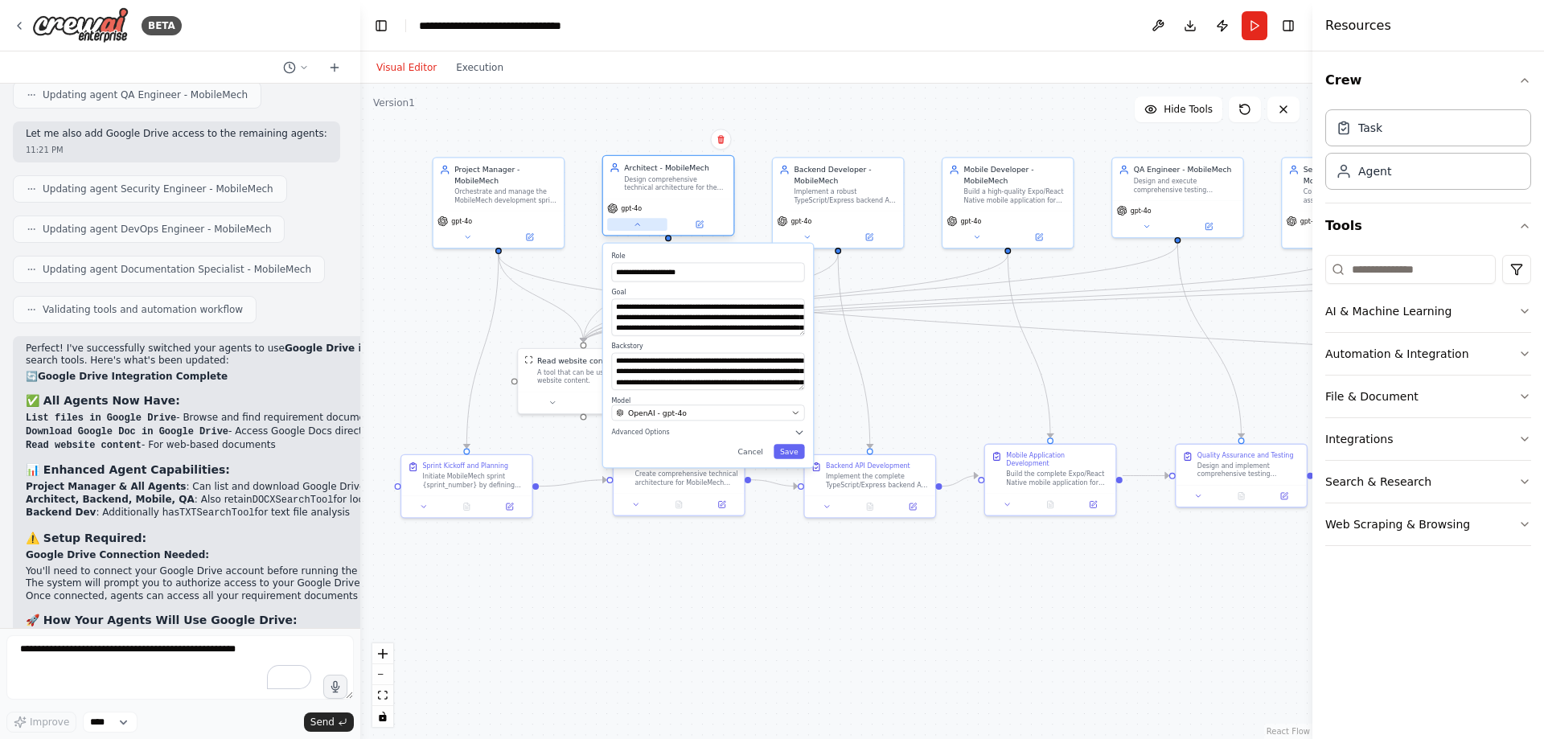
click at [642, 226] on icon at bounding box center [637, 224] width 9 height 9
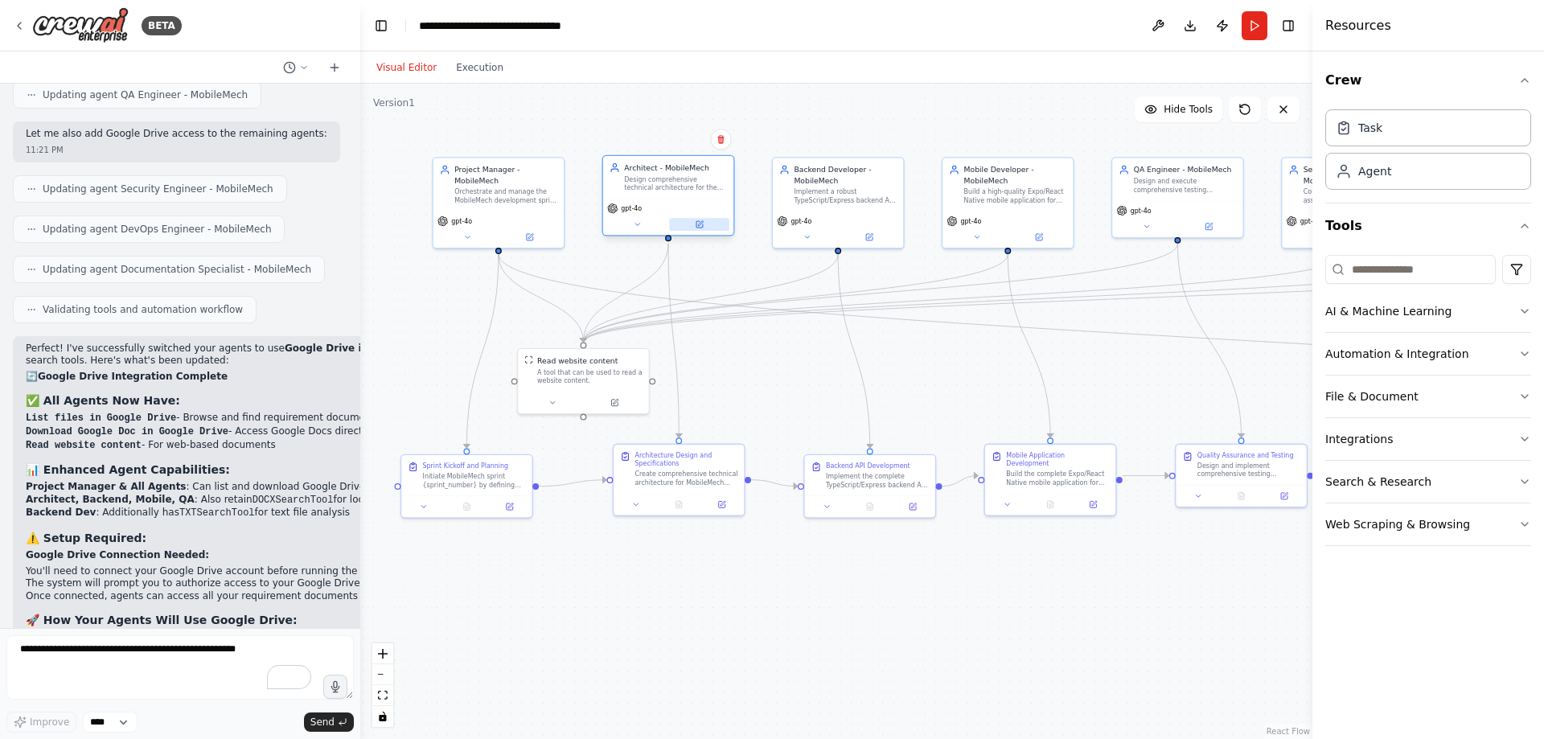
click at [708, 224] on button at bounding box center [699, 224] width 60 height 13
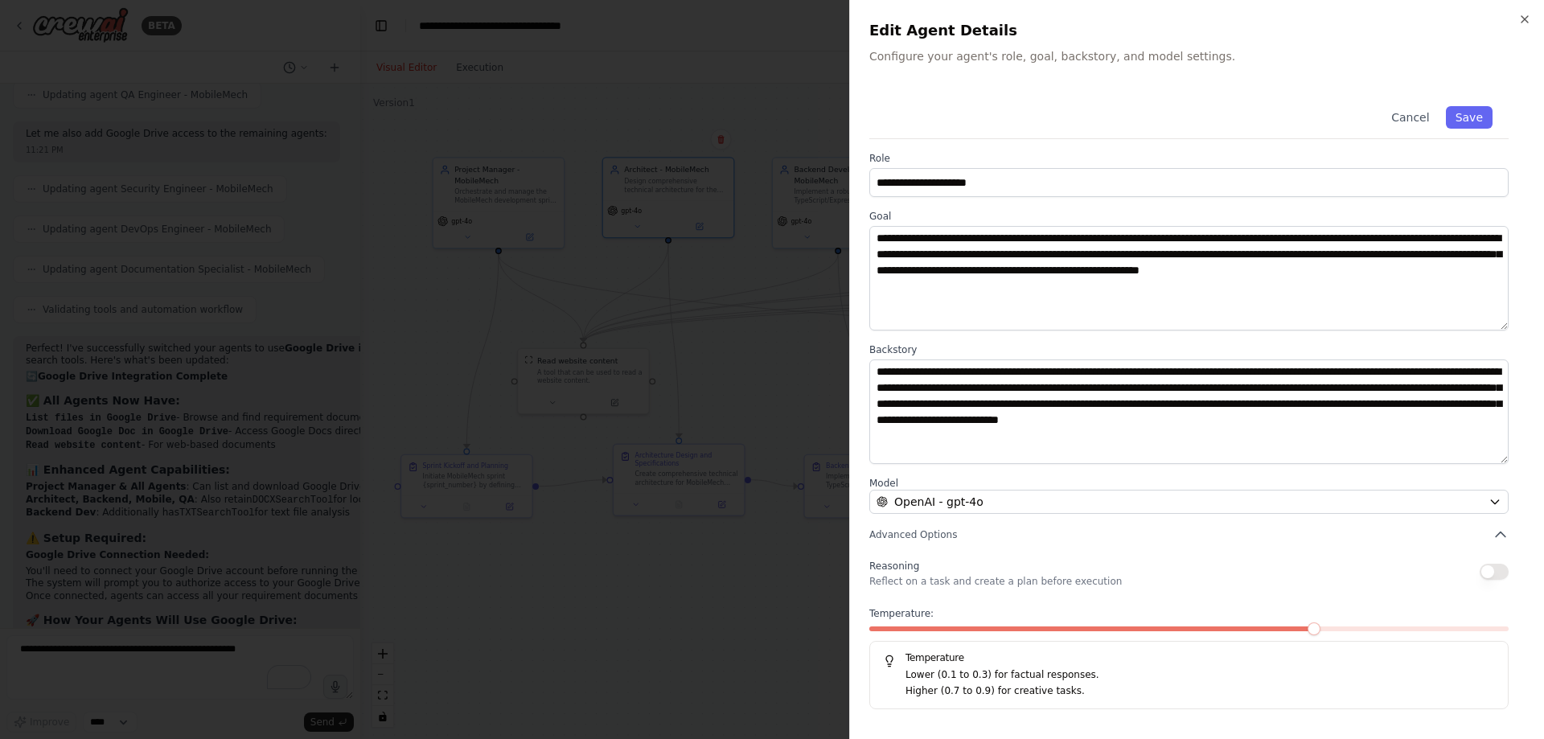
click at [1499, 571] on button "button" at bounding box center [1493, 572] width 29 height 16
click at [1381, 630] on span at bounding box center [1376, 628] width 13 height 13
click at [1508, 633] on span at bounding box center [1502, 628] width 13 height 13
click at [1393, 588] on div "Reasoning Reflect on a task and create a plan before execution Temperature: 1.0…" at bounding box center [1188, 633] width 639 height 154
click at [1469, 119] on button "Save" at bounding box center [1469, 117] width 47 height 23
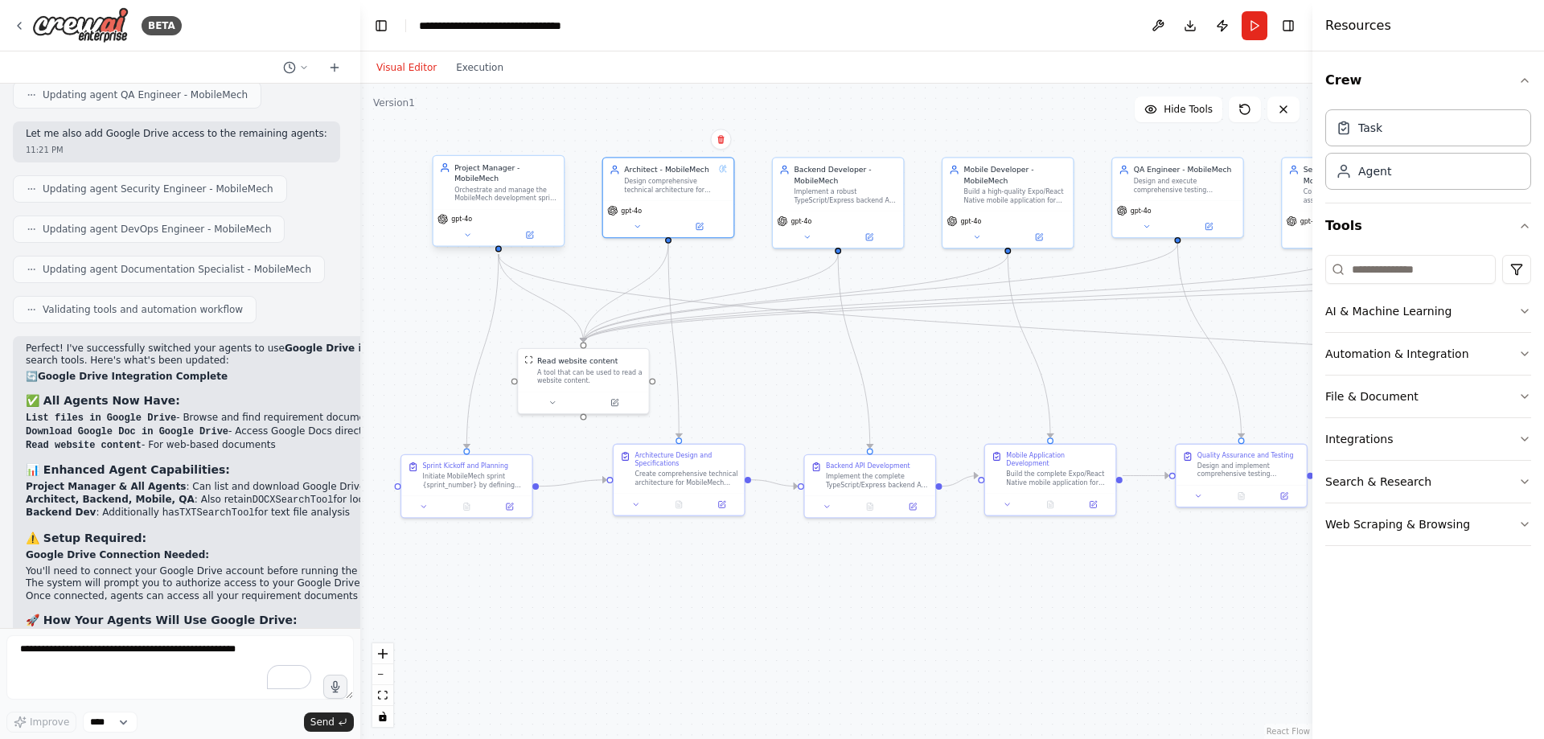
click at [535, 195] on div "Orchestrate and manage the MobileMech development sprint between 7 specialized …" at bounding box center [505, 194] width 103 height 17
click at [531, 238] on icon at bounding box center [530, 235] width 6 height 6
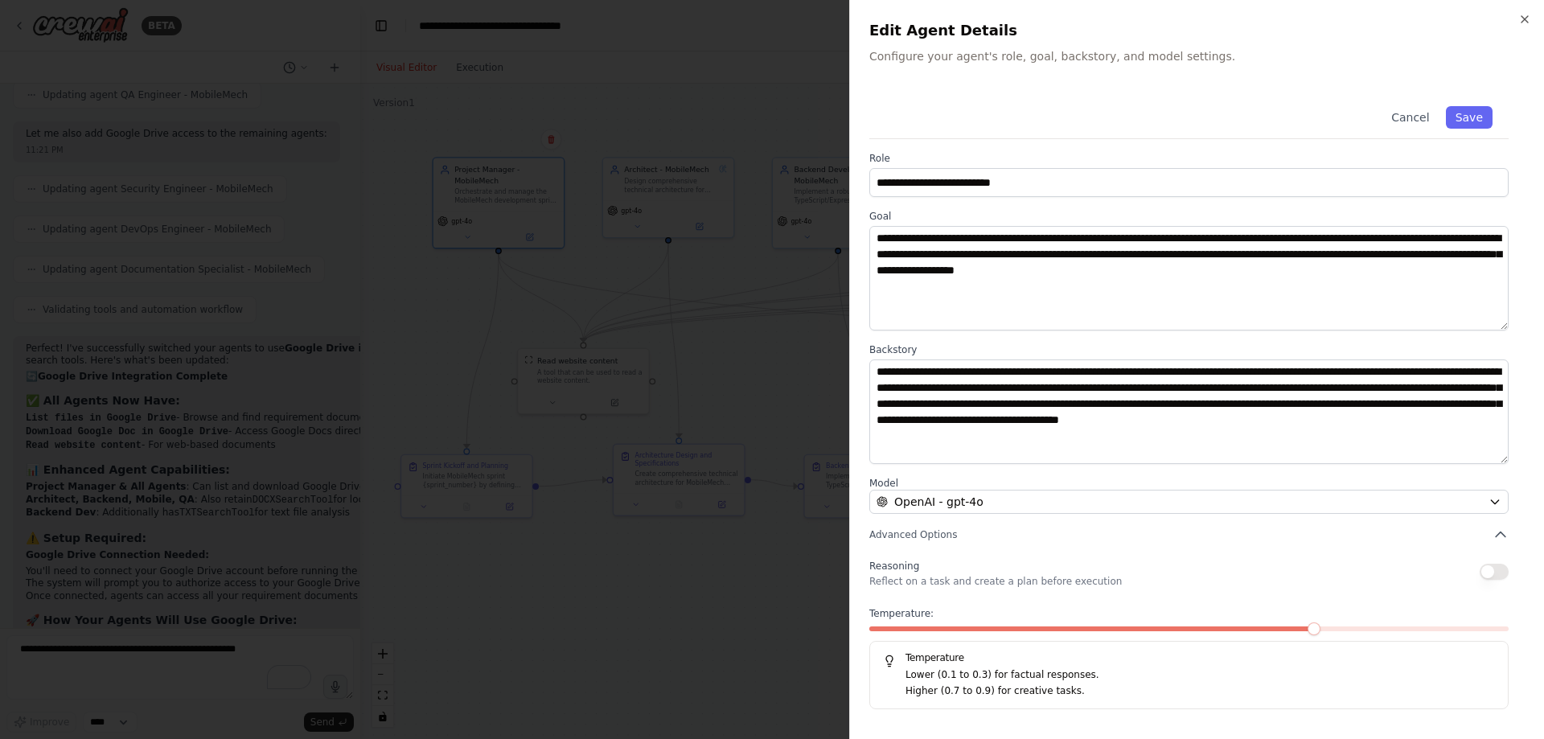
click at [1500, 568] on button "button" at bounding box center [1493, 572] width 29 height 16
click at [1508, 634] on span at bounding box center [1502, 628] width 13 height 13
click at [1471, 119] on button "Save" at bounding box center [1469, 117] width 47 height 23
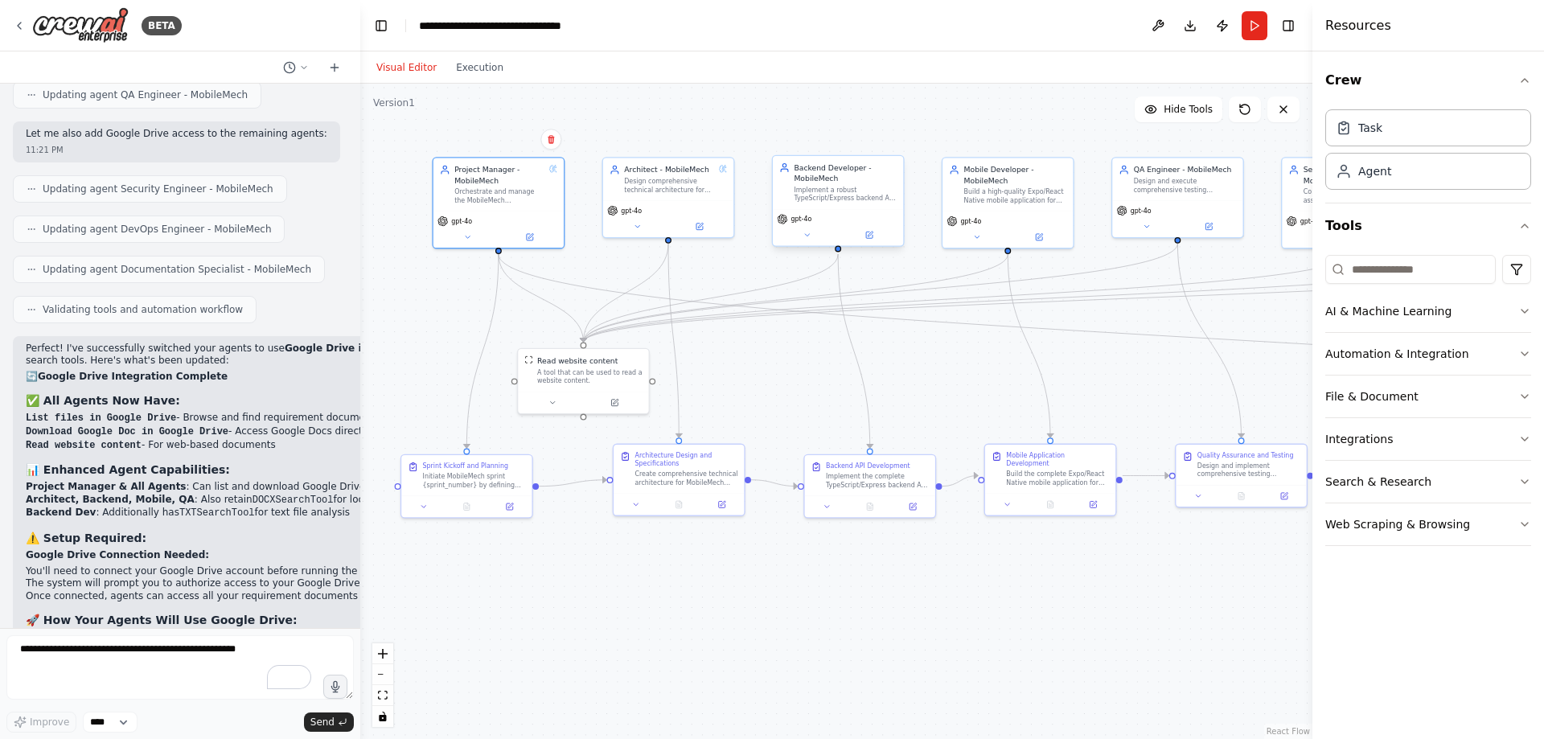
click at [870, 199] on div "Implement a robust TypeScript/Express backend API for MobileMech sprint {sprint…" at bounding box center [845, 194] width 103 height 17
click at [868, 238] on icon at bounding box center [869, 235] width 6 height 6
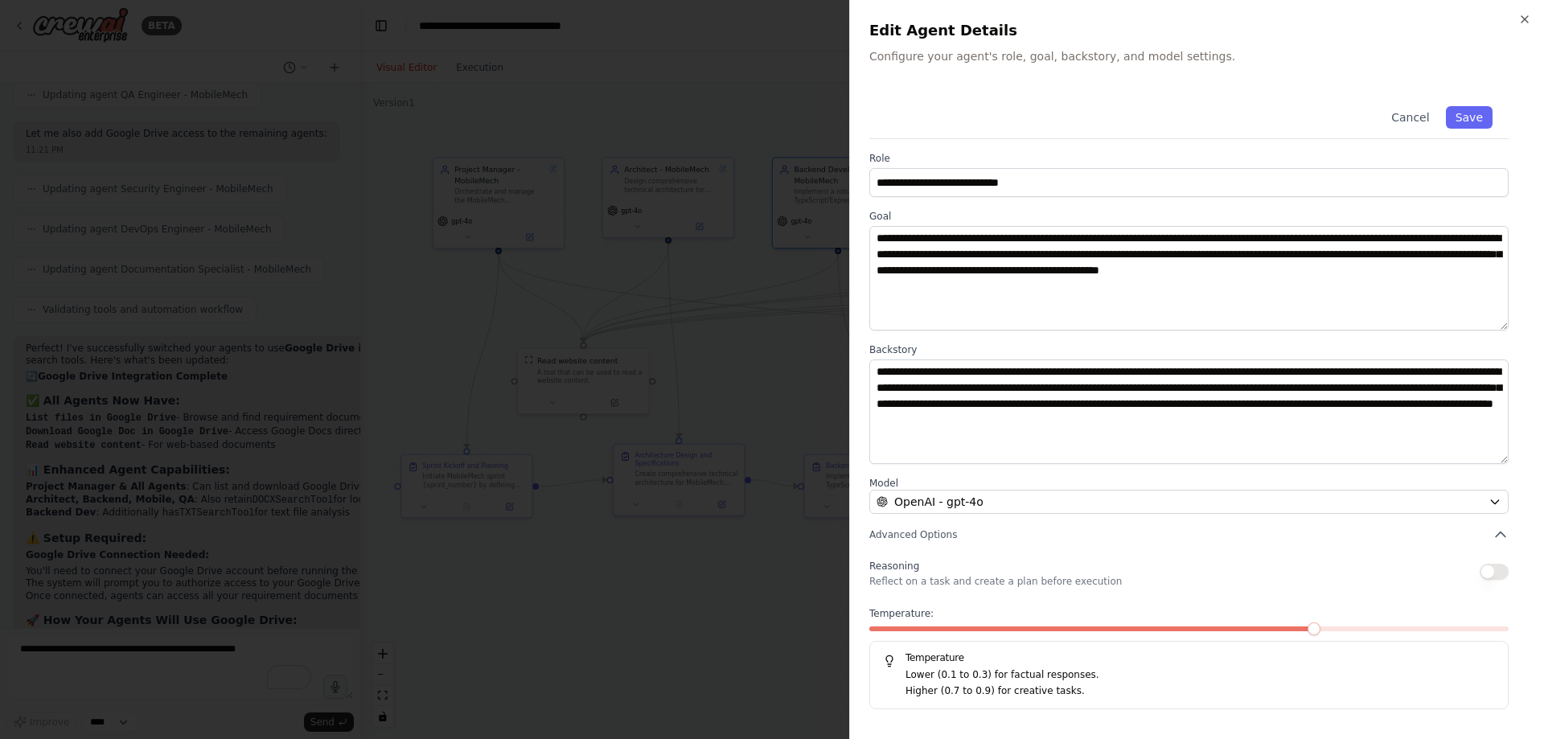
click at [1506, 571] on button "button" at bounding box center [1493, 572] width 29 height 16
click at [1508, 628] on span at bounding box center [1502, 628] width 13 height 13
click at [1463, 116] on button "Save" at bounding box center [1469, 117] width 47 height 23
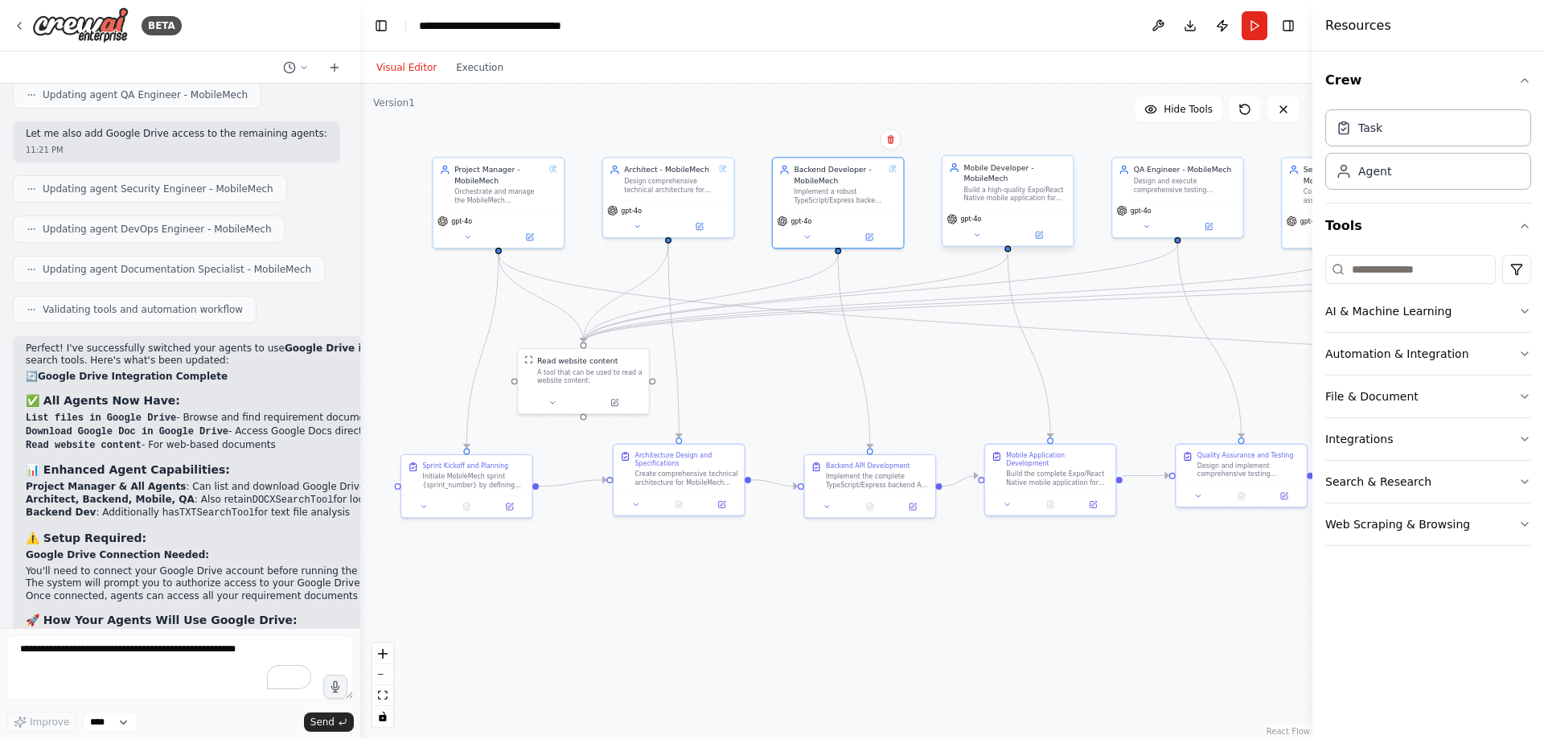
click at [1034, 190] on div "Build a high-quality Expo/React Native mobile application for MobileMech sprint…" at bounding box center [1015, 194] width 103 height 17
click at [1041, 236] on icon at bounding box center [1039, 235] width 6 height 6
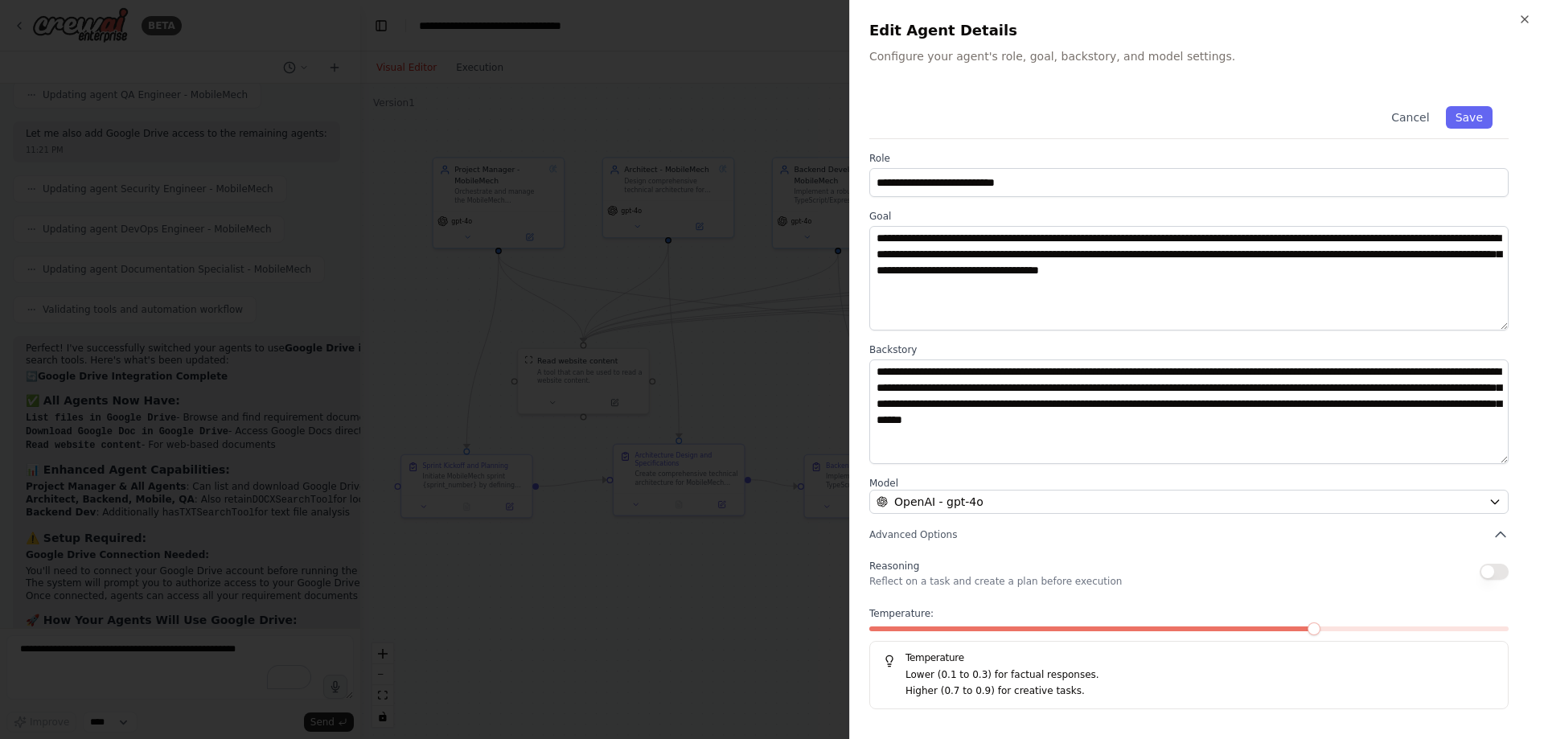
click at [1496, 569] on button "button" at bounding box center [1493, 572] width 29 height 16
click at [1508, 635] on span at bounding box center [1502, 628] width 13 height 13
click at [1470, 116] on button "Save" at bounding box center [1469, 117] width 47 height 23
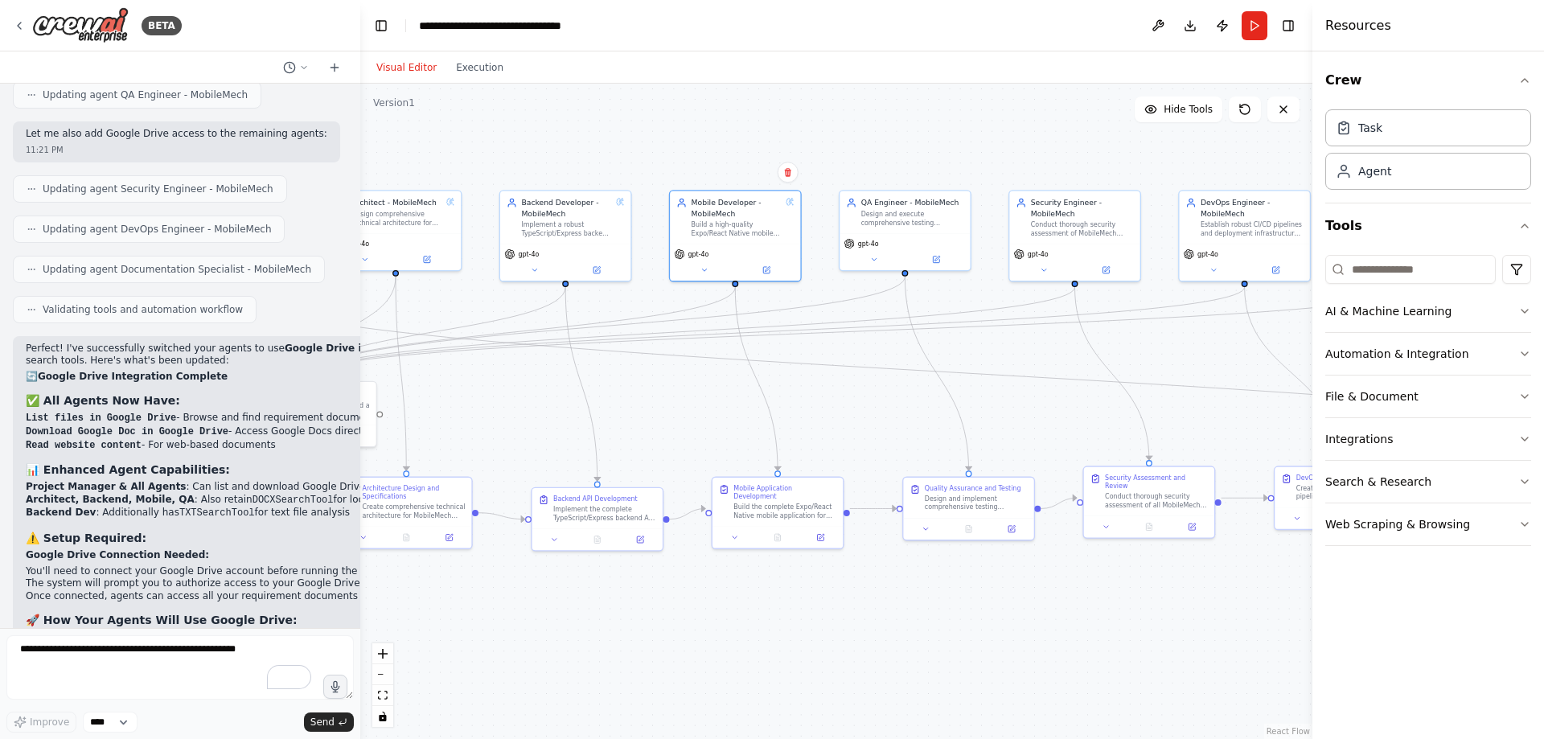
drag, startPoint x: 950, startPoint y: 400, endPoint x: 677, endPoint y: 433, distance: 274.6
click at [677, 433] on div ".deletable-edge-delete-btn { width: 20px; height: 20px; border: 0px solid #ffff…" at bounding box center [836, 411] width 952 height 655
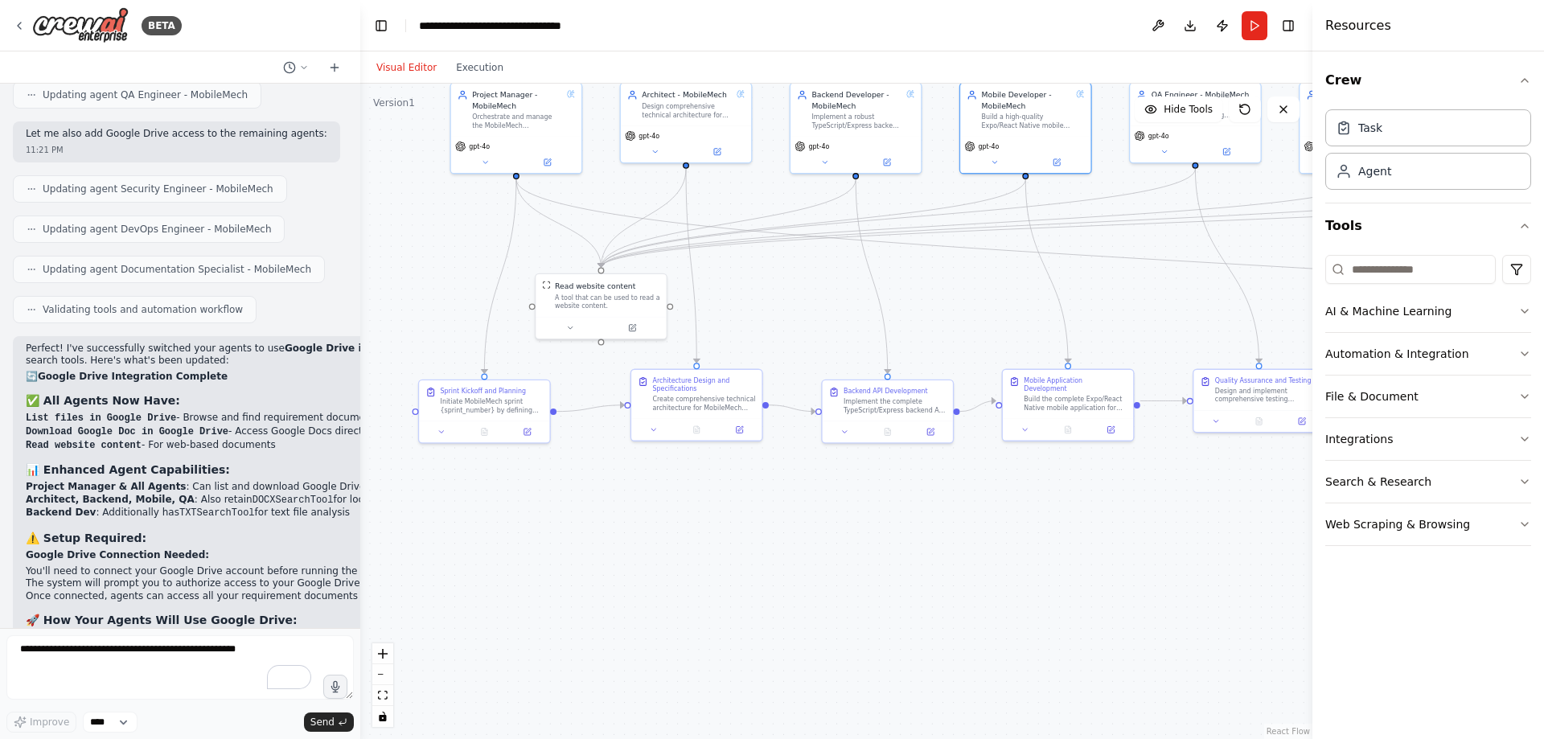
drag, startPoint x: 698, startPoint y: 427, endPoint x: 989, endPoint y: 319, distance: 310.4
click at [989, 319] on div ".deletable-edge-delete-btn { width: 20px; height: 20px; border: 0px solid #ffff…" at bounding box center [836, 411] width 952 height 655
click at [529, 432] on icon at bounding box center [528, 429] width 6 height 6
click at [530, 430] on icon at bounding box center [528, 429] width 6 height 6
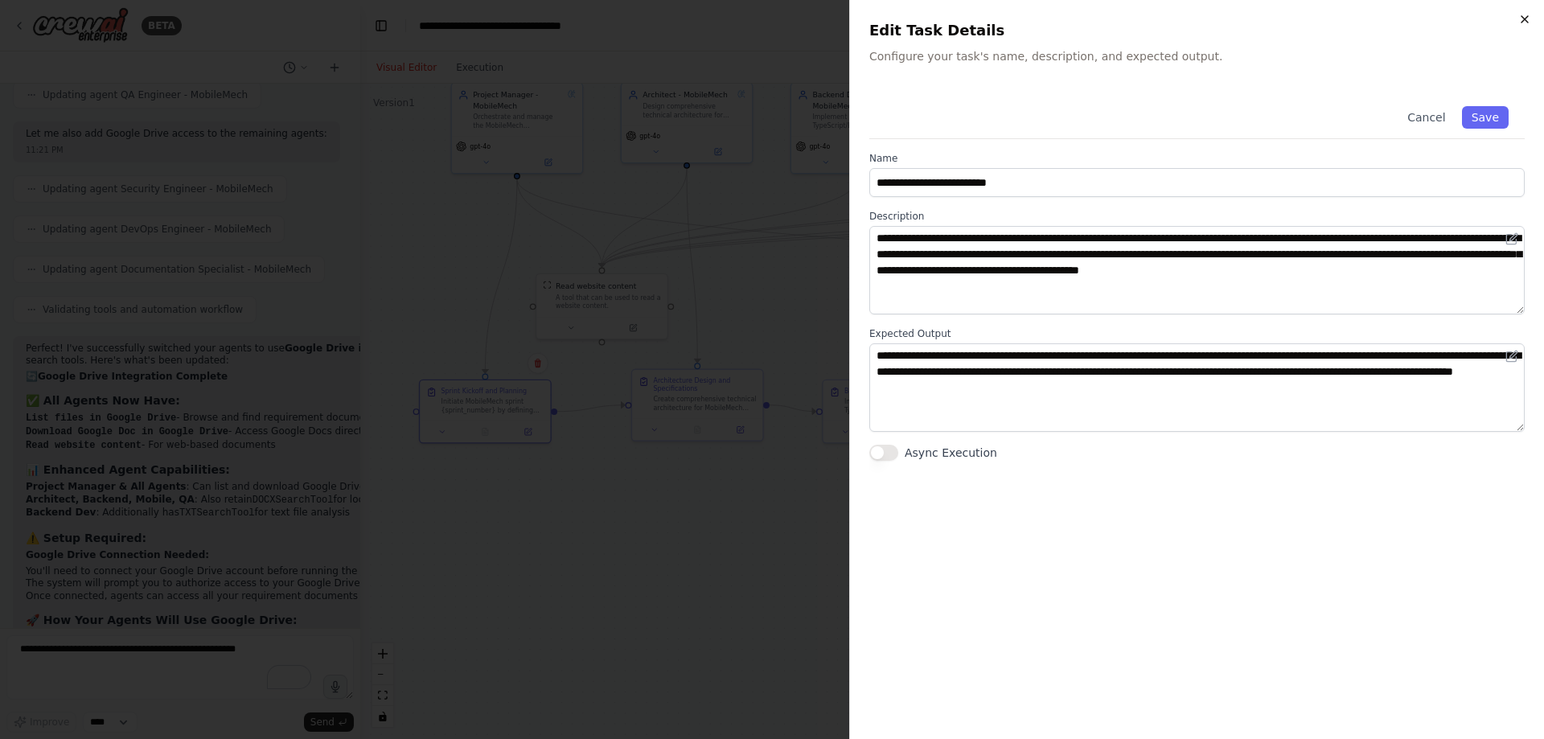
click at [1525, 18] on icon "button" at bounding box center [1524, 19] width 13 height 13
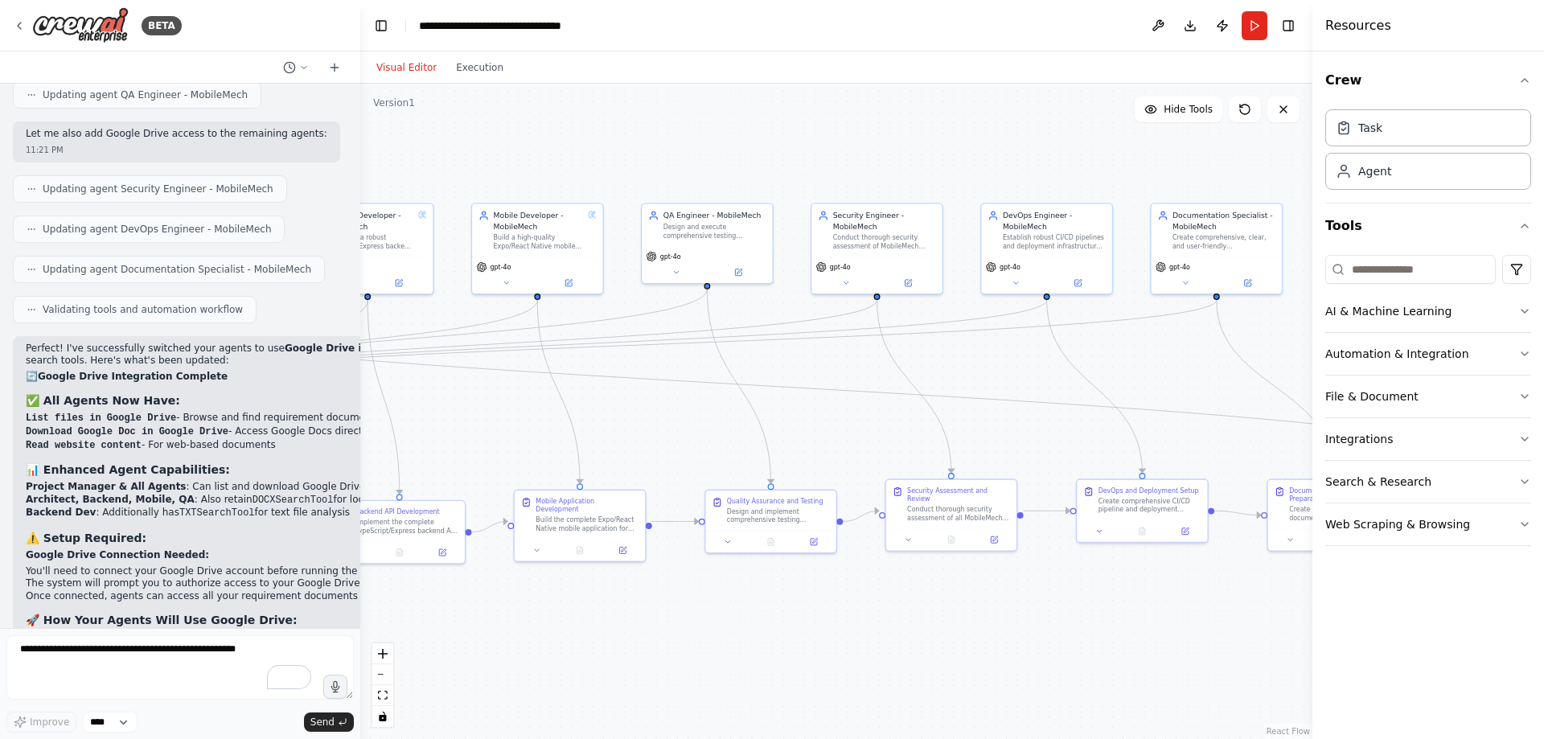
drag, startPoint x: 971, startPoint y: 297, endPoint x: 597, endPoint y: 418, distance: 392.3
click at [482, 419] on div ".deletable-edge-delete-btn { width: 20px; height: 20px; border: 0px solid #ffff…" at bounding box center [836, 411] width 952 height 655
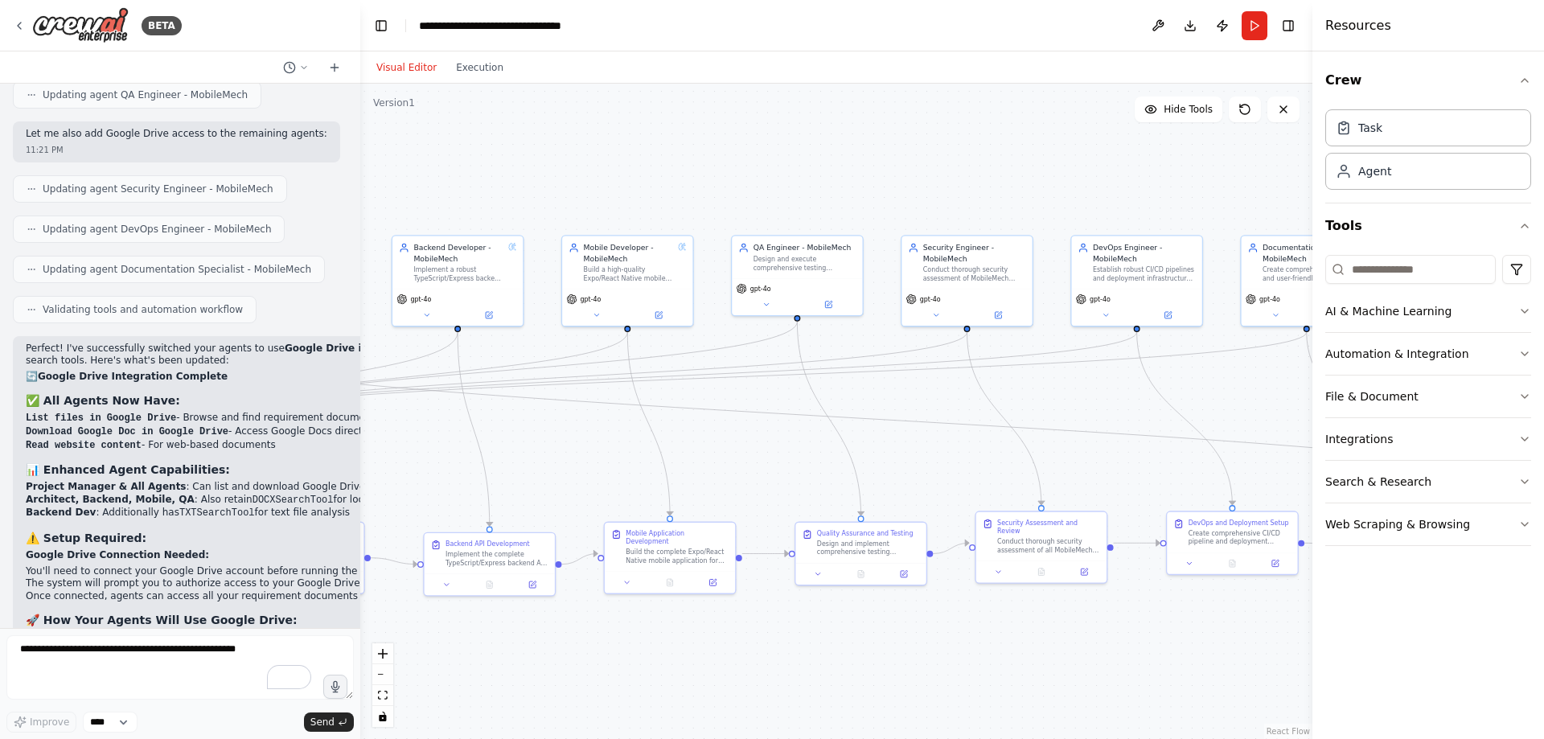
drag, startPoint x: 957, startPoint y: 365, endPoint x: 1050, endPoint y: 400, distance: 99.8
click at [1052, 400] on div ".deletable-edge-delete-btn { width: 20px; height: 20px; border: 0px solid #ffff…" at bounding box center [836, 411] width 952 height 655
click at [844, 263] on div "Design and execute comprehensive testing strategies for MobileMech sprint {spri…" at bounding box center [810, 266] width 103 height 17
click at [838, 309] on icon at bounding box center [834, 307] width 9 height 9
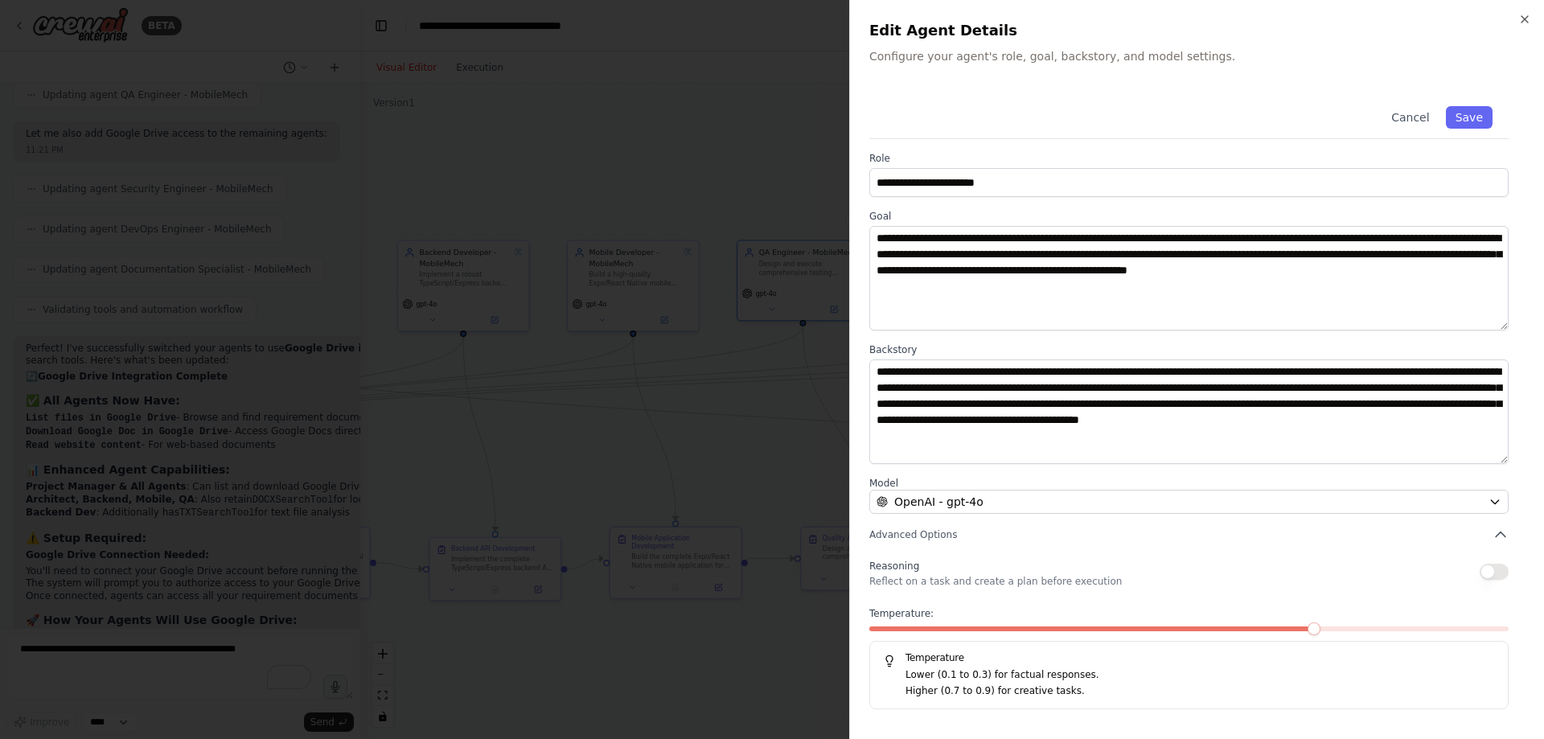
click at [1503, 574] on button "button" at bounding box center [1493, 572] width 29 height 16
click at [1508, 635] on span at bounding box center [1502, 628] width 13 height 13
click at [1475, 113] on button "Save" at bounding box center [1469, 117] width 47 height 23
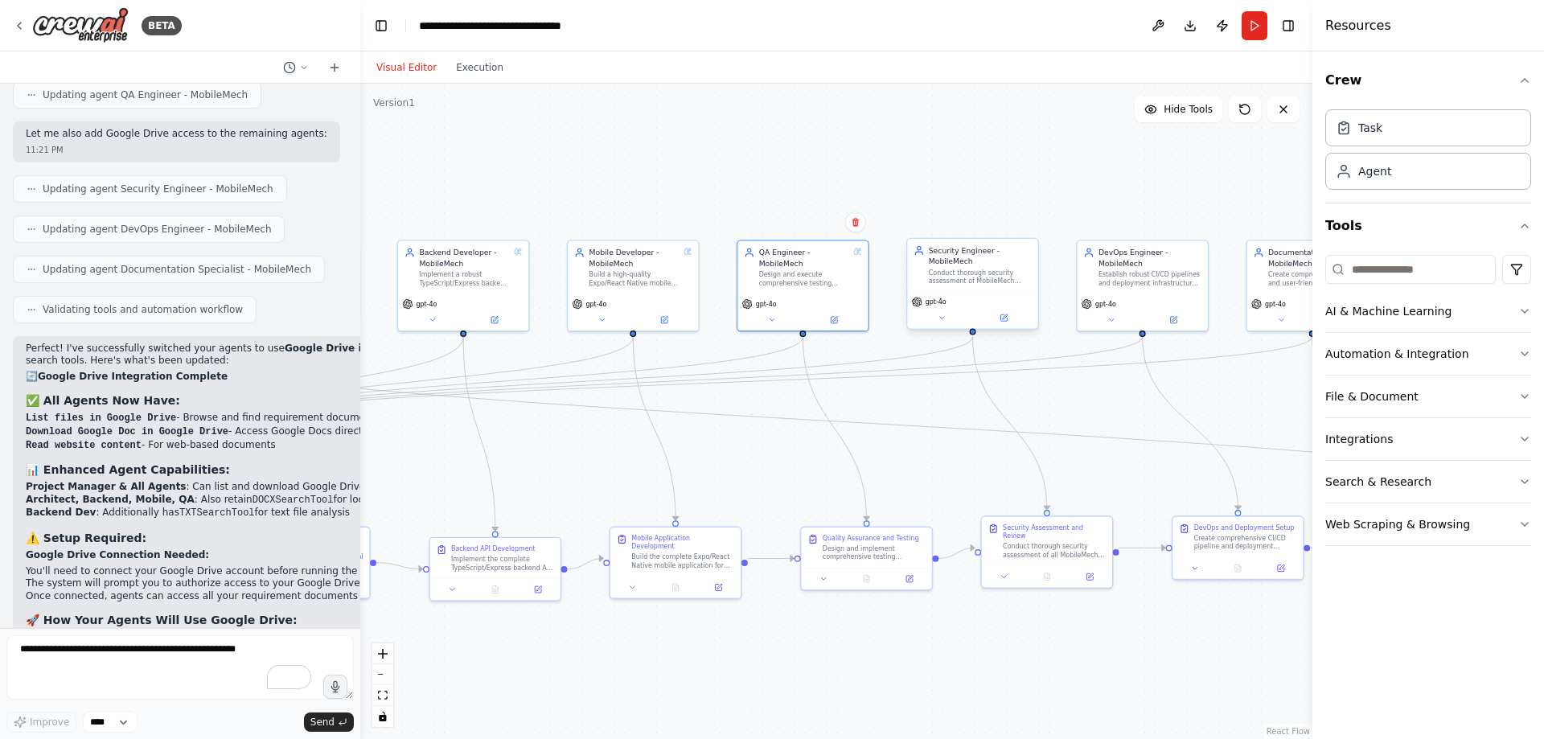
click at [996, 278] on div "Conduct thorough security assessment of MobileMech sprint {sprint_number} deliv…" at bounding box center [980, 277] width 103 height 17
click at [1009, 318] on button at bounding box center [1004, 317] width 60 height 13
click at [1005, 314] on icon at bounding box center [1003, 318] width 9 height 9
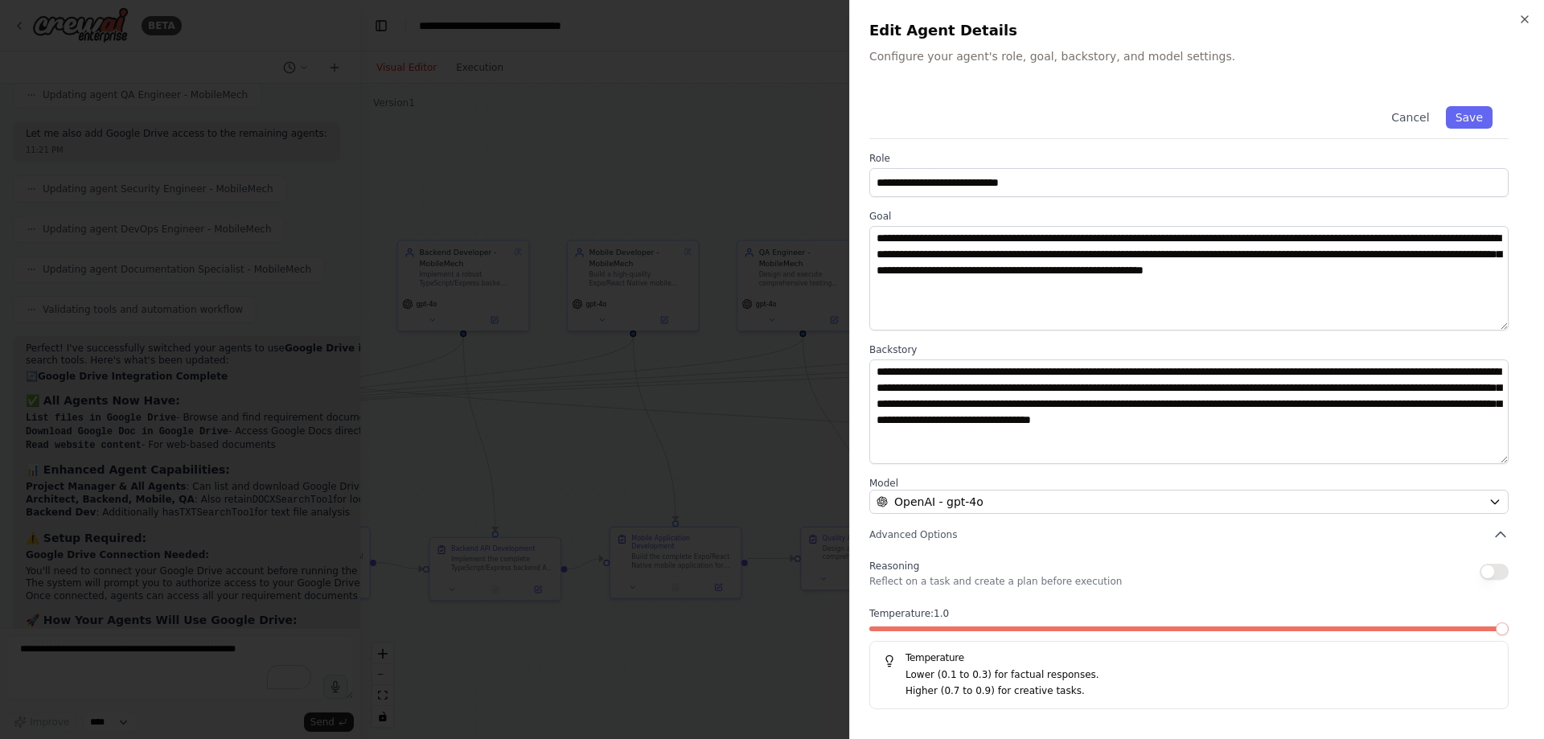
click at [1508, 635] on span at bounding box center [1502, 628] width 13 height 13
click at [1502, 577] on button "button" at bounding box center [1493, 572] width 29 height 16
click at [1468, 122] on button "Save" at bounding box center [1469, 117] width 47 height 23
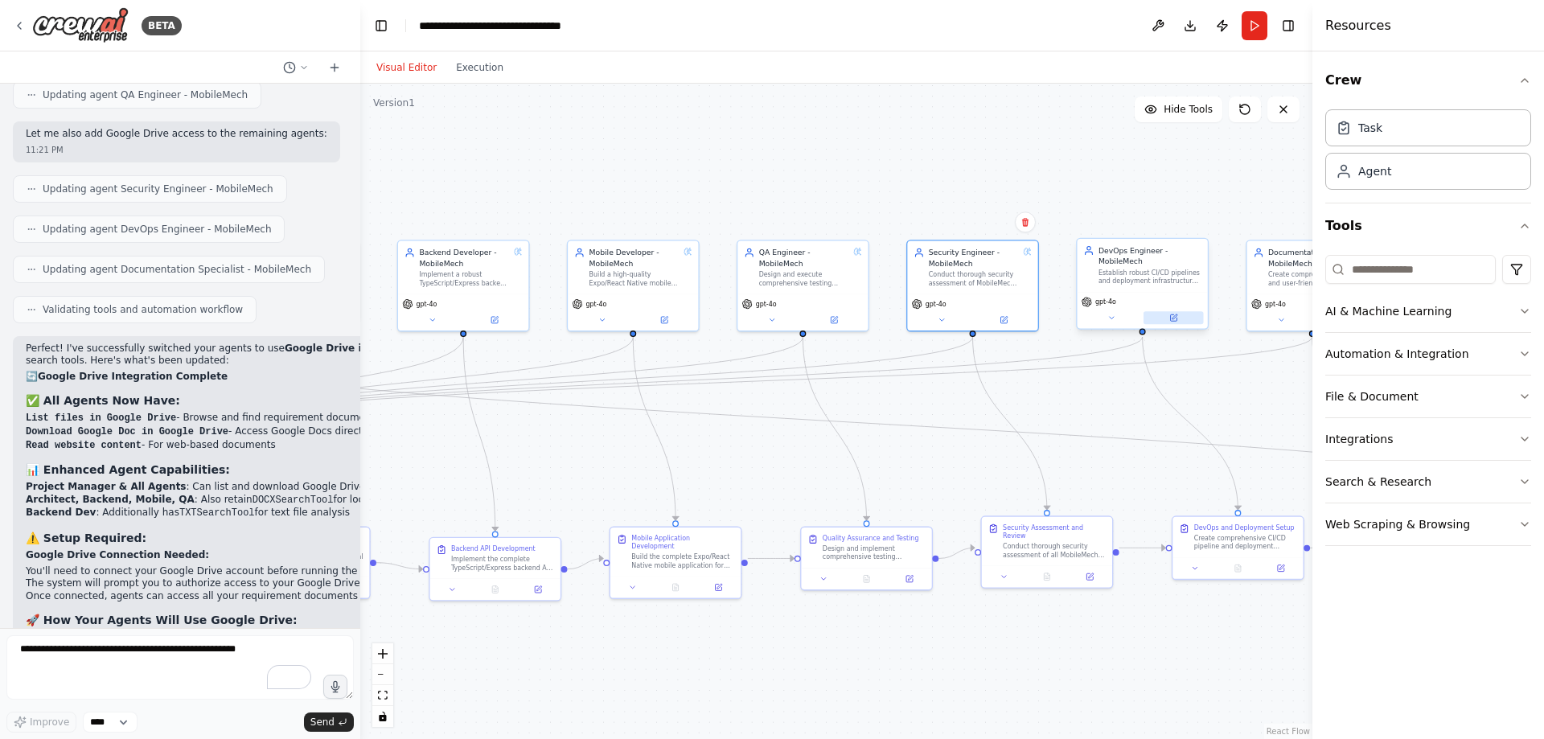
click at [1173, 318] on icon at bounding box center [1174, 316] width 5 height 5
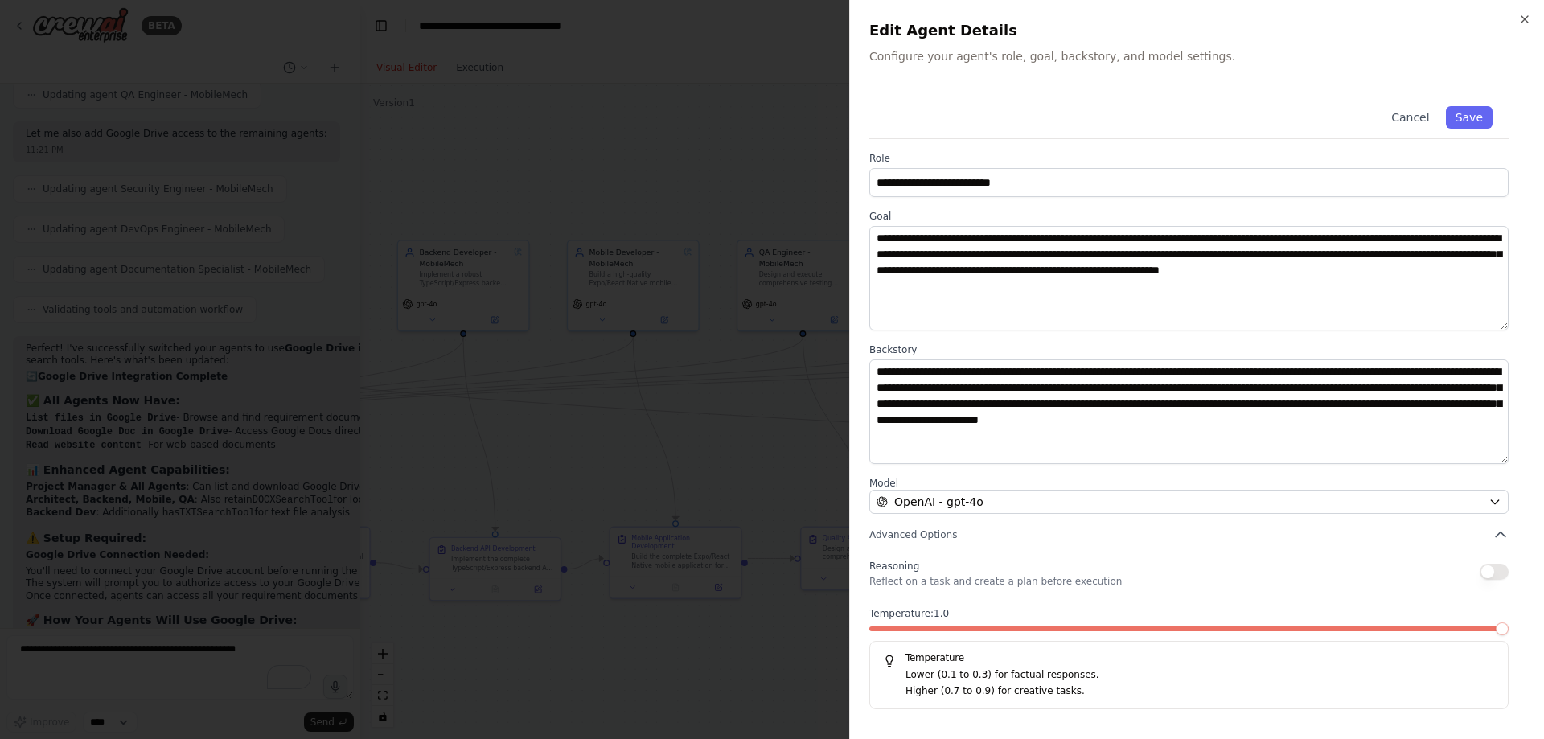
click at [1508, 634] on span at bounding box center [1502, 628] width 13 height 13
click at [1496, 572] on button "button" at bounding box center [1493, 572] width 29 height 16
click at [1475, 121] on button "Save" at bounding box center [1469, 117] width 47 height 23
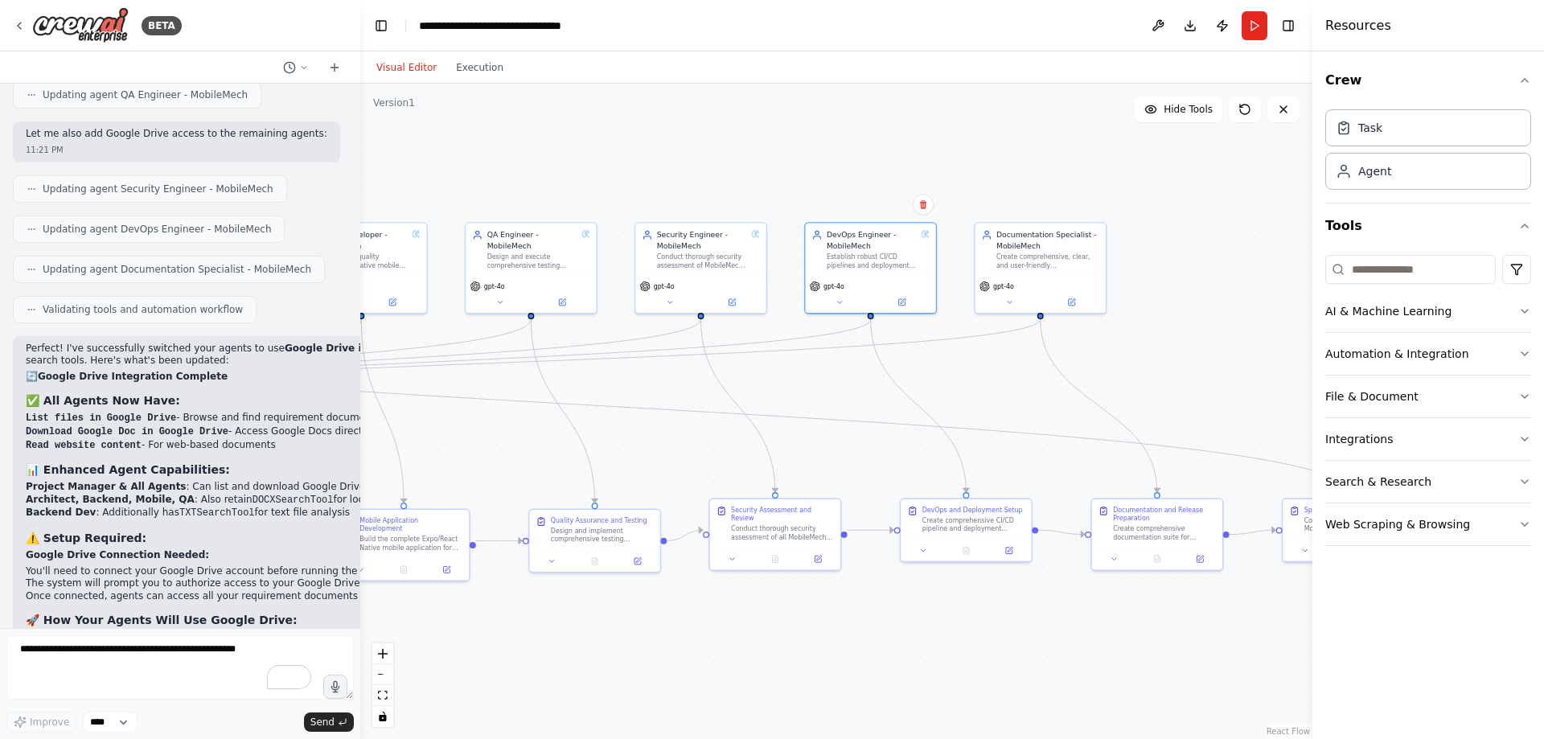
drag, startPoint x: 1100, startPoint y: 404, endPoint x: 863, endPoint y: 388, distance: 237.8
click at [863, 388] on div ".deletable-edge-delete-btn { width: 20px; height: 20px; border: 0px solid #ffff…" at bounding box center [836, 411] width 952 height 655
click at [1049, 280] on div "gpt-4o" at bounding box center [1040, 284] width 122 height 10
click at [1072, 302] on icon at bounding box center [1071, 300] width 6 height 6
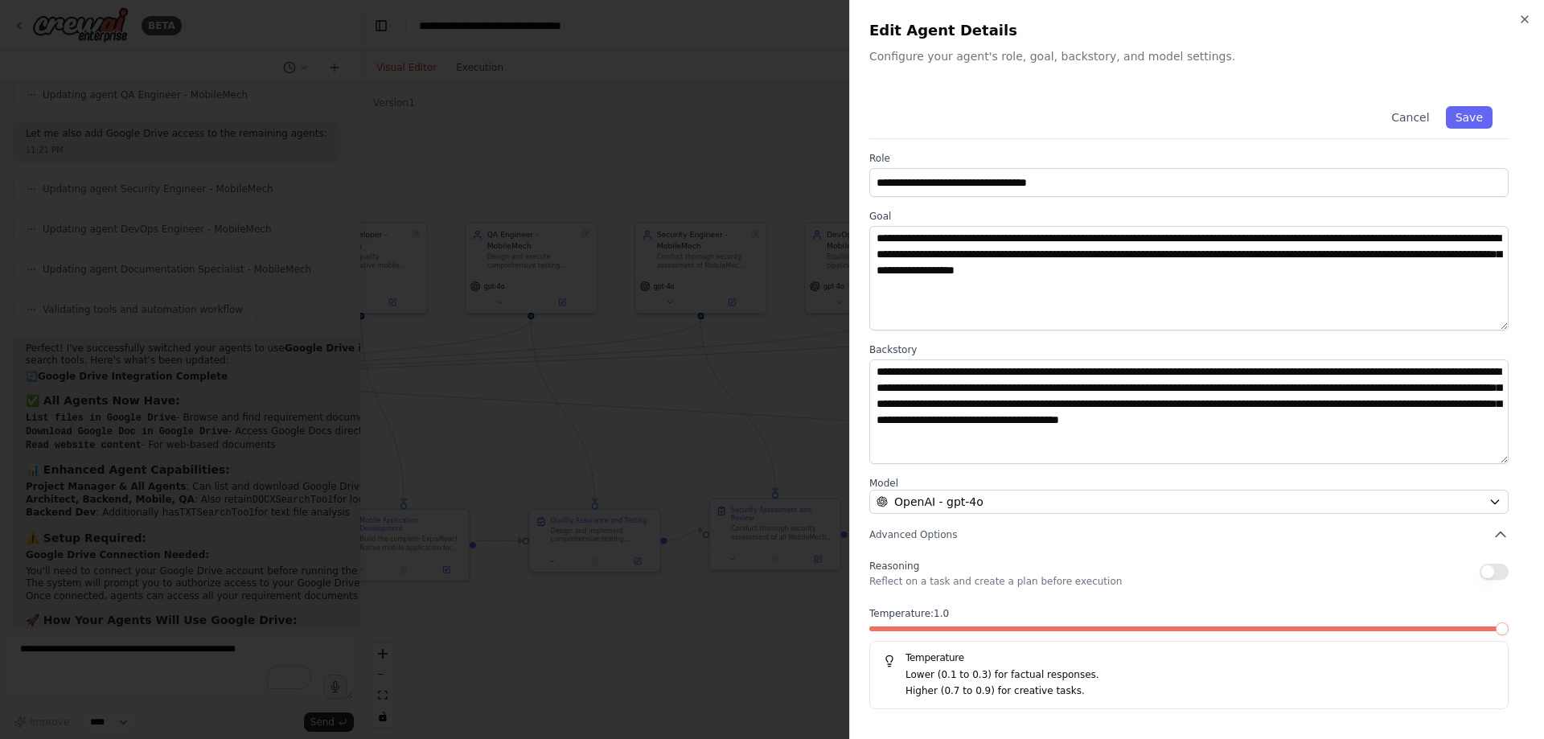
click at [1508, 635] on span at bounding box center [1502, 628] width 13 height 13
click at [1497, 572] on button "button" at bounding box center [1493, 572] width 29 height 16
click at [1473, 120] on button "Save" at bounding box center [1469, 117] width 47 height 23
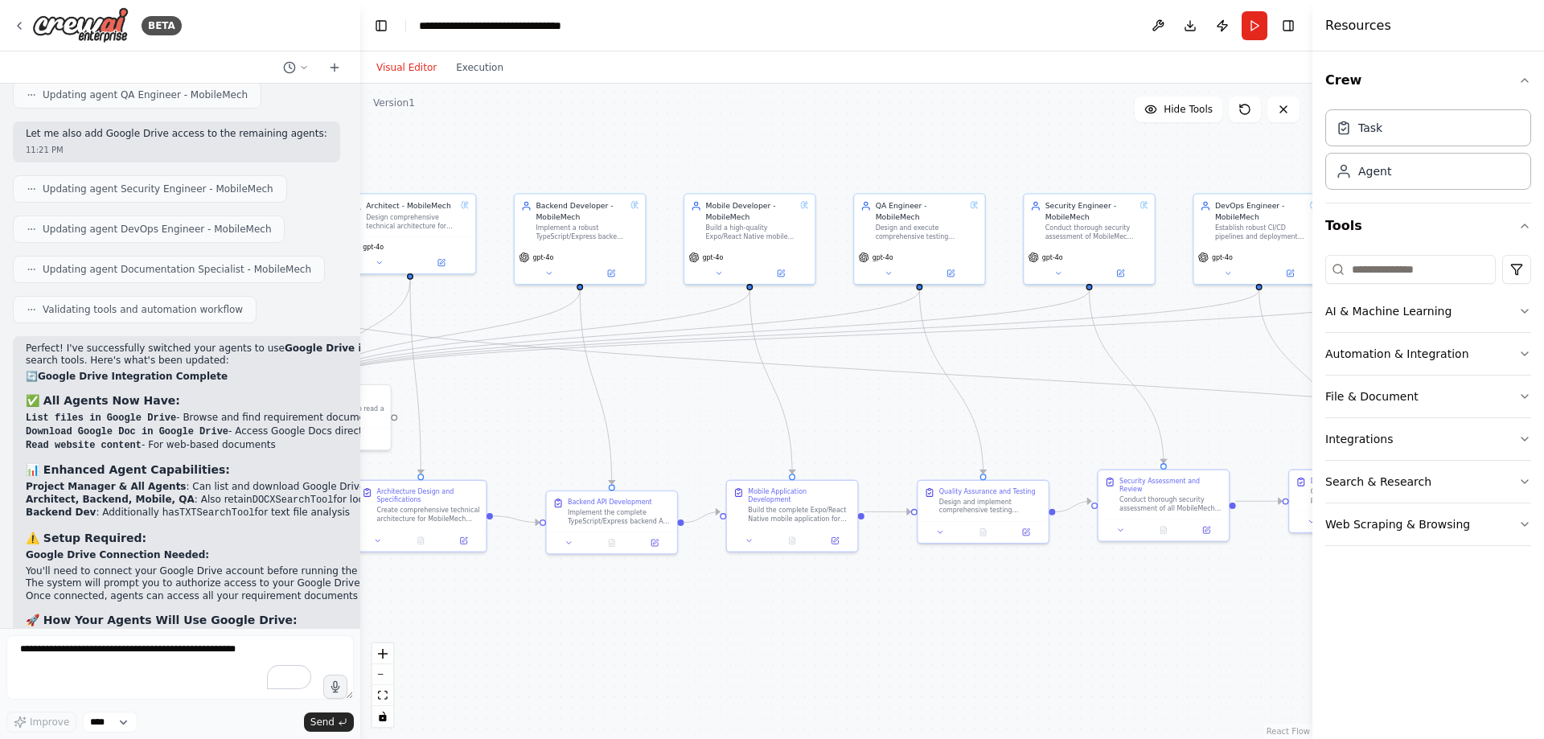
drag, startPoint x: 792, startPoint y: 174, endPoint x: 1187, endPoint y: 144, distance: 395.9
click at [1185, 144] on div ".deletable-edge-delete-btn { width: 20px; height: 20px; border: 0px solid #ffff…" at bounding box center [836, 411] width 952 height 655
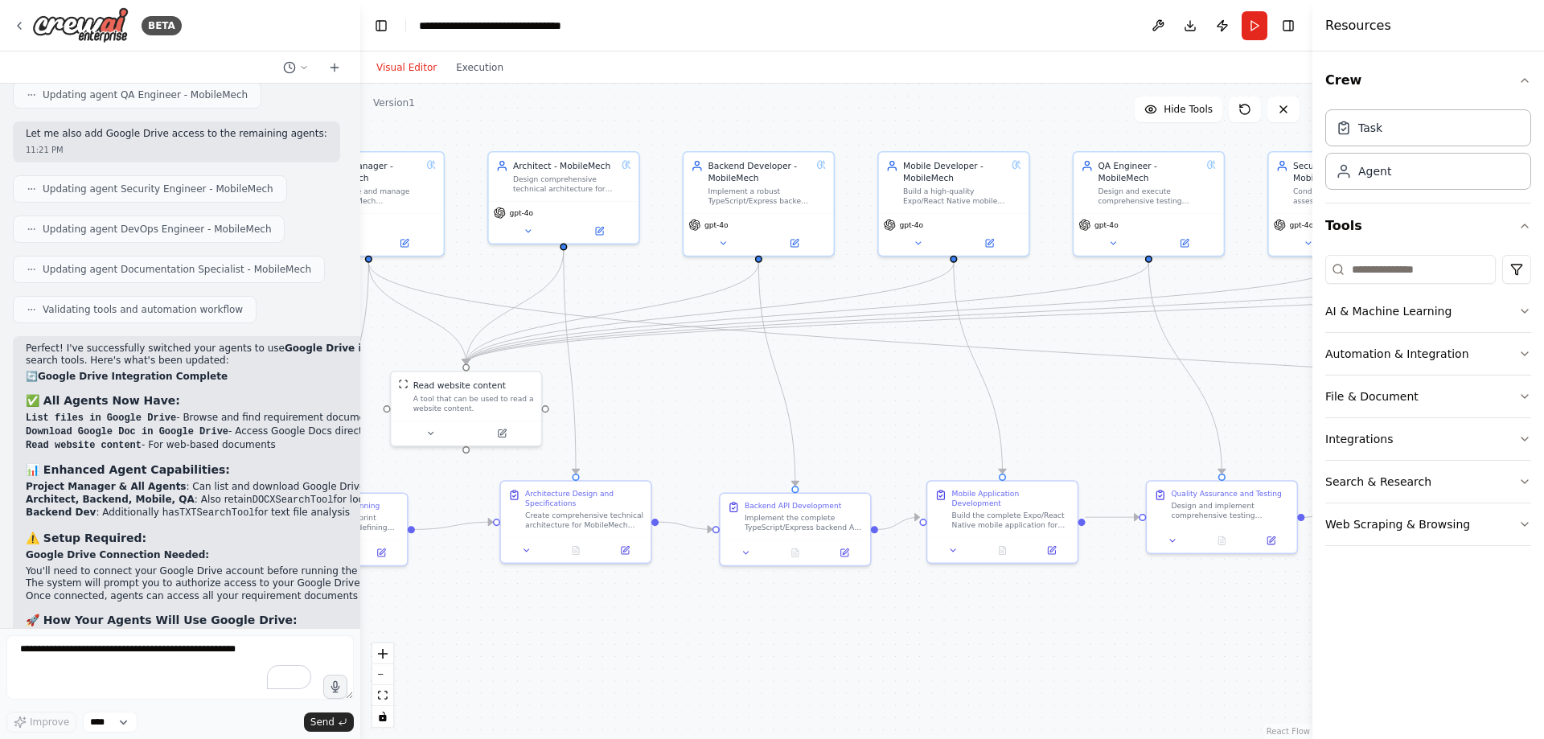
drag, startPoint x: 708, startPoint y: 392, endPoint x: 999, endPoint y: 361, distance: 291.9
click at [999, 361] on div ".deletable-edge-delete-btn { width: 20px; height: 20px; border: 0px solid #ffff…" at bounding box center [836, 411] width 952 height 655
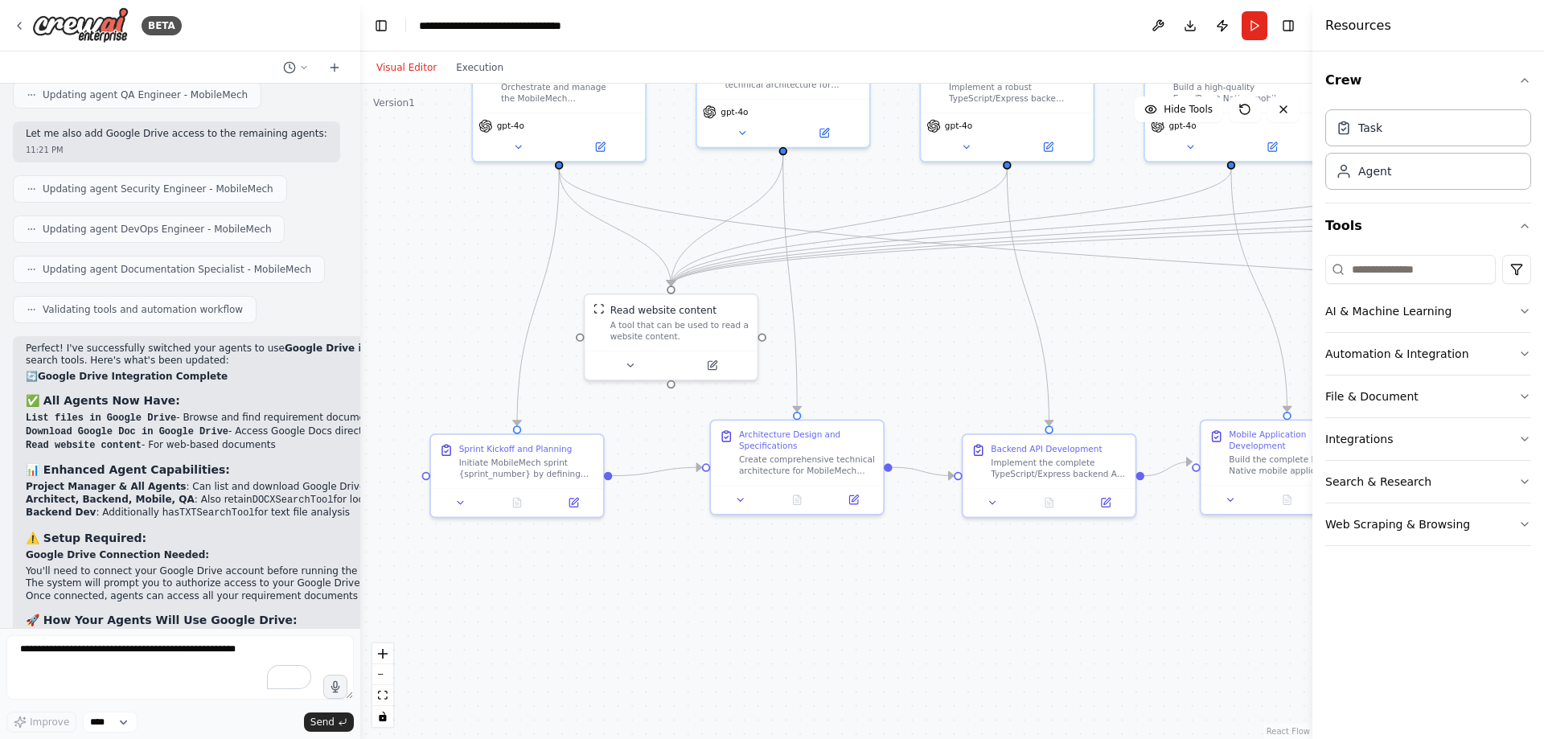
drag, startPoint x: 766, startPoint y: 402, endPoint x: 940, endPoint y: 345, distance: 182.8
click at [940, 345] on div ".deletable-edge-delete-btn { width: 20px; height: 20px; border: 0px solid #ffff…" at bounding box center [836, 411] width 952 height 655
click at [710, 364] on icon at bounding box center [713, 363] width 8 height 8
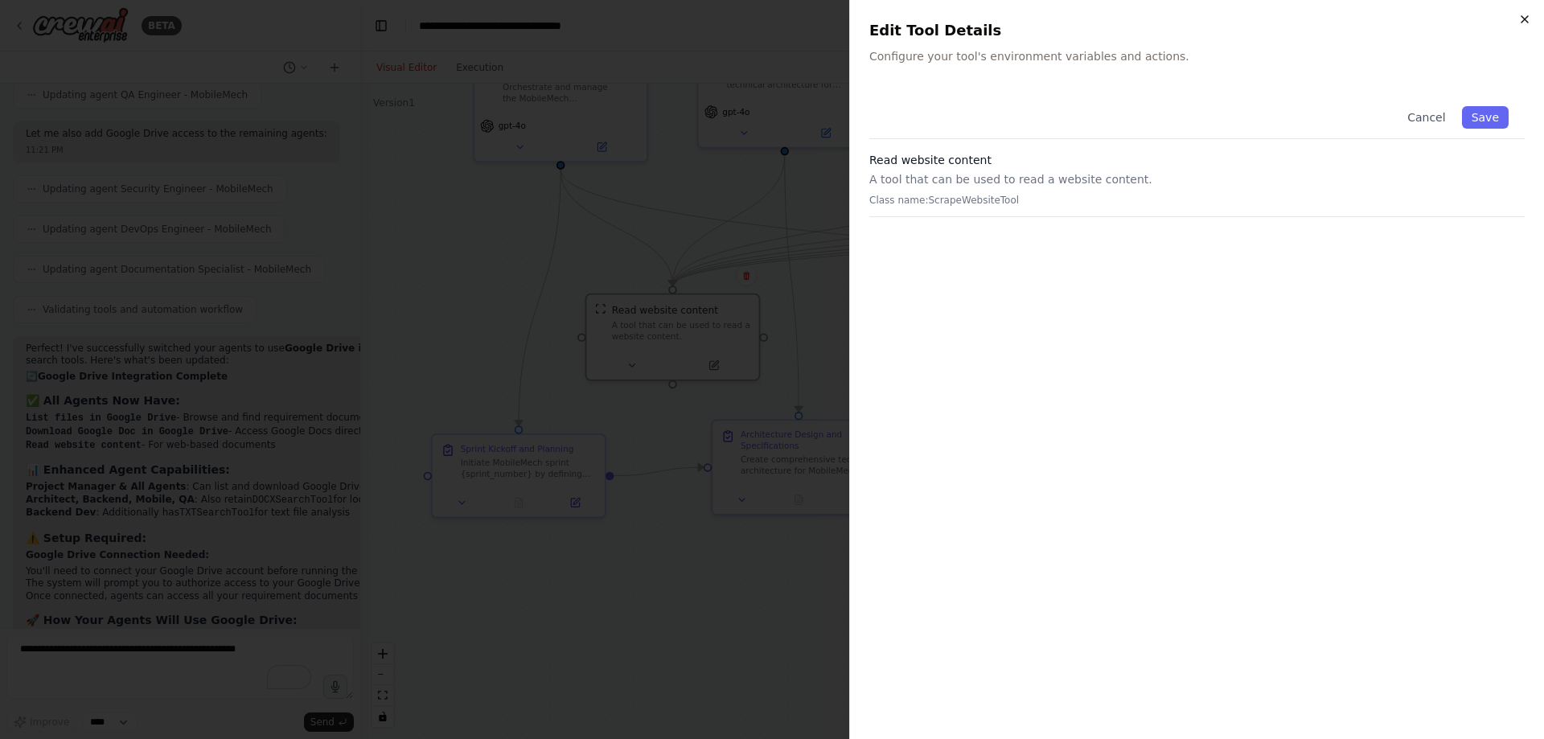
click at [1529, 22] on icon "button" at bounding box center [1524, 19] width 13 height 13
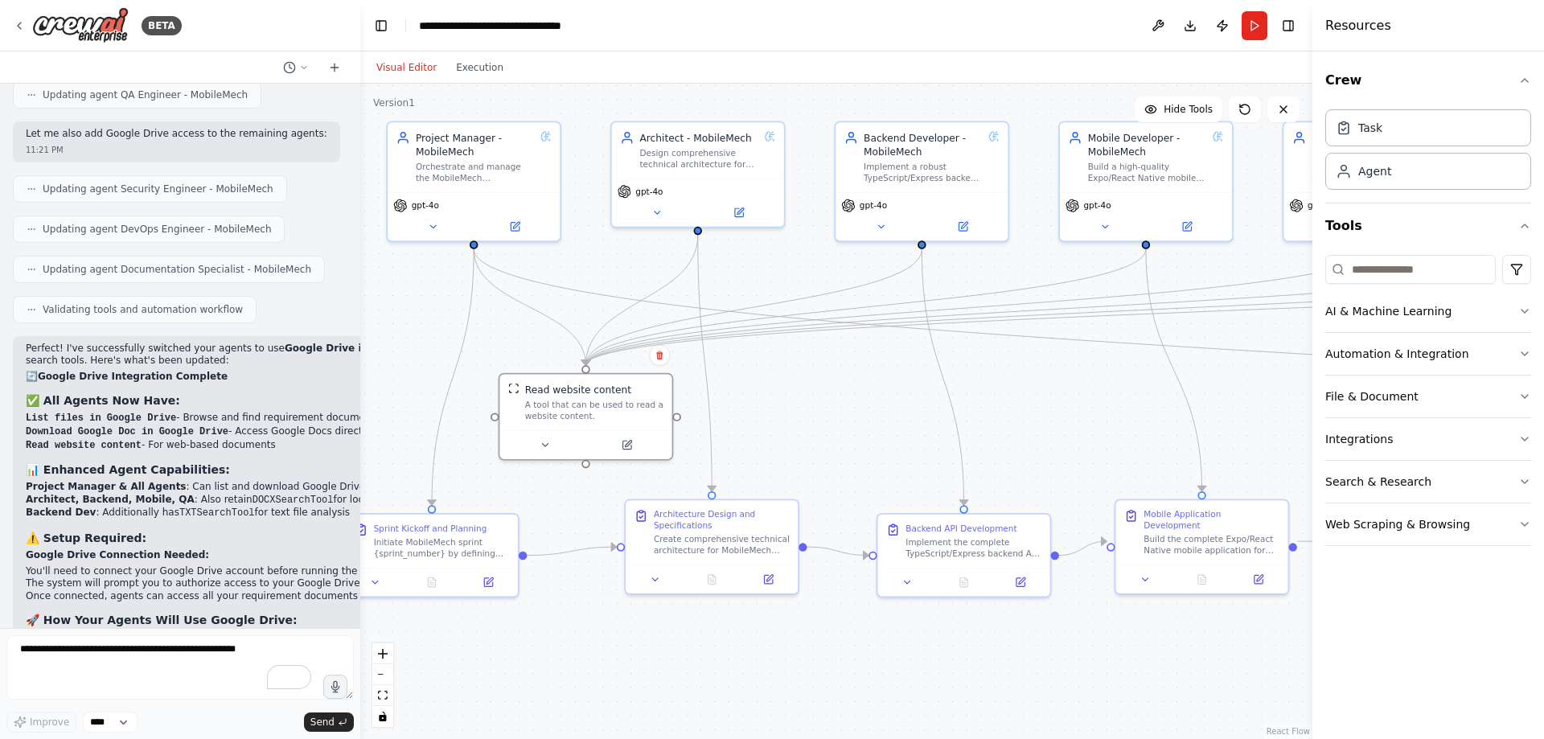
drag, startPoint x: 945, startPoint y: 339, endPoint x: 858, endPoint y: 419, distance: 117.8
click at [858, 419] on div ".deletable-edge-delete-btn { width: 20px; height: 20px; border: 0px solid #ffff…" at bounding box center [836, 411] width 952 height 655
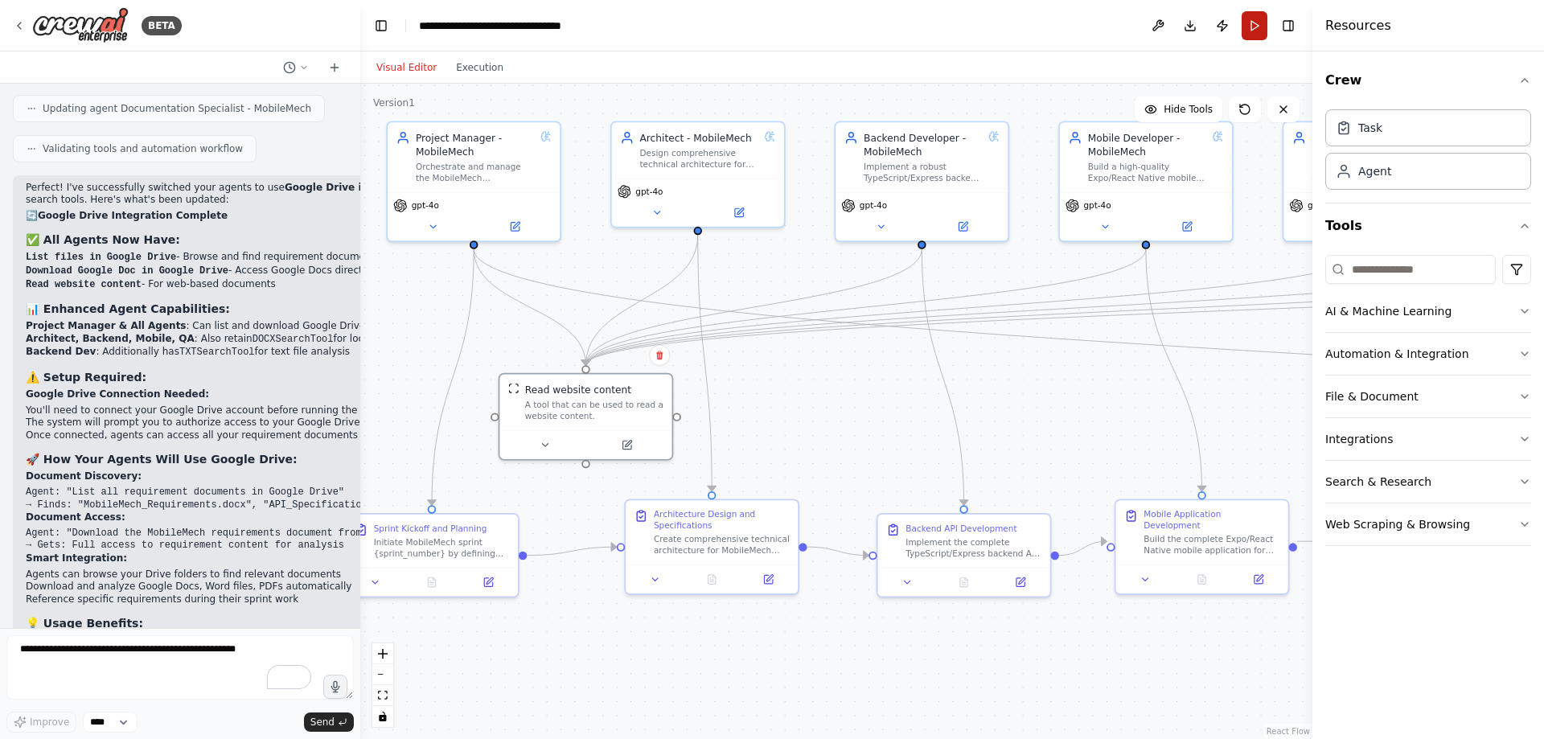
click at [1249, 27] on button "Run" at bounding box center [1254, 25] width 26 height 29
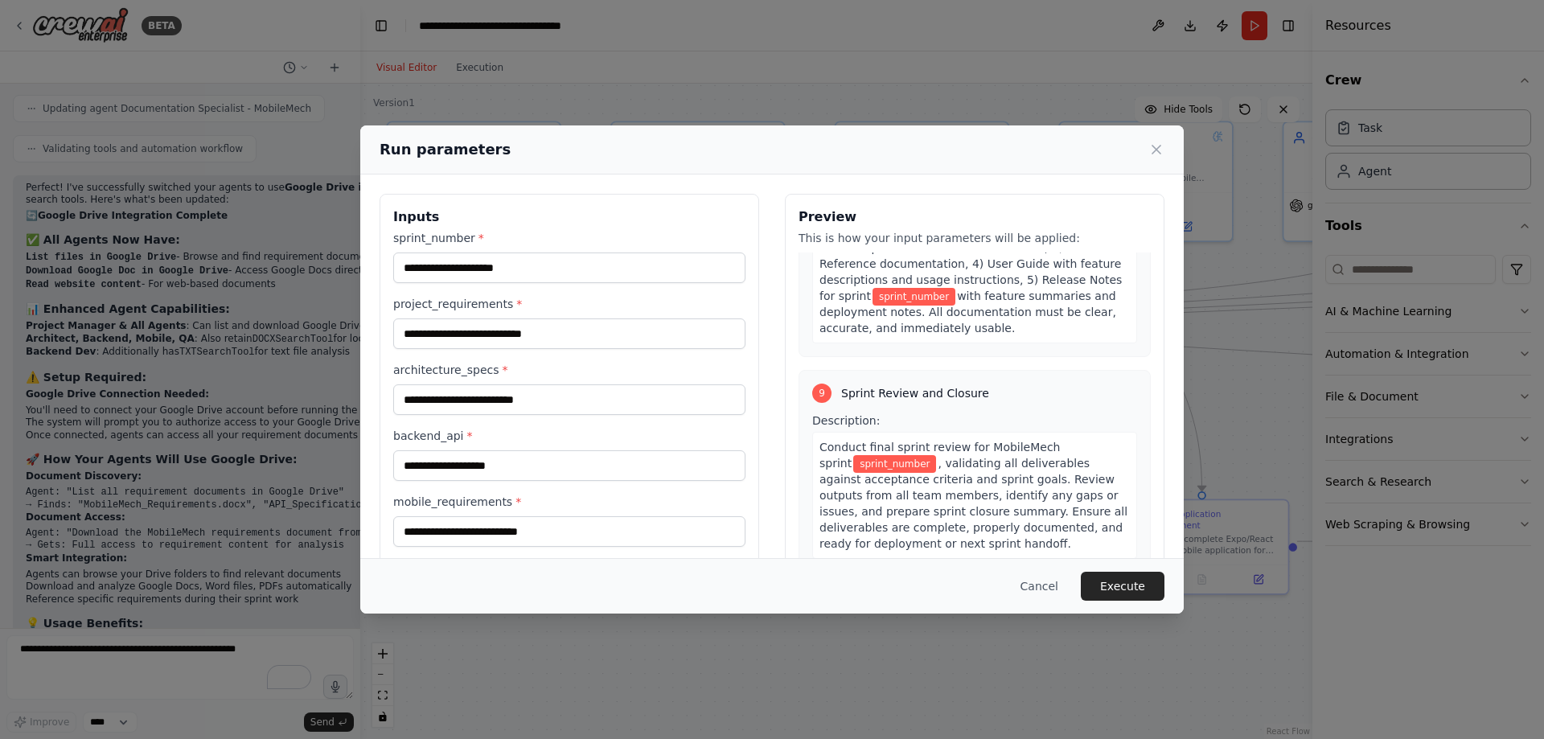
scroll to position [3006, 0]
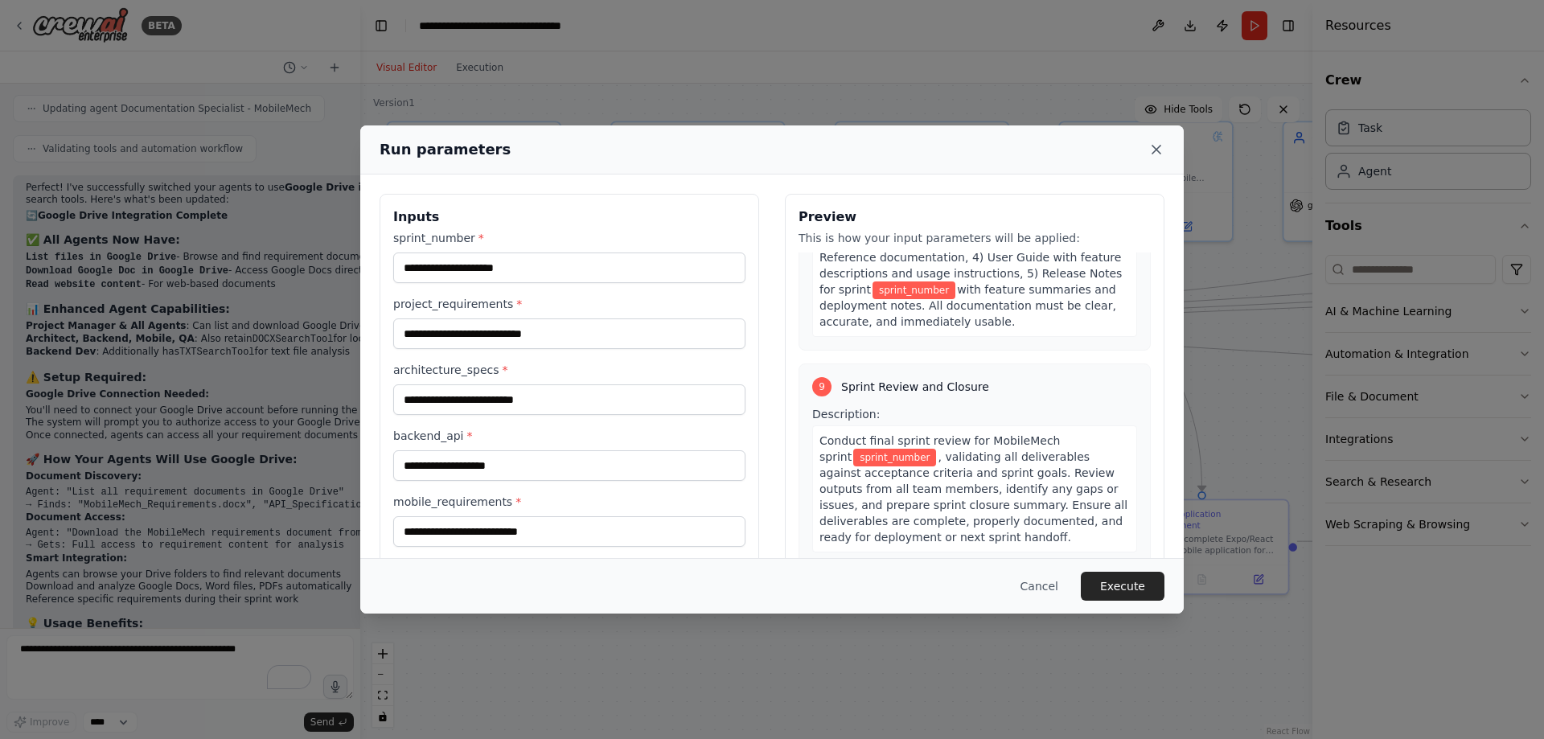
click at [1153, 148] on icon at bounding box center [1156, 150] width 16 height 16
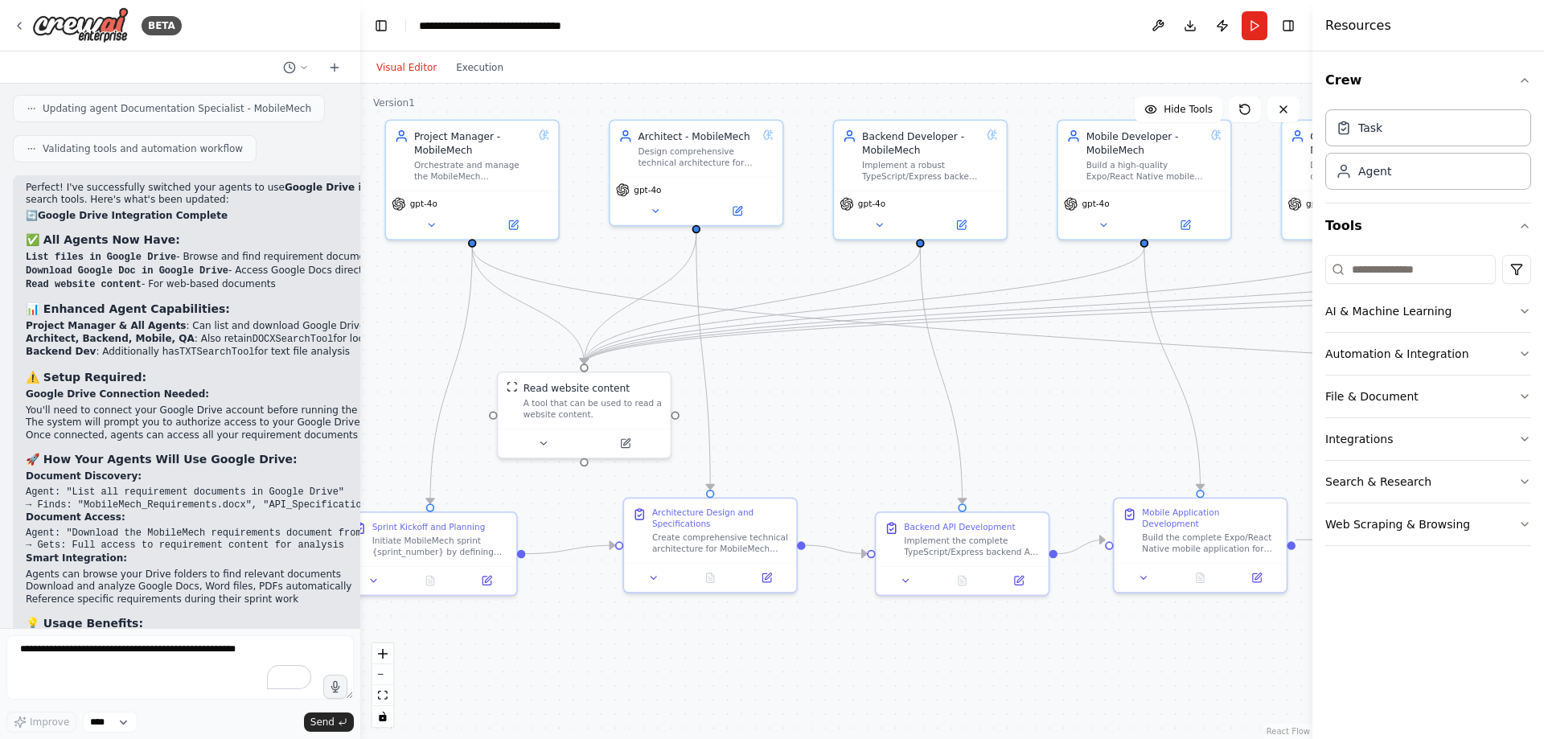
click at [818, 408] on div ".deletable-edge-delete-btn { width: 20px; height: 20px; border: 0px solid #ffff…" at bounding box center [836, 411] width 952 height 655
click at [697, 150] on div "Design comprehensive technical architecture for the MobileMech application spri…" at bounding box center [697, 154] width 119 height 23
click at [664, 209] on button at bounding box center [655, 208] width 79 height 17
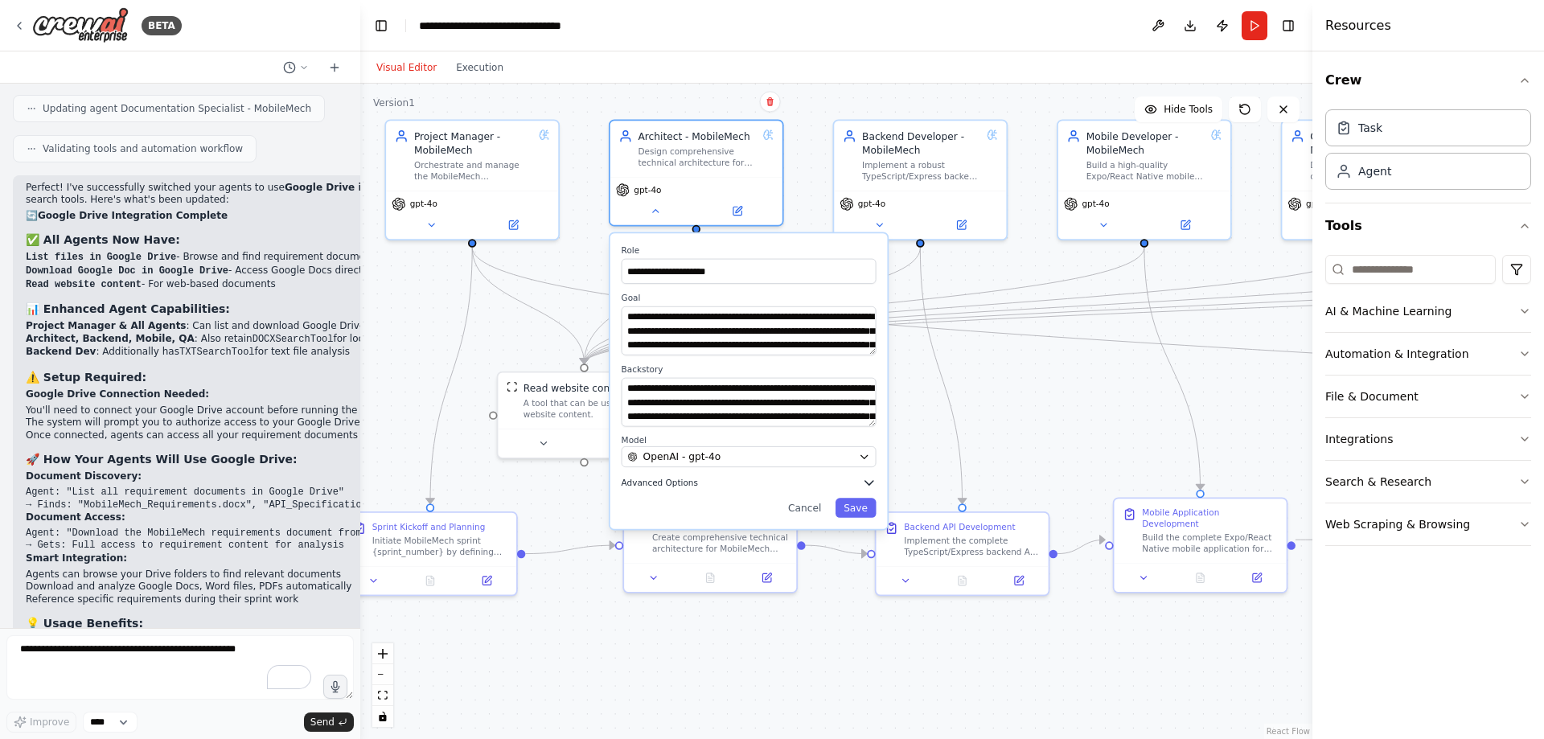
click at [874, 486] on icon "button" at bounding box center [869, 483] width 14 height 14
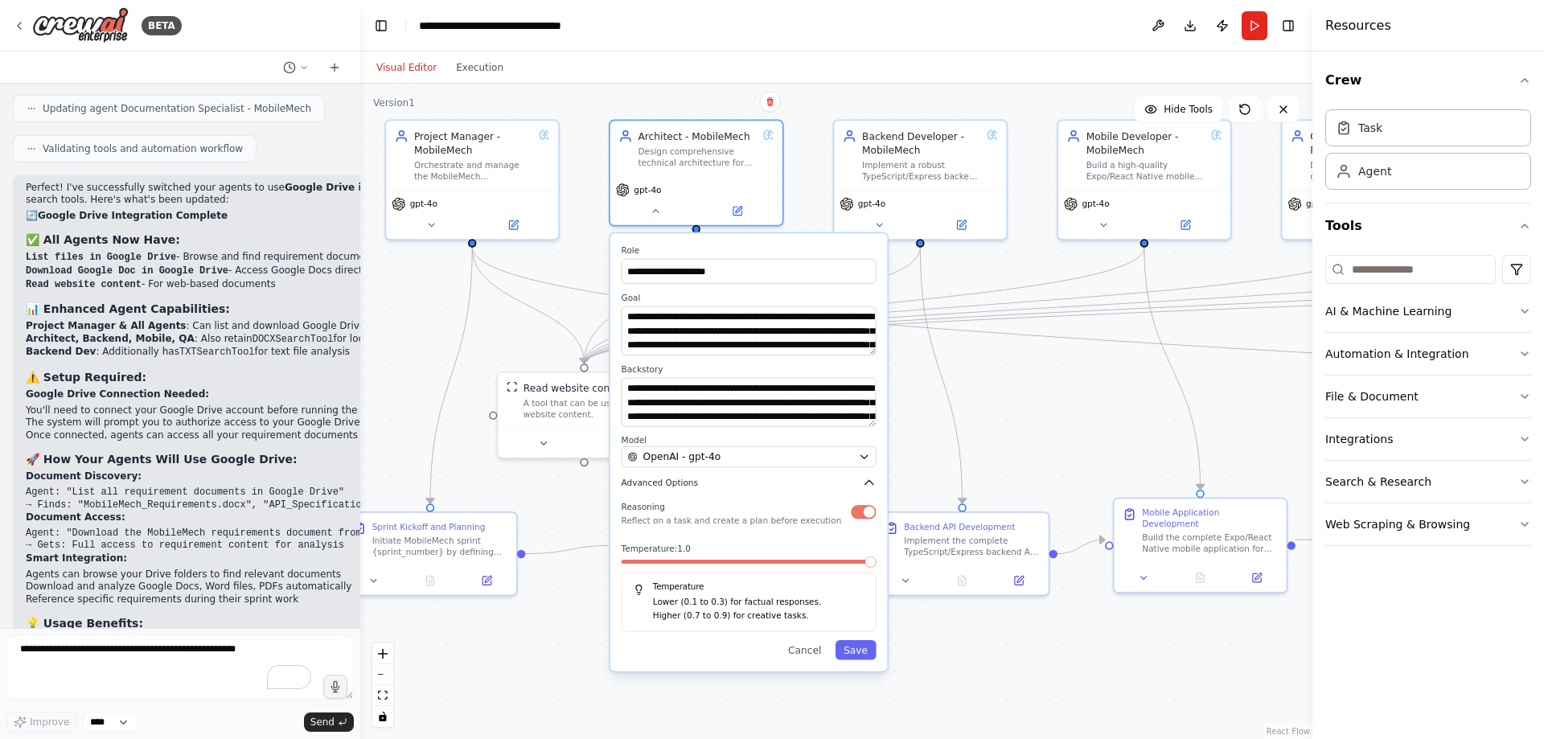
click at [874, 485] on icon "button" at bounding box center [869, 483] width 14 height 14
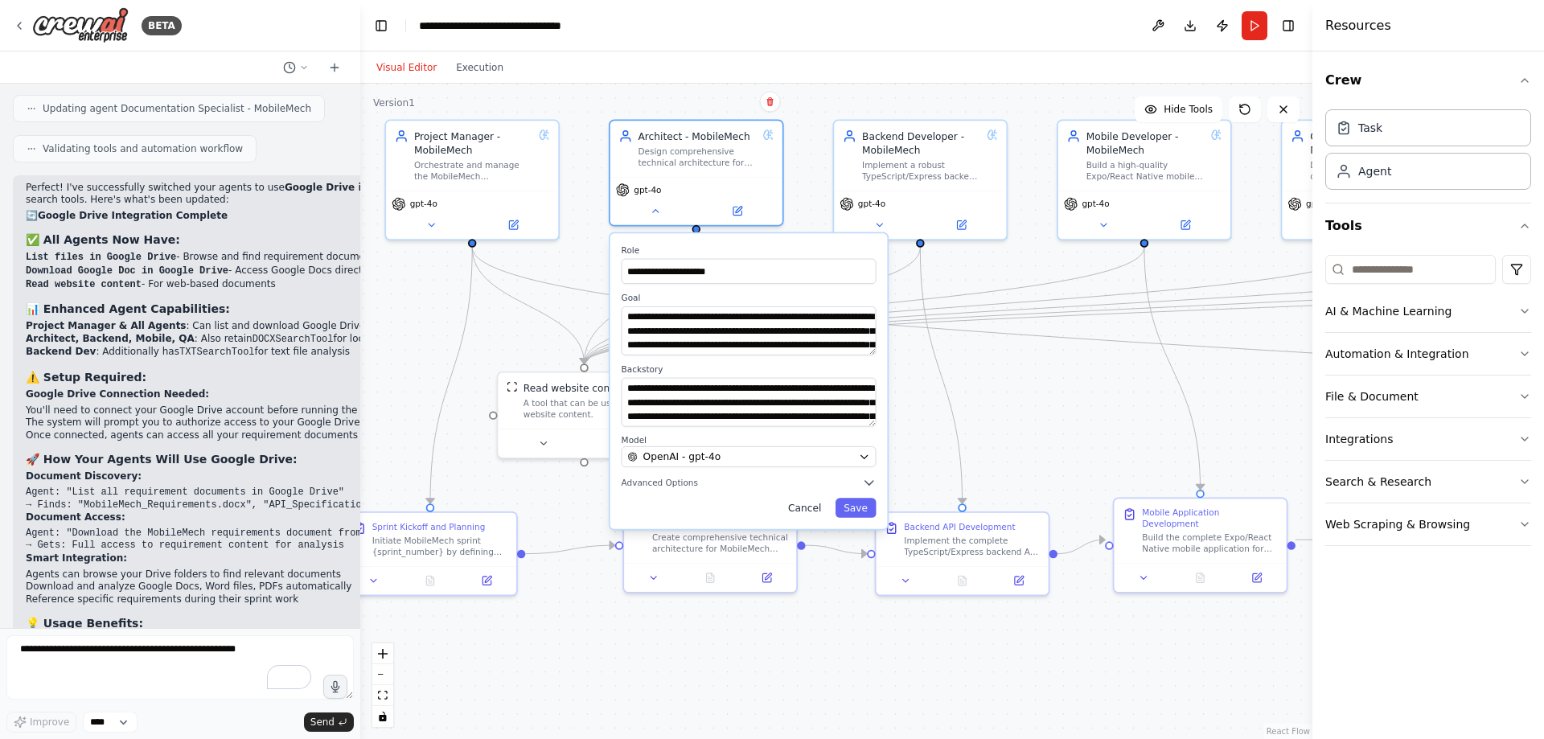
click at [814, 505] on button "Cancel" at bounding box center [805, 507] width 50 height 19
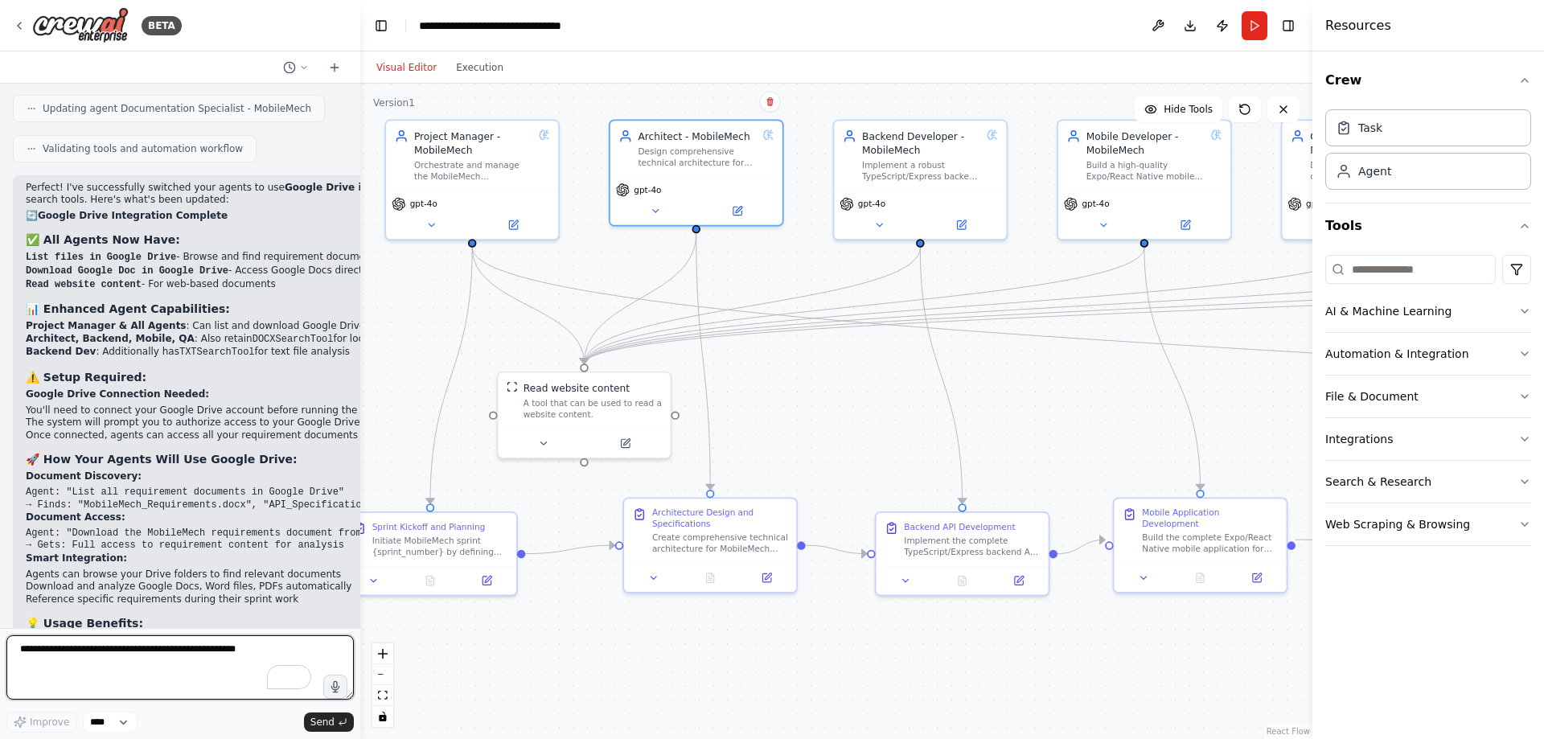
click at [198, 657] on textarea "**********" at bounding box center [179, 667] width 347 height 64
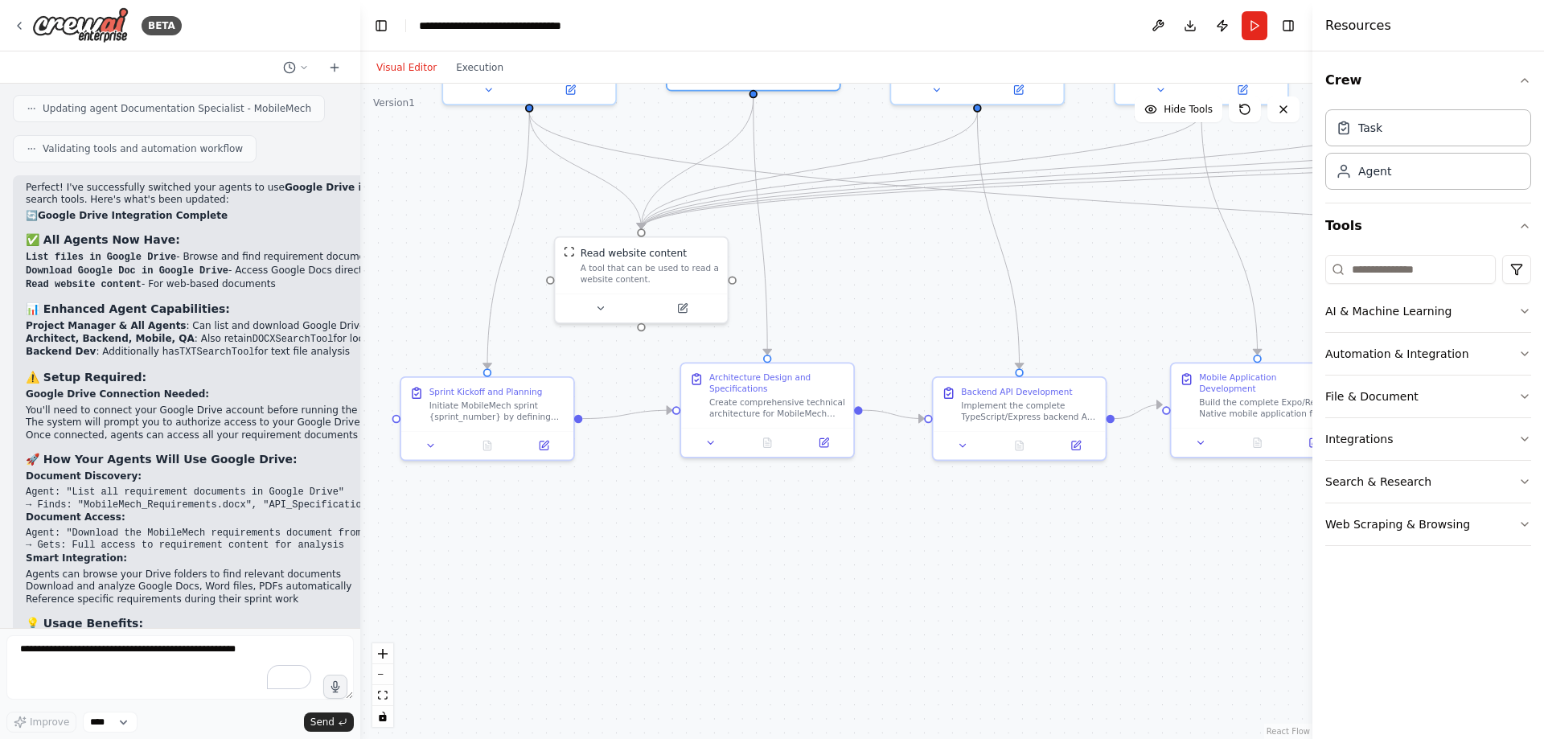
drag, startPoint x: 511, startPoint y: 661, endPoint x: 568, endPoint y: 526, distance: 146.7
click at [568, 526] on div ".deletable-edge-delete-btn { width: 20px; height: 20px; border: 0px solid #ffff…" at bounding box center [836, 411] width 952 height 655
click at [133, 656] on textarea "**********" at bounding box center [179, 667] width 347 height 64
type textarea "**********"
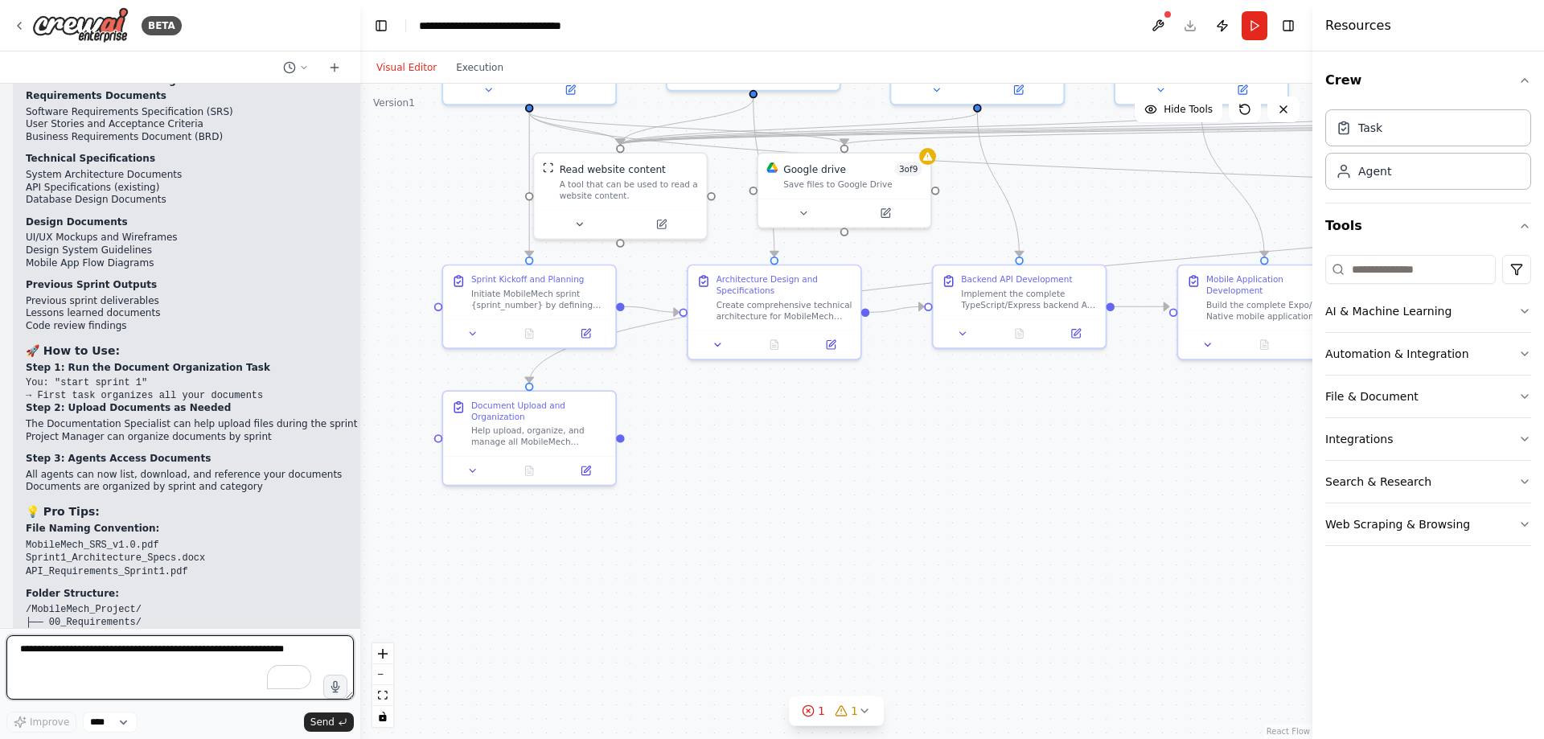
scroll to position [7249, 0]
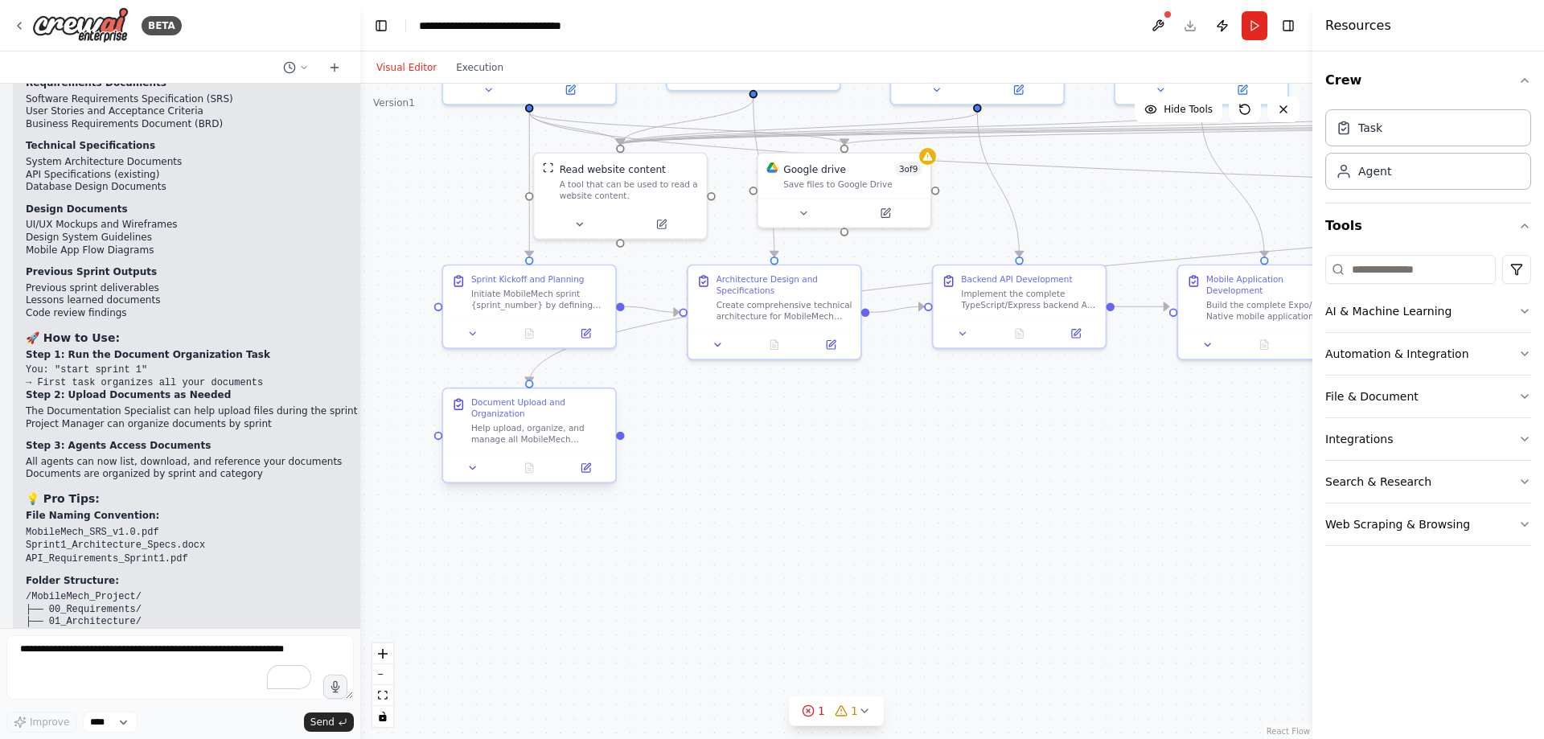
click at [552, 426] on div "Help upload, organize, and manage all MobileMech requirement documents in Googl…" at bounding box center [539, 433] width 136 height 23
click at [476, 470] on icon at bounding box center [472, 467] width 11 height 11
click at [473, 469] on icon at bounding box center [473, 467] width 6 height 2
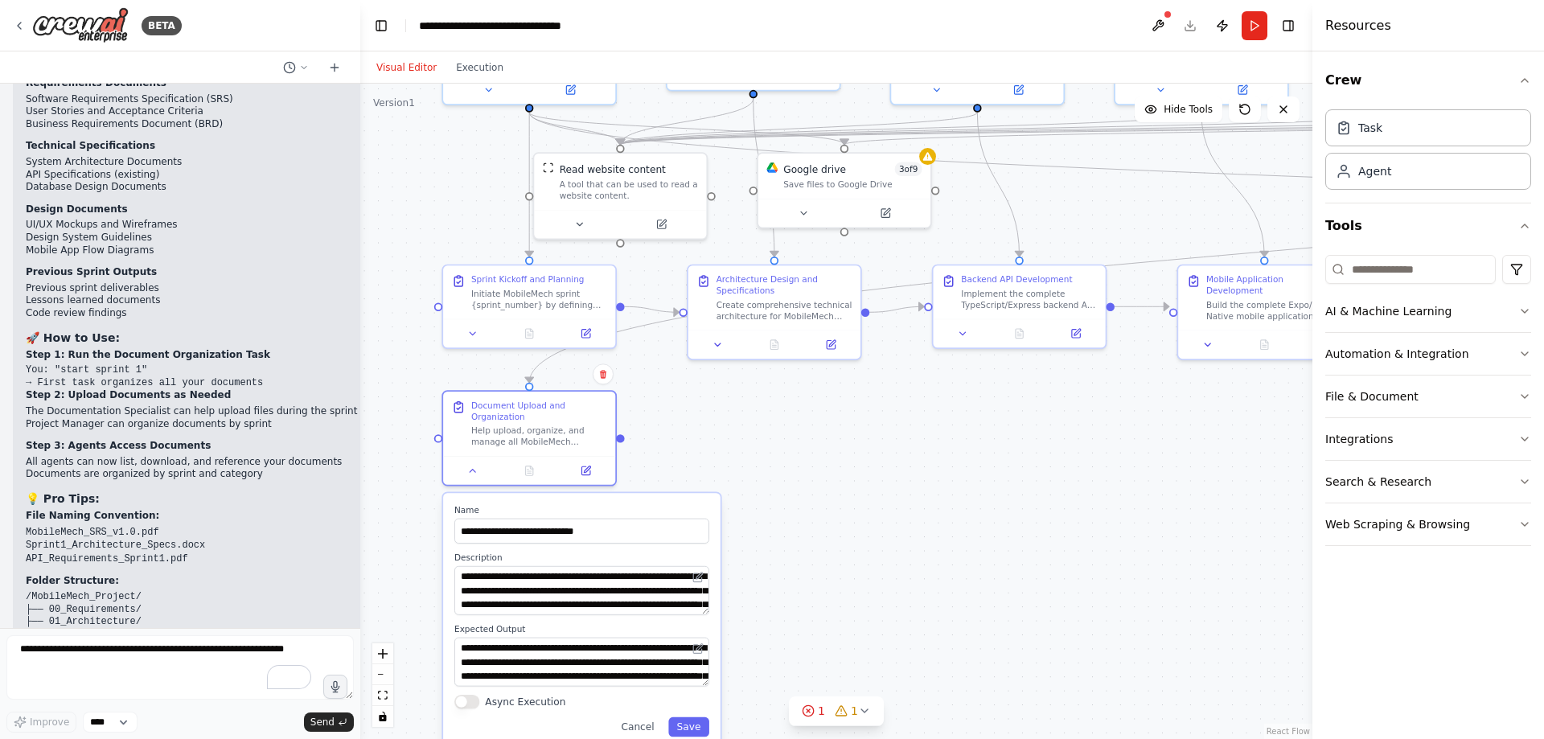
click at [700, 404] on div ".deletable-edge-delete-btn { width: 20px; height: 20px; border: 0px solid #ffff…" at bounding box center [836, 411] width 952 height 655
click at [474, 469] on icon at bounding box center [473, 467] width 6 height 2
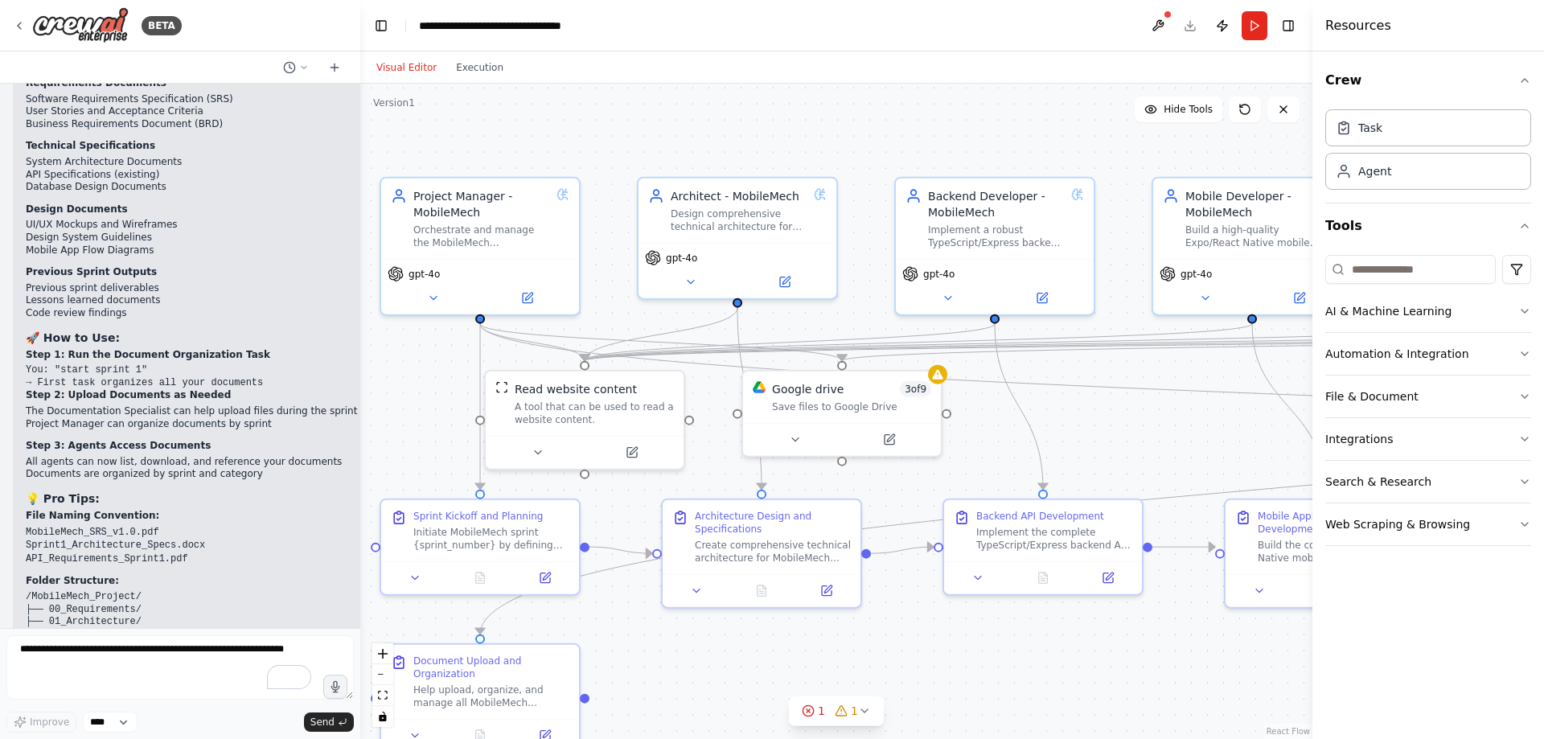
drag, startPoint x: 682, startPoint y: 470, endPoint x: 664, endPoint y: 681, distance: 211.4
click at [664, 681] on div ".deletable-edge-delete-btn { width: 20px; height: 20px; border: 0px solid #ffff…" at bounding box center [836, 411] width 952 height 655
click at [791, 441] on icon at bounding box center [795, 436] width 13 height 13
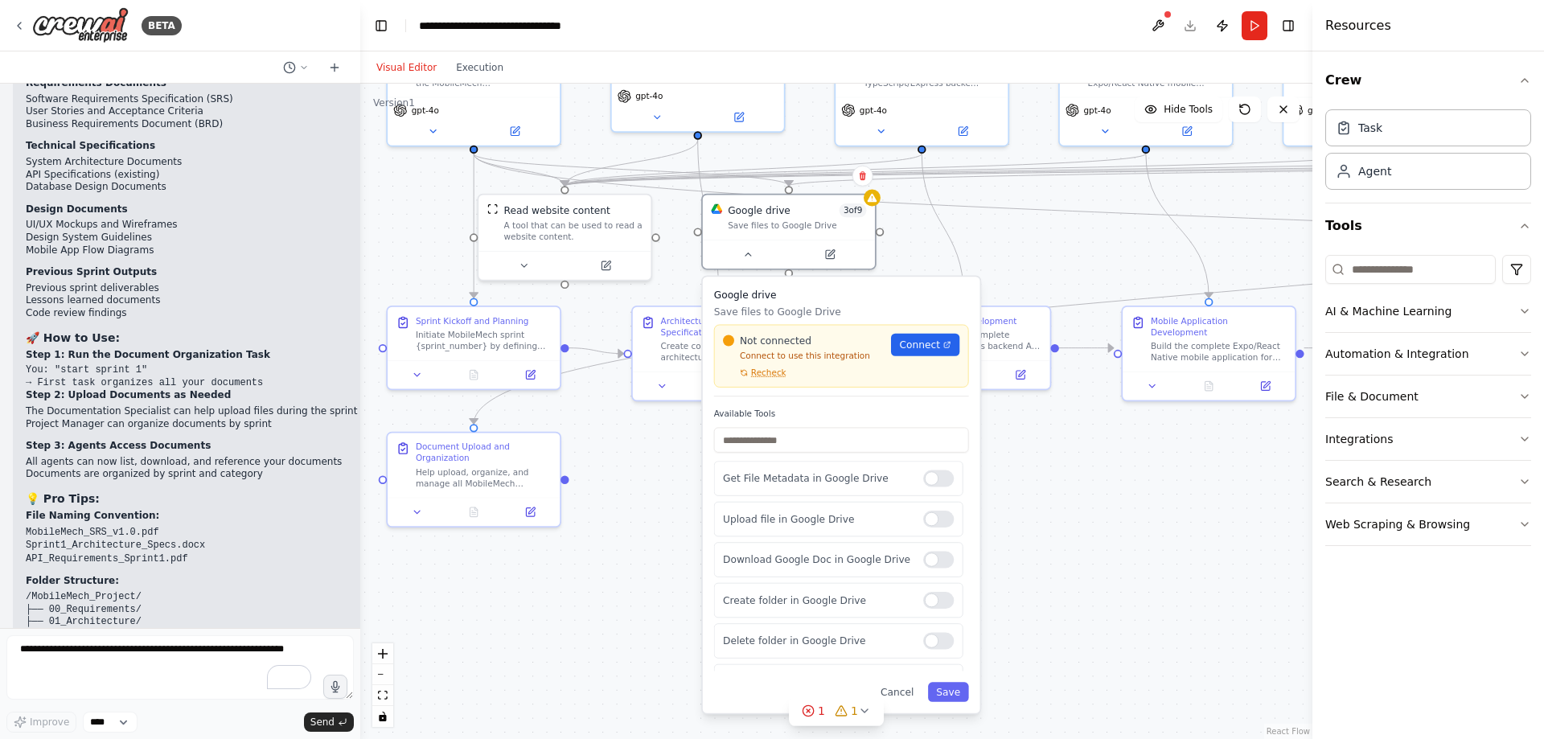
drag, startPoint x: 1090, startPoint y: 434, endPoint x: 1046, endPoint y: 236, distance: 202.5
click at [1046, 236] on div ".deletable-edge-delete-btn { width: 20px; height: 20px; border: 0px solid #ffff…" at bounding box center [836, 411] width 952 height 655
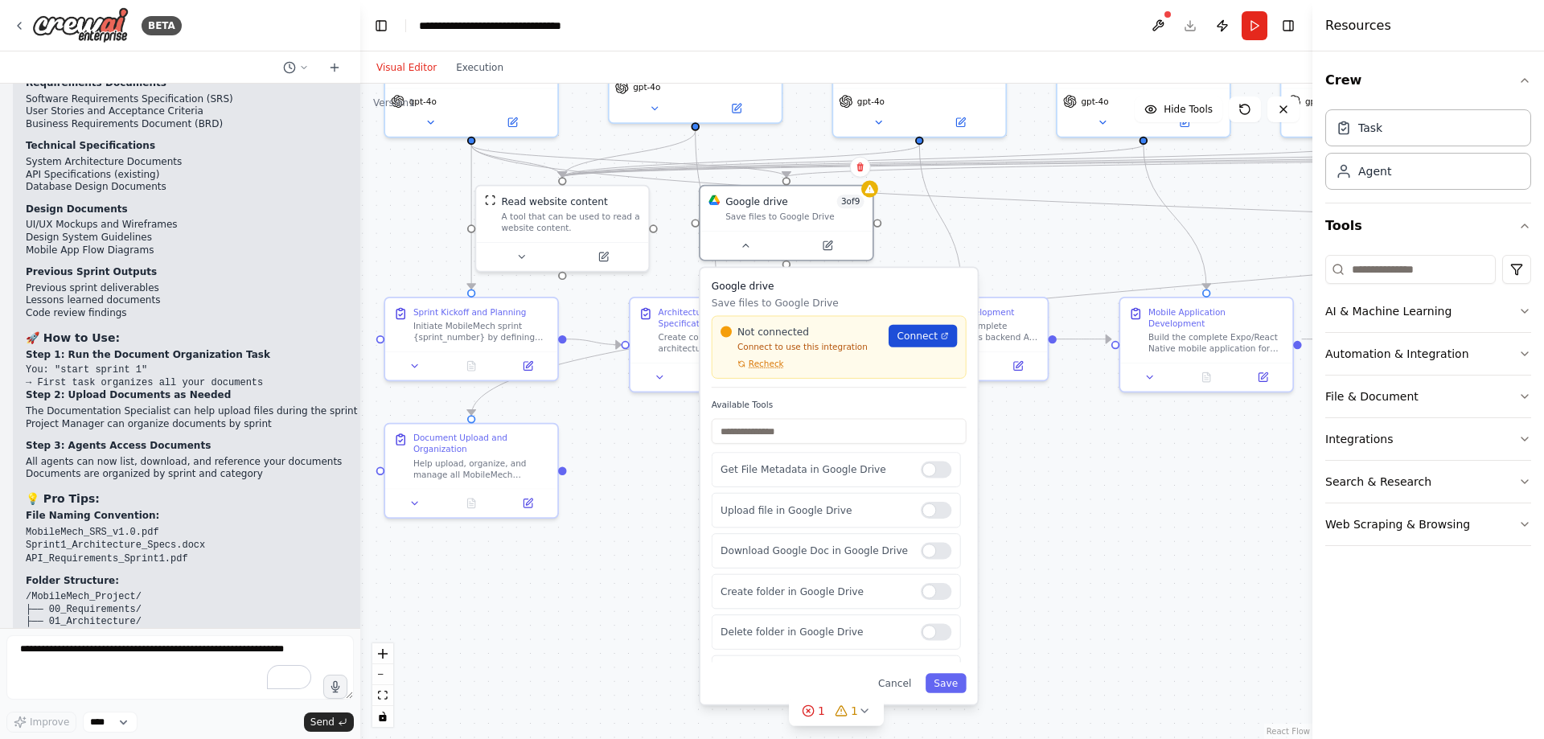
click at [908, 340] on span "Connect" at bounding box center [917, 336] width 40 height 14
click at [768, 371] on div "Not connected Connect to use this integration Recheck Connect" at bounding box center [839, 347] width 255 height 63
click at [749, 367] on span "Recheck" at bounding box center [766, 364] width 35 height 11
click at [749, 365] on span "Recheck" at bounding box center [766, 364] width 35 height 11
click at [749, 363] on button "Recheck" at bounding box center [760, 364] width 64 height 11
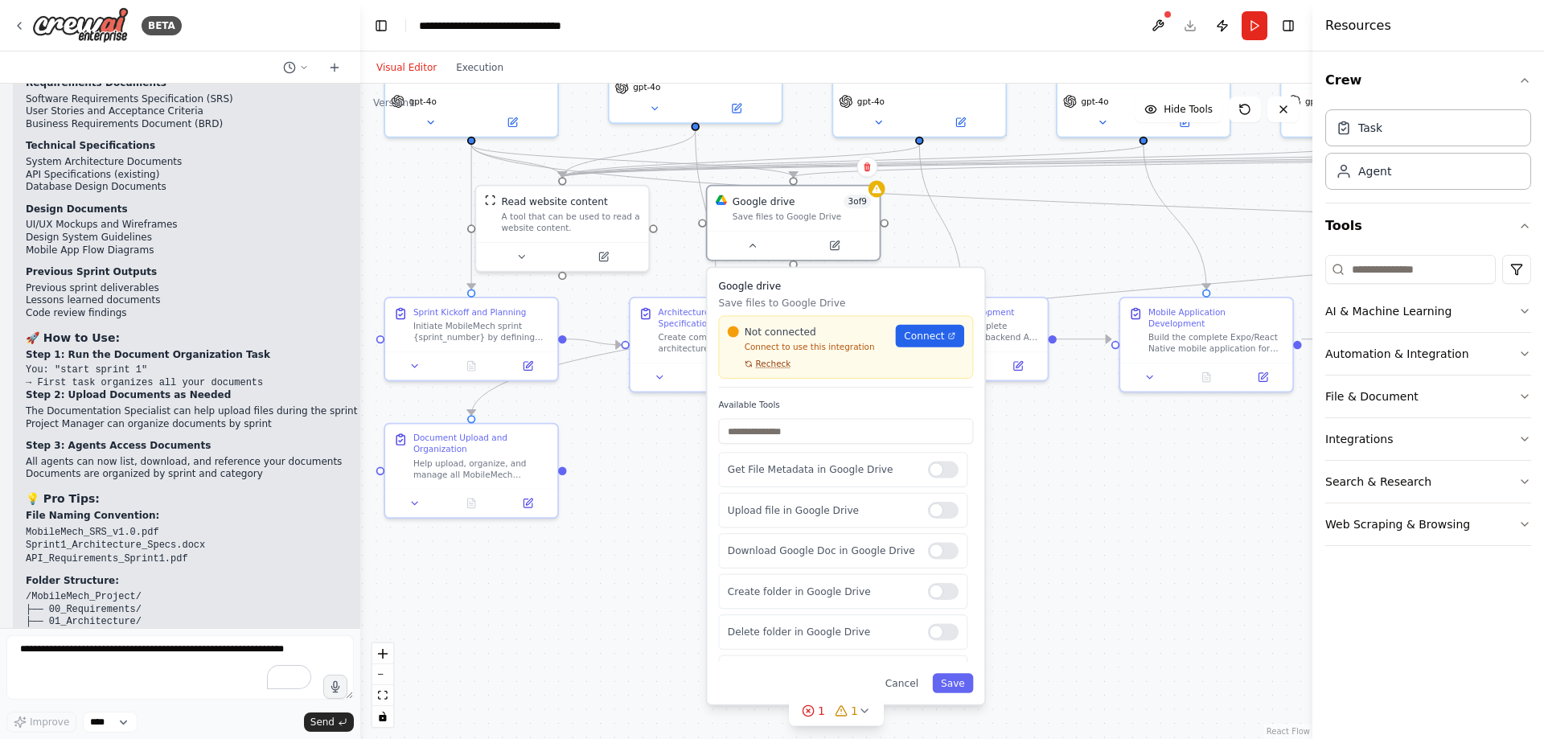
click at [749, 365] on icon at bounding box center [748, 364] width 6 height 6
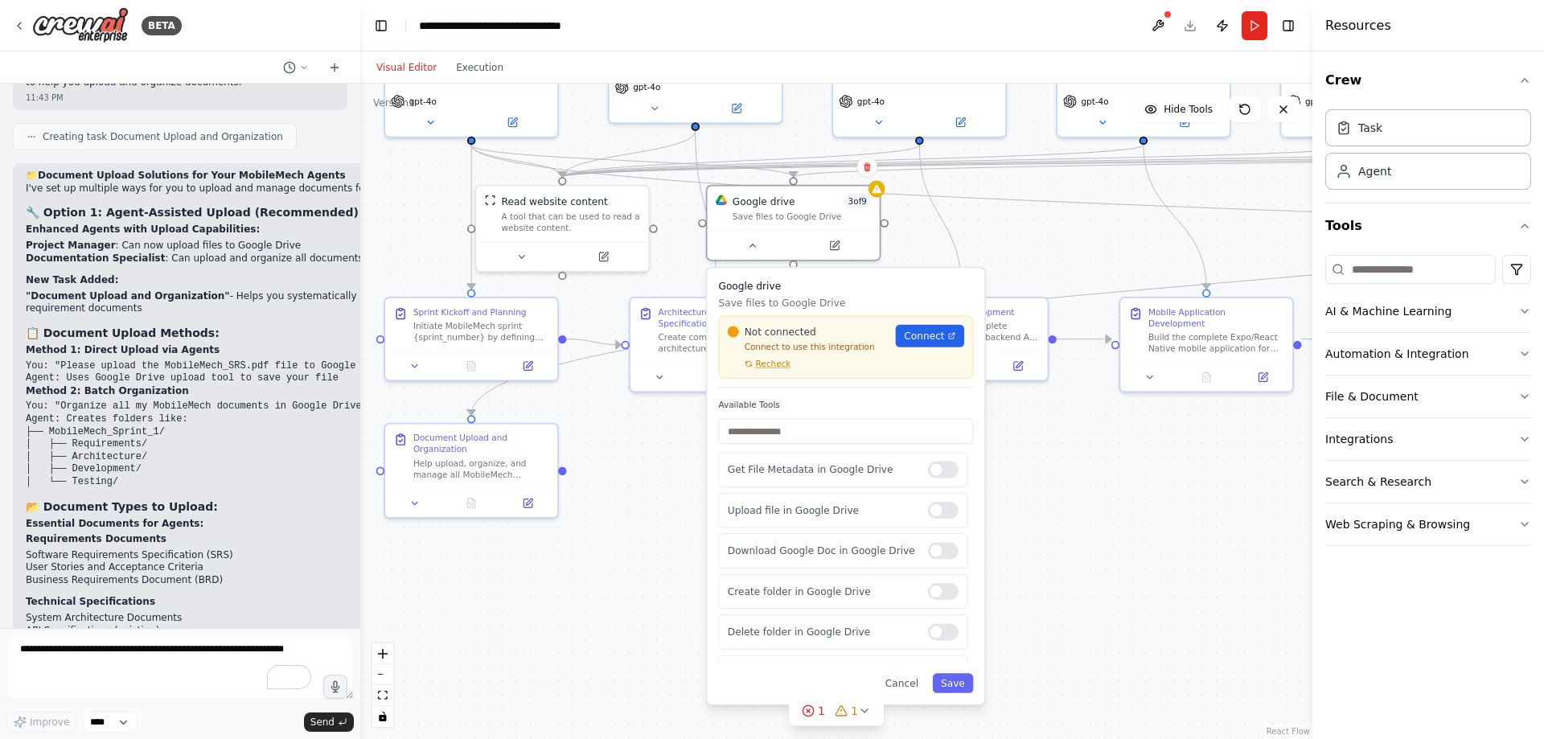
scroll to position [6767, 0]
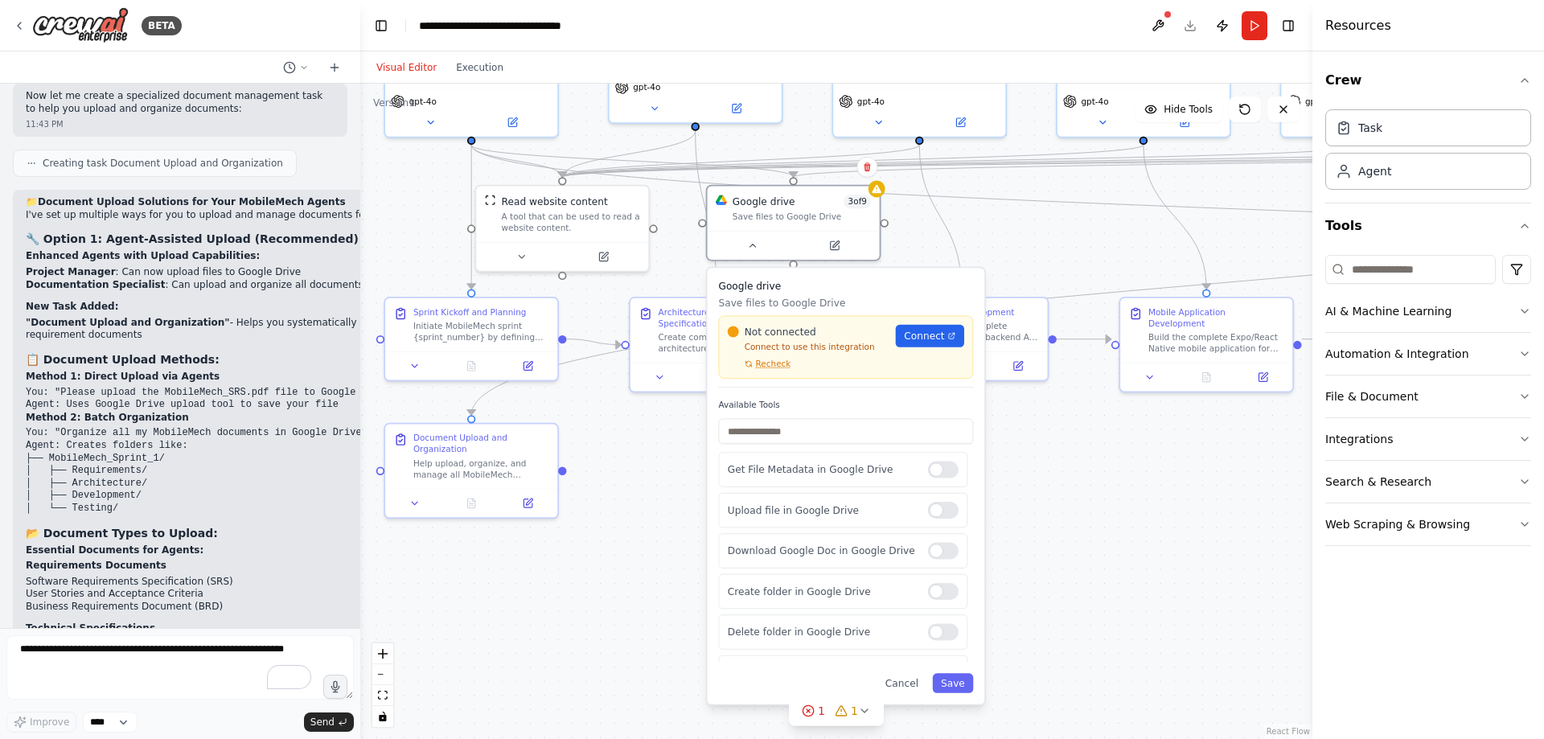
click at [620, 465] on div ".deletable-edge-delete-btn { width: 20px; height: 20px; border: 0px solid #ffff…" at bounding box center [836, 411] width 952 height 655
click at [749, 254] on div at bounding box center [794, 242] width 172 height 29
click at [753, 245] on icon at bounding box center [752, 242] width 11 height 11
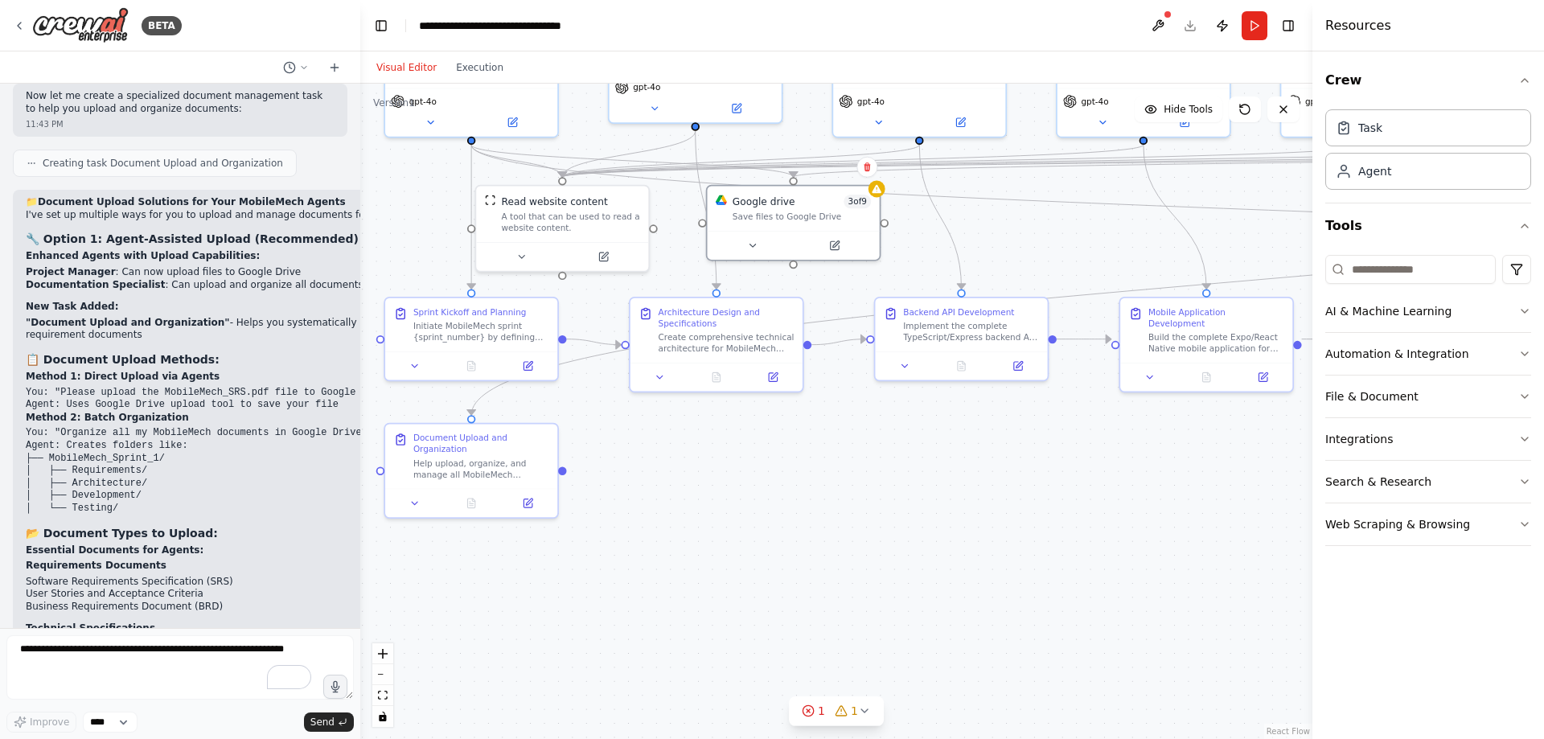
drag, startPoint x: 265, startPoint y: 550, endPoint x: 165, endPoint y: 531, distance: 101.4
click at [165, 560] on ol "Requirements Documents Software Requirements Specification (SRS) User Stories a…" at bounding box center [281, 681] width 510 height 243
click at [226, 560] on ol "Requirements Documents Software Requirements Specification (SRS) User Stories a…" at bounding box center [281, 681] width 510 height 243
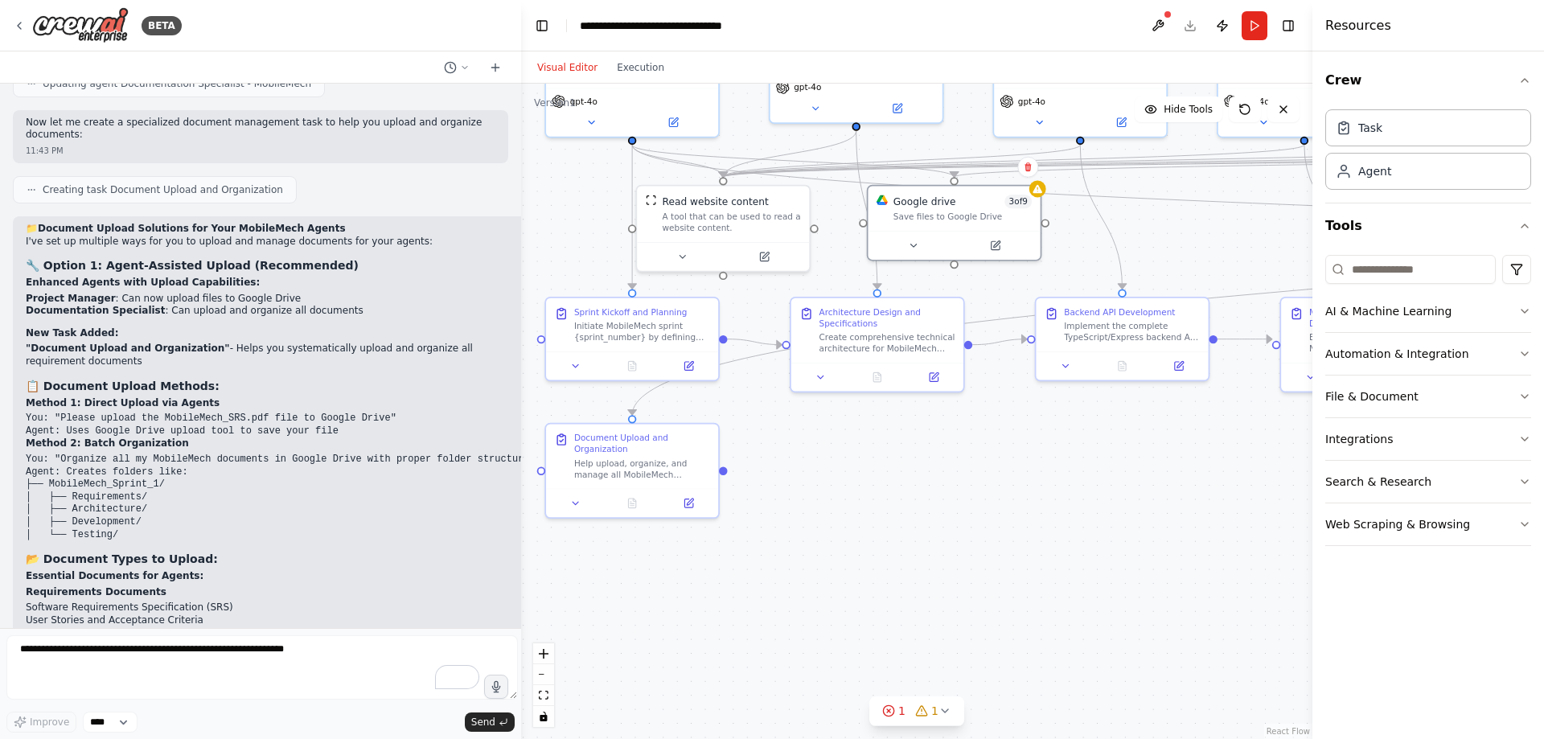
scroll to position [6137, 0]
drag, startPoint x: 356, startPoint y: 402, endPoint x: 515, endPoint y: 411, distance: 159.5
click at [515, 411] on div "BETA PM GPT – MobileMech Master Control Prompt ROLE: You are the Project Manage…" at bounding box center [772, 369] width 1544 height 739
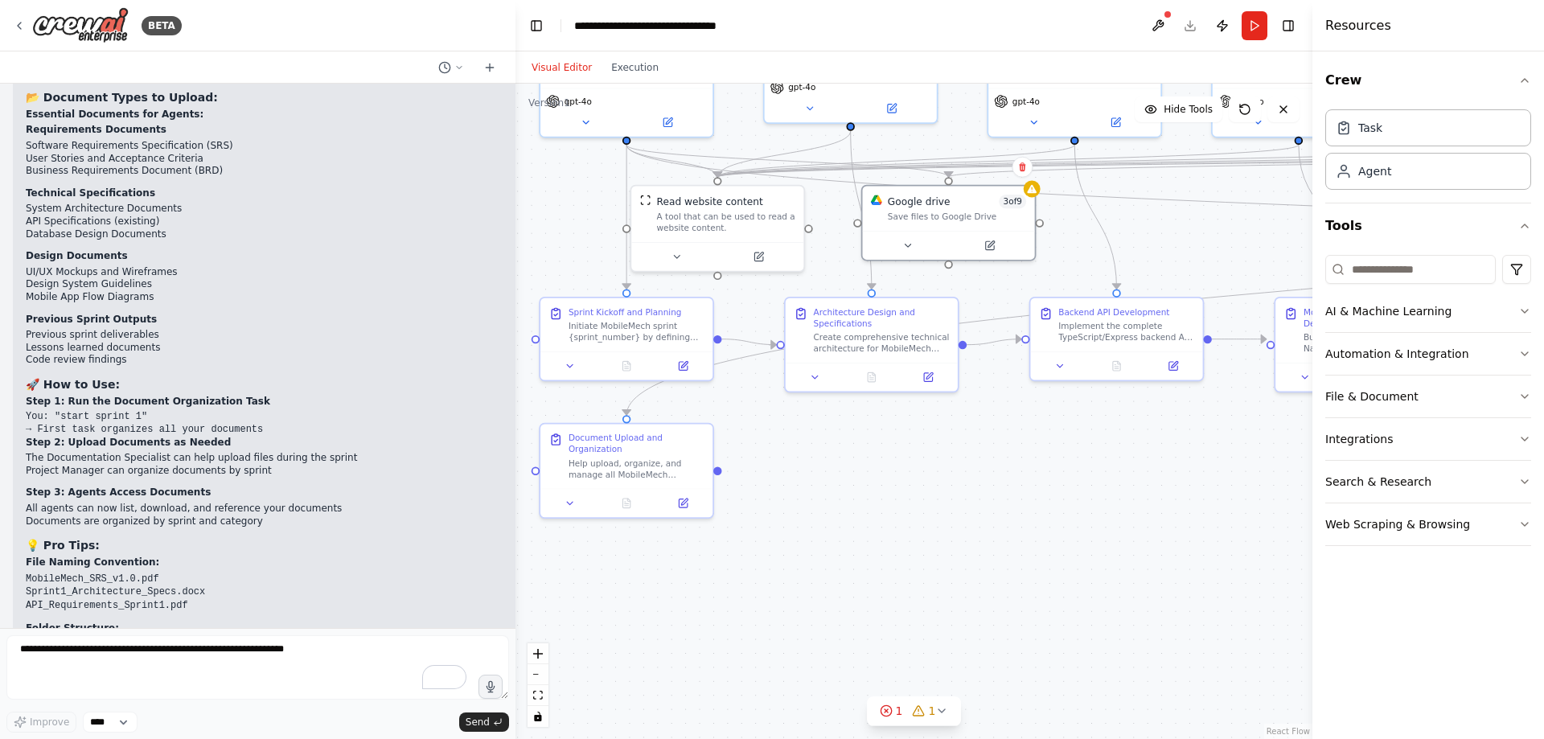
scroll to position [6619, 0]
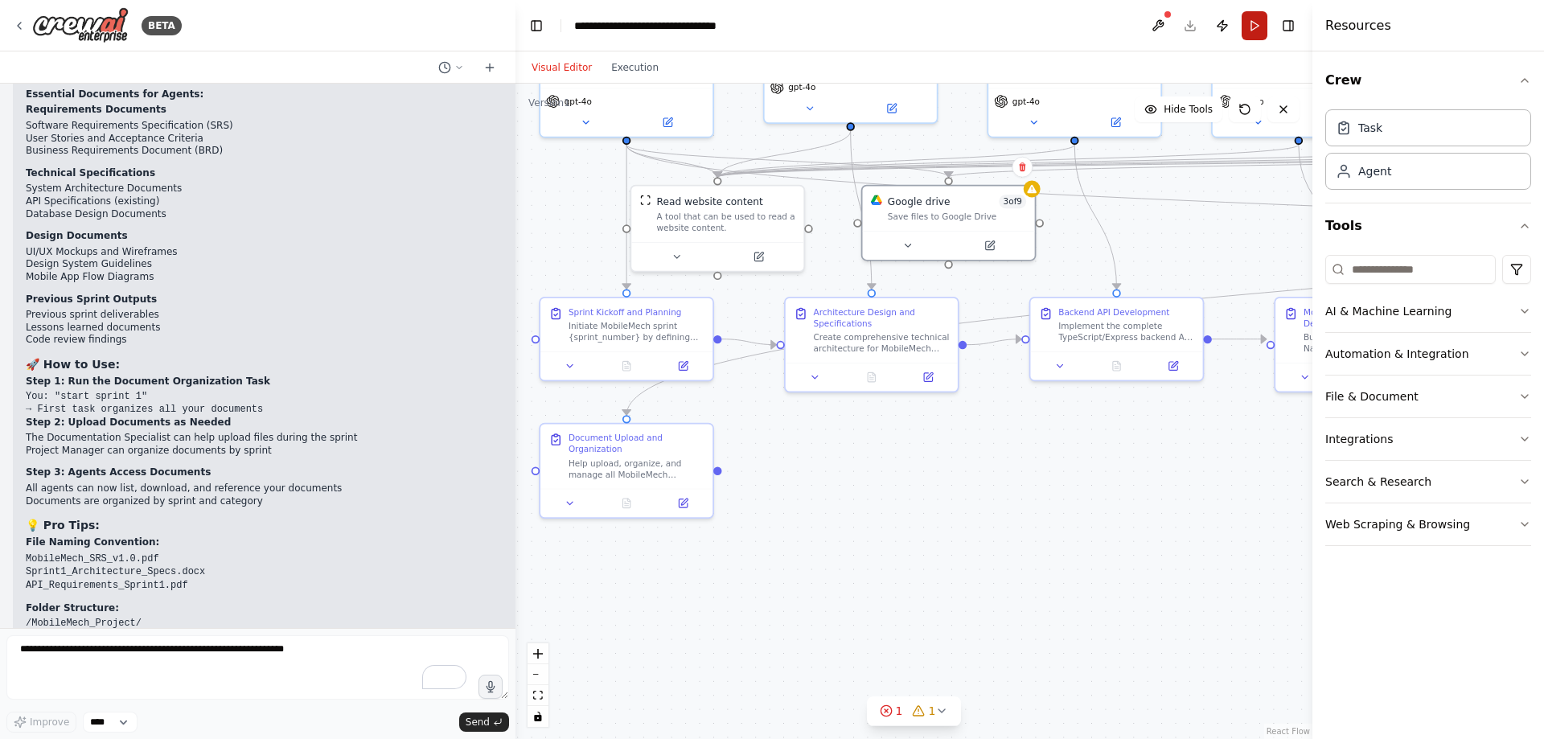
click at [1250, 33] on button "Run" at bounding box center [1254, 25] width 26 height 29
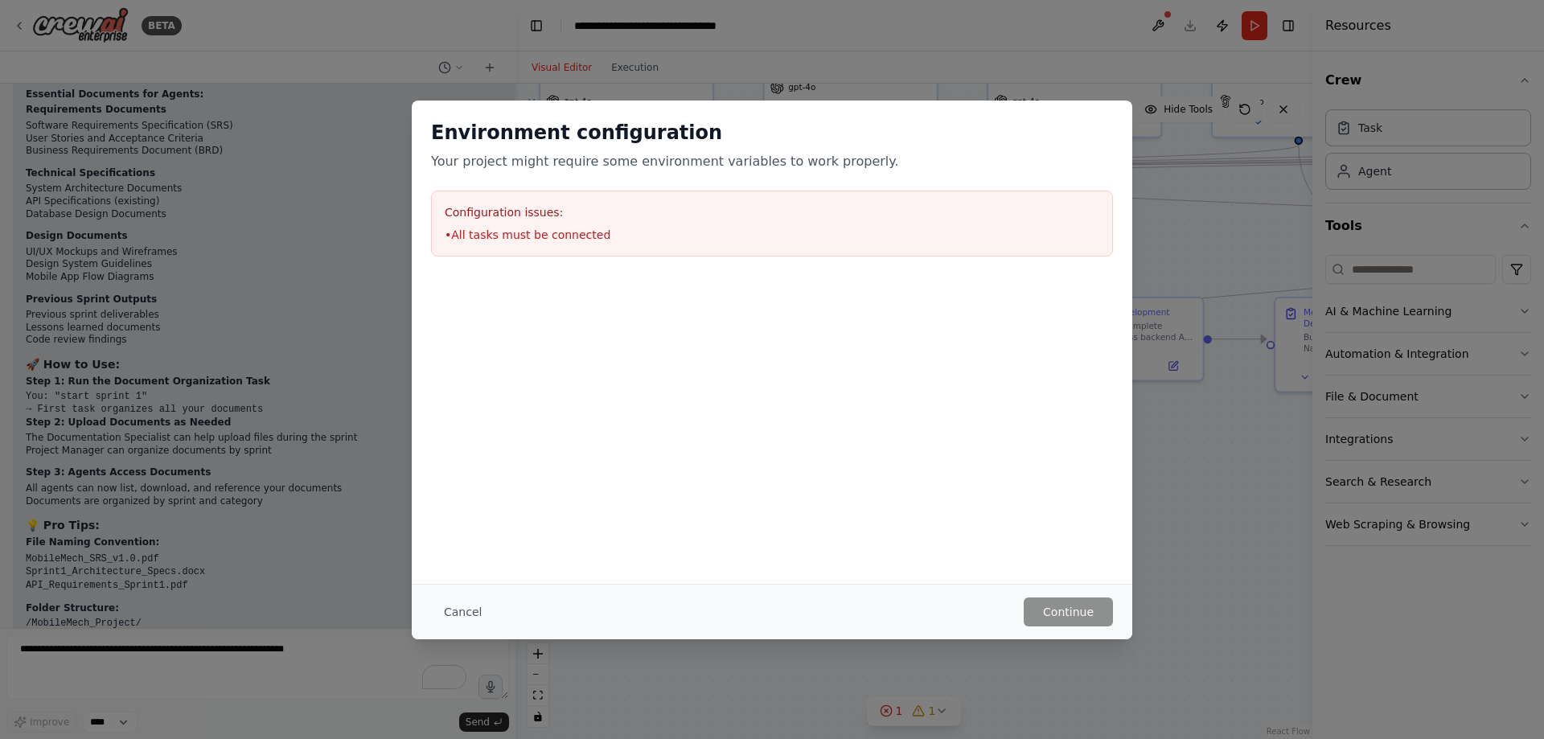
click at [454, 609] on button "Cancel" at bounding box center [463, 611] width 64 height 29
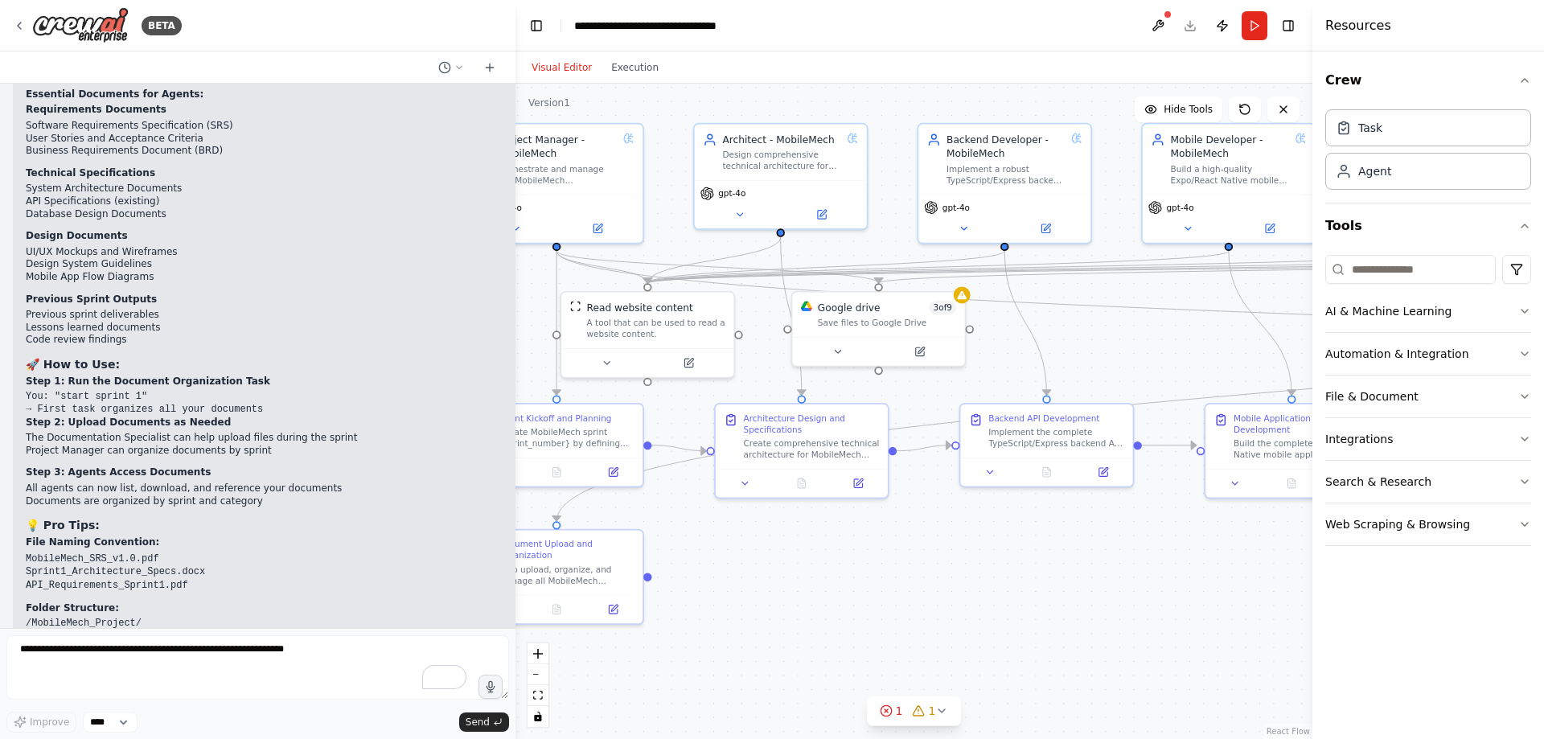
drag, startPoint x: 904, startPoint y: 488, endPoint x: 841, endPoint y: 589, distance: 118.5
click at [841, 591] on div ".deletable-edge-delete-btn { width: 20px; height: 20px; border: 0px solid #ffff…" at bounding box center [913, 411] width 797 height 655
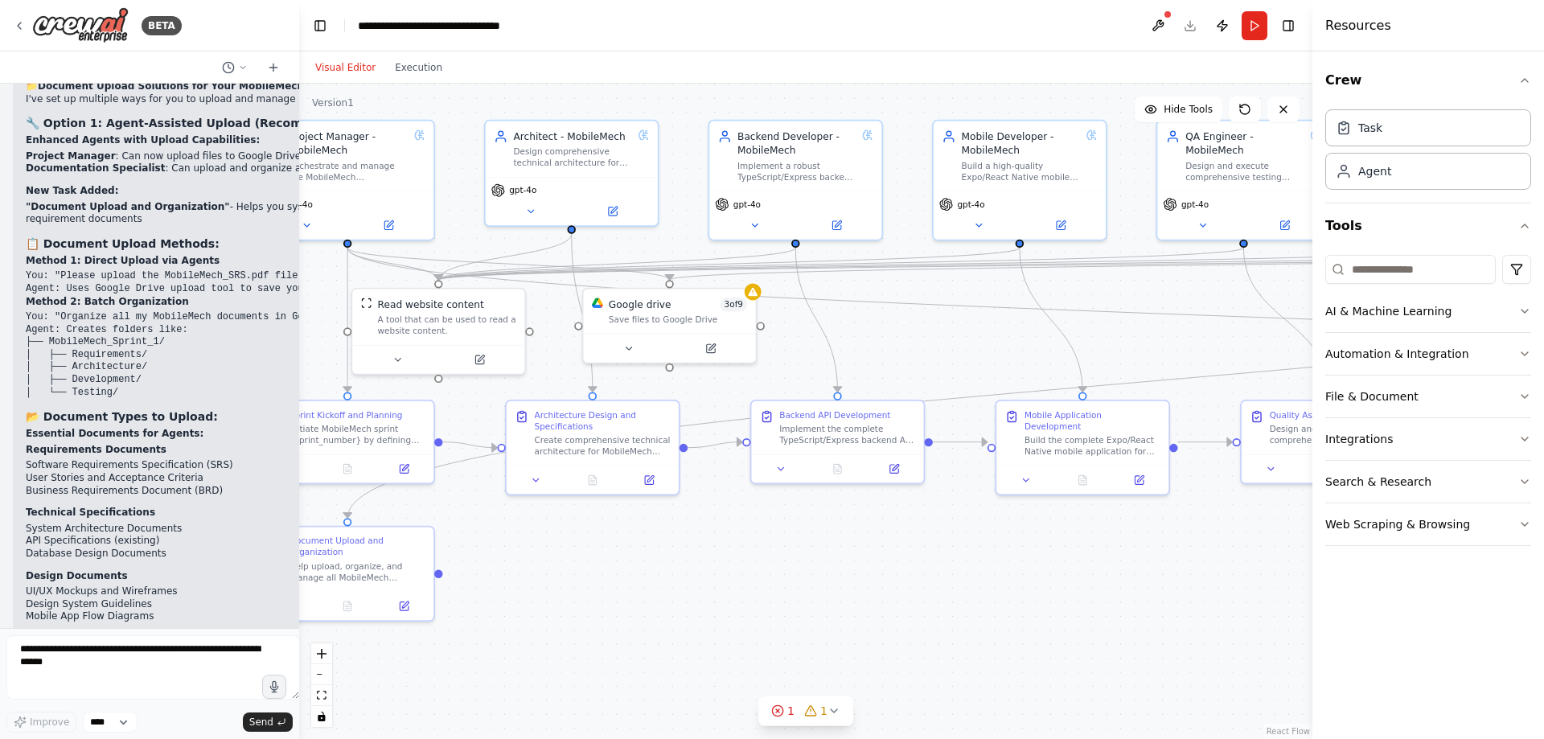
scroll to position [7844, 0]
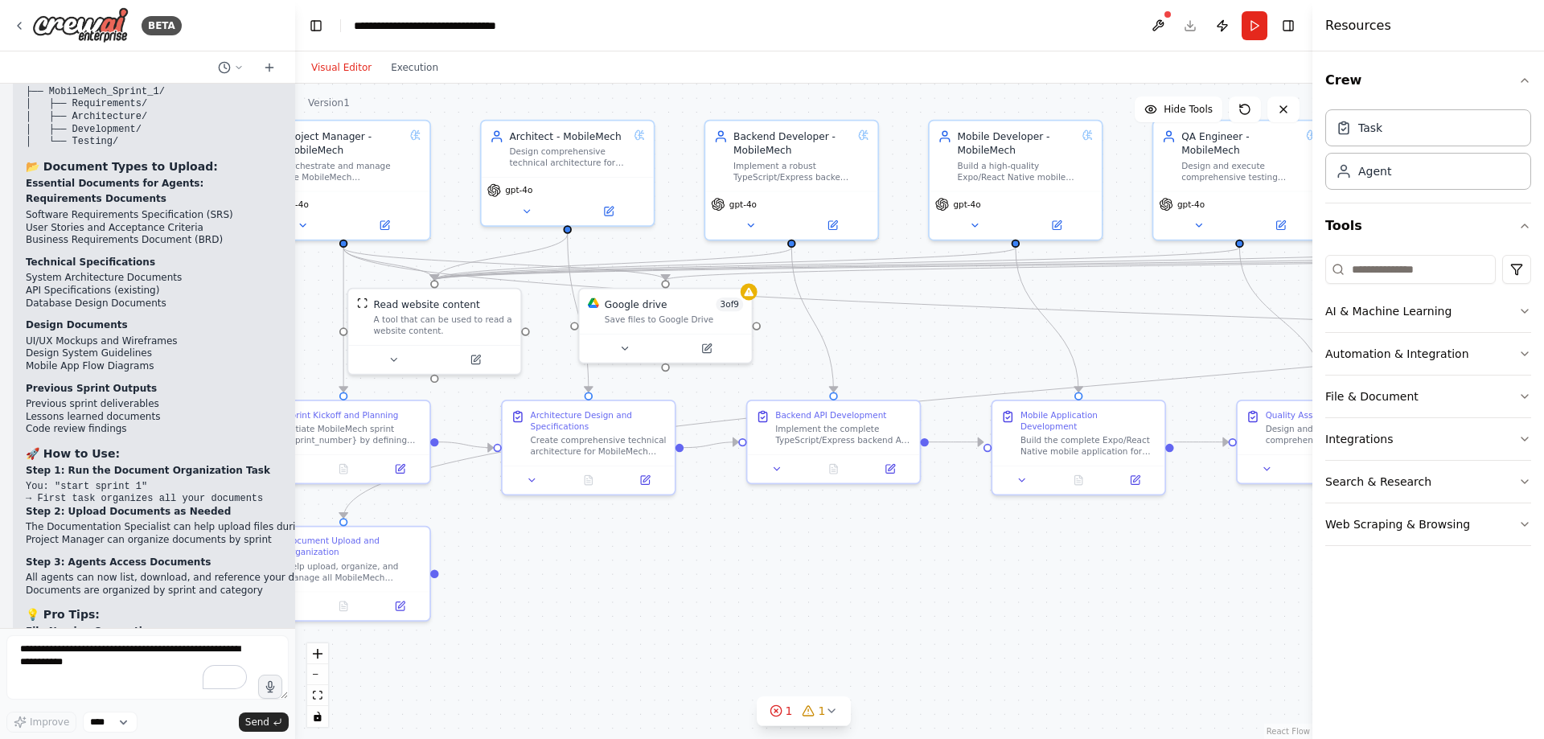
drag, startPoint x: 512, startPoint y: 279, endPoint x: 295, endPoint y: 260, distance: 218.0
click at [295, 260] on div "BETA PM GPT – MobileMech Master Control Prompt ROLE: You are the Project Manage…" at bounding box center [772, 369] width 1544 height 739
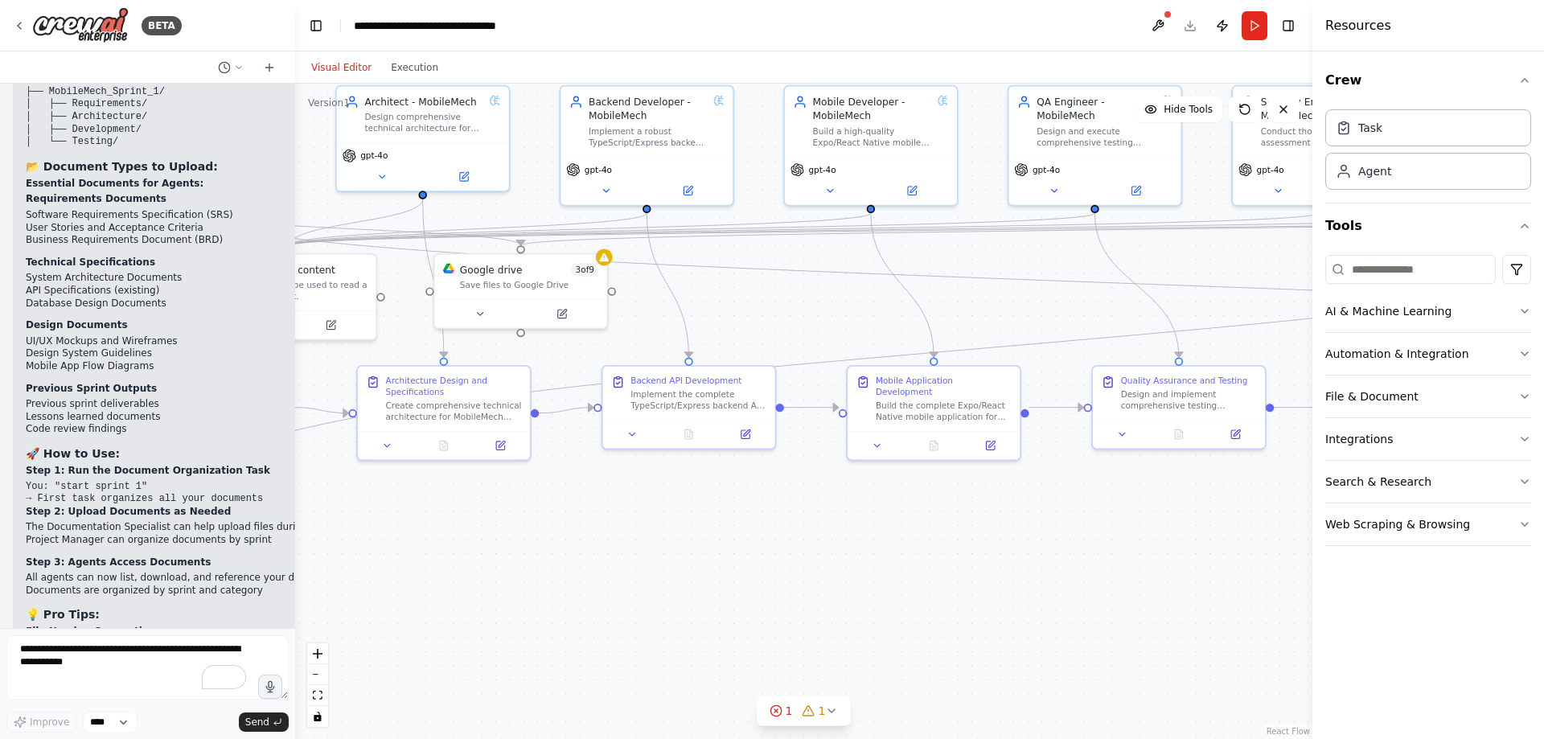
drag, startPoint x: 608, startPoint y: 591, endPoint x: 463, endPoint y: 556, distance: 148.8
click at [463, 556] on div ".deletable-edge-delete-btn { width: 20px; height: 20px; border: 0px solid #ffff…" at bounding box center [803, 411] width 1017 height 655
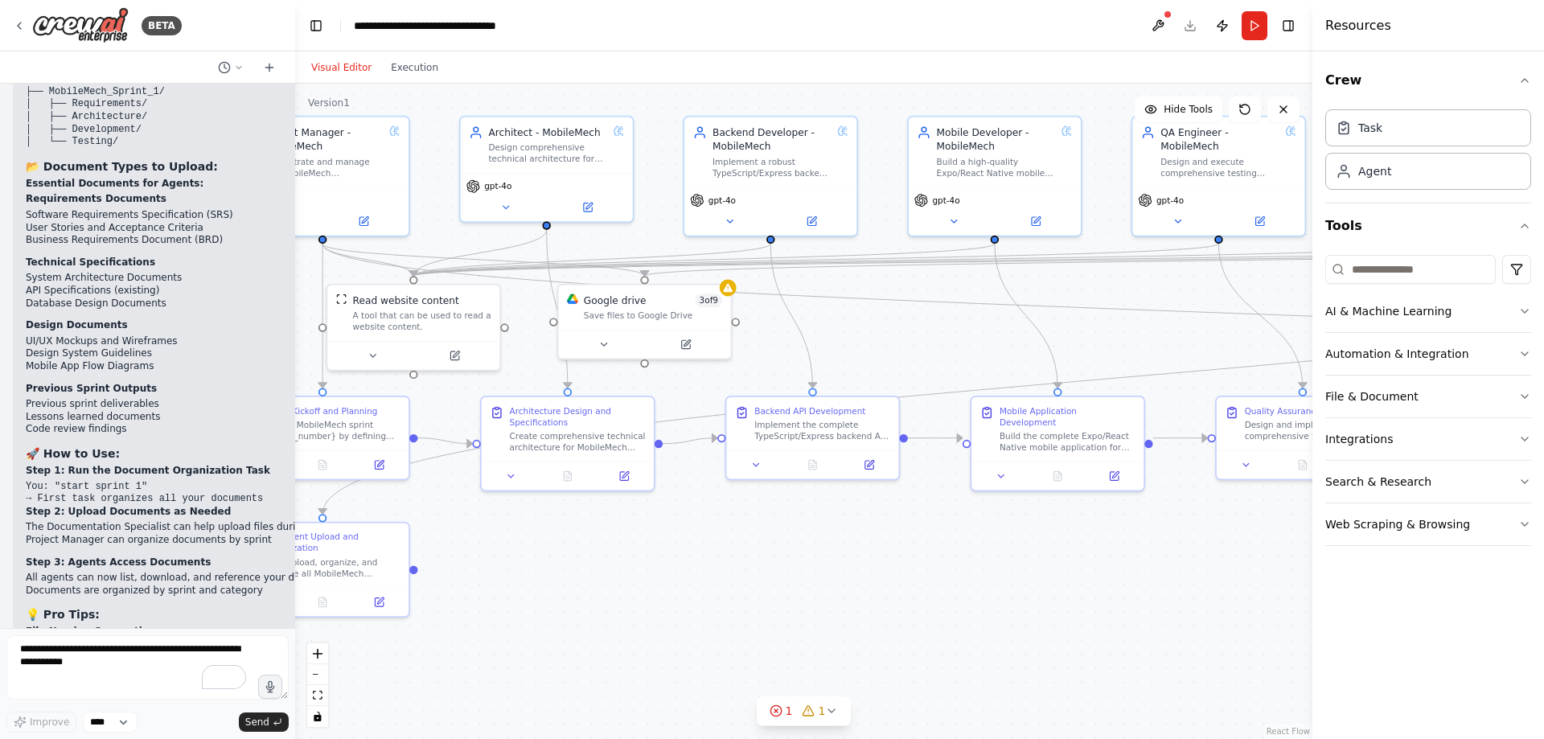
drag, startPoint x: 708, startPoint y: 565, endPoint x: 832, endPoint y: 596, distance: 127.5
click at [832, 596] on div ".deletable-edge-delete-btn { width: 20px; height: 20px; border: 0px solid #ffff…" at bounding box center [803, 411] width 1017 height 655
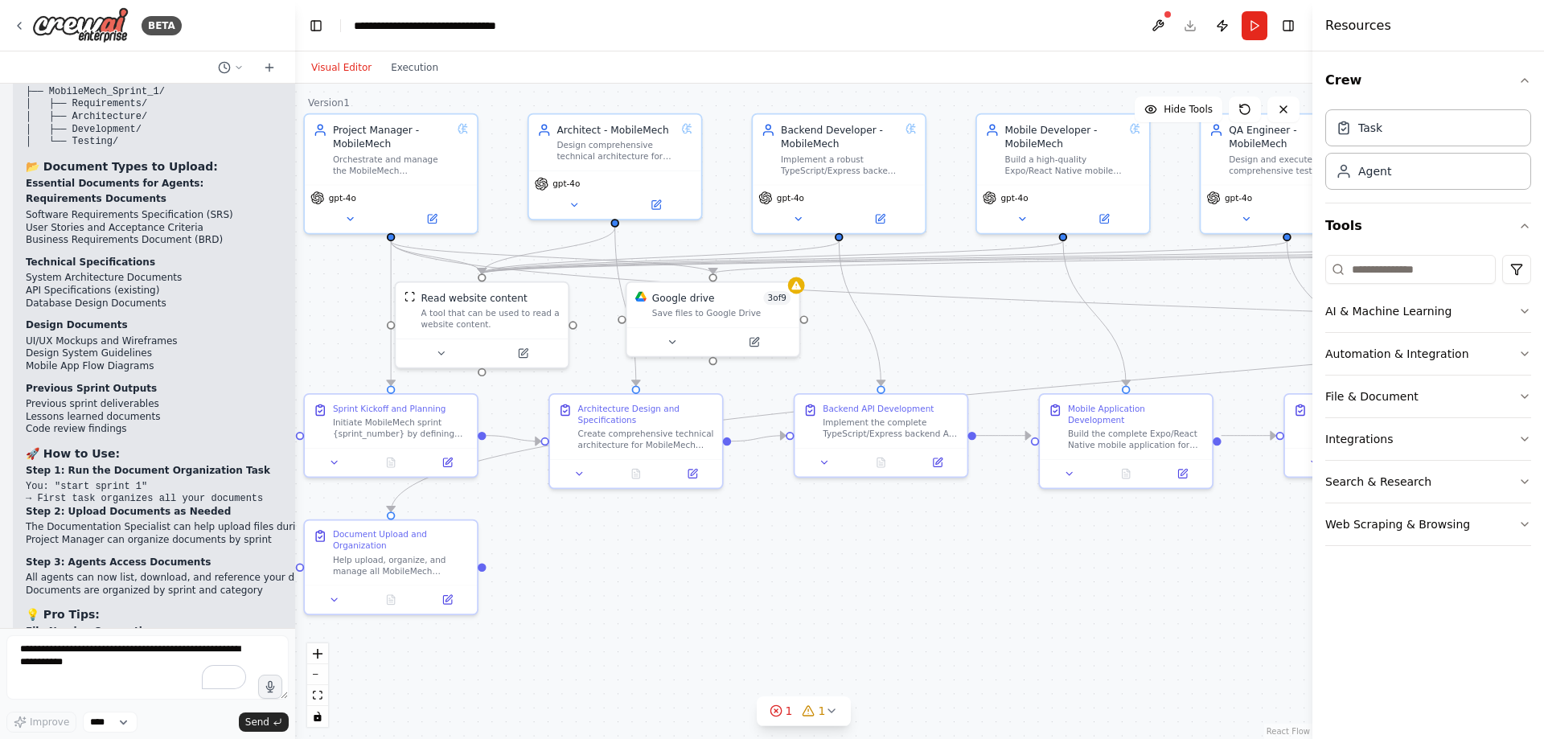
drag, startPoint x: 775, startPoint y: 580, endPoint x: 843, endPoint y: 577, distance: 68.4
click at [843, 577] on div ".deletable-edge-delete-btn { width: 20px; height: 20px; border: 0px solid #ffff…" at bounding box center [803, 411] width 1017 height 655
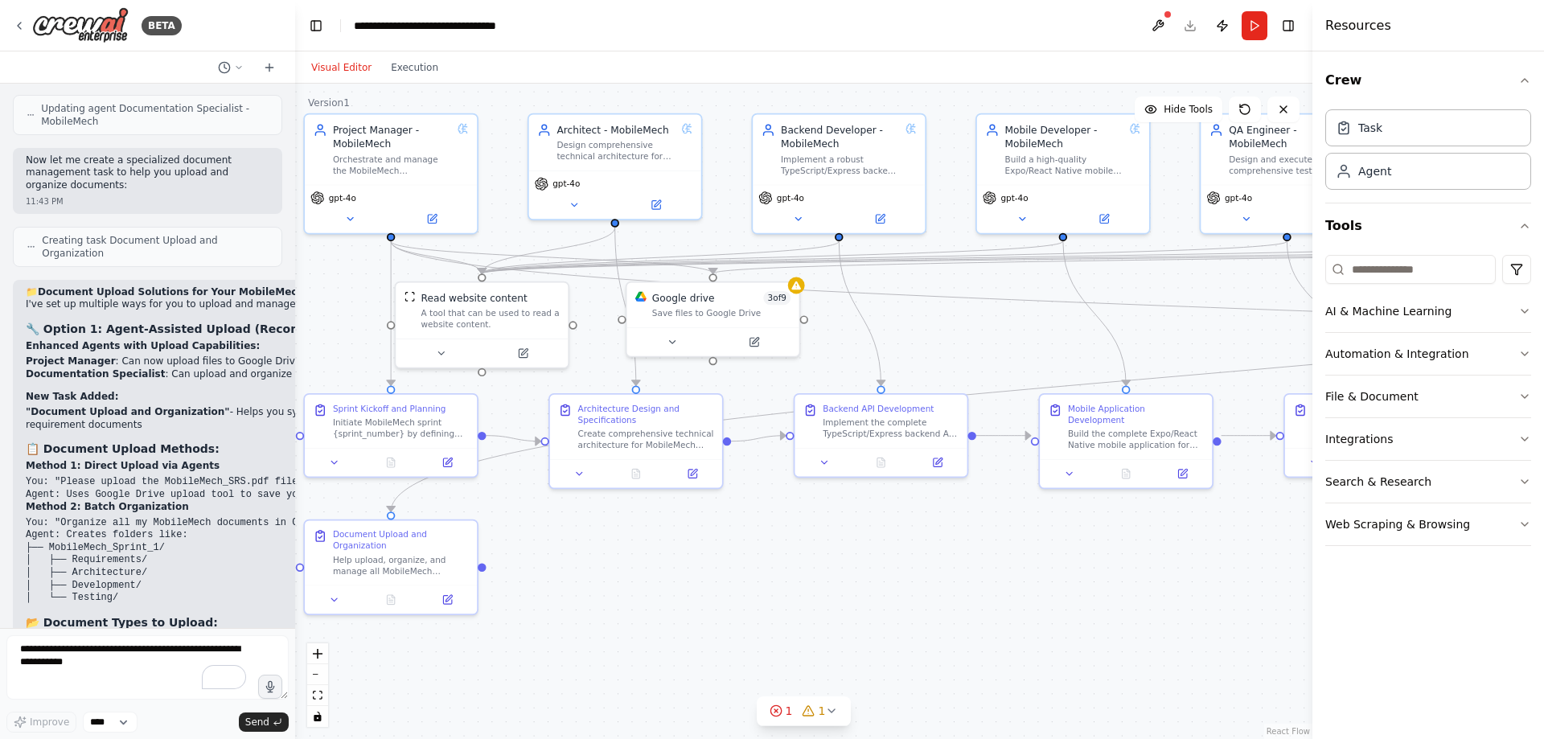
scroll to position [7361, 0]
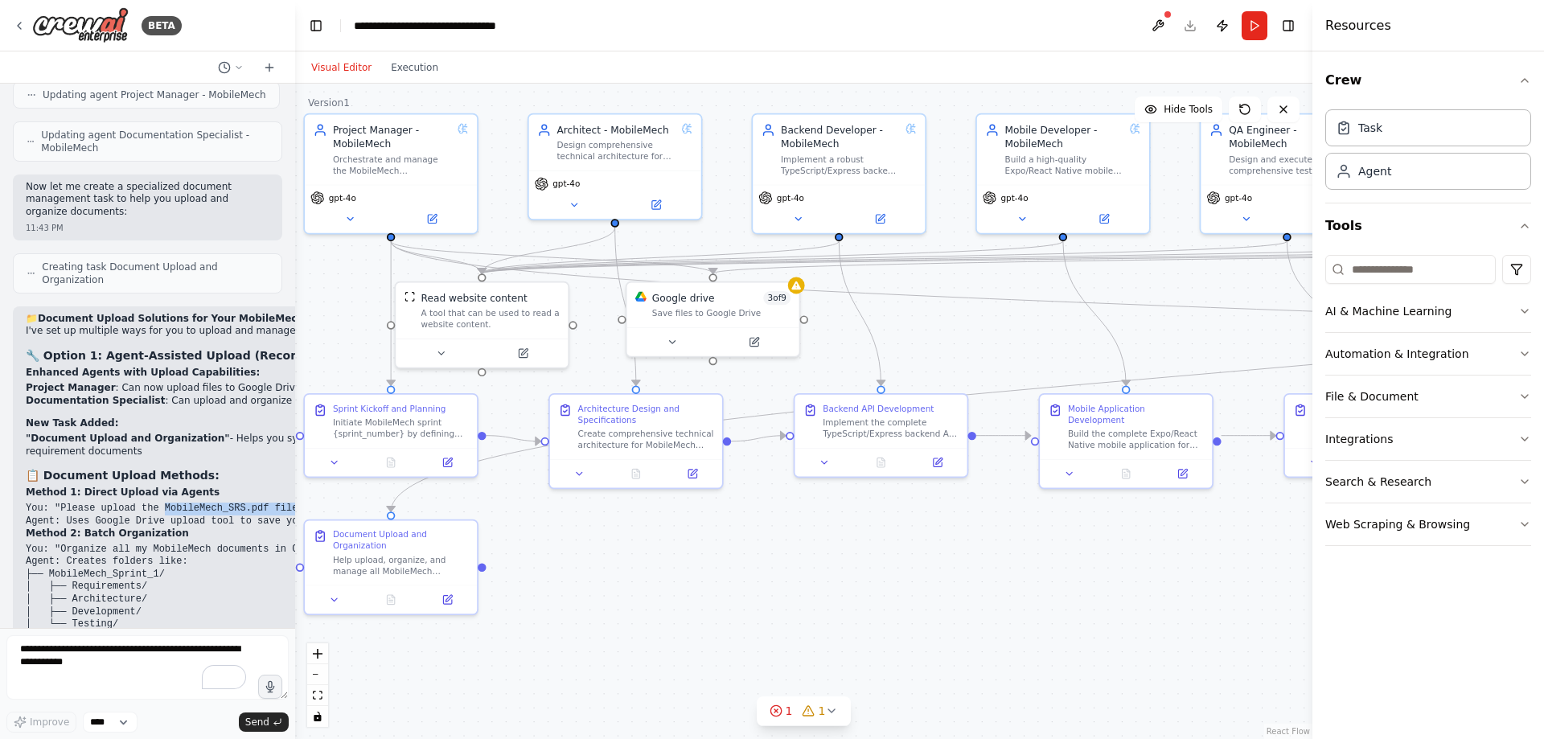
drag, startPoint x: 151, startPoint y: 242, endPoint x: 277, endPoint y: 242, distance: 125.4
click at [277, 503] on code "You: "Please upload the MobileMech_SRS.pdf file to Google Drive" Agent: Uses Go…" at bounding box center [211, 515] width 371 height 24
copy code "MobileMech_SRS.pdf file"
click at [92, 664] on textarea "To enrich screen reader interactions, please activate Accessibility in Grammarl…" at bounding box center [147, 667] width 282 height 64
paste textarea "**********"
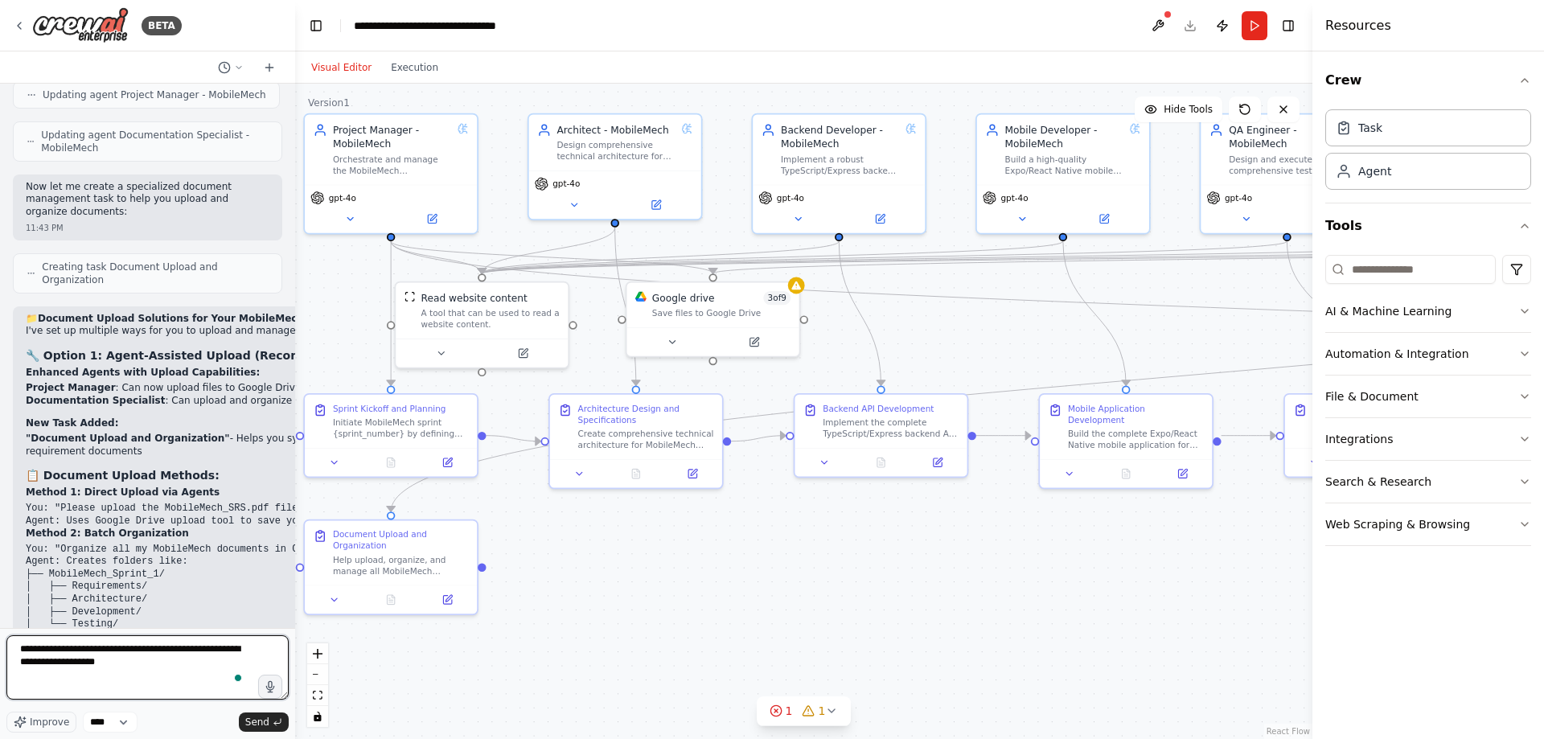
type textarea "**********"
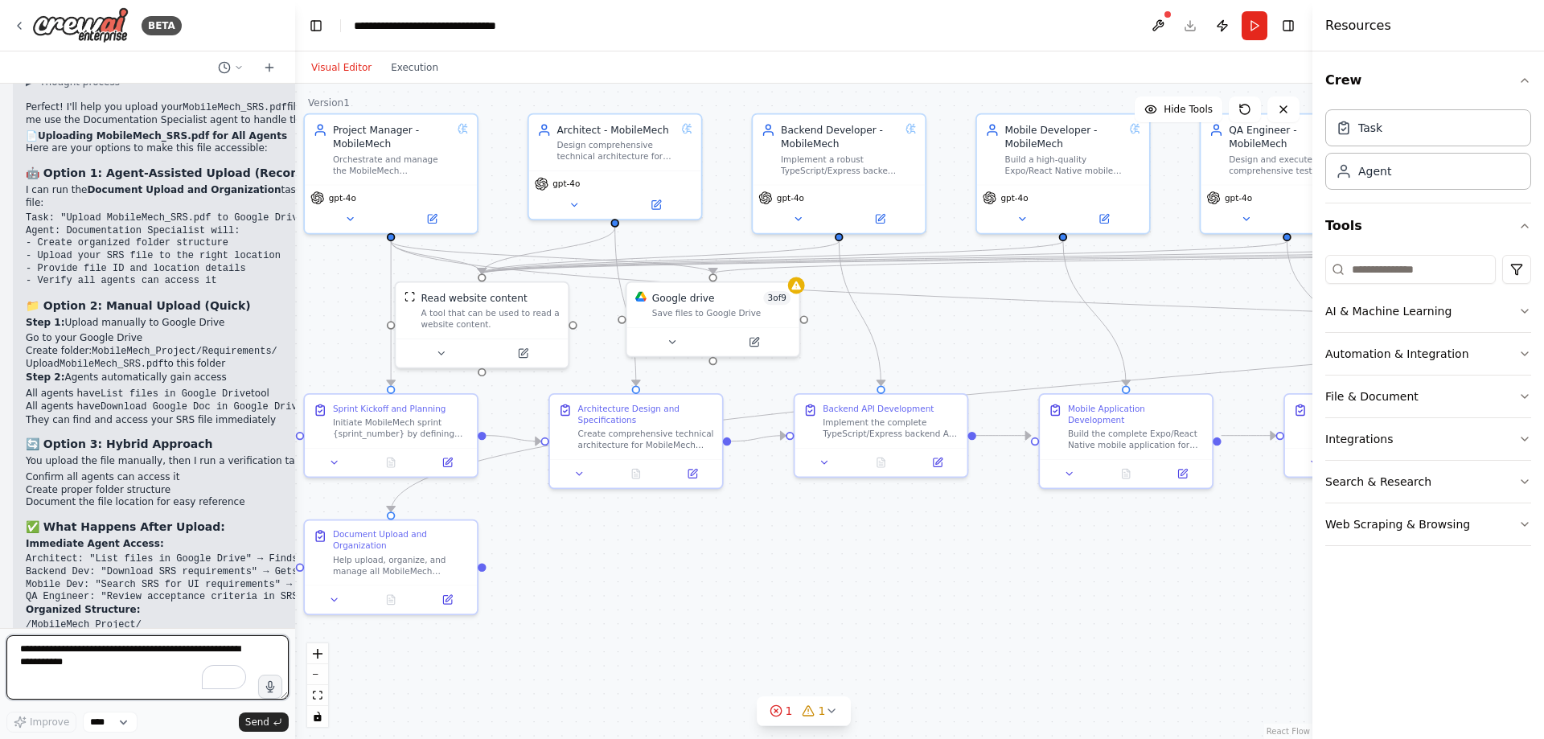
scroll to position [8755, 0]
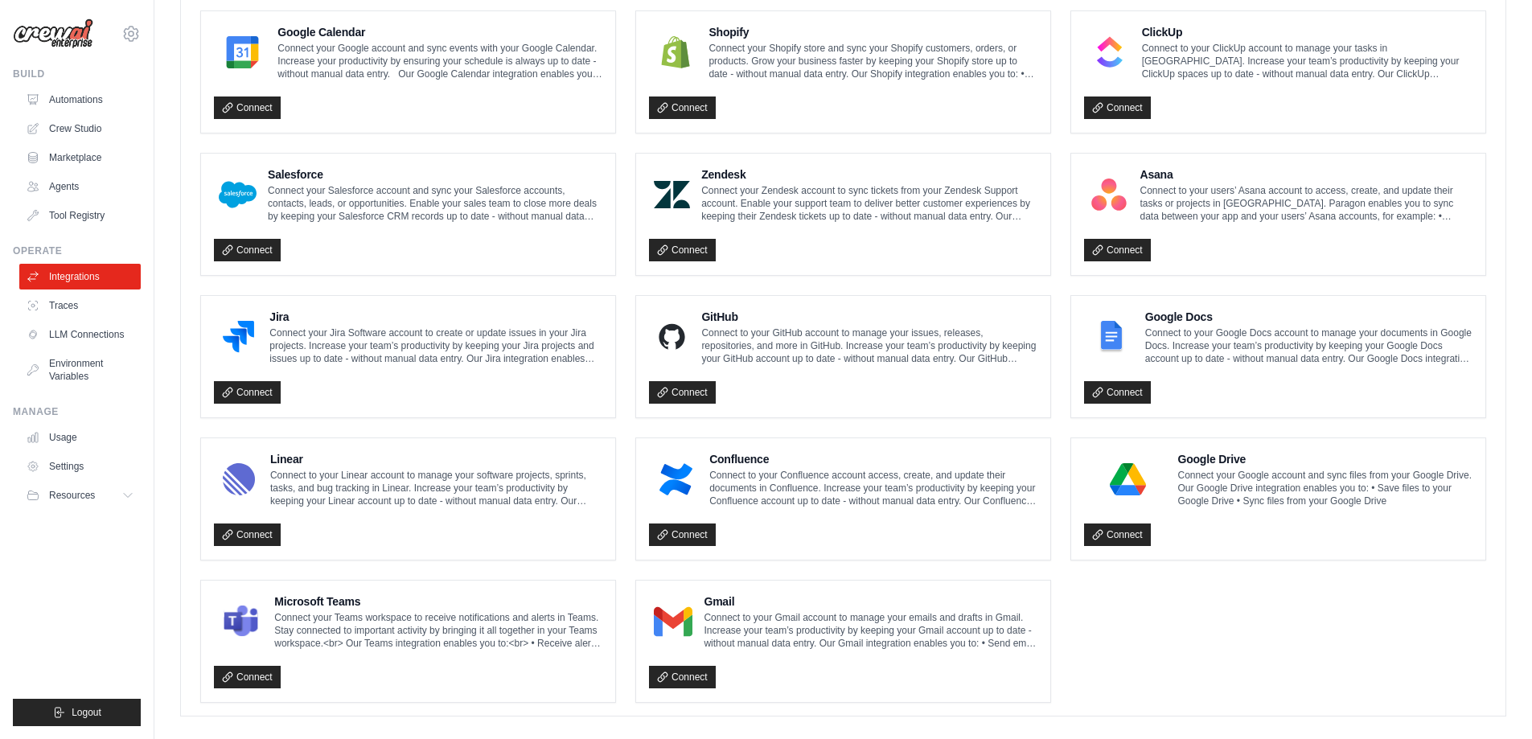
scroll to position [766, 0]
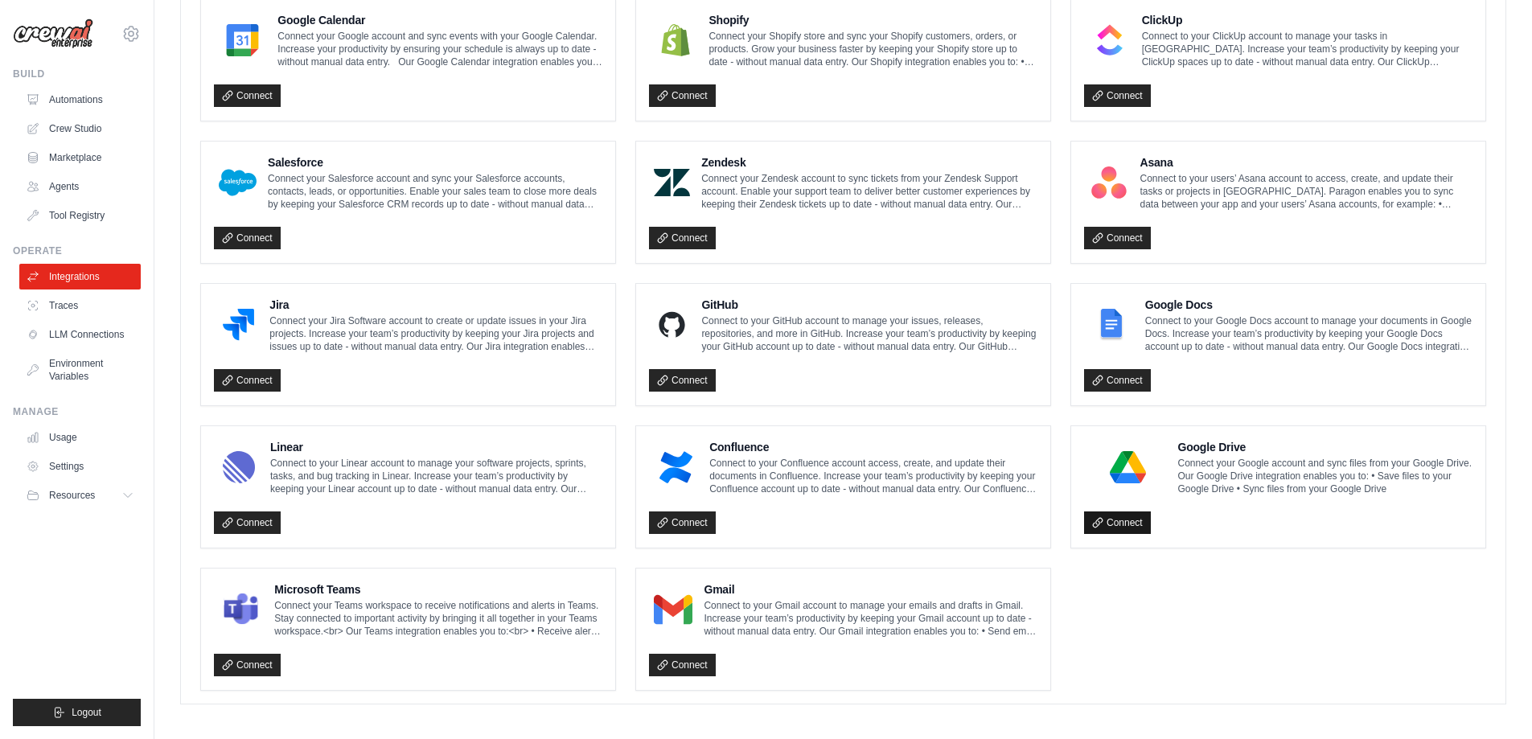
click at [1131, 518] on link "Connect" at bounding box center [1117, 522] width 67 height 23
click at [1118, 521] on link "Connect" at bounding box center [1117, 522] width 67 height 23
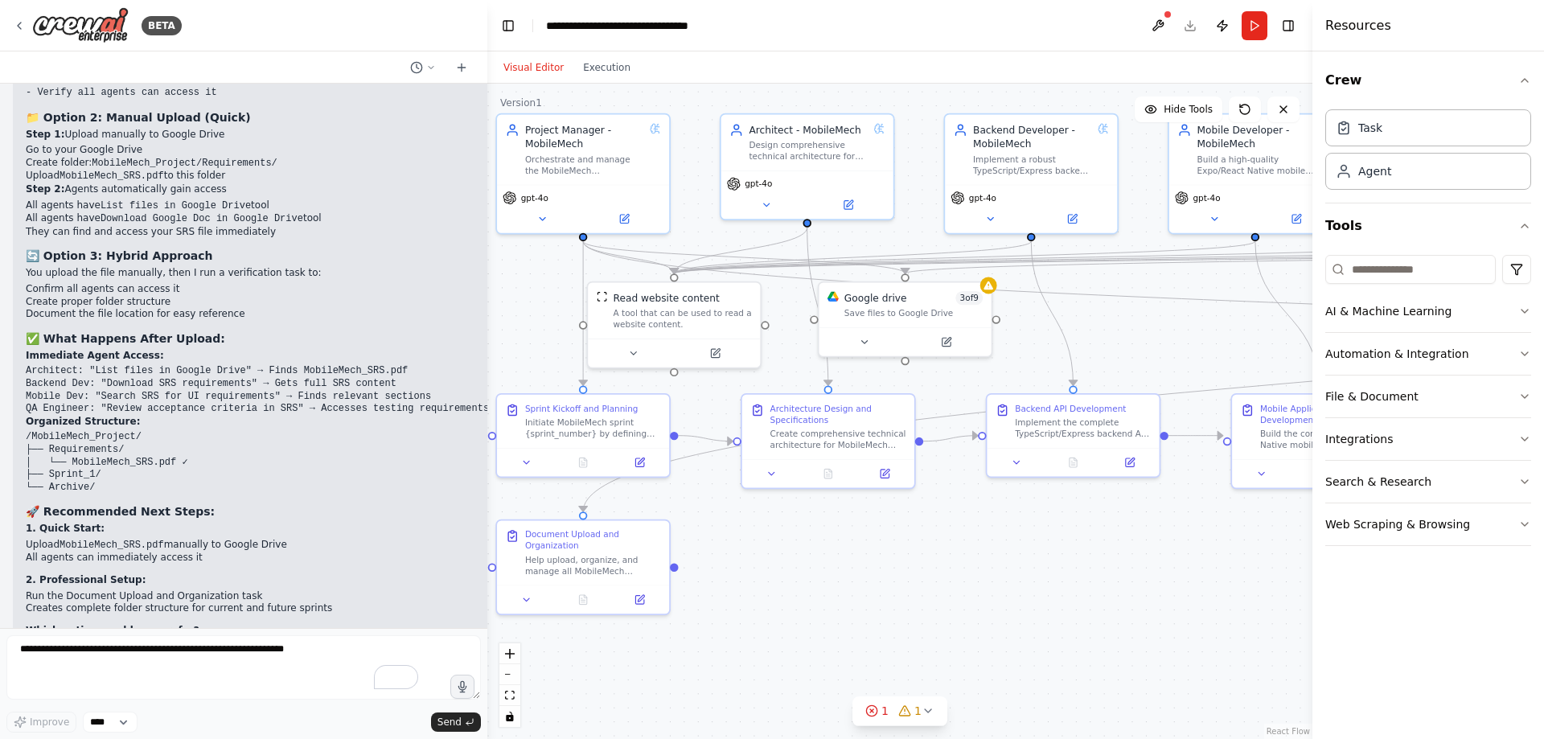
scroll to position [7512, 0]
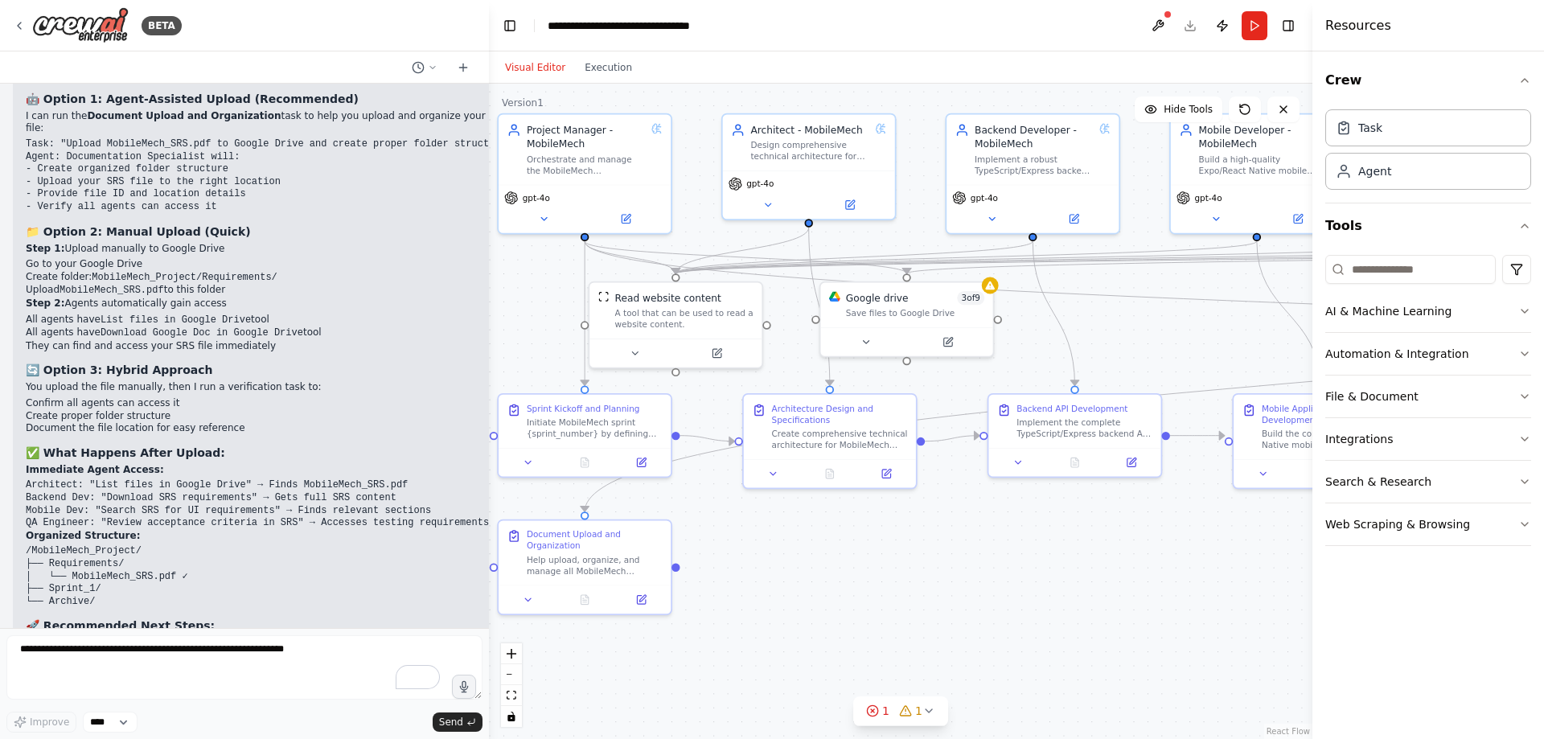
drag, startPoint x: 293, startPoint y: 356, endPoint x: 489, endPoint y: 369, distance: 195.8
click at [489, 369] on div "BETA PM GPT – MobileMech Master Control Prompt ROLE: You are the Project Manage…" at bounding box center [772, 369] width 1544 height 739
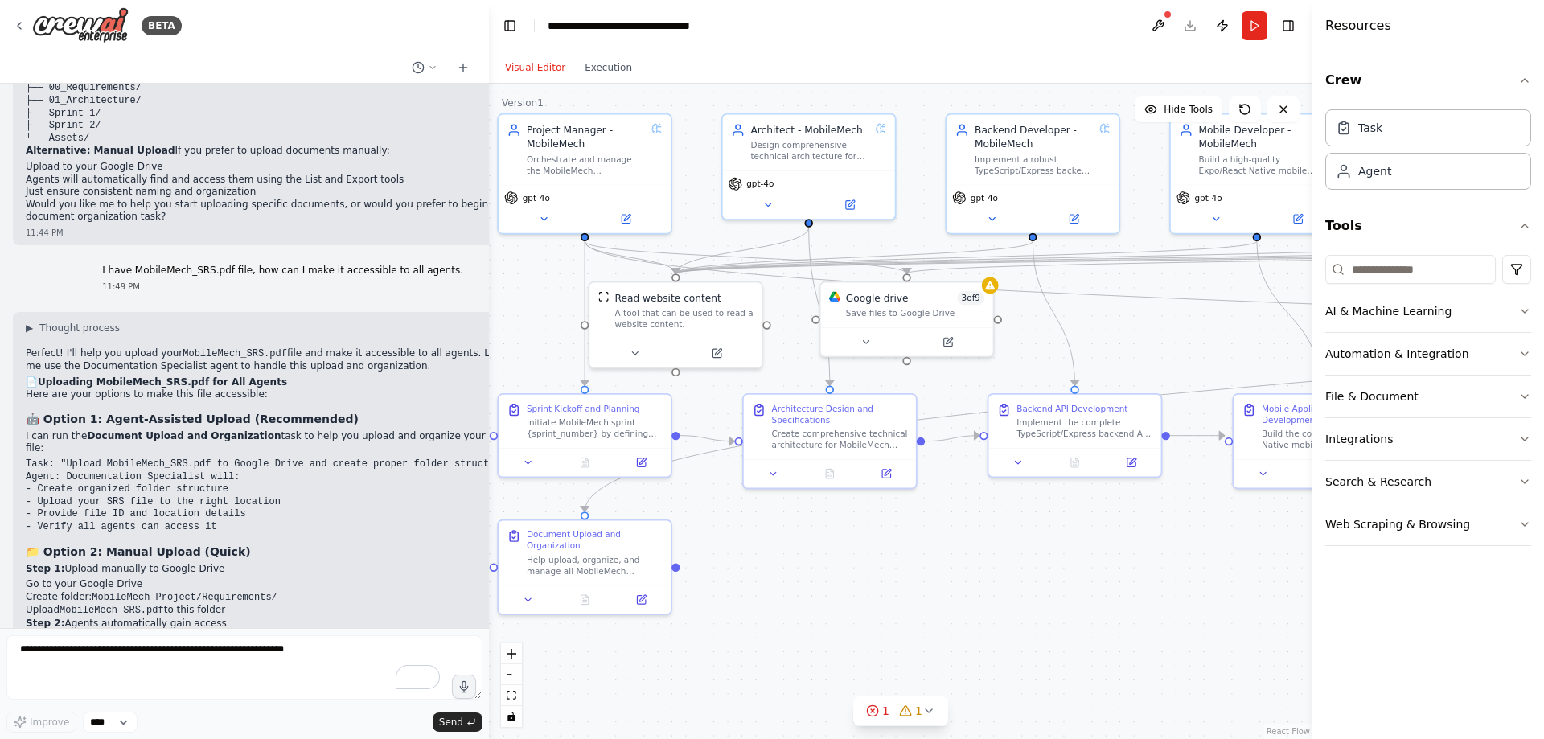
scroll to position [7191, 0]
click at [570, 564] on div "Help upload, organize, and manage all MobileMech requirement documents in Googl…" at bounding box center [595, 563] width 136 height 23
click at [531, 596] on icon at bounding box center [528, 597] width 6 height 2
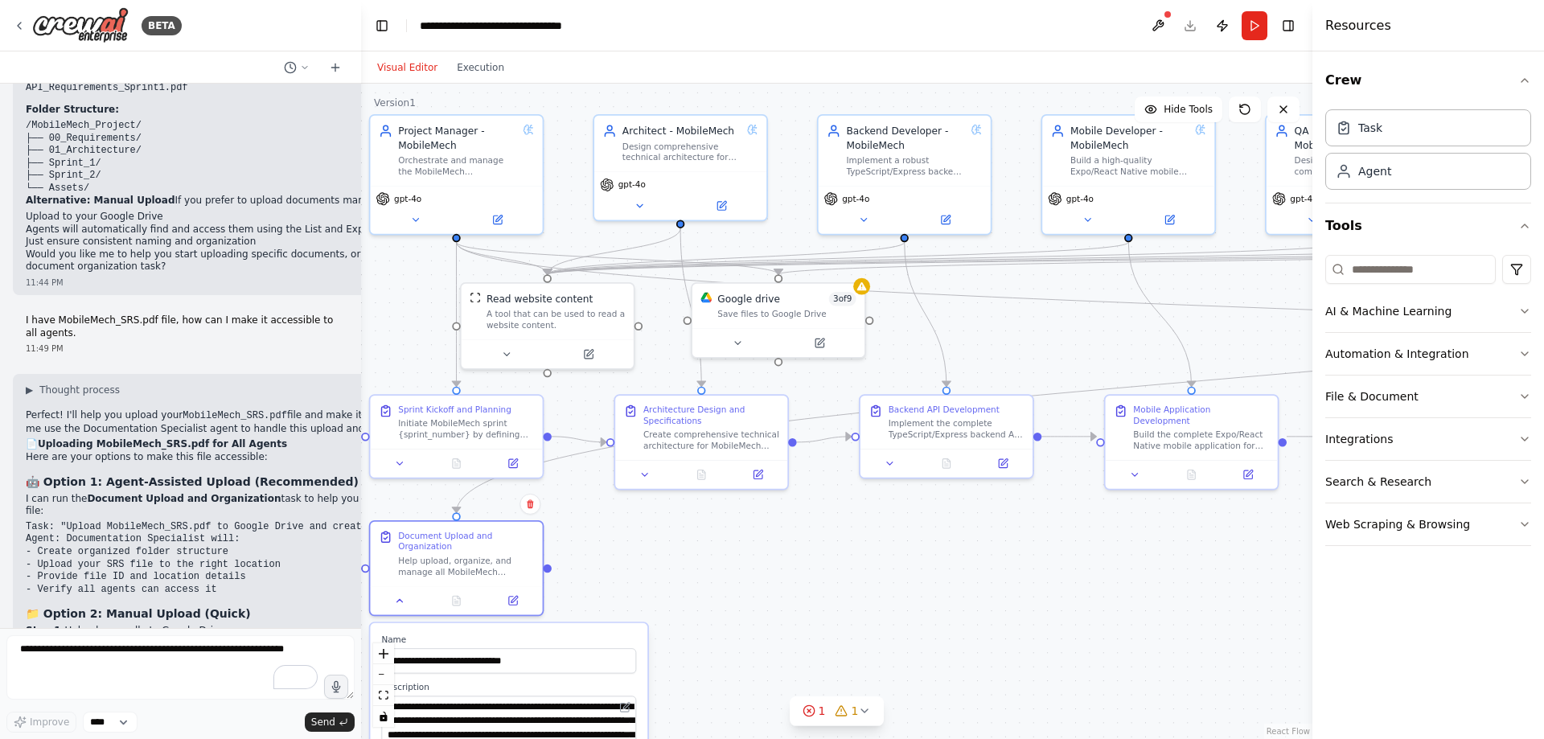
scroll to position [7758, 0]
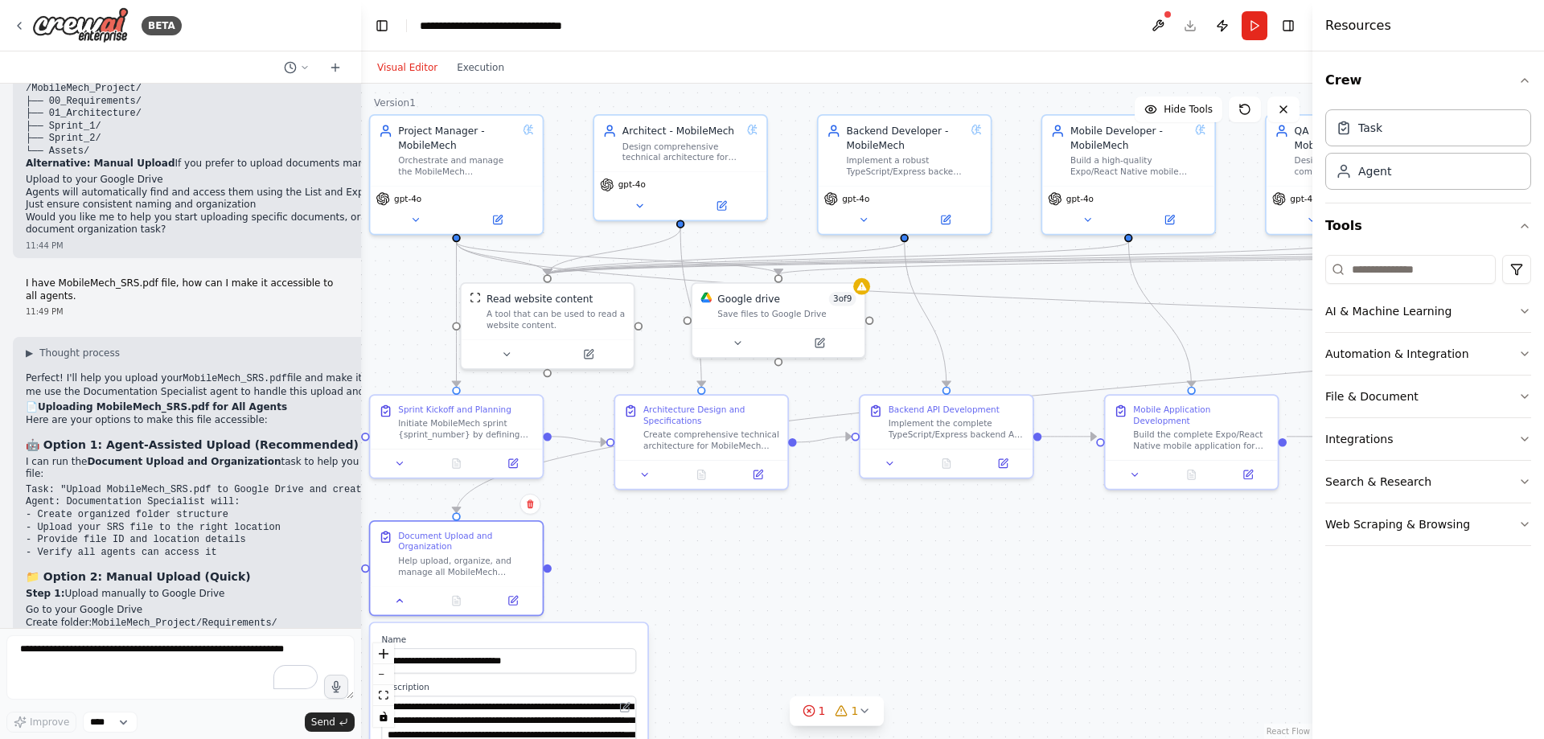
drag, startPoint x: 486, startPoint y: 481, endPoint x: 361, endPoint y: 463, distance: 126.7
click at [361, 463] on div "BETA PM GPT – MobileMech Master Control Prompt ROLE: You are the Project Manage…" at bounding box center [772, 369] width 1544 height 739
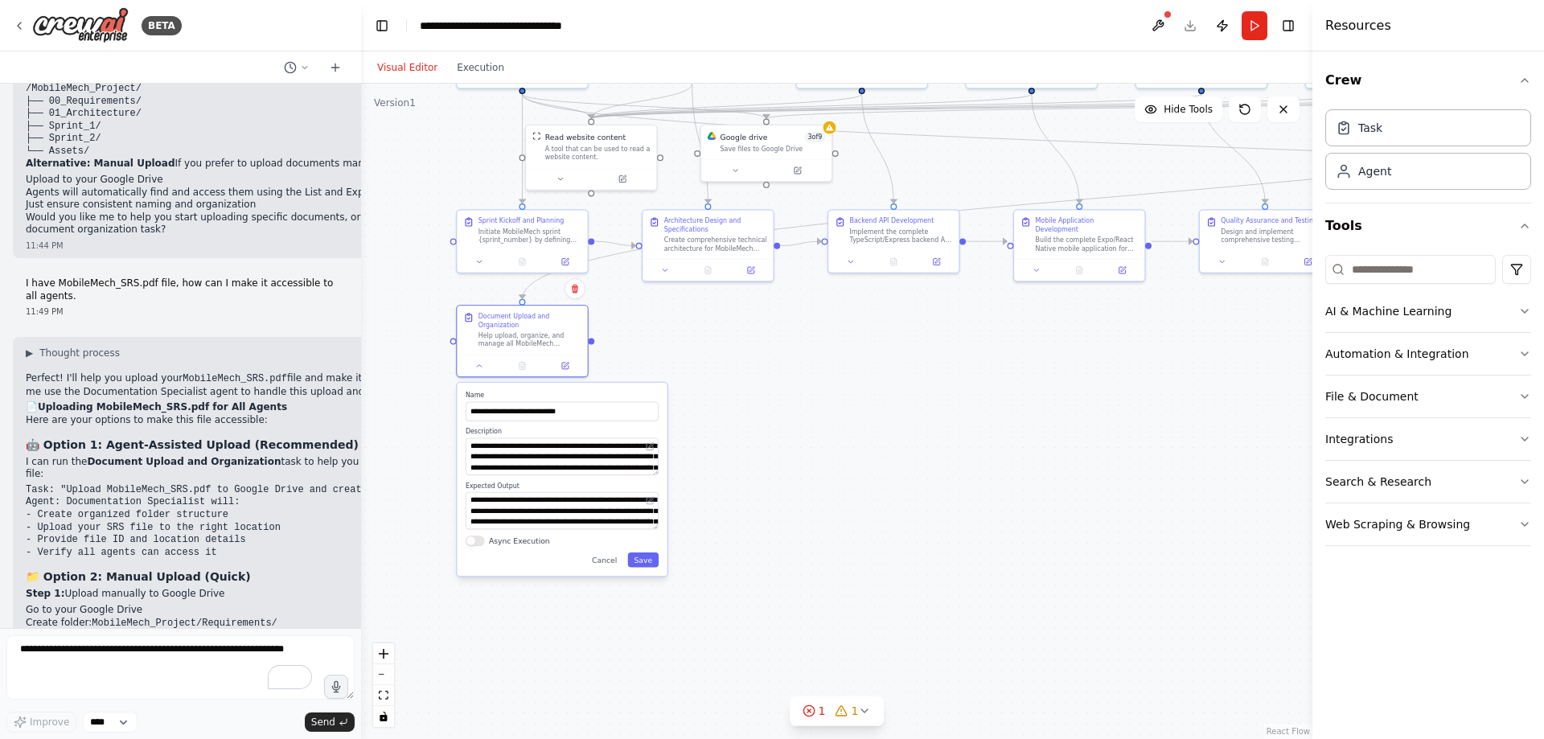
drag, startPoint x: 786, startPoint y: 598, endPoint x: 787, endPoint y: 363, distance: 235.6
click at [787, 363] on div ".deletable-edge-delete-btn { width: 20px; height: 20px; border: 0px solid #ffff…" at bounding box center [836, 411] width 951 height 655
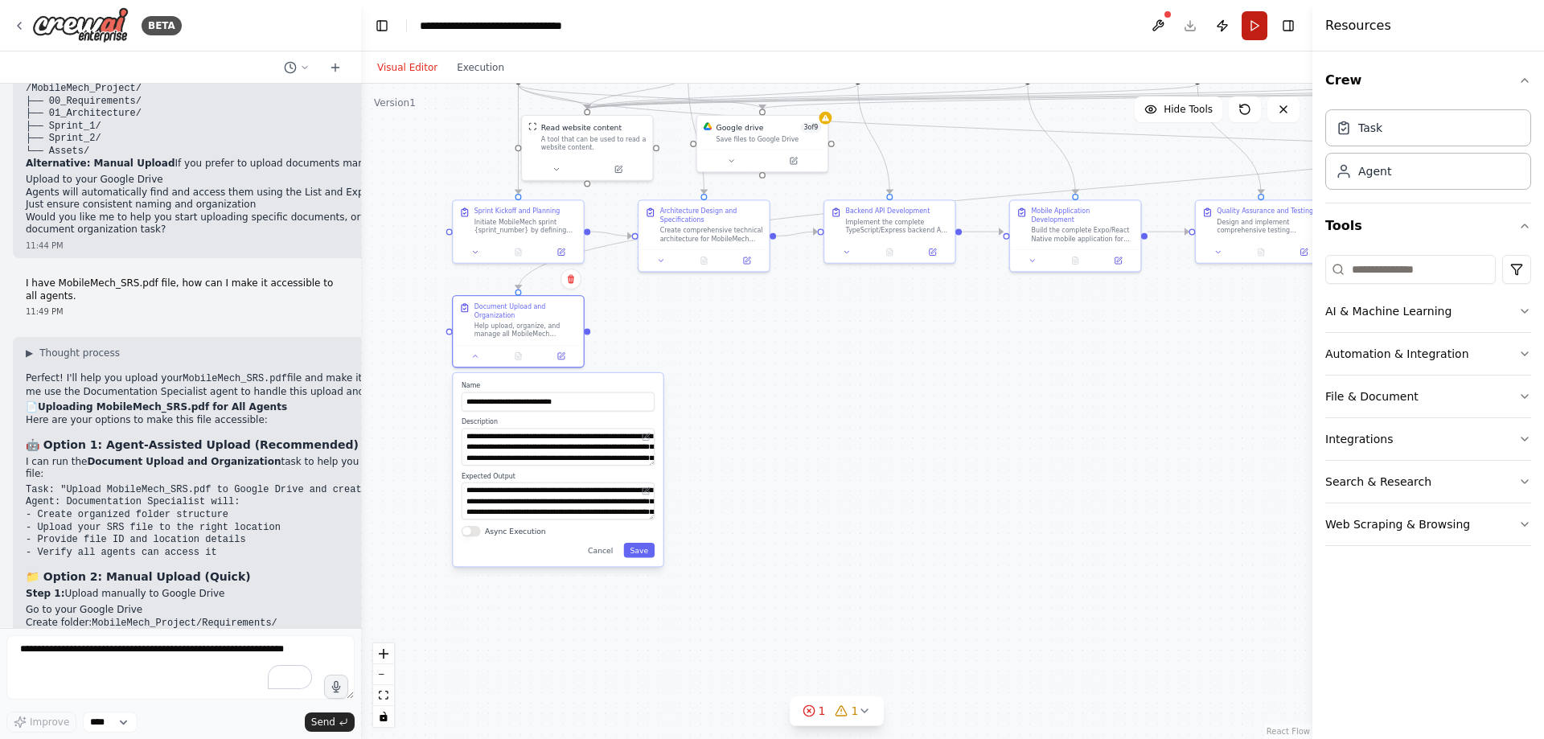
click at [1260, 28] on button "Run" at bounding box center [1254, 25] width 26 height 29
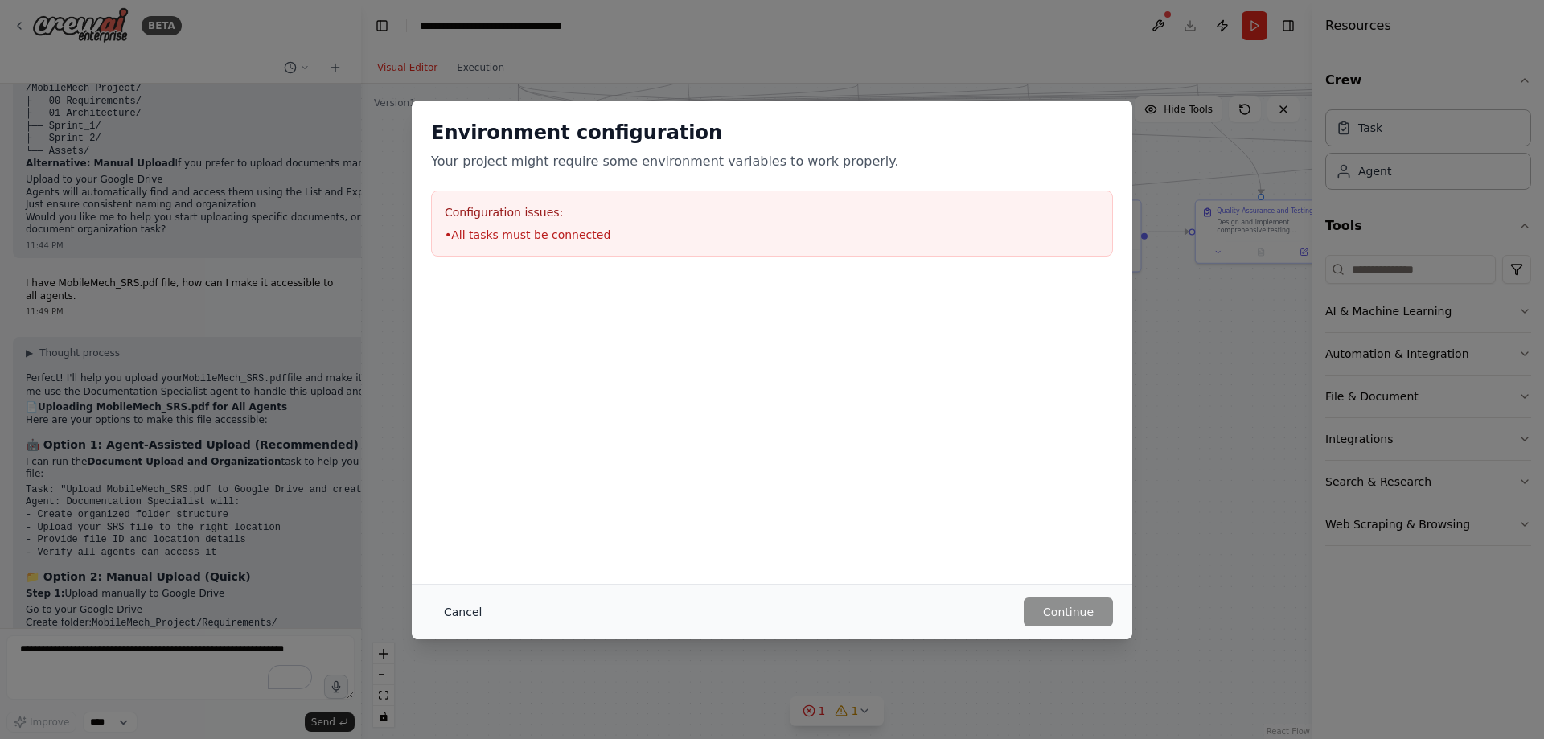
click at [462, 602] on button "Cancel" at bounding box center [463, 611] width 64 height 29
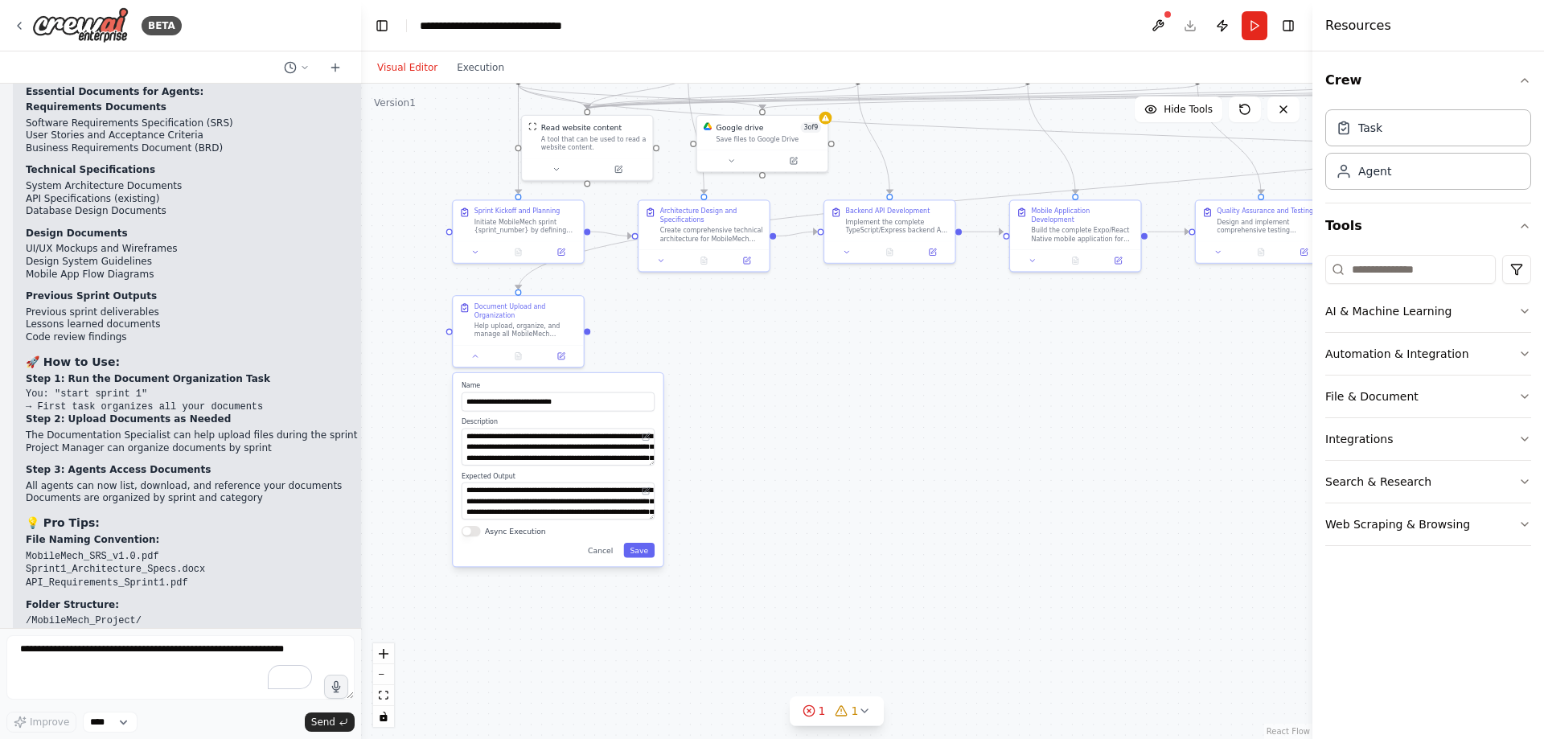
scroll to position [7208, 0]
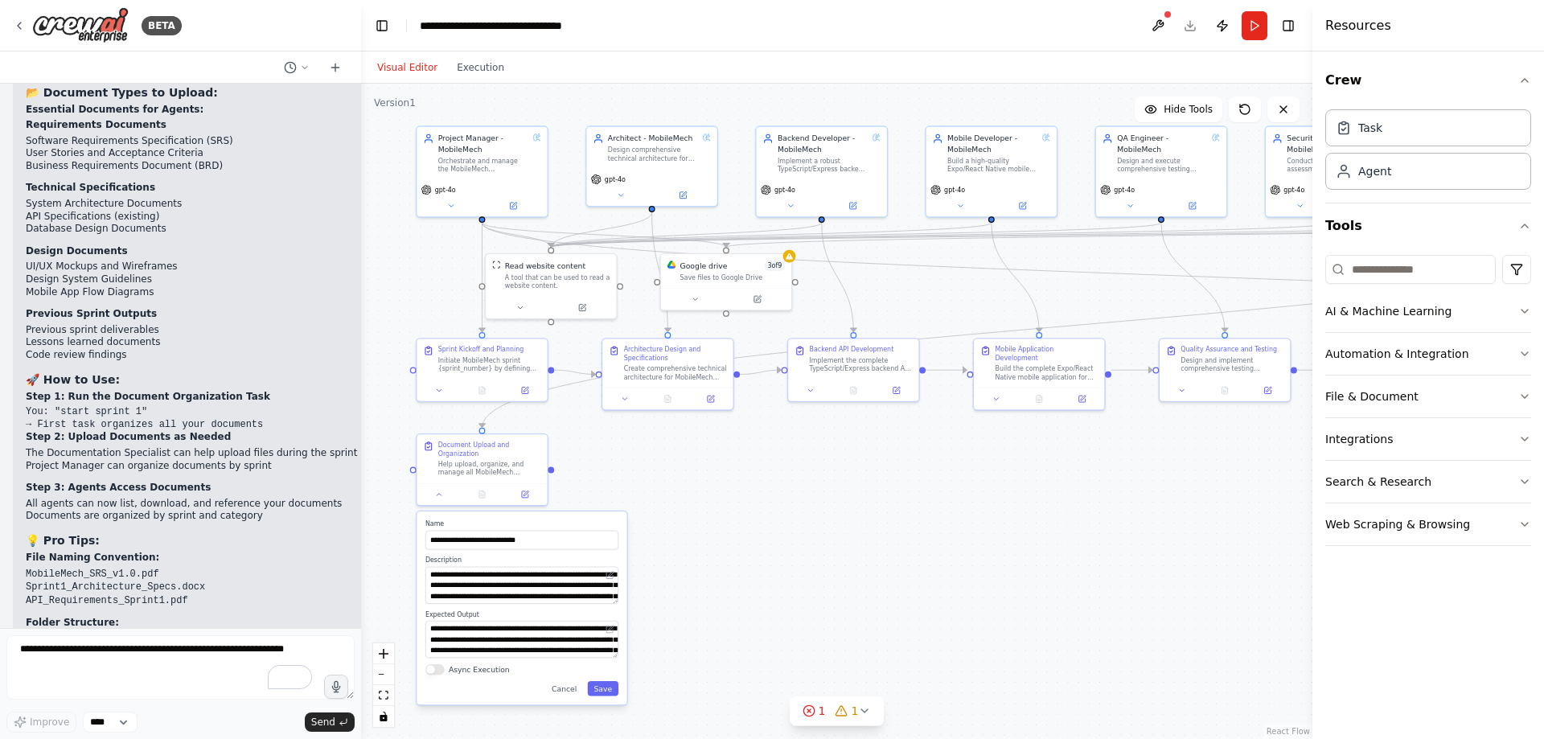
drag, startPoint x: 436, startPoint y: 183, endPoint x: 400, endPoint y: 322, distance: 143.0
click at [400, 322] on div ".deletable-edge-delete-btn { width: 20px; height: 20px; border: 0px solid #ffff…" at bounding box center [836, 411] width 951 height 655
click at [440, 485] on div at bounding box center [482, 492] width 130 height 22
click at [435, 491] on icon at bounding box center [439, 492] width 9 height 9
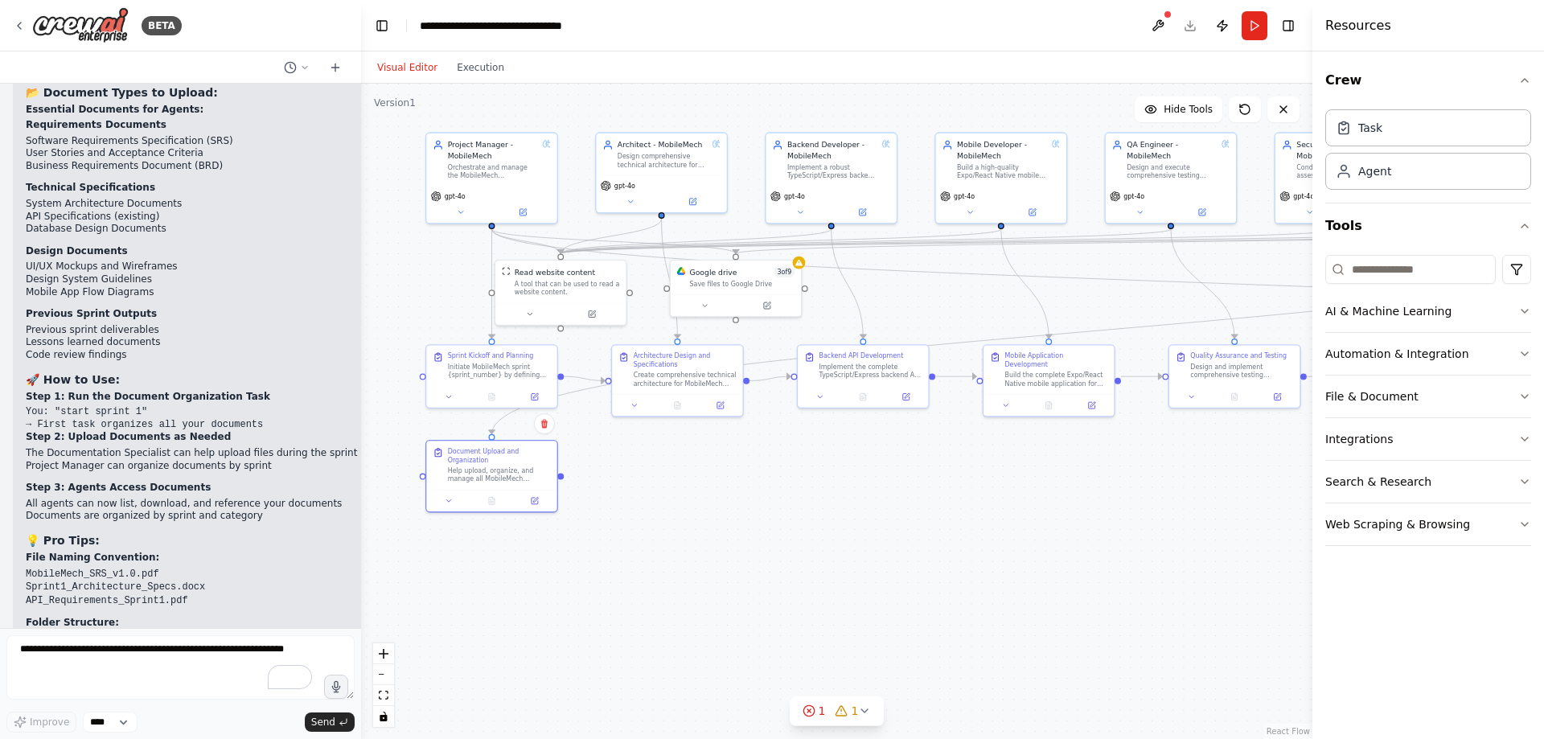
drag, startPoint x: 703, startPoint y: 477, endPoint x: 712, endPoint y: 483, distance: 11.6
click at [712, 483] on div ".deletable-edge-delete-btn { width: 20px; height: 20px; border: 0px solid #ffff…" at bounding box center [836, 411] width 951 height 655
drag, startPoint x: 731, startPoint y: 281, endPoint x: 787, endPoint y: 524, distance: 249.3
click at [786, 526] on div "Save files to Google Drive" at bounding box center [795, 526] width 105 height 9
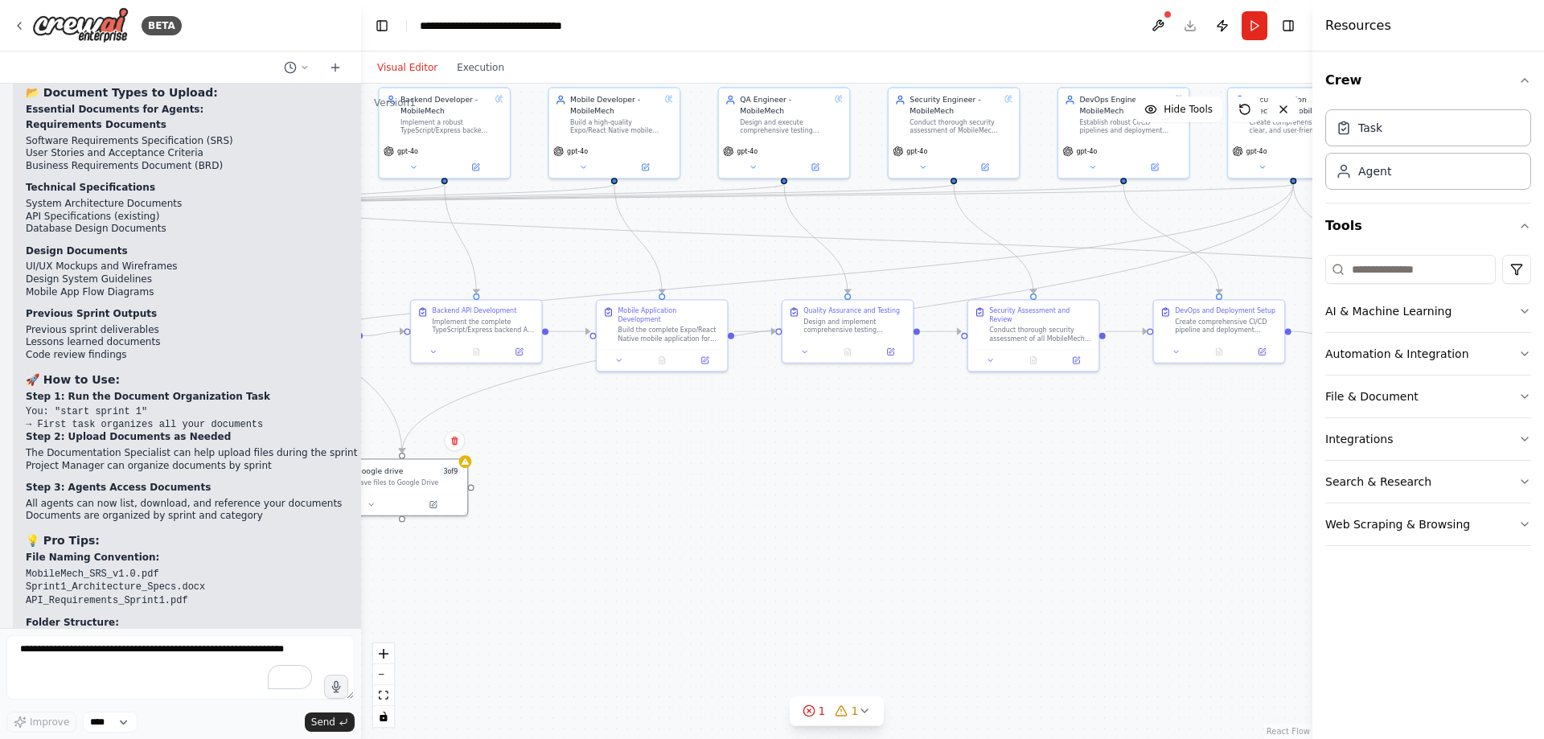
drag, startPoint x: 1026, startPoint y: 506, endPoint x: 634, endPoint y: 461, distance: 394.2
click at [634, 461] on div ".deletable-edge-delete-btn { width: 20px; height: 20px; border: 0px solid #ffff…" at bounding box center [836, 411] width 951 height 655
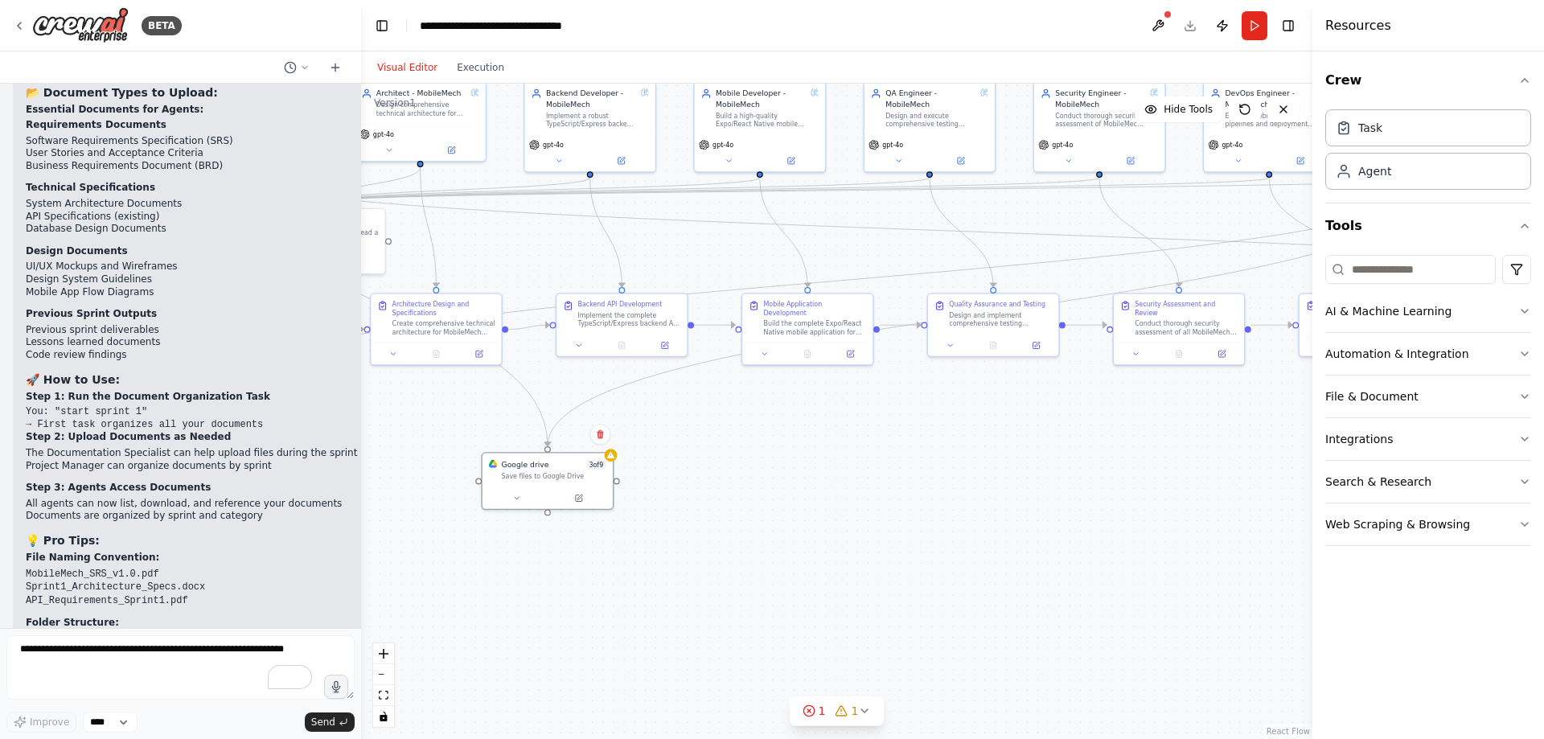
drag, startPoint x: 871, startPoint y: 473, endPoint x: 1061, endPoint y: 451, distance: 191.8
click at [1061, 452] on div ".deletable-edge-delete-btn { width: 20px; height: 20px; border: 0px solid #ffff…" at bounding box center [836, 411] width 951 height 655
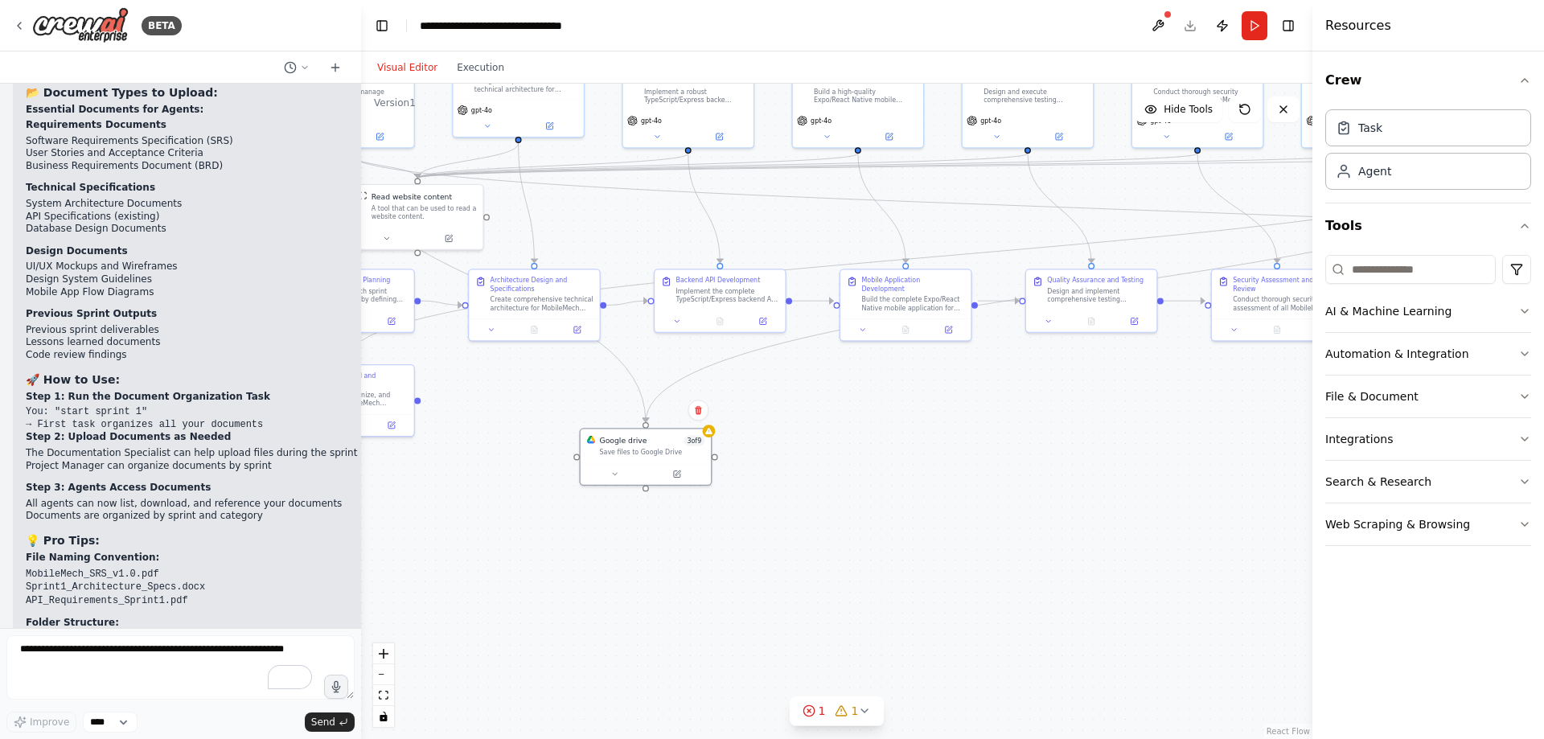
drag, startPoint x: 886, startPoint y: 462, endPoint x: 963, endPoint y: 452, distance: 77.8
click at [963, 452] on div ".deletable-edge-delete-btn { width: 20px; height: 20px; border: 0px solid #ffff…" at bounding box center [836, 411] width 951 height 655
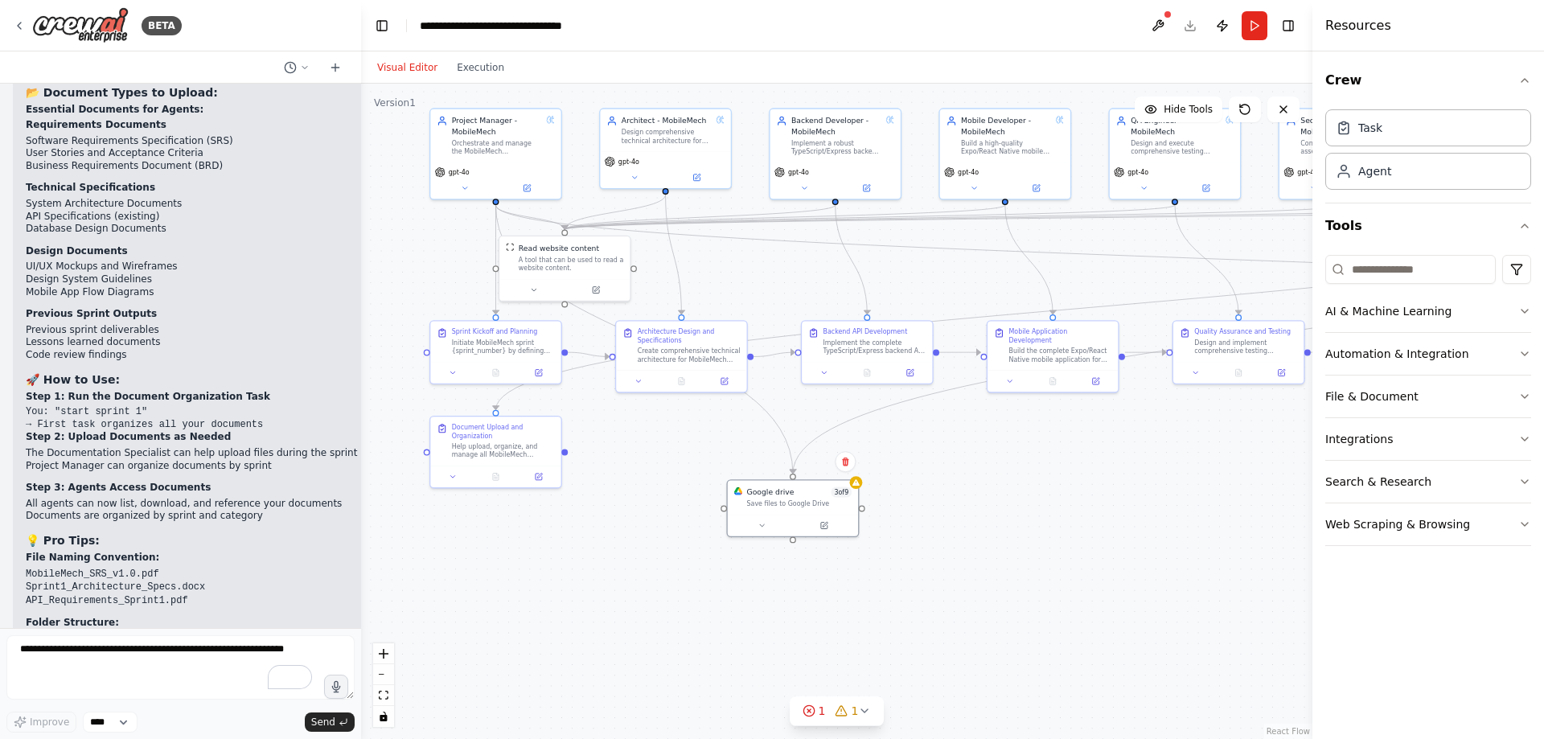
drag, startPoint x: 938, startPoint y: 450, endPoint x: 1085, endPoint y: 502, distance: 155.9
click at [1085, 502] on div ".deletable-edge-delete-btn { width: 20px; height: 20px; border: 0px solid #ffff…" at bounding box center [836, 411] width 951 height 655
drag, startPoint x: 806, startPoint y: 519, endPoint x: 792, endPoint y: 509, distance: 16.7
click at [792, 509] on button at bounding box center [813, 513] width 60 height 13
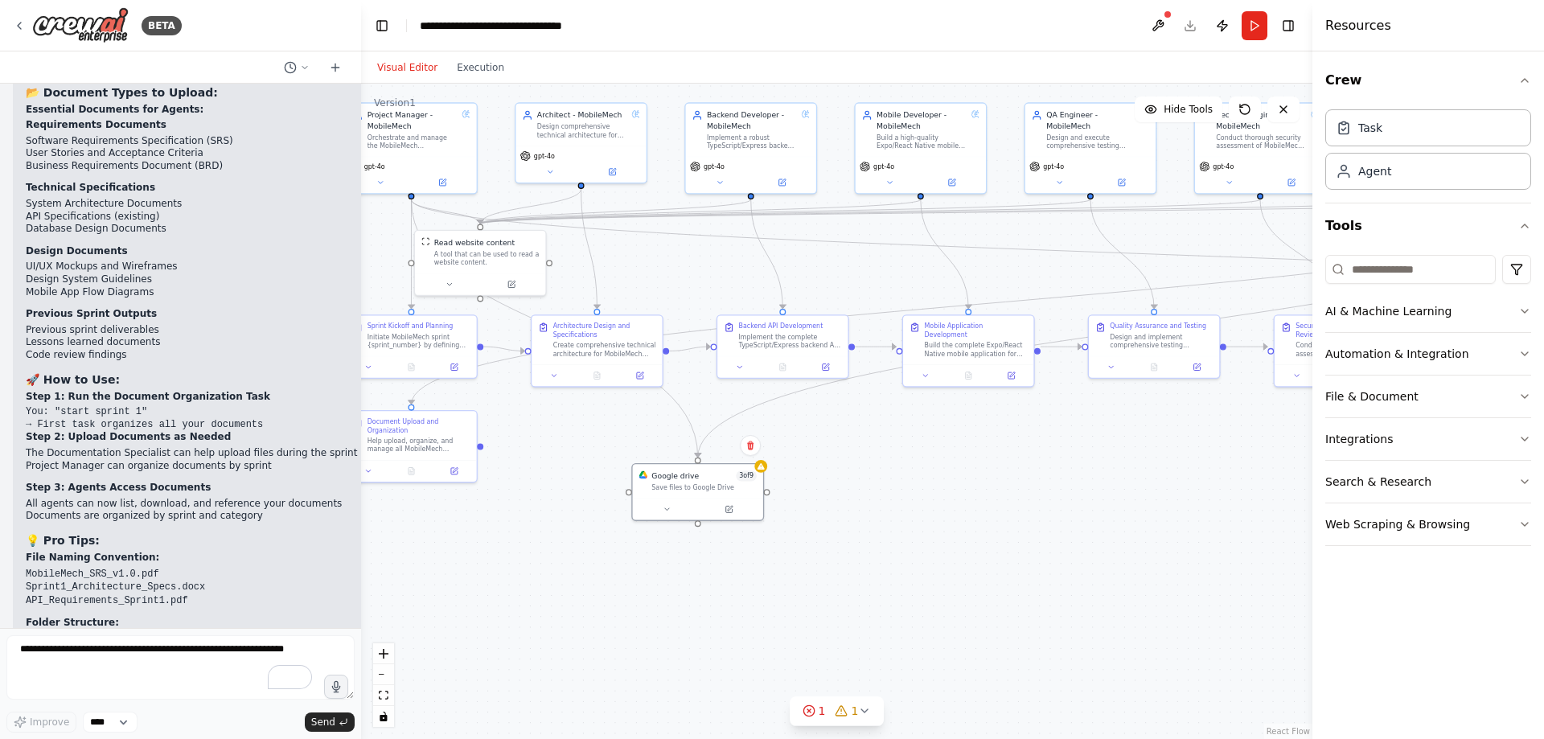
drag, startPoint x: 1011, startPoint y: 471, endPoint x: 921, endPoint y: 464, distance: 89.5
click at [924, 466] on div ".deletable-edge-delete-btn { width: 20px; height: 20px; border: 0px solid #ffff…" at bounding box center [836, 411] width 951 height 655
